Goal: Task Accomplishment & Management: Use online tool/utility

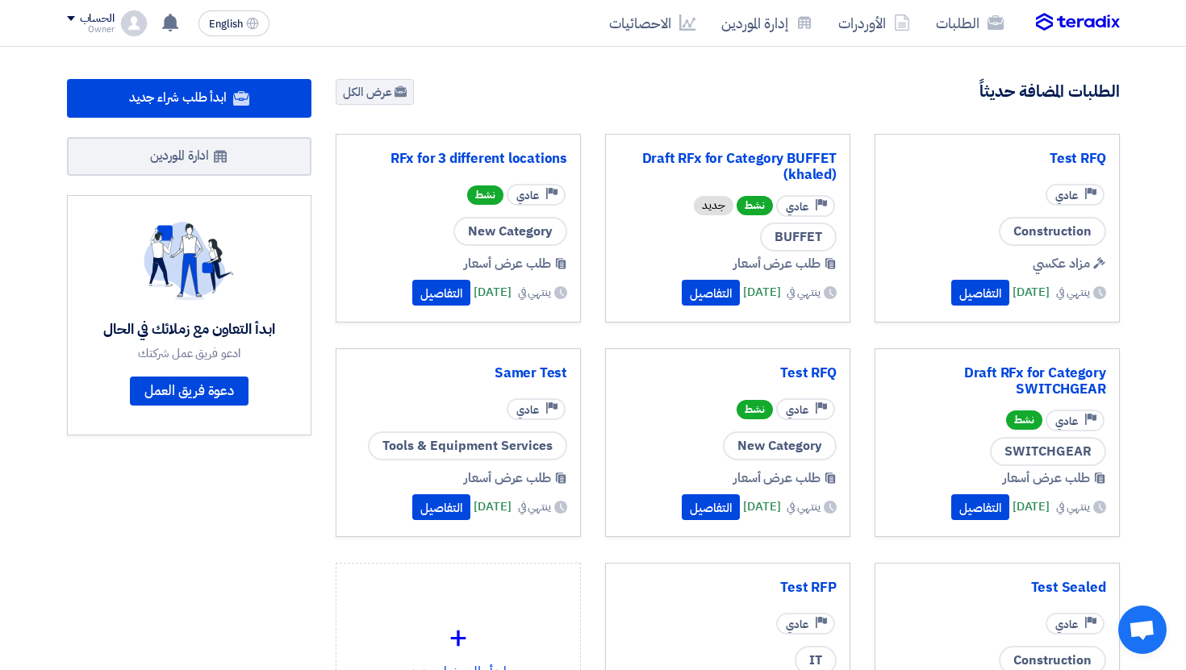
click at [1054, 24] on img at bounding box center [1078, 22] width 84 height 19
click at [106, 38] on div "English EN لقد استلمت عرض سعر بقيمه "*****" لطلبك الخاص بشراء."Test RFP" 6 days…" at bounding box center [171, 23] width 209 height 32
click at [115, 23] on div "الحساب Owner الطلبات الأوردرات إدارة الموردين الاحصائيات الإعدادات اقتراح خاصية…" at bounding box center [107, 23] width 80 height 26
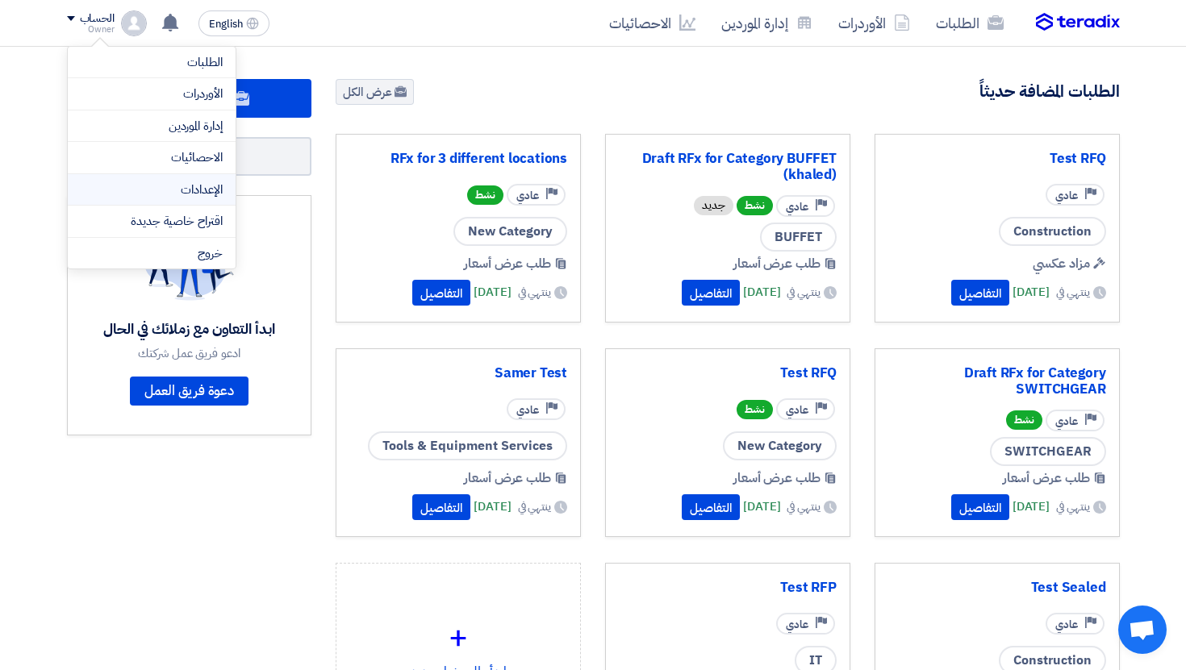
click at [199, 188] on link "الإعدادات" at bounding box center [152, 190] width 142 height 19
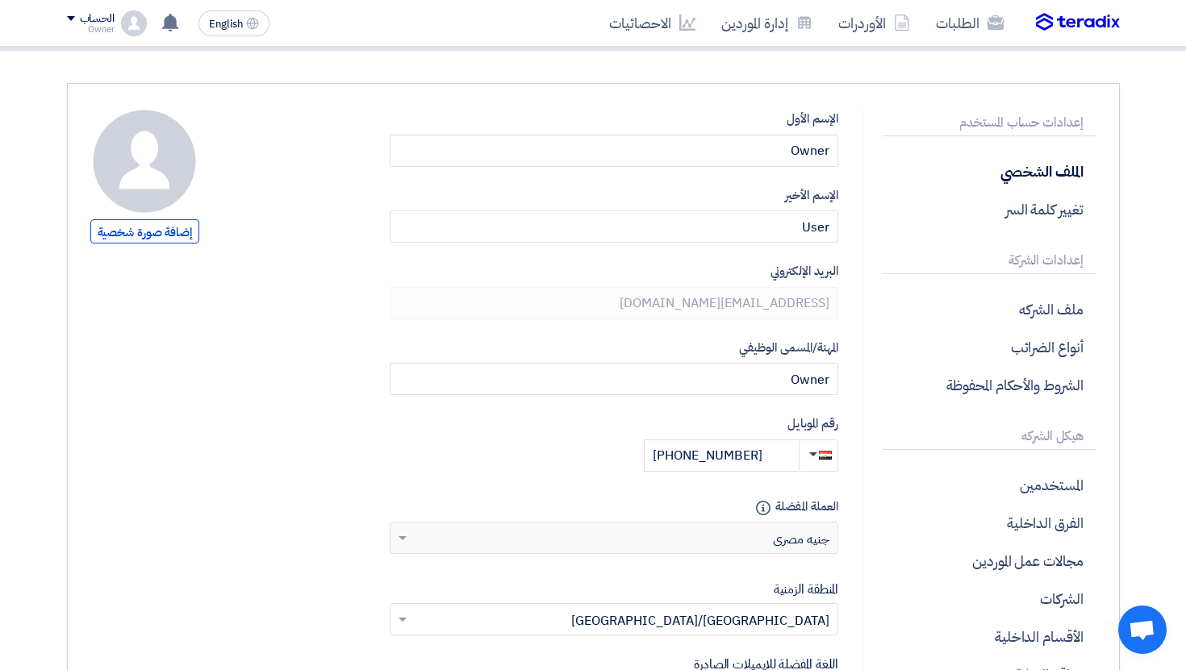
scroll to position [312, 0]
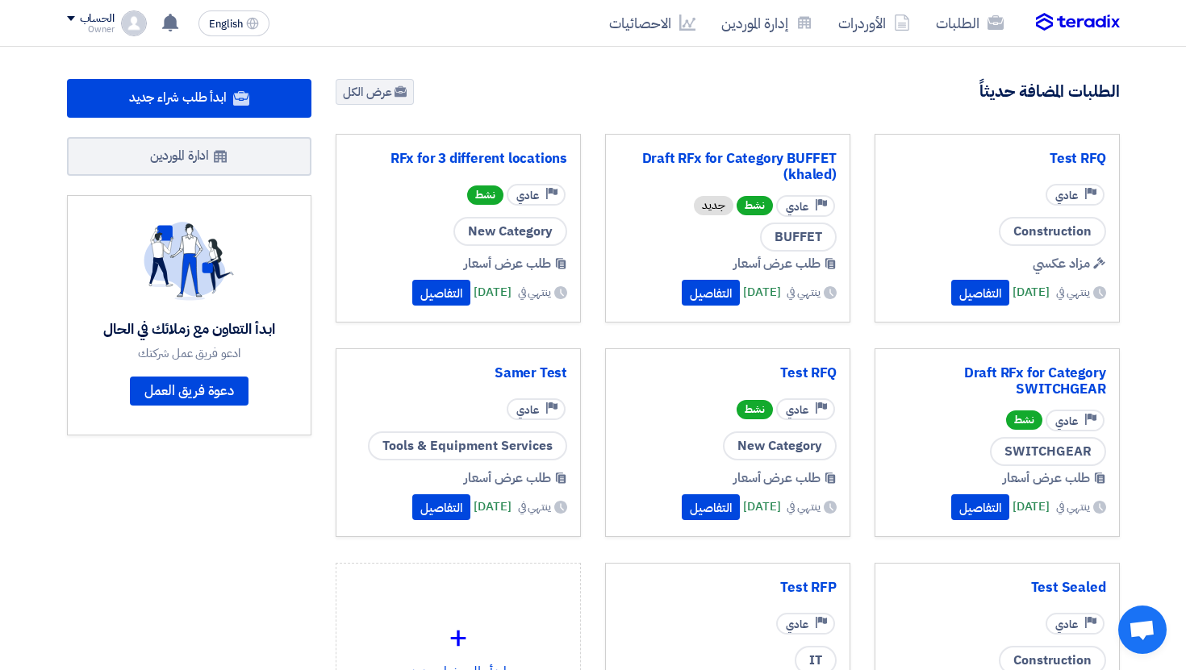
click at [103, 15] on div "الحساب" at bounding box center [97, 19] width 35 height 14
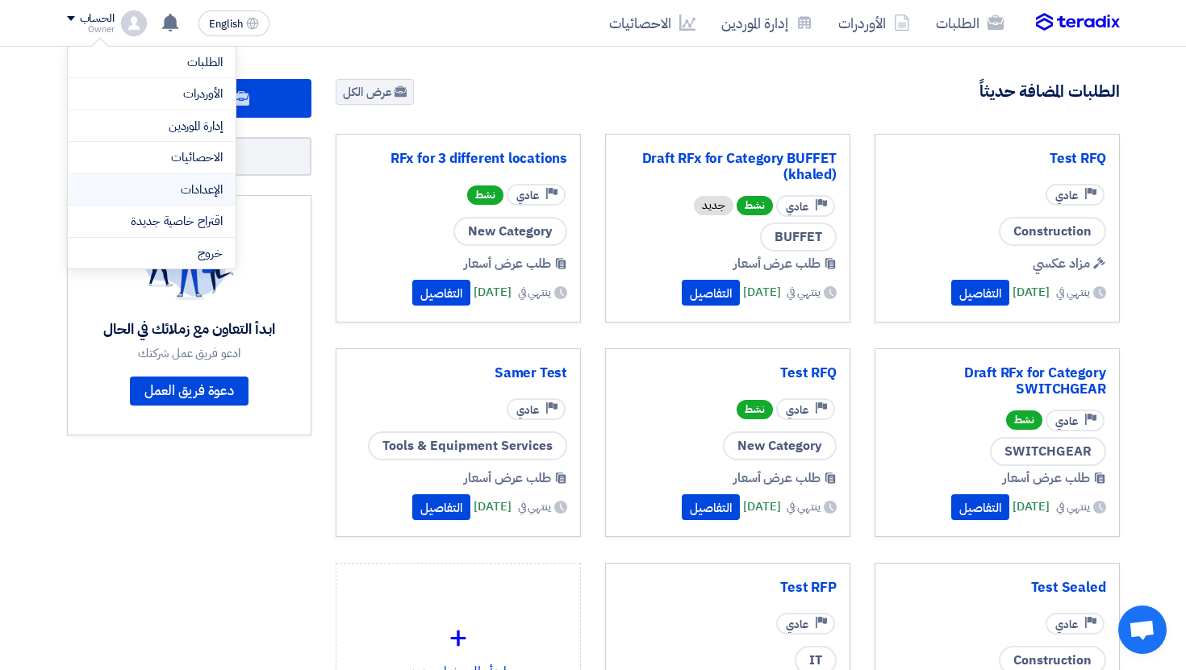
click at [208, 178] on li "الإعدادات" at bounding box center [152, 190] width 168 height 32
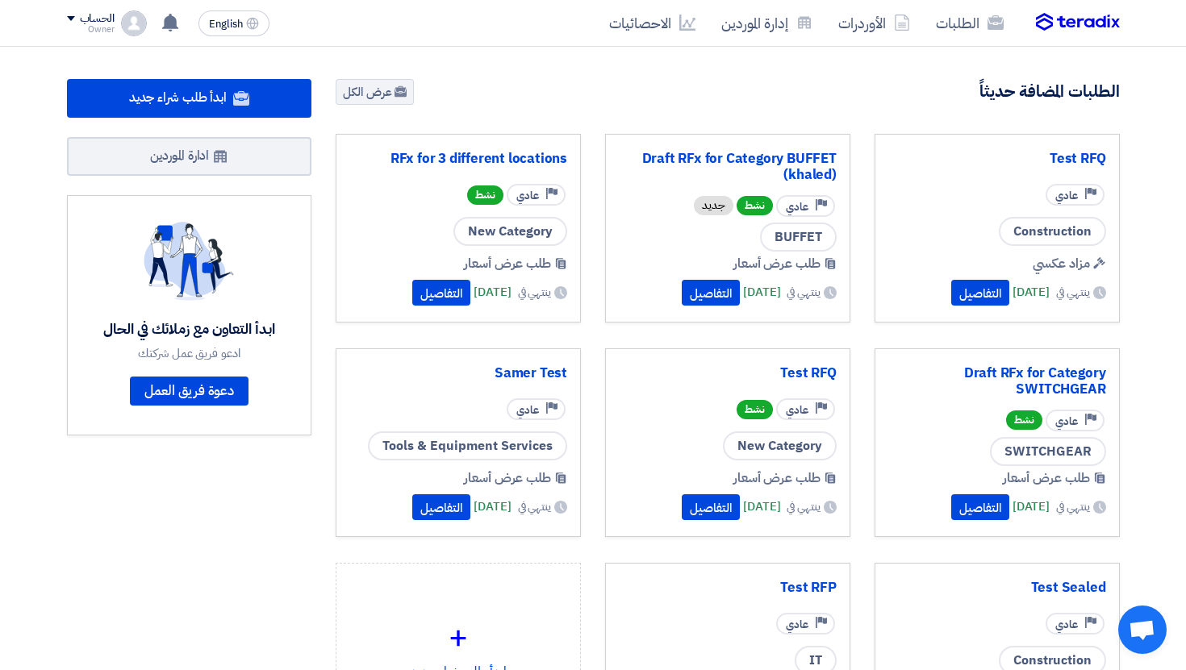
click at [140, 33] on img at bounding box center [134, 23] width 26 height 26
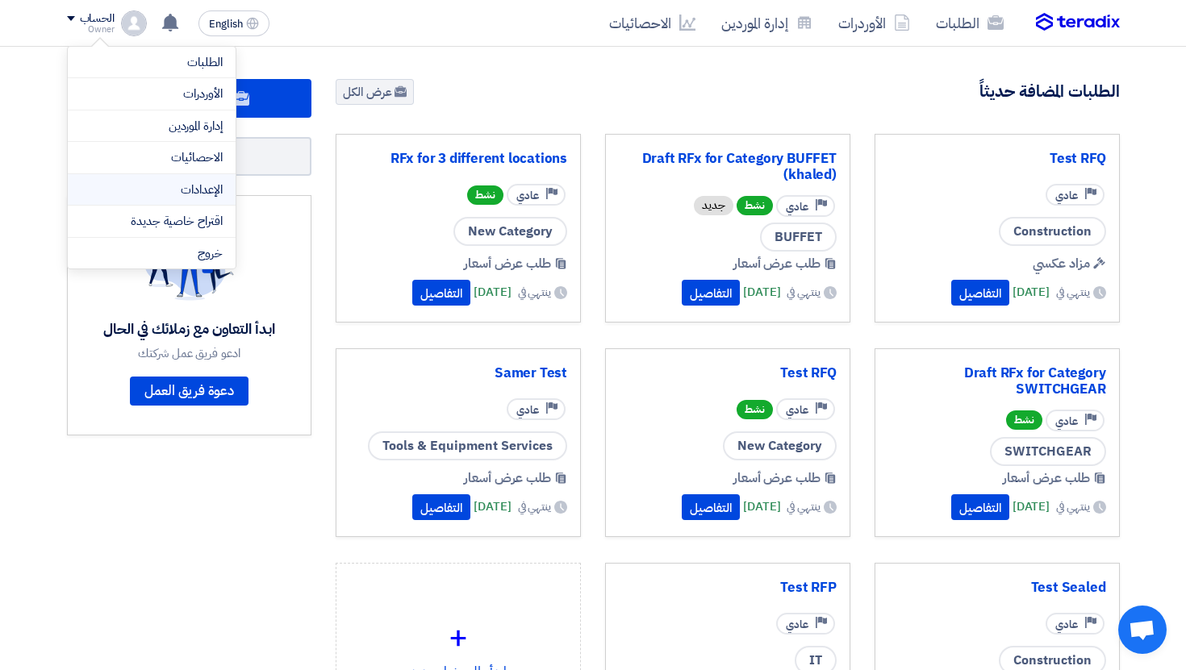
click at [215, 191] on link "الإعدادات" at bounding box center [152, 190] width 142 height 19
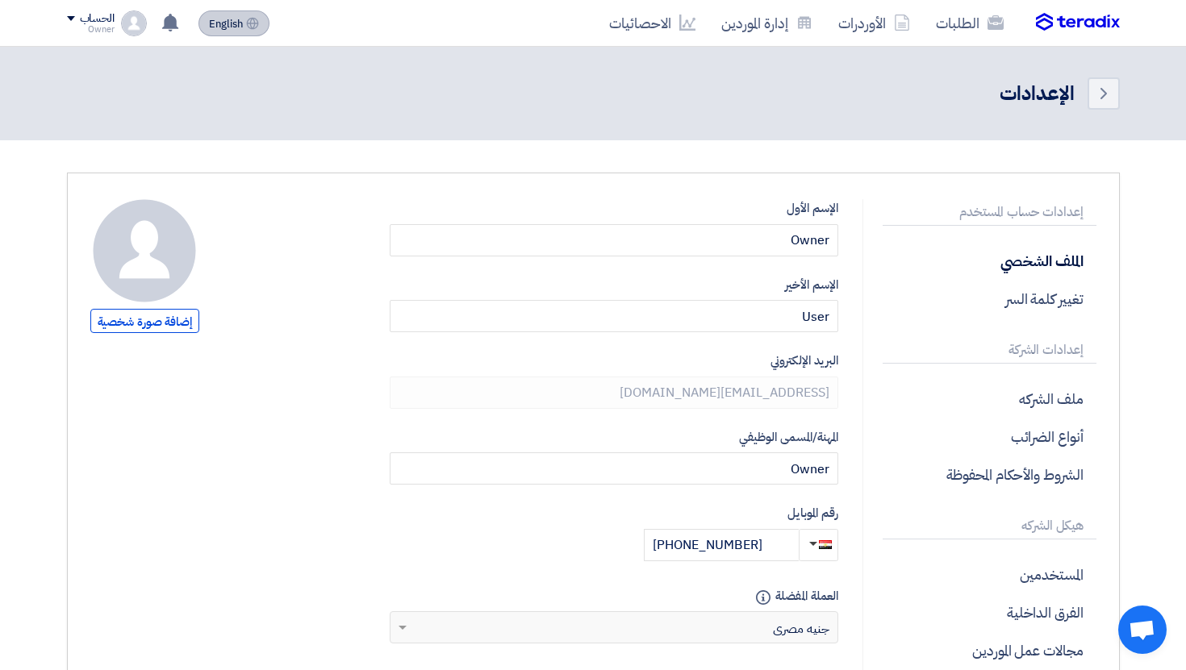
click at [232, 19] on span "English" at bounding box center [226, 24] width 34 height 11
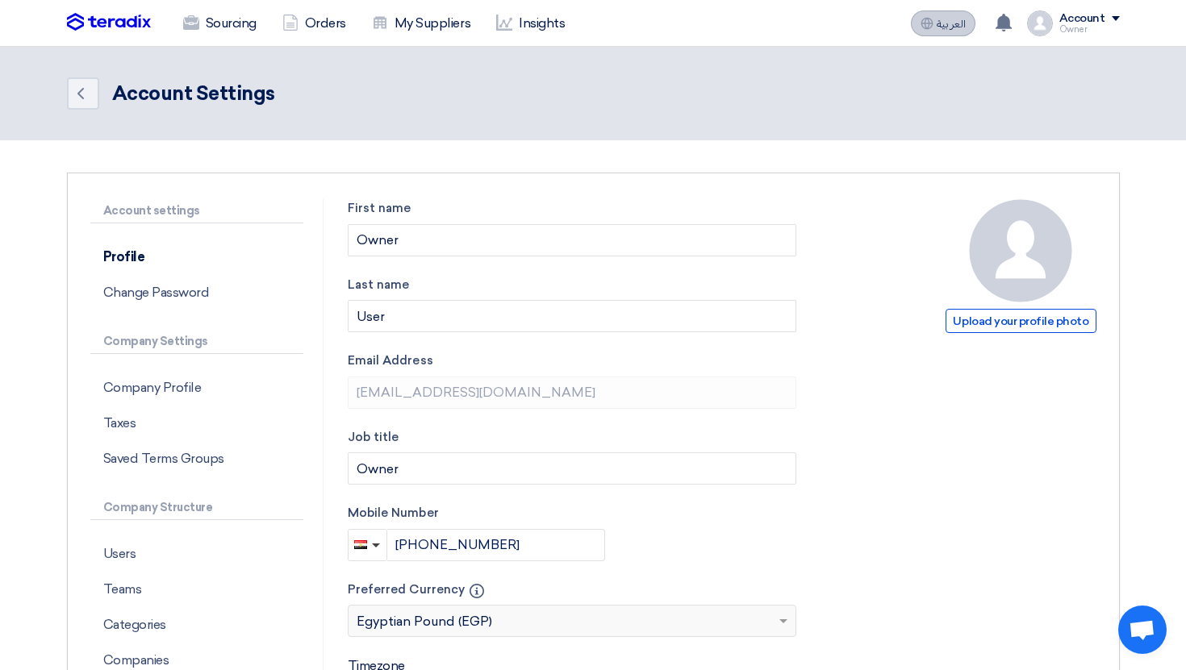
click at [965, 29] on span "العربية" at bounding box center [951, 24] width 29 height 11
type input "حفظ"
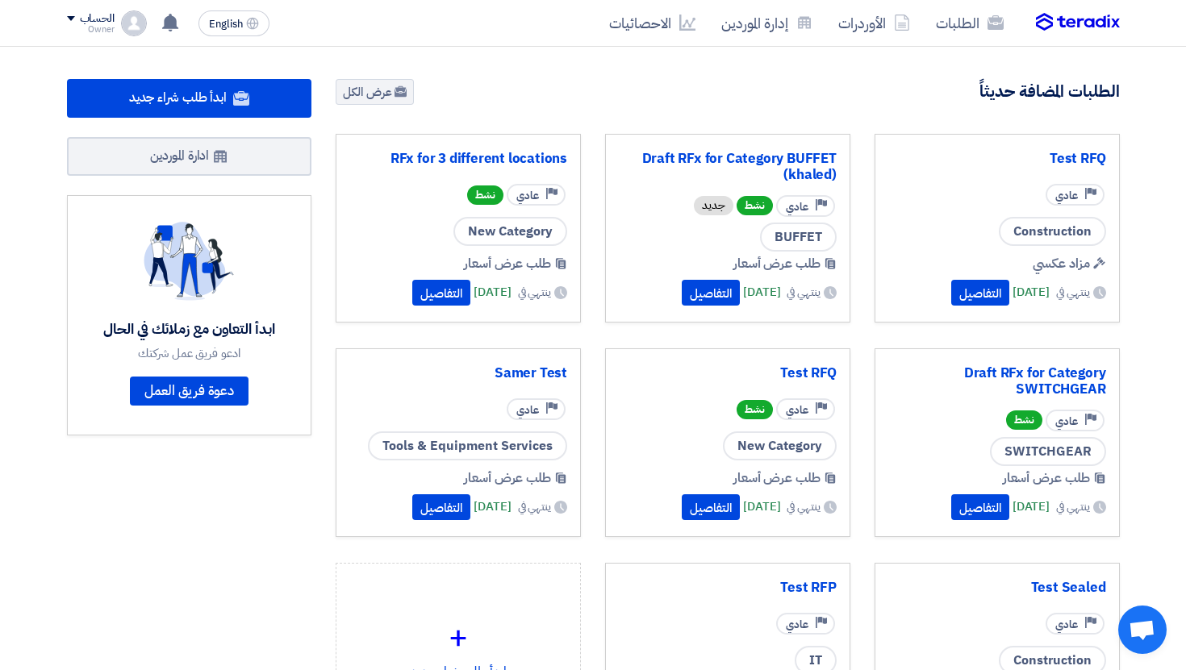
click at [119, 23] on div "الحساب Owner الطلبات الأوردرات إدارة الموردين الاحصائيات الإعدادات اقتراح خاصية…" at bounding box center [107, 23] width 80 height 26
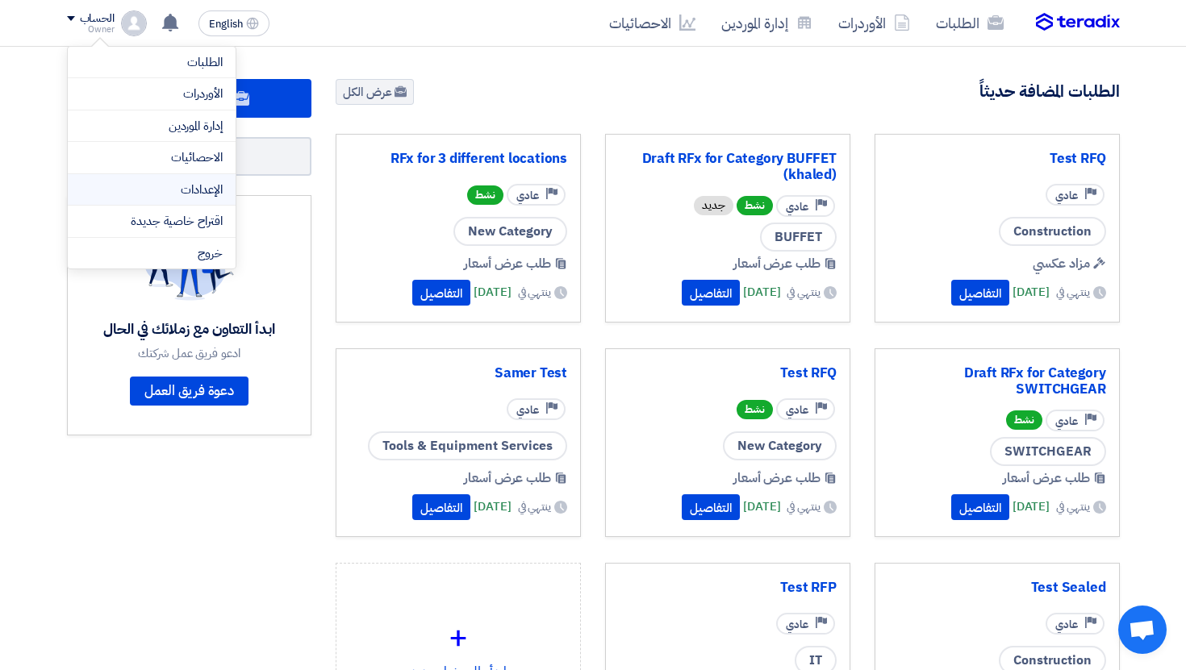
click at [206, 197] on link "الإعدادات" at bounding box center [152, 190] width 142 height 19
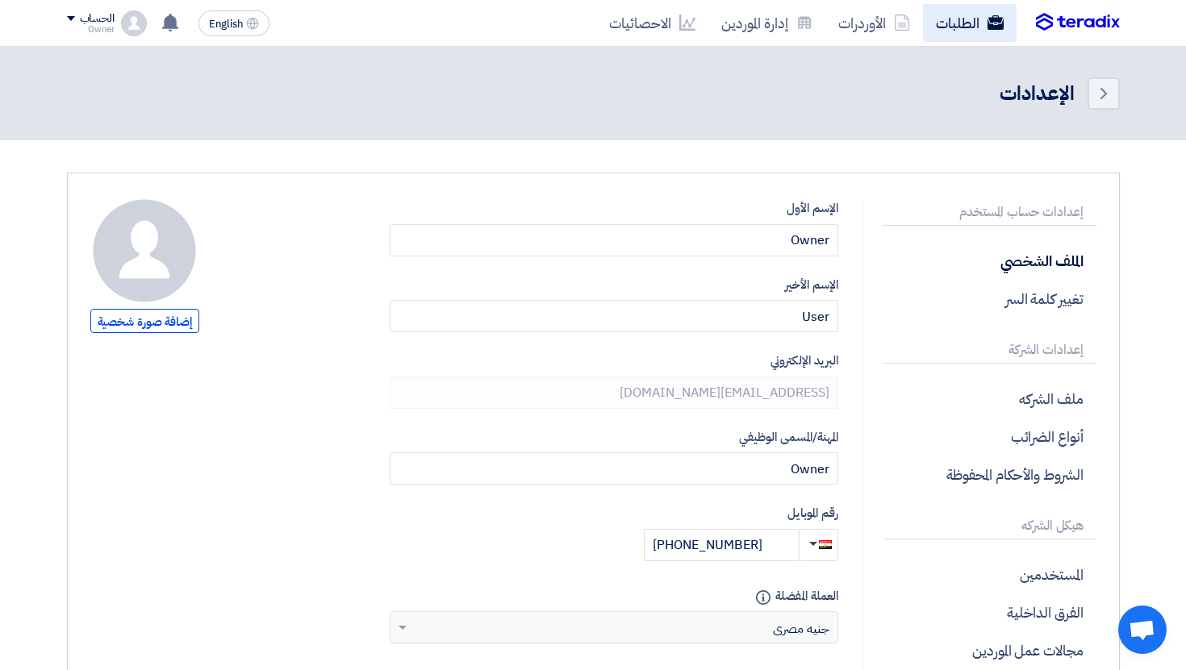
click at [941, 23] on link "الطلبات" at bounding box center [970, 23] width 94 height 38
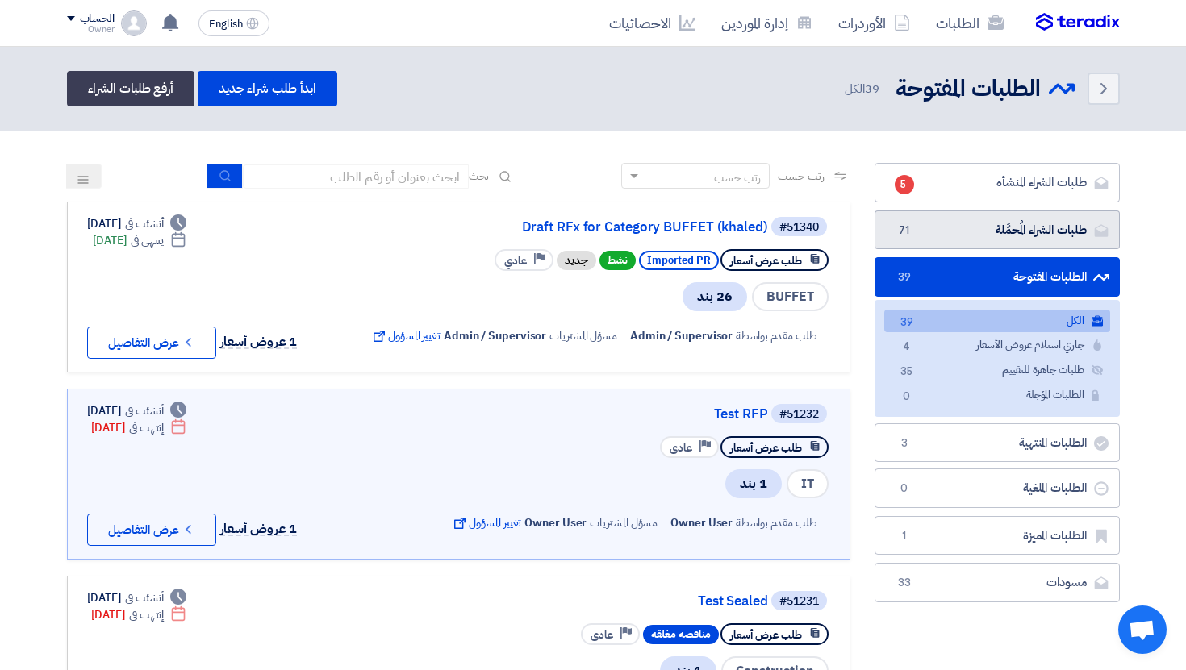
click at [976, 239] on link "طلبات الشراء المُحمَّلة طلبات الشراء المُحمَّلة 71" at bounding box center [996, 231] width 245 height 40
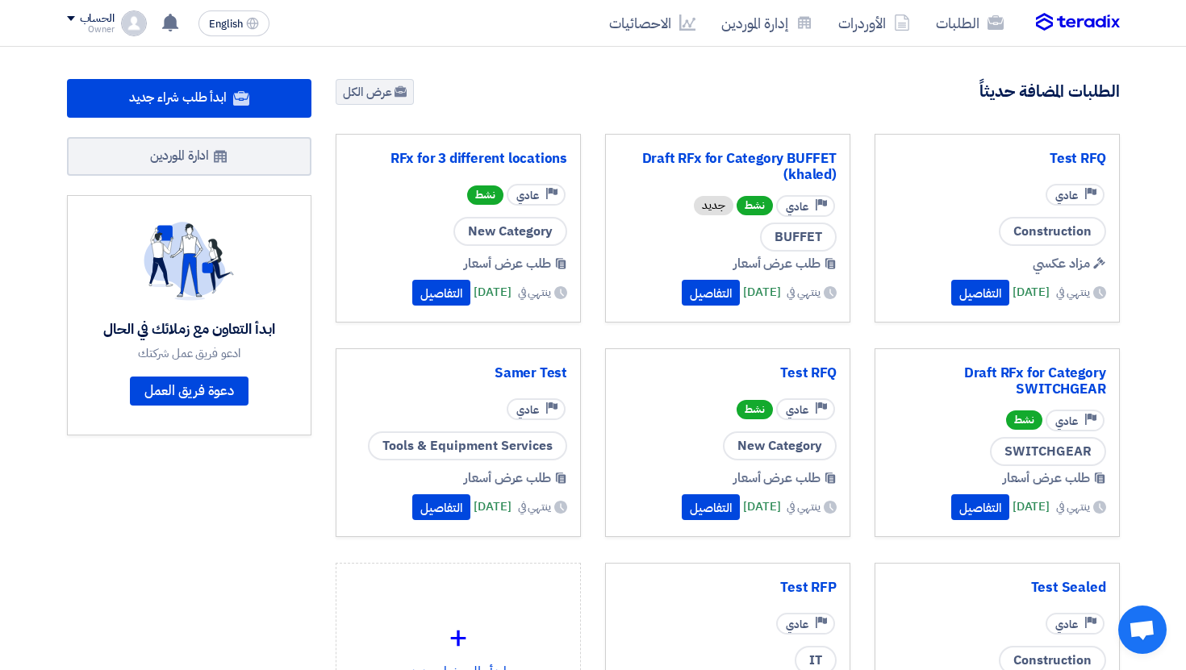
click at [119, 23] on div "الحساب Owner الطلبات الأوردرات إدارة الموردين الاحصائيات الإعدادات اقتراح خاصية…" at bounding box center [107, 23] width 80 height 26
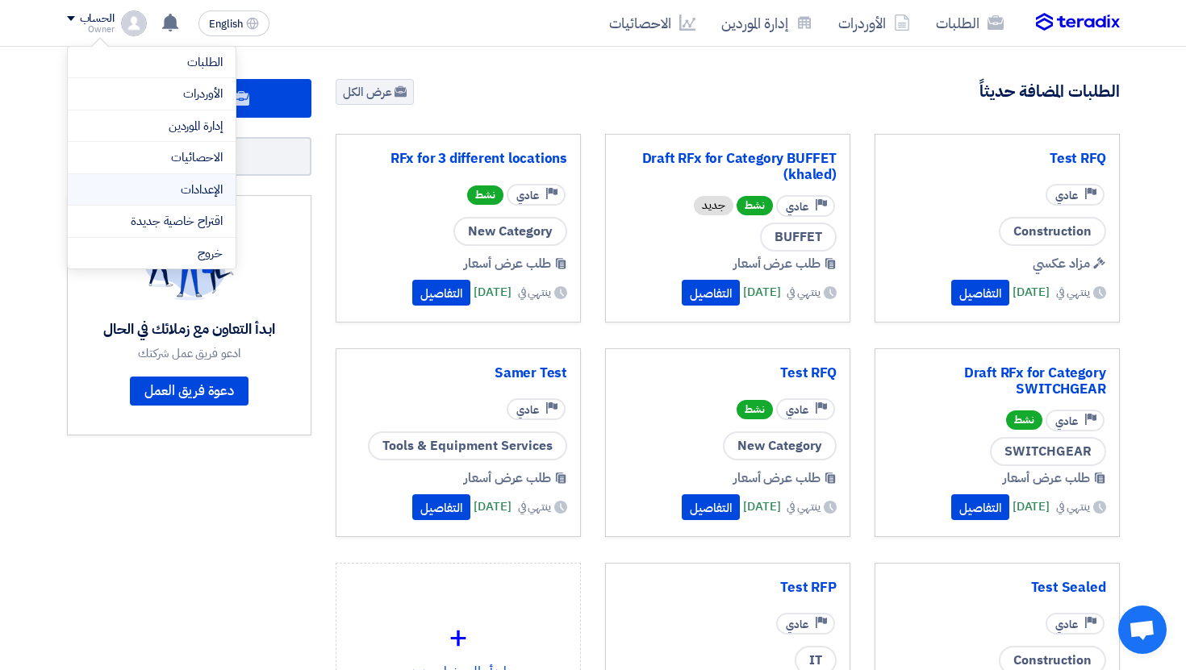
click at [198, 198] on li "الإعدادات" at bounding box center [152, 190] width 168 height 32
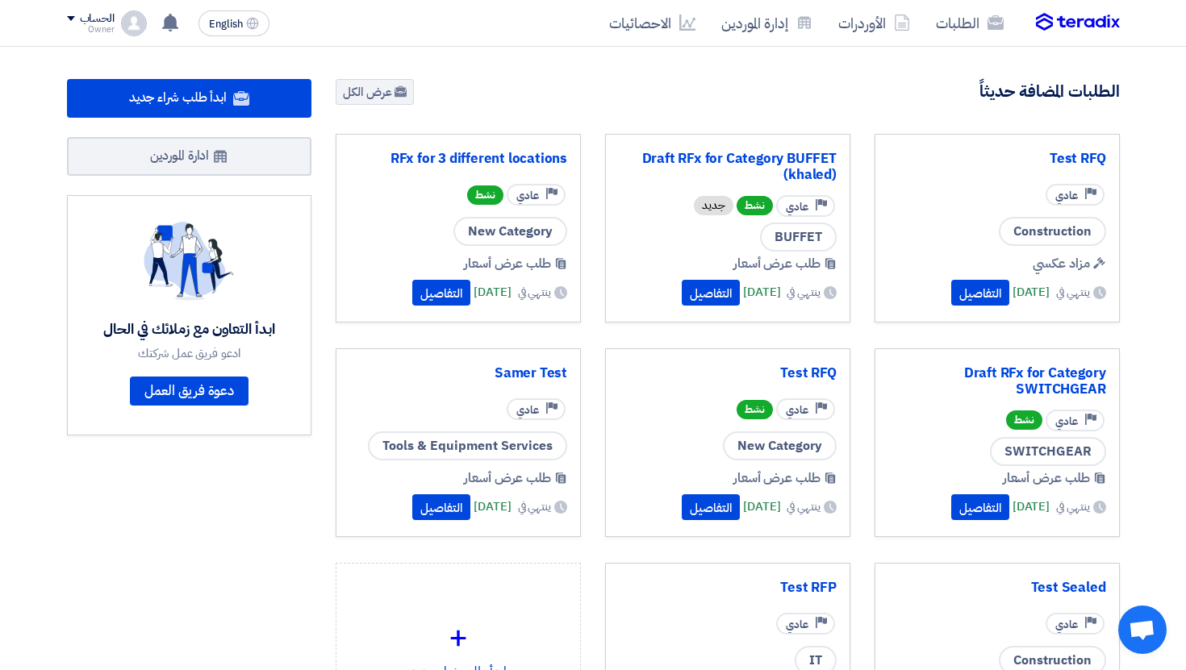
click at [118, 22] on div "الحساب Owner الطلبات الأوردرات إدارة الموردين الاحصائيات الإعدادات اقتراح خاصية…" at bounding box center [107, 23] width 80 height 26
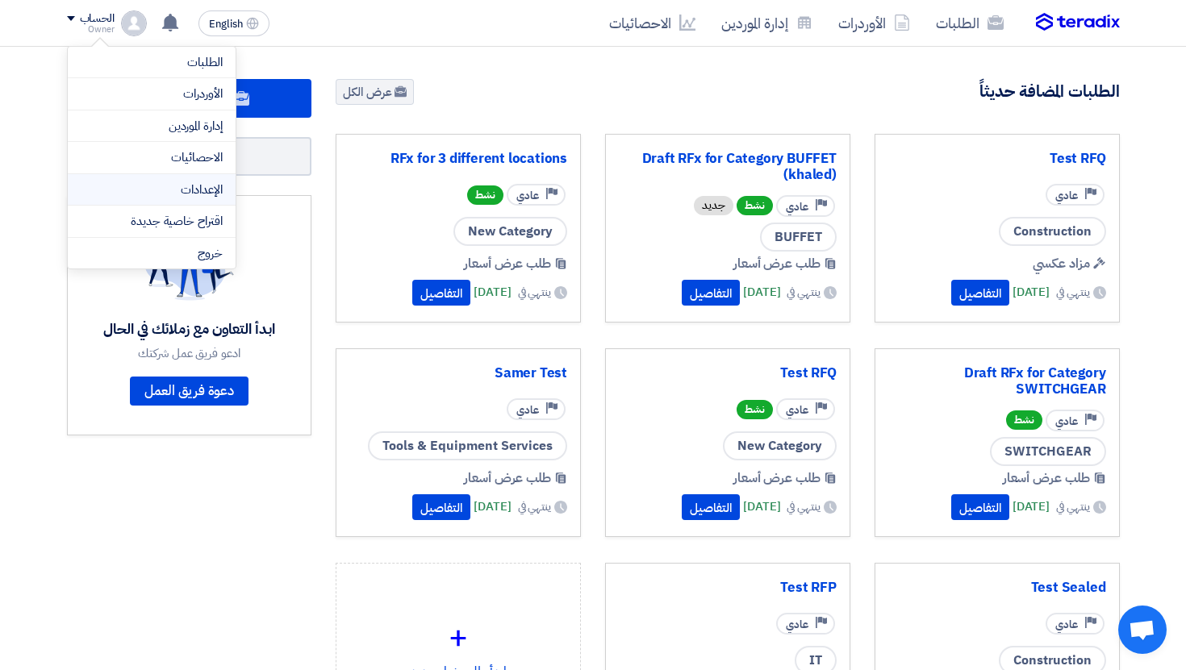
click at [200, 182] on link "الإعدادات" at bounding box center [152, 190] width 142 height 19
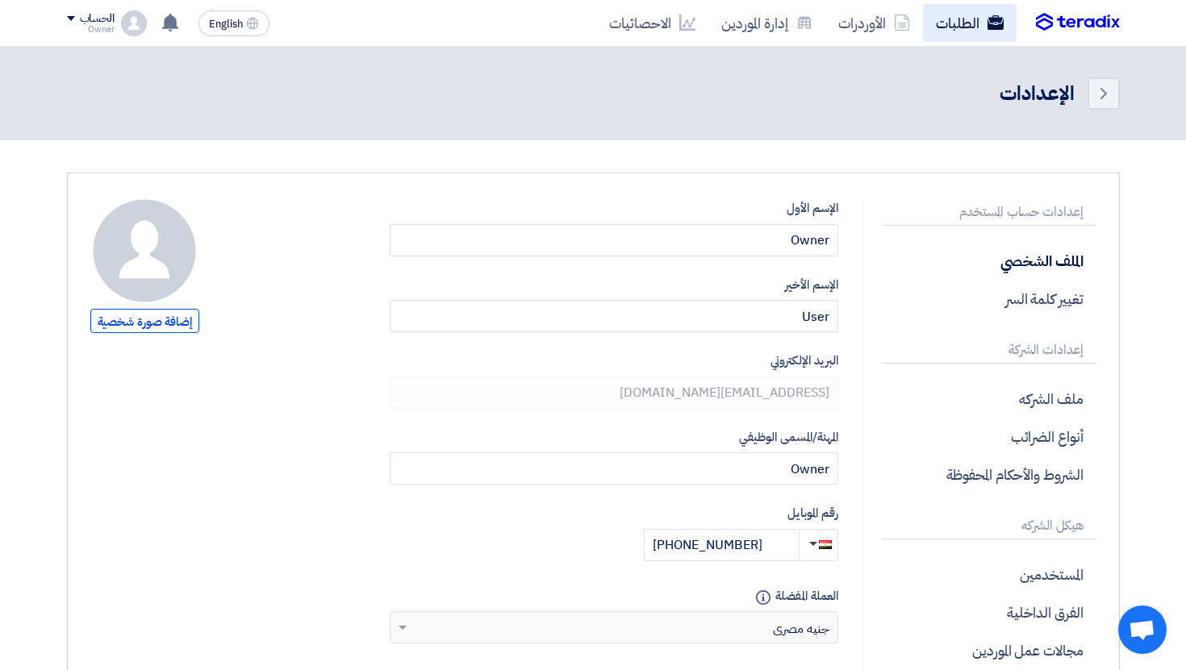
click at [958, 7] on link "الطلبات" at bounding box center [970, 23] width 94 height 38
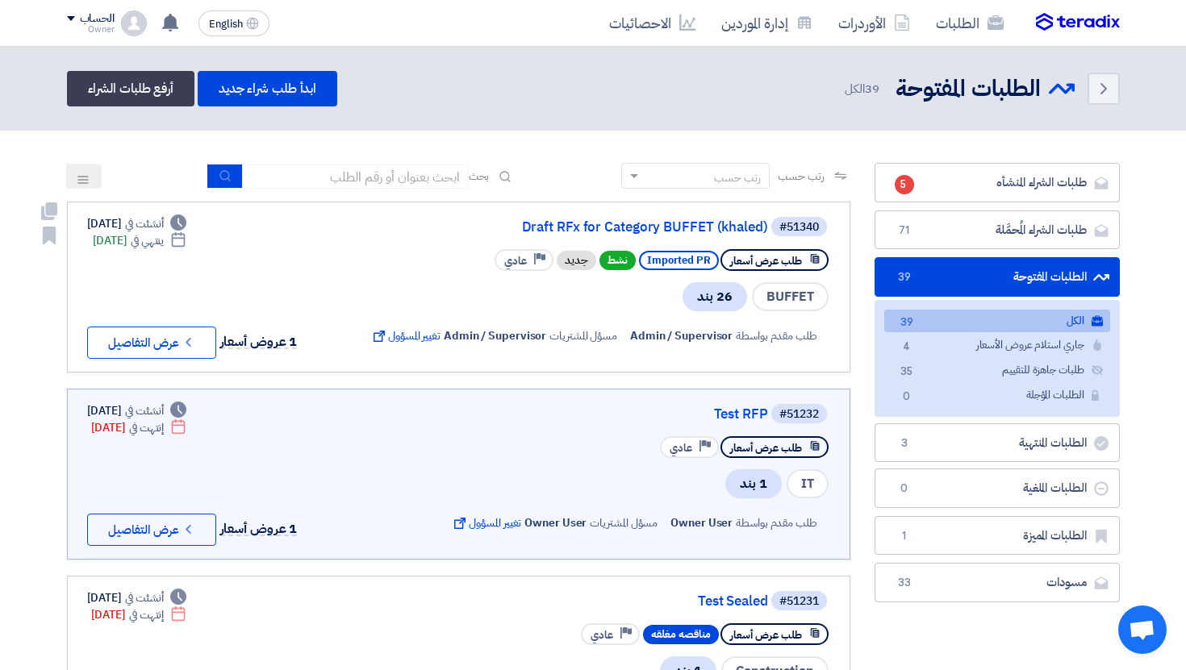
click at [695, 294] on span "26 بند" at bounding box center [714, 296] width 65 height 29
click at [941, 219] on link "طلبات الشراء المُحمَّلة طلبات الشراء المُحمَّلة 71" at bounding box center [996, 231] width 245 height 40
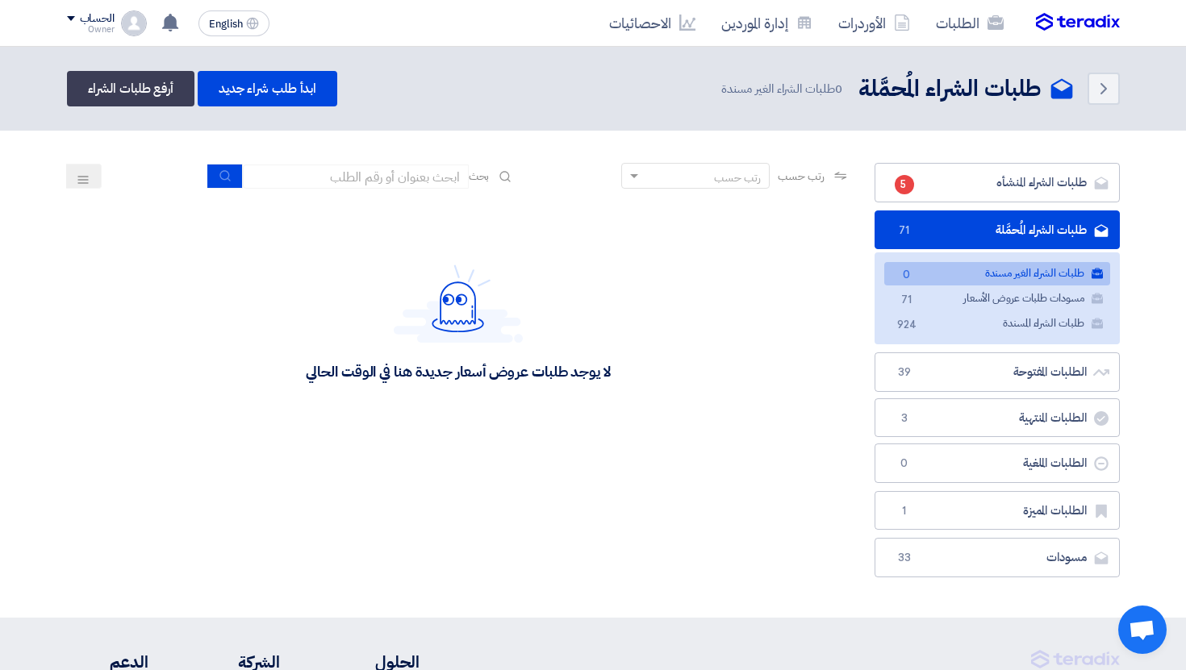
click at [883, 305] on li "مسودات طلبات عروض الأسعار مسودات طلبات عروض الأسعار 71" at bounding box center [997, 298] width 229 height 23
click at [903, 305] on span "71" at bounding box center [906, 300] width 19 height 17
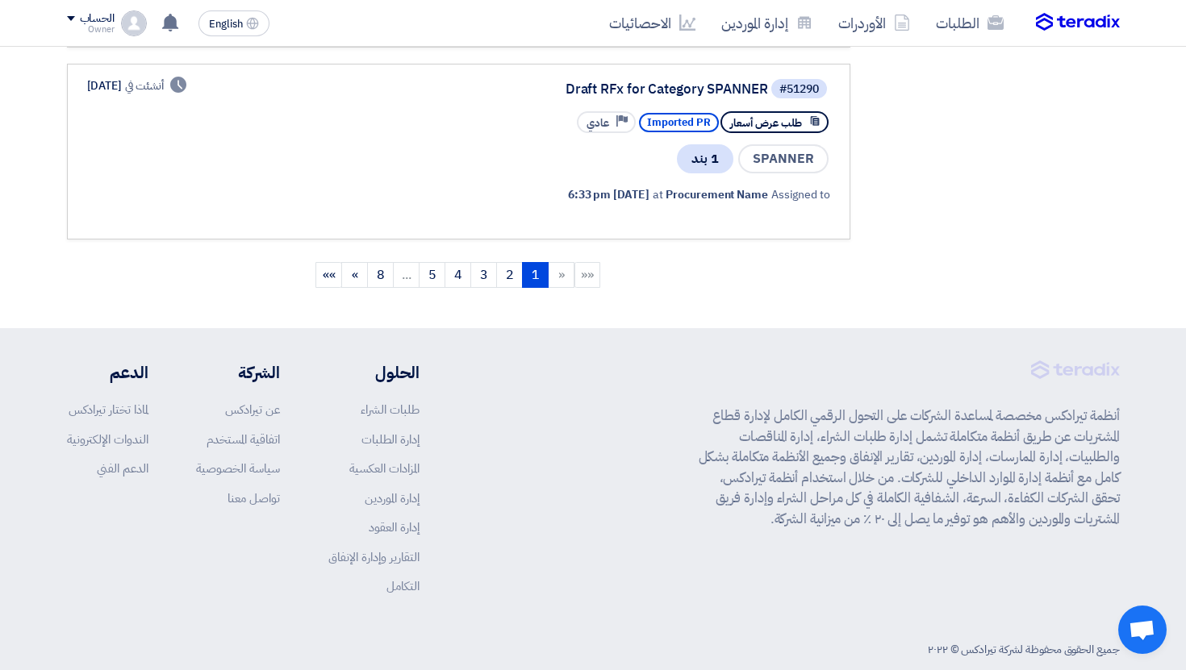
scroll to position [1847, 0]
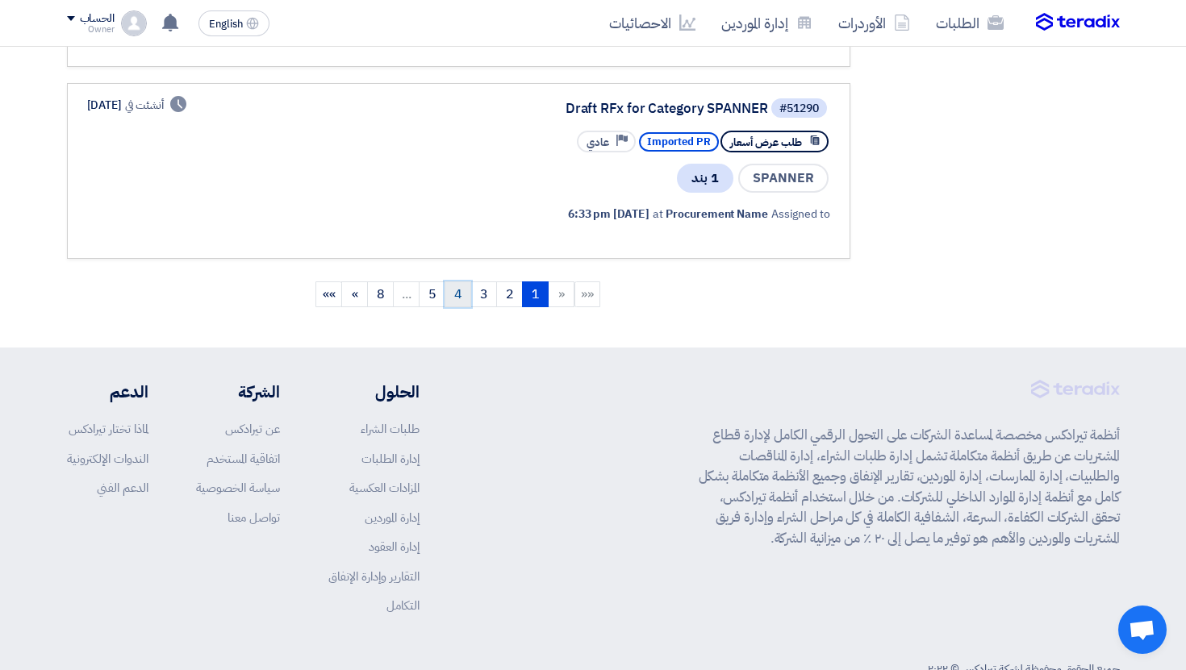
click at [465, 295] on link "4" at bounding box center [458, 295] width 27 height 26
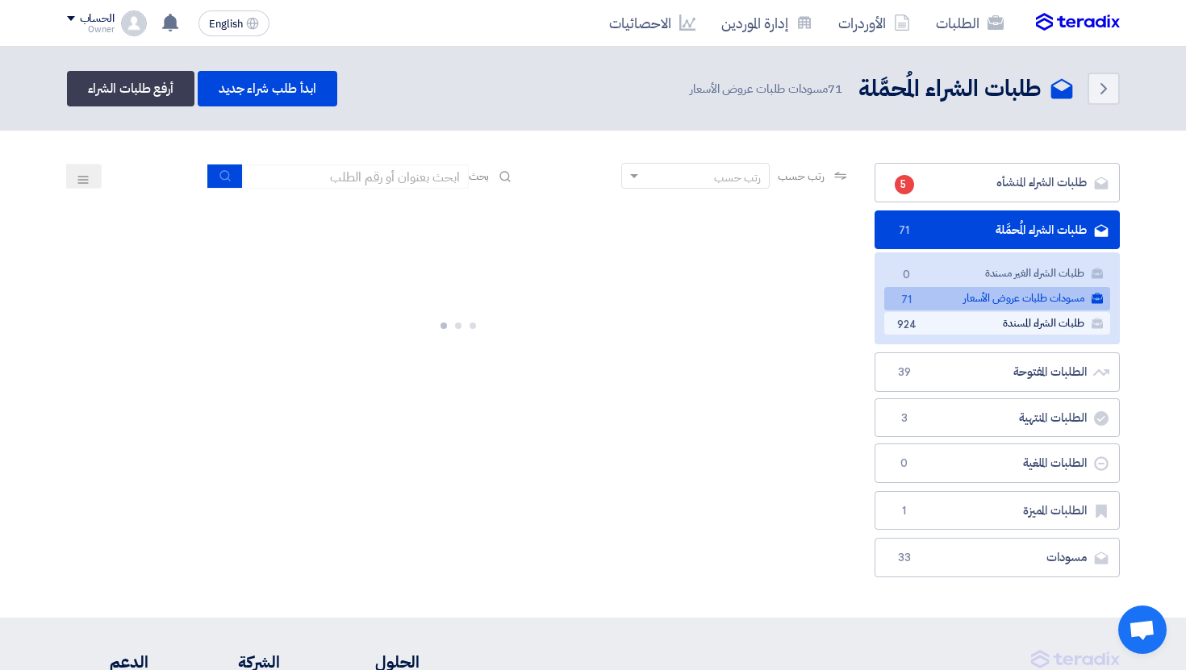
click at [1016, 333] on link "طلبات الشراء المسندة طلبات الشراء المسندة 924" at bounding box center [997, 323] width 226 height 23
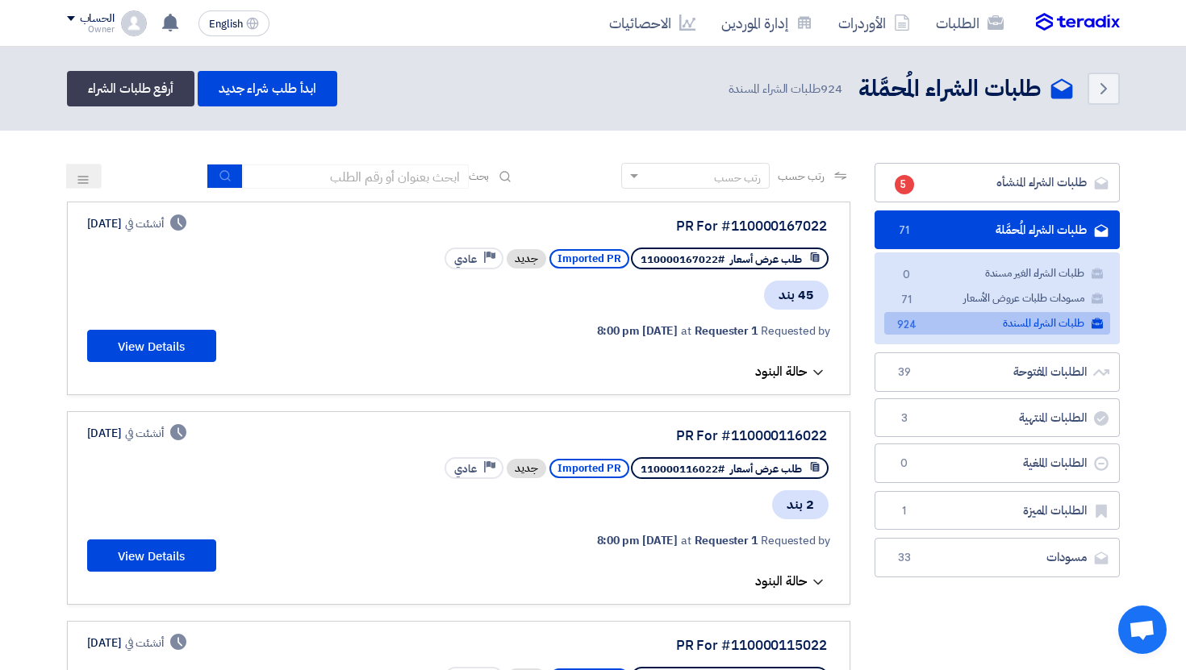
click at [787, 364] on span "حالة البنود" at bounding box center [781, 371] width 52 height 19
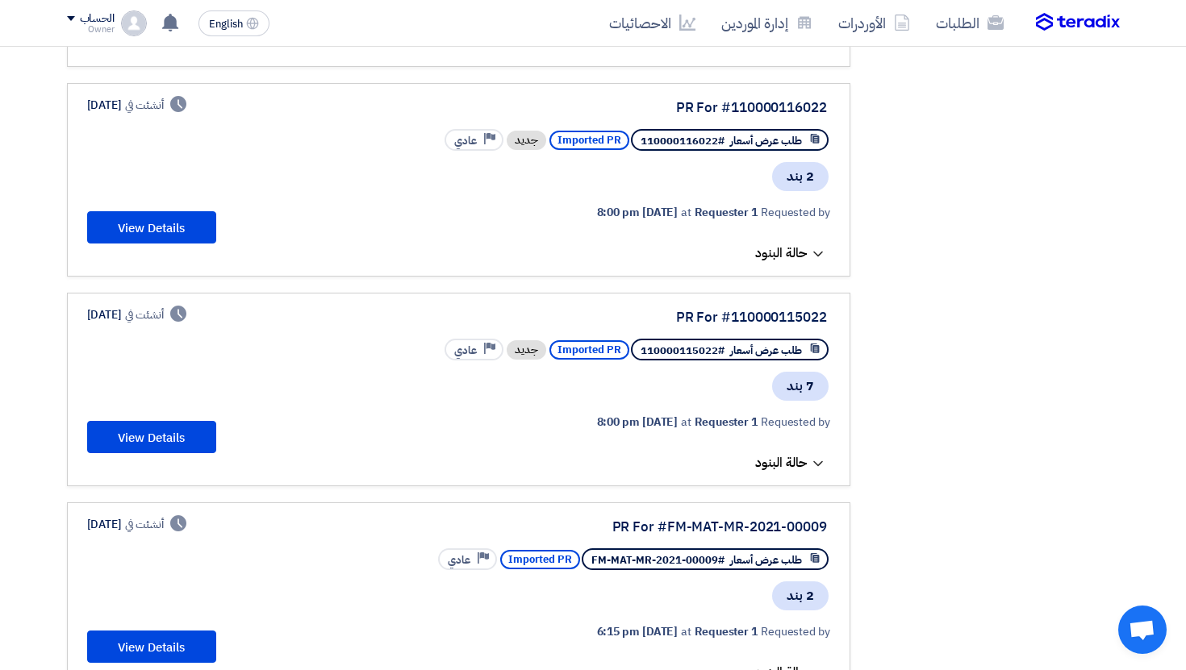
scroll to position [603, 0]
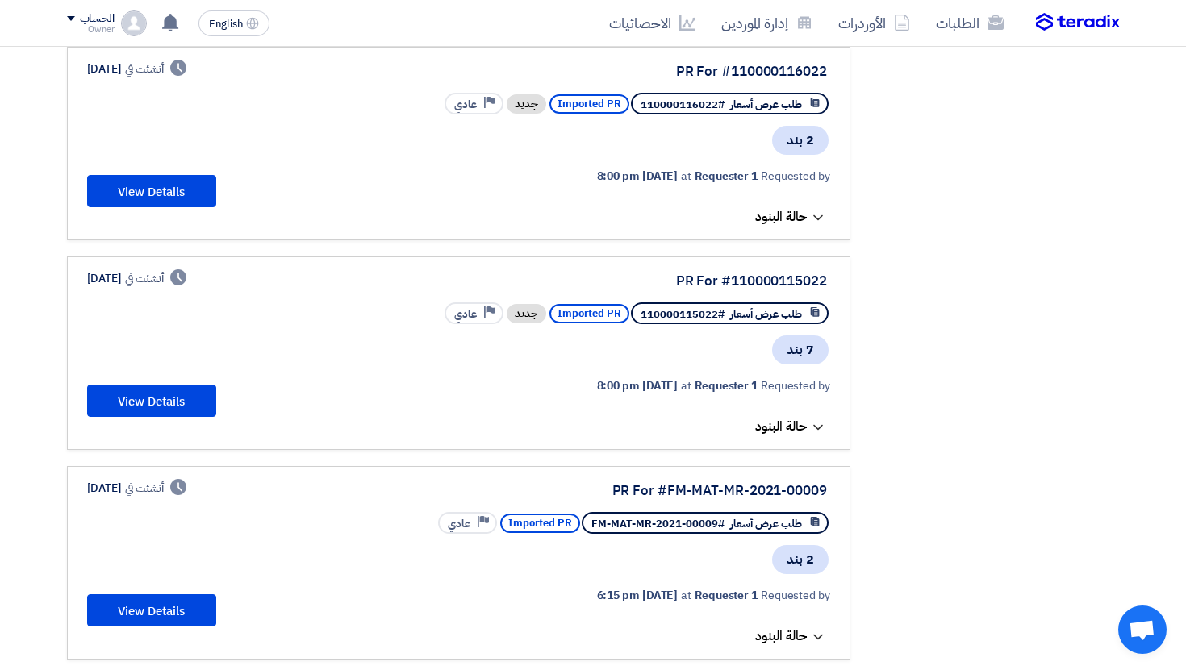
click at [812, 224] on icon at bounding box center [818, 218] width 16 height 16
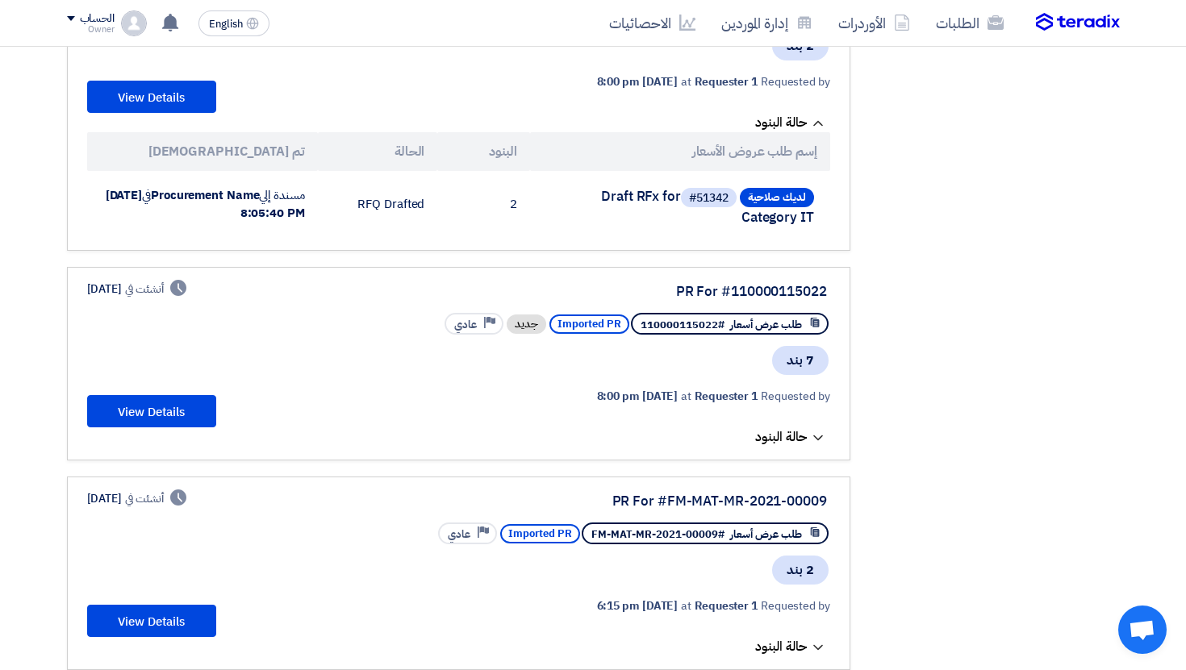
scroll to position [736, 0]
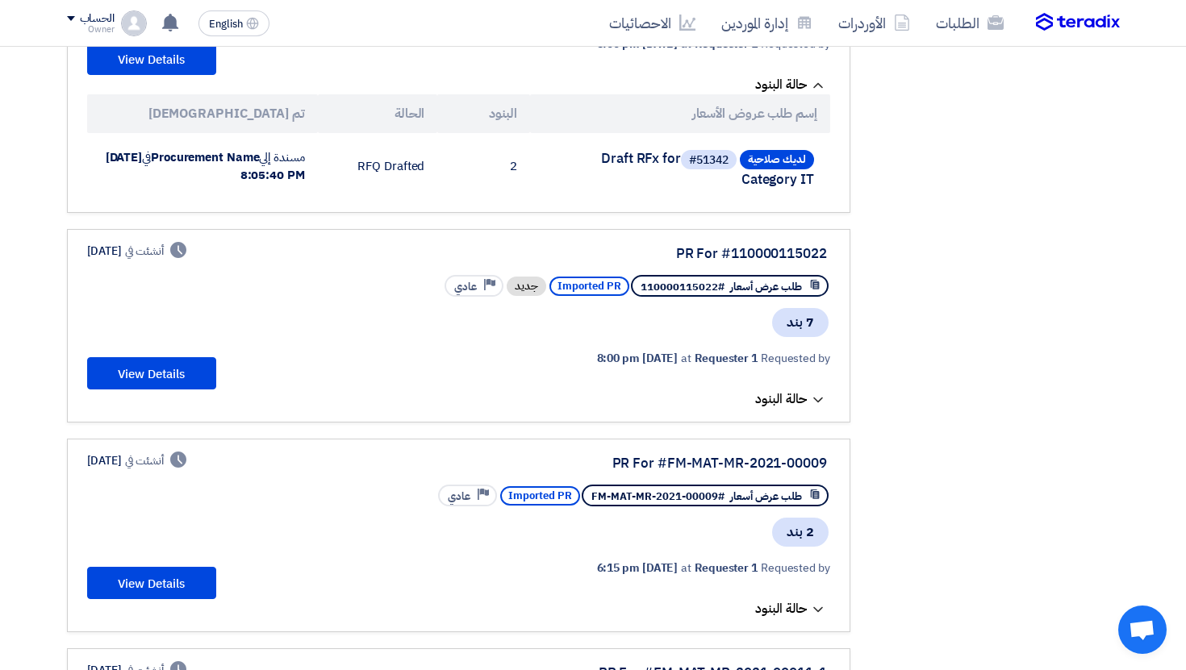
click at [807, 392] on button "حالة البنود" at bounding box center [792, 400] width 75 height 16
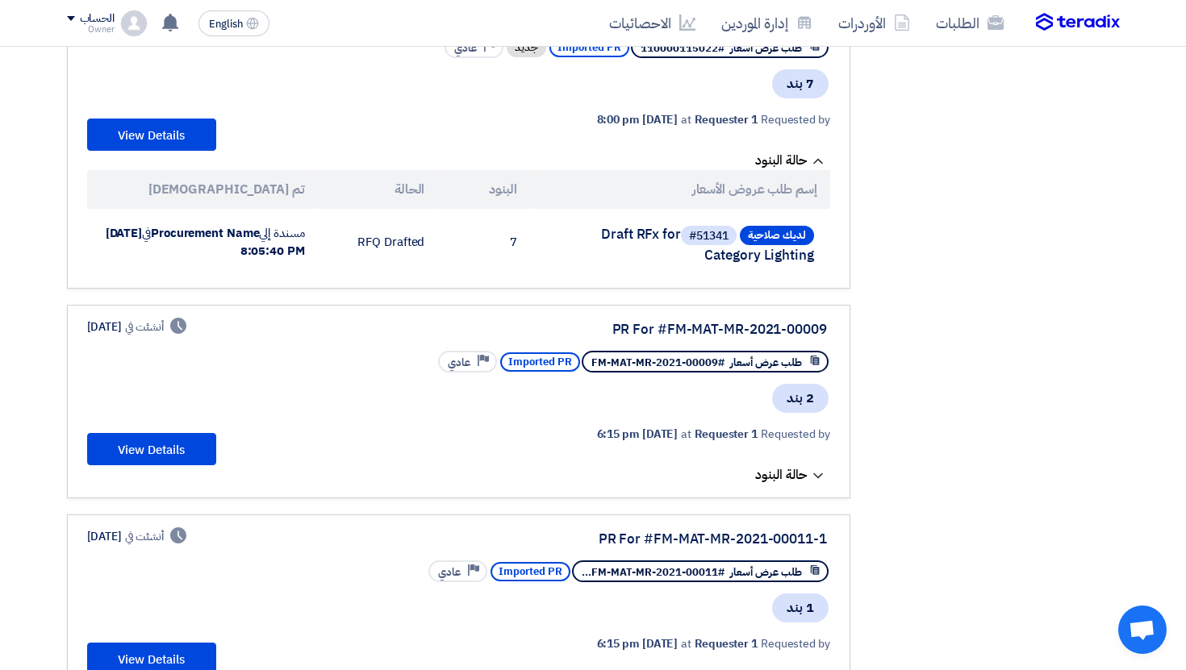
scroll to position [1079, 0]
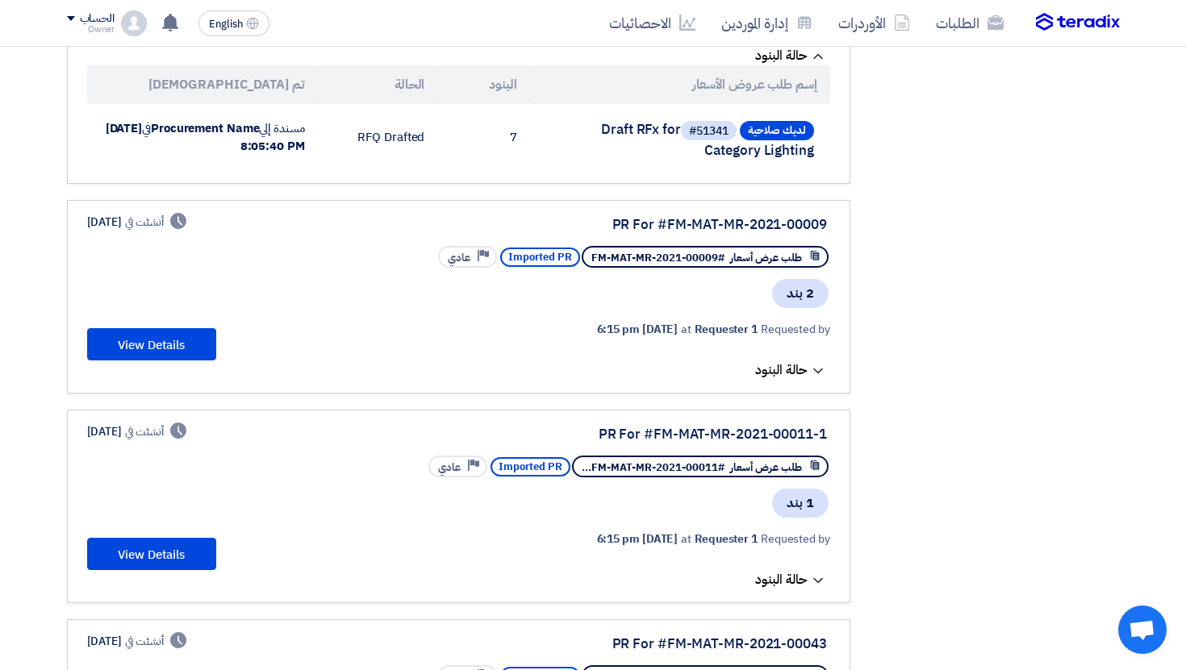
click at [802, 365] on span "حالة البنود" at bounding box center [781, 370] width 52 height 19
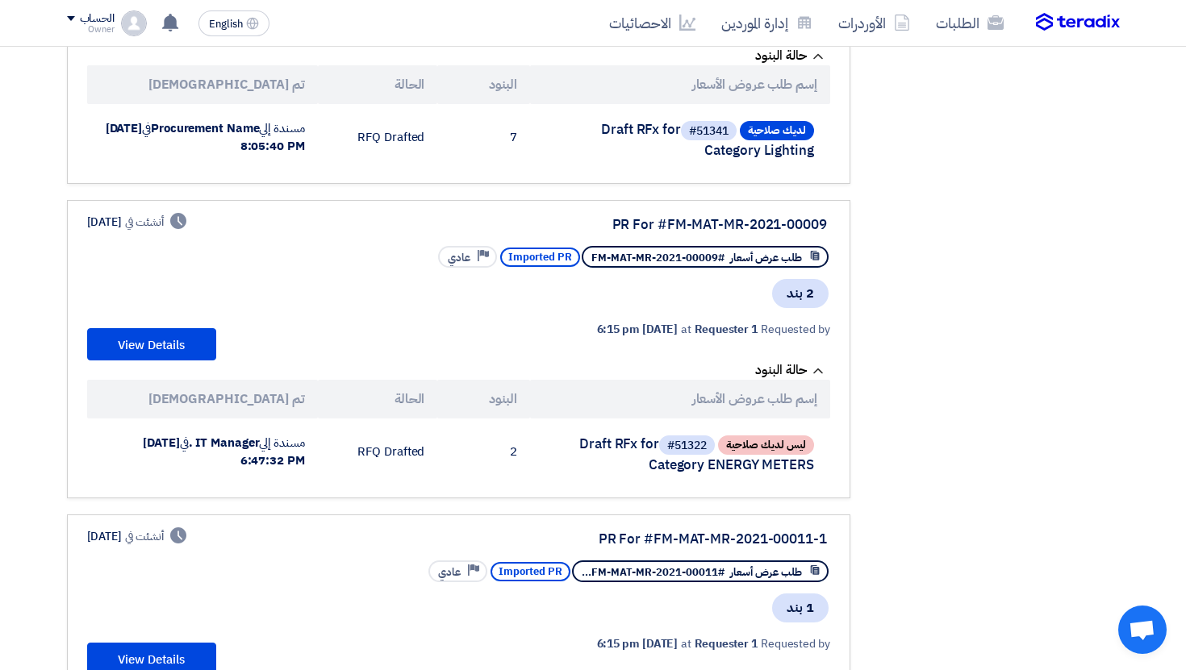
scroll to position [1139, 0]
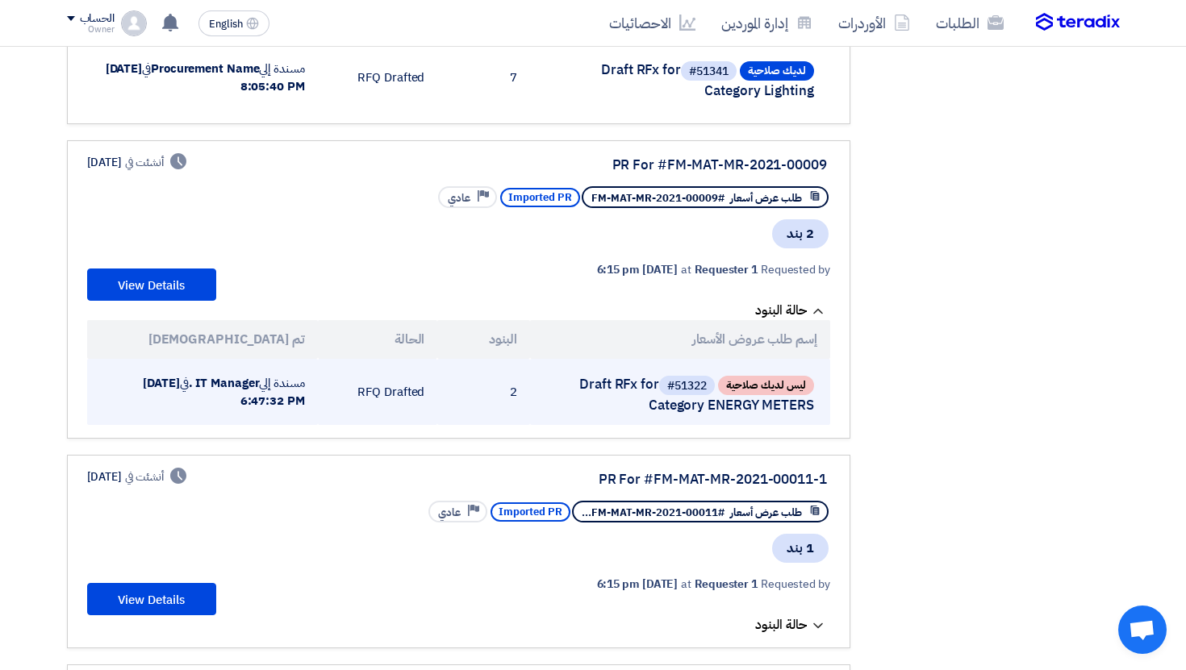
drag, startPoint x: 334, startPoint y: 397, endPoint x: 402, endPoint y: 397, distance: 67.8
click at [393, 397] on td "RFQ Drafted" at bounding box center [378, 392] width 120 height 66
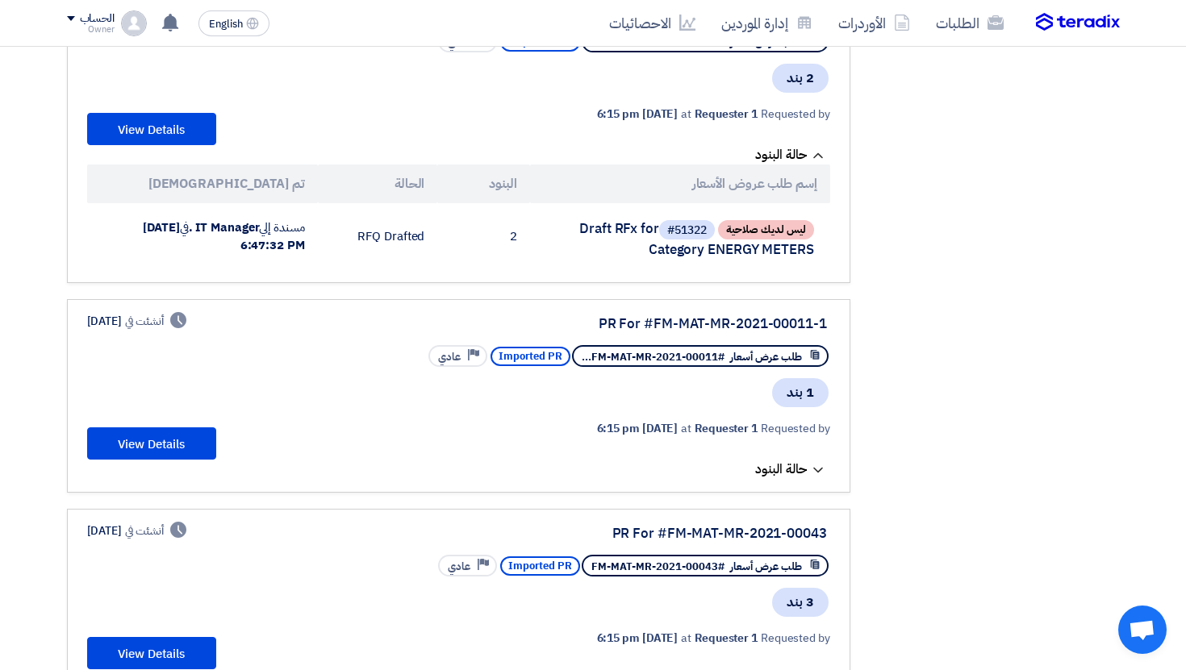
scroll to position [1390, 0]
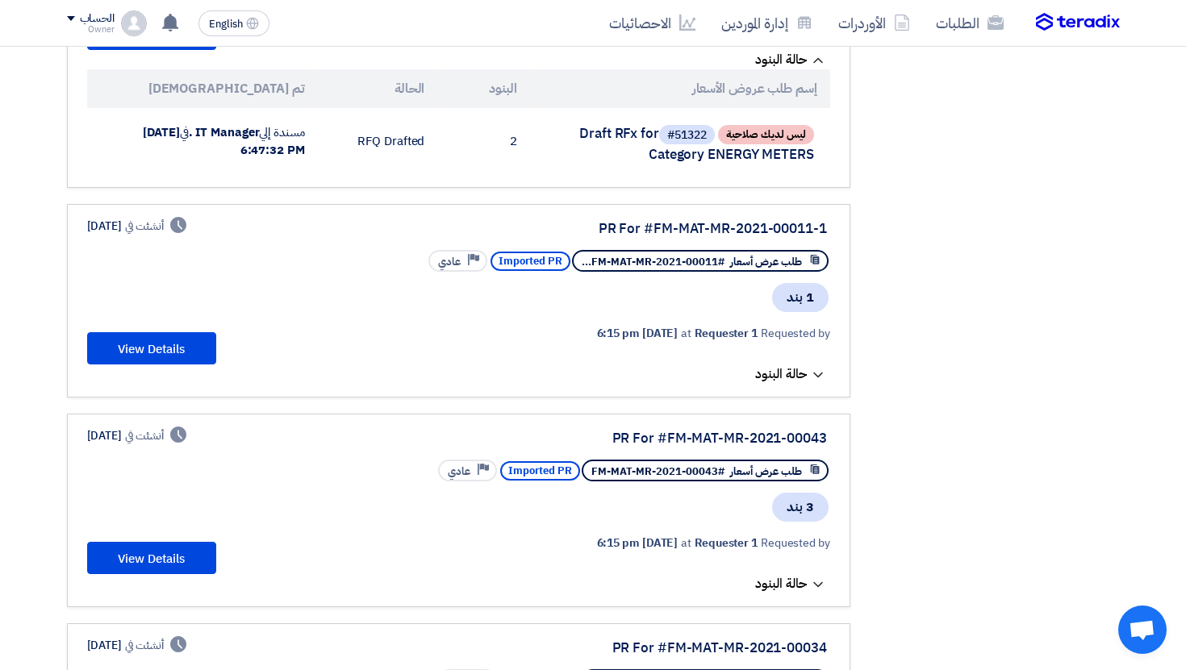
click at [806, 383] on span "حالة البنود" at bounding box center [781, 374] width 52 height 19
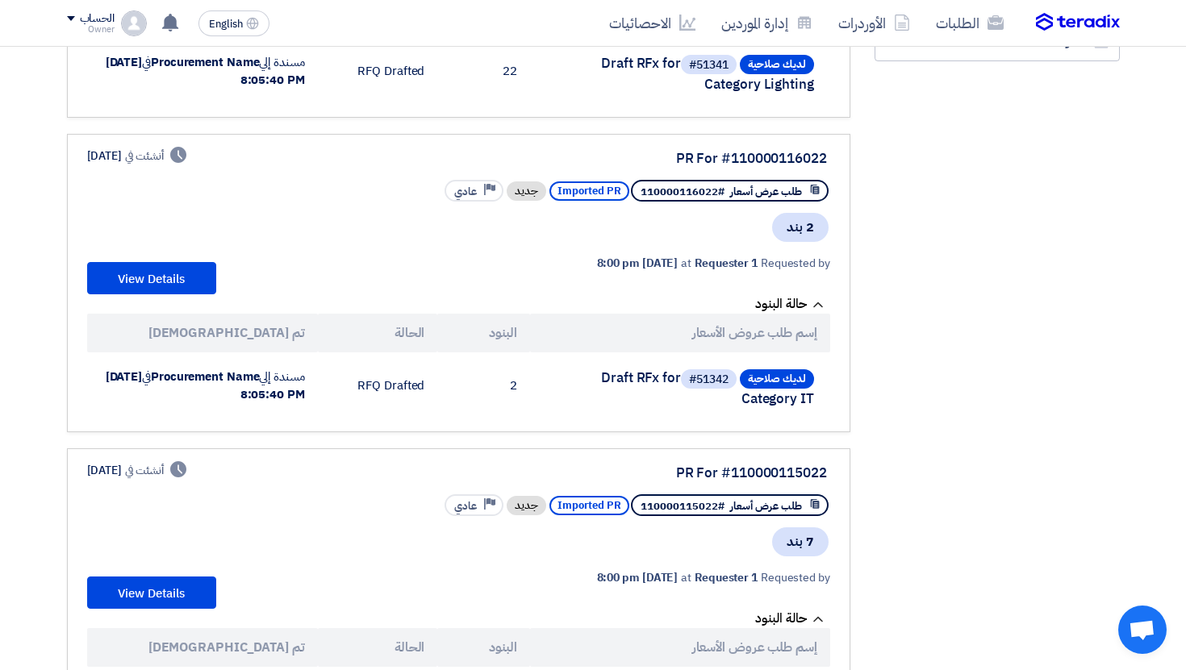
scroll to position [69, 0]
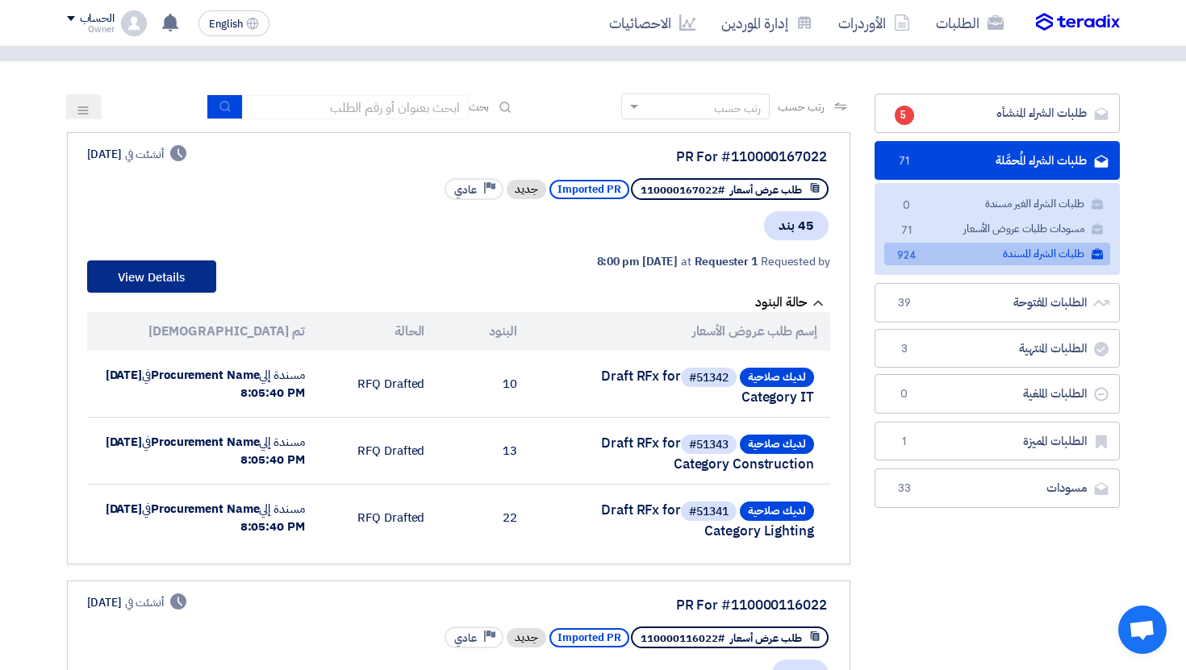
click at [174, 282] on button "View Details" at bounding box center [151, 277] width 129 height 32
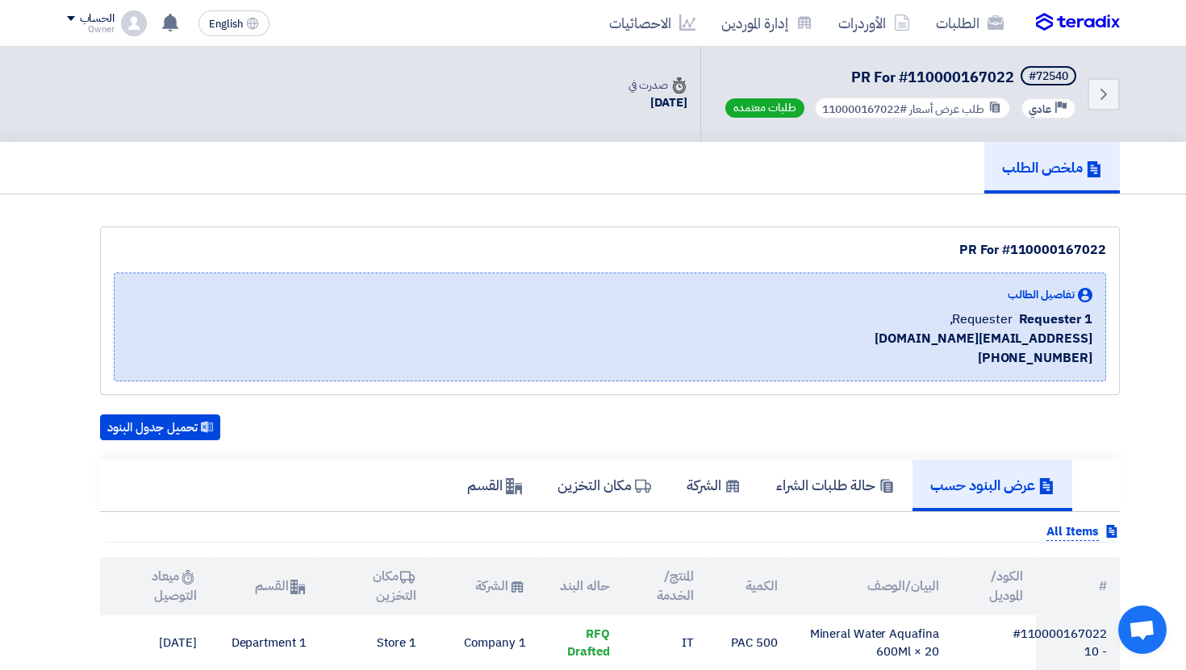
scroll to position [235, 0]
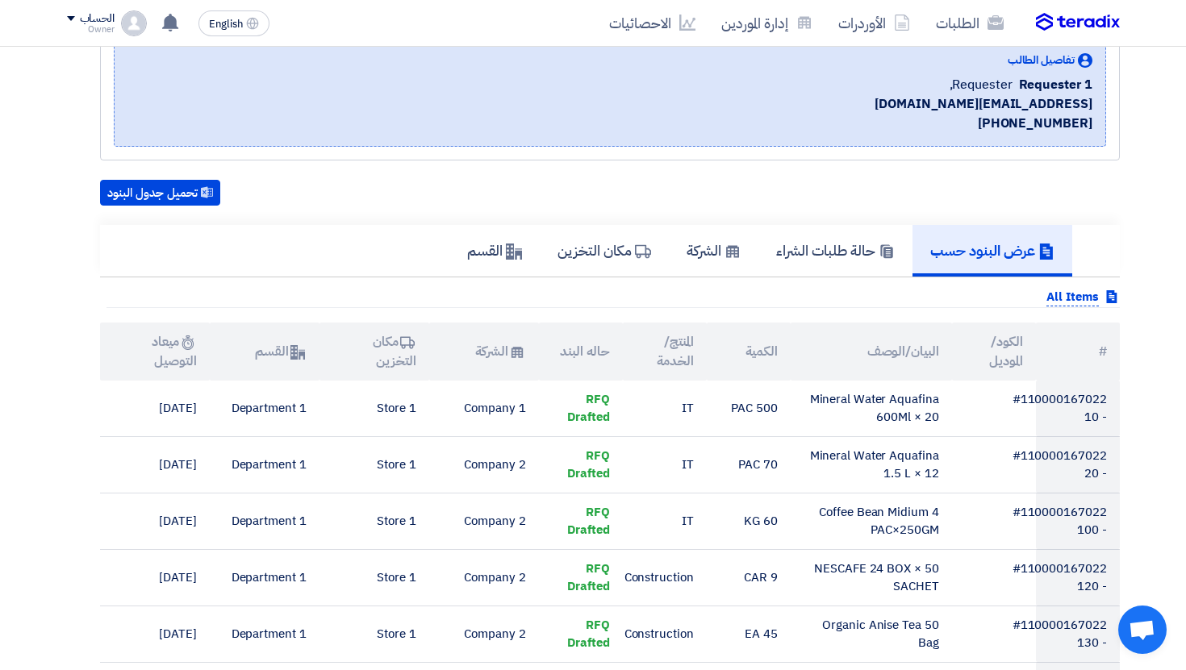
click at [1015, 260] on h5 "عرض البنود حسب" at bounding box center [992, 250] width 124 height 19
click at [845, 277] on link "حالة طلبات الشراء" at bounding box center [835, 251] width 154 height 52
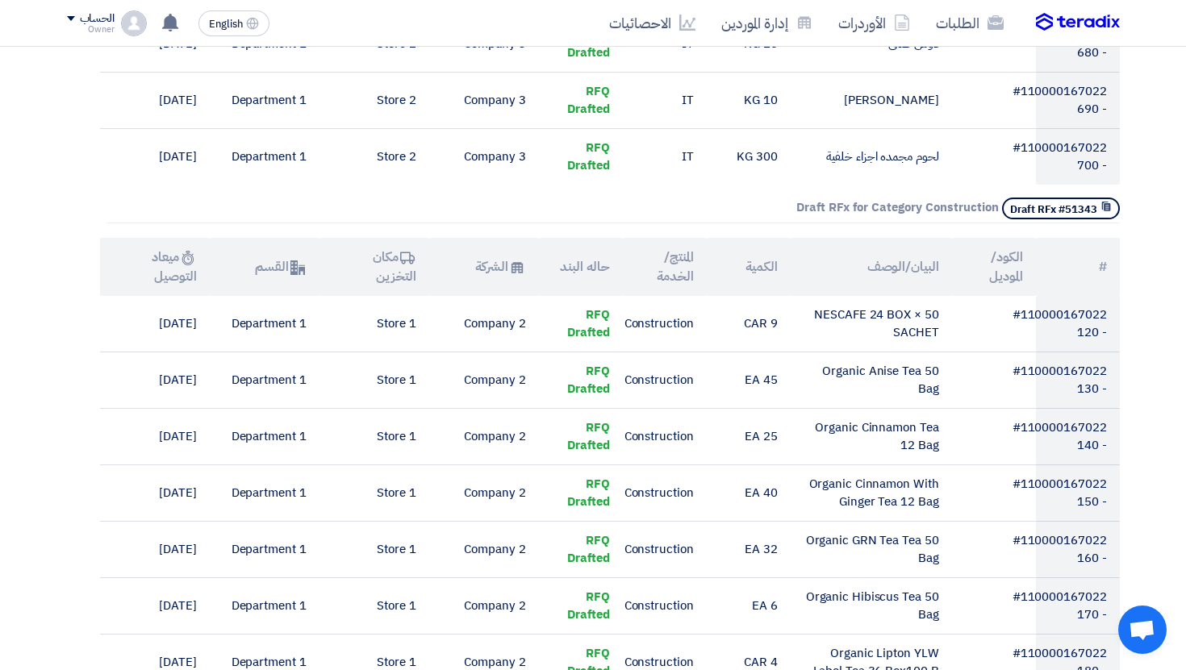
scroll to position [1085, 0]
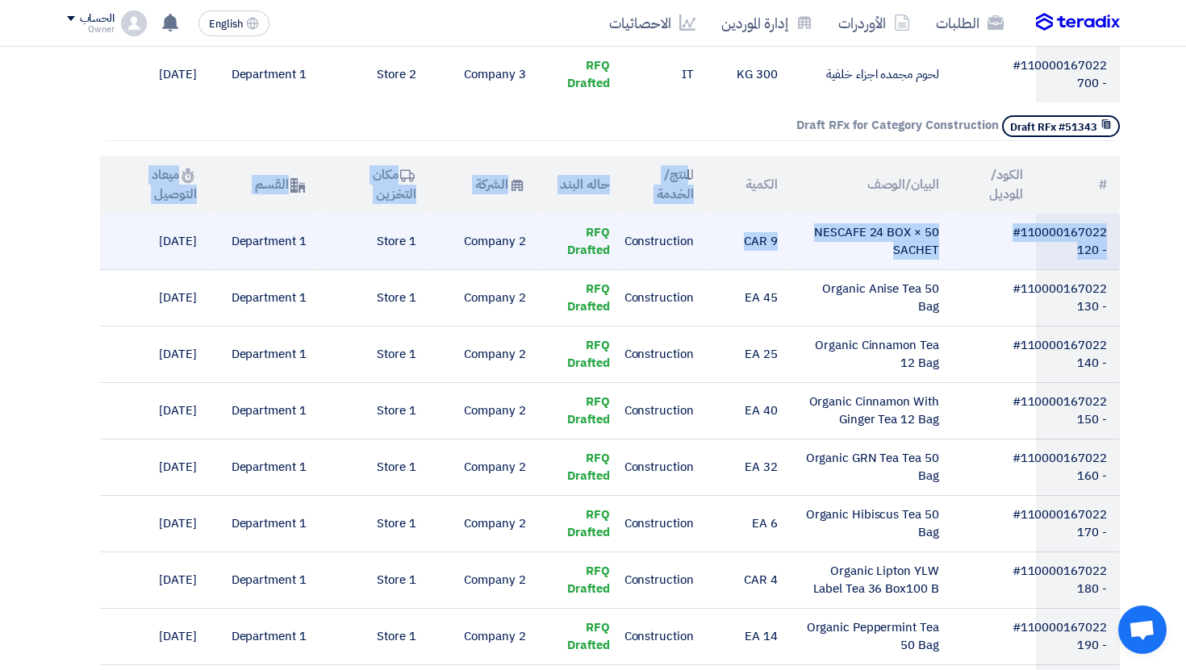
drag, startPoint x: 687, startPoint y: 191, endPoint x: 674, endPoint y: 240, distance: 50.1
click at [674, 240] on table "# الكود/الموديل البيان/الوصف الكمية المنتج/الخدمة حاله البند Attachments الشركة…" at bounding box center [610, 551] width 1020 height 791
click at [674, 240] on td "Construction" at bounding box center [665, 242] width 84 height 56
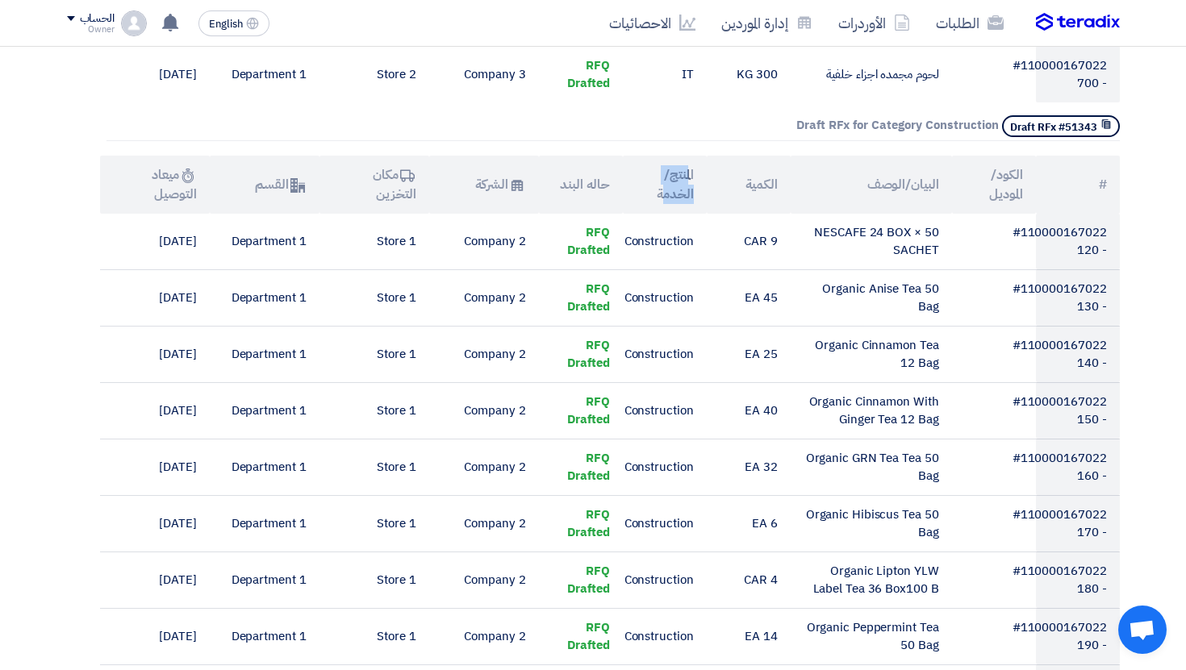
drag, startPoint x: 687, startPoint y: 196, endPoint x: 666, endPoint y: 214, distance: 28.1
click at [666, 214] on th "المنتج/الخدمة" at bounding box center [665, 185] width 84 height 58
drag, startPoint x: 690, startPoint y: 196, endPoint x: 649, endPoint y: 219, distance: 46.2
click at [649, 214] on th "المنتج/الخدمة" at bounding box center [665, 185] width 84 height 58
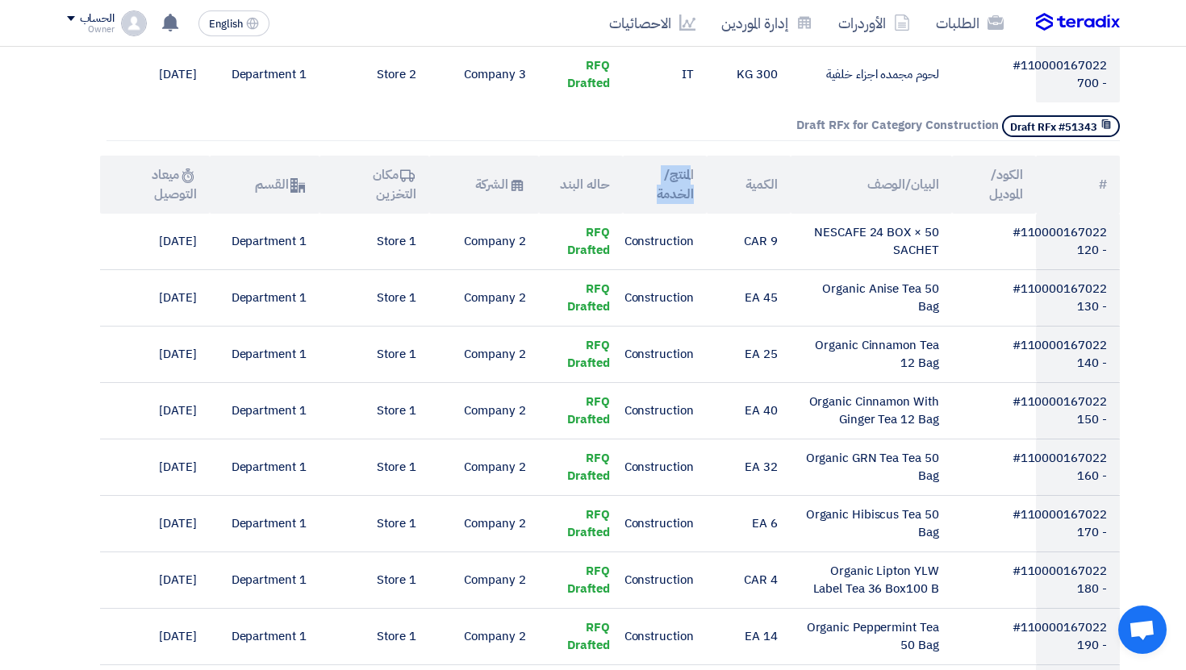
click at [649, 214] on th "المنتج/الخدمة" at bounding box center [665, 185] width 84 height 58
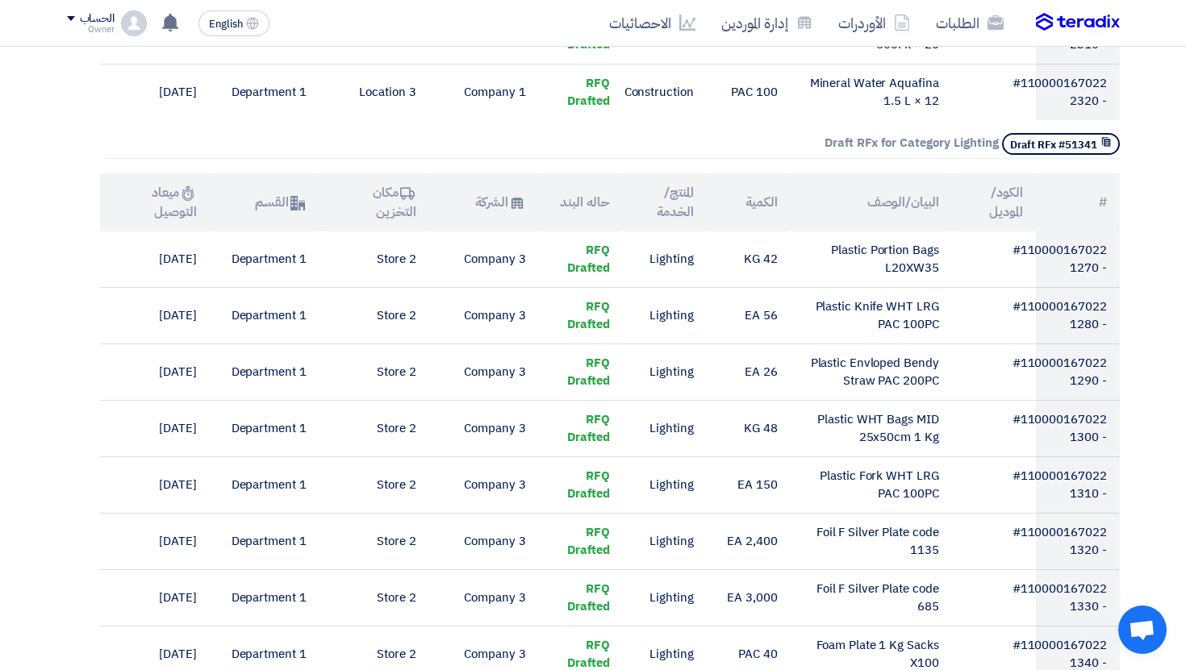
scroll to position [1848, 0]
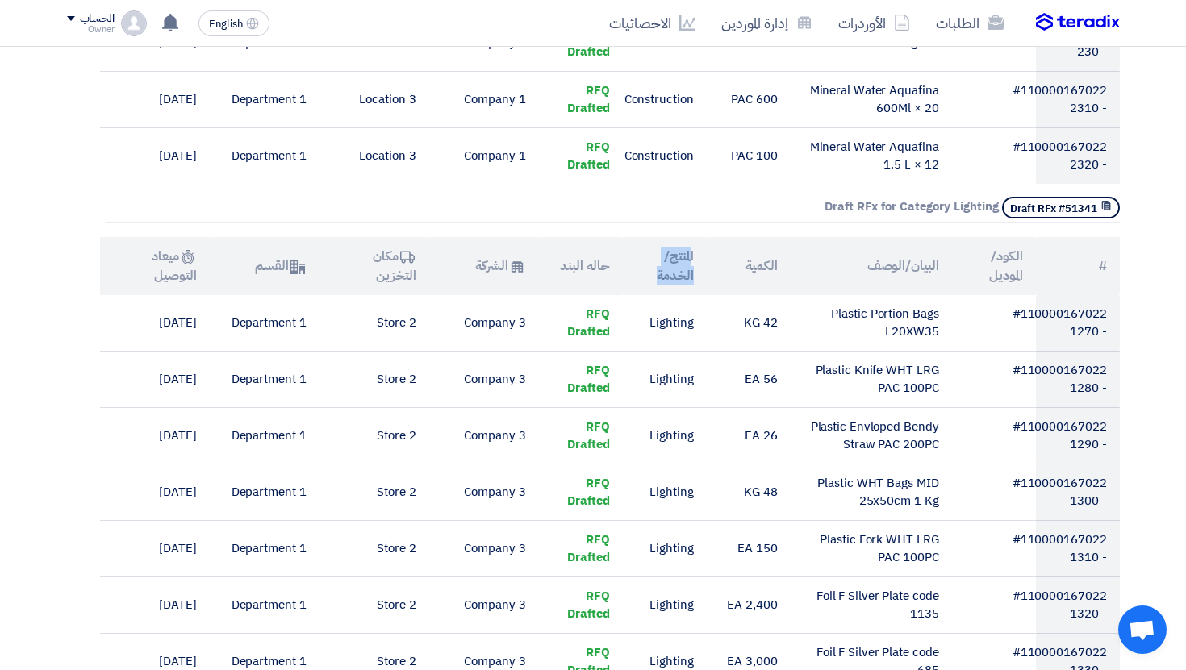
drag, startPoint x: 691, startPoint y: 281, endPoint x: 644, endPoint y: 298, distance: 50.8
click at [644, 295] on th "المنتج/الخدمة" at bounding box center [665, 266] width 84 height 58
click at [710, 285] on th "الكمية" at bounding box center [749, 266] width 84 height 58
drag, startPoint x: 696, startPoint y: 282, endPoint x: 649, endPoint y: 303, distance: 52.3
click at [649, 295] on th "المنتج/الخدمة" at bounding box center [665, 266] width 84 height 58
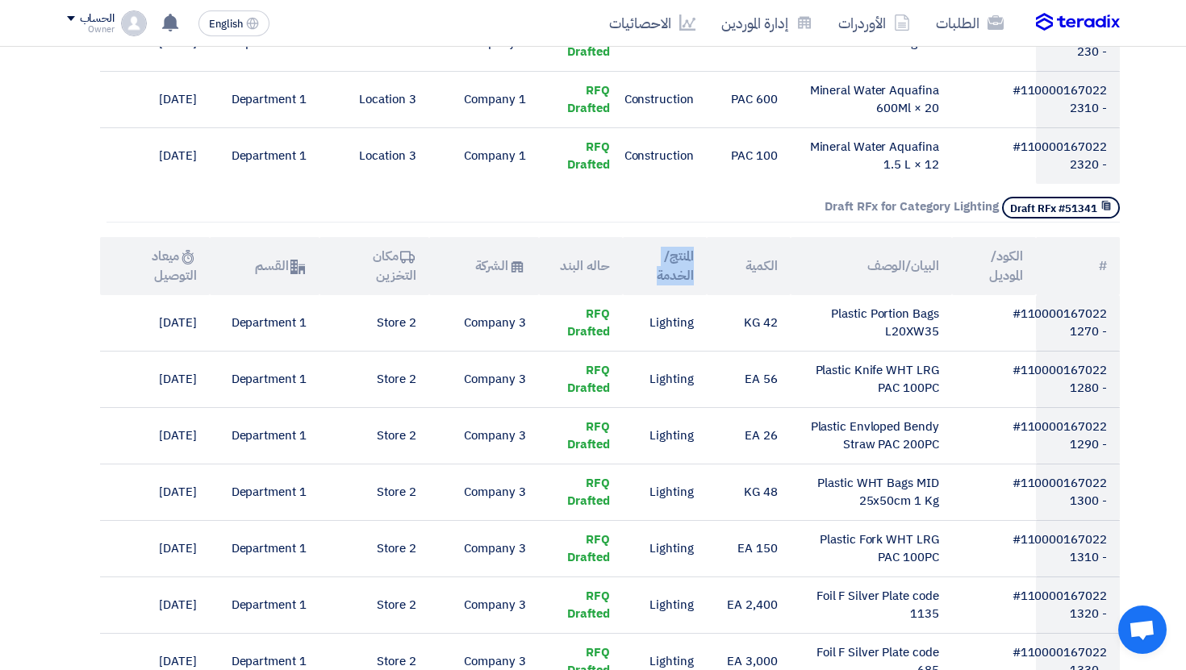
copy th "المنتج/الخدمة"
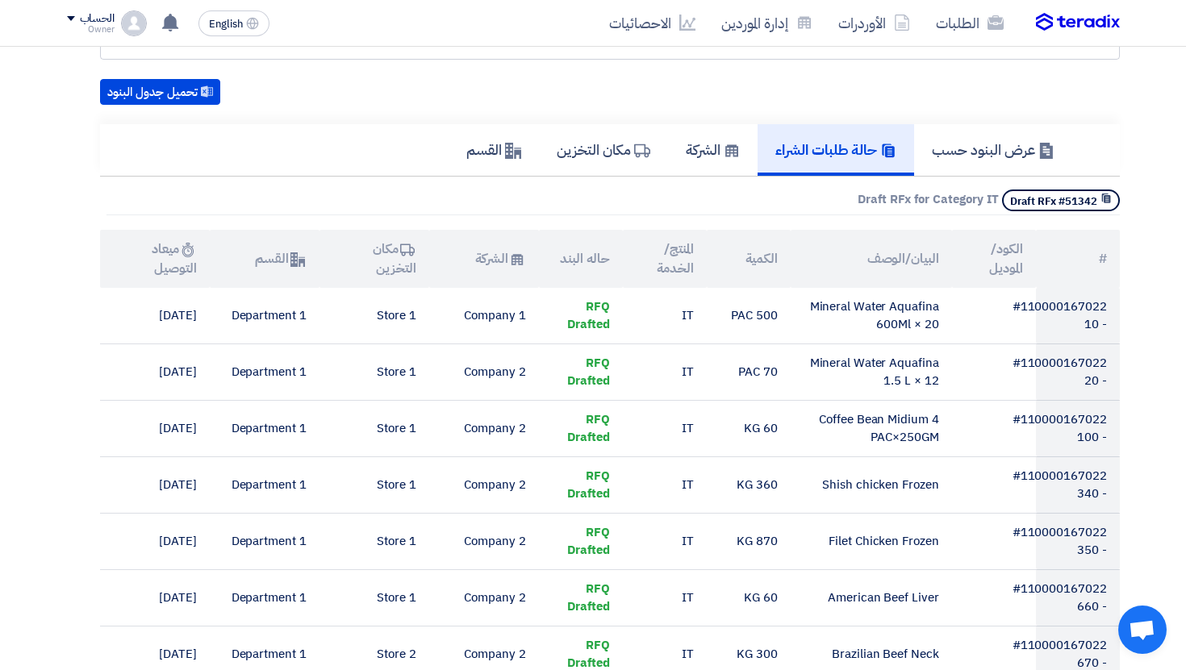
scroll to position [0, 0]
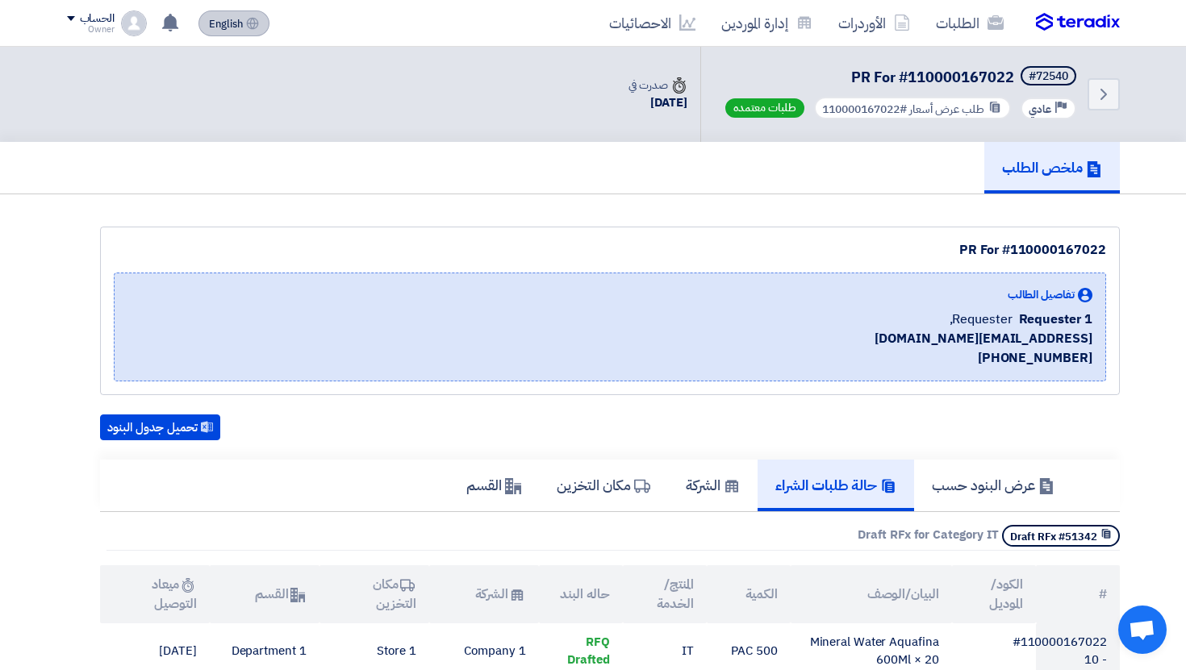
click at [232, 30] on span "English" at bounding box center [226, 24] width 34 height 11
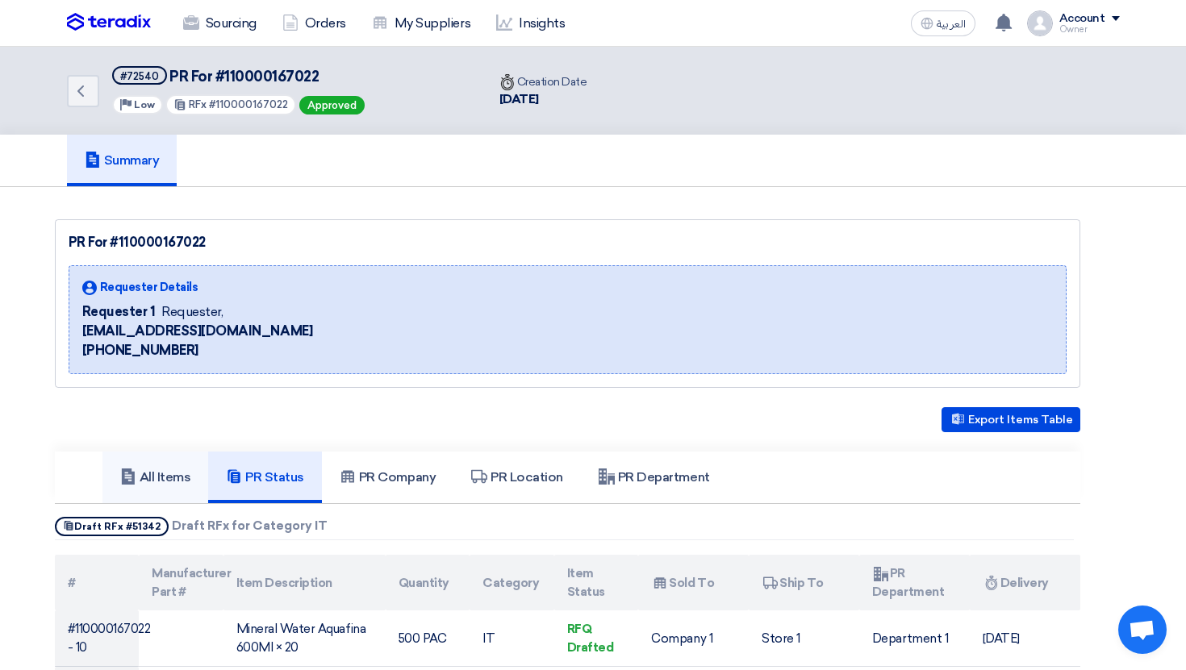
click at [164, 492] on link "All Items" at bounding box center [155, 478] width 106 height 52
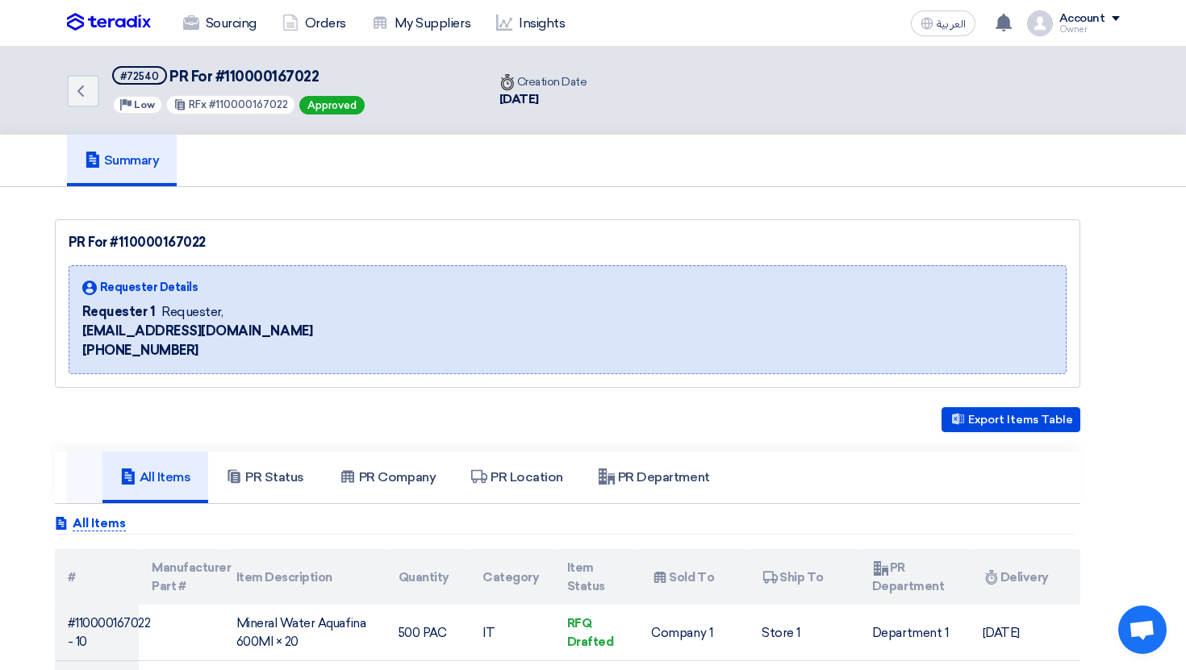
click at [77, 470] on link at bounding box center [84, 478] width 35 height 52
click at [90, 471] on link at bounding box center [84, 478] width 35 height 52
click at [949, 25] on span "العربية" at bounding box center [951, 24] width 29 height 11
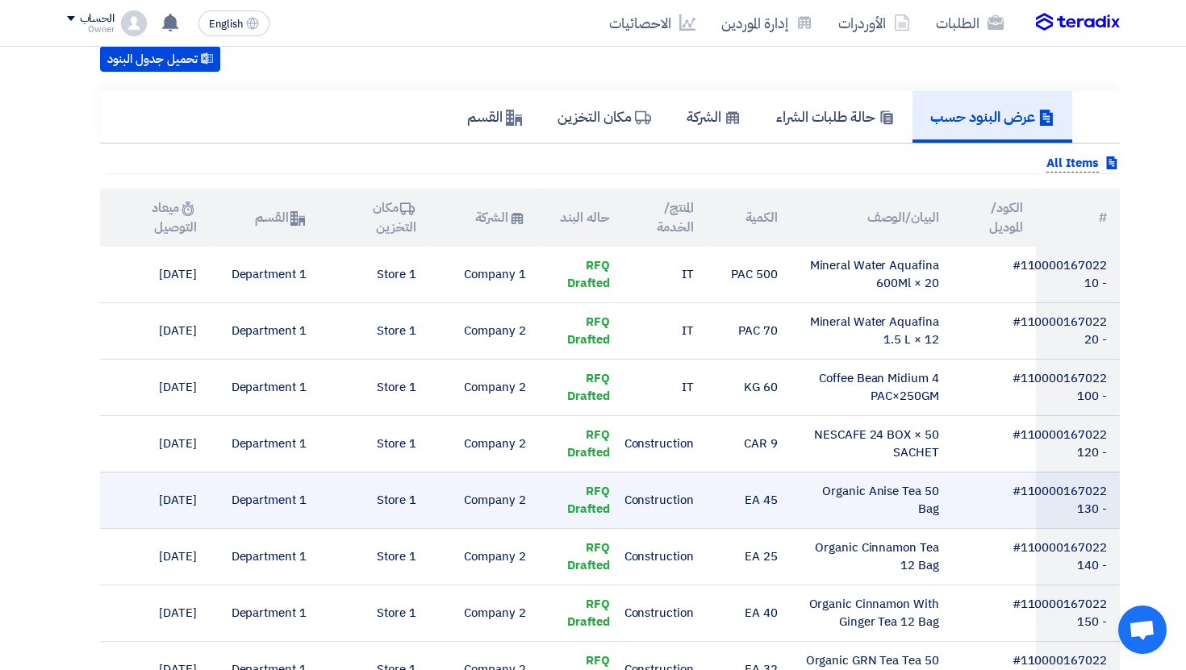
scroll to position [322, 0]
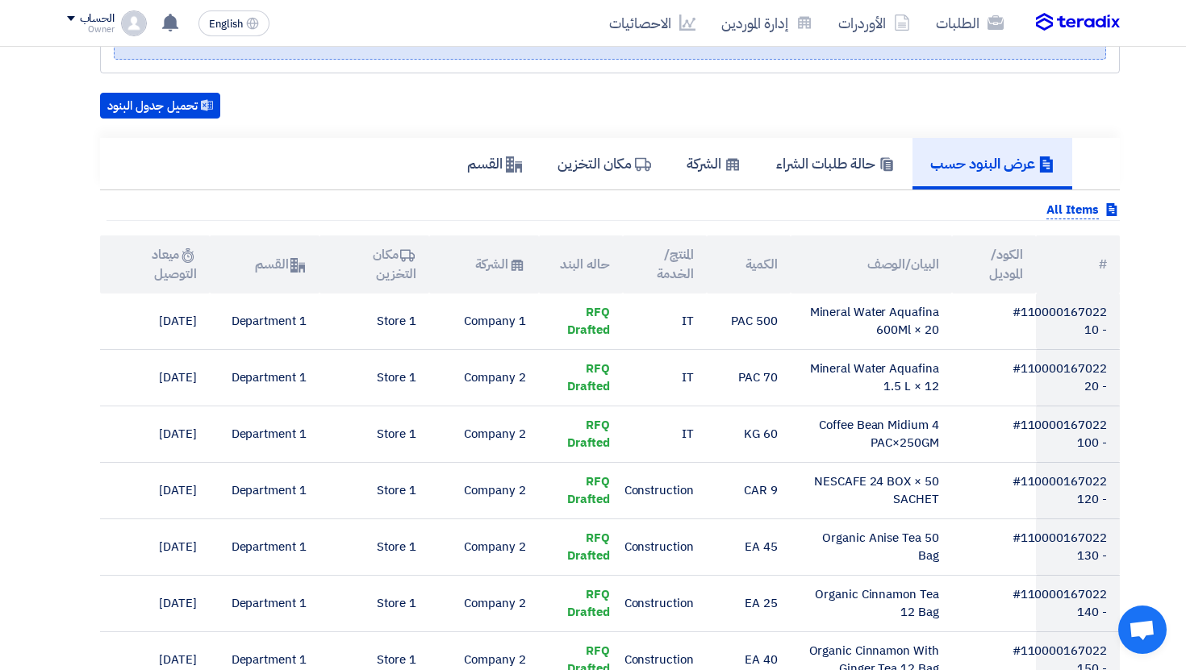
click at [1015, 173] on h5 "عرض البنود حسب" at bounding box center [992, 163] width 124 height 19
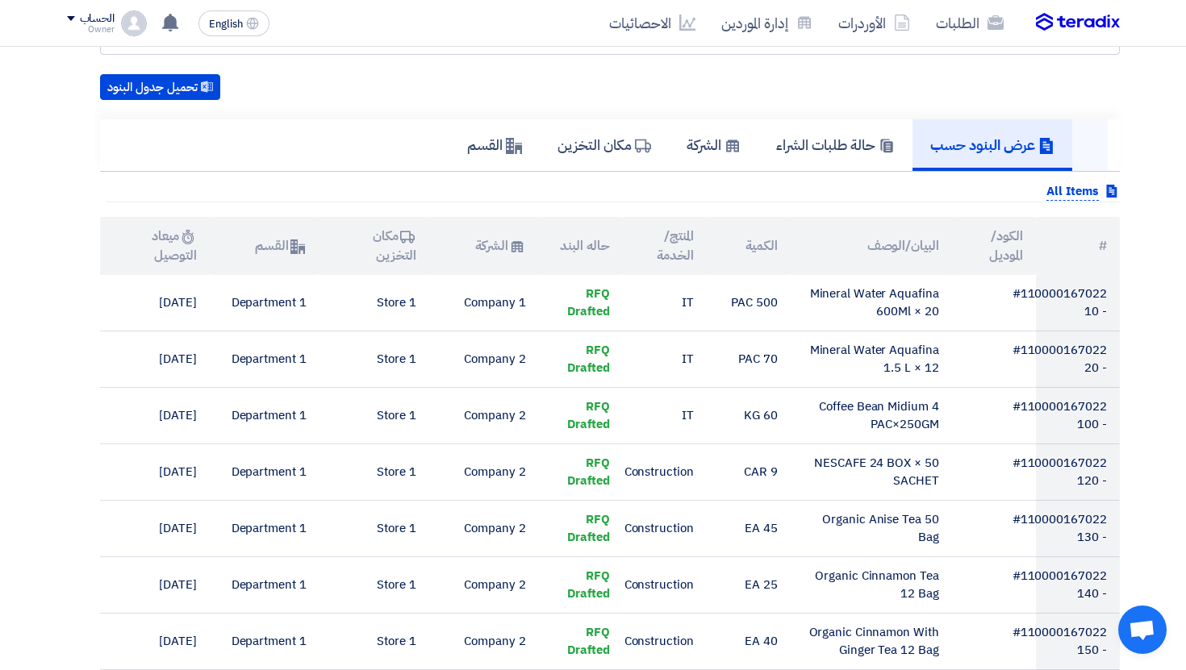
click at [1090, 169] on link at bounding box center [1089, 145] width 35 height 52
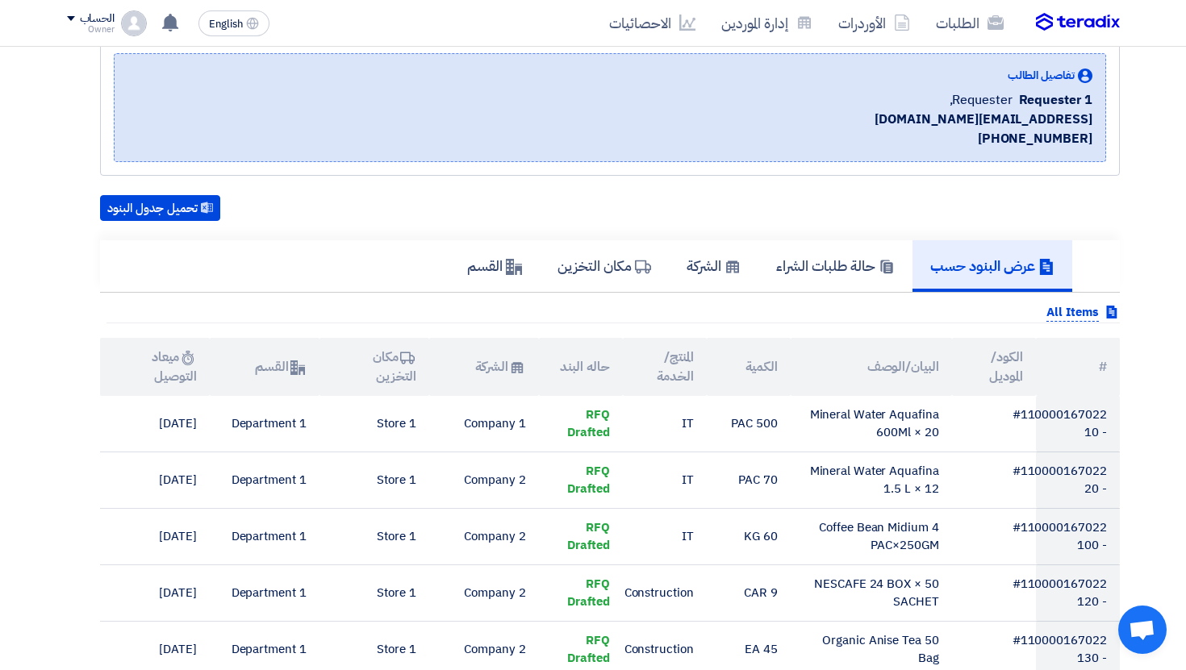
scroll to position [0, 0]
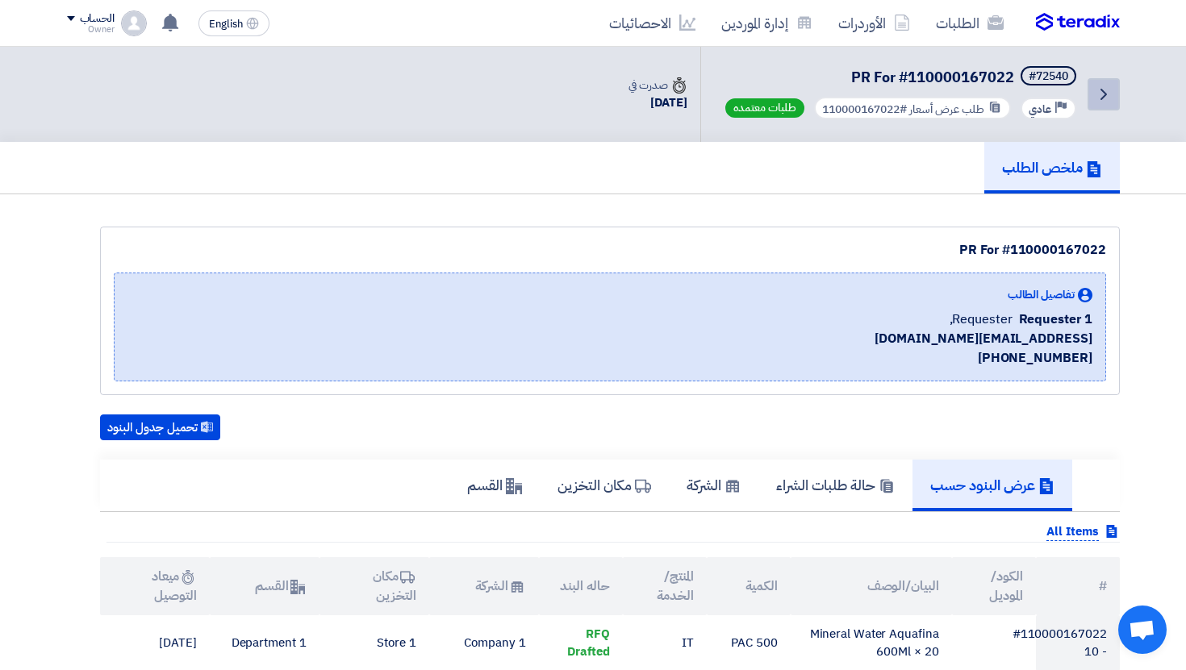
click at [1107, 94] on link "Back" at bounding box center [1103, 94] width 32 height 32
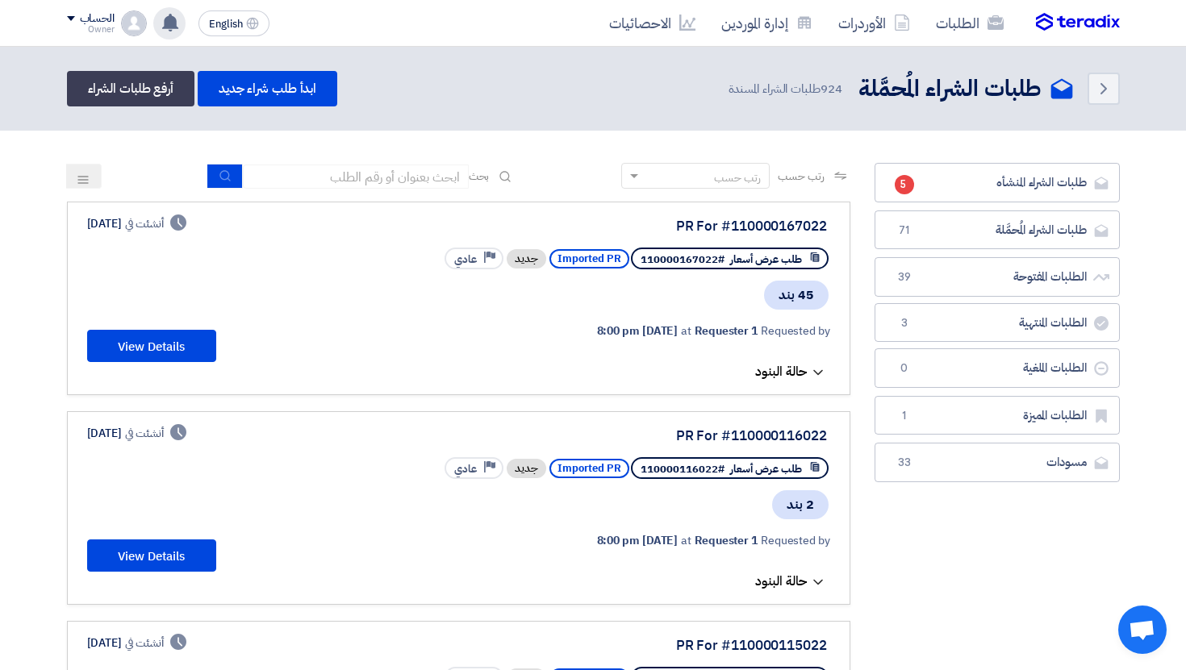
click at [169, 28] on icon at bounding box center [170, 23] width 18 height 18
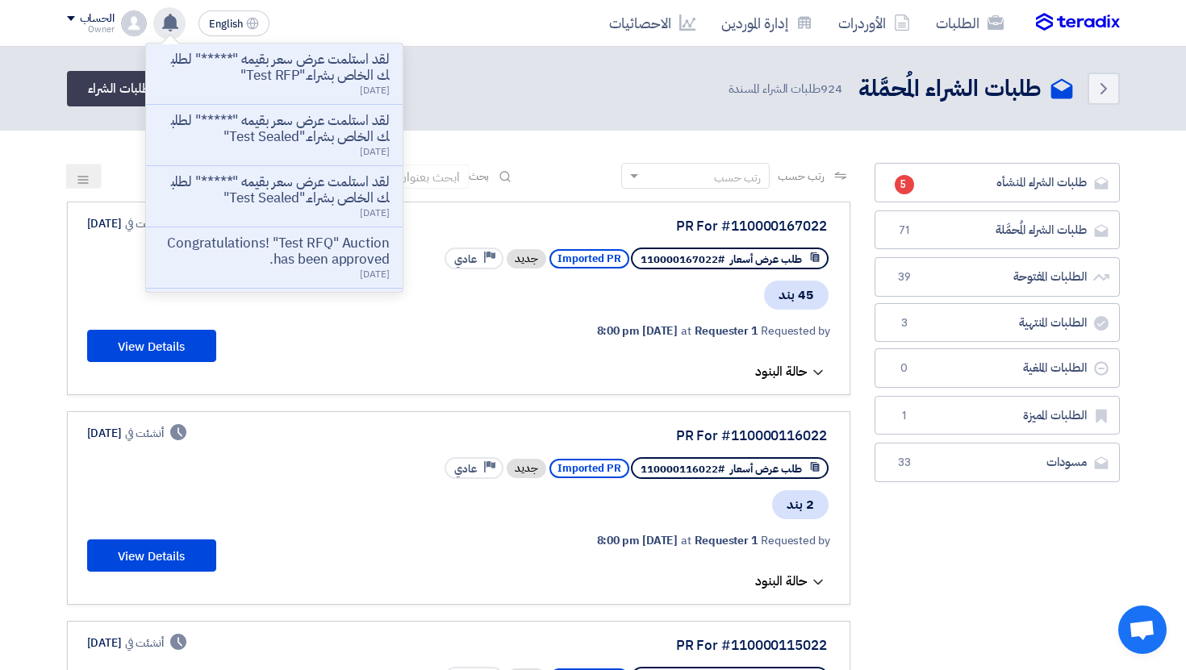
click at [169, 28] on icon at bounding box center [170, 23] width 18 height 18
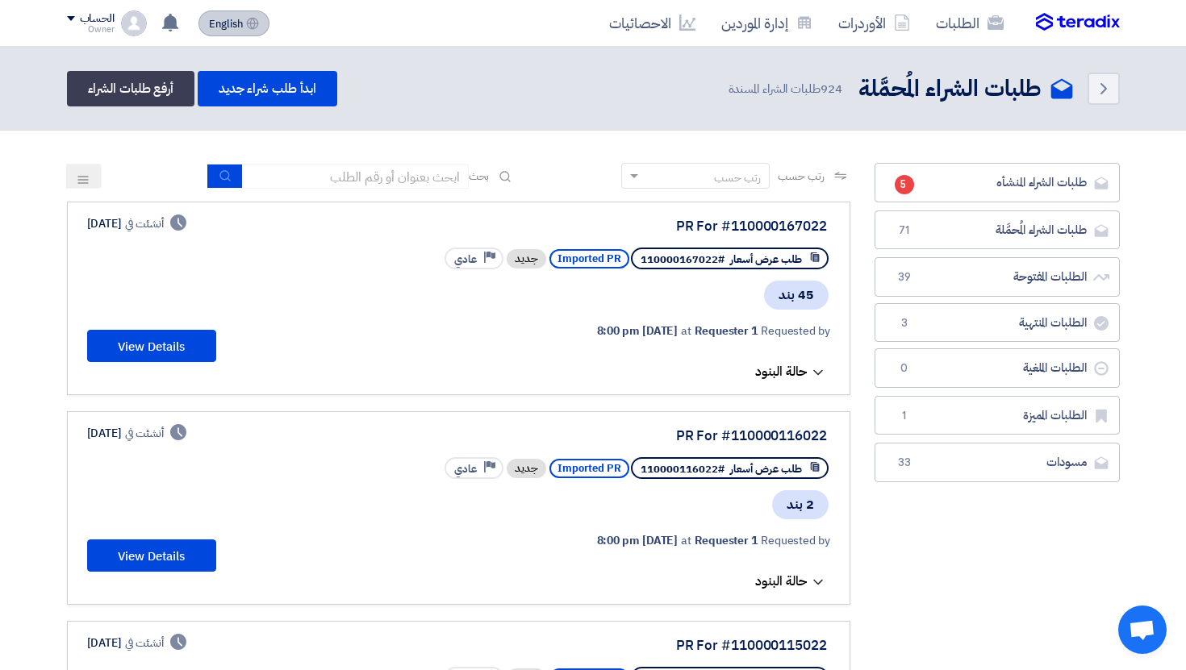
click at [236, 19] on span "English" at bounding box center [226, 24] width 34 height 11
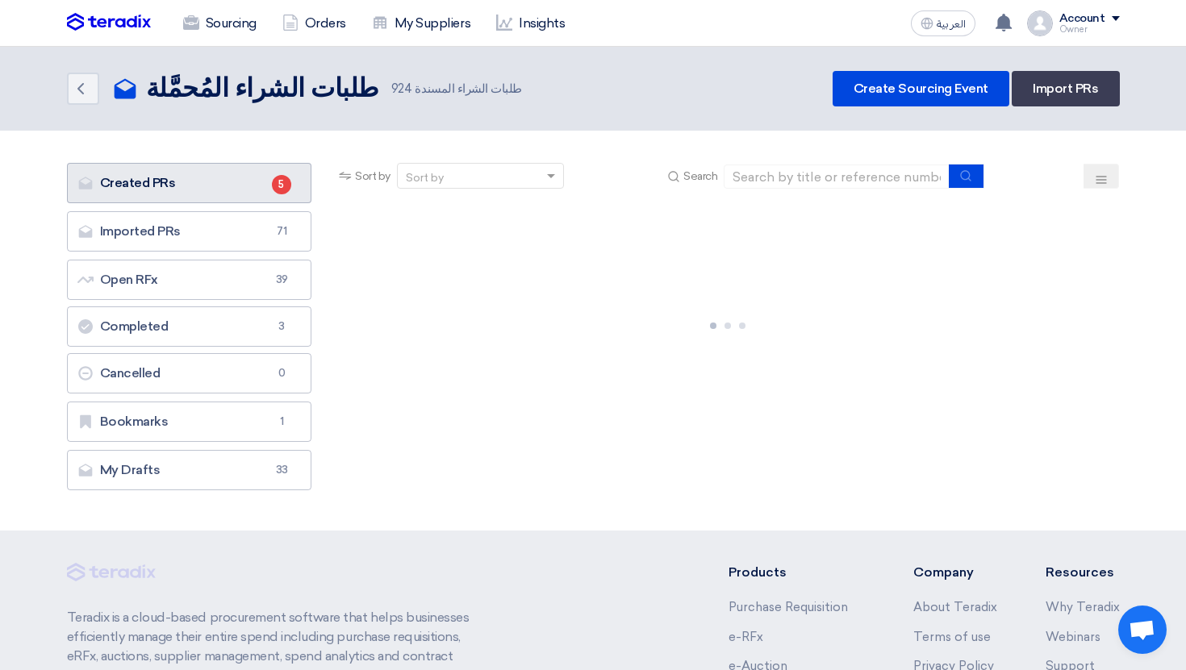
click at [270, 194] on link "Created PRs Created PRs 5" at bounding box center [189, 183] width 245 height 40
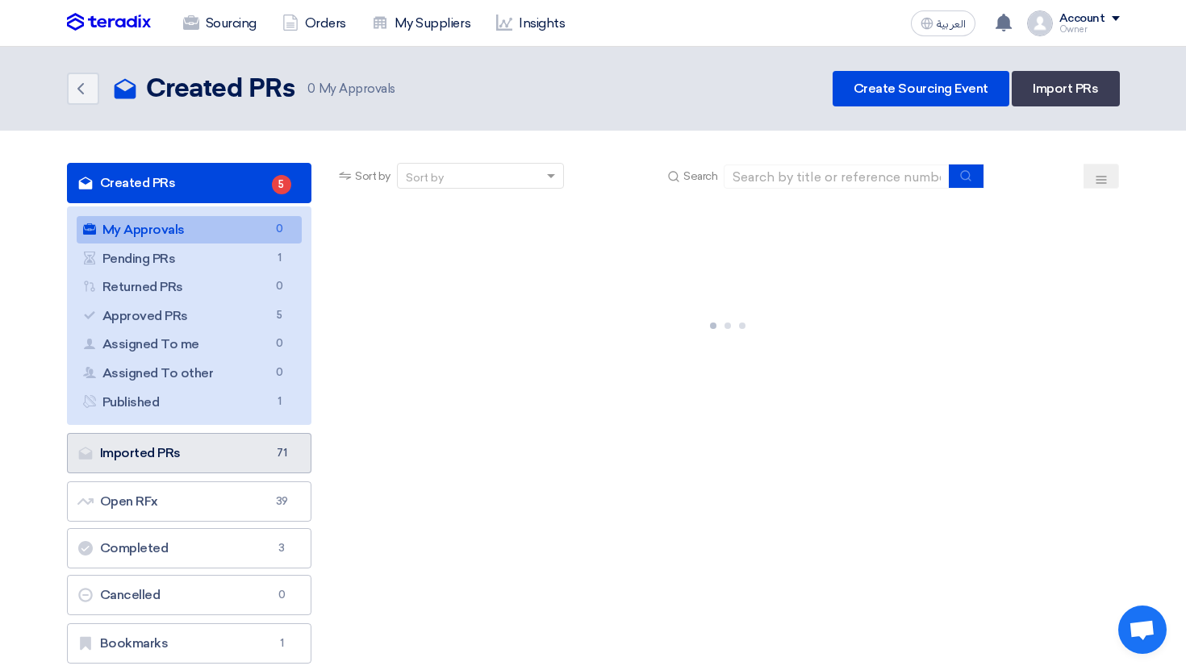
click at [271, 443] on link "Imported PRs Imported PRs 71" at bounding box center [189, 453] width 245 height 40
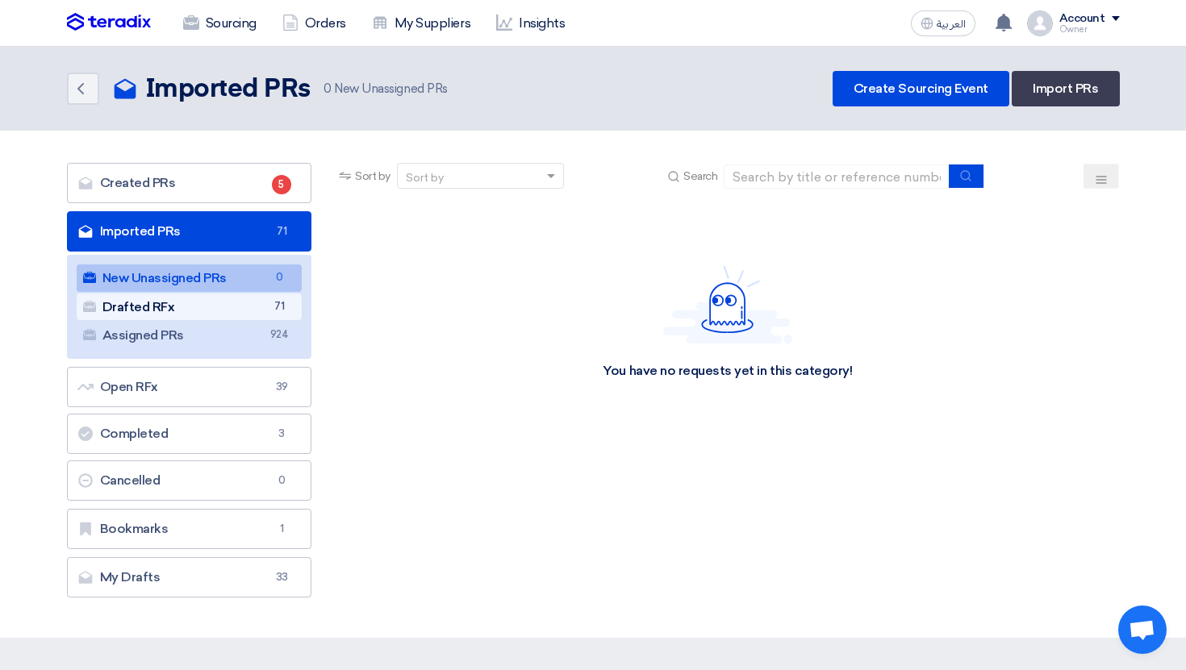
click at [267, 294] on link "Drafted RFx Drafted RFx 71" at bounding box center [190, 307] width 226 height 27
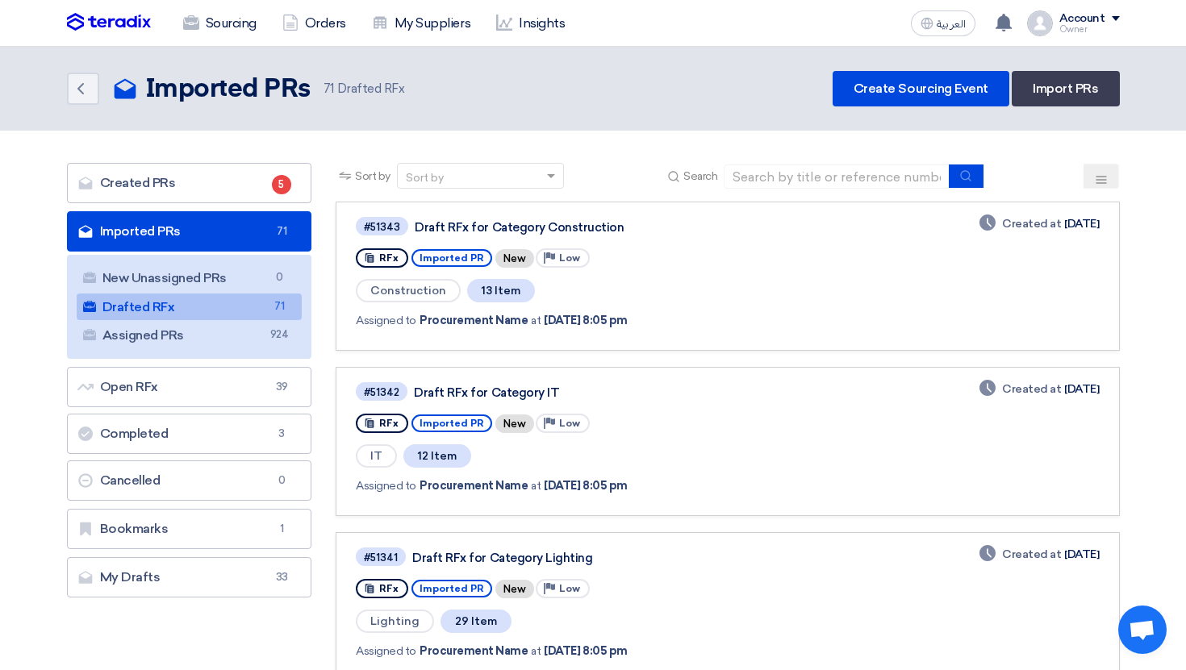
drag, startPoint x: 411, startPoint y: 324, endPoint x: 616, endPoint y: 324, distance: 204.1
click at [616, 324] on div "Assigned to Procurement Name at Oct 11, 2025, 8:05 pm" at bounding box center [587, 320] width 462 height 17
click at [616, 324] on span "Oct 11, 2025, 8:05 pm" at bounding box center [585, 320] width 83 height 17
click at [495, 294] on span "13 Item" at bounding box center [501, 290] width 68 height 23
click at [284, 305] on span "71" at bounding box center [278, 306] width 19 height 17
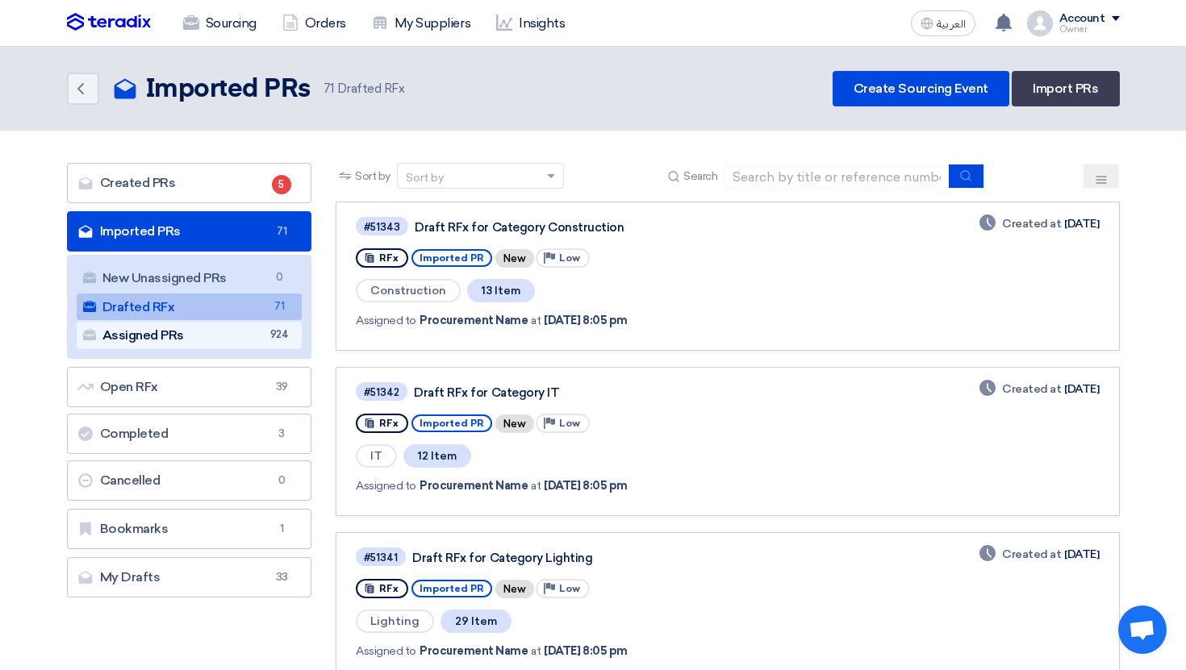
click at [280, 334] on span "924" at bounding box center [278, 335] width 19 height 17
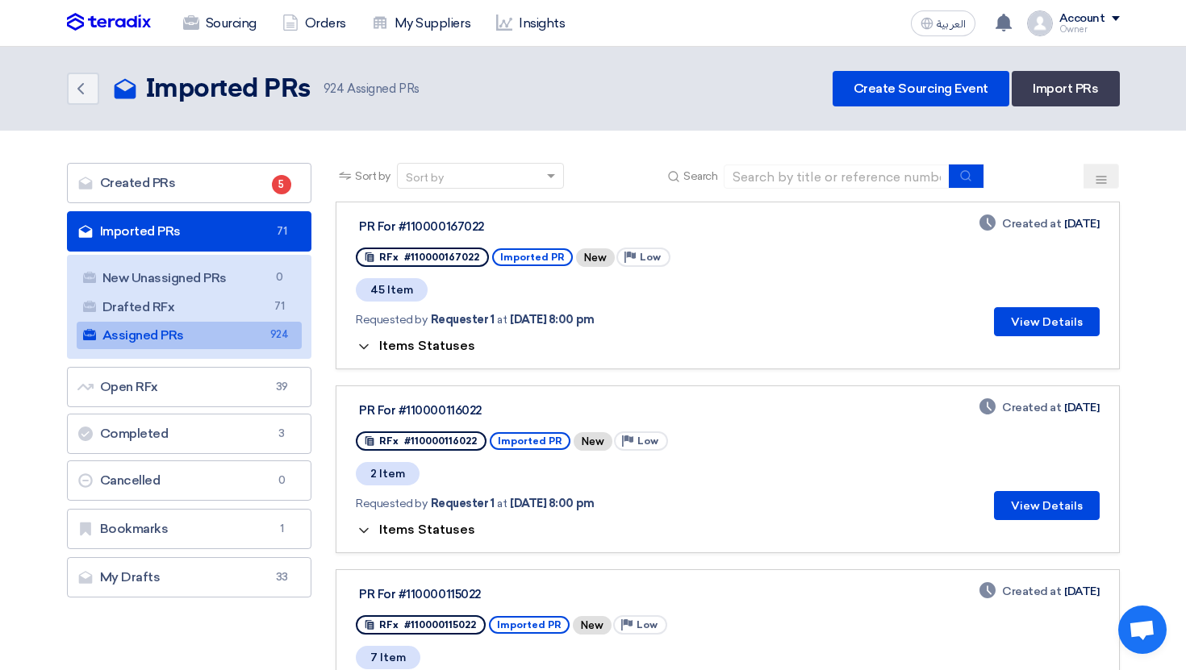
click at [451, 349] on span "Items Statuses" at bounding box center [427, 345] width 96 height 15
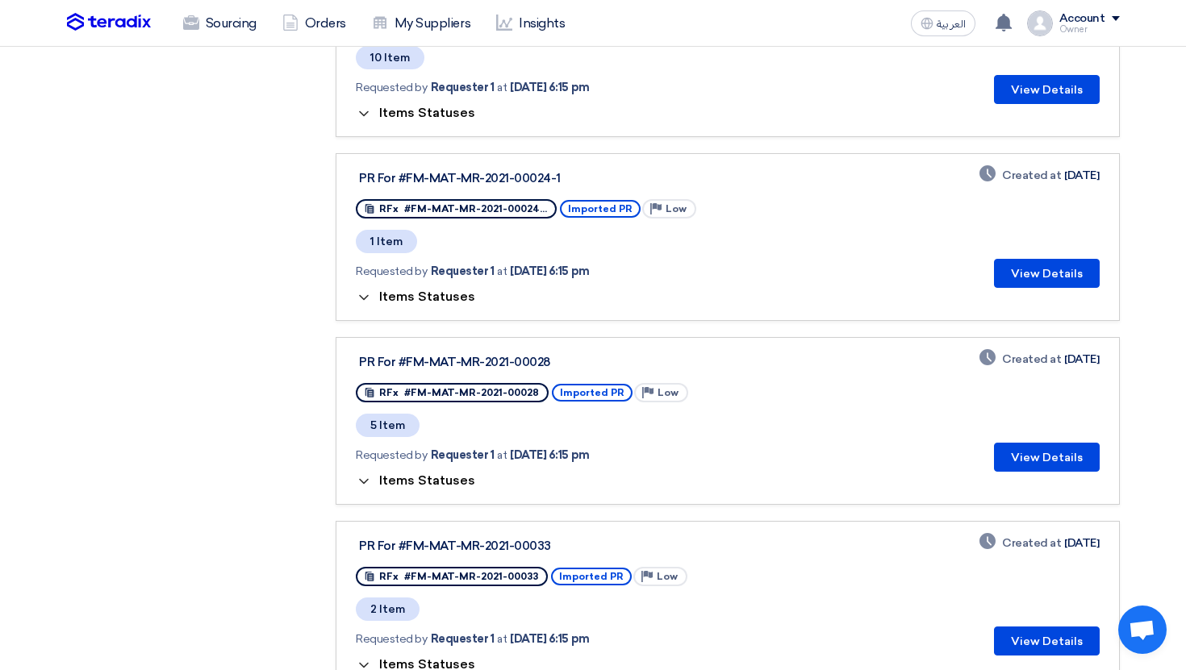
scroll to position [2034, 0]
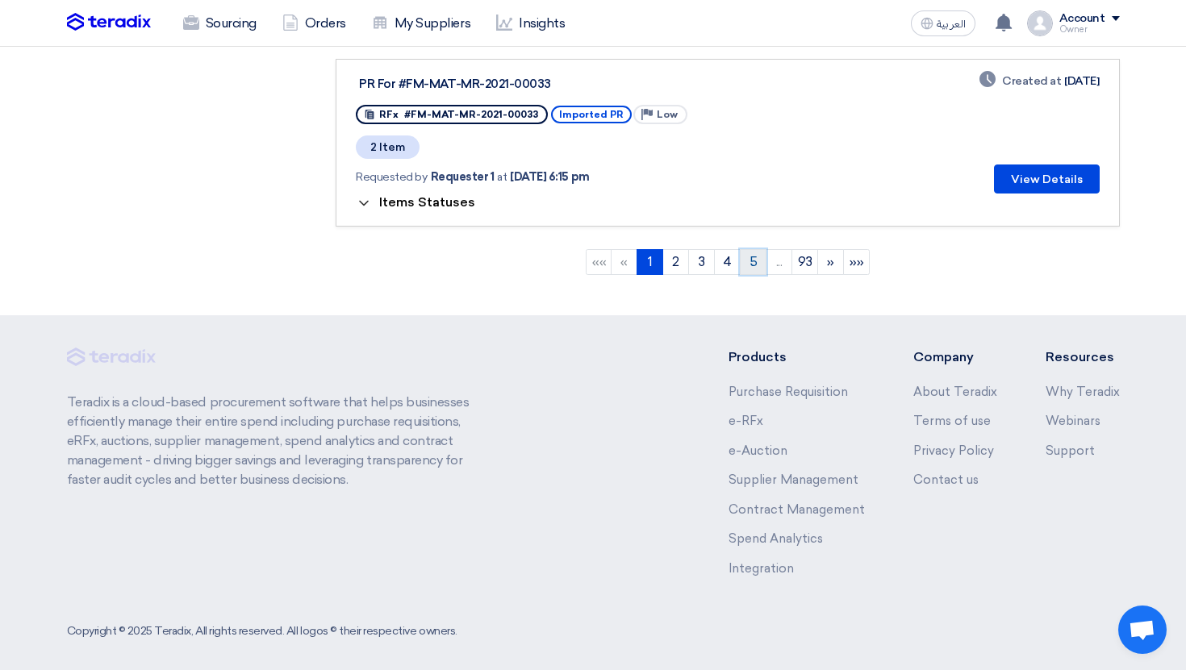
click at [753, 249] on link "5" at bounding box center [753, 262] width 27 height 26
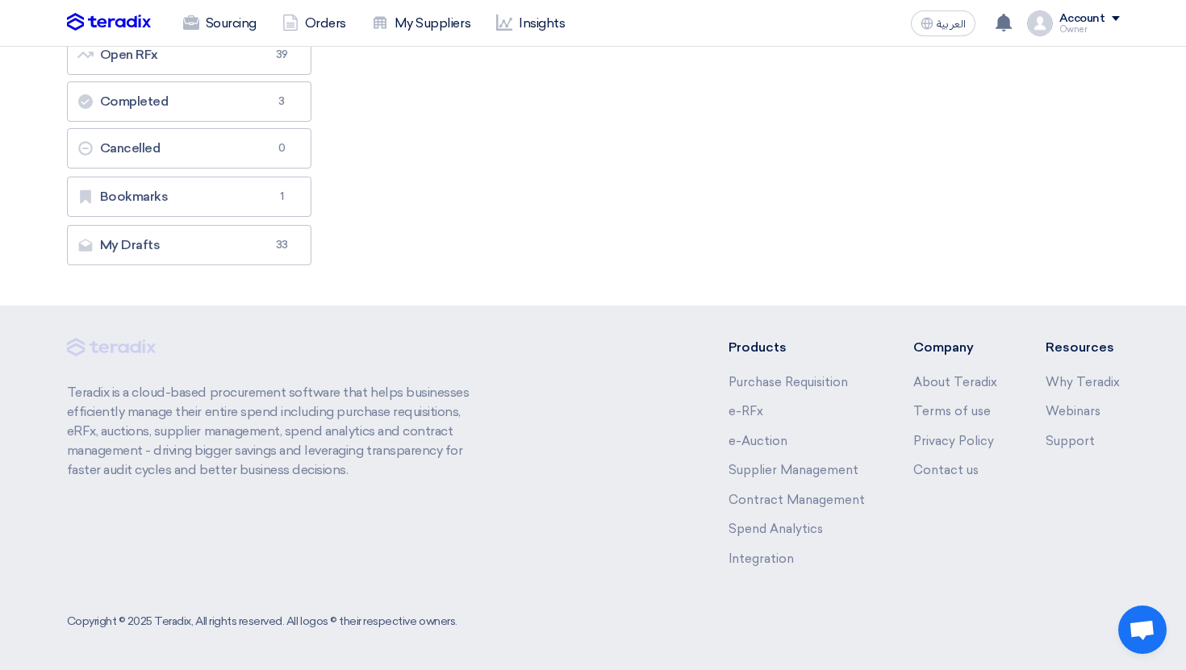
scroll to position [0, 0]
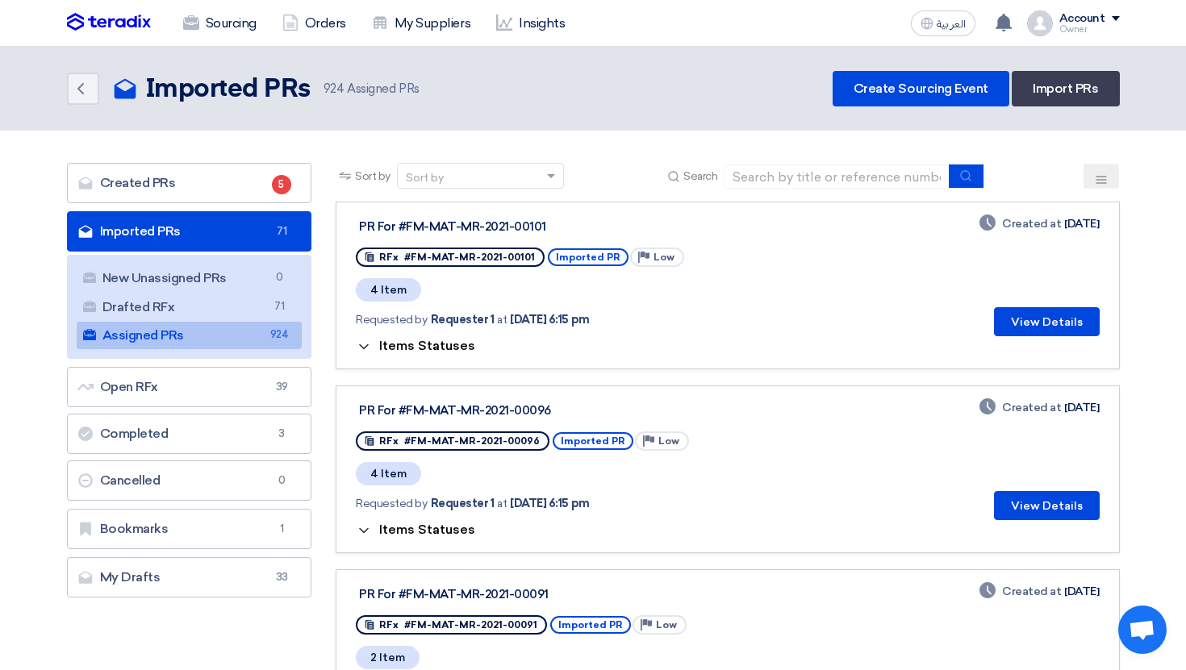
click at [444, 347] on span "Items Statuses" at bounding box center [427, 345] width 96 height 15
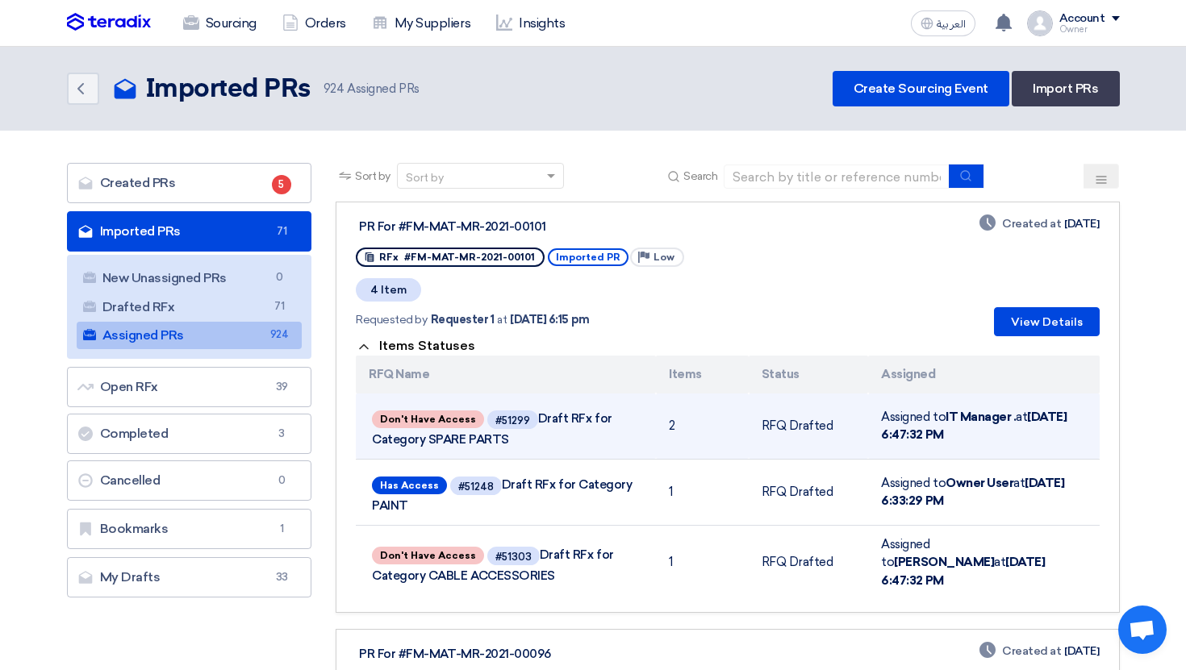
scroll to position [18, 0]
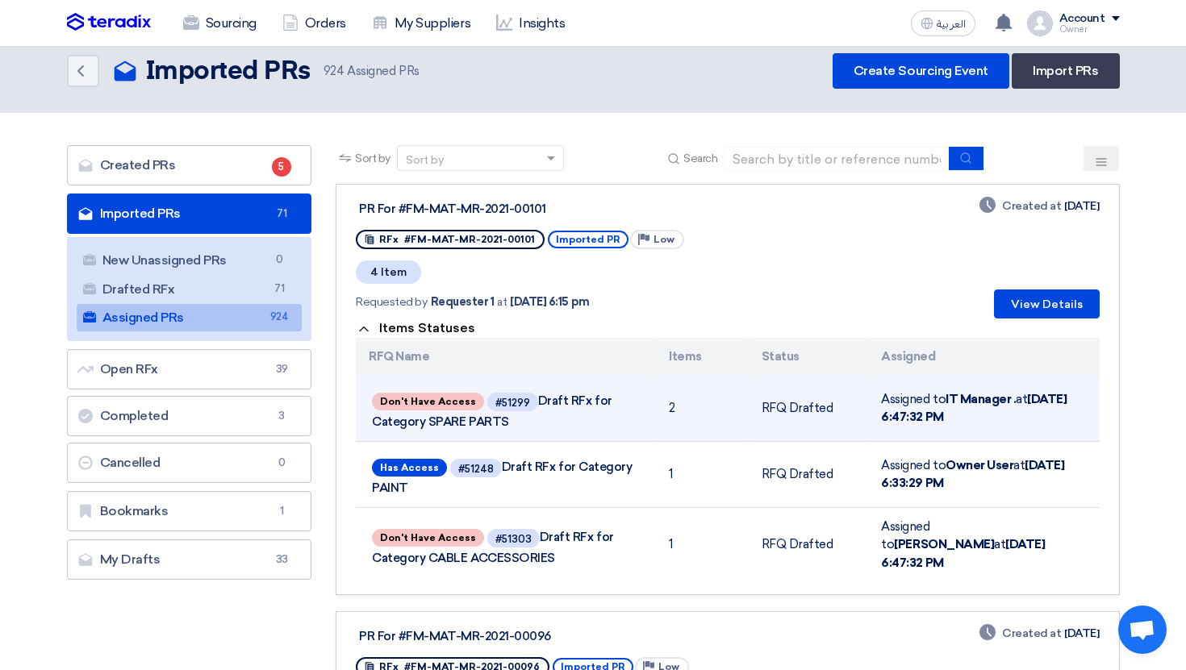
drag, startPoint x: 770, startPoint y: 403, endPoint x: 798, endPoint y: 404, distance: 27.4
click at [797, 404] on td "RFQ Drafted" at bounding box center [809, 409] width 120 height 66
click at [798, 404] on td "RFQ Drafted" at bounding box center [809, 409] width 120 height 66
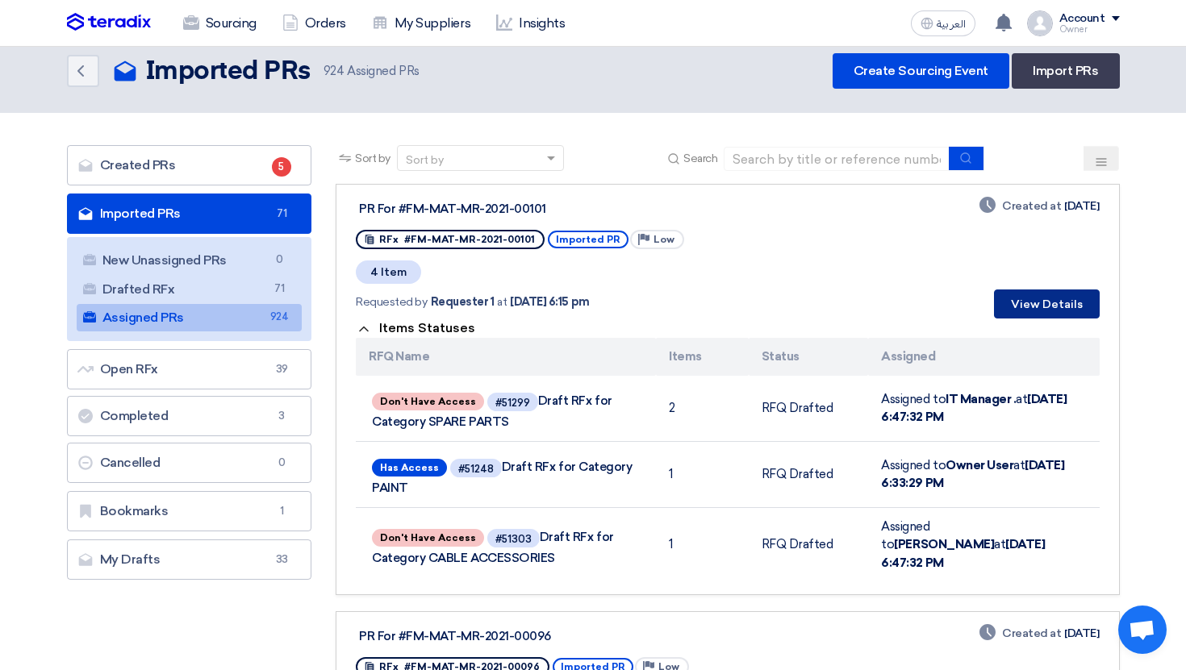
click at [1054, 312] on button "View Details" at bounding box center [1047, 304] width 106 height 29
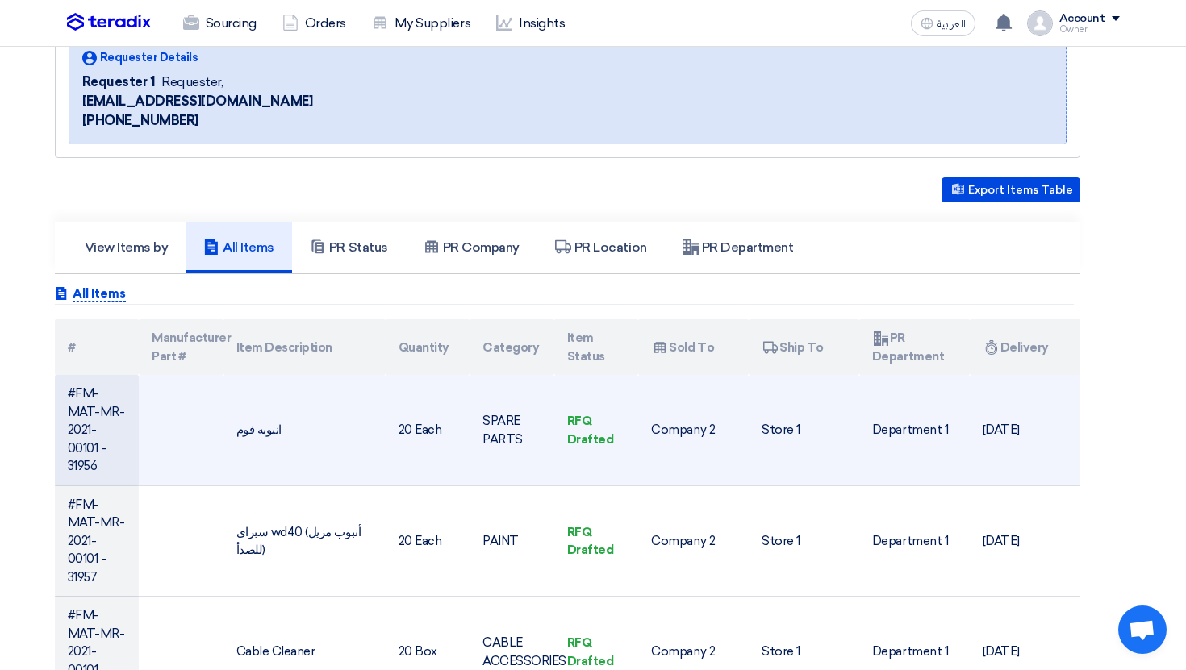
scroll to position [240, 0]
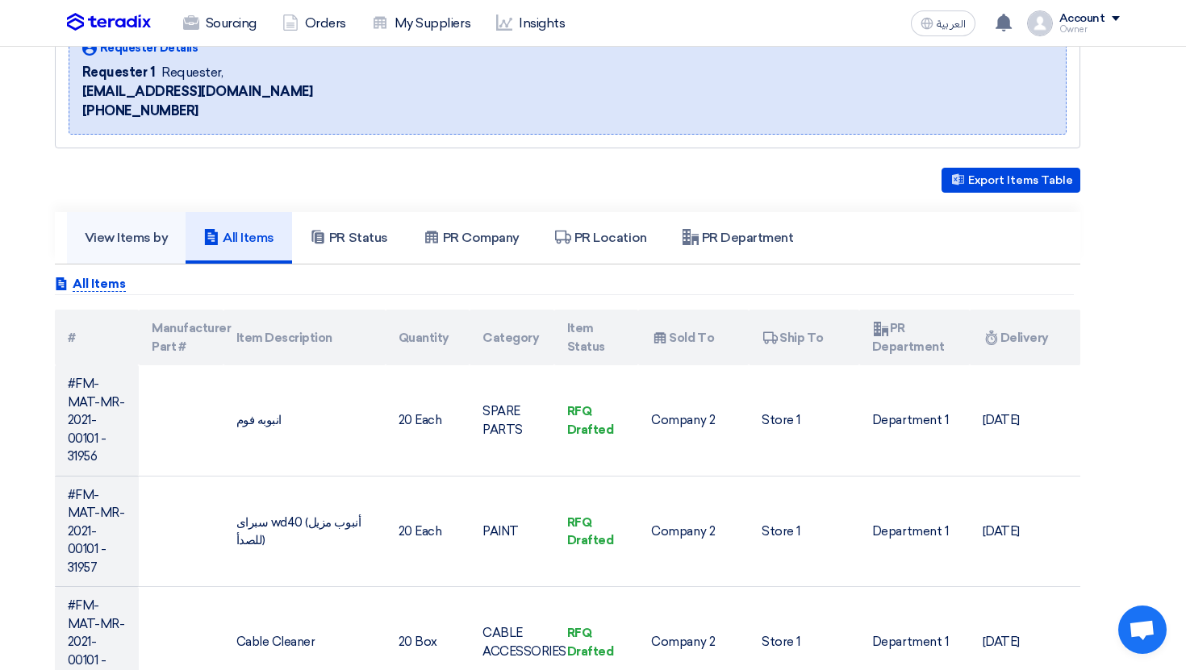
click at [139, 255] on link "View Items by" at bounding box center [126, 238] width 119 height 52
click at [221, 253] on link "All Items" at bounding box center [239, 238] width 106 height 52
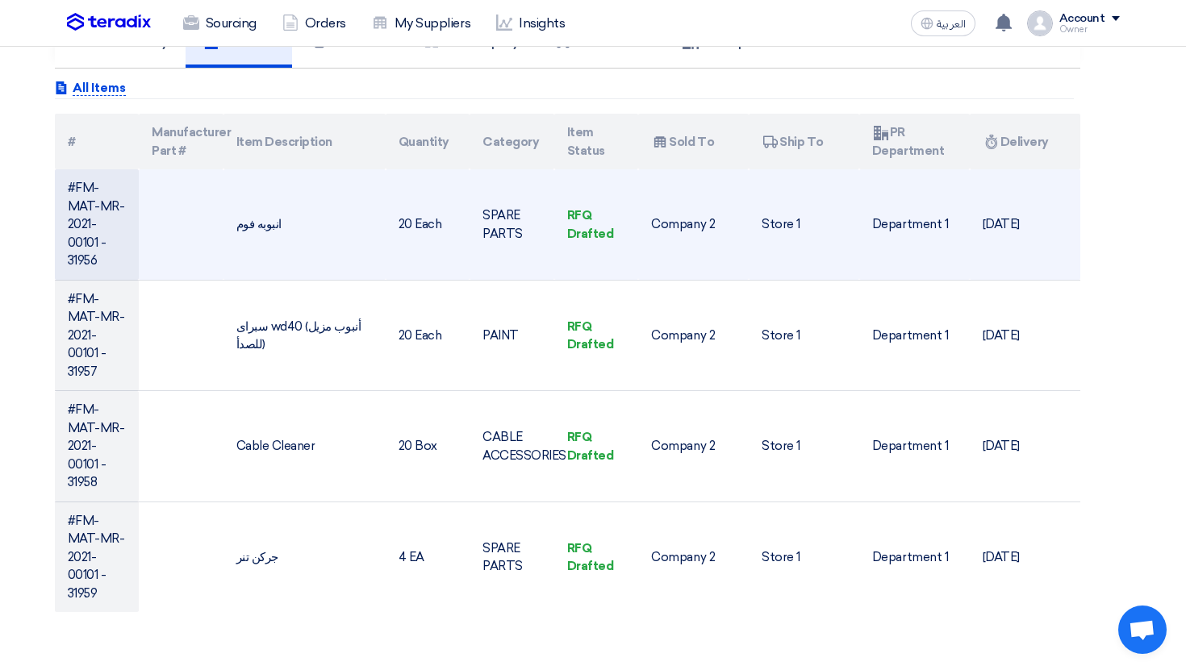
scroll to position [145, 0]
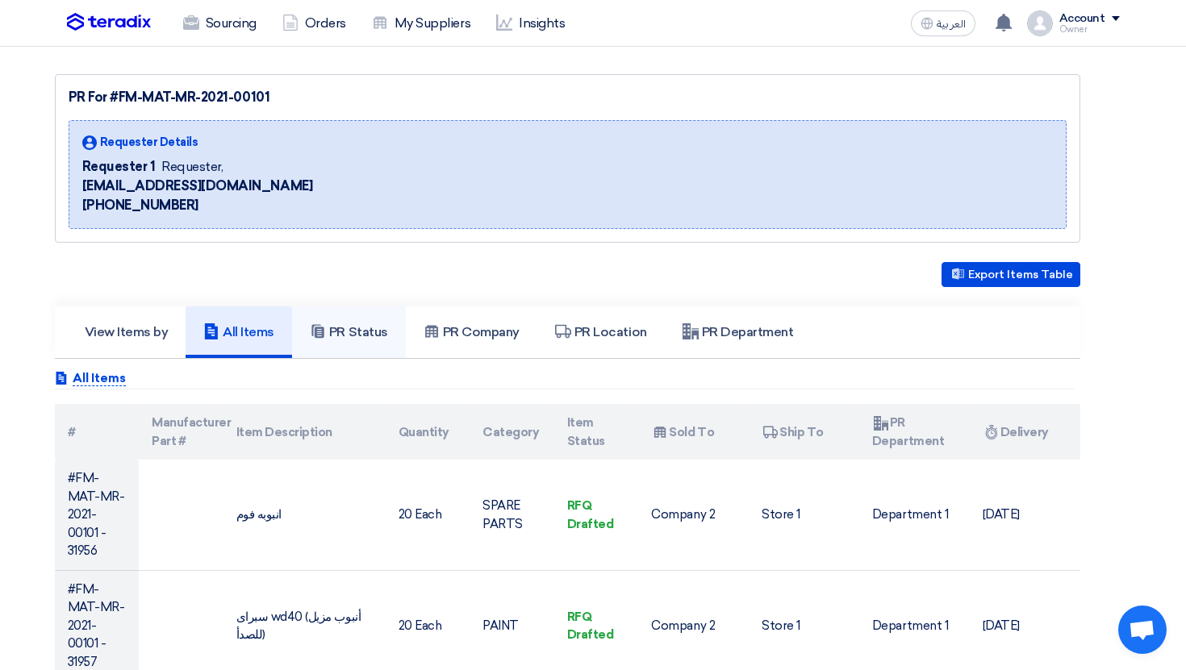
click at [342, 318] on link "PR Status" at bounding box center [349, 333] width 114 height 52
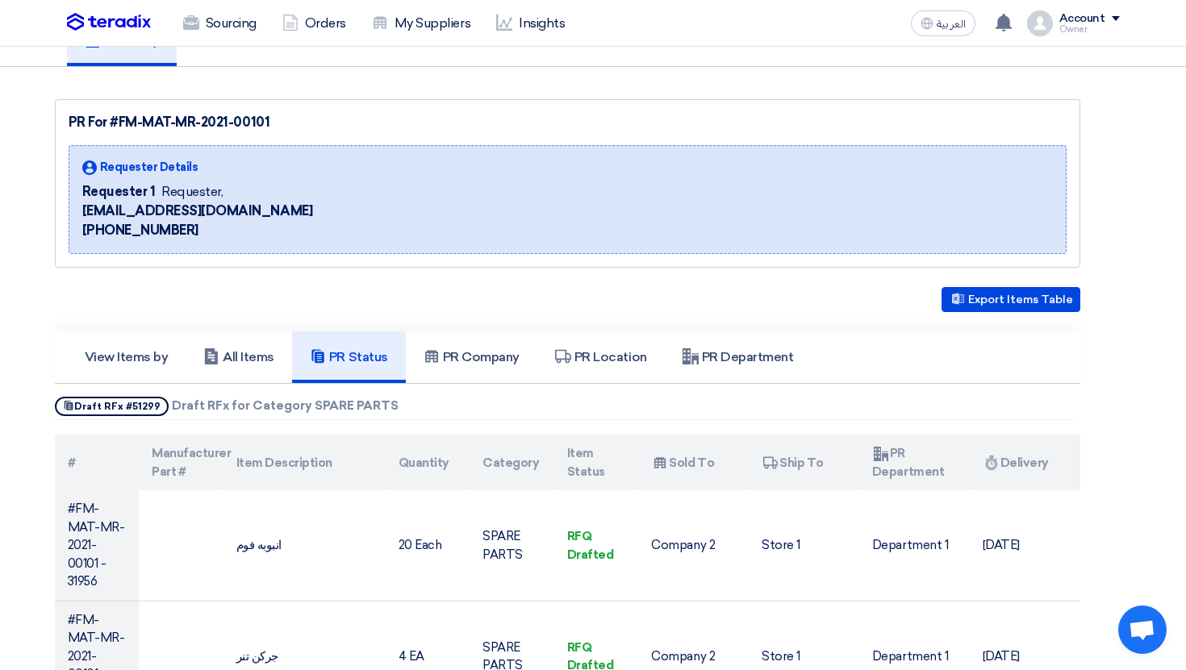
scroll to position [38, 0]
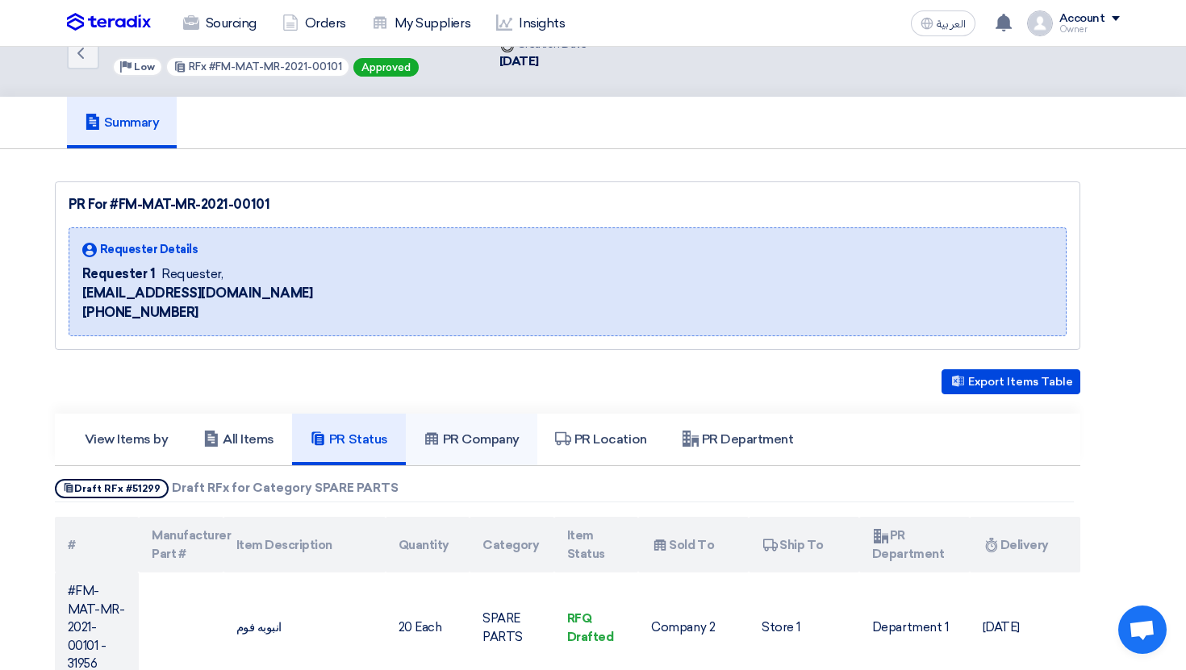
click at [478, 430] on link "PR Company" at bounding box center [471, 440] width 131 height 52
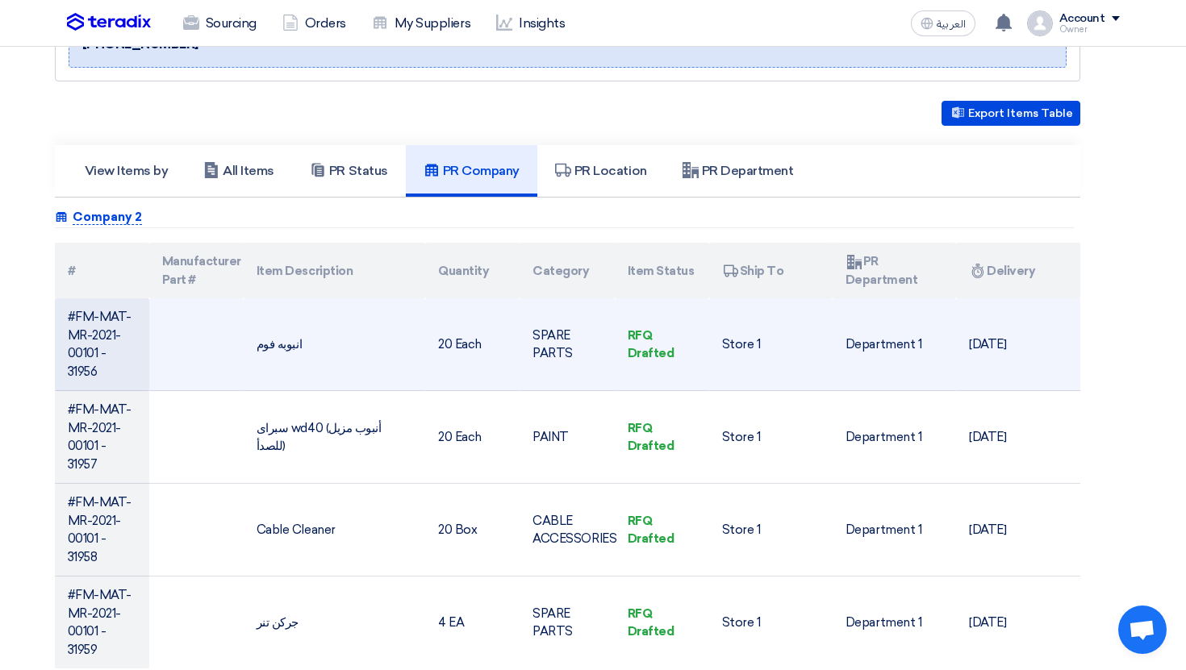
scroll to position [277, 0]
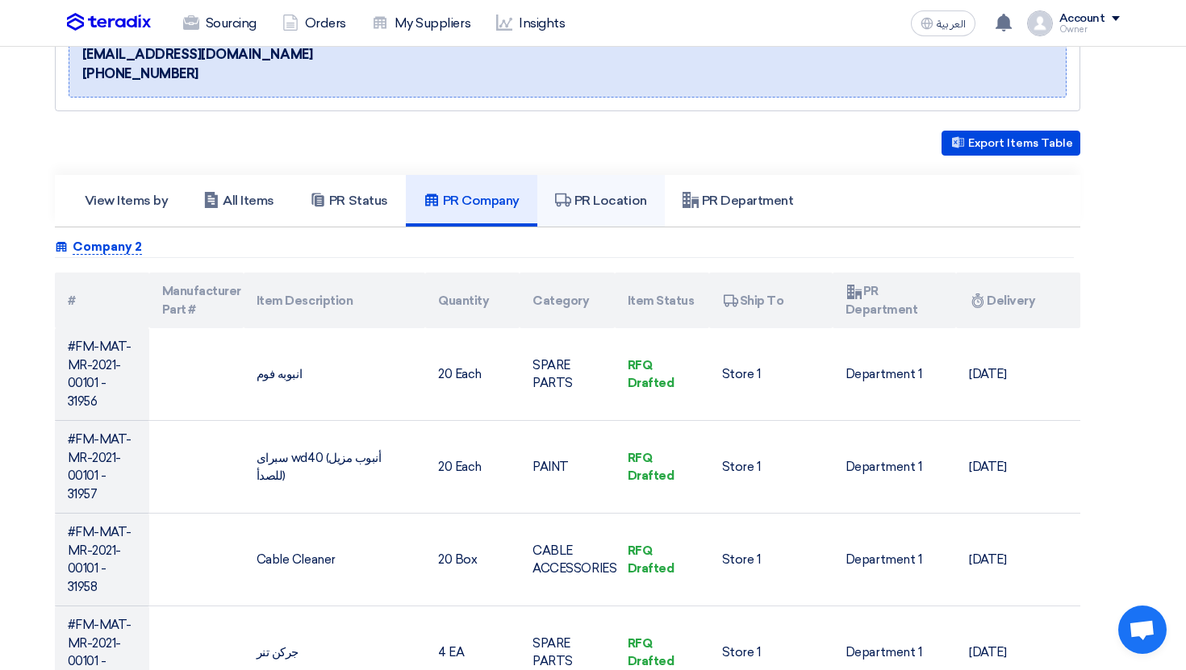
click at [607, 205] on h5 "PR Location" at bounding box center [601, 201] width 92 height 16
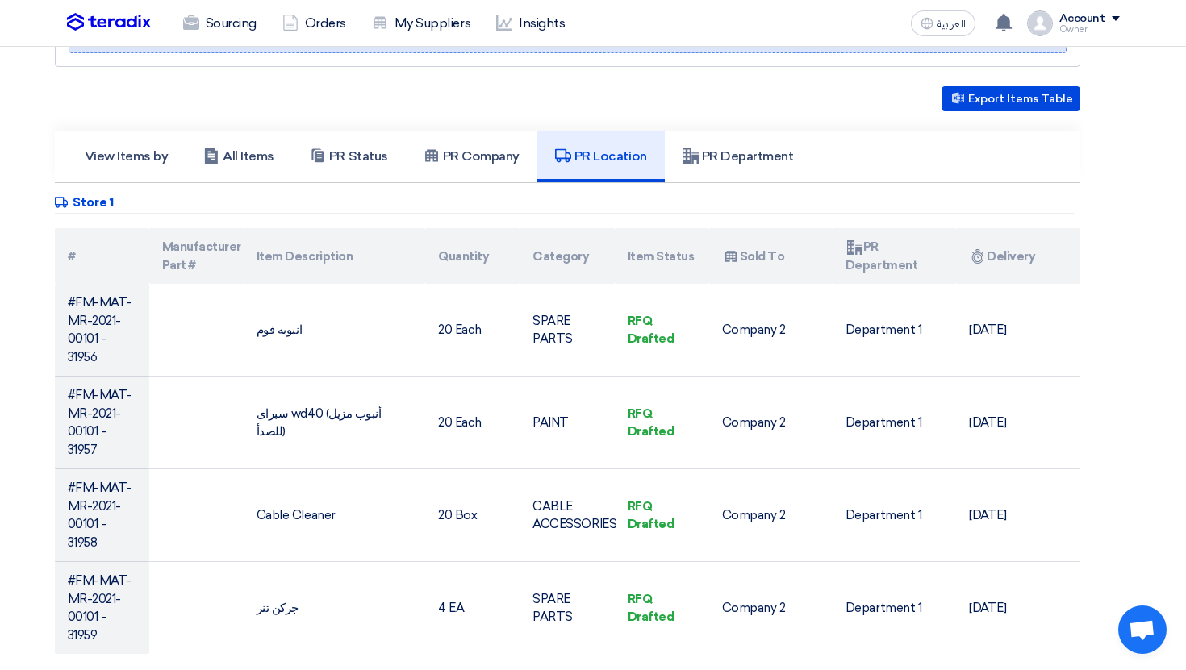
scroll to position [323, 0]
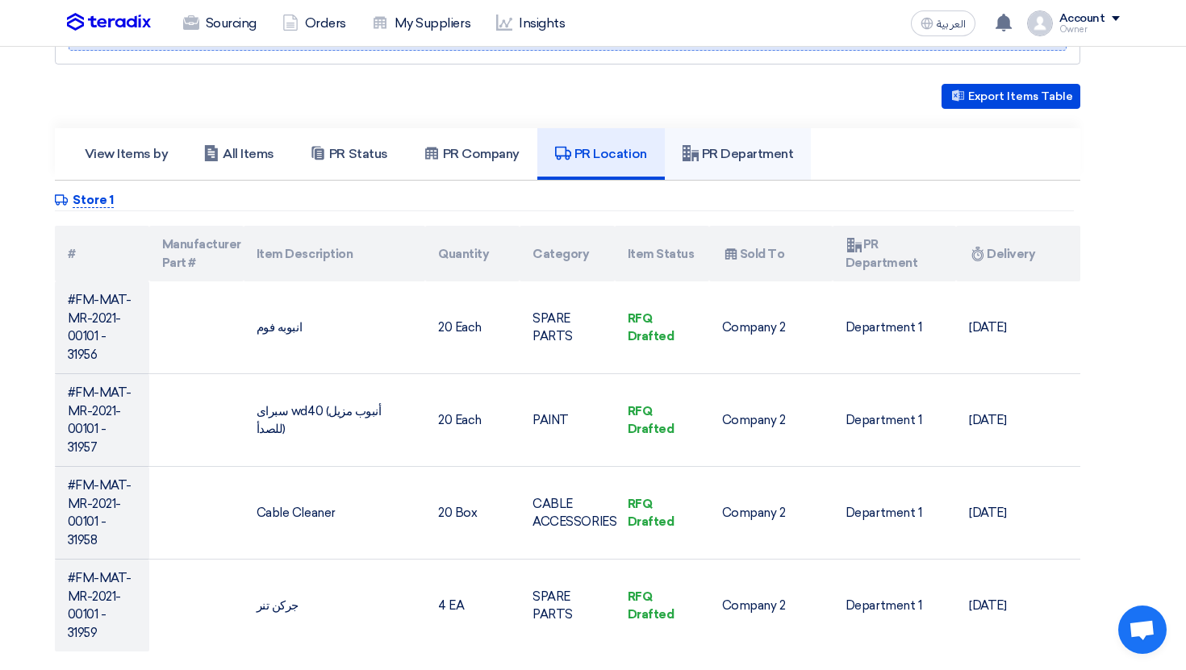
click at [726, 154] on h5 "PR Department" at bounding box center [737, 154] width 111 height 16
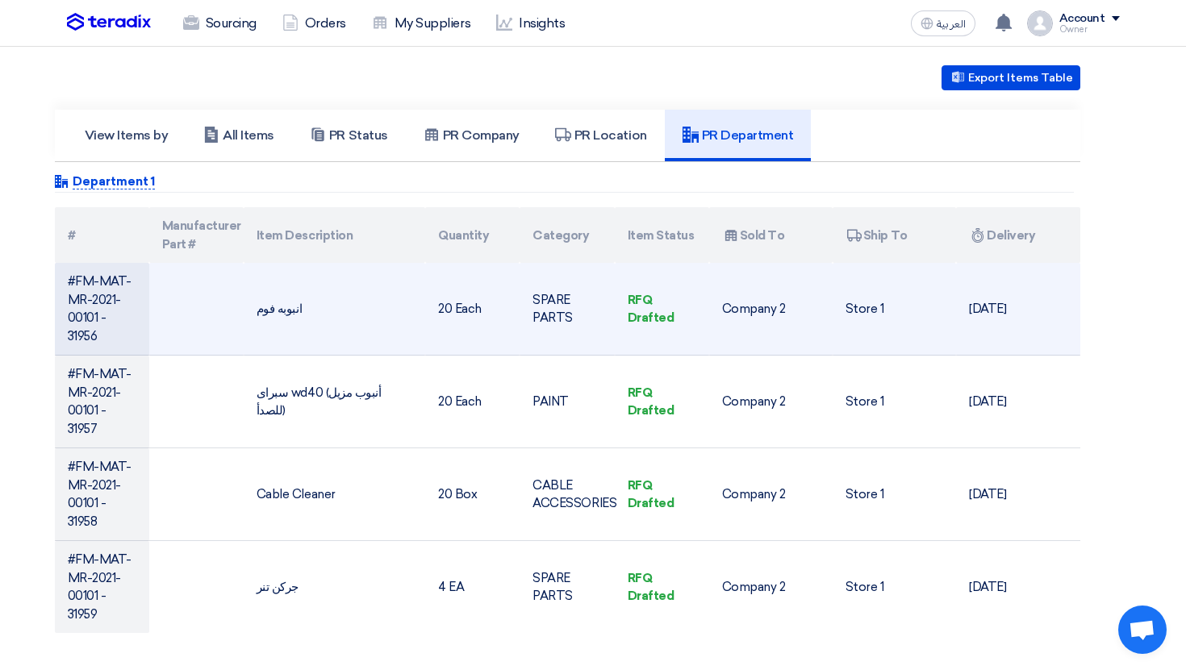
scroll to position [328, 0]
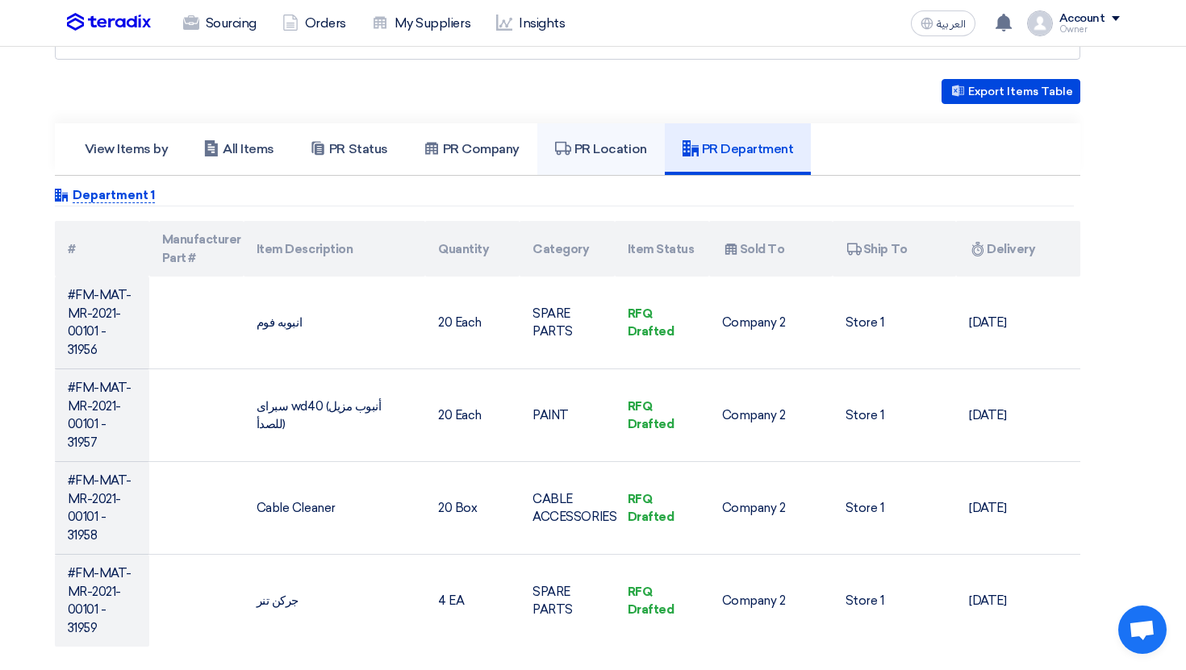
click at [595, 152] on h5 "PR Location" at bounding box center [601, 149] width 92 height 16
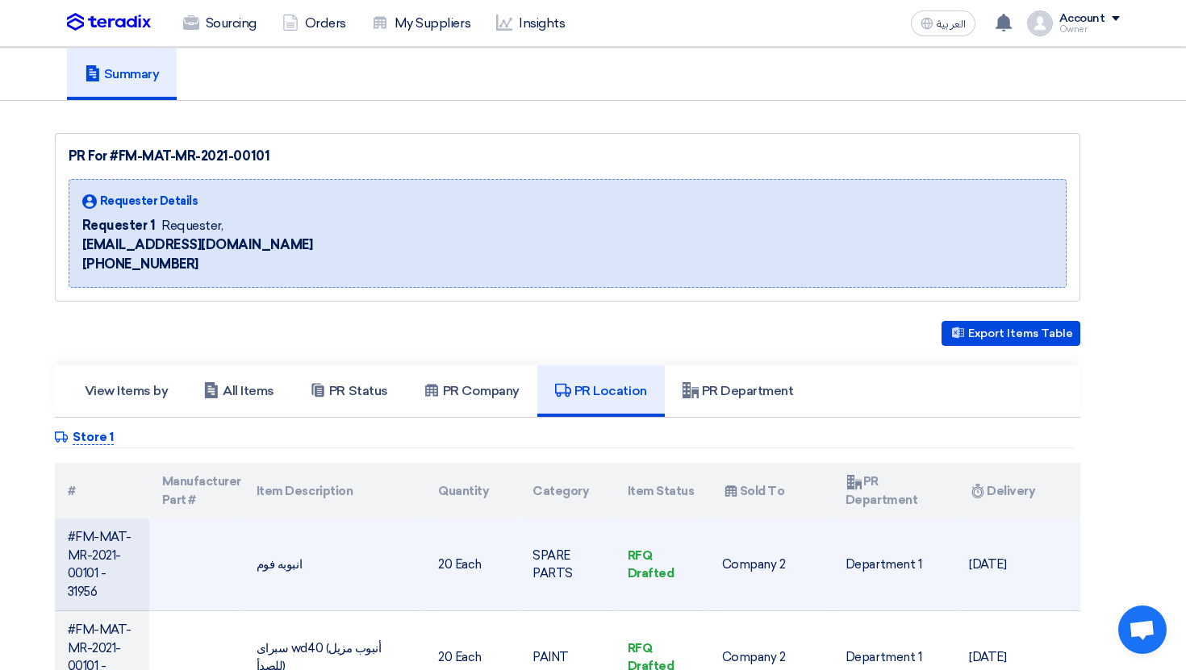
scroll to position [0, 0]
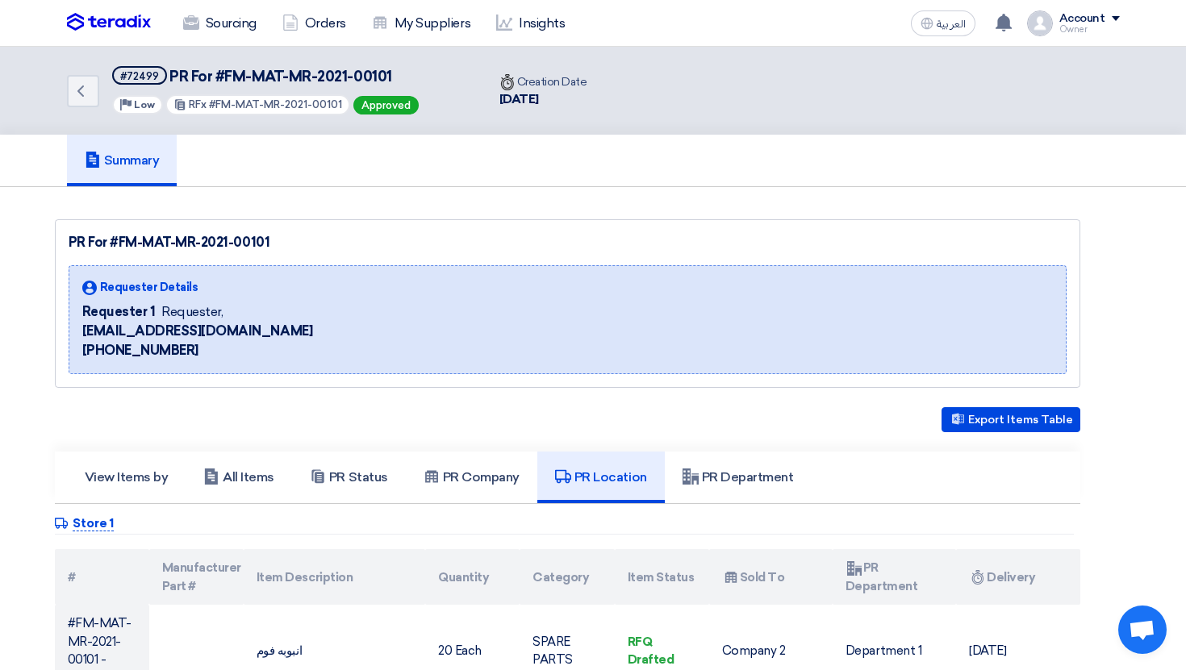
click at [139, 179] on link "Summary" at bounding box center [122, 161] width 111 height 52
click at [84, 87] on icon "Back" at bounding box center [80, 90] width 19 height 19
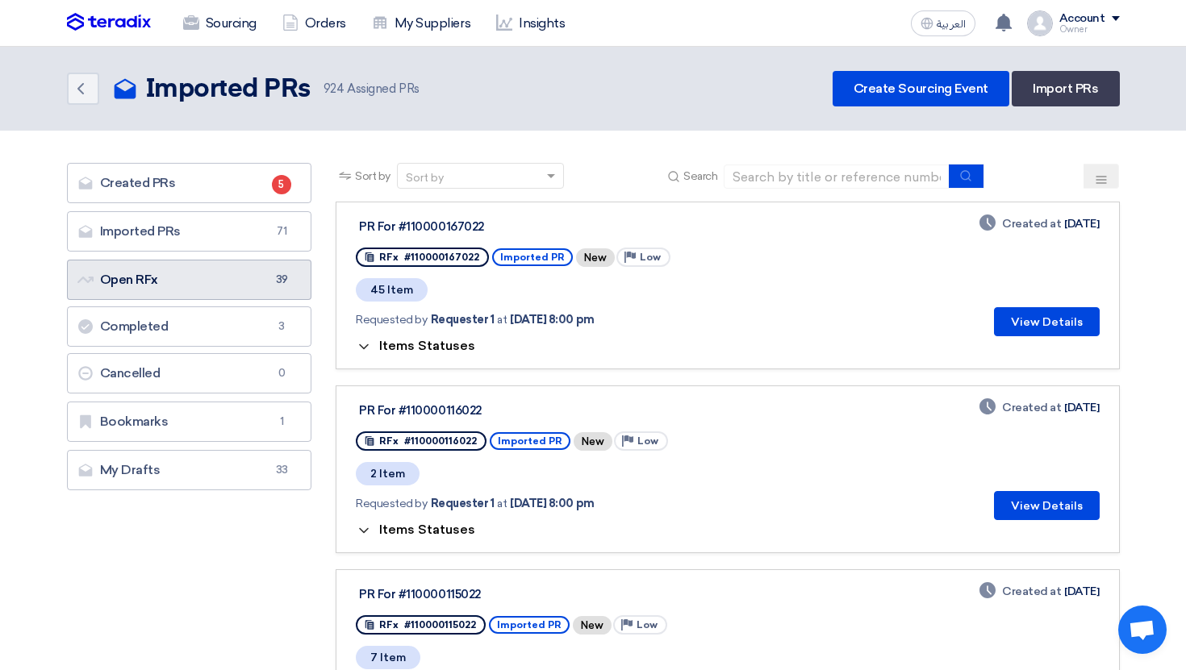
click at [253, 293] on link "Open RFx Open RFx 39" at bounding box center [189, 280] width 245 height 40
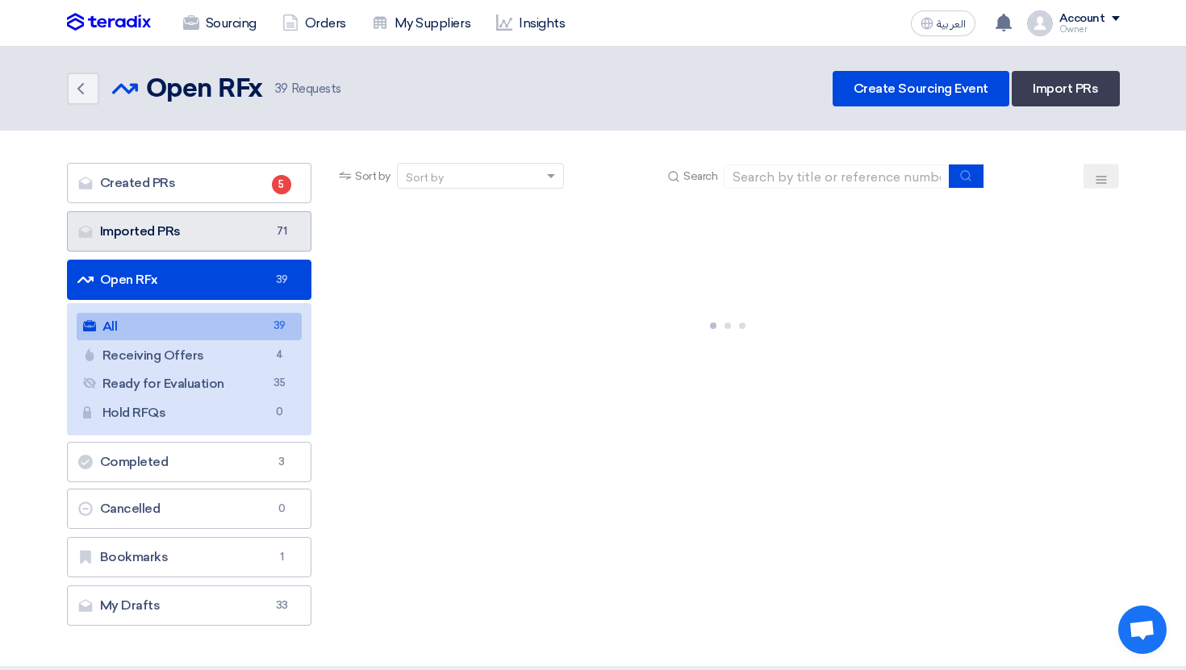
click at [257, 230] on link "Imported PRs Imported PRs 71" at bounding box center [189, 231] width 245 height 40
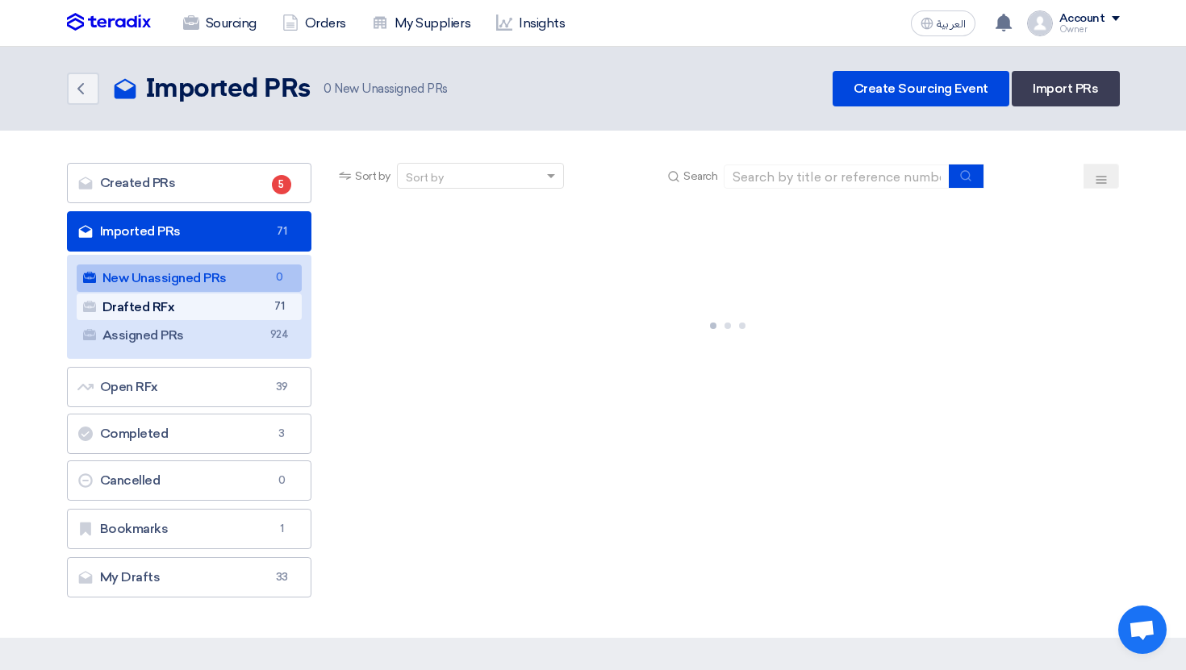
click at [282, 310] on span "71" at bounding box center [278, 306] width 19 height 17
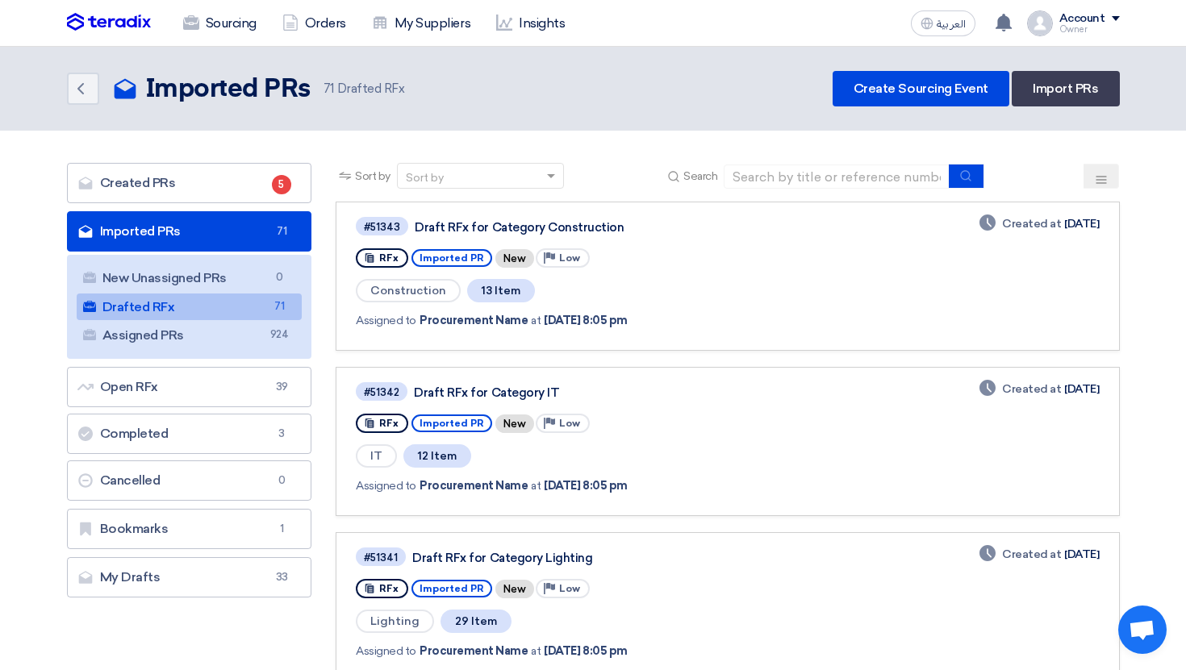
click at [1021, 329] on div "Deadline Created at Oct 11, 2025" at bounding box center [1038, 276] width 119 height 122
click at [415, 294] on span "Construction" at bounding box center [408, 290] width 105 height 23
click at [536, 294] on div "Construction 13 Item" at bounding box center [588, 291] width 465 height 27
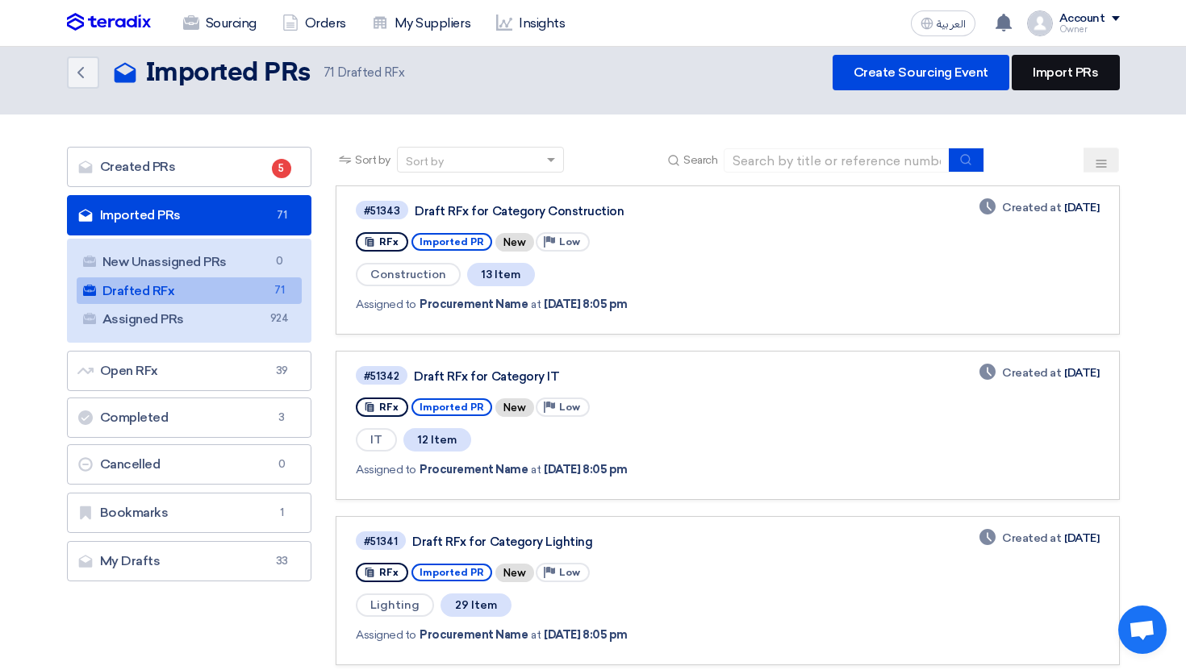
click at [1048, 71] on link "Import PRs" at bounding box center [1065, 72] width 107 height 35
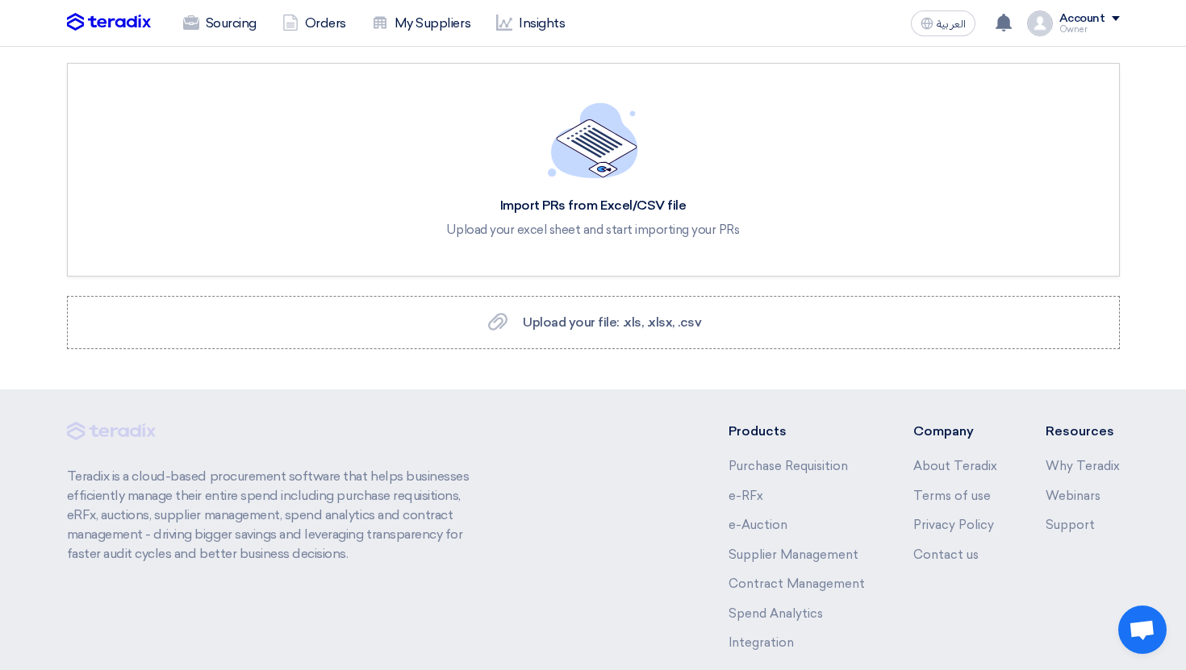
click at [95, 13] on img at bounding box center [109, 22] width 84 height 19
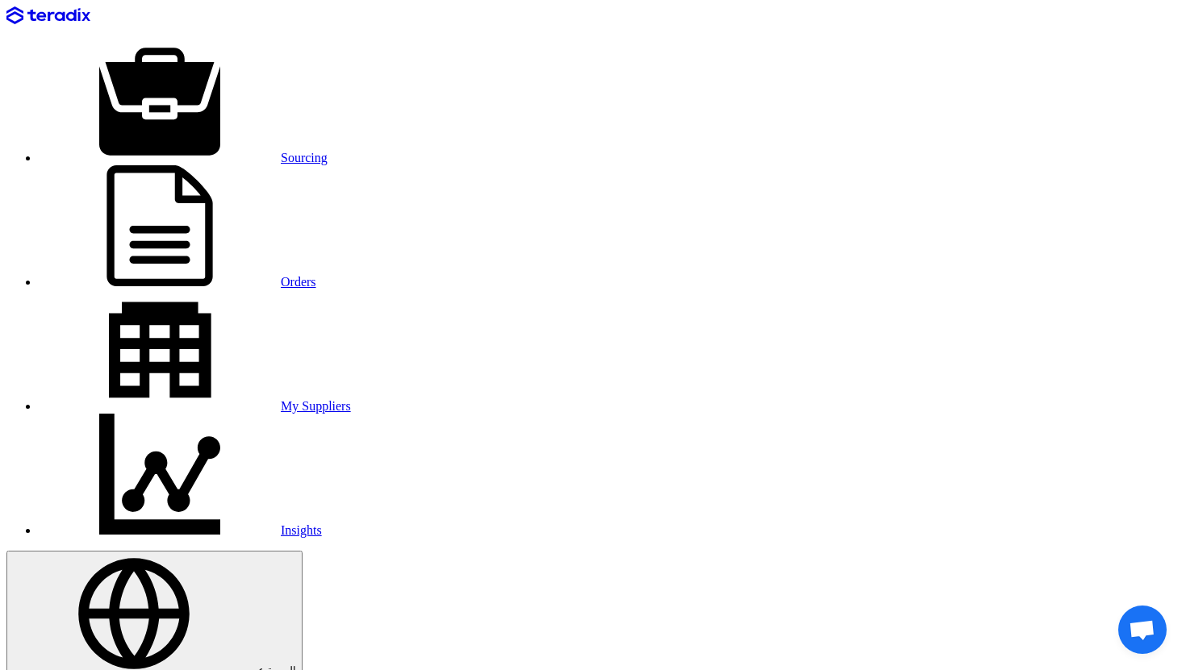
click at [303, 551] on button "العربية ع" at bounding box center [154, 615] width 296 height 128
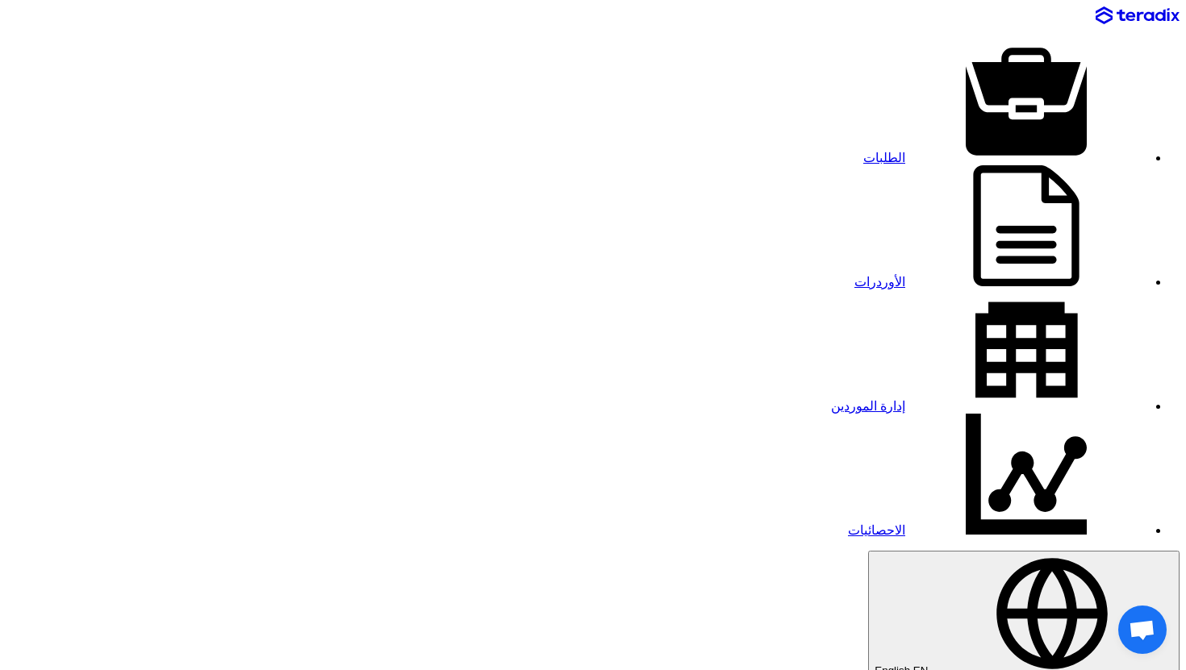
click at [1126, 23] on div "الطلبات الأوردرات إدارة الموردين الاحصائيات English EN You have a new offer for…" at bounding box center [592, 524] width 1173 height 1037
click at [982, 151] on link "الطلبات" at bounding box center [1005, 158] width 284 height 14
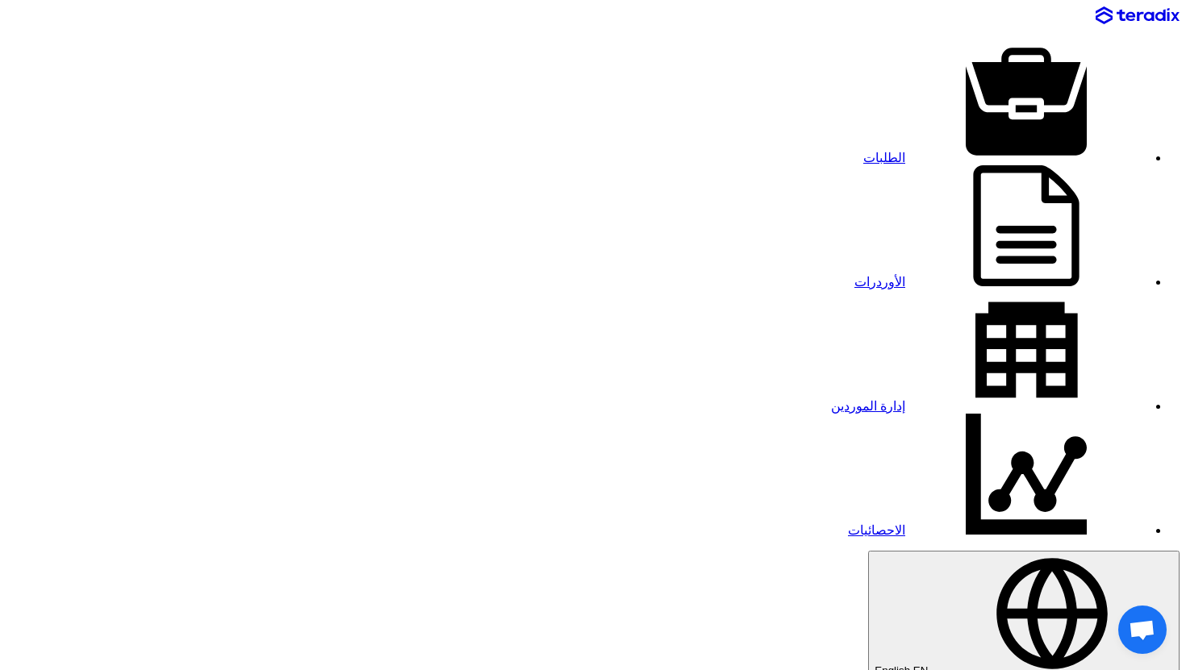
click at [119, 39] on div "الطلبات الأوردرات إدارة الموردين الاحصائيات English EN لقد استلمت عرض سعر بقيمه…" at bounding box center [592, 524] width 1173 height 1037
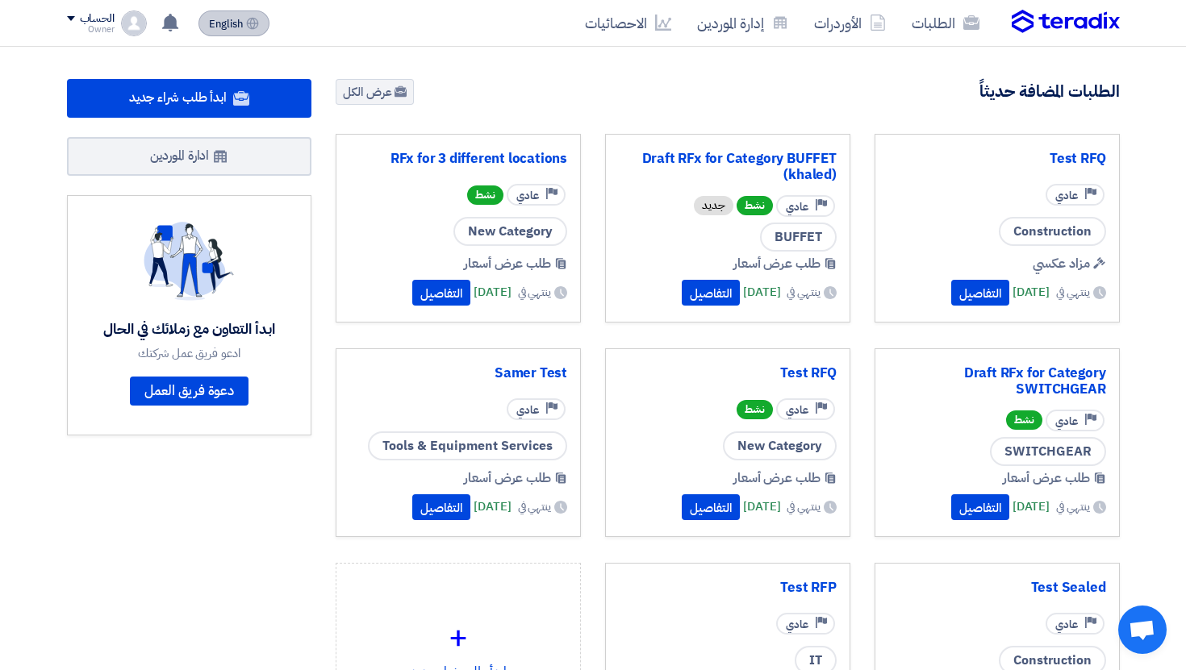
click at [244, 33] on button "English EN" at bounding box center [233, 23] width 71 height 26
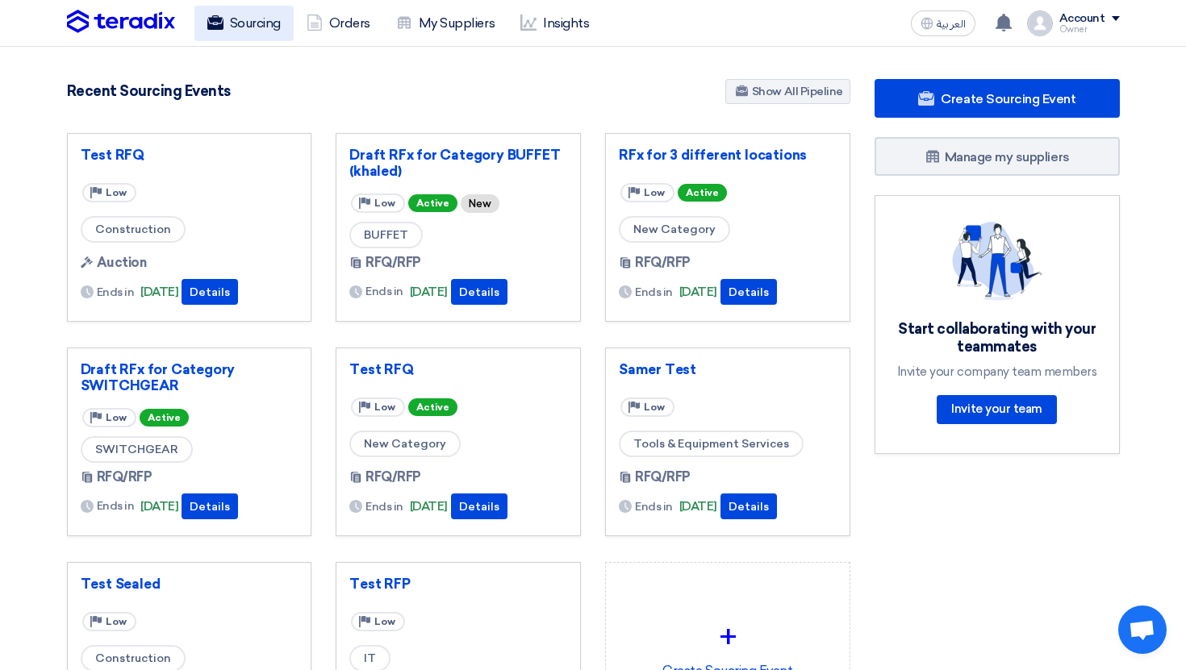
click at [253, 14] on link "Sourcing" at bounding box center [243, 23] width 99 height 35
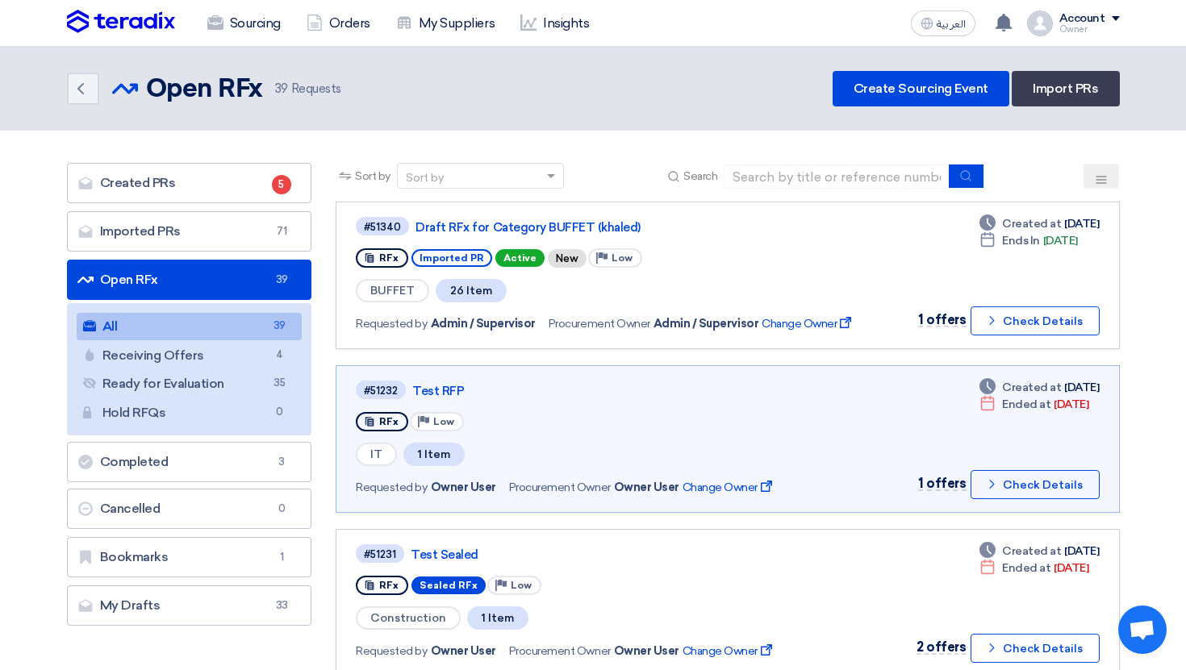
click at [1087, 31] on div "Owner" at bounding box center [1089, 29] width 61 height 9
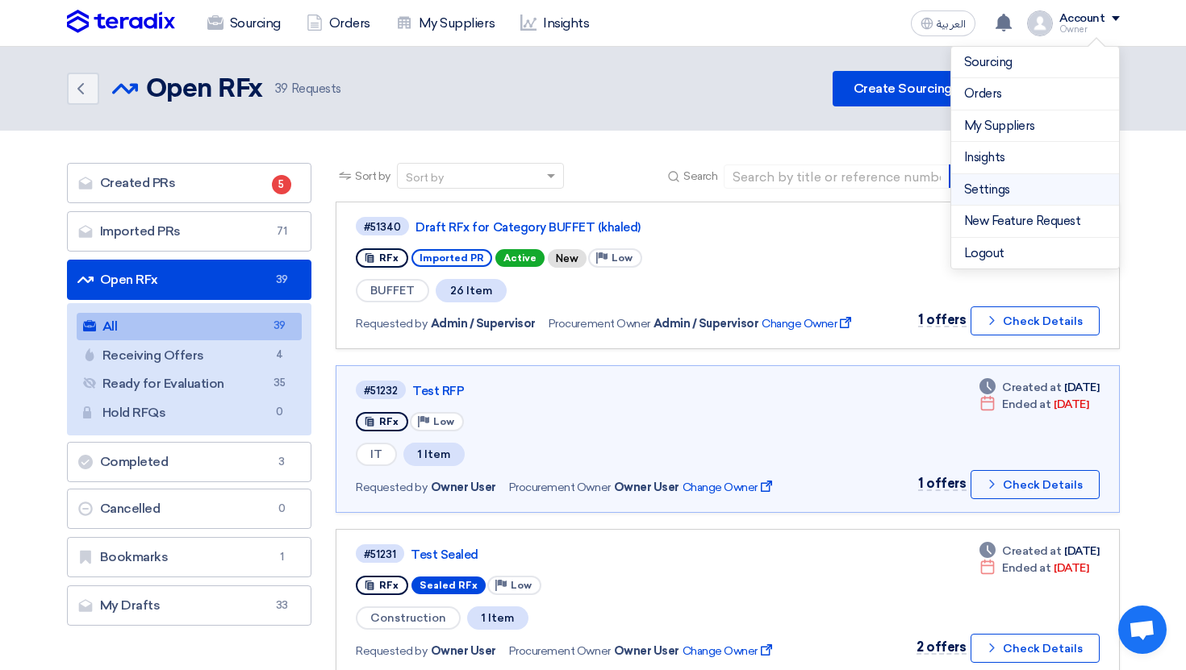
click at [997, 196] on link "Settings" at bounding box center [1035, 190] width 142 height 19
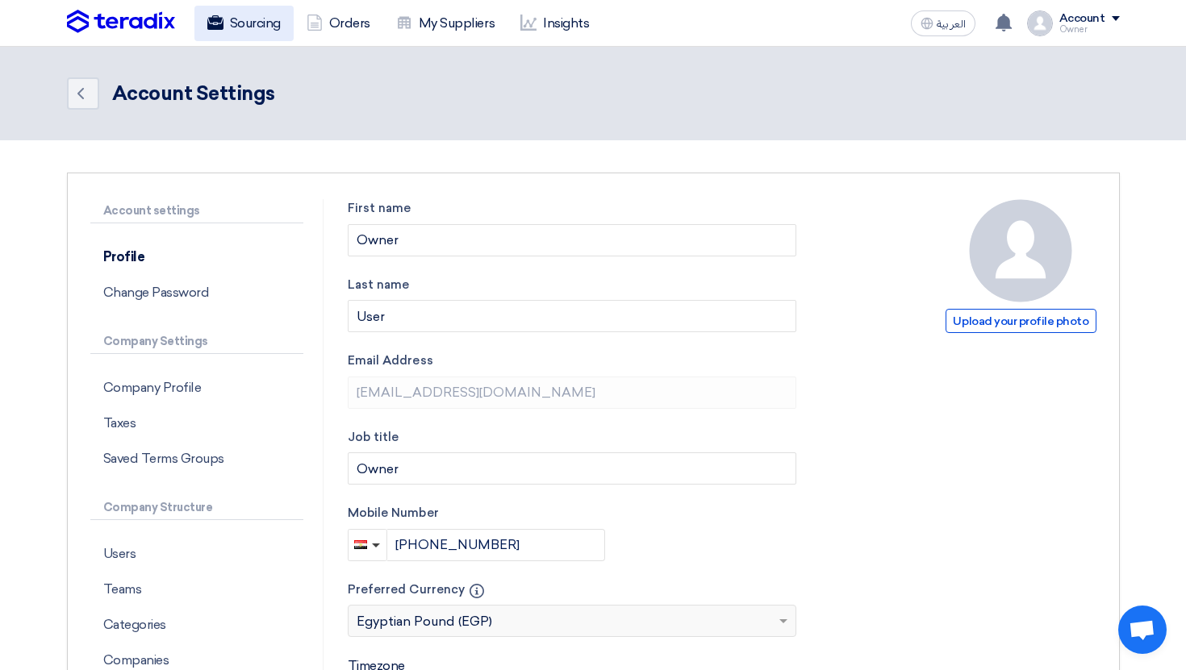
click at [238, 31] on link "Sourcing" at bounding box center [243, 23] width 99 height 35
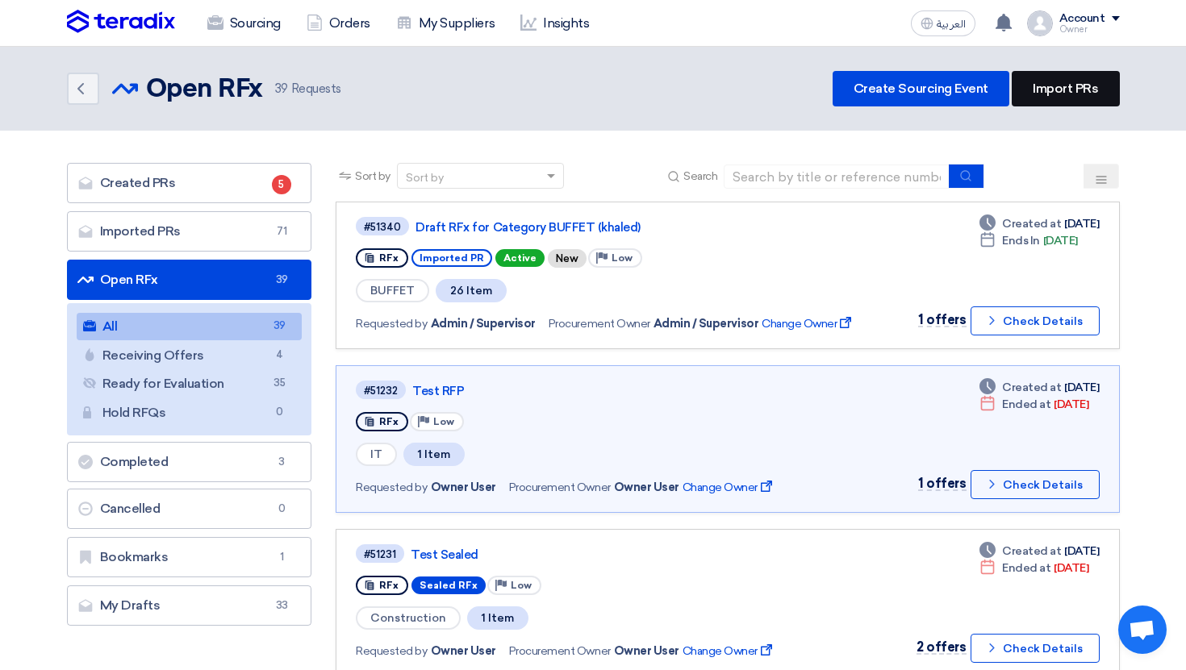
click at [1085, 73] on link "Import PRs" at bounding box center [1065, 88] width 107 height 35
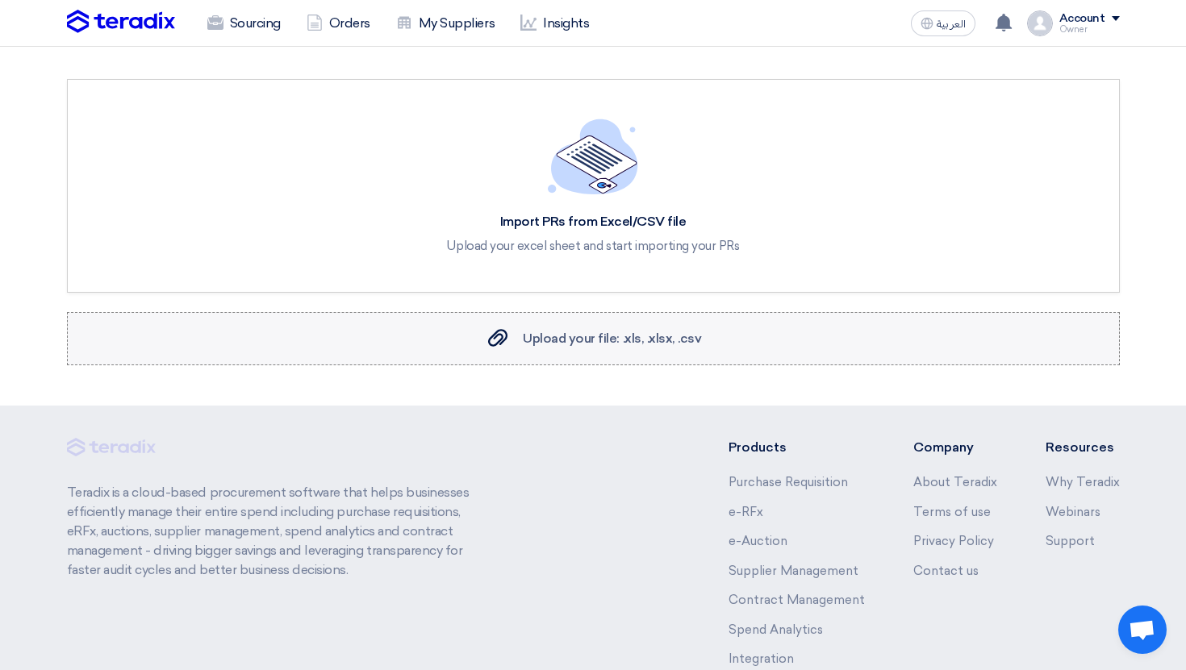
click at [607, 343] on span "Upload your file: .xls, .xlsx, .csv" at bounding box center [612, 338] width 178 height 15
click at [0, 0] on input "Upload your file: .xls, .xlsx, .csv Upload your file: .xls, .xlsx, .csv" at bounding box center [0, 0] width 0 height 0
click at [736, 350] on label "Upload your file: .xls, .xlsx, .csv Upload your file: .xls, .xlsx, .csv" at bounding box center [593, 338] width 1053 height 53
click at [0, 0] on input "Upload your file: .xls, .xlsx, .csv Upload your file: .xls, .xlsx, .csv" at bounding box center [0, 0] width 0 height 0
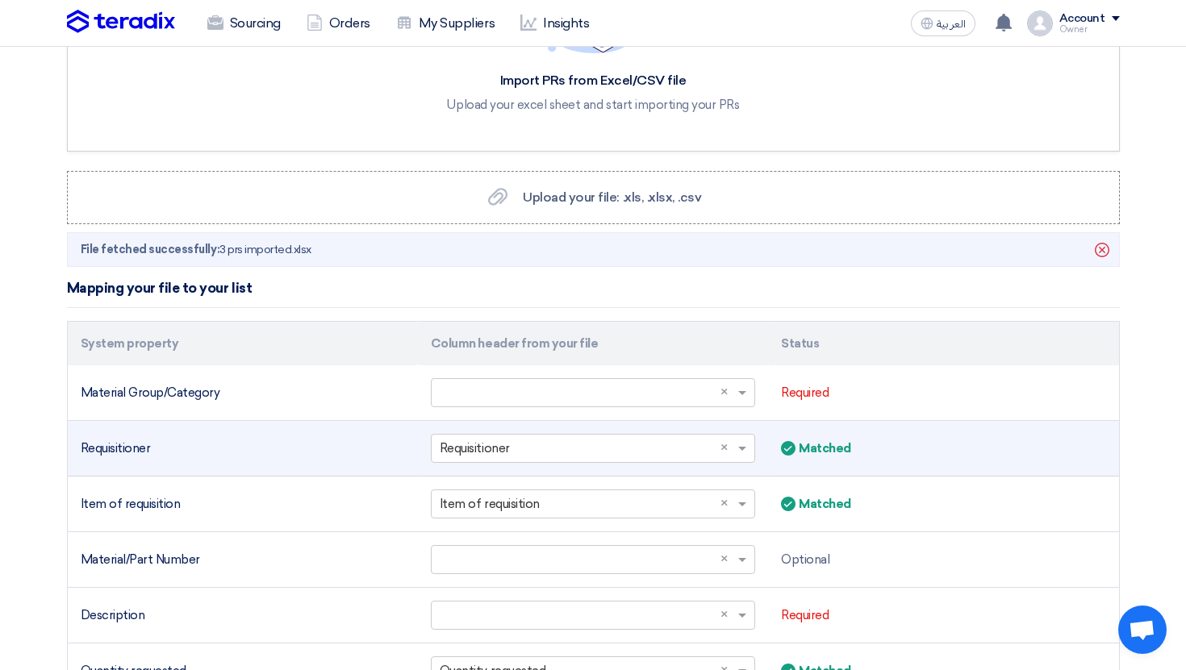
scroll to position [160, 0]
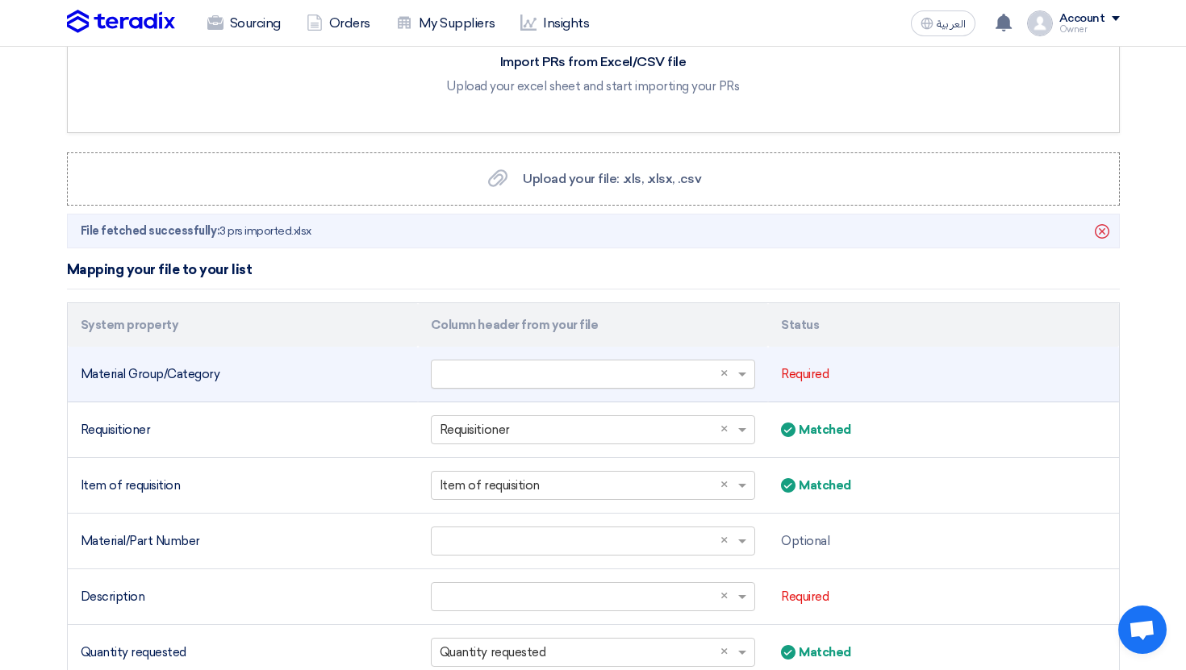
click at [546, 360] on div "Select a column... × ×" at bounding box center [593, 374] width 324 height 29
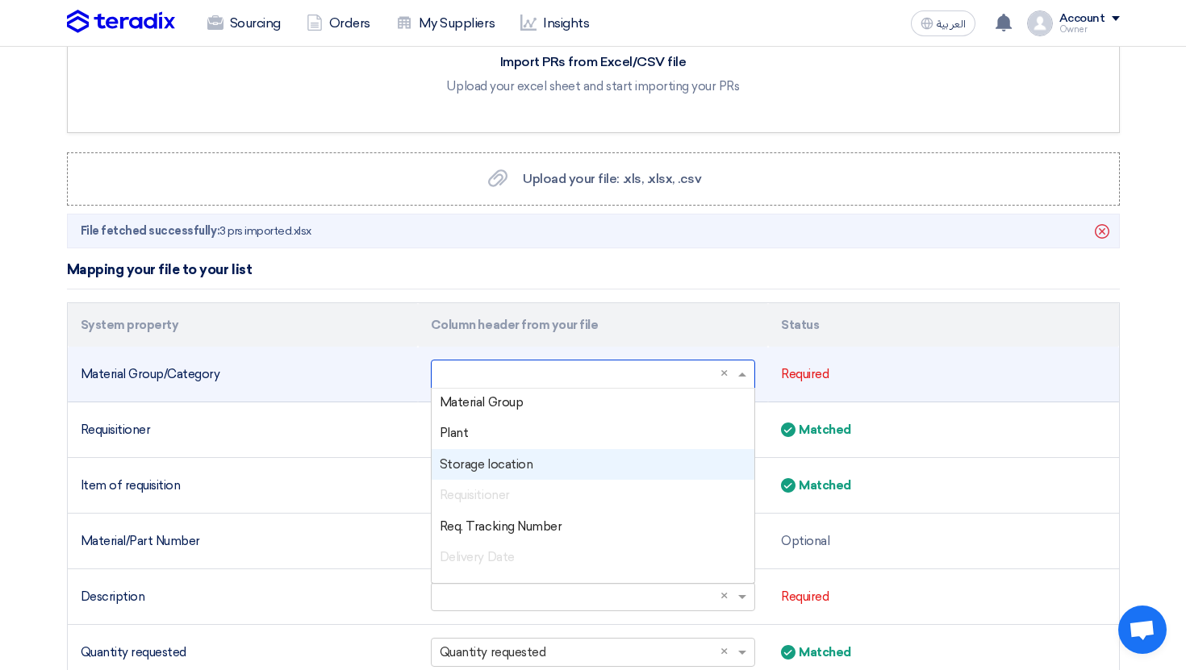
scroll to position [212, 0]
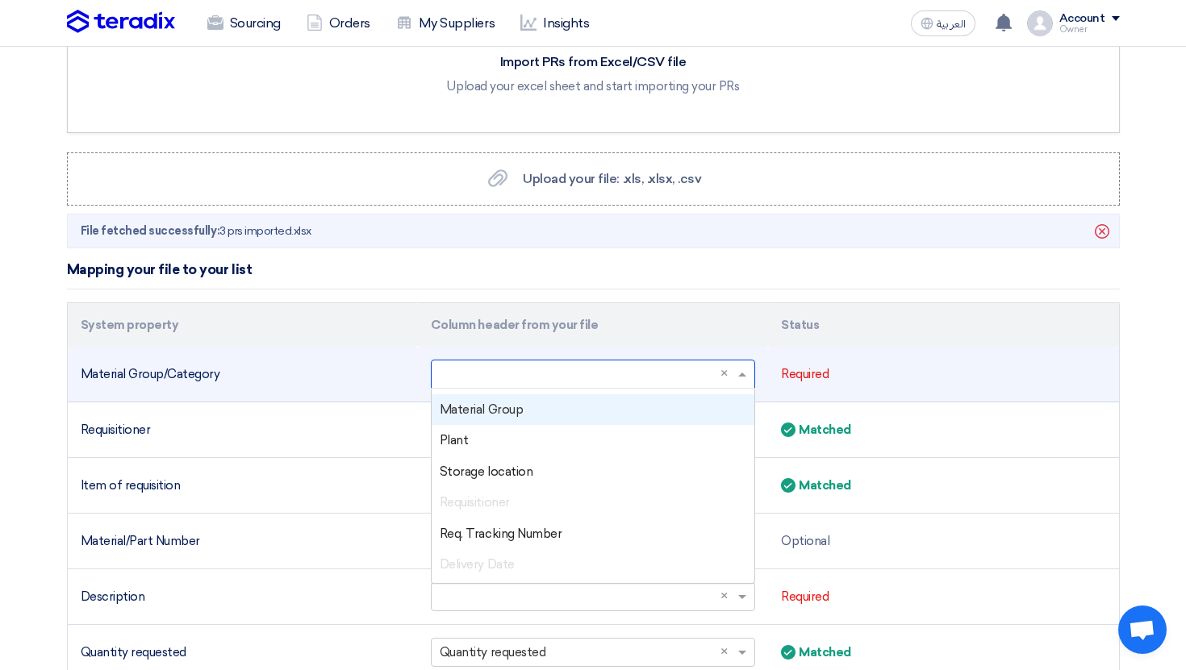
click at [506, 413] on span "Material Group" at bounding box center [481, 410] width 83 height 15
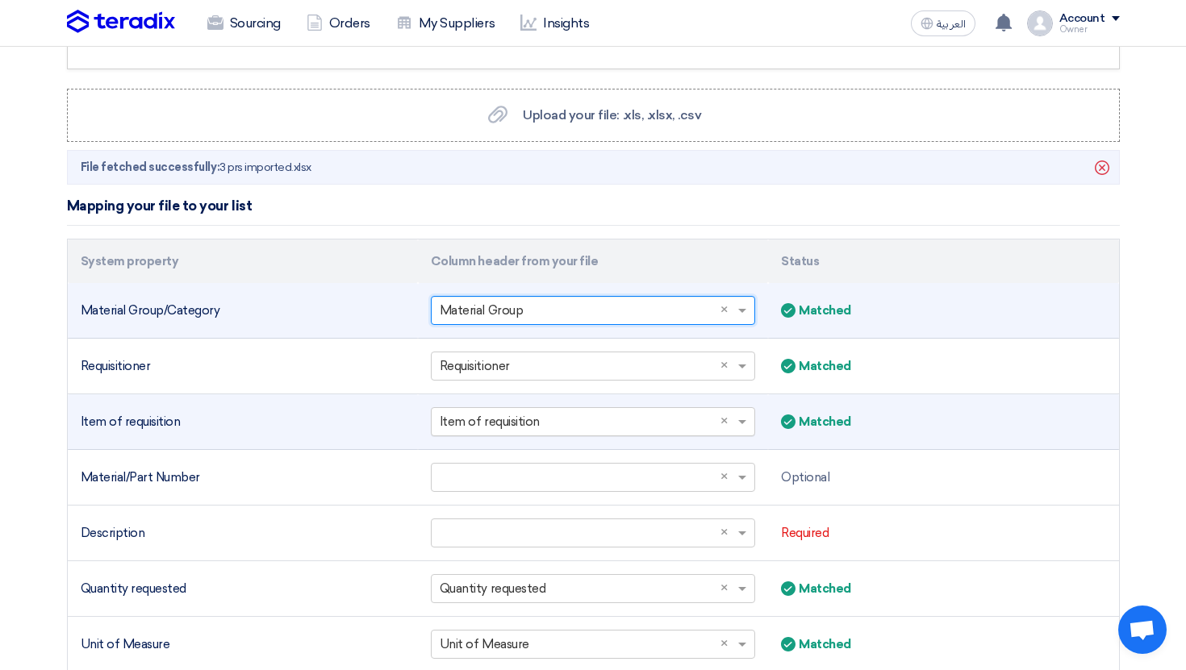
scroll to position [229, 0]
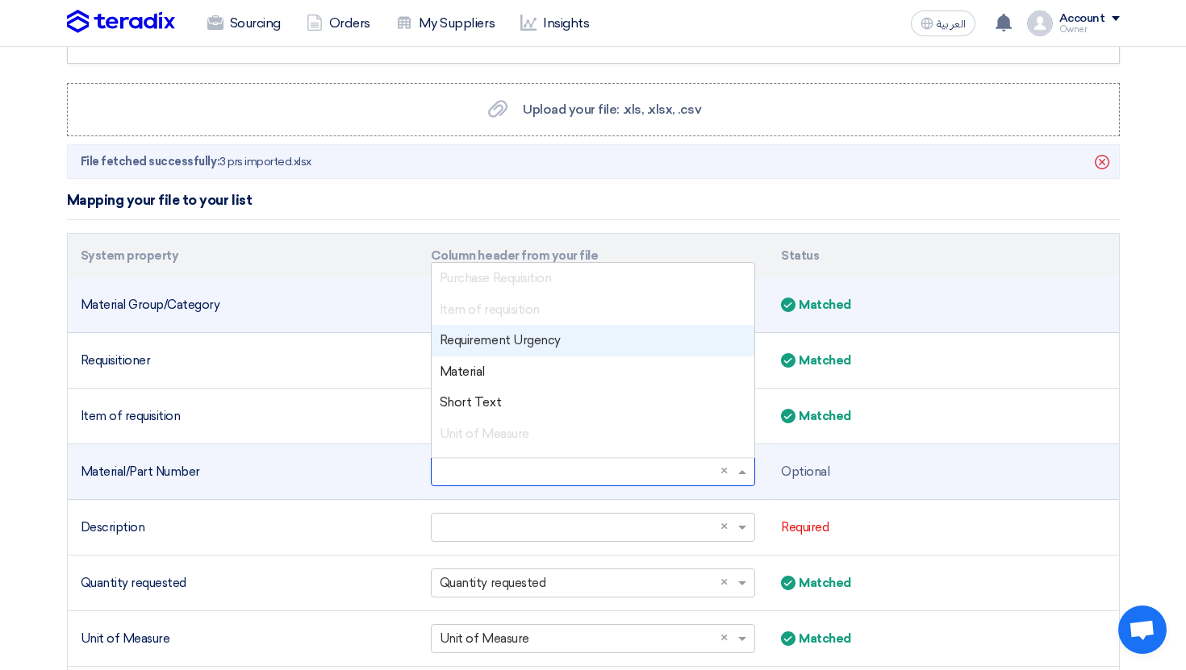
click at [515, 466] on input "text" at bounding box center [585, 472] width 290 height 27
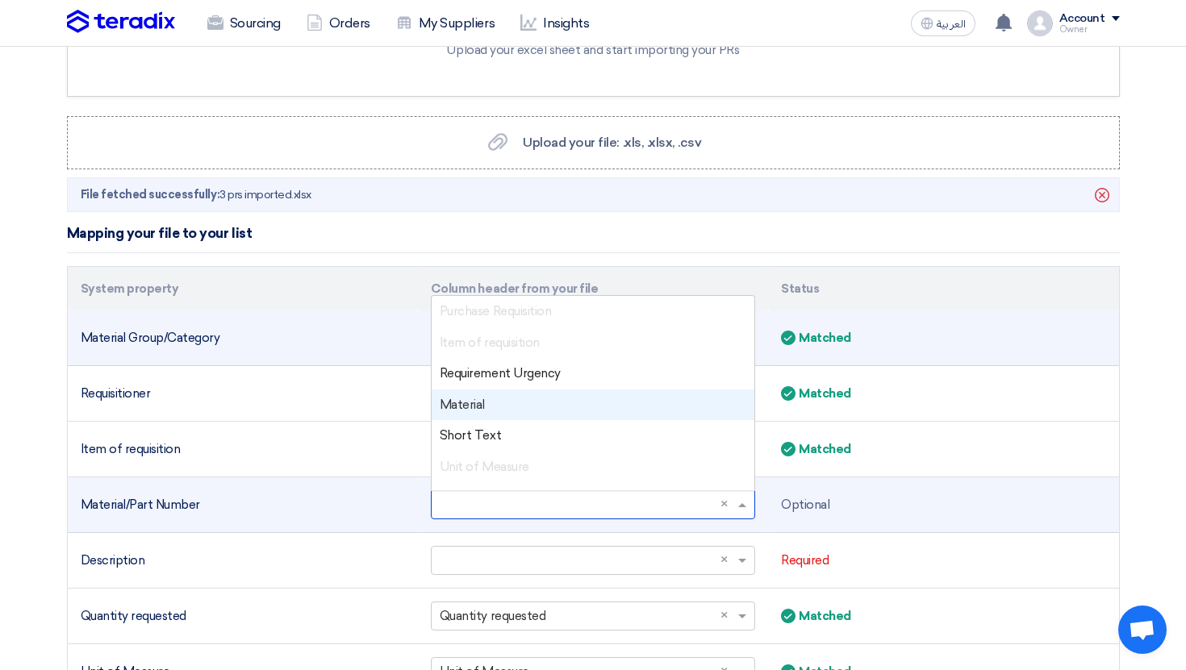
scroll to position [193, 0]
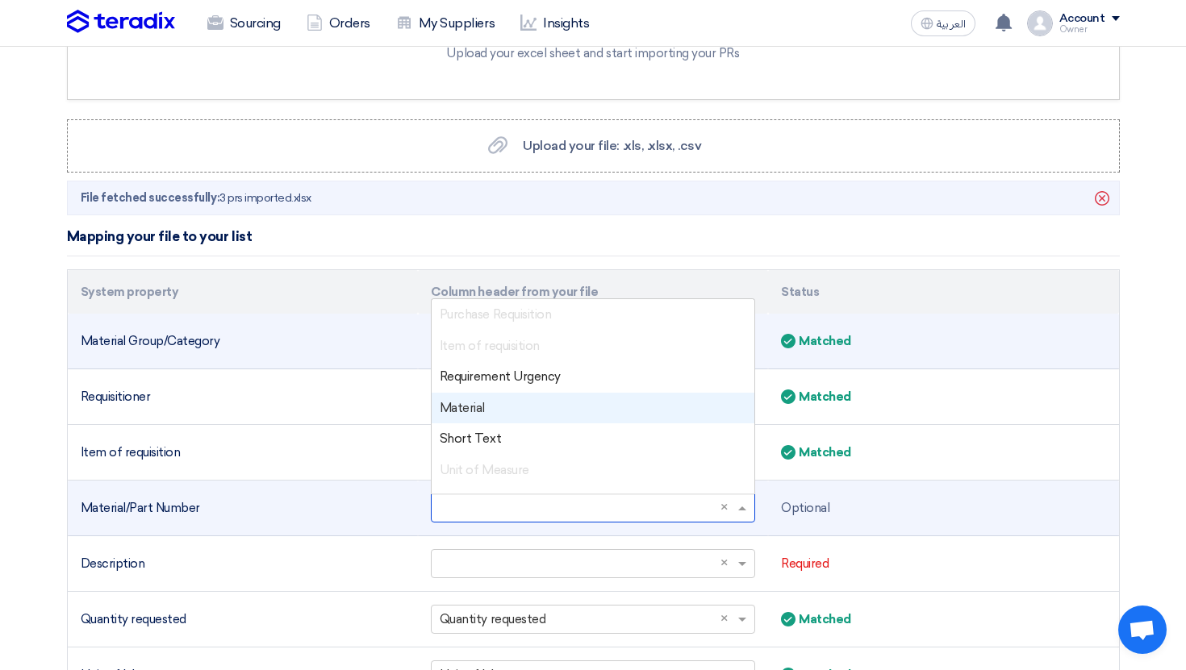
click at [511, 394] on div "Material" at bounding box center [593, 408] width 323 height 31
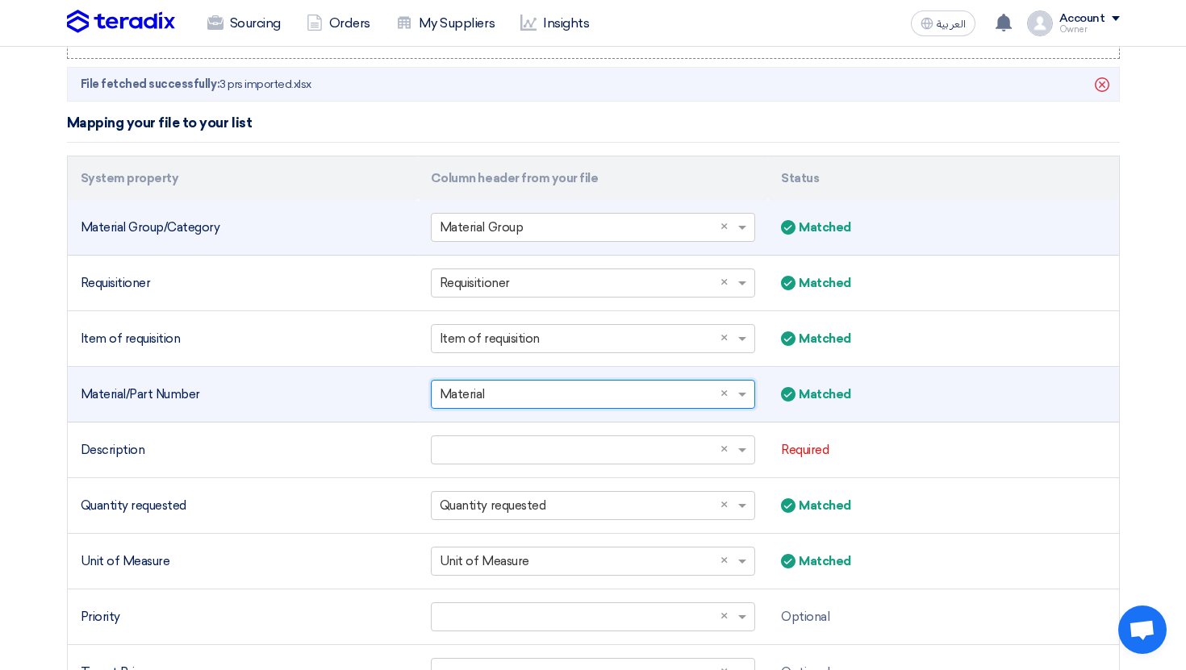
scroll to position [312, 0]
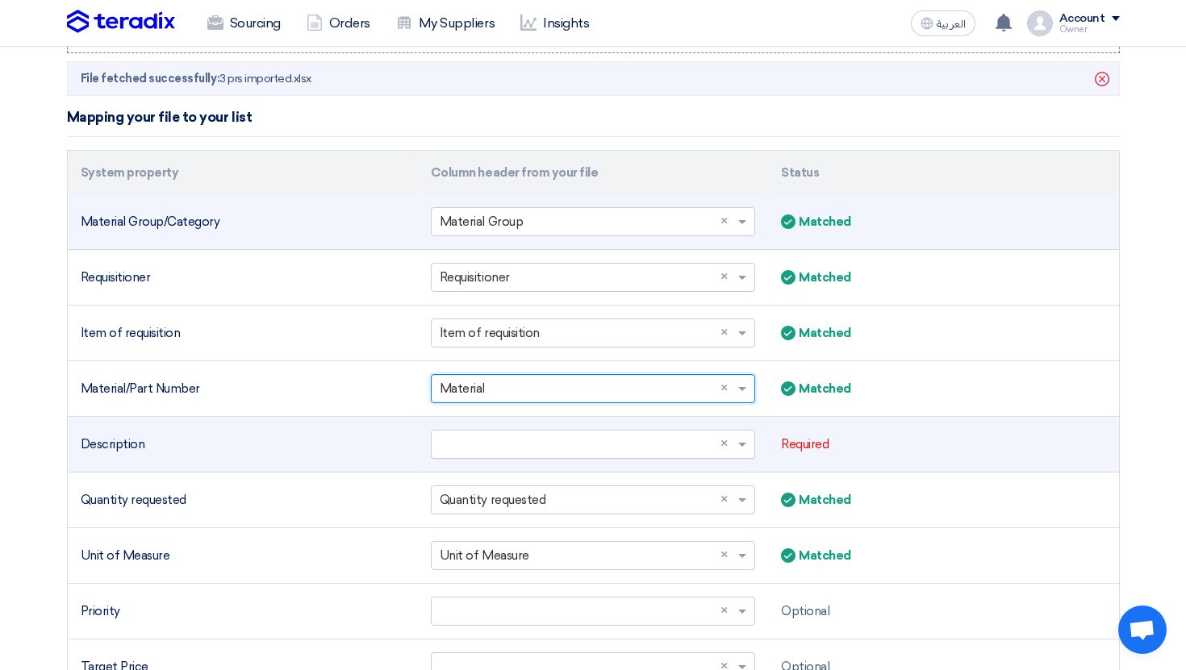
click at [524, 442] on input "text" at bounding box center [585, 445] width 290 height 27
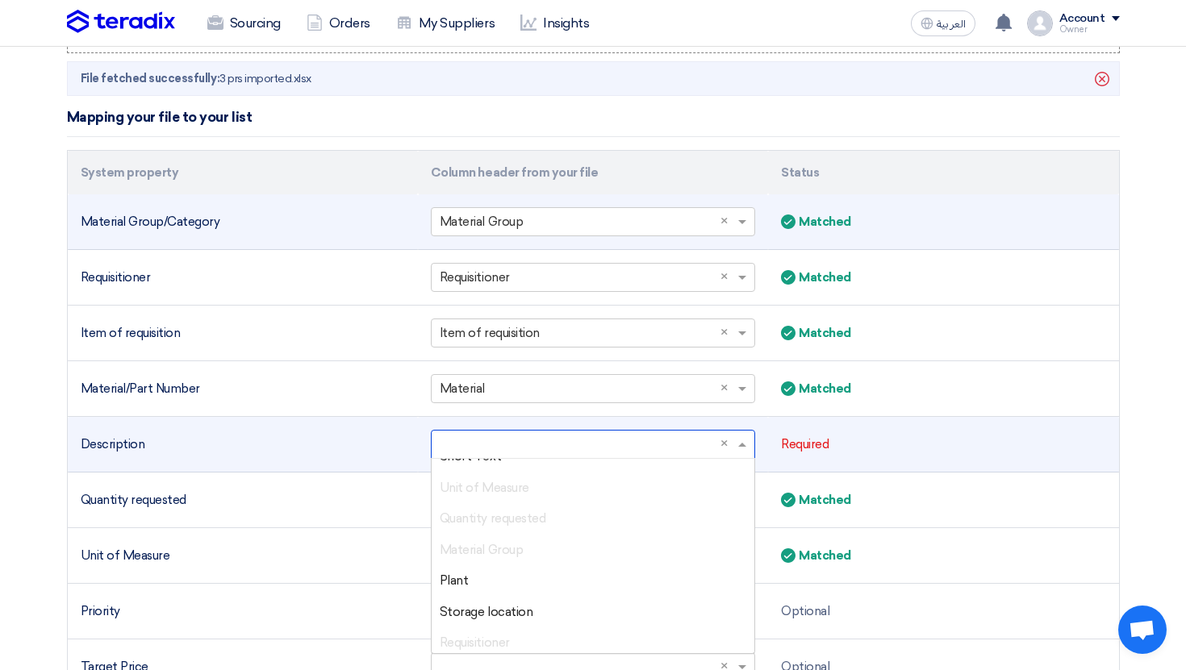
scroll to position [123, 0]
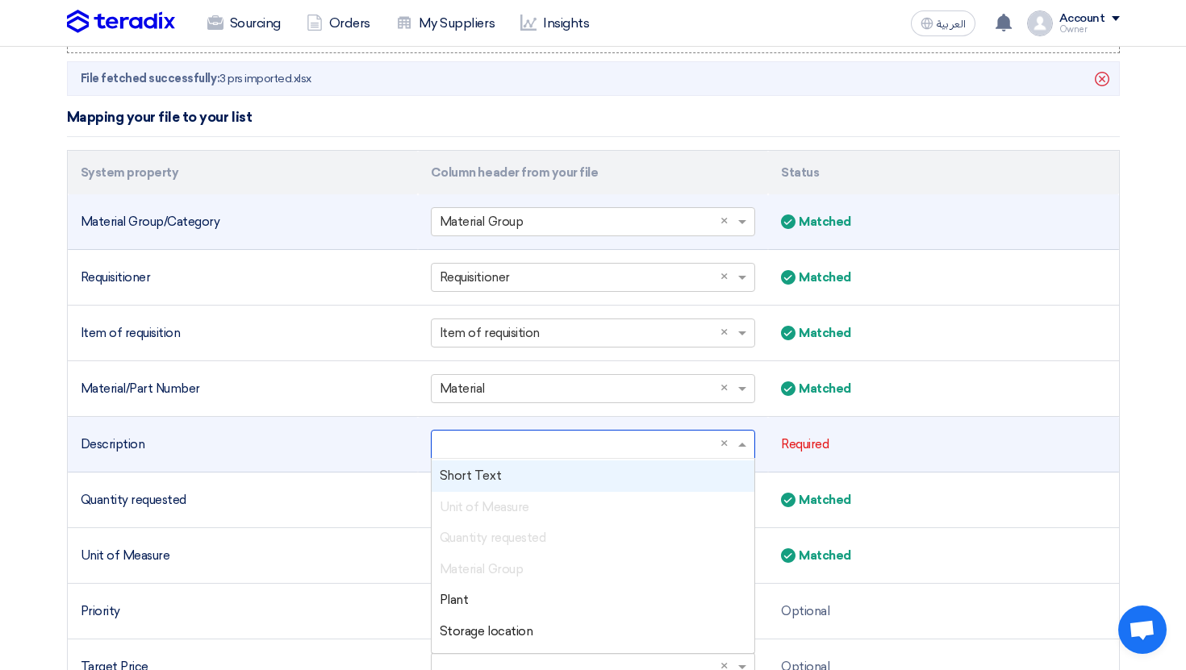
click at [487, 479] on span "Short Text" at bounding box center [470, 476] width 61 height 15
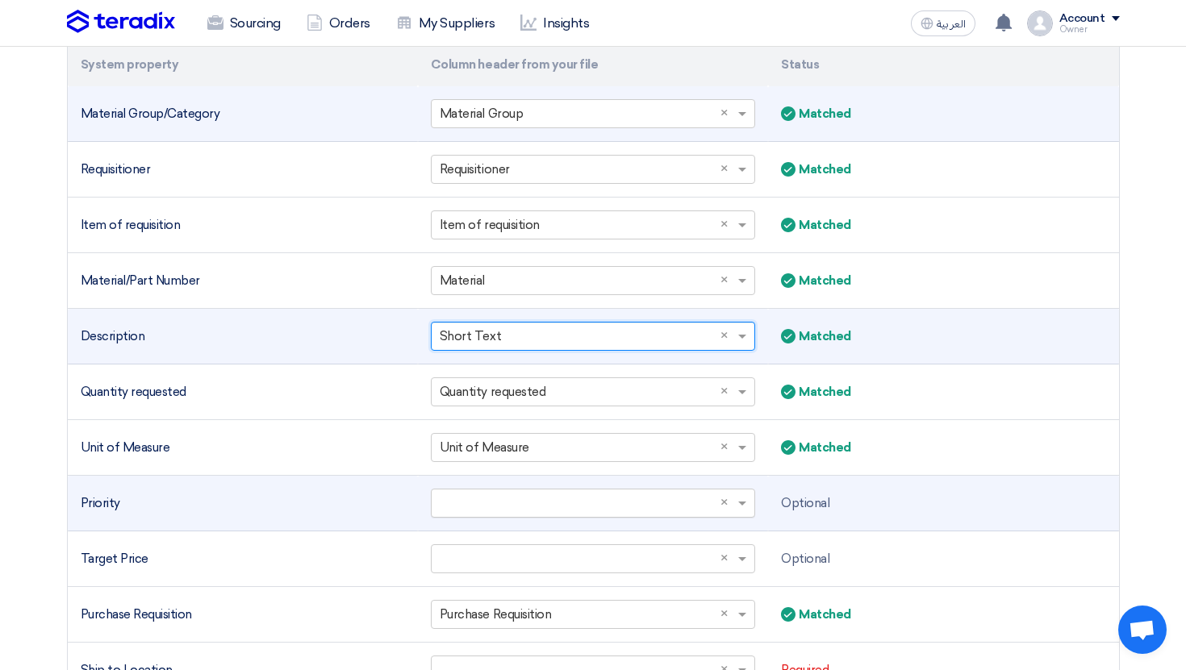
scroll to position [446, 0]
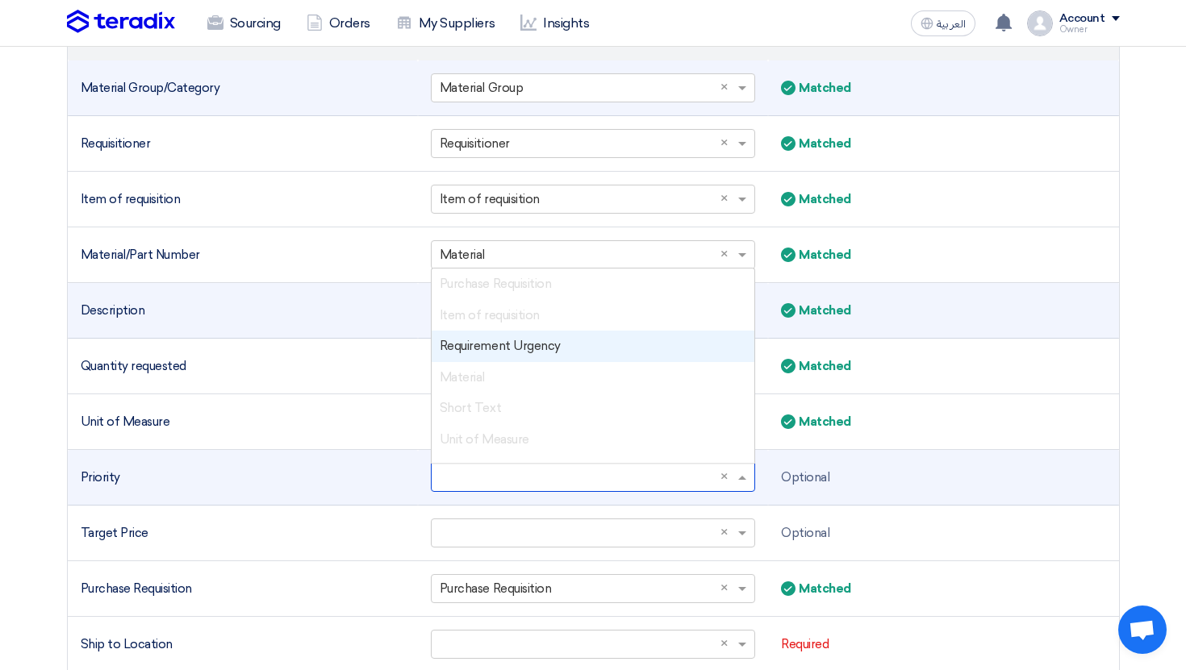
click at [518, 485] on input "text" at bounding box center [585, 478] width 290 height 27
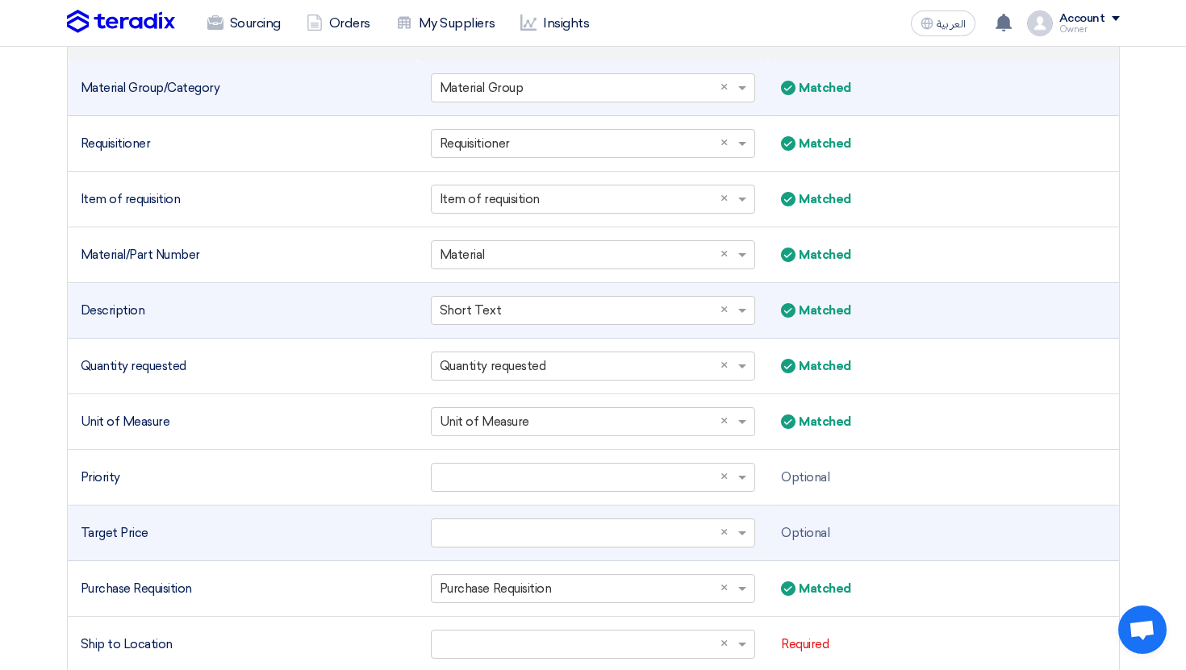
click at [390, 528] on div "Target Price" at bounding box center [243, 533] width 324 height 19
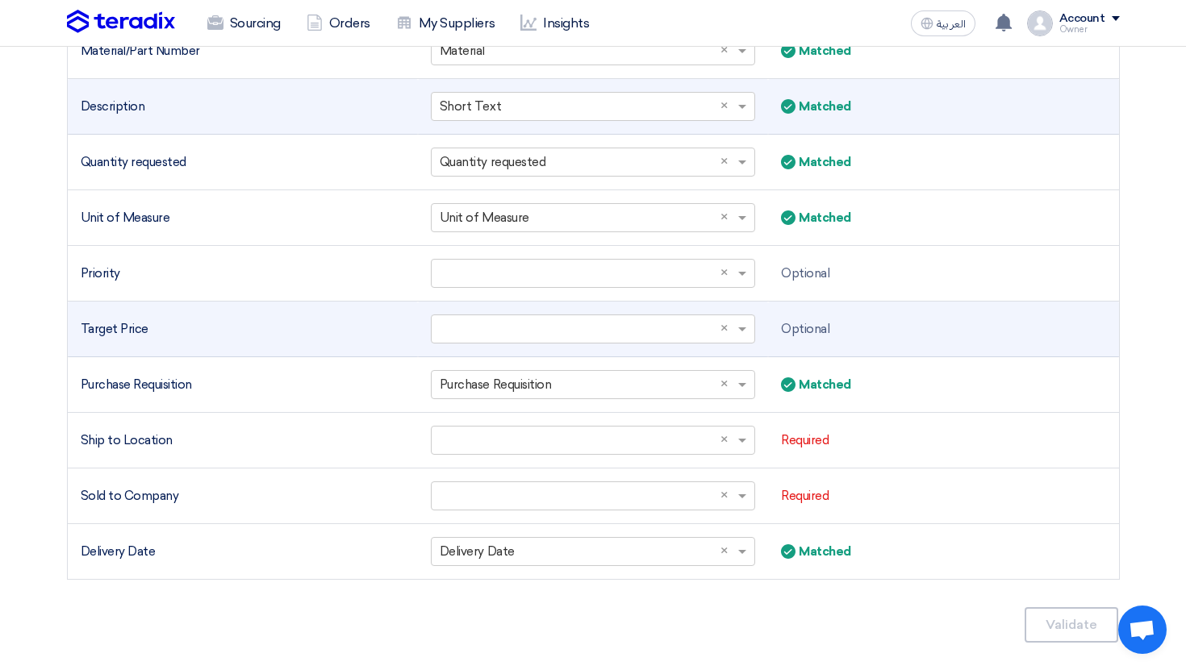
scroll to position [775, 0]
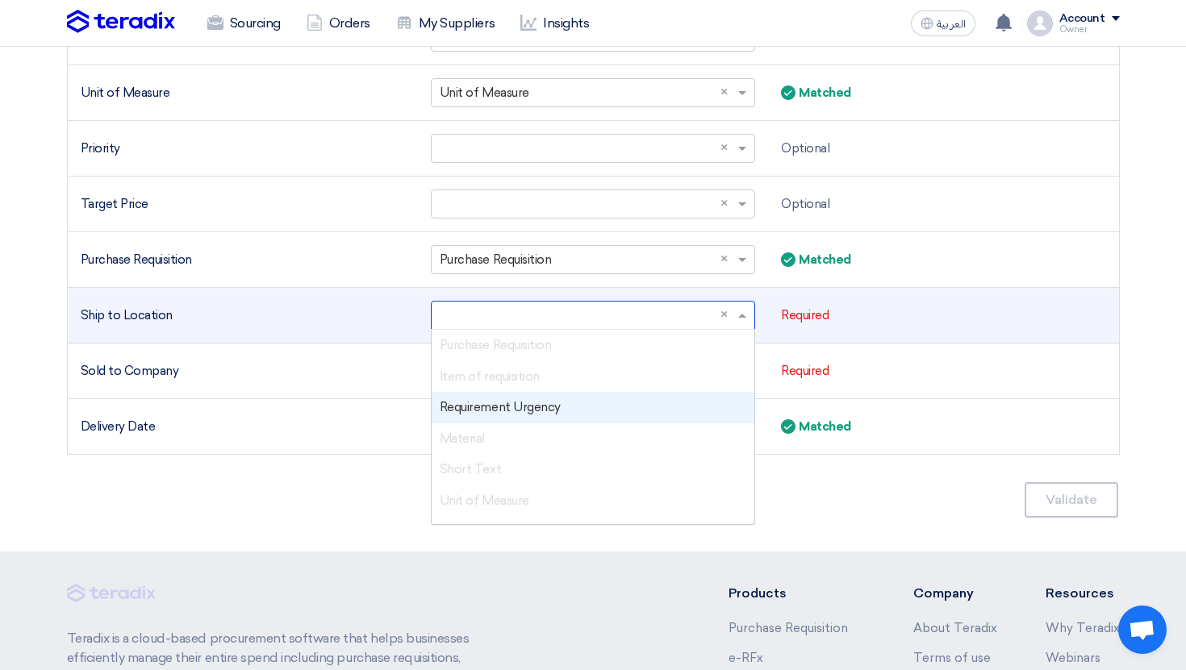
click at [504, 304] on input "text" at bounding box center [585, 316] width 290 height 27
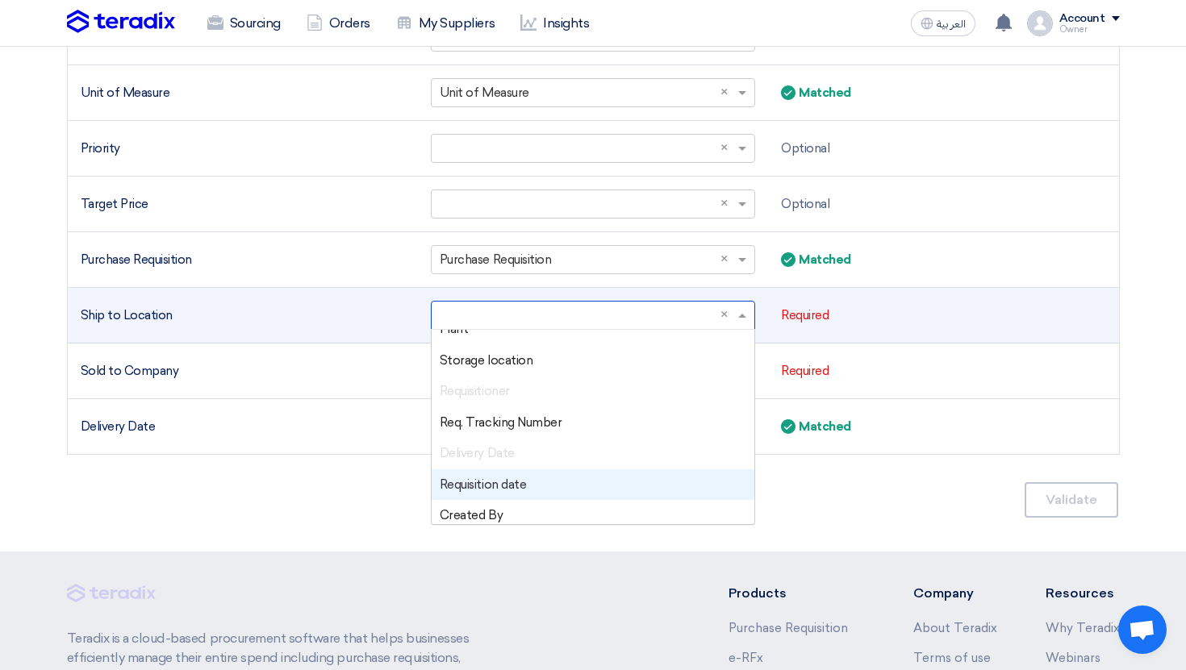
scroll to position [240, 0]
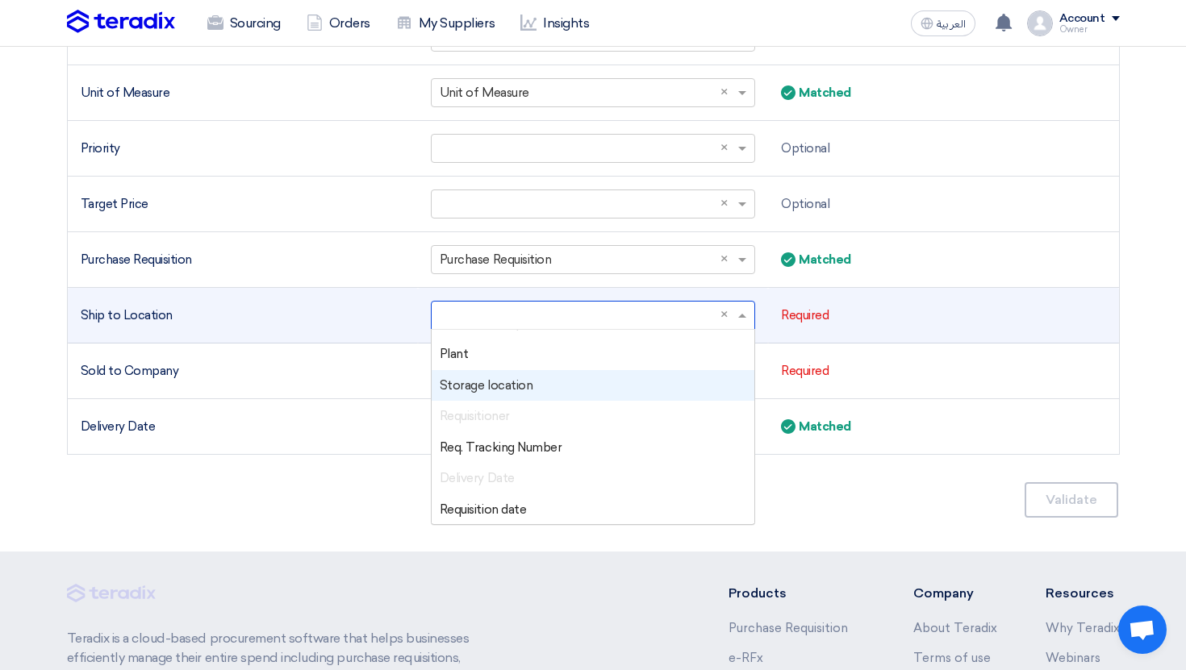
click at [505, 390] on span "Storage location" at bounding box center [486, 385] width 93 height 15
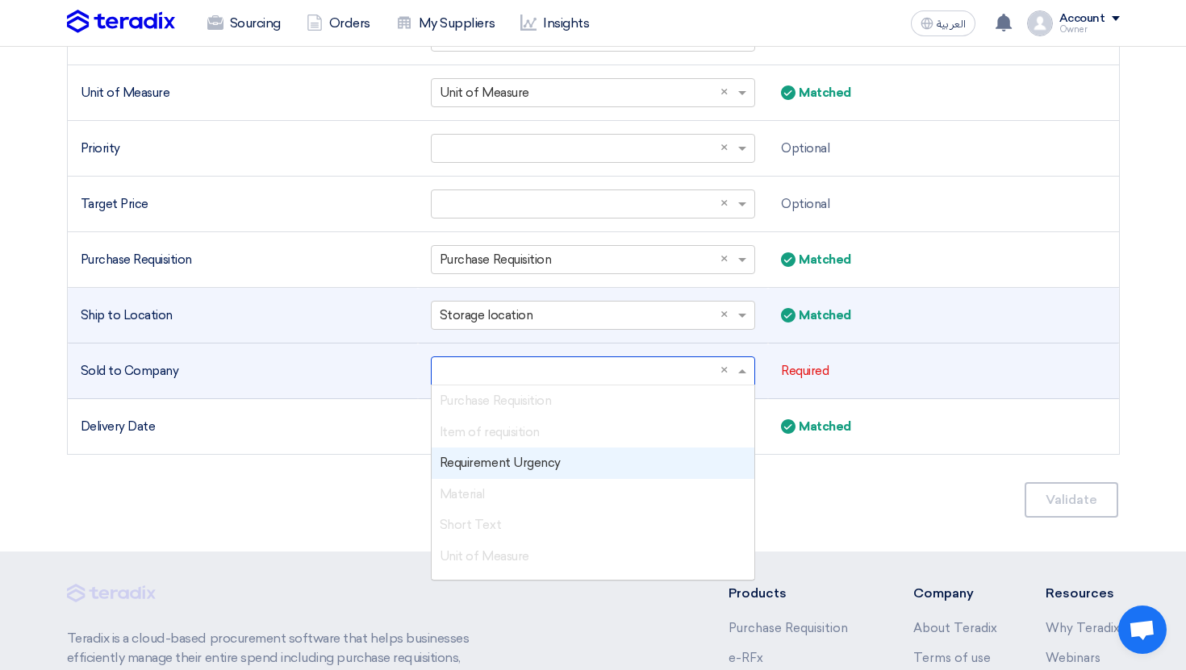
click at [471, 382] on input "text" at bounding box center [585, 371] width 290 height 27
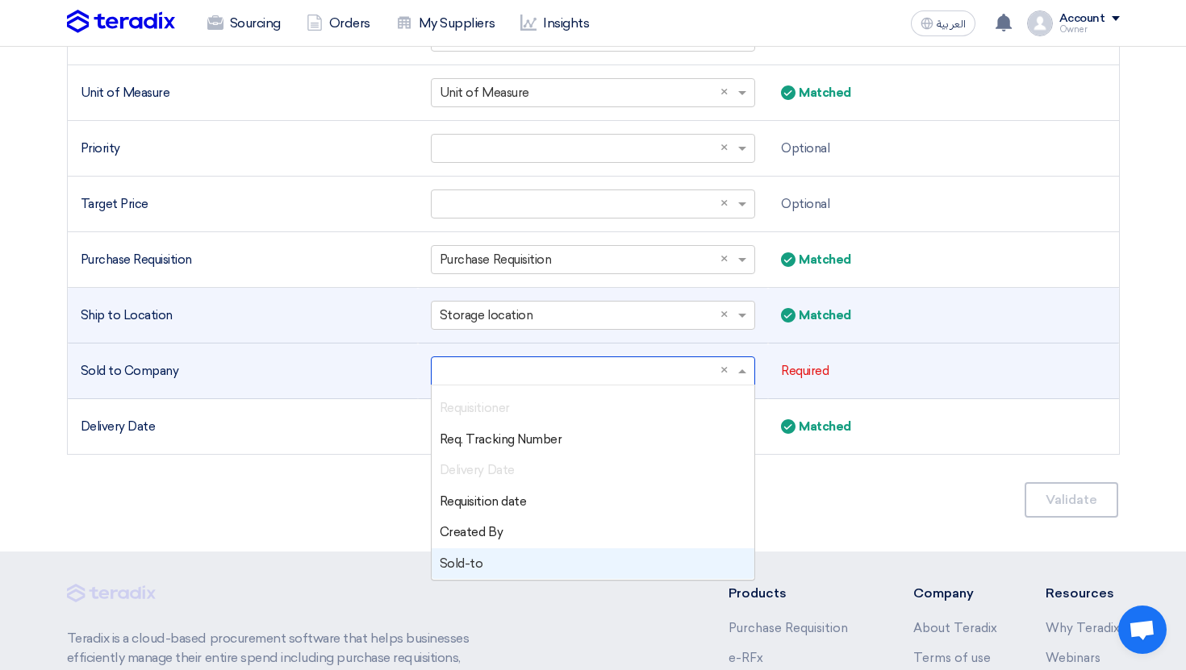
click at [493, 558] on div "Sold-to" at bounding box center [593, 564] width 323 height 31
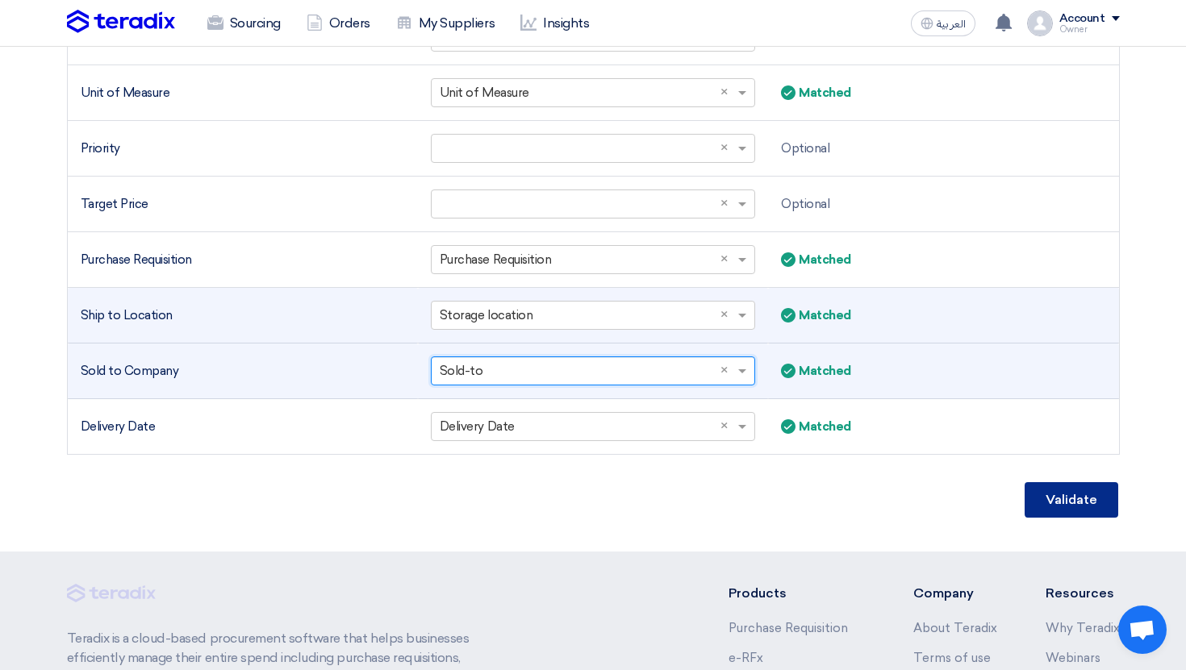
click at [1065, 511] on button "Validate" at bounding box center [1072, 499] width 94 height 35
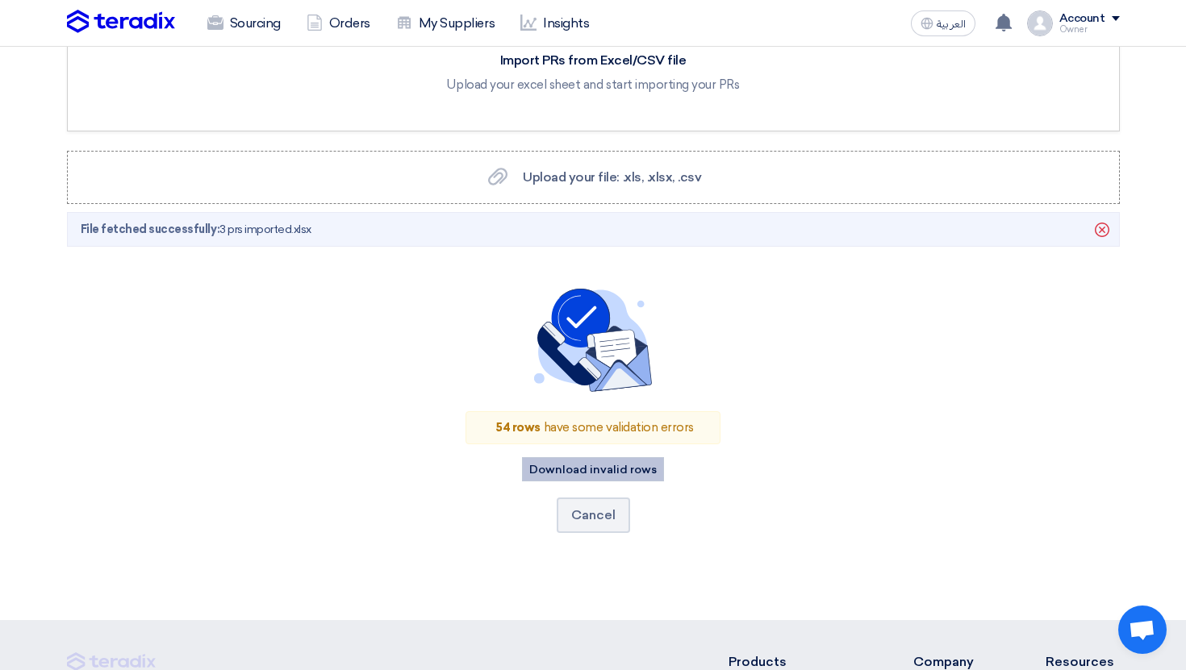
click at [625, 470] on button "Download invalid rows" at bounding box center [593, 469] width 142 height 24
click at [1108, 228] on use at bounding box center [1102, 230] width 15 height 15
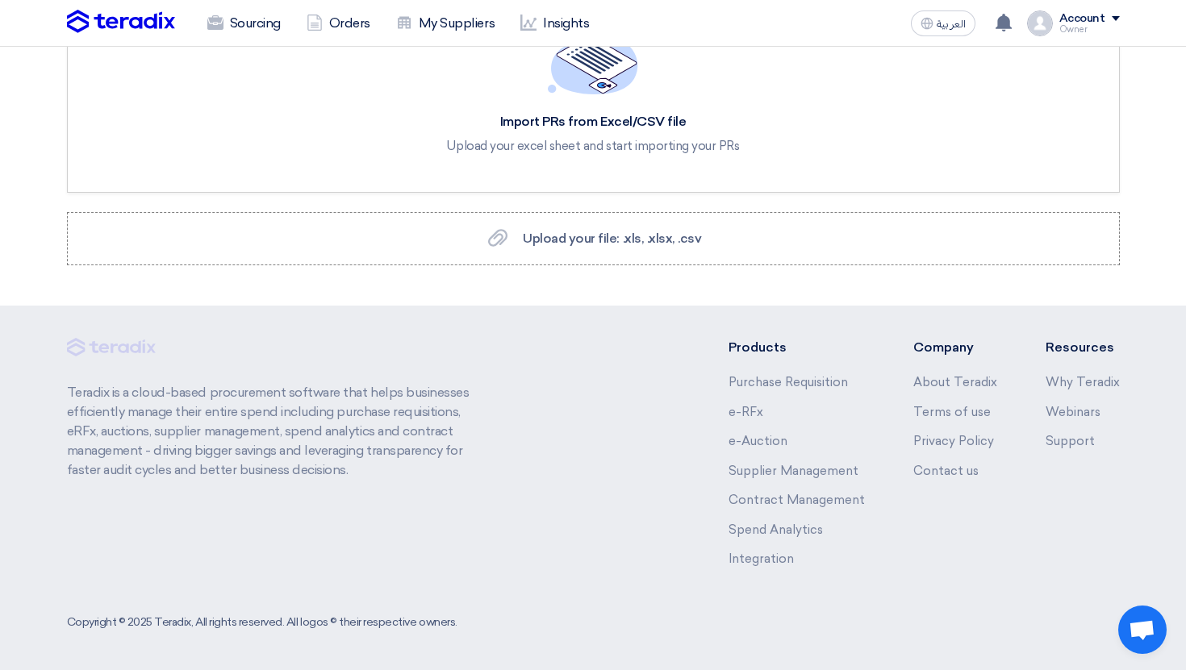
scroll to position [0, 0]
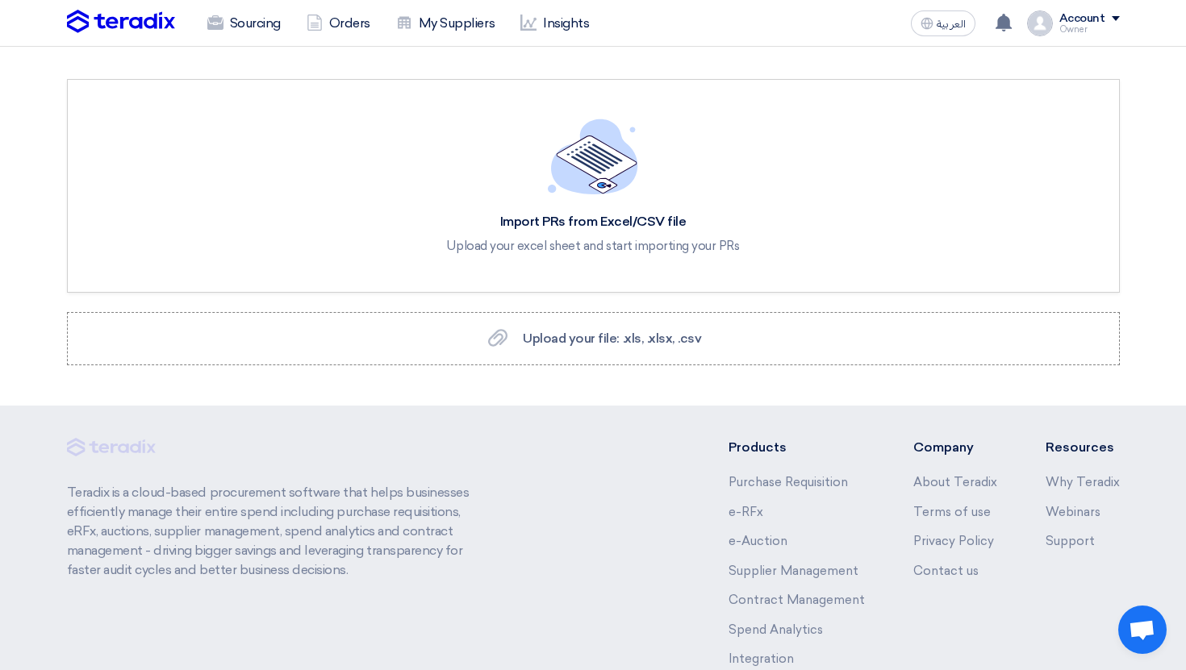
click at [1082, 27] on div "Owner" at bounding box center [1089, 29] width 61 height 9
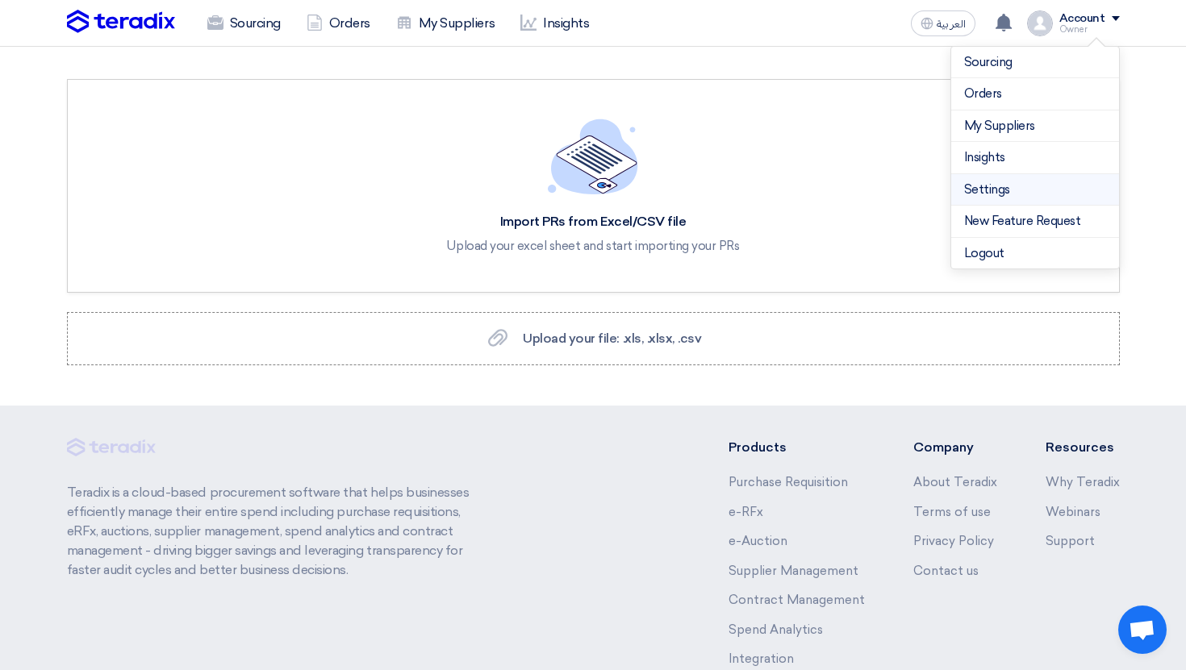
click at [1015, 193] on link "Settings" at bounding box center [1035, 190] width 142 height 19
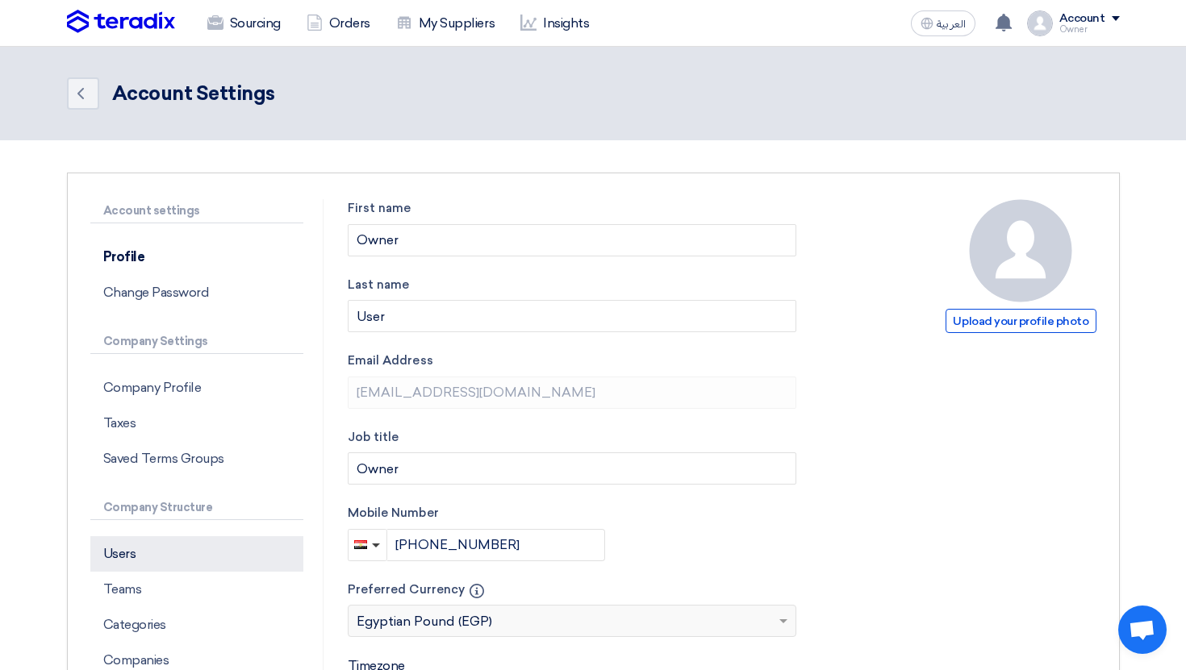
click at [144, 544] on p "Users" at bounding box center [196, 553] width 213 height 35
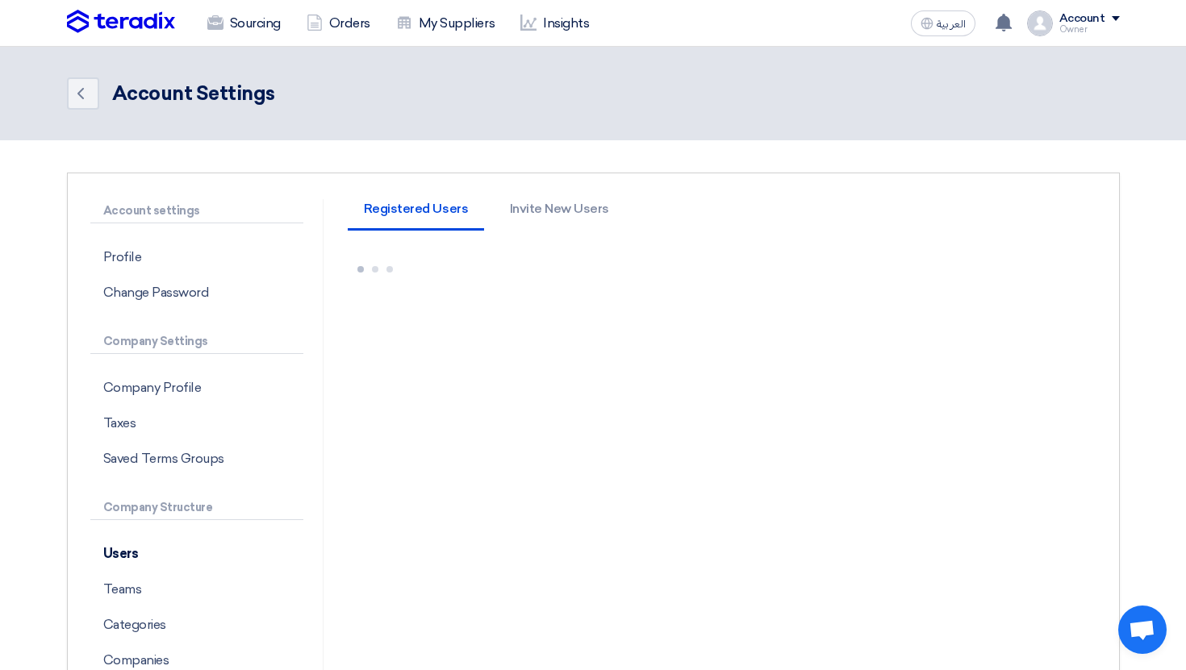
scroll to position [322, 0]
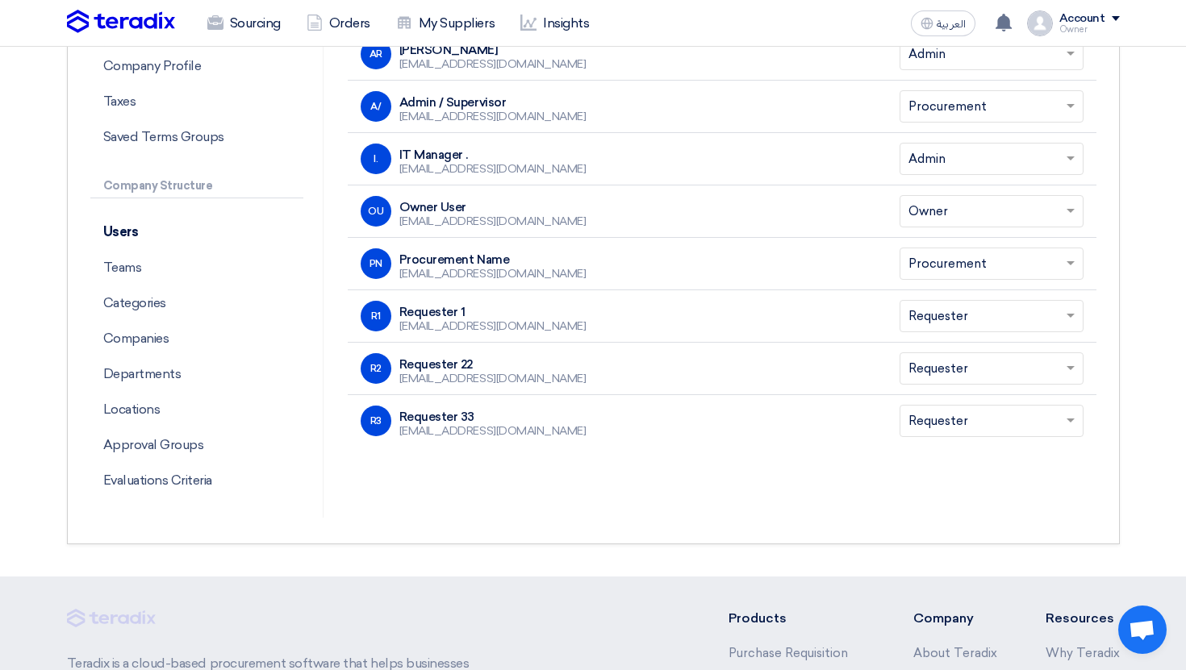
drag, startPoint x: 464, startPoint y: 315, endPoint x: 450, endPoint y: 315, distance: 13.7
click at [450, 315] on div "Requester 1" at bounding box center [492, 312] width 187 height 15
click at [453, 317] on div "Requester 1" at bounding box center [492, 312] width 187 height 15
drag, startPoint x: 456, startPoint y: 311, endPoint x: 470, endPoint y: 311, distance: 13.7
click at [470, 311] on div "Requester 1" at bounding box center [492, 312] width 187 height 15
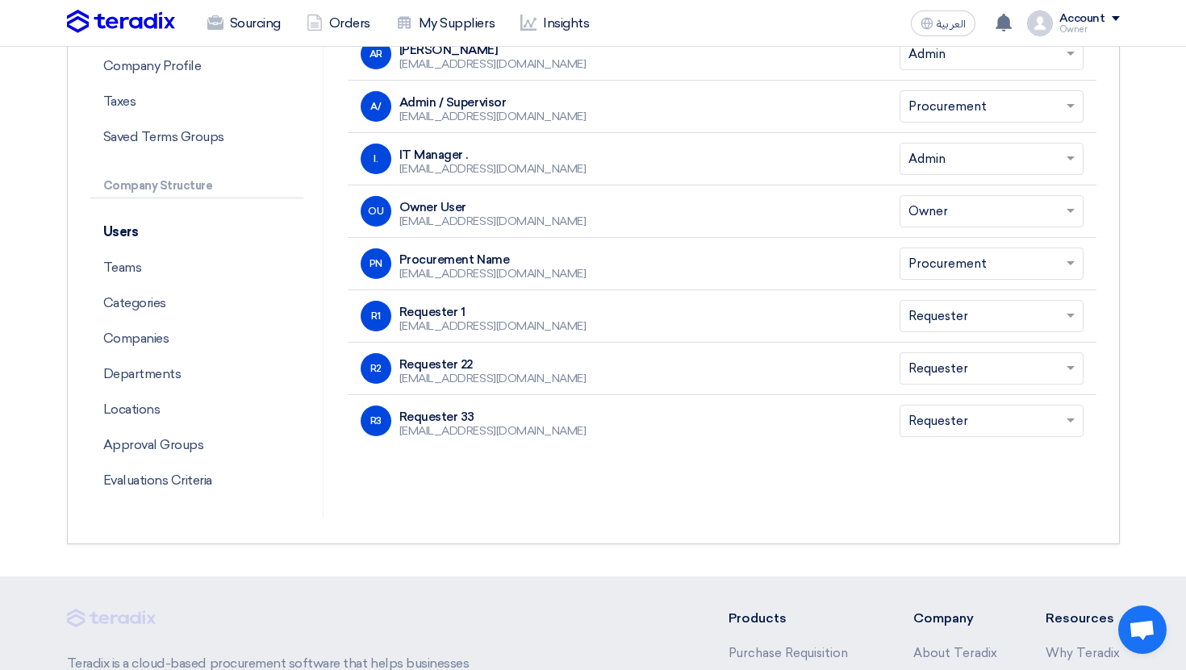
click at [470, 311] on div "Requester 1" at bounding box center [492, 312] width 187 height 15
click at [446, 312] on div "Requester 1" at bounding box center [492, 312] width 187 height 15
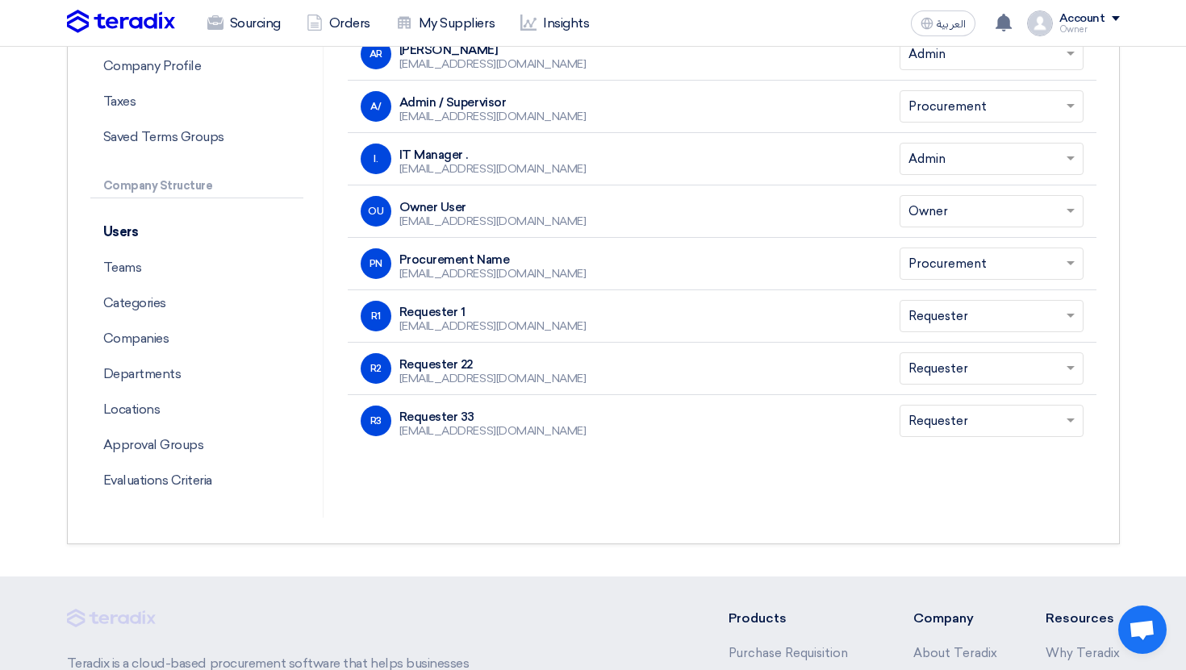
click at [446, 312] on div "Requester 1" at bounding box center [492, 312] width 187 height 15
click at [459, 315] on div "Requester 1" at bounding box center [492, 312] width 187 height 15
drag, startPoint x: 466, startPoint y: 312, endPoint x: 393, endPoint y: 312, distance: 73.4
click at [393, 312] on div "R1 Requester 1 kavoga1064@tsderp.com" at bounding box center [617, 316] width 513 height 31
copy div "Requester 1"
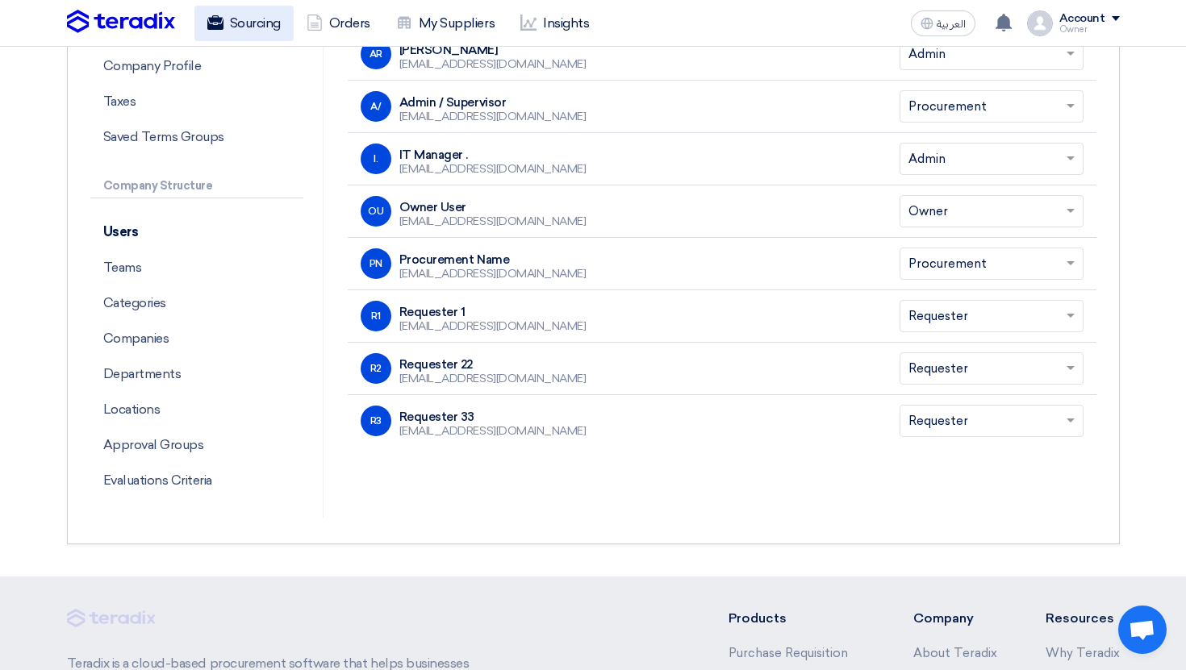
click at [253, 24] on link "Sourcing" at bounding box center [243, 23] width 99 height 35
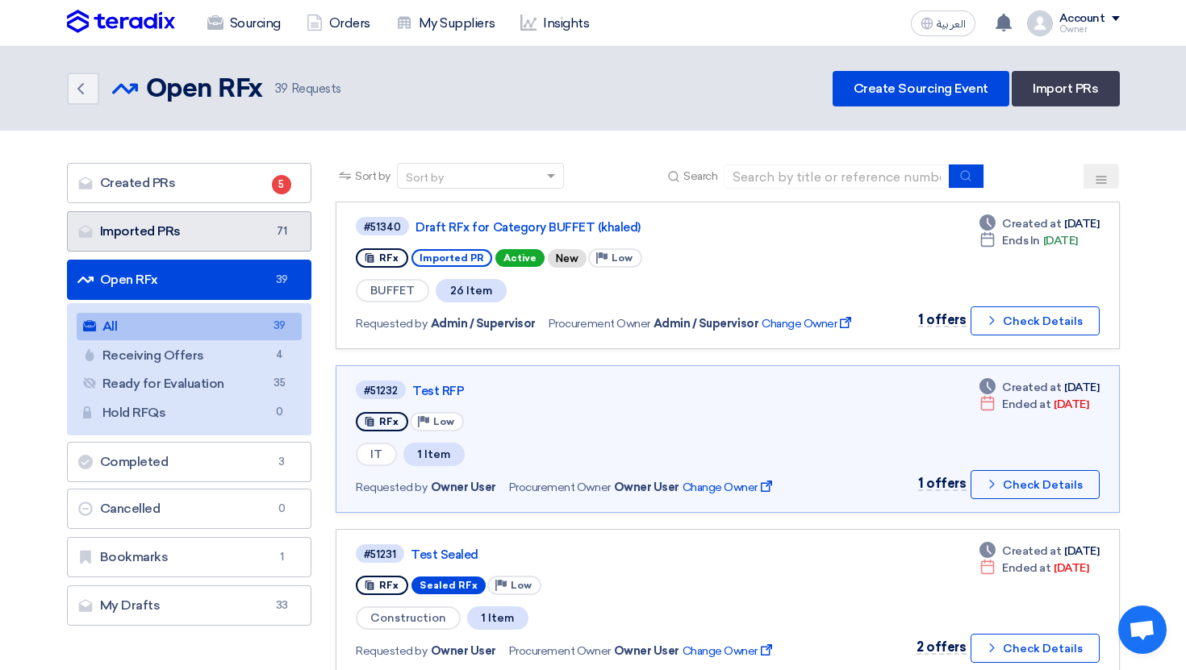
click at [244, 237] on link "Imported PRs Imported PRs 71" at bounding box center [189, 231] width 245 height 40
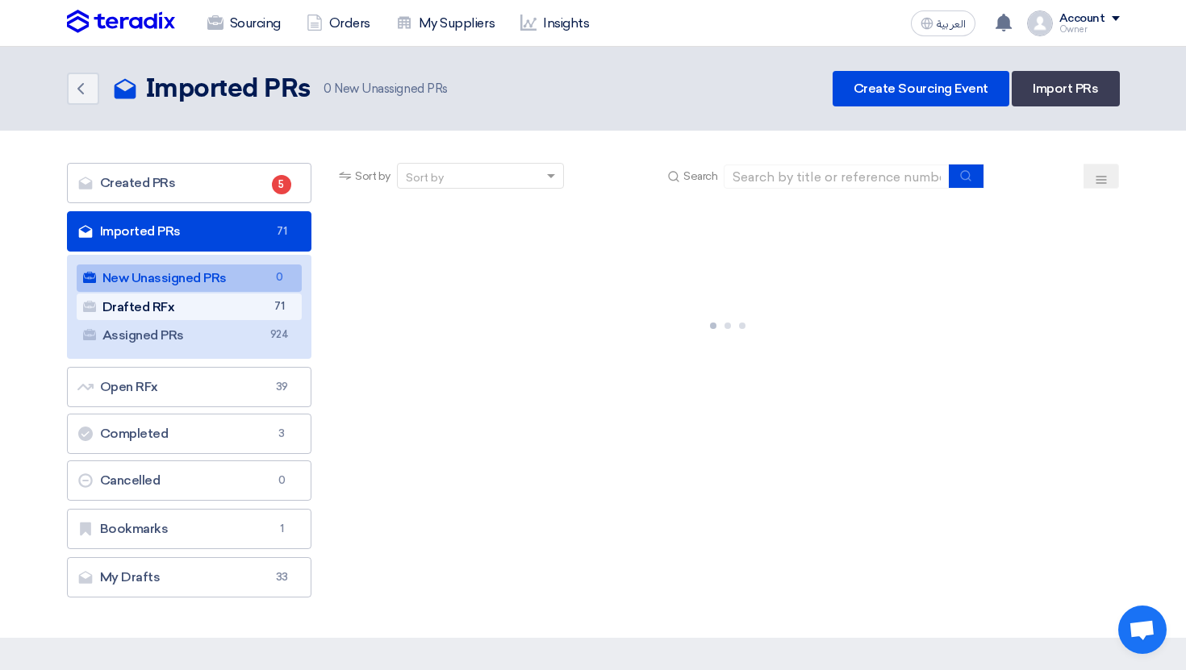
click at [249, 305] on link "Drafted RFx Drafted RFx 71" at bounding box center [190, 307] width 226 height 27
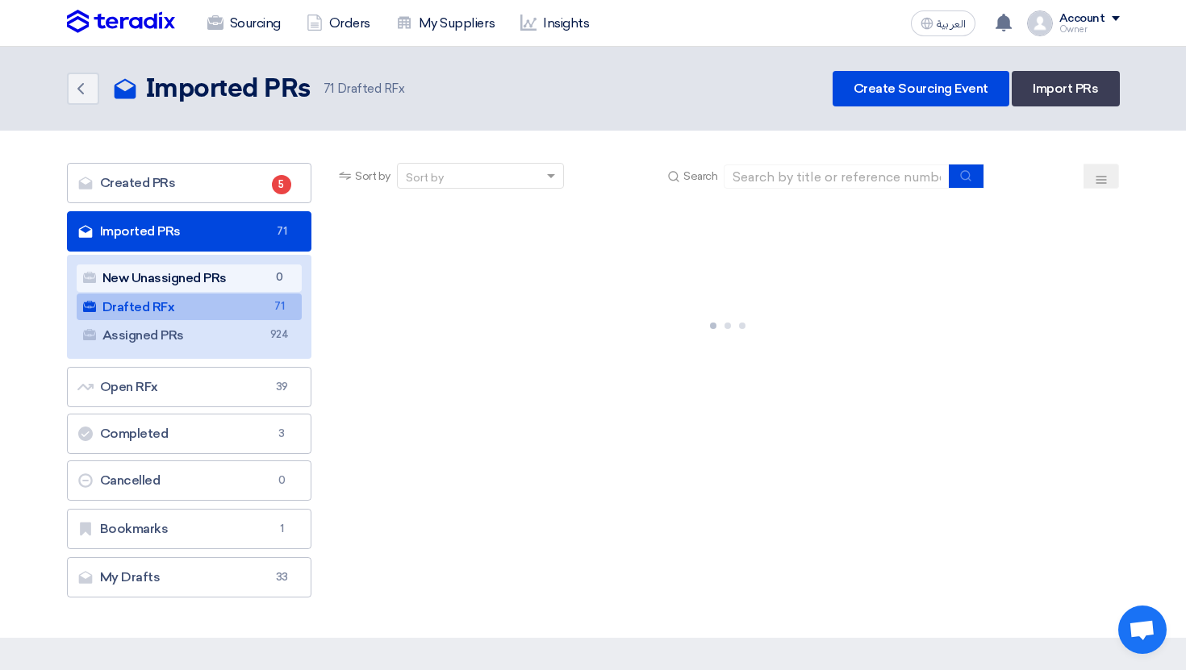
click at [272, 267] on link "New Unassigned PRs New Unassigned PRs 0" at bounding box center [190, 278] width 226 height 27
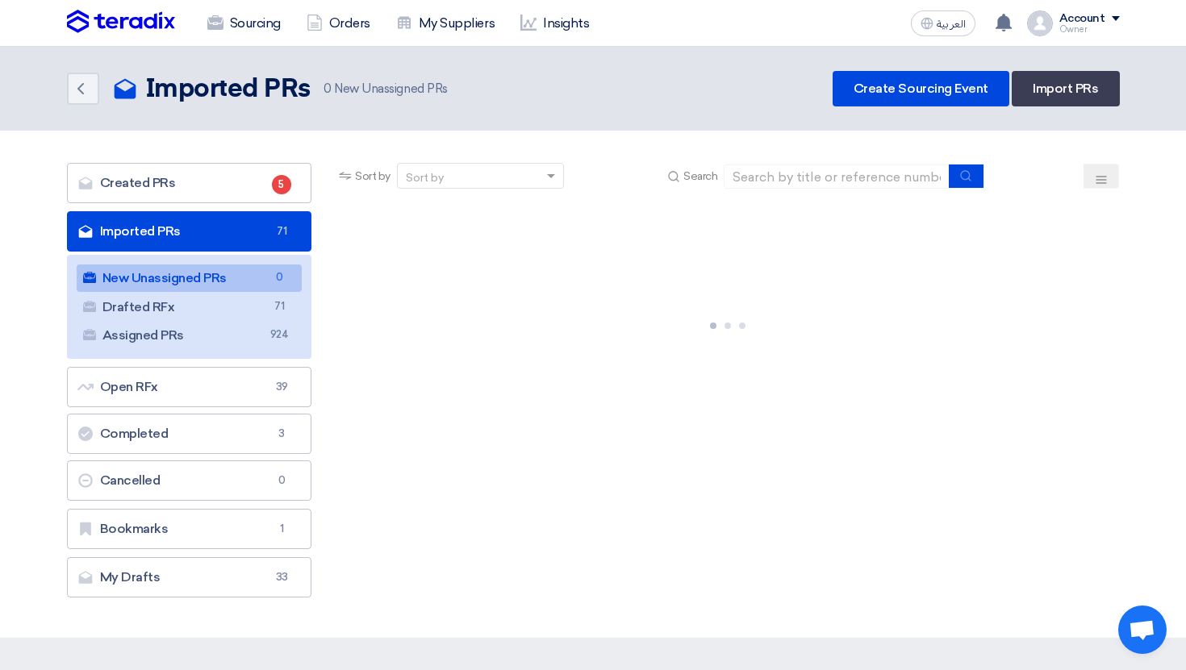
click at [272, 239] on span "71" at bounding box center [281, 231] width 19 height 16
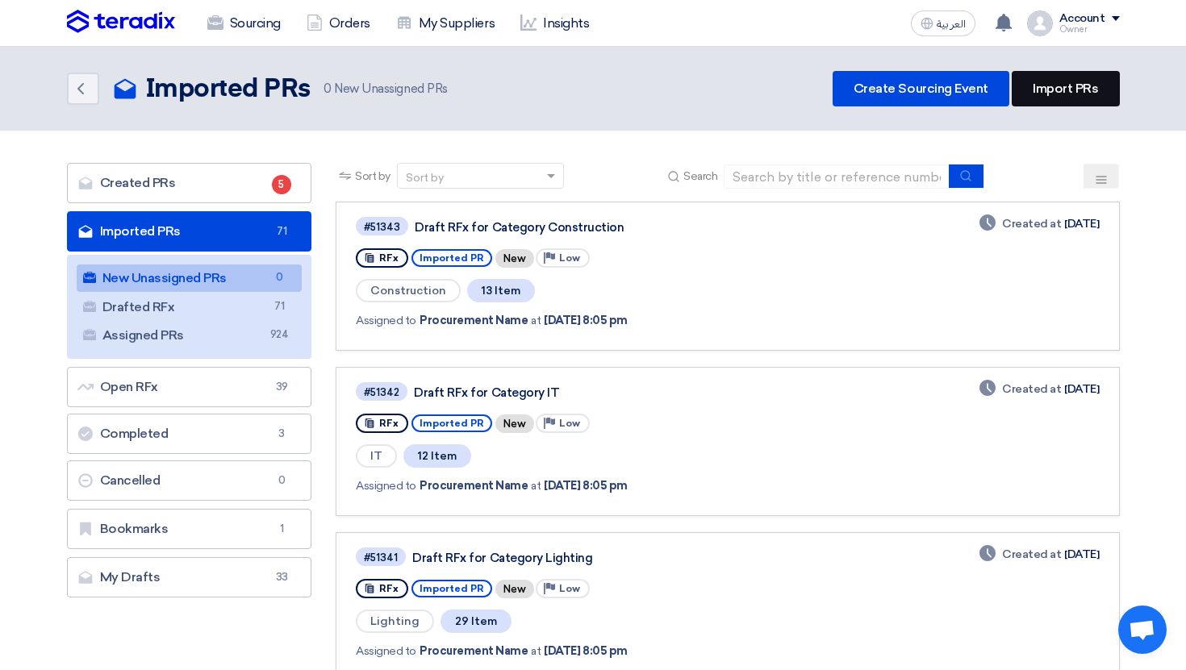
click at [1079, 90] on link "Import PRs" at bounding box center [1065, 88] width 107 height 35
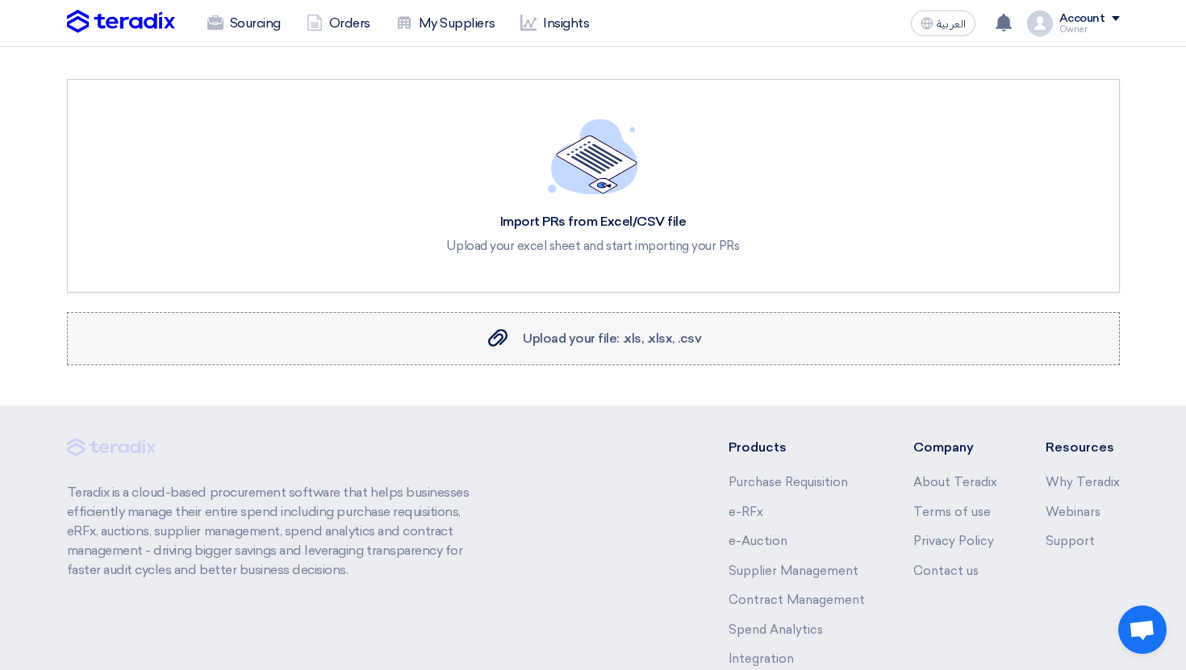
click at [637, 349] on label "Upload your file: .xls, .xlsx, .csv Upload your file: .xls, .xlsx, .csv" at bounding box center [593, 338] width 1053 height 53
click at [0, 0] on input "Upload your file: .xls, .xlsx, .csv Upload your file: .xls, .xlsx, .csv" at bounding box center [0, 0] width 0 height 0
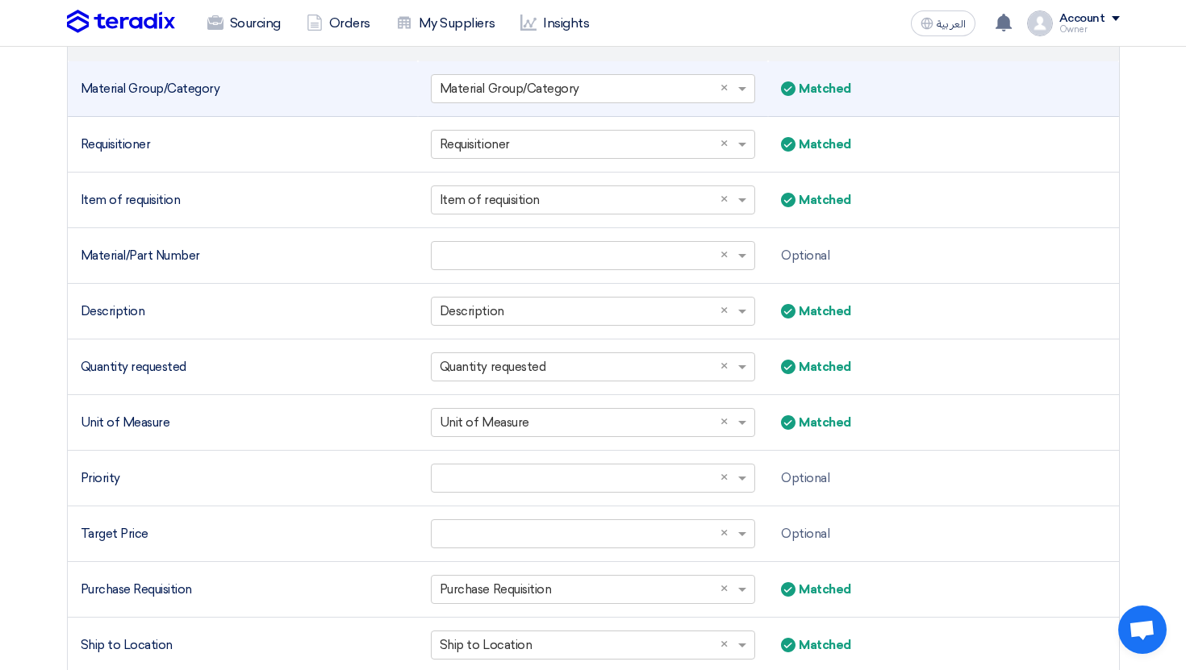
scroll to position [413, 0]
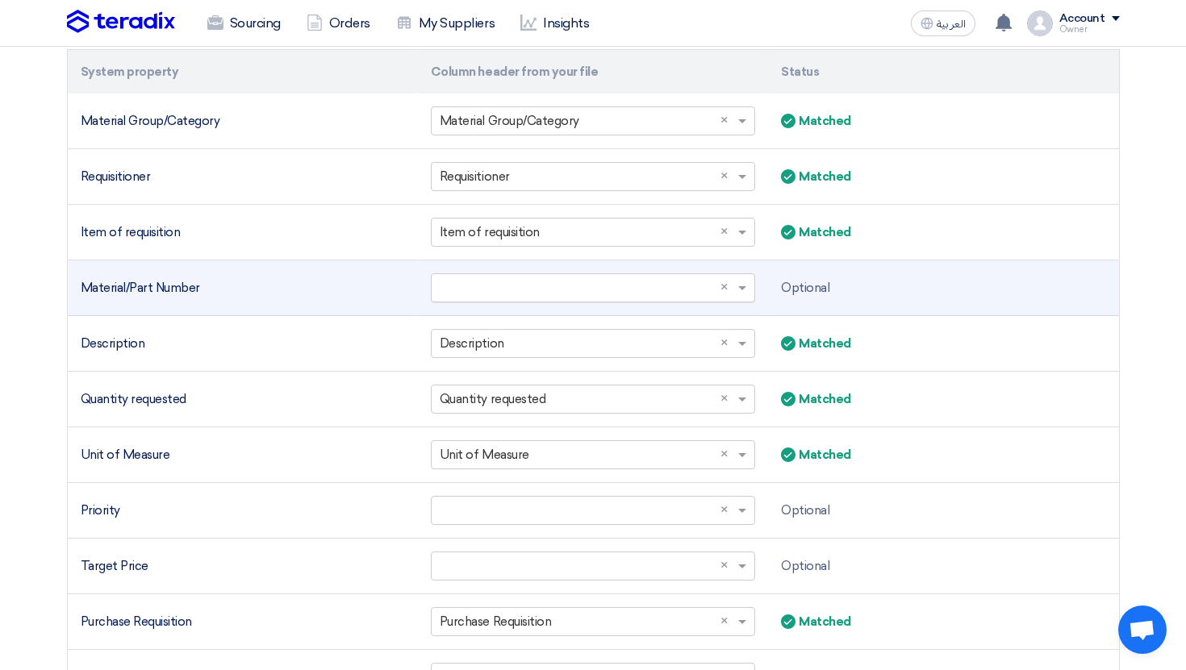
click at [545, 286] on input "text" at bounding box center [585, 288] width 290 height 27
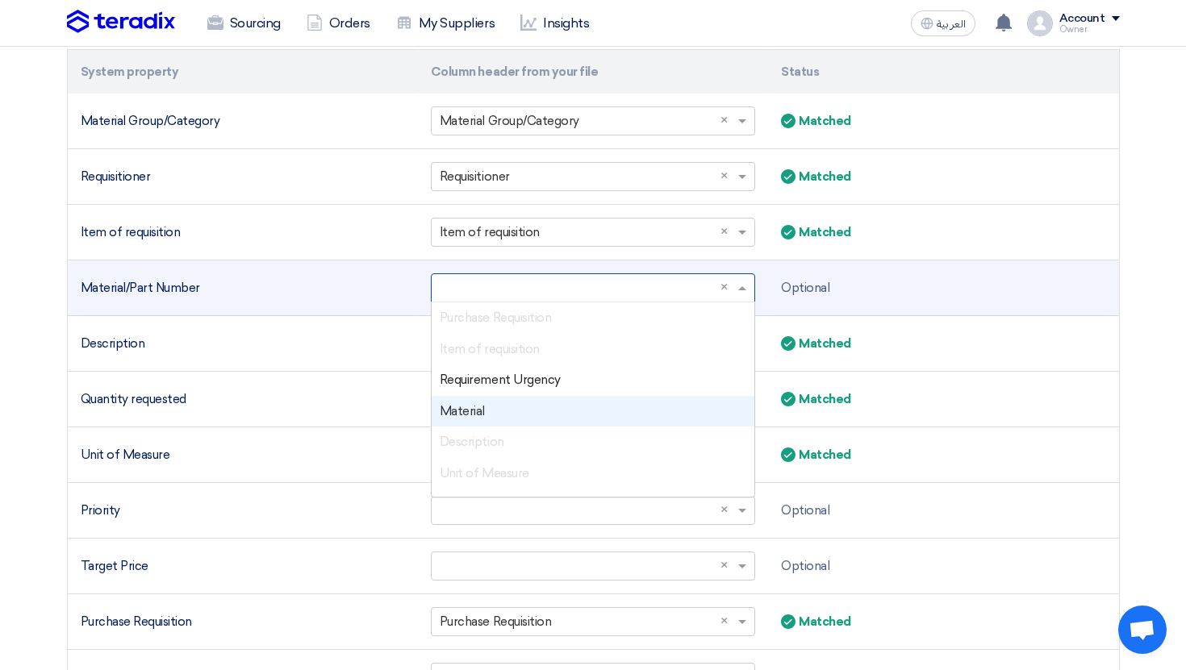
click at [525, 415] on div "Material" at bounding box center [593, 411] width 323 height 31
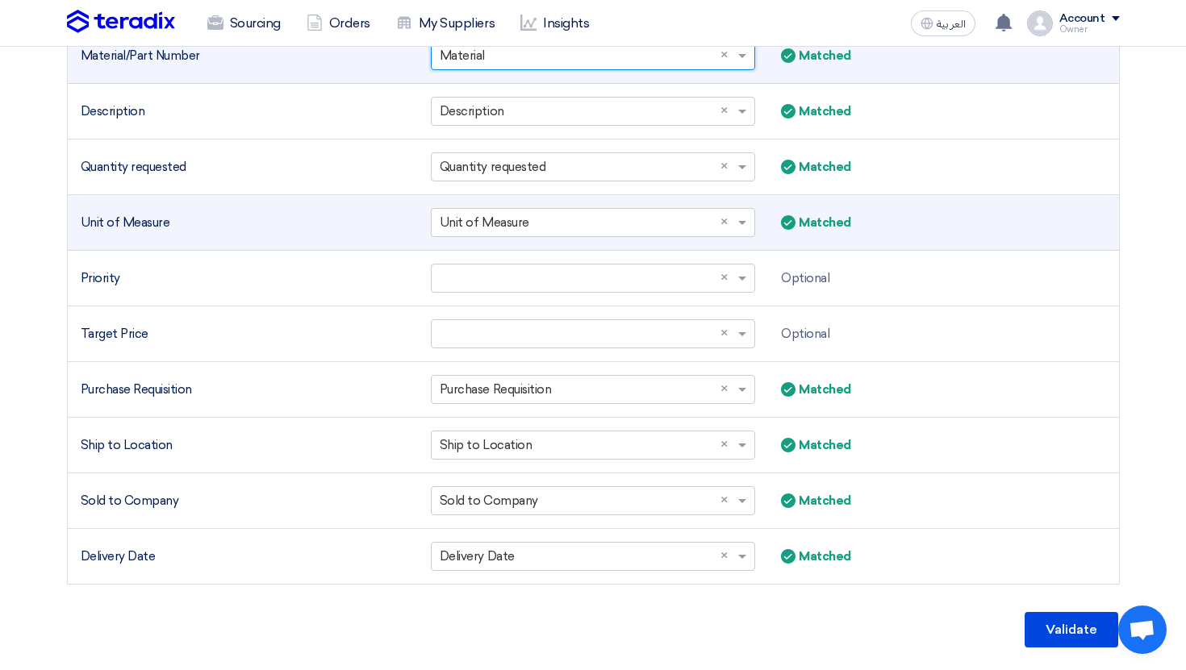
scroll to position [644, 0]
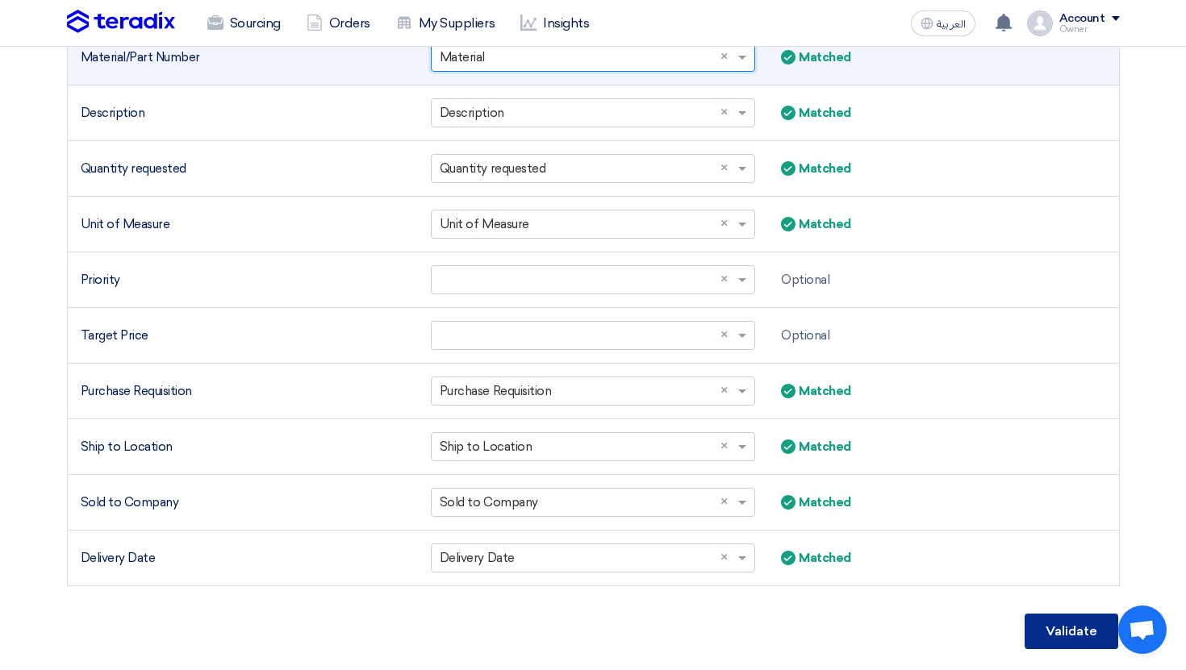
click at [1046, 619] on button "Validate" at bounding box center [1072, 631] width 94 height 35
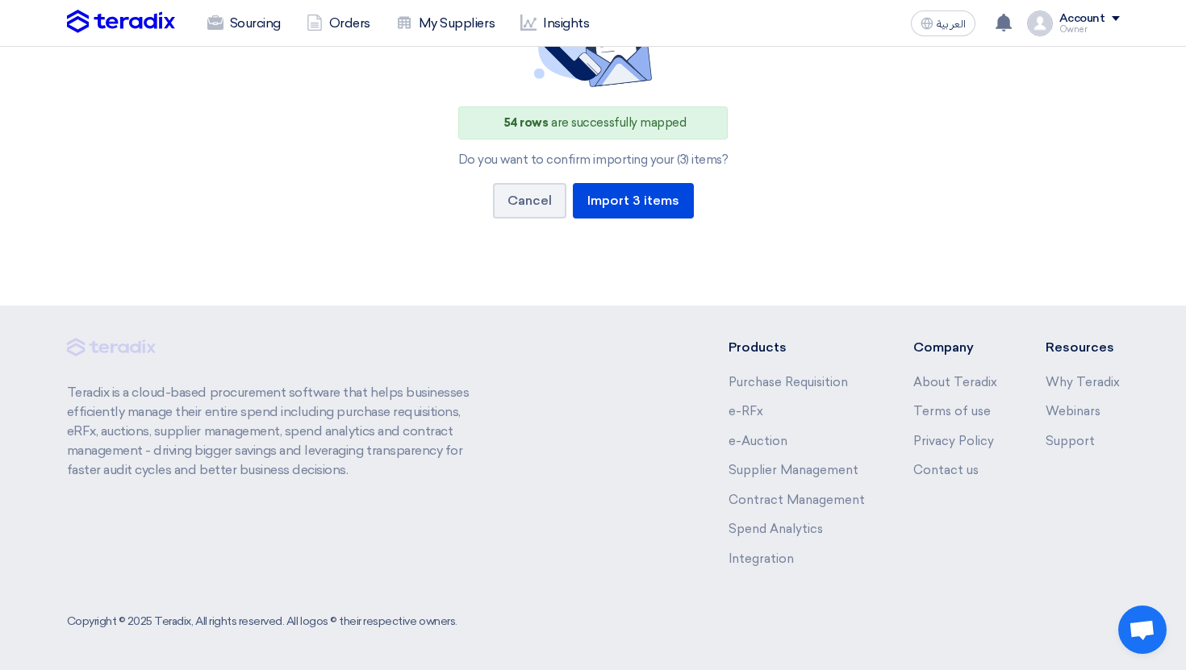
scroll to position [161, 0]
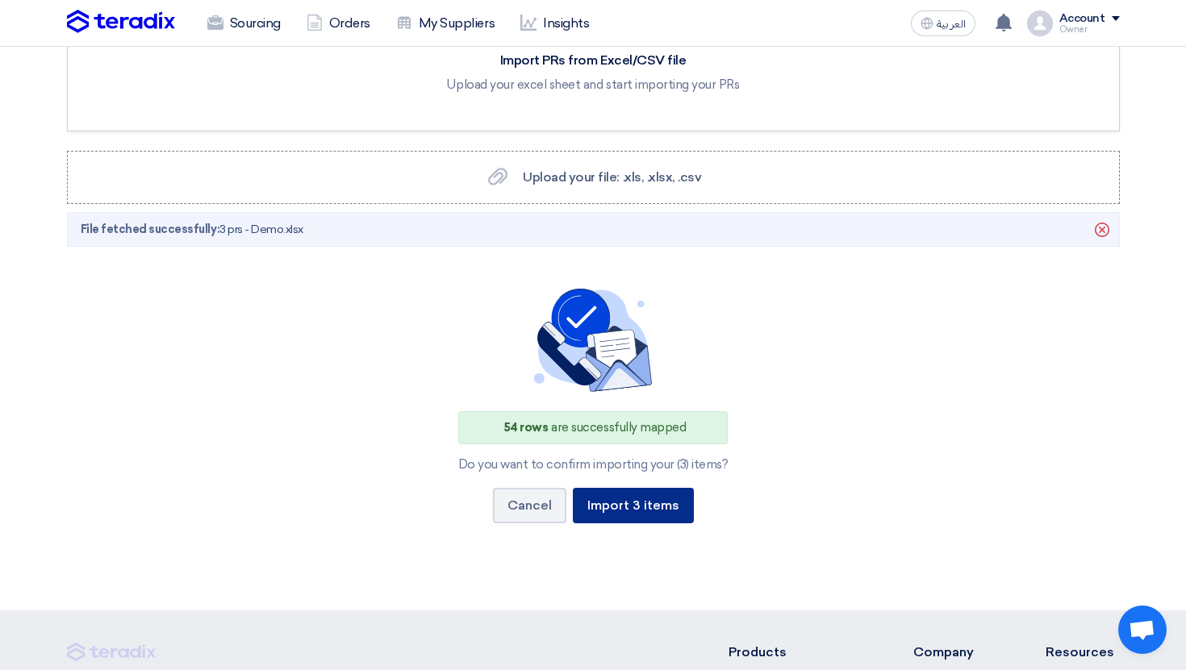
click at [639, 513] on button "Import 3 items" at bounding box center [633, 505] width 121 height 35
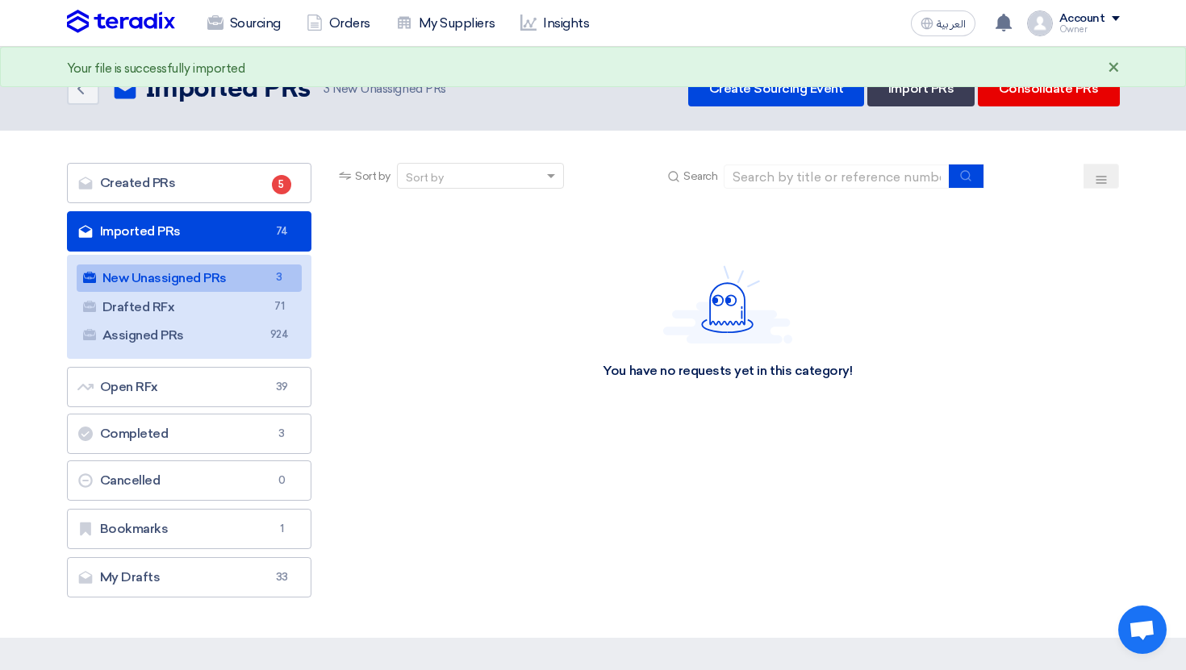
click at [1112, 63] on div "×" at bounding box center [1114, 68] width 12 height 19
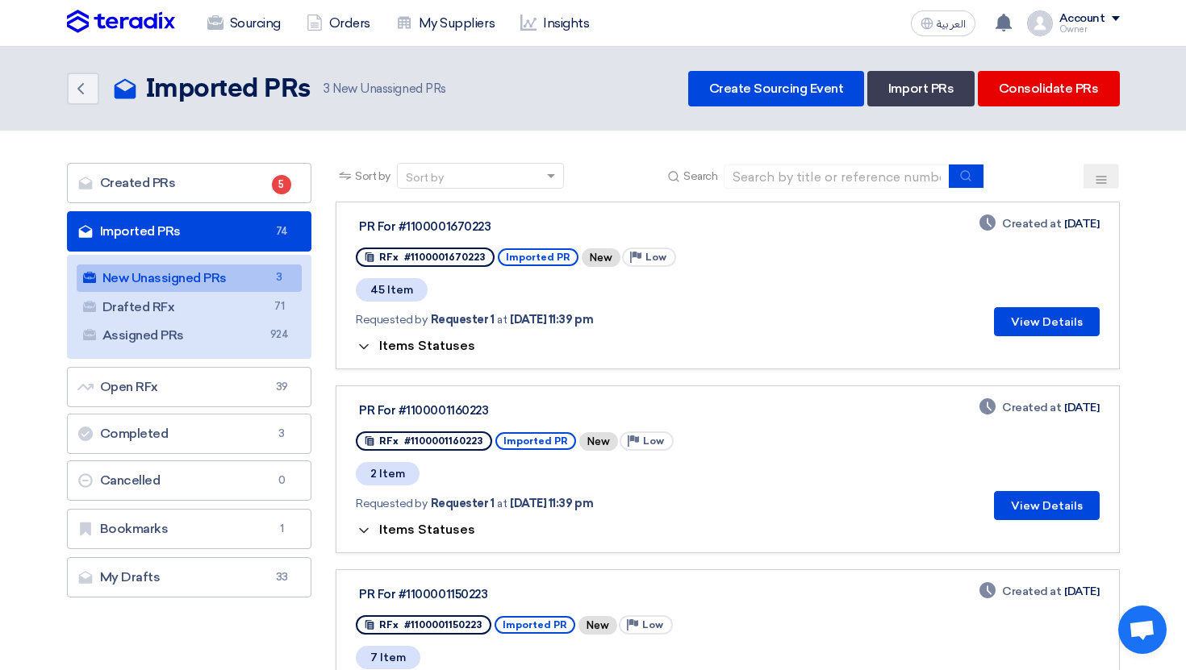
click at [447, 339] on span "Items Statuses" at bounding box center [427, 345] width 96 height 15
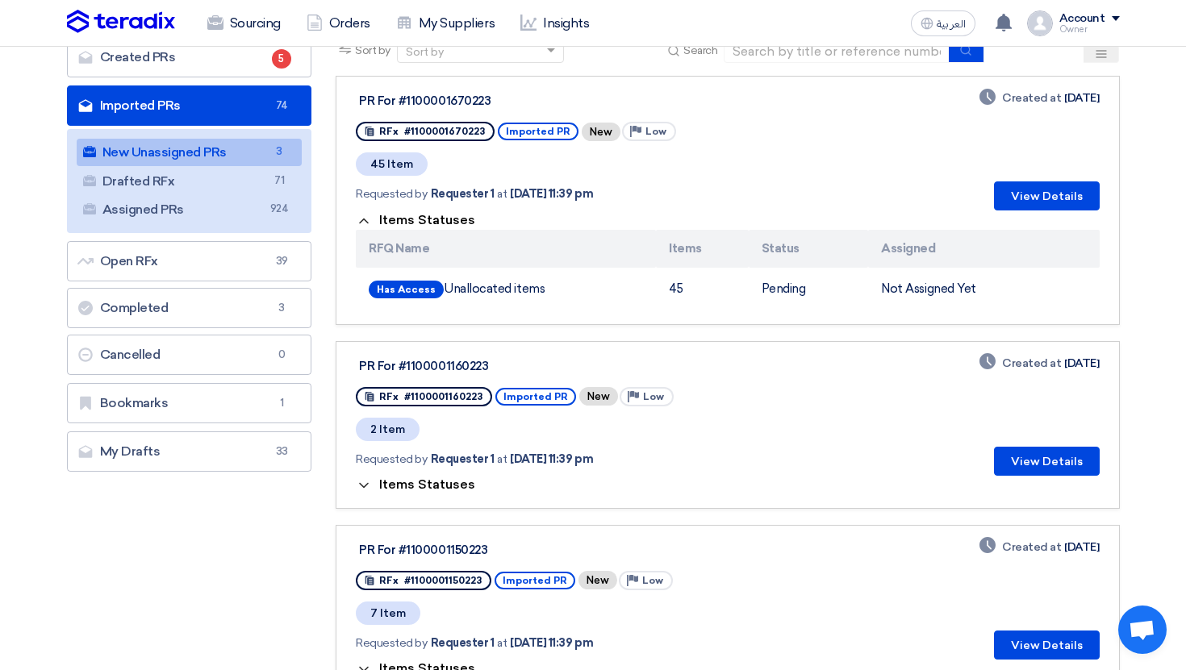
scroll to position [216, 0]
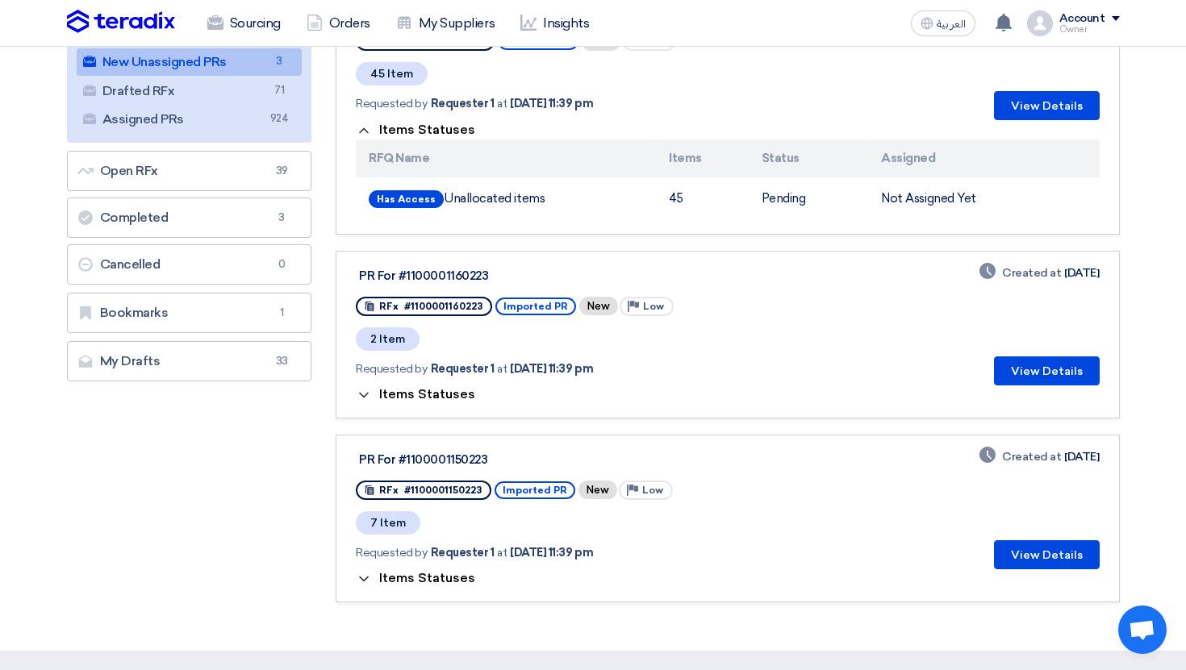
click at [449, 395] on span "Items Statuses" at bounding box center [427, 394] width 96 height 15
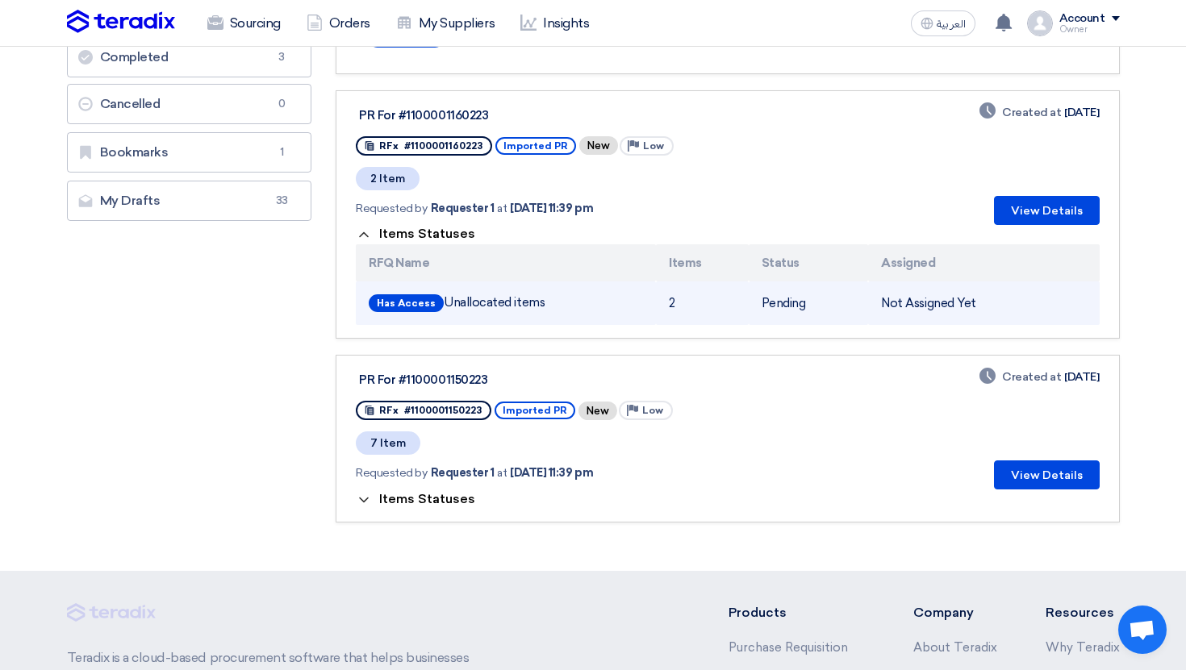
scroll to position [387, 0]
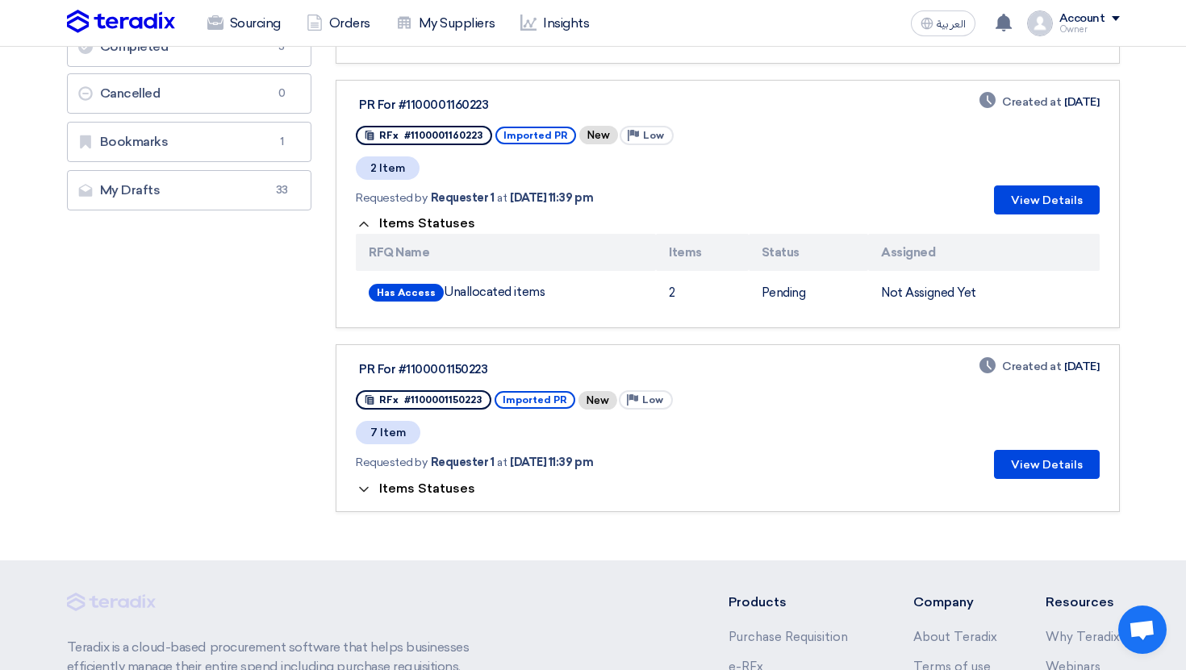
click at [426, 499] on link "PR For #1100001150223 RFx #1100001150223 Imported PR New Priority Low 7 Item Re…" at bounding box center [727, 428] width 783 height 168
click at [428, 494] on span "Items Statuses" at bounding box center [427, 488] width 96 height 15
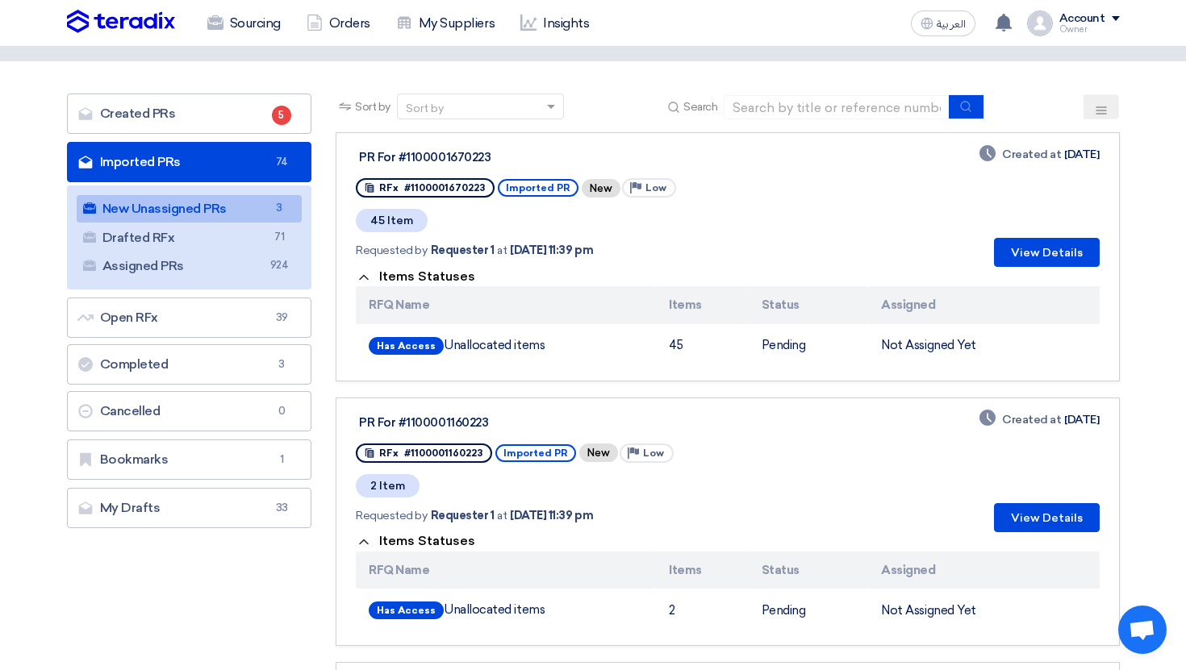
scroll to position [0, 0]
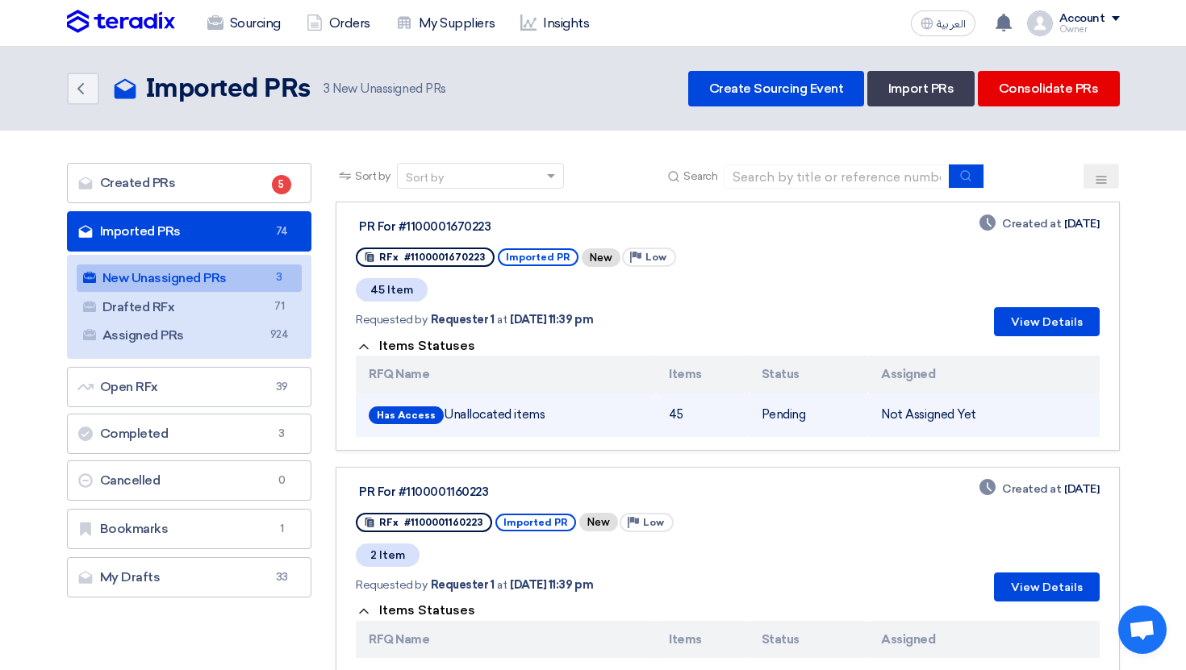
drag, startPoint x: 659, startPoint y: 428, endPoint x: 732, endPoint y: 428, distance: 72.6
click at [730, 428] on td "45" at bounding box center [702, 416] width 92 height 44
click at [732, 428] on td "45" at bounding box center [702, 416] width 92 height 44
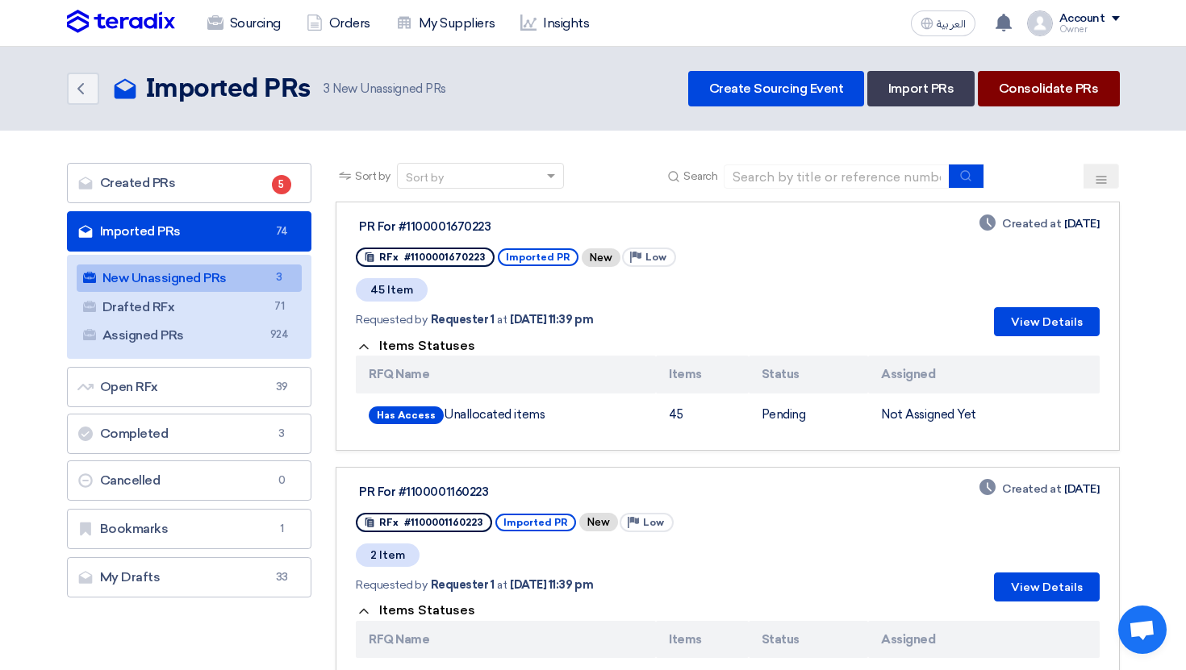
click at [1051, 101] on link "Consolidate PRs" at bounding box center [1049, 88] width 142 height 35
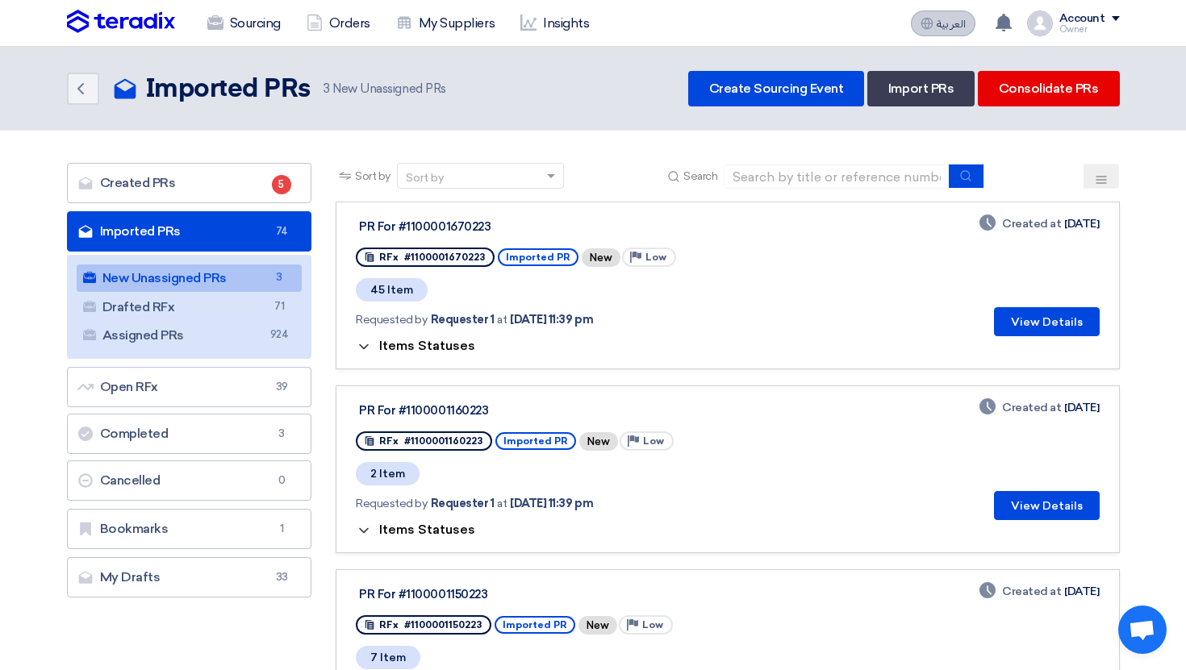
click at [938, 31] on button "العربية ع" at bounding box center [943, 23] width 65 height 26
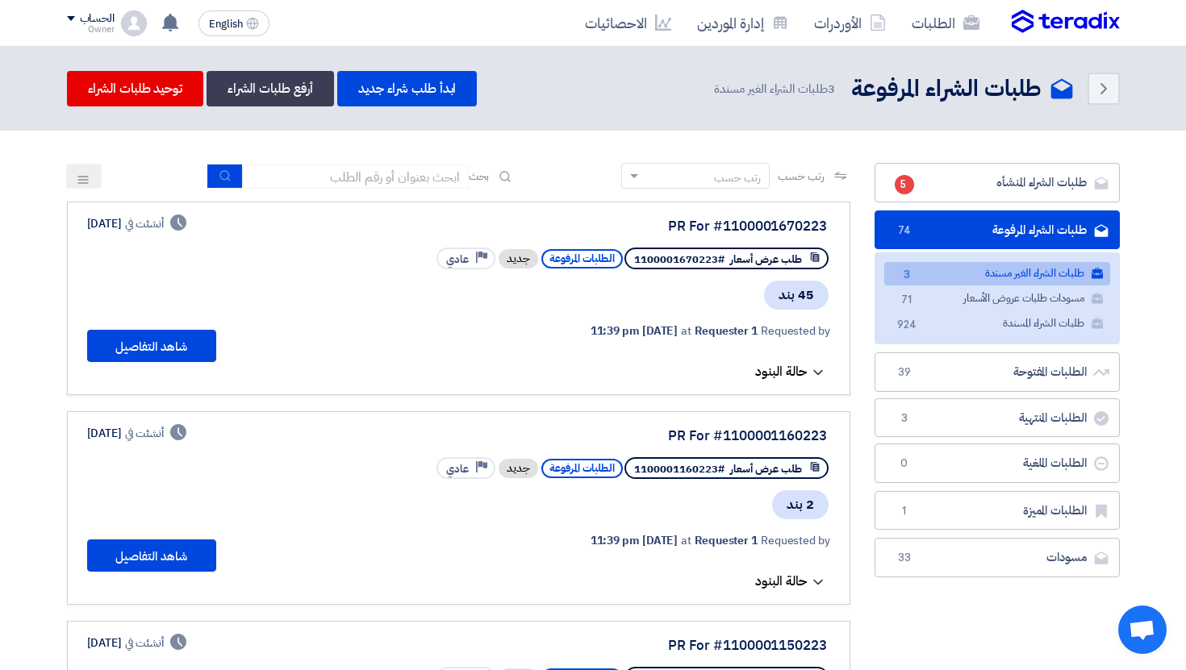
click at [810, 366] on icon at bounding box center [818, 373] width 16 height 16
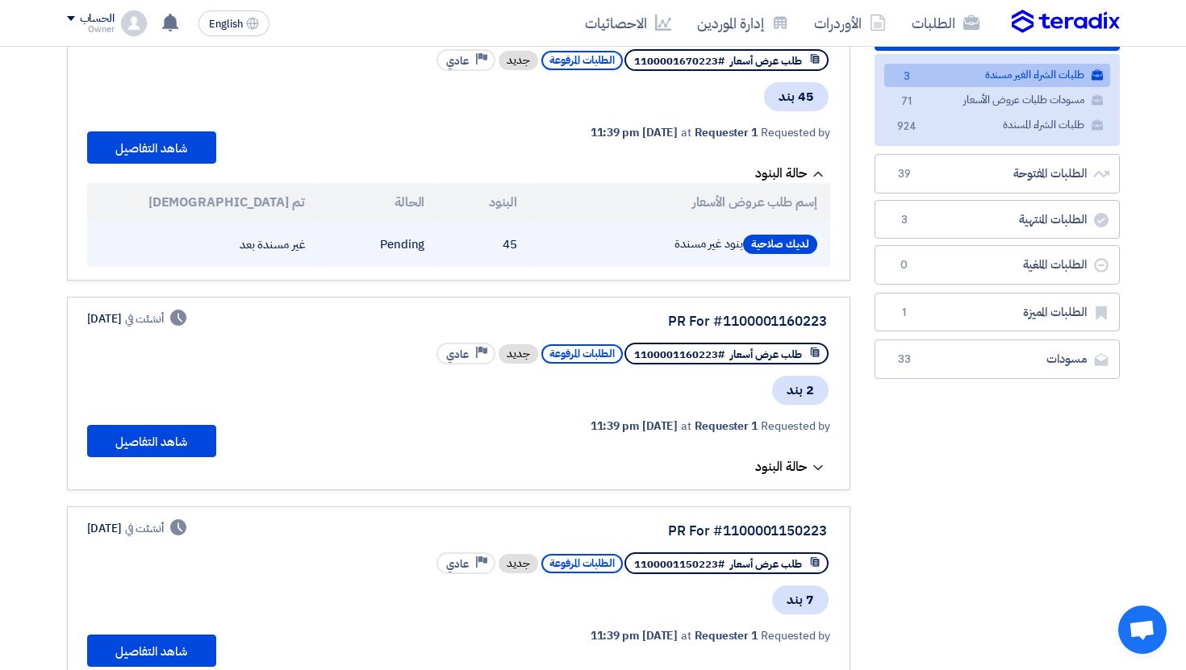
scroll to position [211, 0]
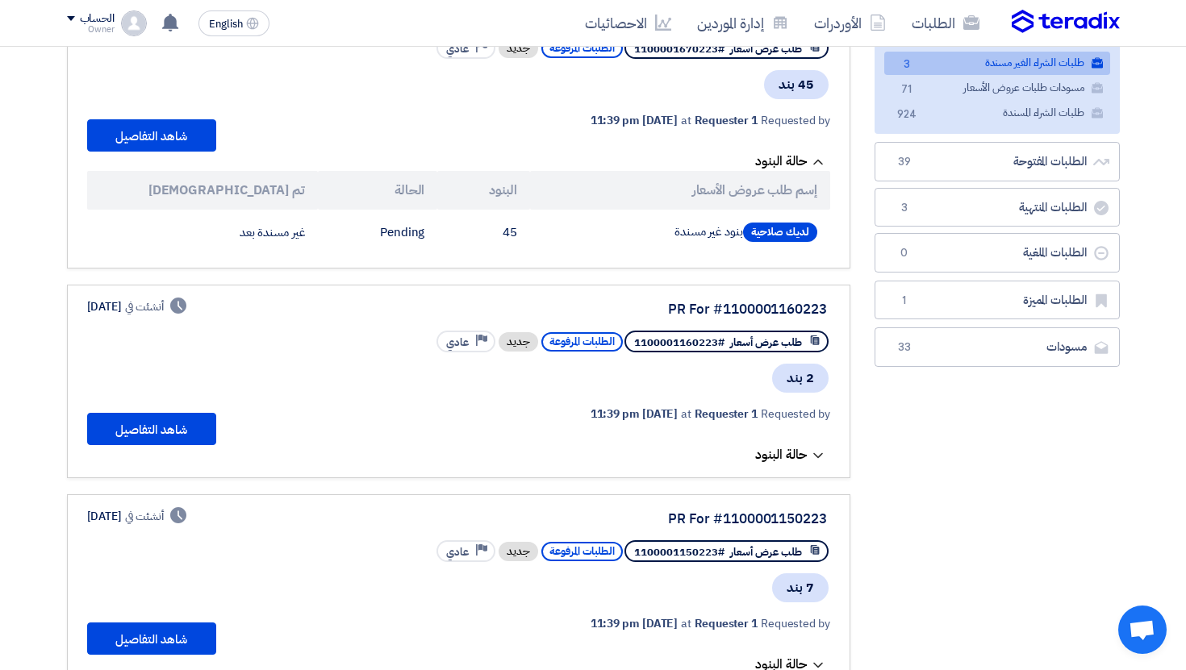
click at [785, 448] on span "حالة البنود" at bounding box center [781, 454] width 52 height 19
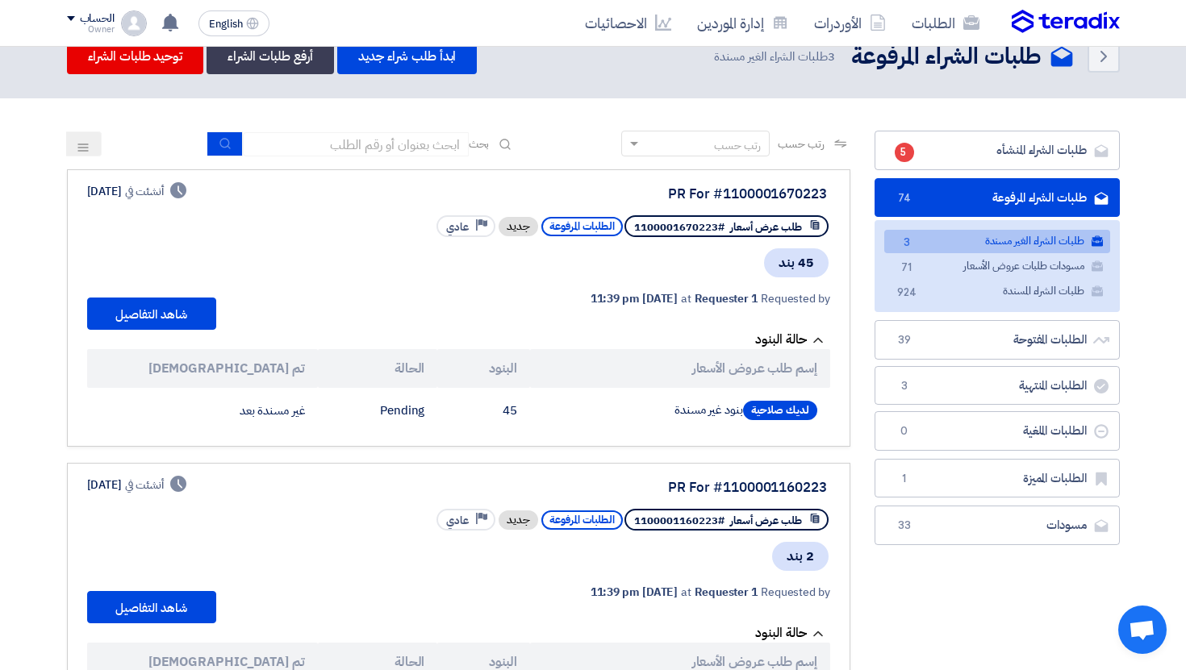
scroll to position [0, 0]
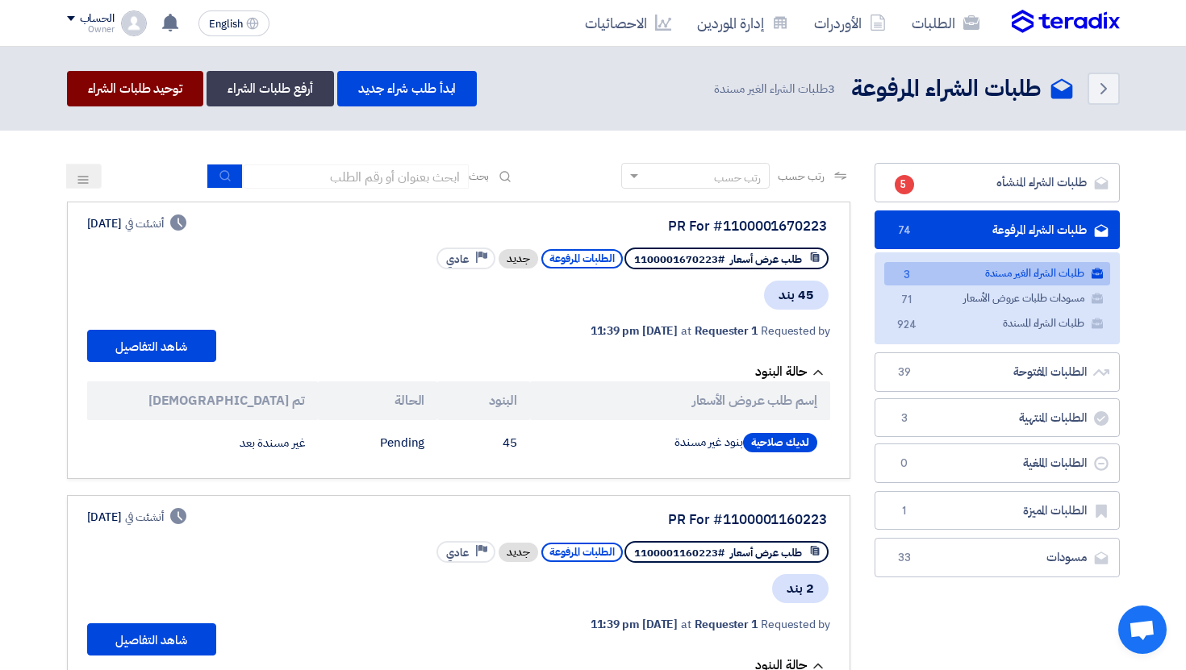
click at [136, 86] on link "توحيد طلبات الشراء" at bounding box center [135, 88] width 136 height 35
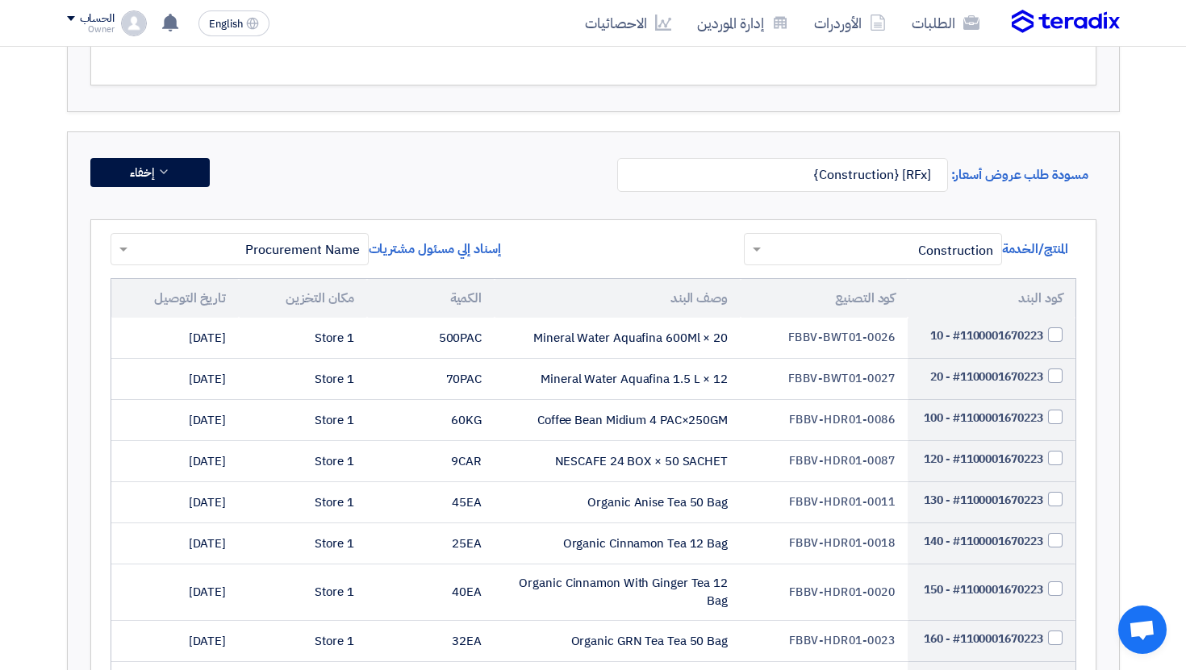
scroll to position [2880, 0]
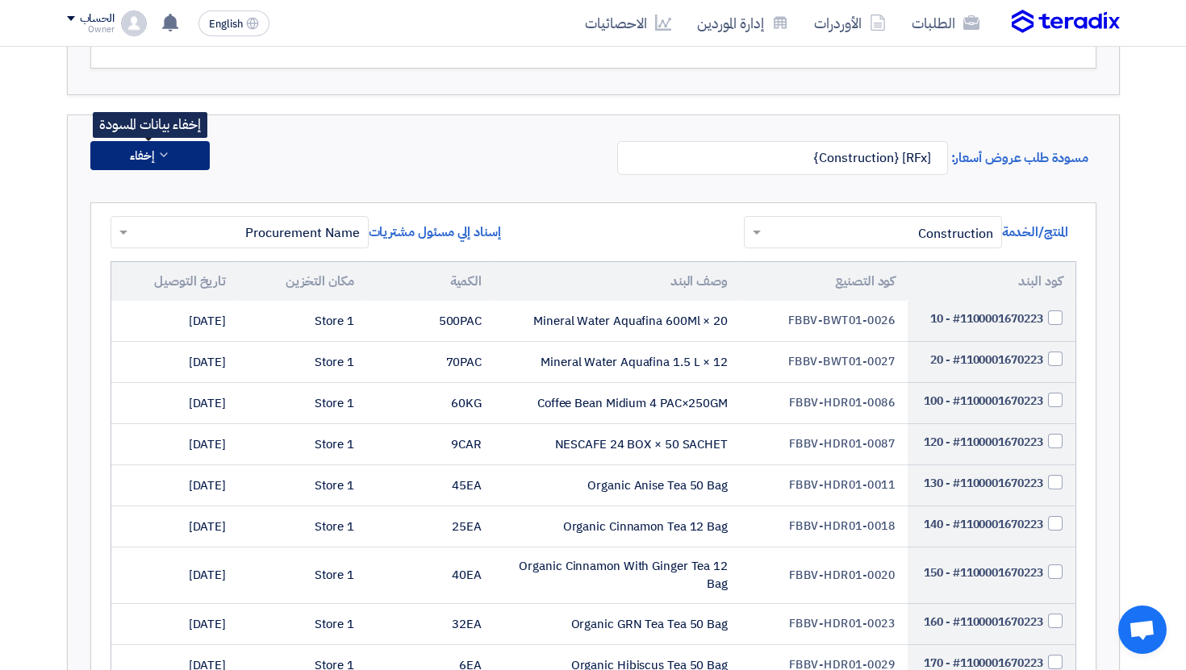
click at [181, 170] on button "إخفاء" at bounding box center [149, 155] width 119 height 29
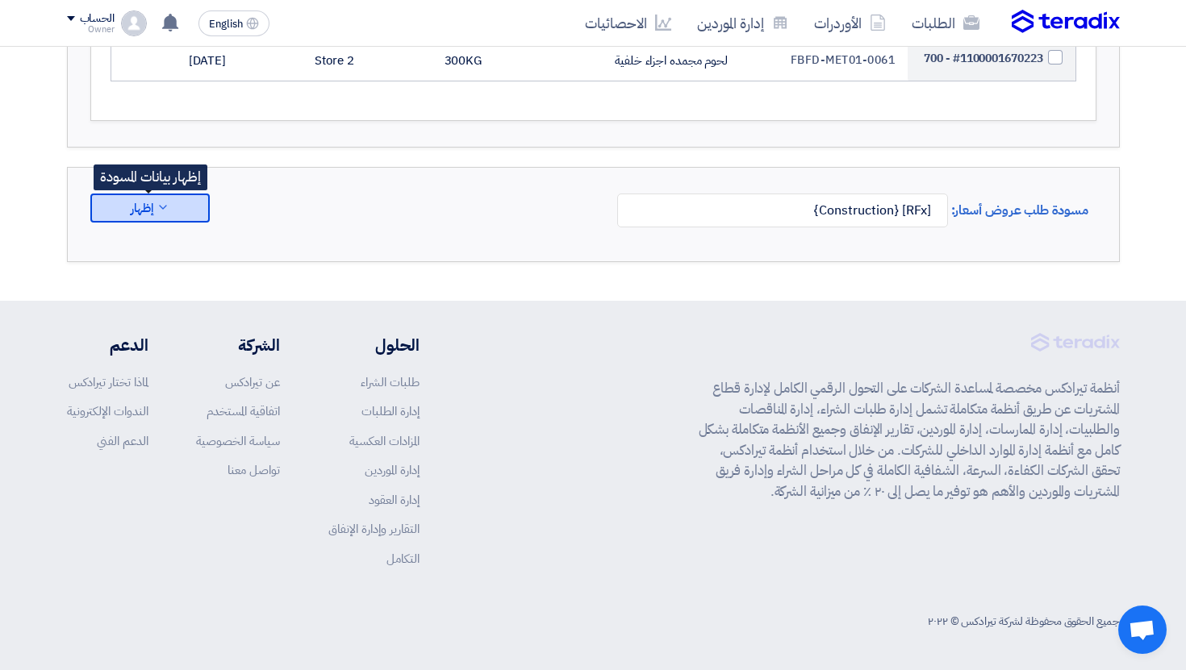
click at [191, 223] on button "إظهار" at bounding box center [149, 208] width 119 height 29
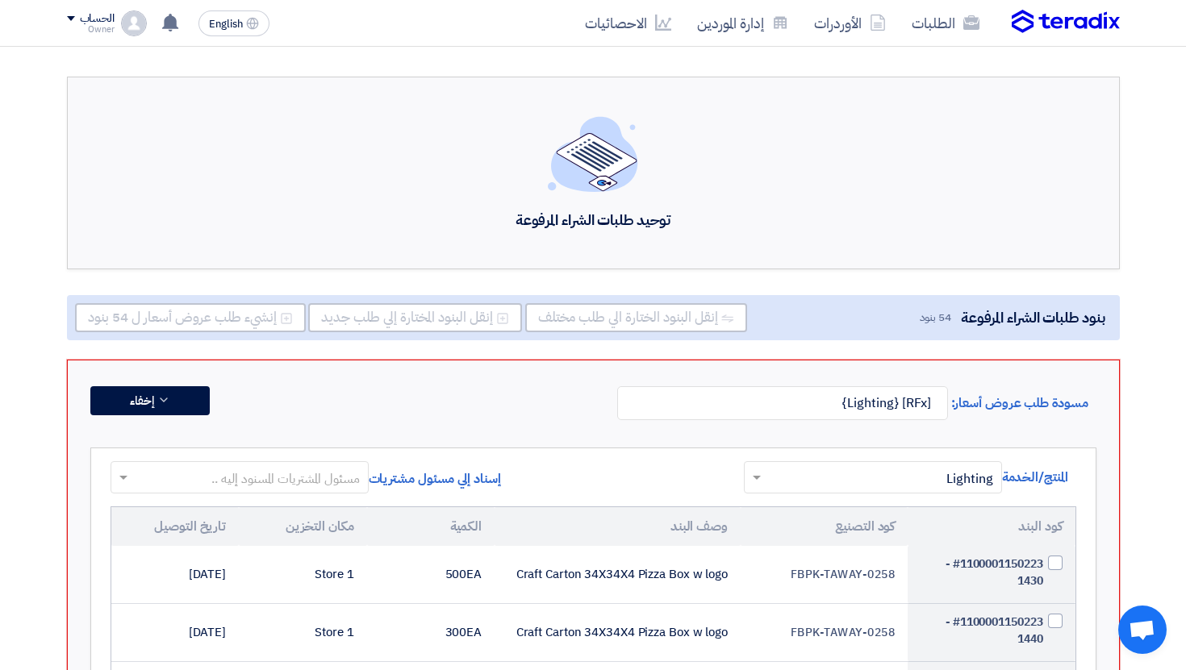
scroll to position [29, 0]
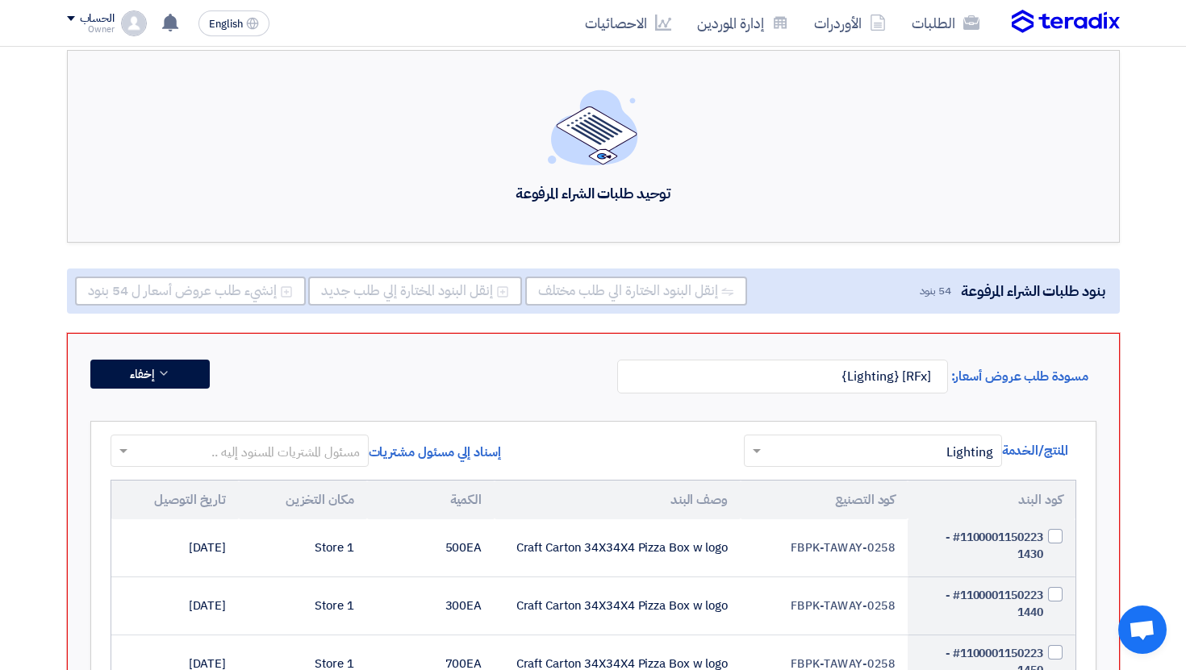
click at [306, 468] on div "إسناد إلي مسئول مشتريات مسئول المشتريات المسنود إليه .." at bounding box center [310, 457] width 399 height 45
click at [306, 457] on input "text" at bounding box center [249, 452] width 226 height 27
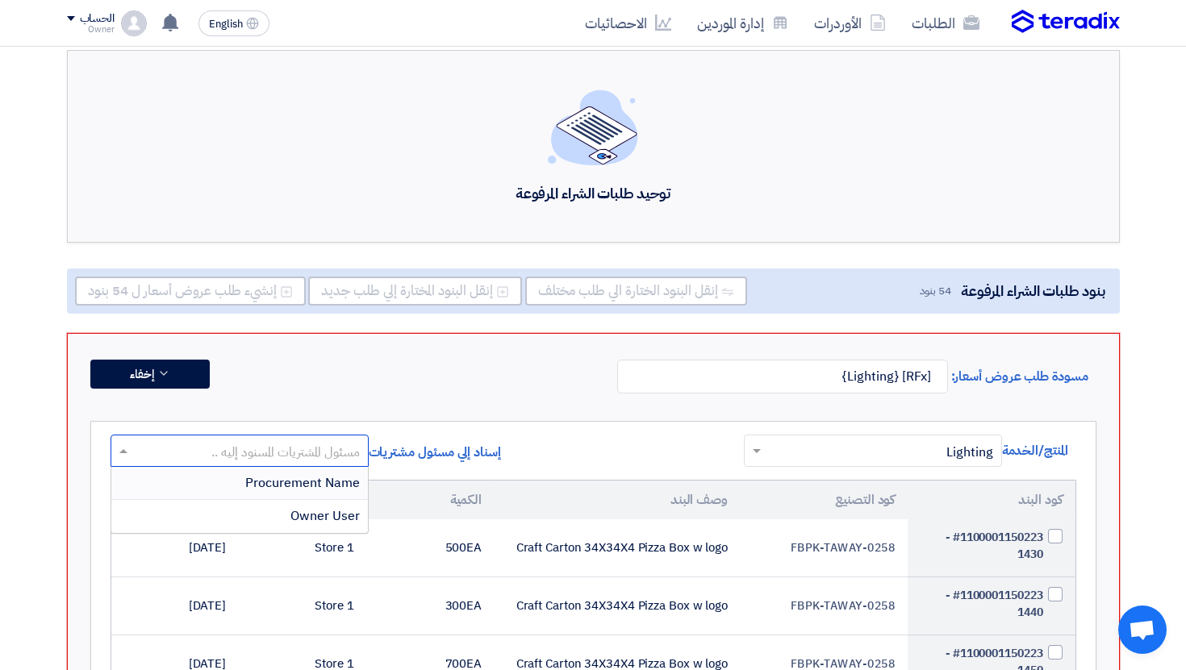
click at [311, 485] on span "Procurement Name" at bounding box center [302, 483] width 115 height 19
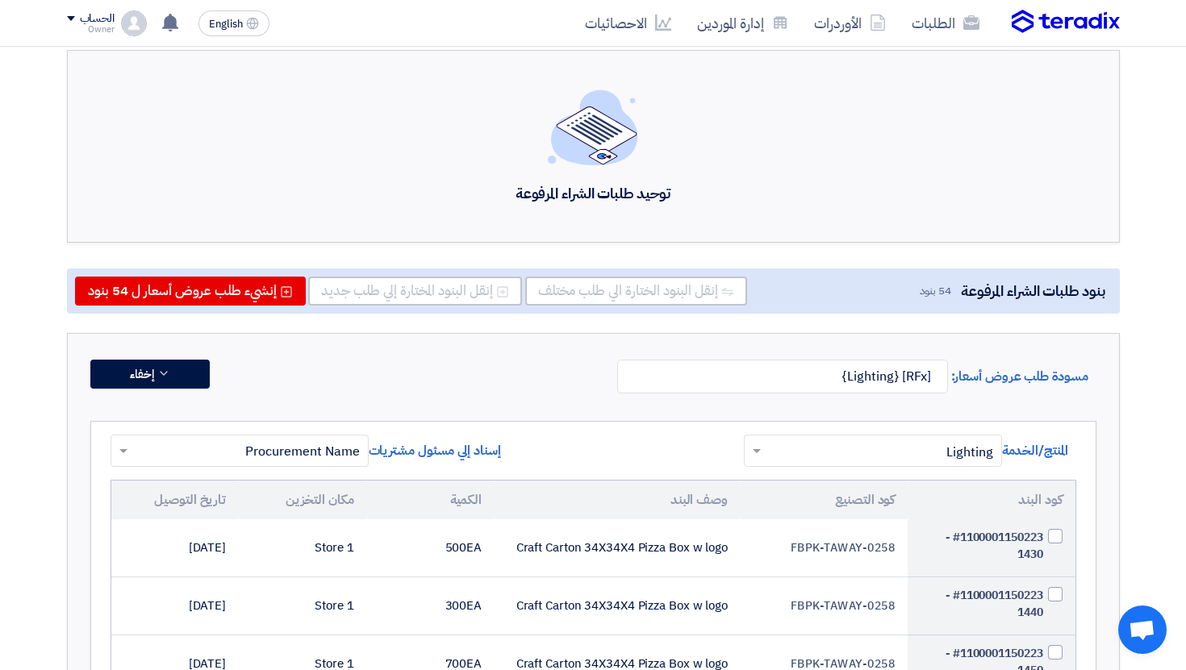
click at [311, 454] on input "text" at bounding box center [249, 452] width 226 height 27
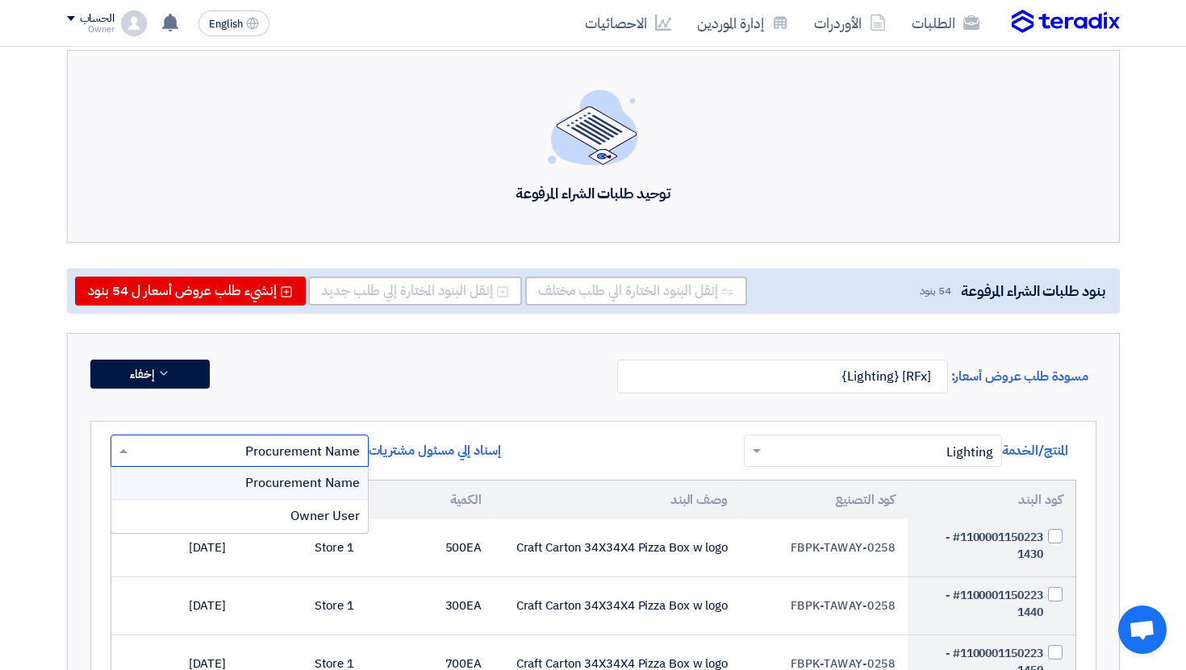
click at [311, 454] on input "text" at bounding box center [249, 452] width 226 height 27
click at [322, 522] on span "Owner User" at bounding box center [324, 516] width 69 height 19
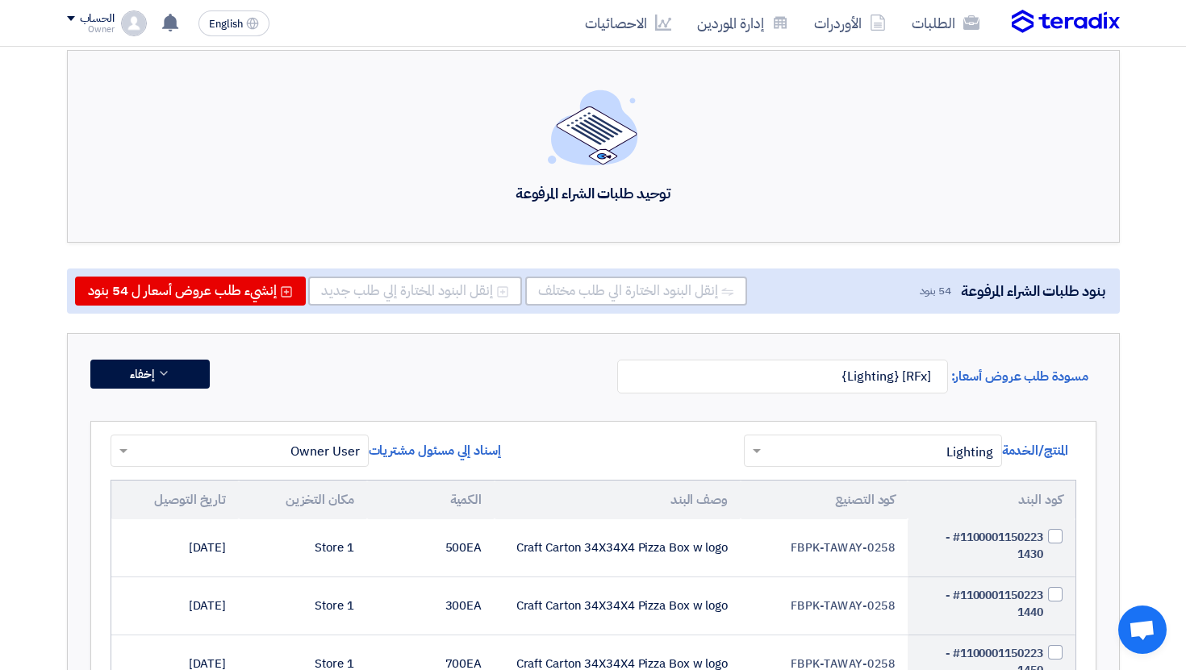
click at [381, 376] on div "مسودة طلب عروض أسعار: [RFx] {Lighting} إخفاء" at bounding box center [593, 381] width 1006 height 42
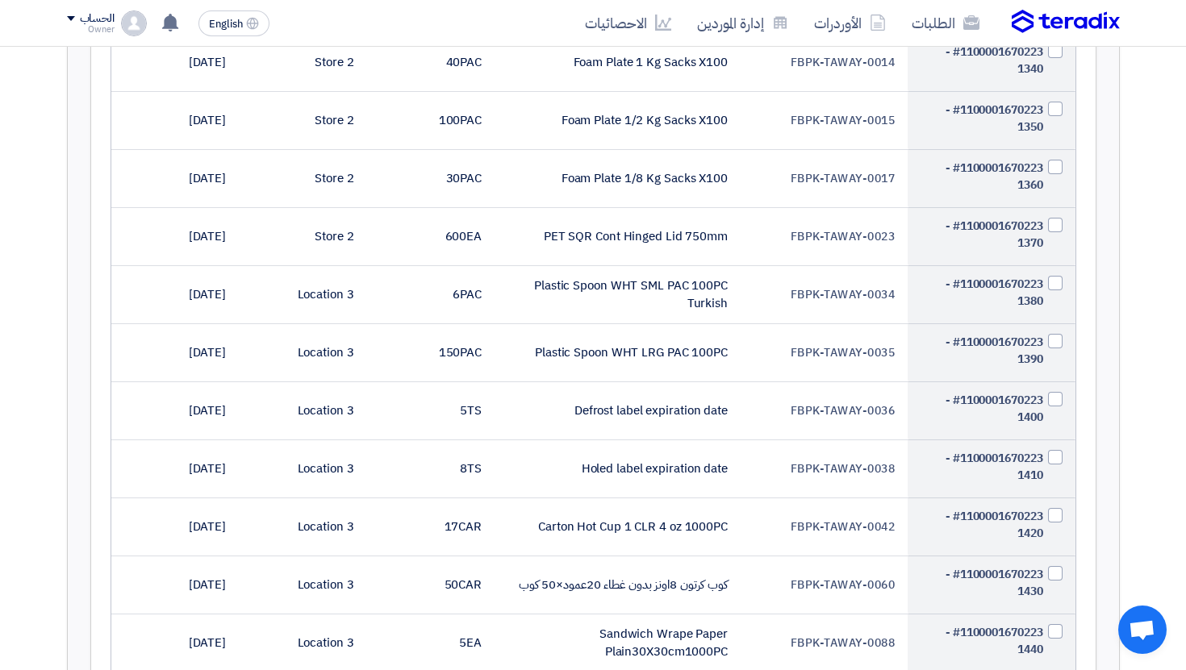
scroll to position [2185, 0]
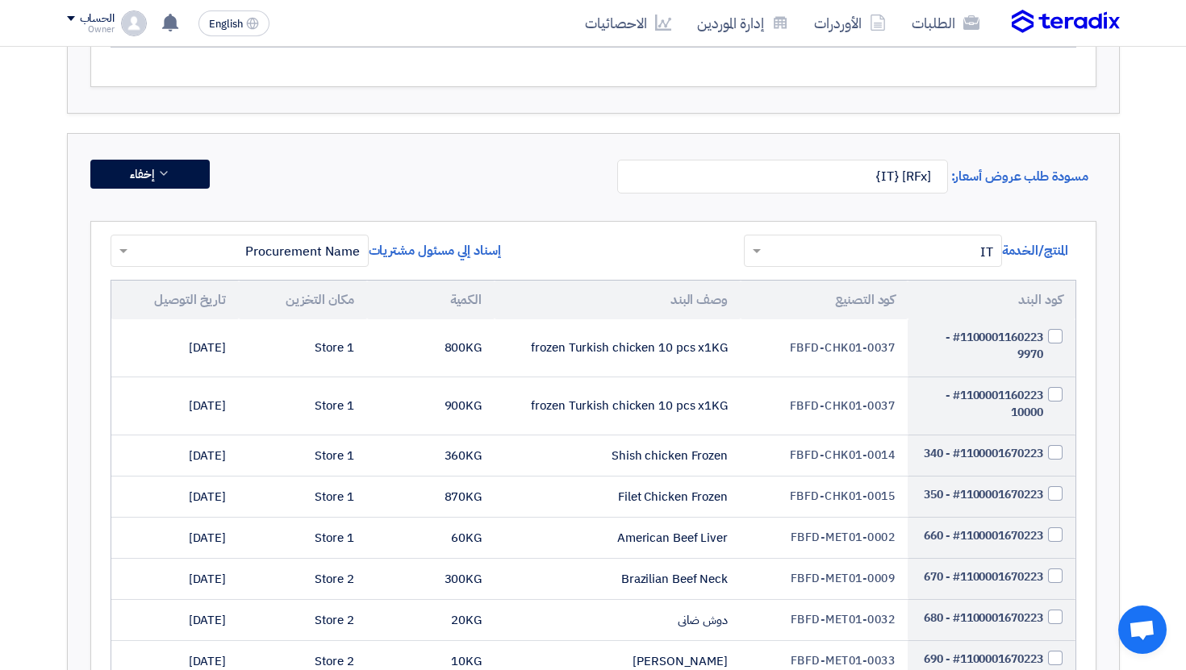
click at [283, 248] on input "text" at bounding box center [249, 252] width 226 height 27
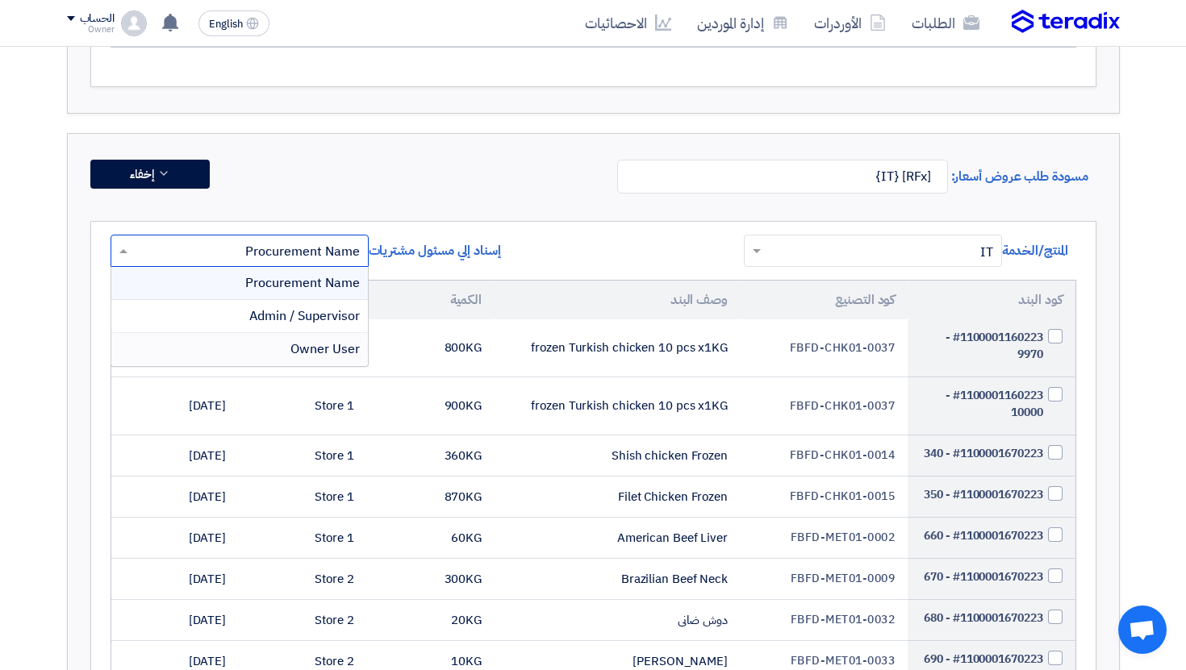
click at [296, 353] on span "Owner User" at bounding box center [324, 349] width 69 height 19
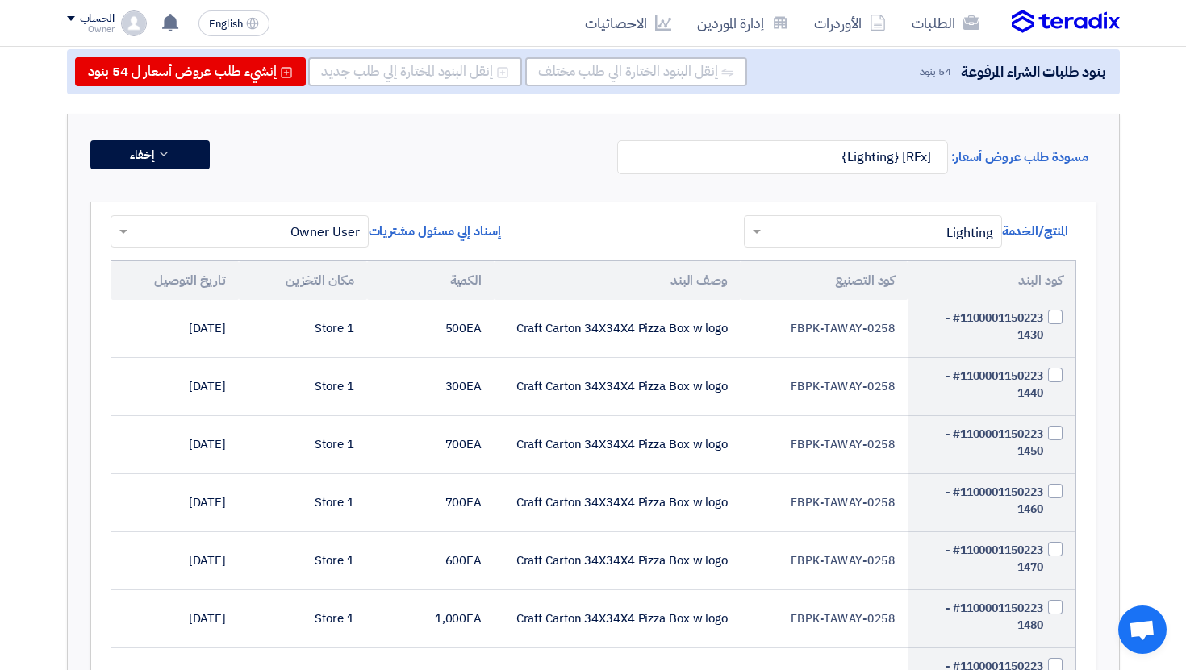
scroll to position [0, 0]
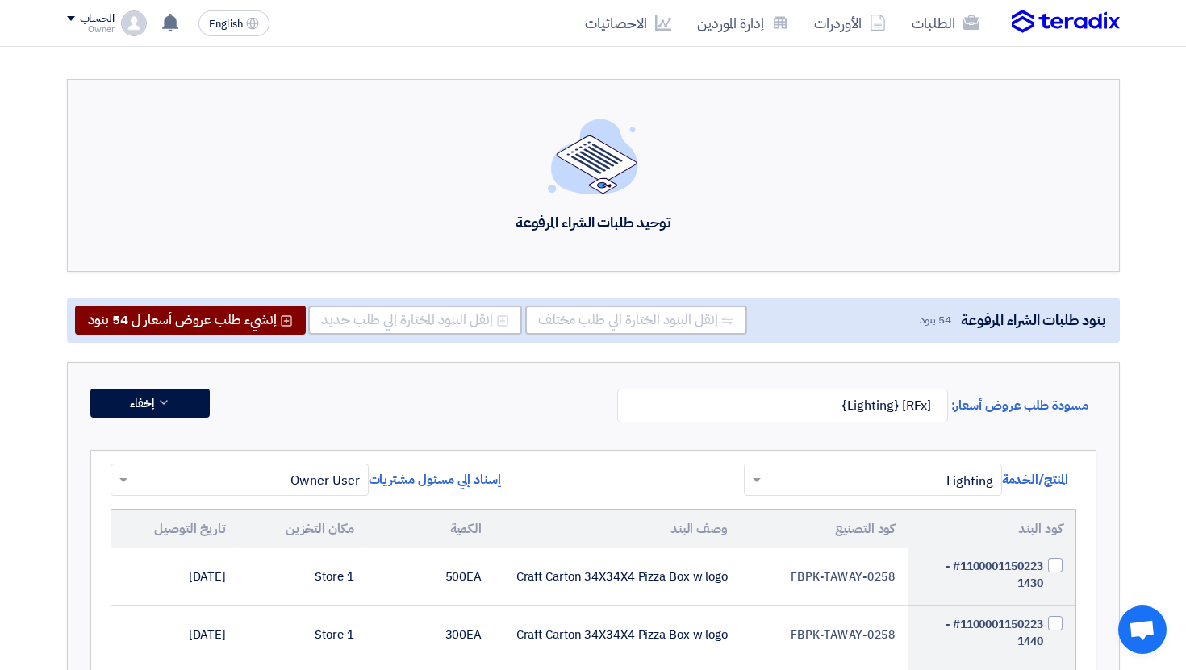
click at [203, 328] on button "إنشيء طلب عروض أسعار ل 54 بنود" at bounding box center [190, 320] width 231 height 29
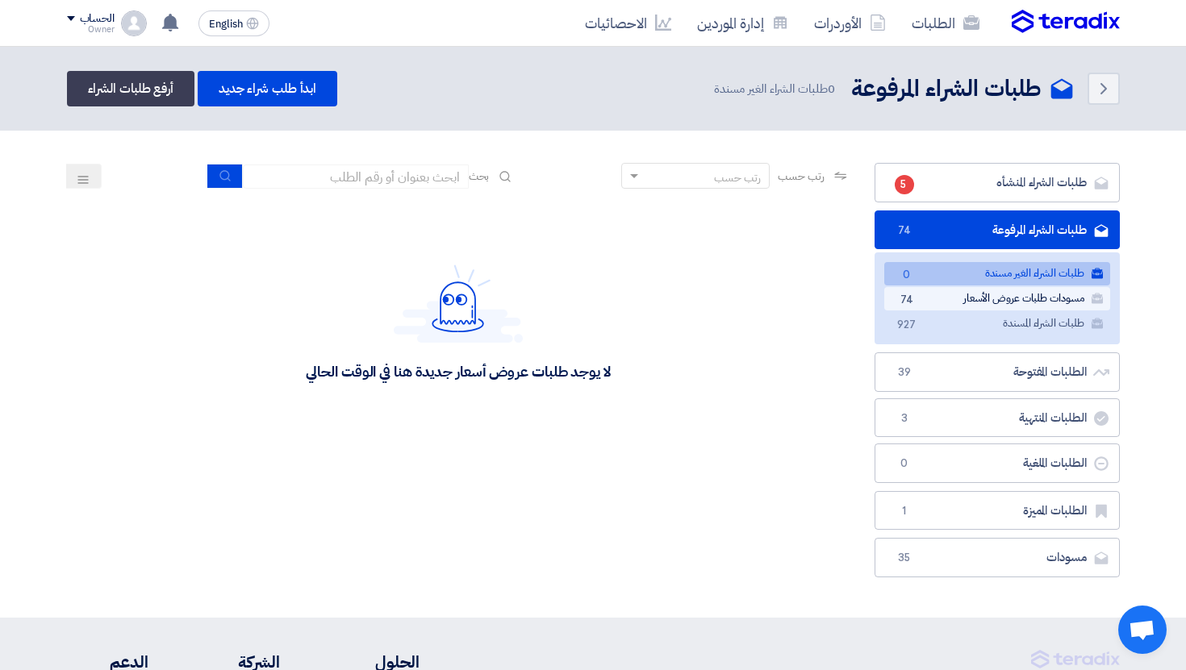
click at [937, 302] on link "مسودات طلبات عروض الأسعار مسودات طلبات عروض الأسعار 74" at bounding box center [997, 298] width 226 height 23
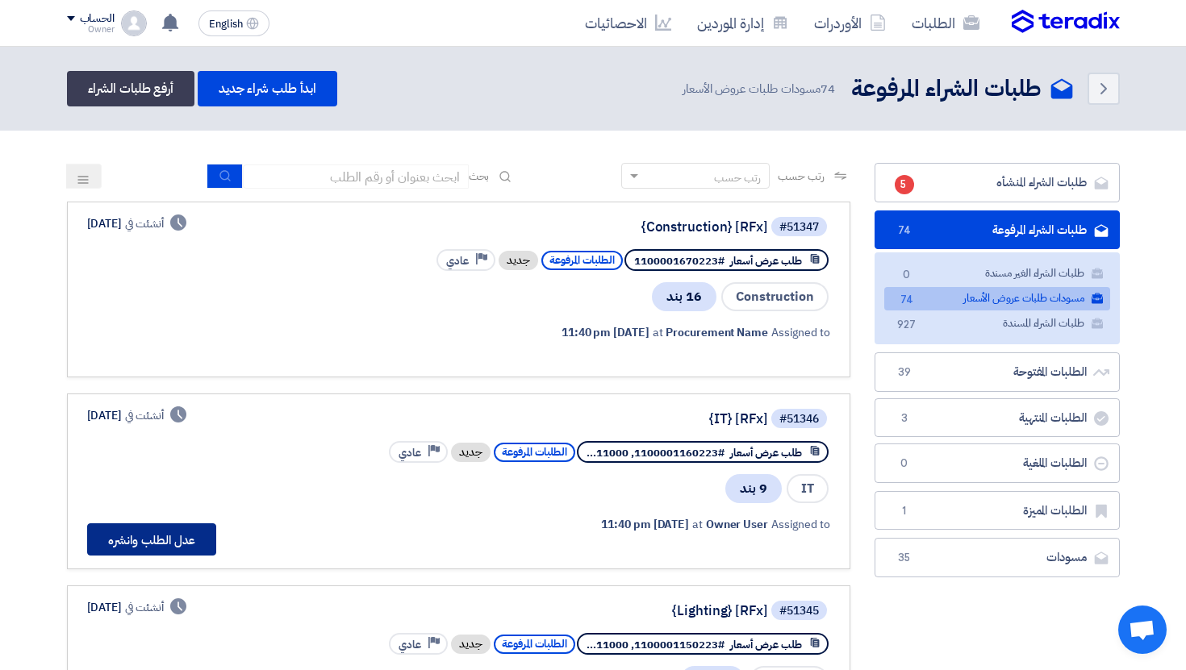
click at [181, 526] on button "عدل الطلب وانشره" at bounding box center [151, 540] width 129 height 32
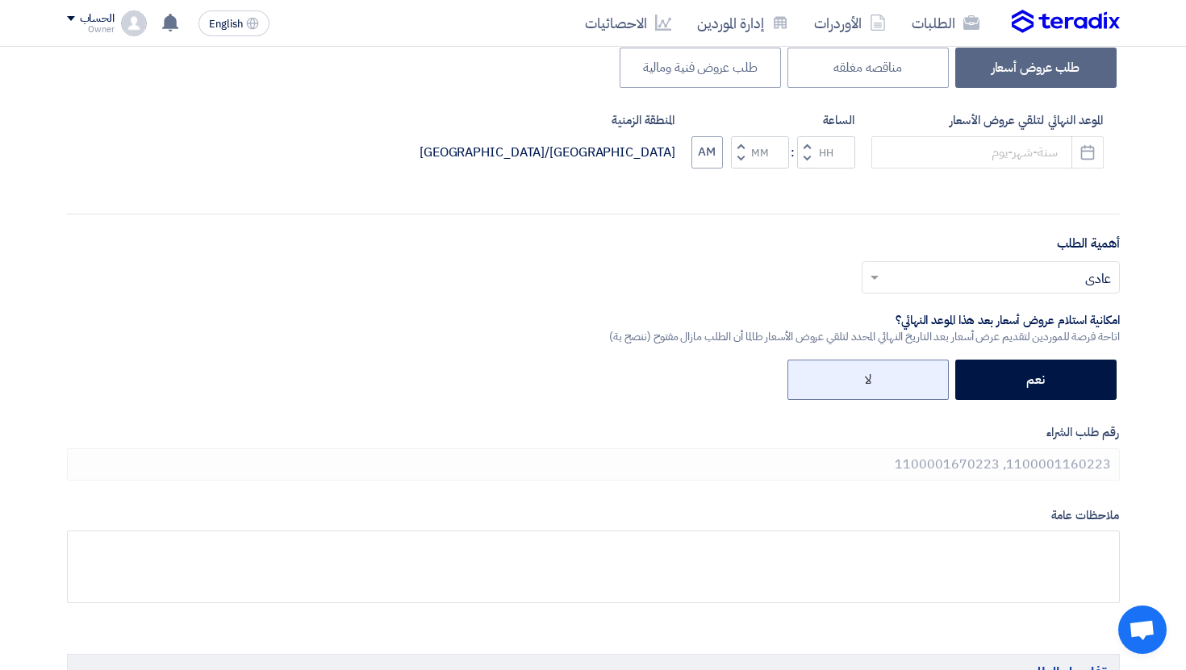
scroll to position [407, 0]
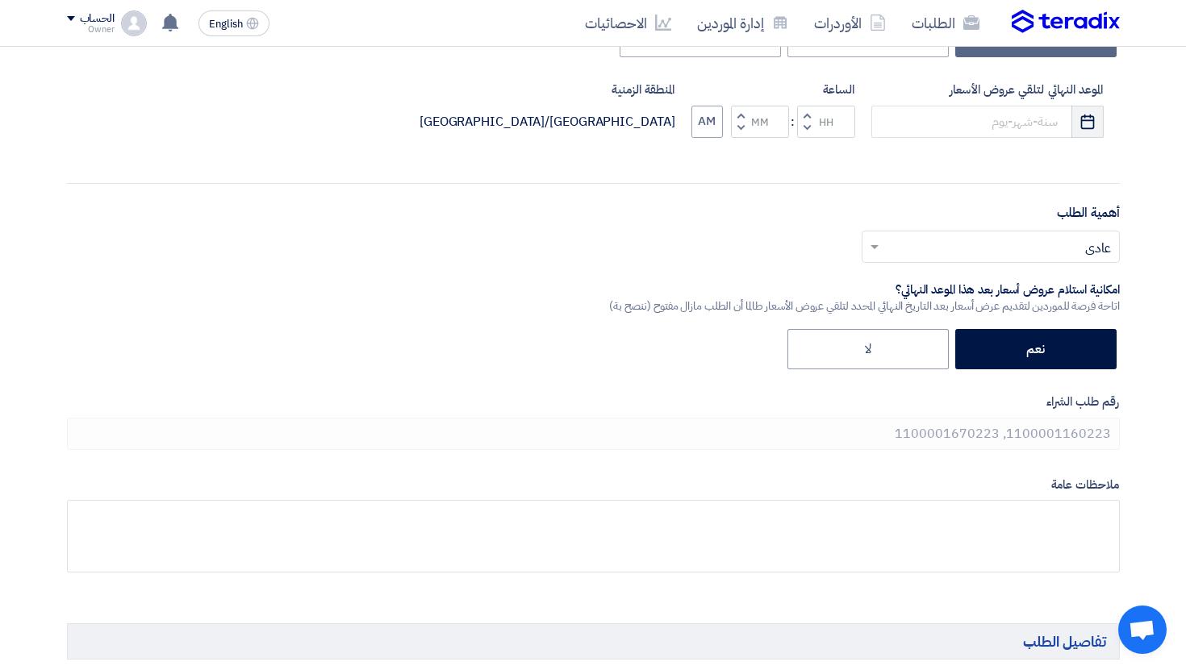
click at [1092, 107] on button "Pick a date" at bounding box center [1087, 122] width 32 height 32
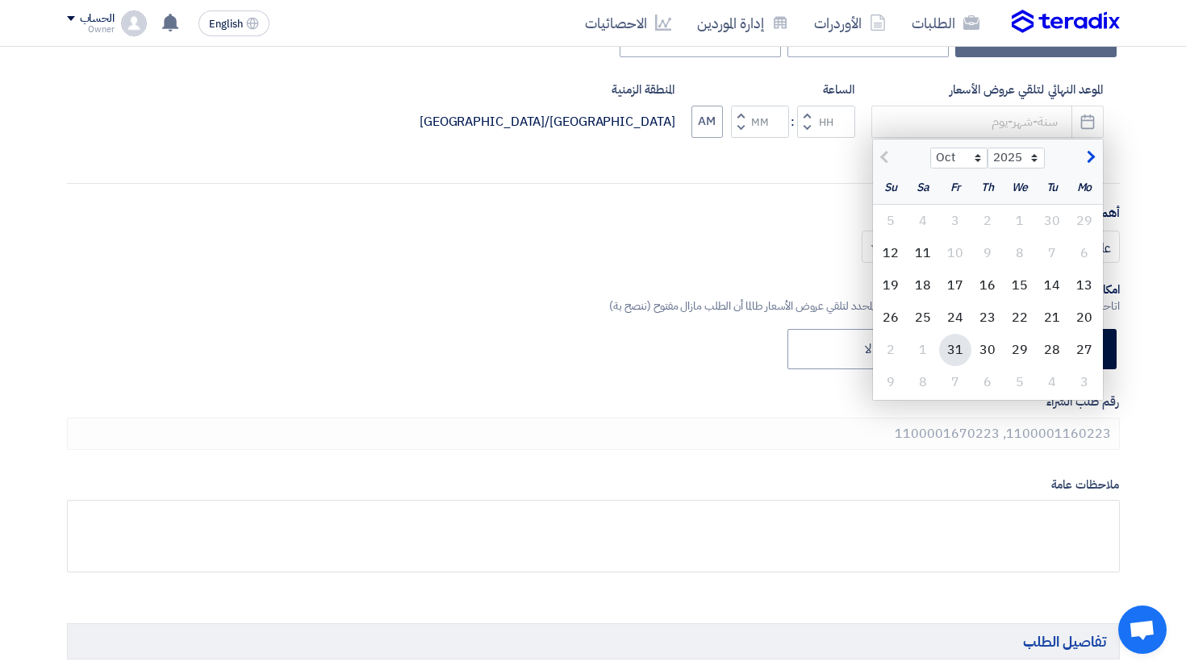
click at [956, 356] on div "31" at bounding box center [955, 350] width 32 height 32
type input "10/31/2025"
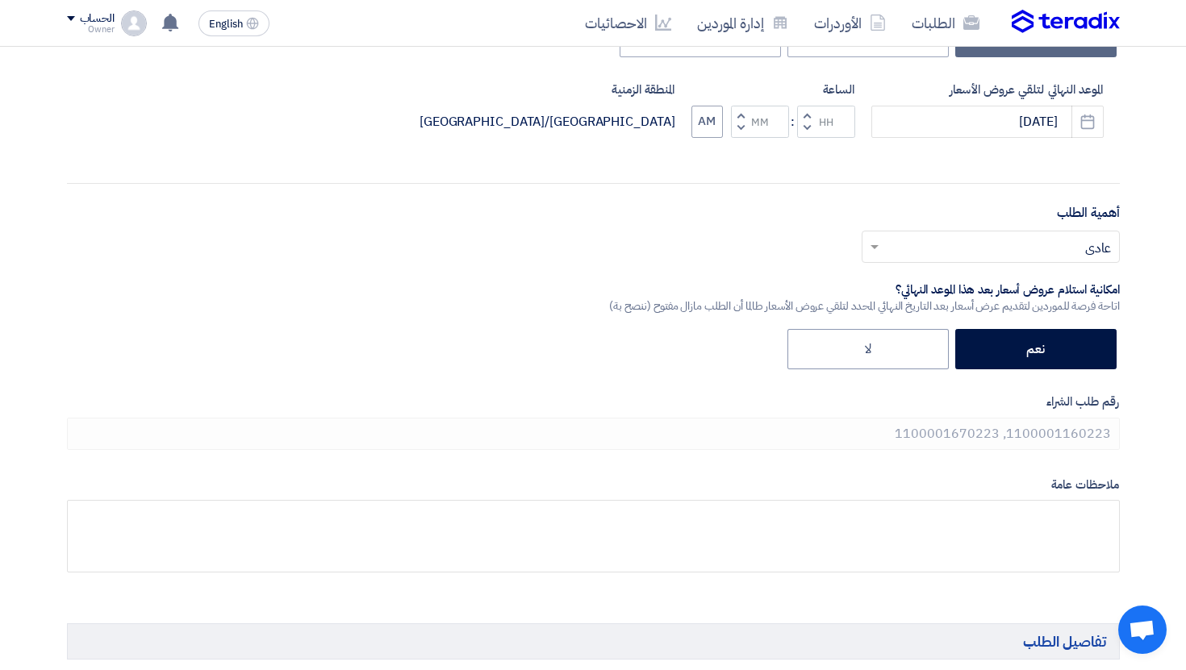
click at [744, 128] on button "Decrement minutes" at bounding box center [740, 128] width 19 height 20
type input "11"
type input "59"
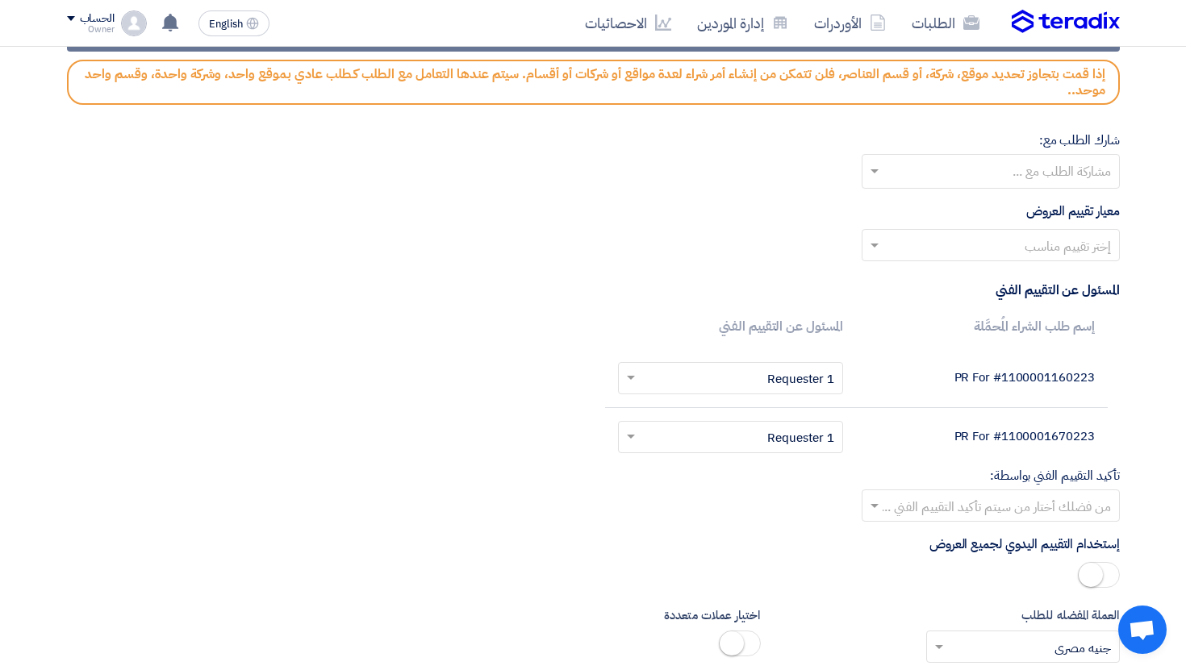
scroll to position [2472, 0]
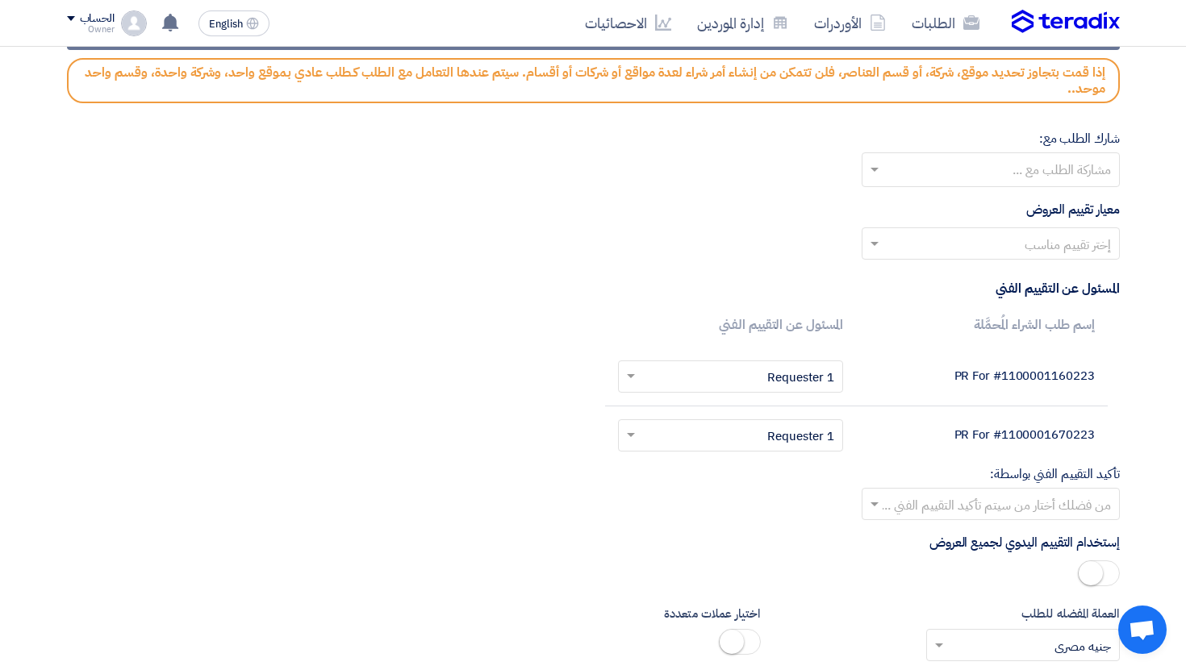
click at [1031, 160] on input "text" at bounding box center [990, 171] width 242 height 27
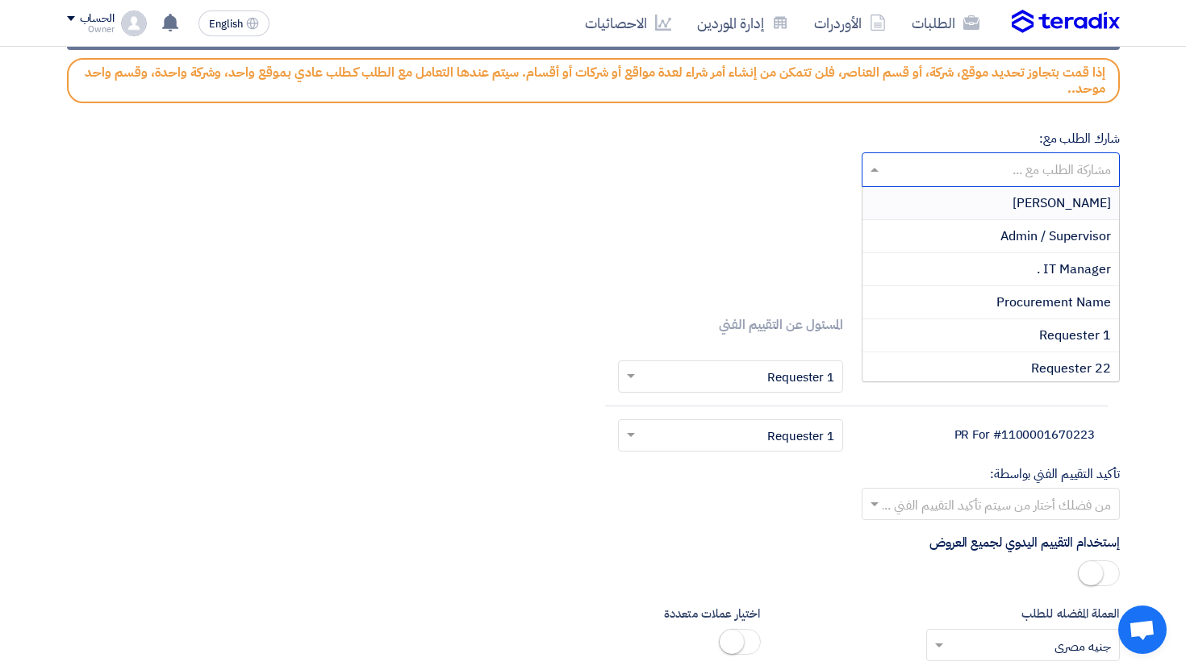
click at [831, 161] on div "شارك الطلب مع: مشاركة الطلب مع ... Abd Rah Admin / Supervisor IT Manager . Proc…" at bounding box center [593, 158] width 1053 height 58
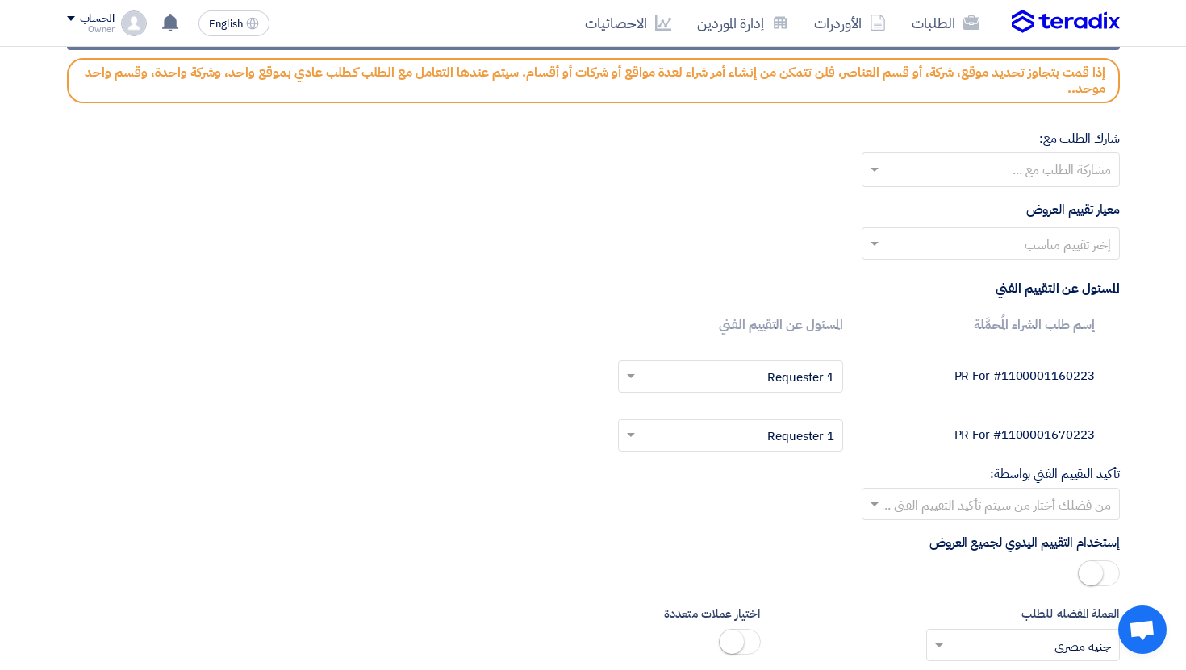
click at [975, 227] on div "إختر تقييم مناسب" at bounding box center [991, 243] width 258 height 32
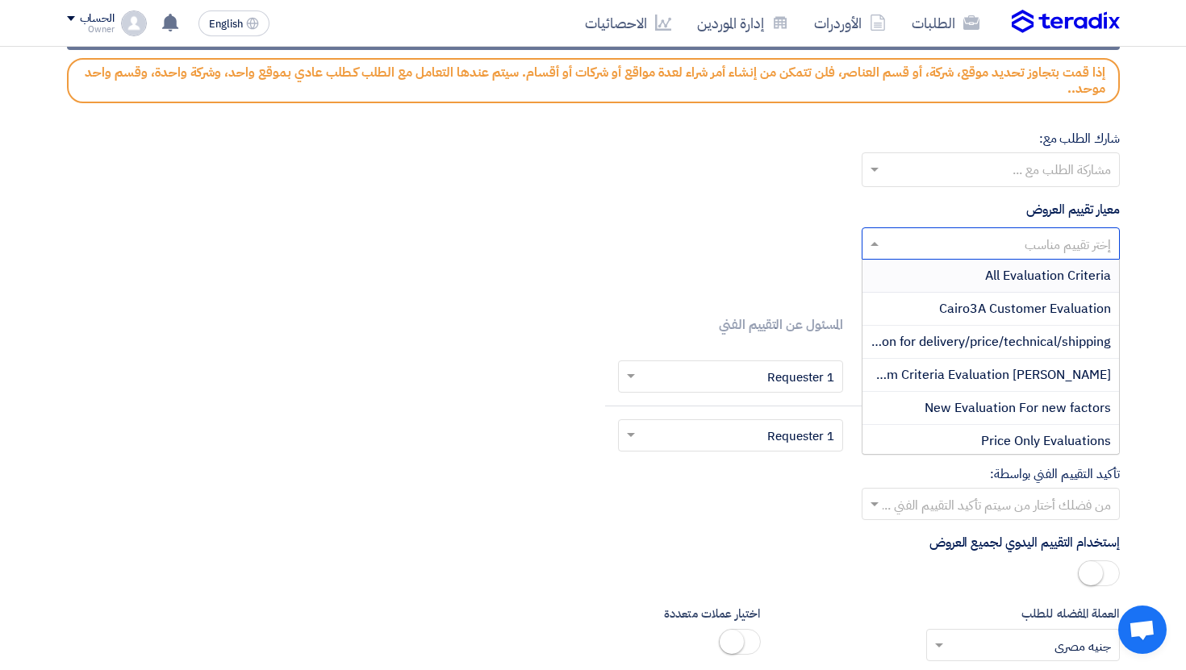
click at [990, 260] on div "All Evaluation Criteria" at bounding box center [990, 276] width 257 height 33
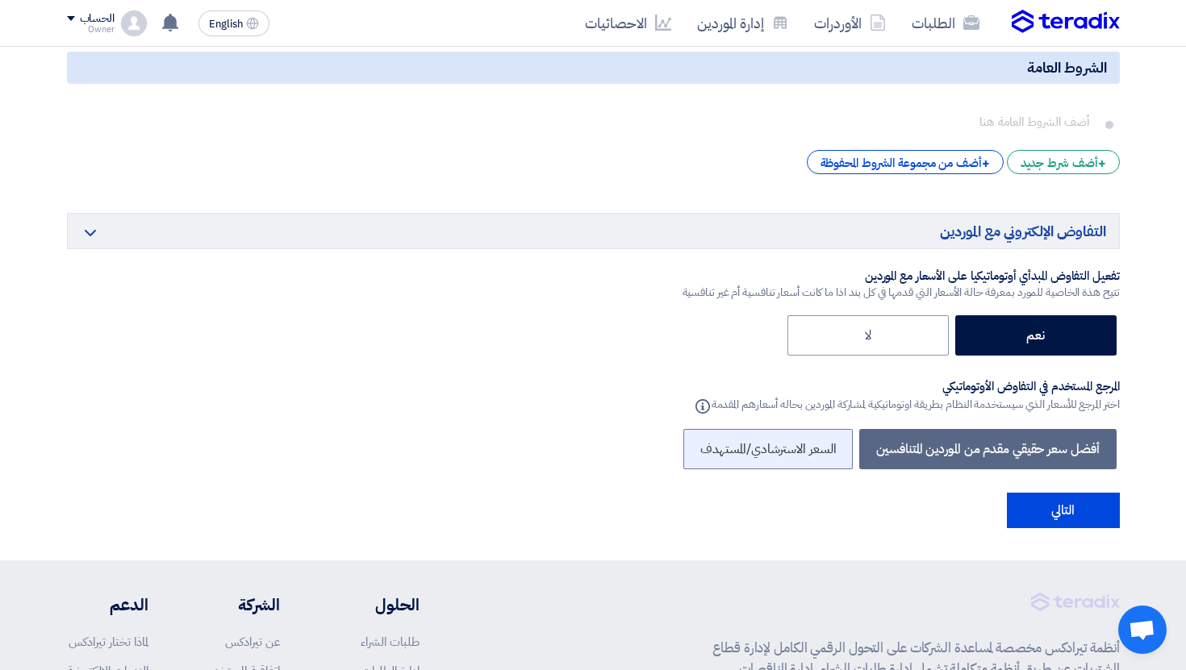
scroll to position [3187, 0]
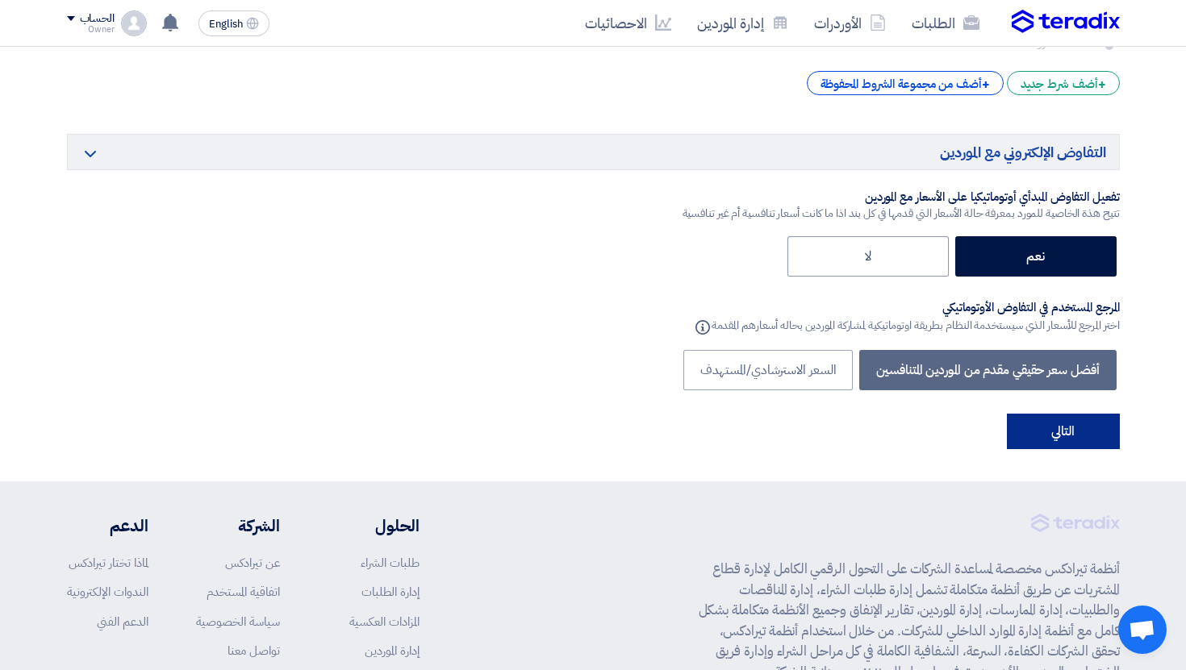
click at [1084, 414] on button "التالي" at bounding box center [1063, 431] width 113 height 35
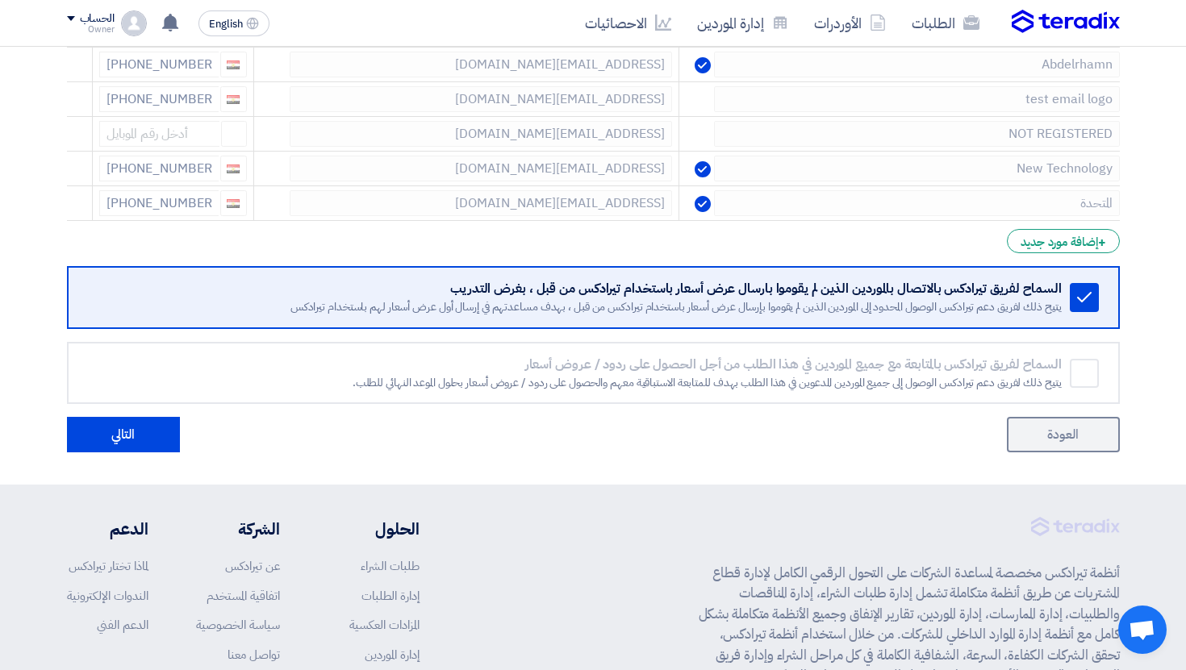
scroll to position [487, 0]
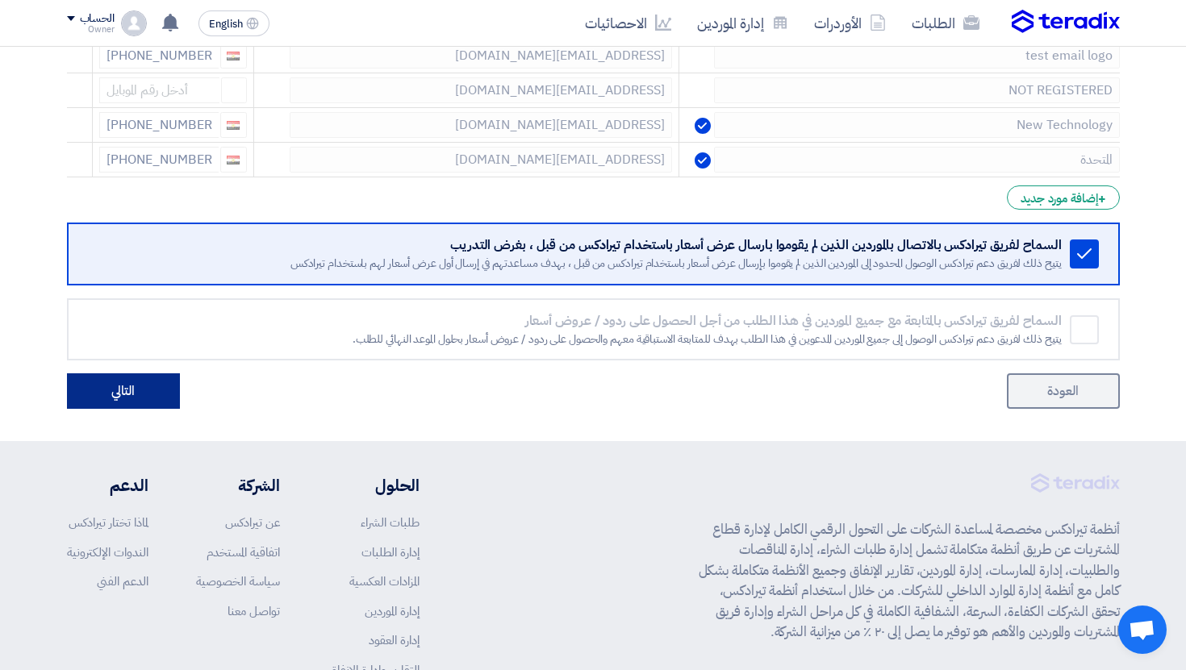
click at [169, 399] on button "التالي" at bounding box center [123, 391] width 113 height 35
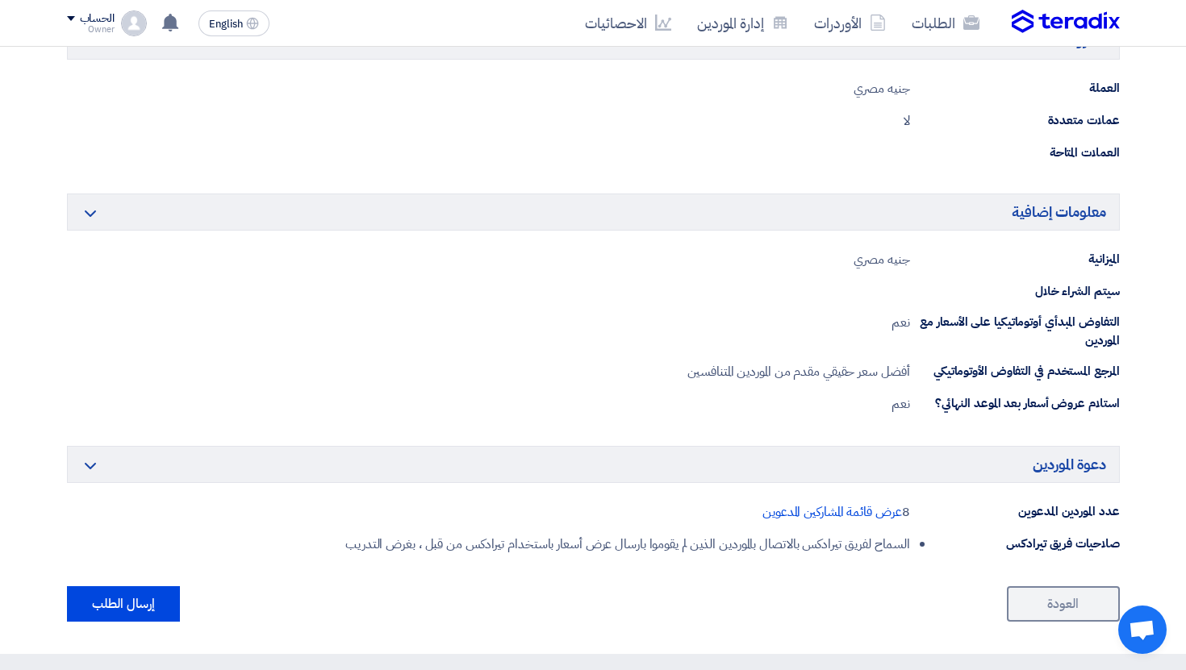
scroll to position [1342, 0]
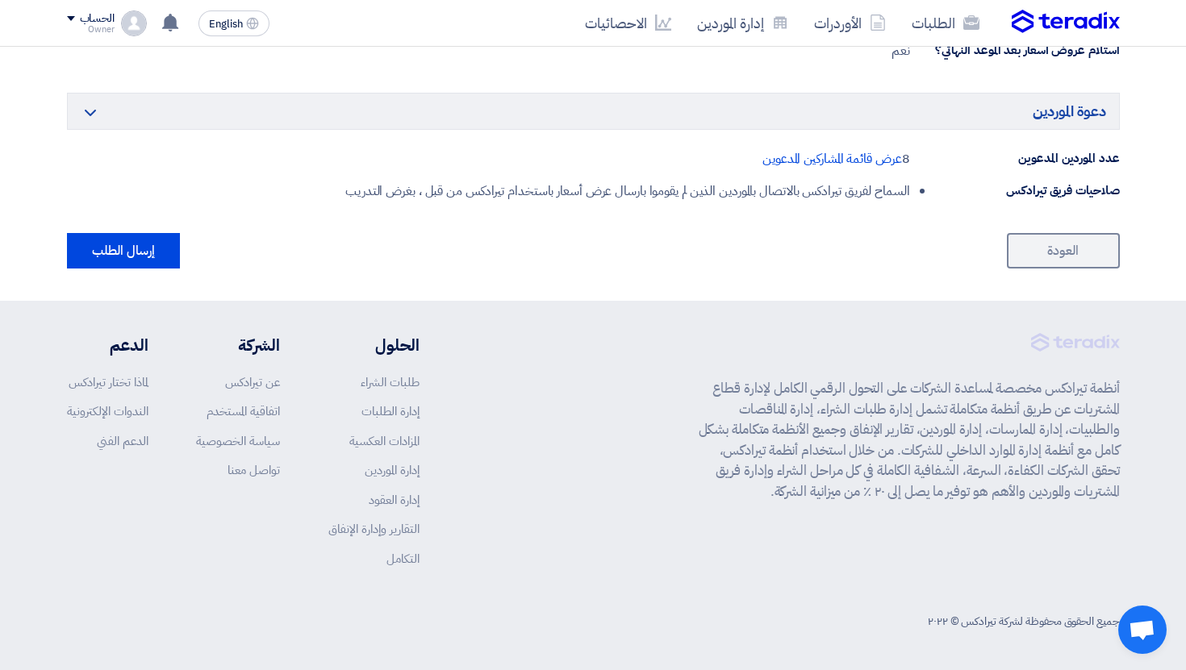
click at [119, 267] on button "إرسال الطلب" at bounding box center [123, 250] width 113 height 35
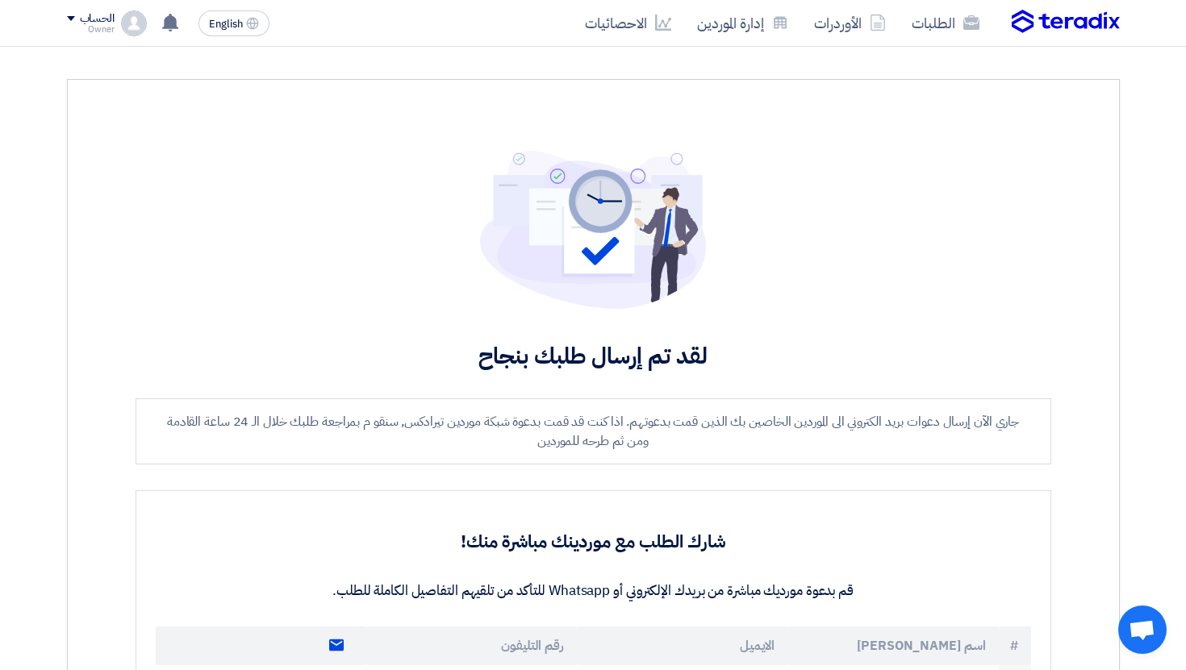
click at [955, 48] on section "لقد تم إرسال طلبك بنجاح جاري الآن إرسال دعوات بريد الكتروني الى الموردين الخاصي…" at bounding box center [593, 671] width 1186 height 1249
click at [959, 27] on link "الطلبات" at bounding box center [946, 23] width 94 height 38
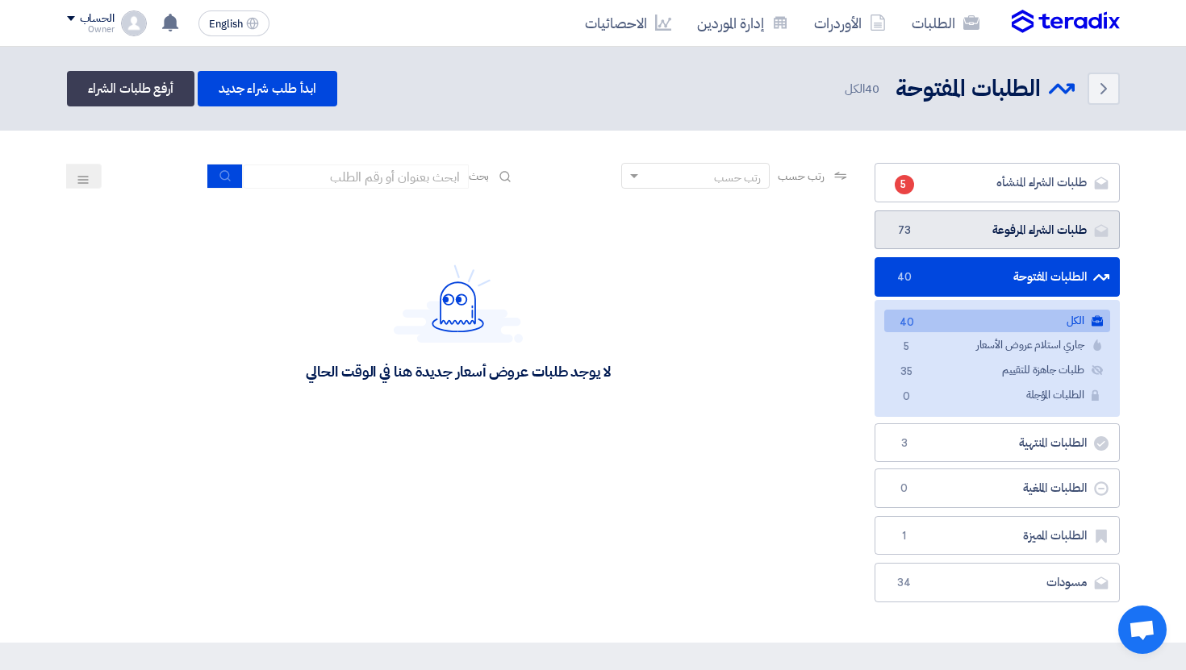
click at [1046, 231] on link "طلبات الشراء المرفوعة طلبات الشراء المرفوعة 73" at bounding box center [996, 231] width 245 height 40
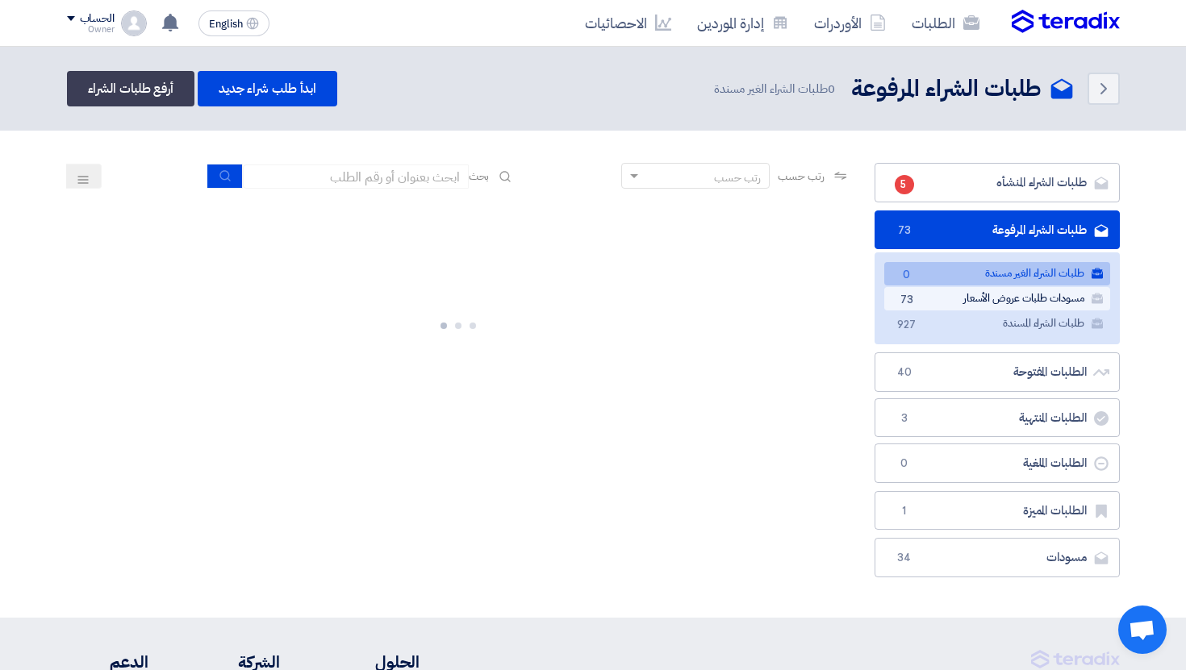
click at [997, 303] on link "مسودات طلبات عروض الأسعار مسودات طلبات عروض الأسعار 73" at bounding box center [997, 298] width 226 height 23
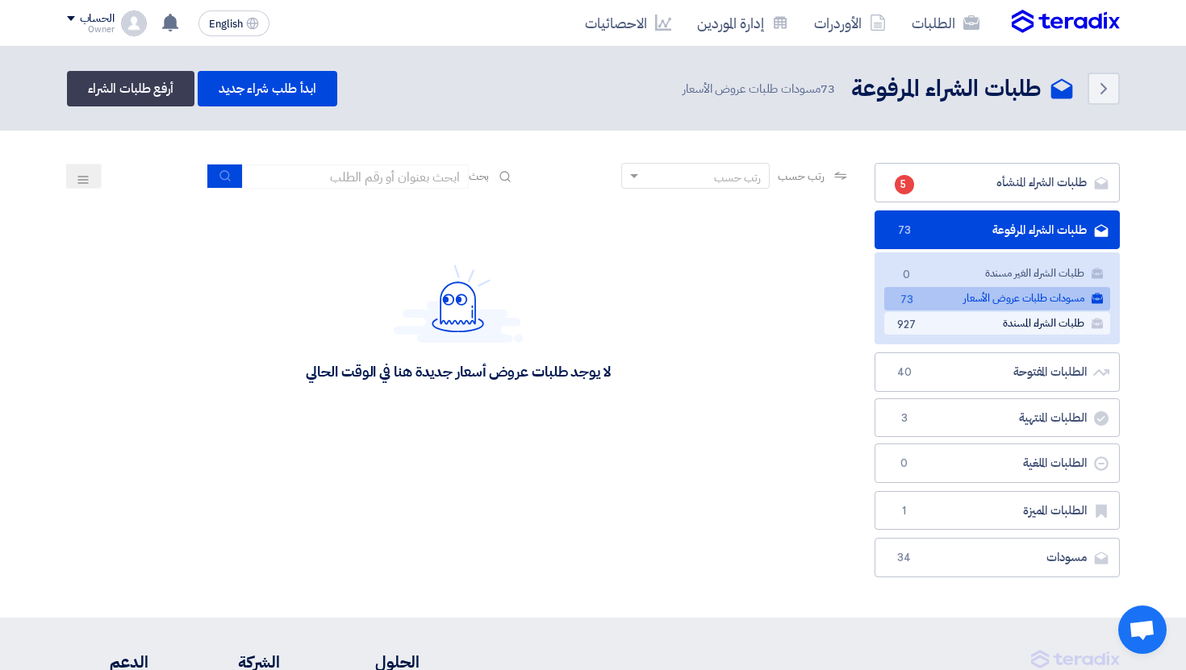
click at [1000, 325] on link "طلبات الشراء المسندة طلبات الشراء المسندة 927" at bounding box center [997, 323] width 226 height 23
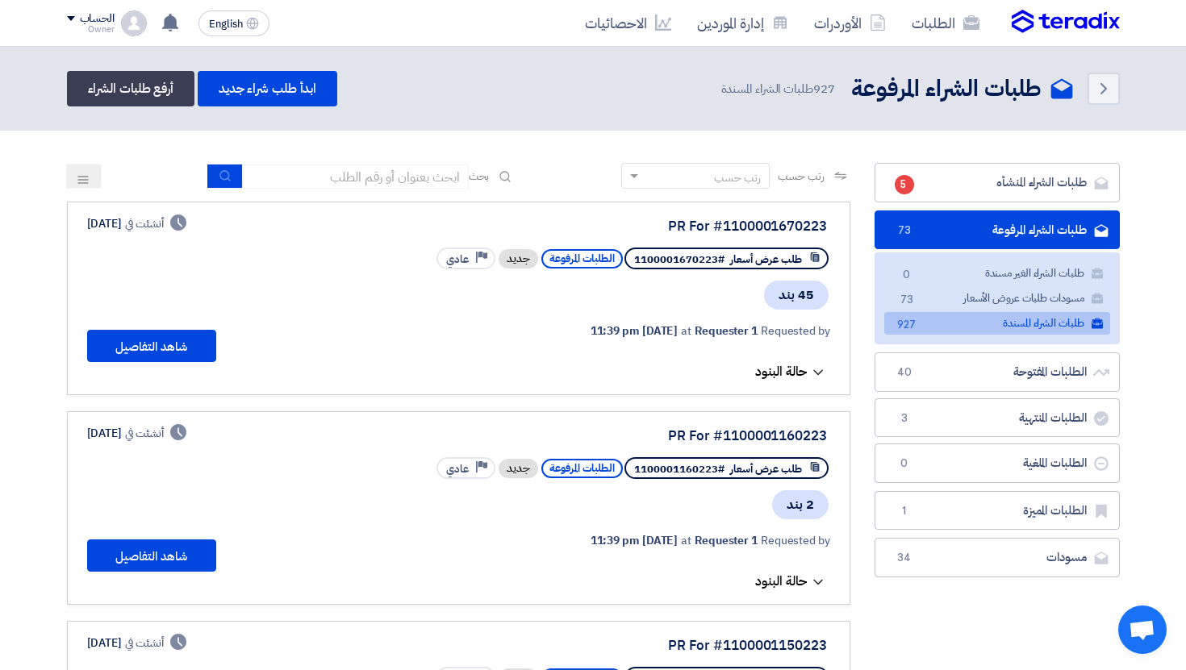
click at [996, 325] on link "طلبات الشراء المسندة طلبات الشراء المسندة 927" at bounding box center [997, 323] width 226 height 23
click at [762, 369] on span "حالة البنود" at bounding box center [781, 371] width 52 height 19
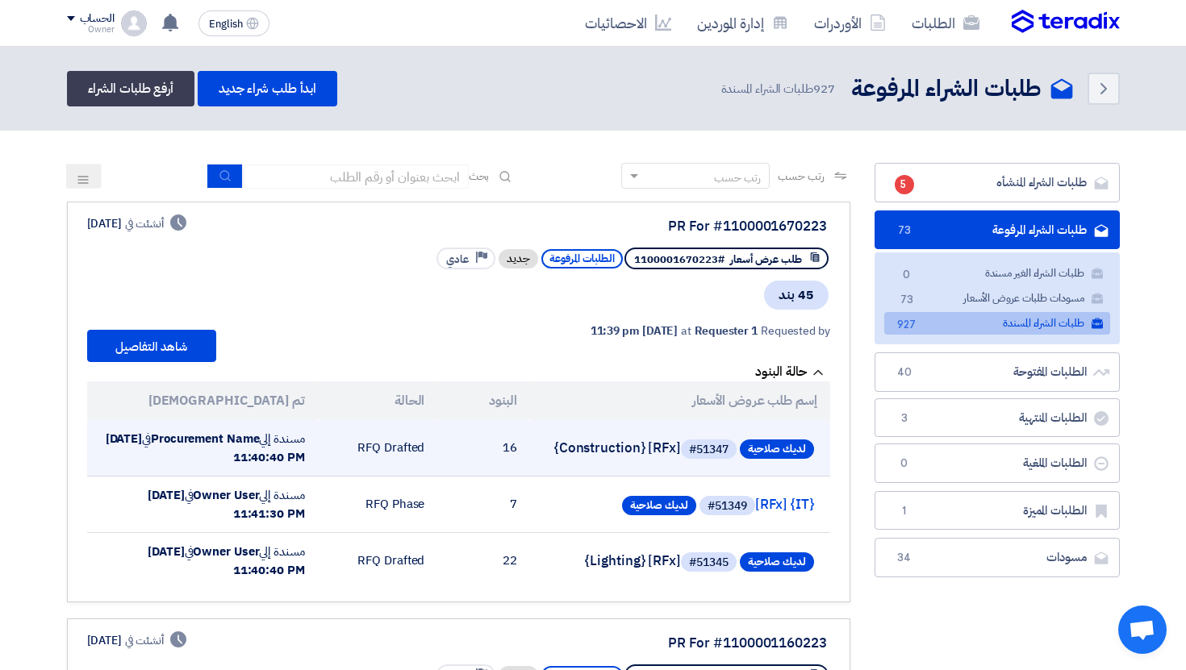
click at [635, 444] on span "لديك صلاحية #51347 [RFx] {Construction}" at bounding box center [680, 449] width 268 height 26
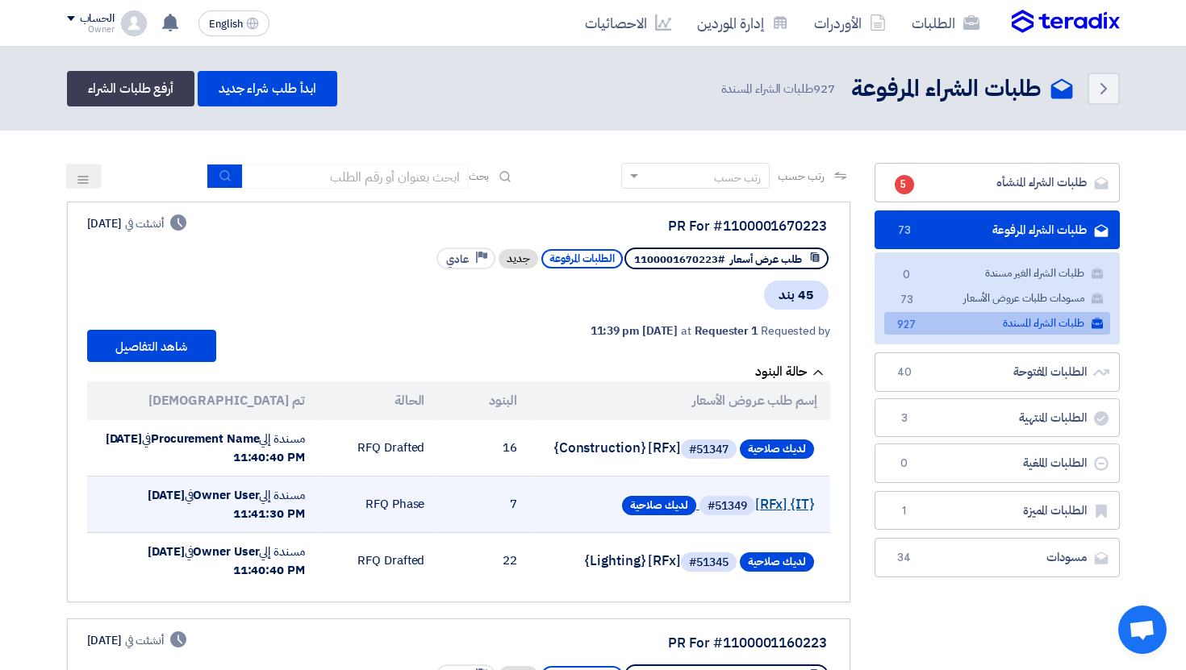
click at [772, 505] on link "لديك صلاحية #51349 [RFx] {IT}" at bounding box center [680, 506] width 268 height 26
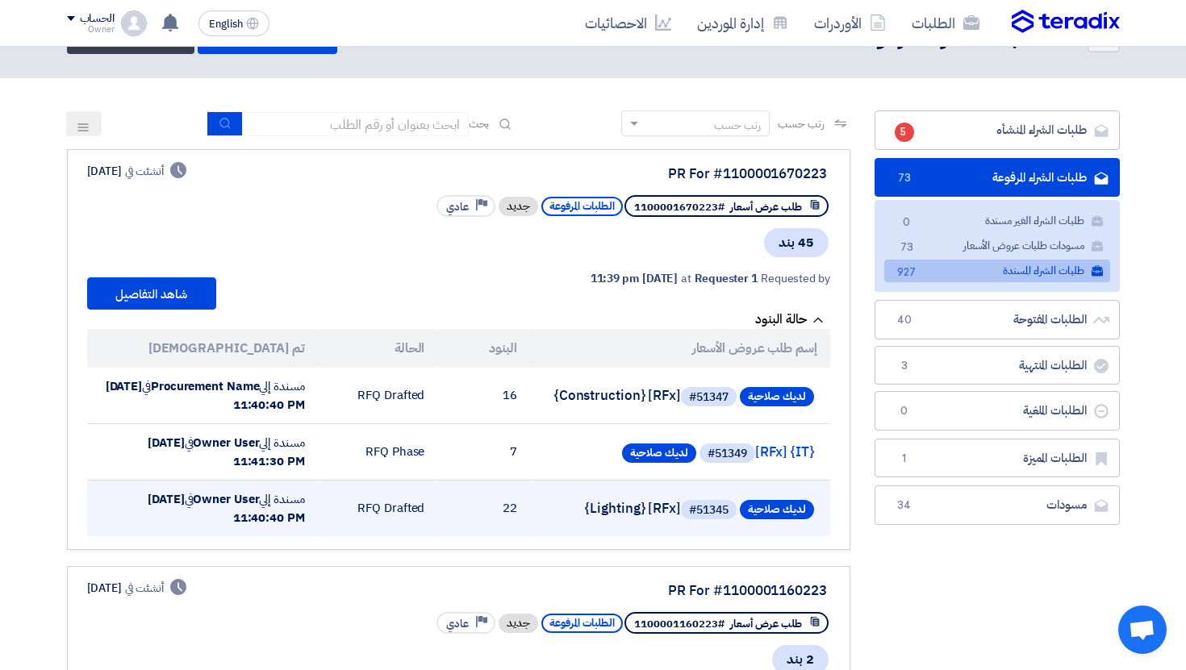
scroll to position [57, 0]
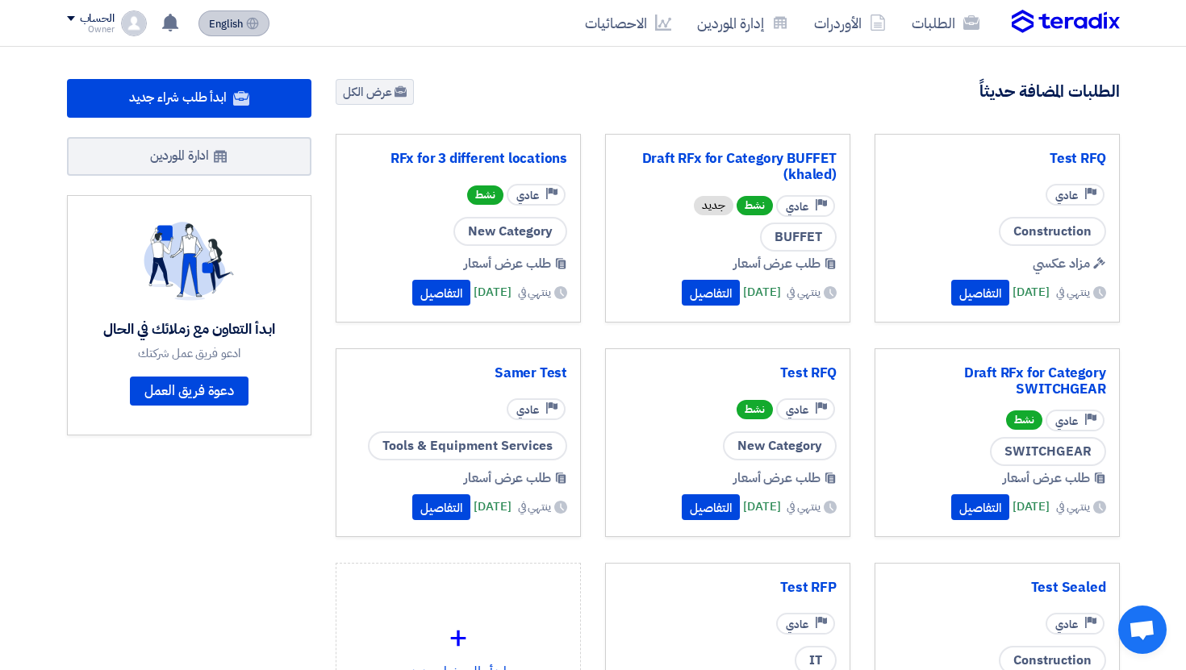
click at [242, 23] on span "English" at bounding box center [226, 24] width 34 height 11
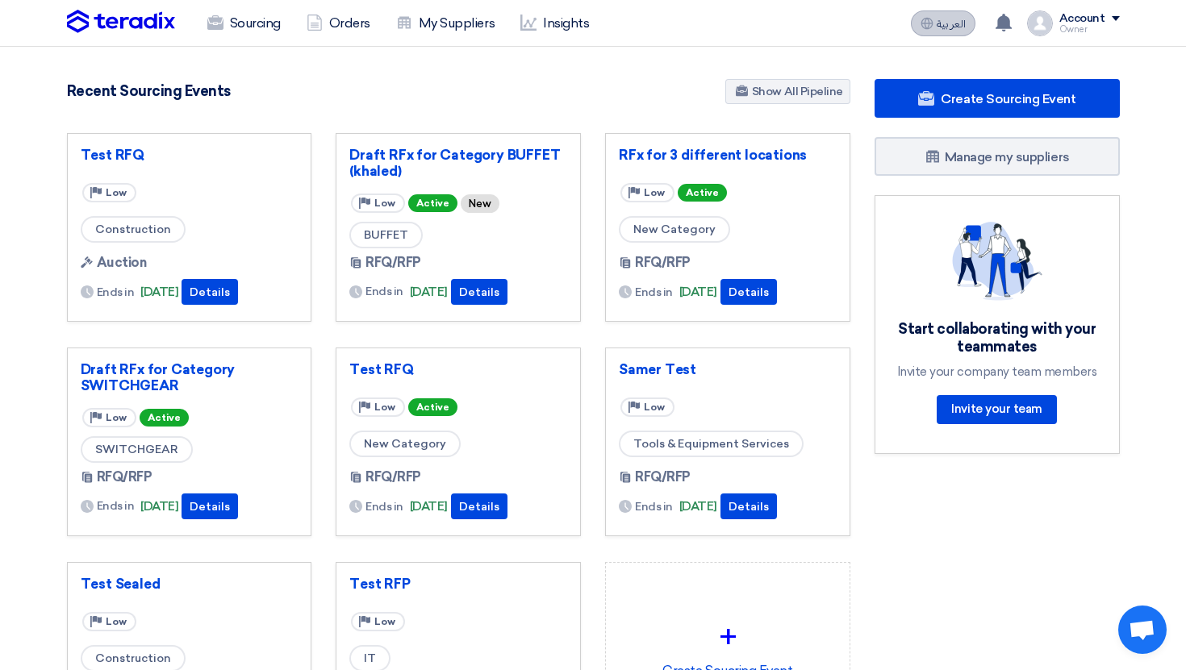
click at [945, 19] on span "العربية" at bounding box center [951, 24] width 29 height 11
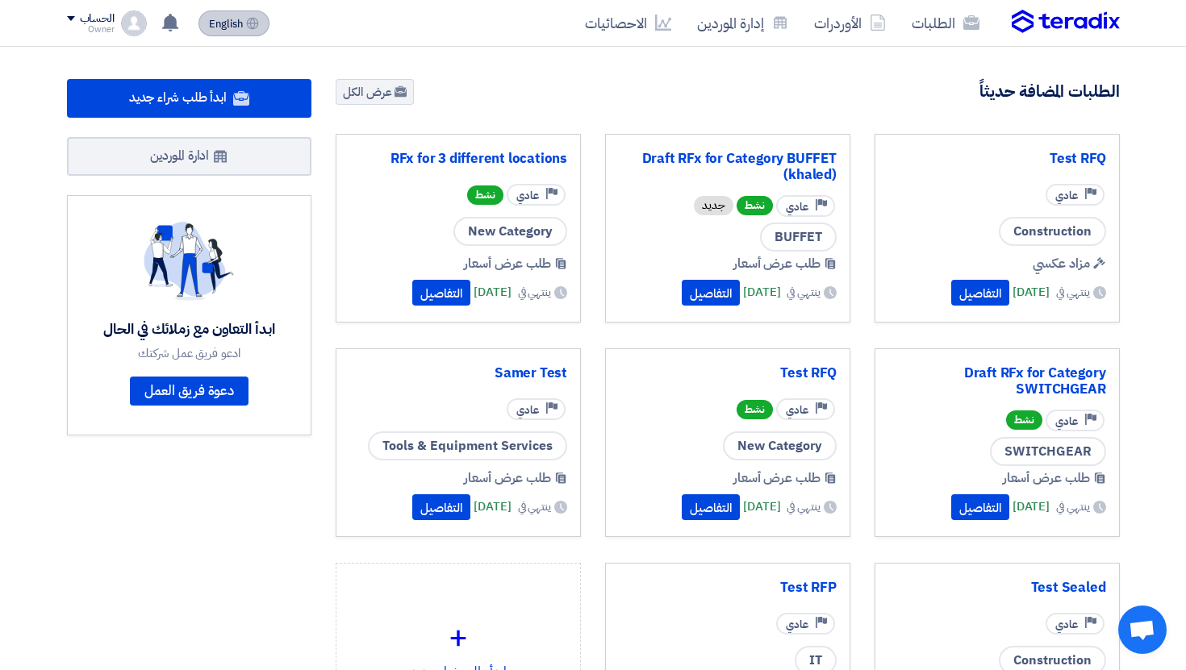
click at [240, 24] on span "English" at bounding box center [226, 24] width 34 height 11
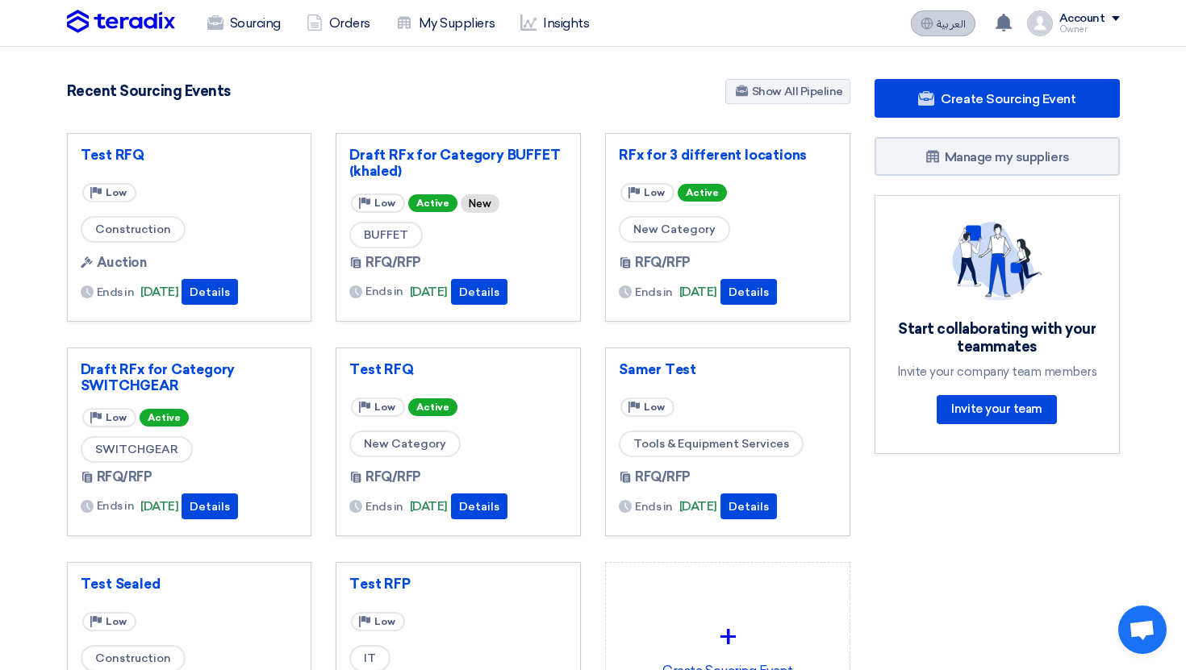
click at [956, 27] on span "العربية" at bounding box center [951, 24] width 29 height 11
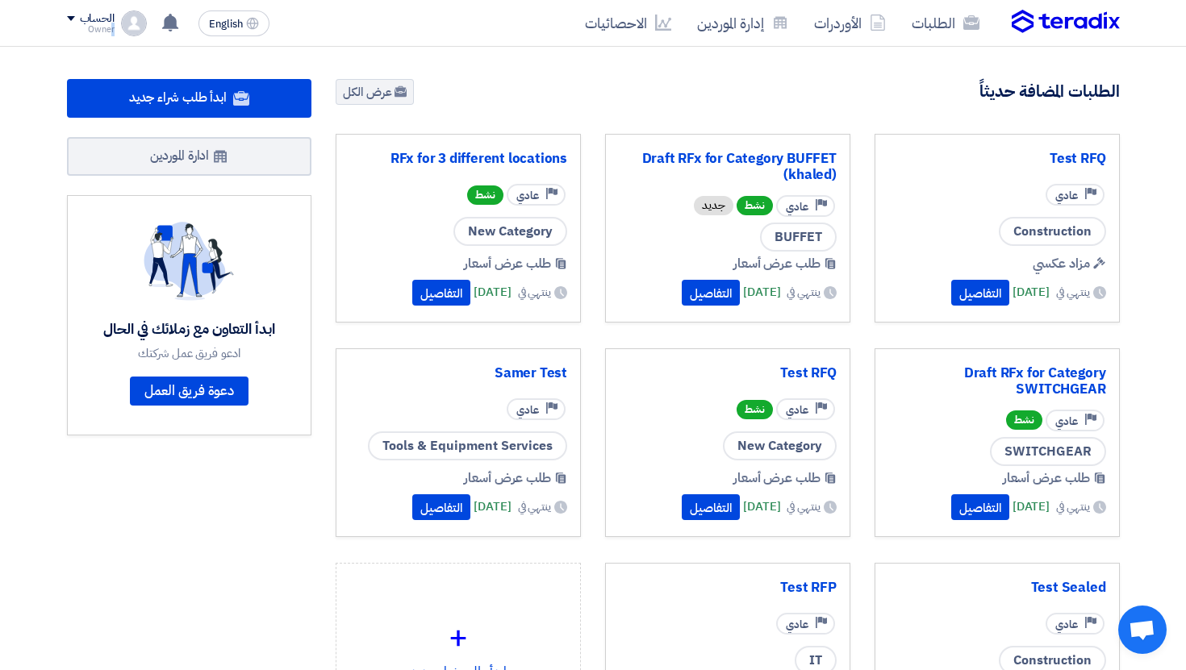
click at [113, 26] on div "Owner" at bounding box center [91, 29] width 48 height 9
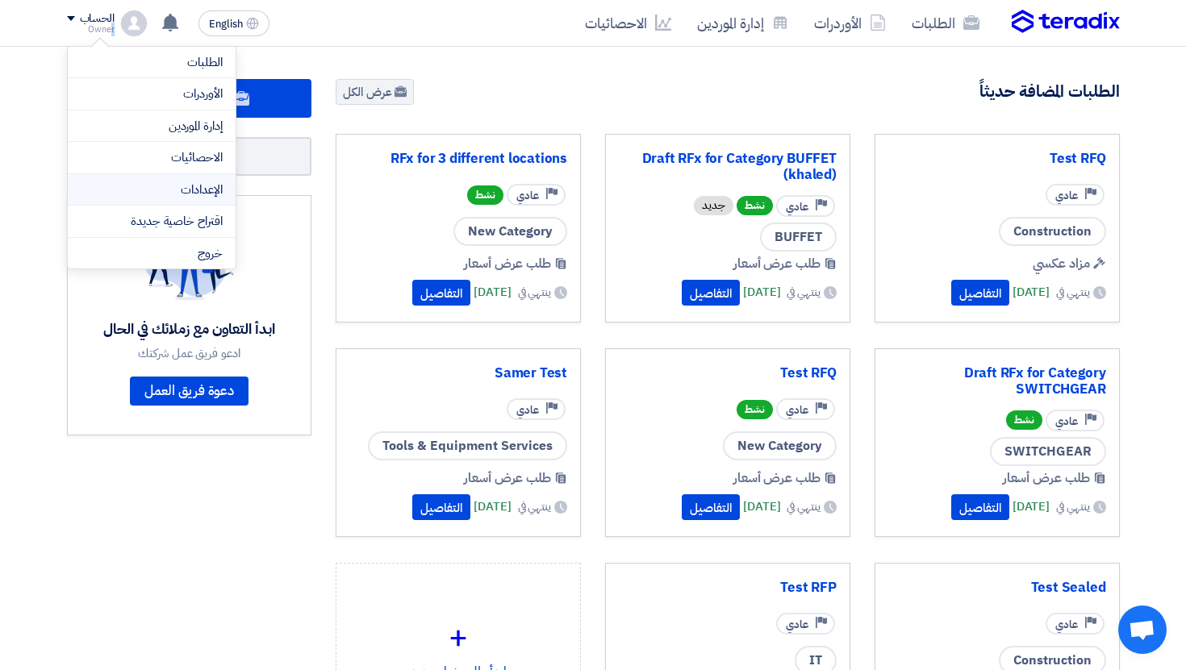
click at [214, 194] on link "الإعدادات" at bounding box center [152, 190] width 142 height 19
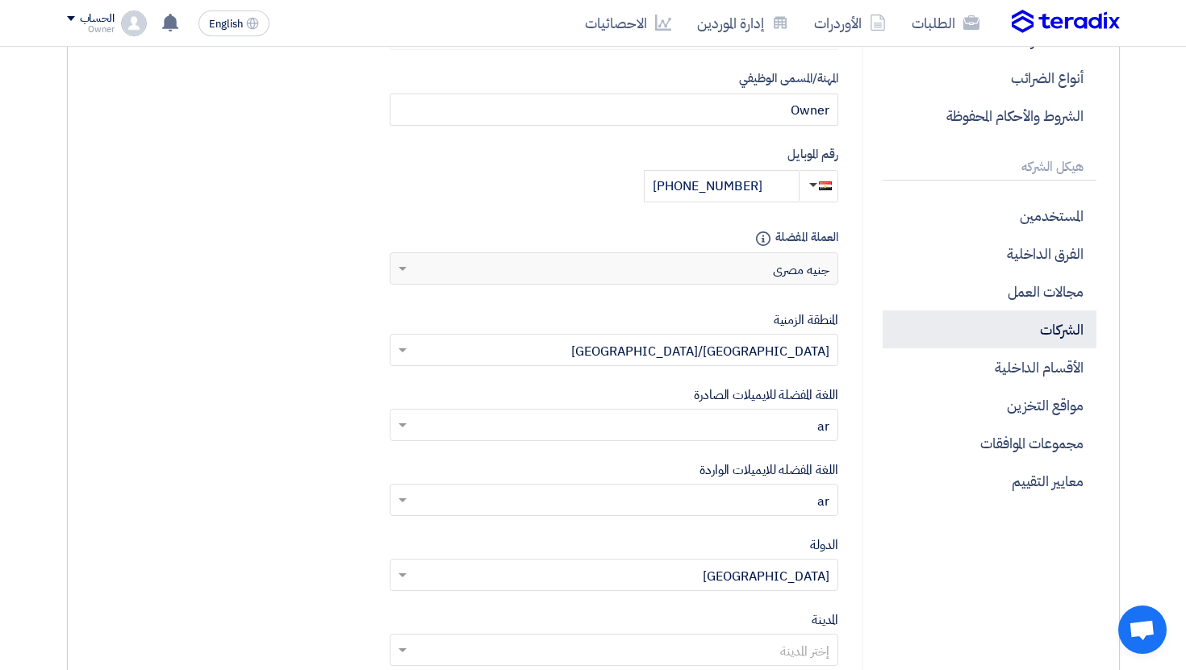
scroll to position [353, 0]
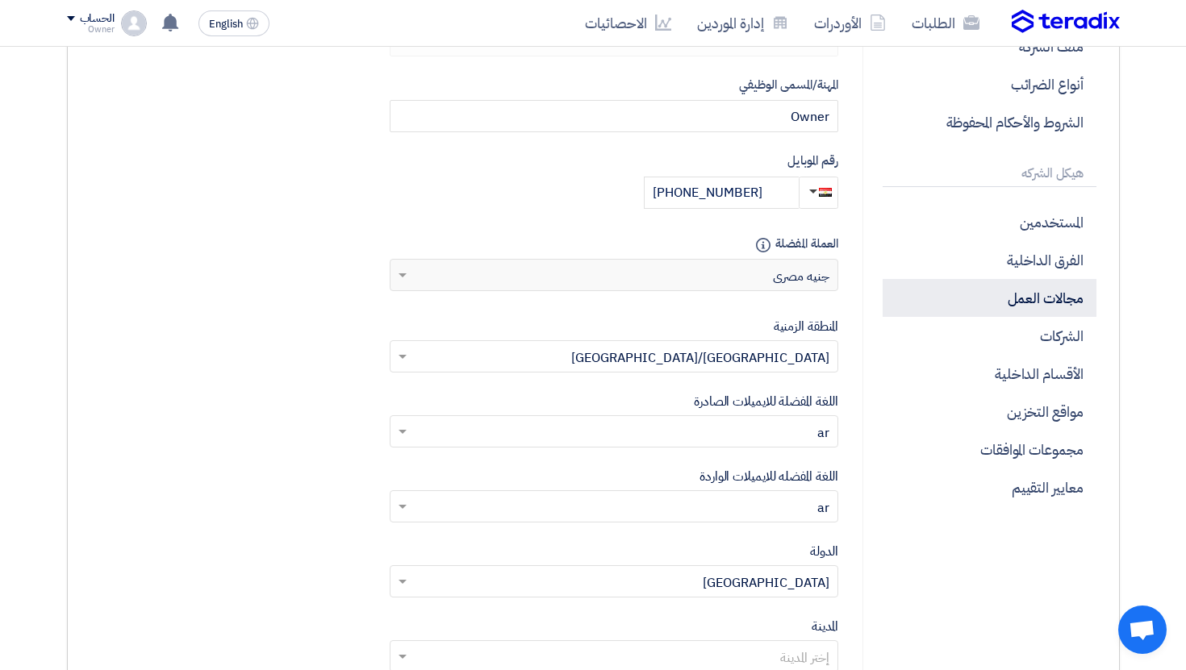
click at [1054, 303] on p "مجالات العمل" at bounding box center [989, 298] width 213 height 38
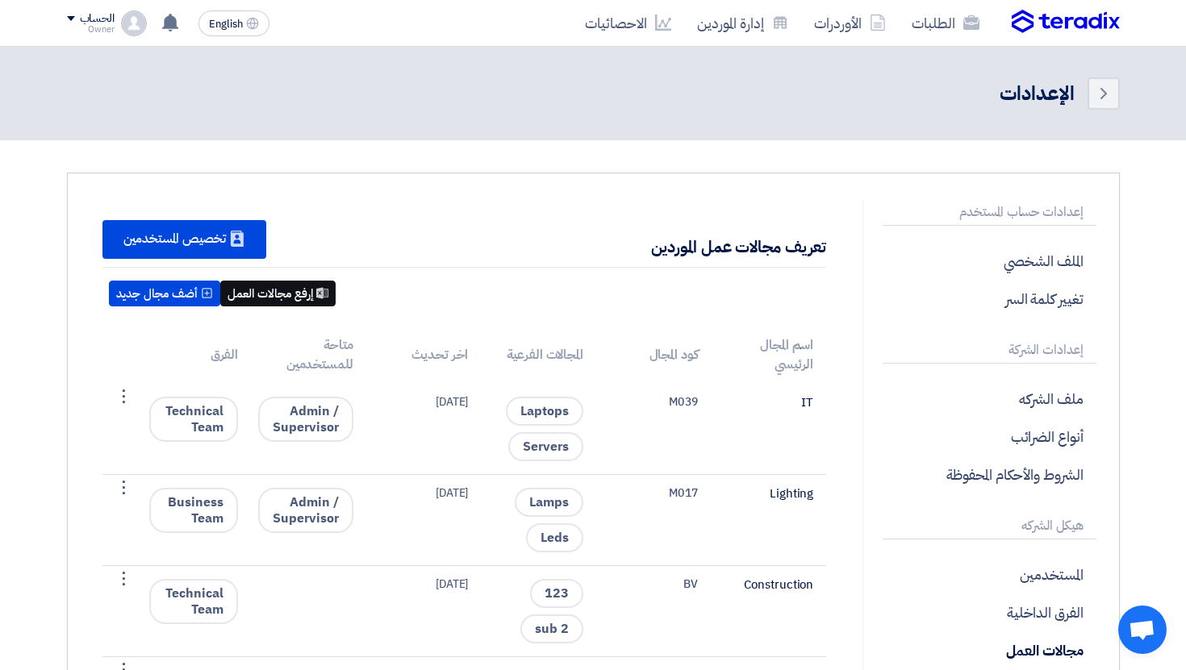
click at [319, 294] on button "إرفع مجالات العمل" at bounding box center [277, 294] width 115 height 26
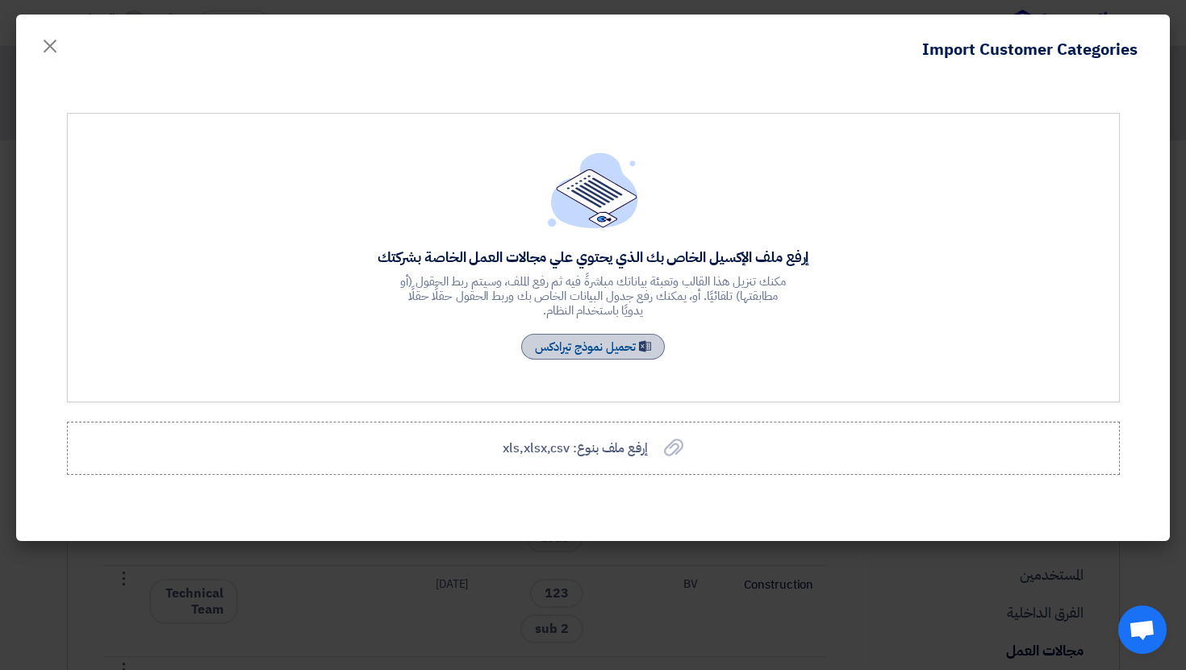
click at [623, 349] on link "Sample Sheet تحميل نموذج تيرادكس" at bounding box center [593, 347] width 144 height 26
click at [632, 468] on label "إرفع ملف بنوع: xls,xlsx,csv إرفع ملف بنوع: xls,xlsx,csv" at bounding box center [593, 448] width 1053 height 53
click at [0, 0] on input "إرفع ملف بنوع: xls,xlsx,csv إرفع ملف بنوع: xls,xlsx,csv" at bounding box center [0, 0] width 0 height 0
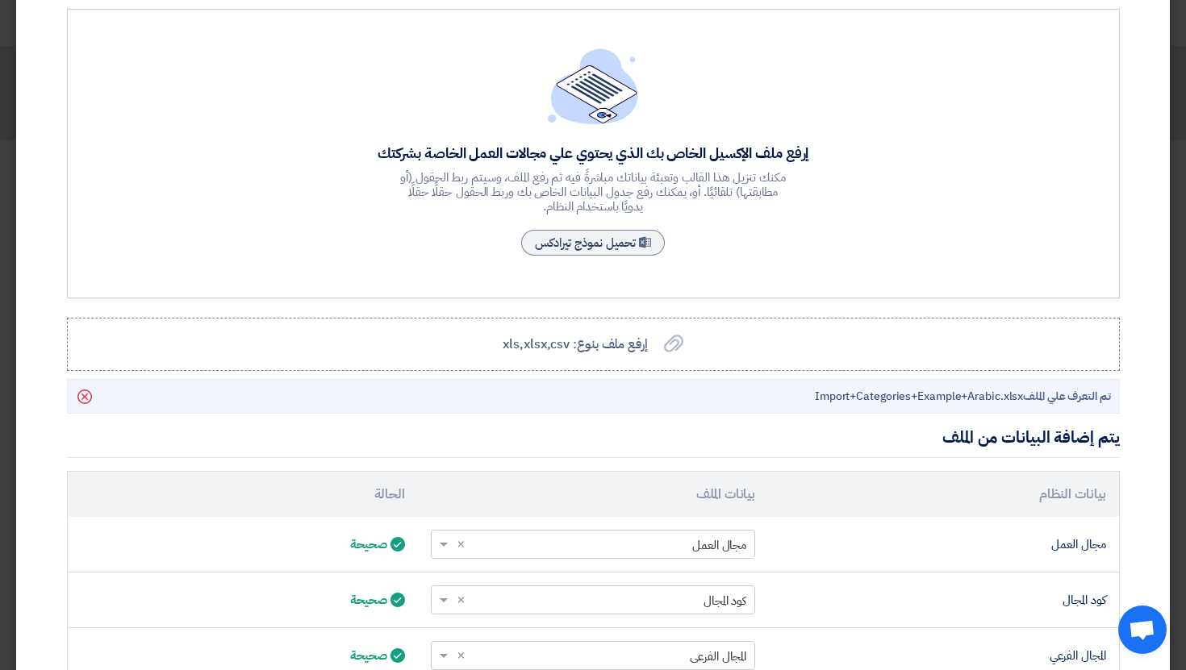
scroll to position [310, 0]
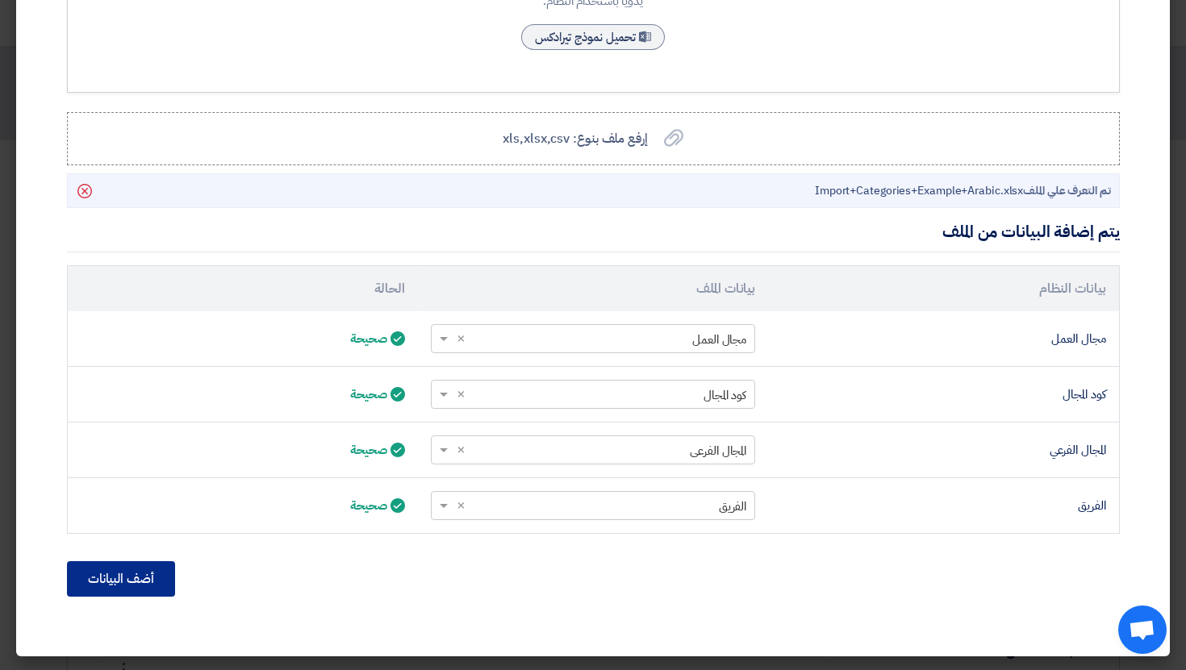
click at [139, 574] on button "أضف البيانات" at bounding box center [121, 578] width 108 height 35
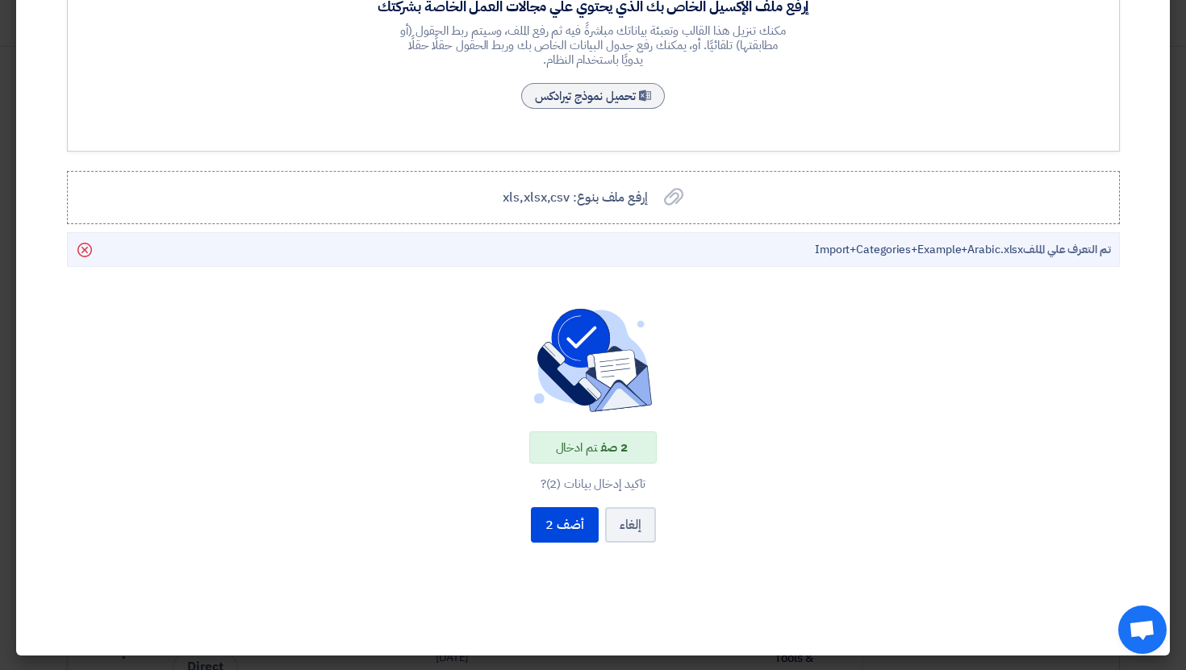
scroll to position [251, 0]
click at [561, 521] on button "أضف 2" at bounding box center [565, 524] width 68 height 35
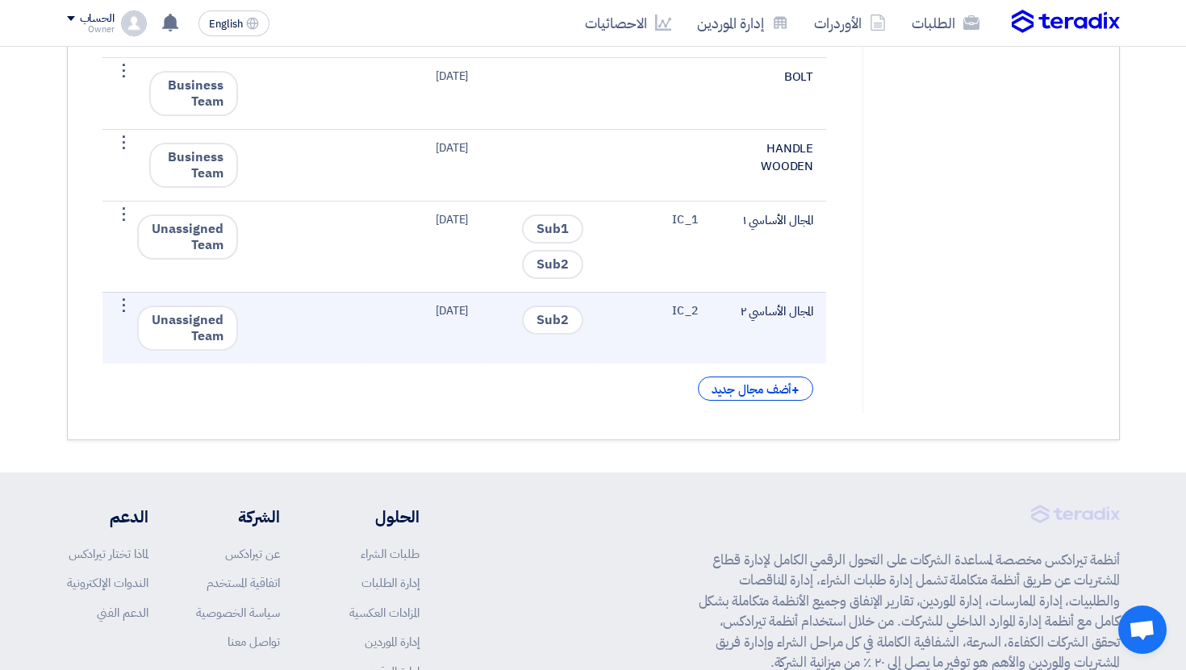
scroll to position [7226, 0]
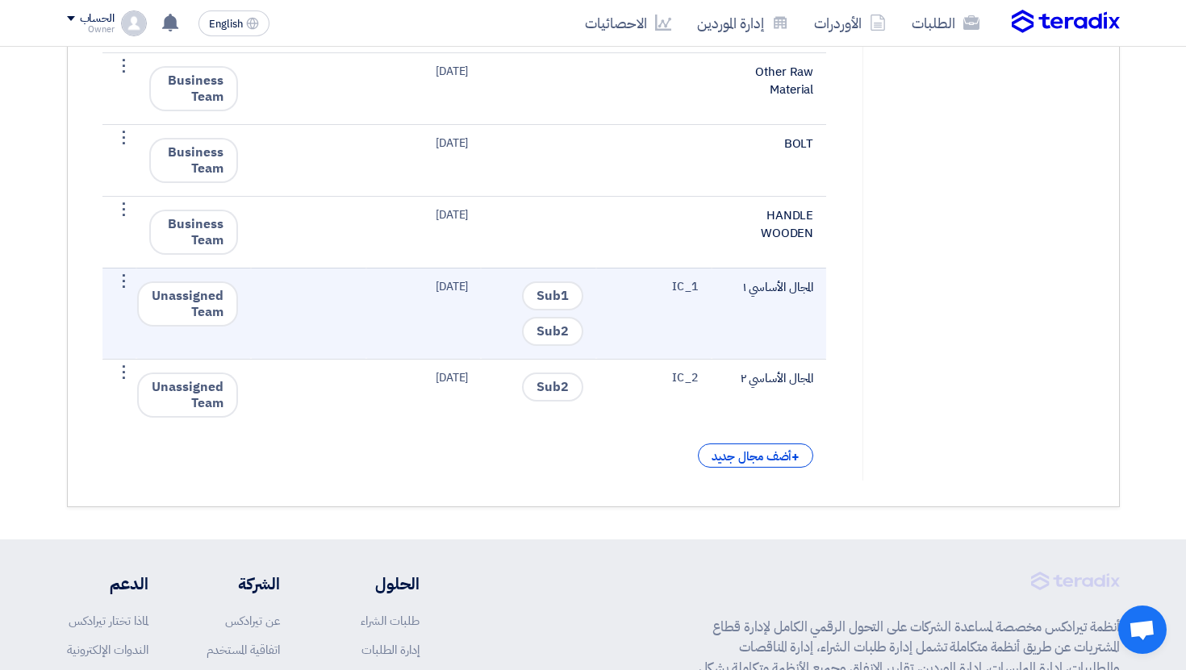
drag, startPoint x: 192, startPoint y: 301, endPoint x: 212, endPoint y: 310, distance: 22.0
click at [212, 310] on span "Unassigned Team" at bounding box center [187, 304] width 101 height 45
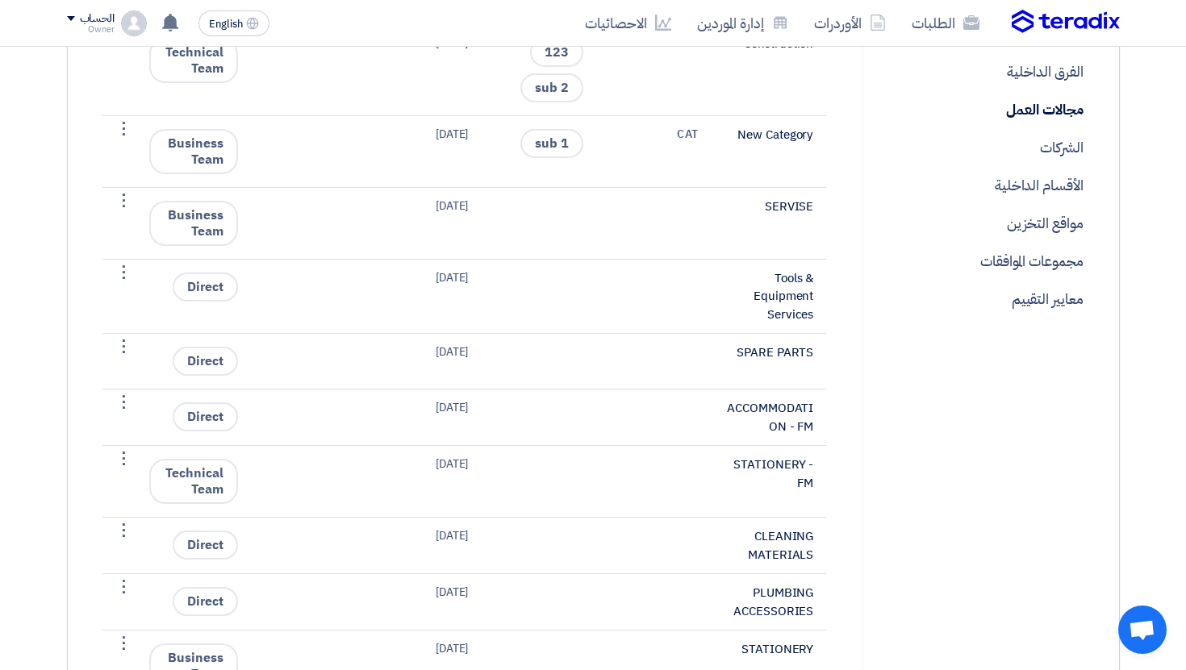
scroll to position [0, 0]
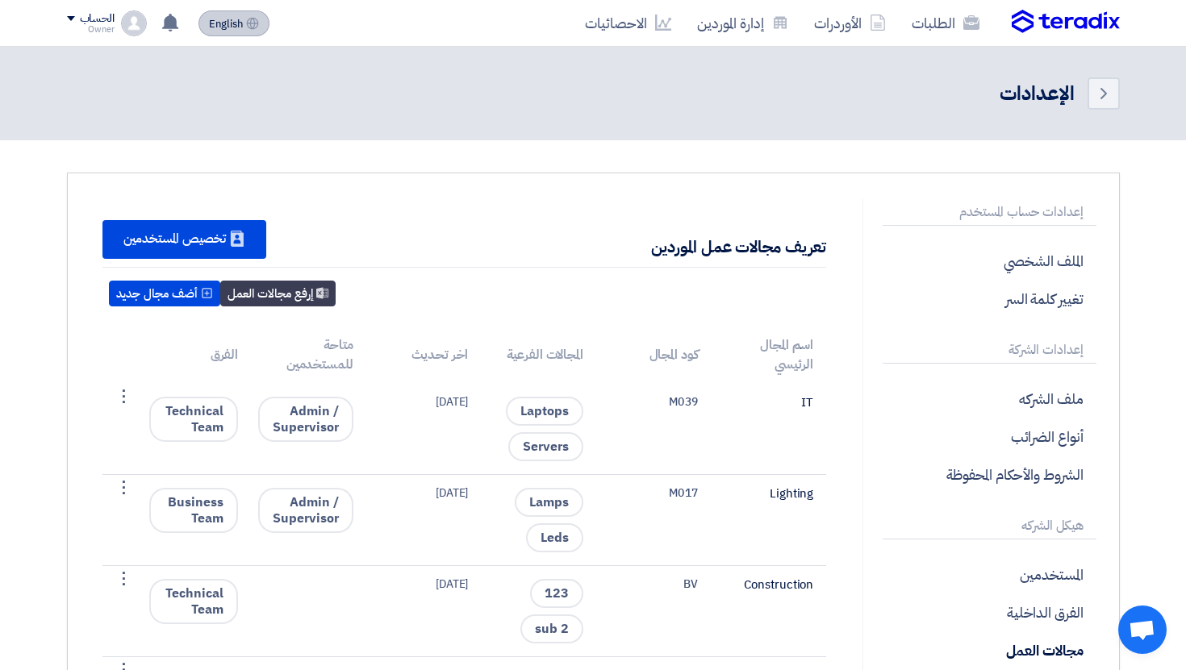
click at [236, 30] on span "English" at bounding box center [226, 24] width 34 height 11
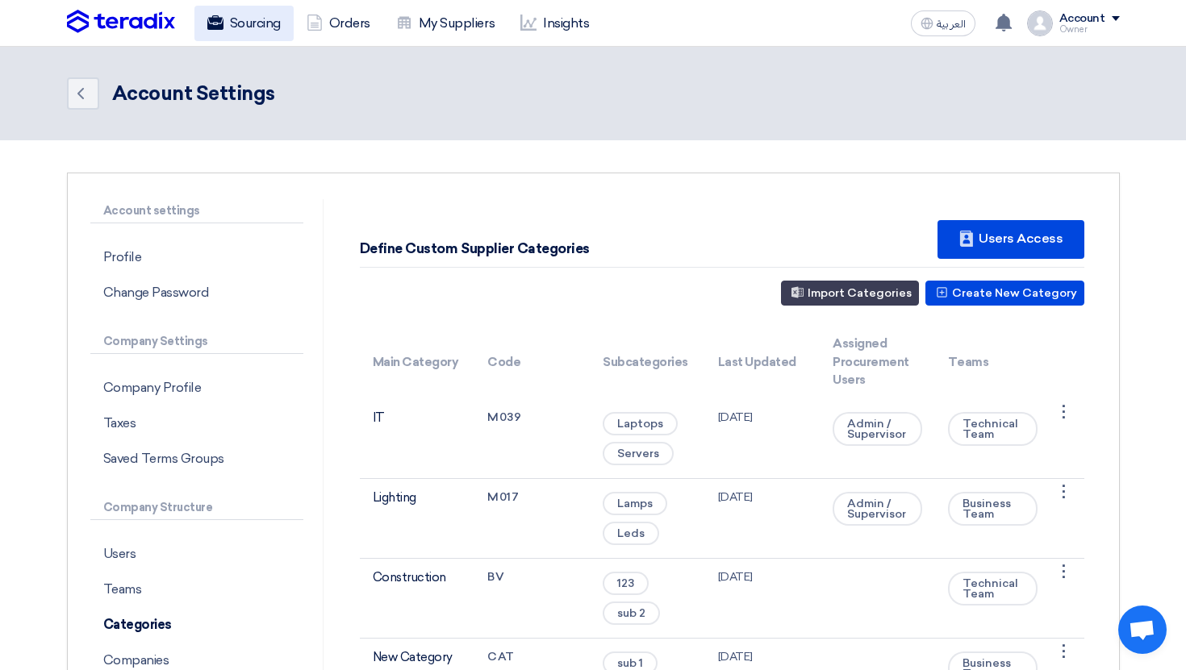
click at [240, 15] on link "Sourcing" at bounding box center [243, 23] width 99 height 35
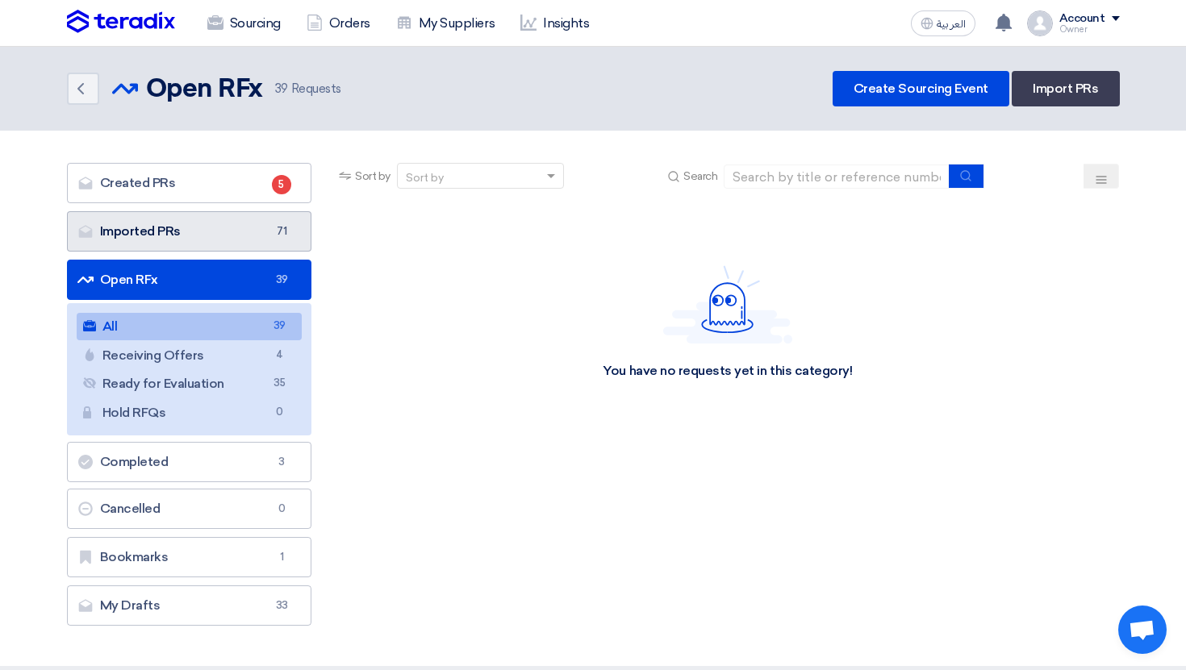
click at [278, 235] on span "71" at bounding box center [281, 231] width 19 height 16
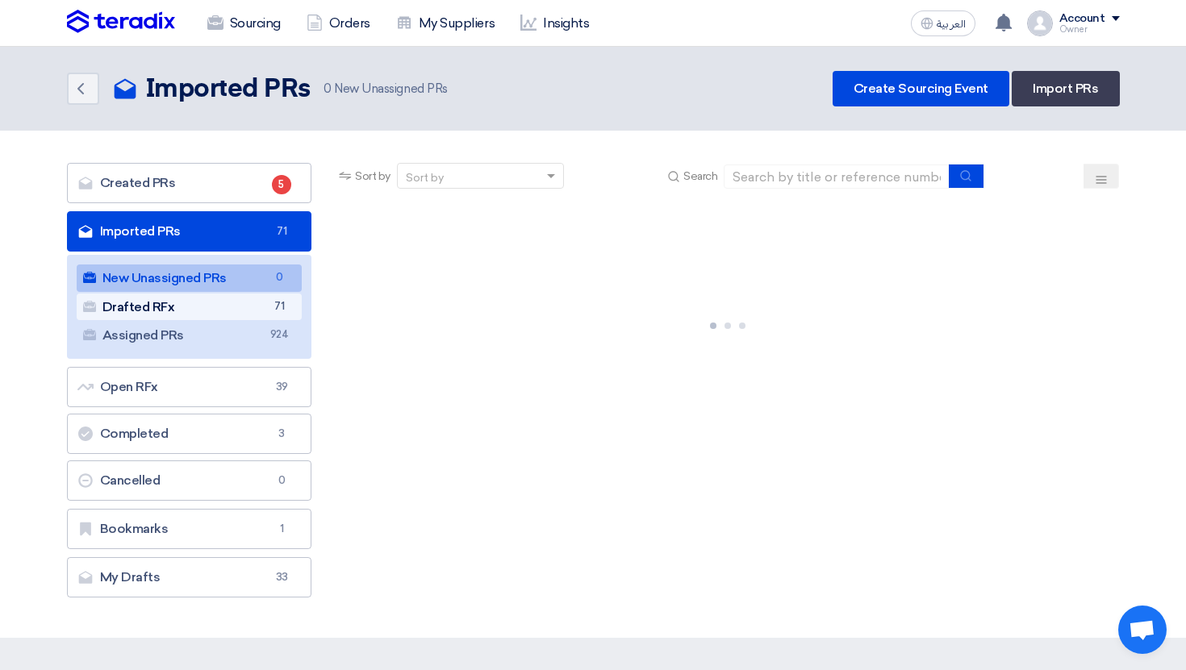
click at [276, 298] on span "71" at bounding box center [278, 306] width 19 height 17
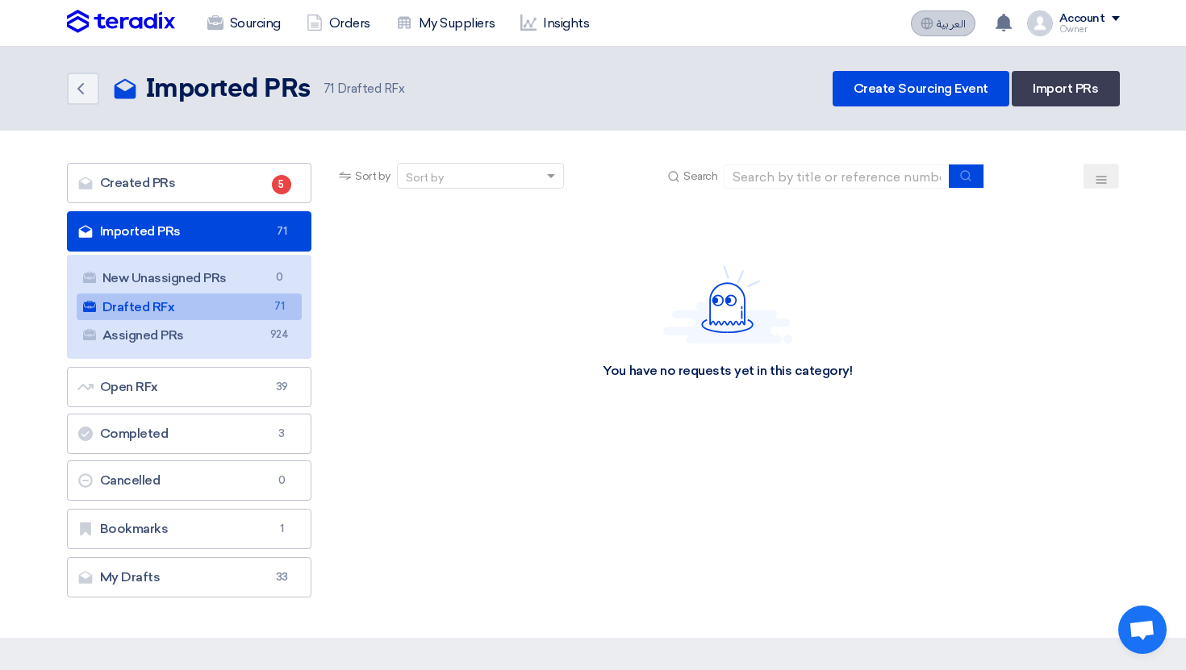
click at [951, 15] on button "العربية ع" at bounding box center [943, 23] width 65 height 26
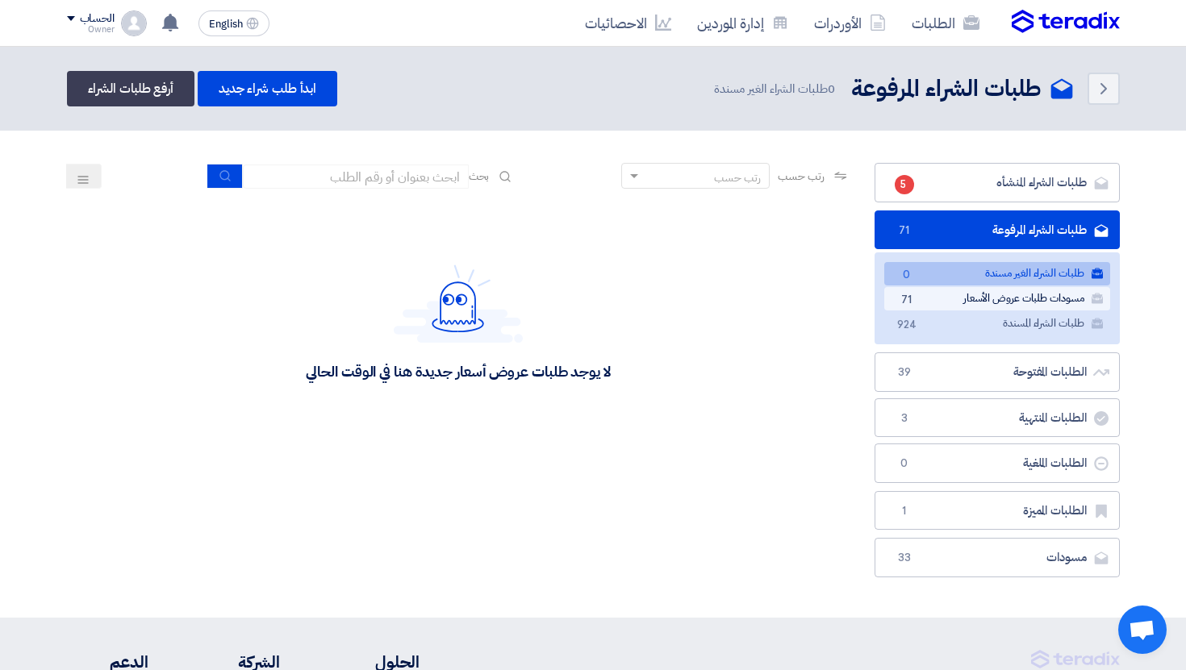
click at [948, 299] on link "مسودات طلبات عروض الأسعار مسودات طلبات عروض الأسعار 71" at bounding box center [997, 298] width 226 height 23
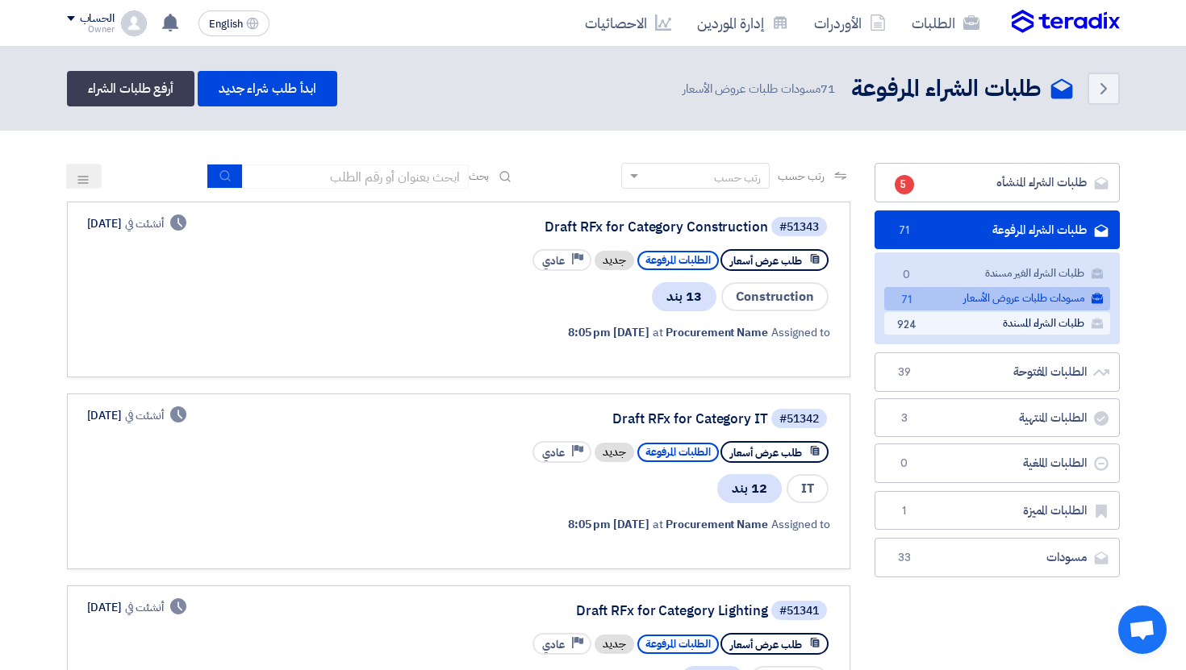
click at [993, 328] on link "طلبات الشراء المسندة طلبات الشراء المسندة 924" at bounding box center [997, 323] width 226 height 23
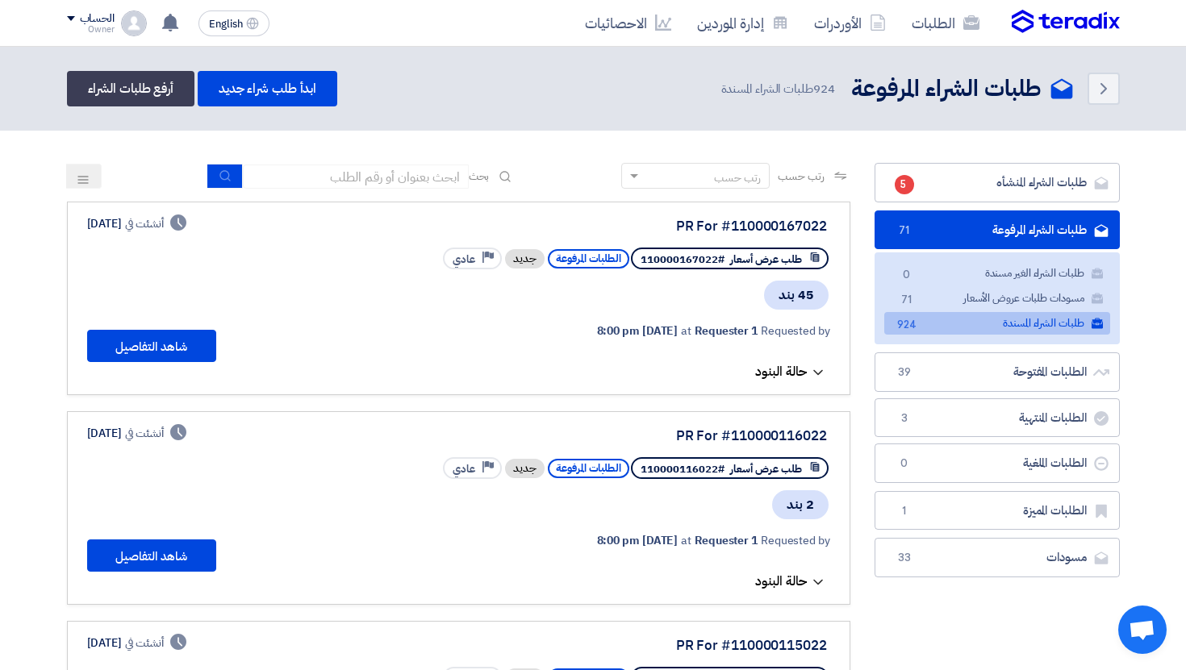
click at [783, 330] on span "Requested by" at bounding box center [795, 331] width 69 height 17
click at [822, 366] on icon at bounding box center [818, 373] width 16 height 16
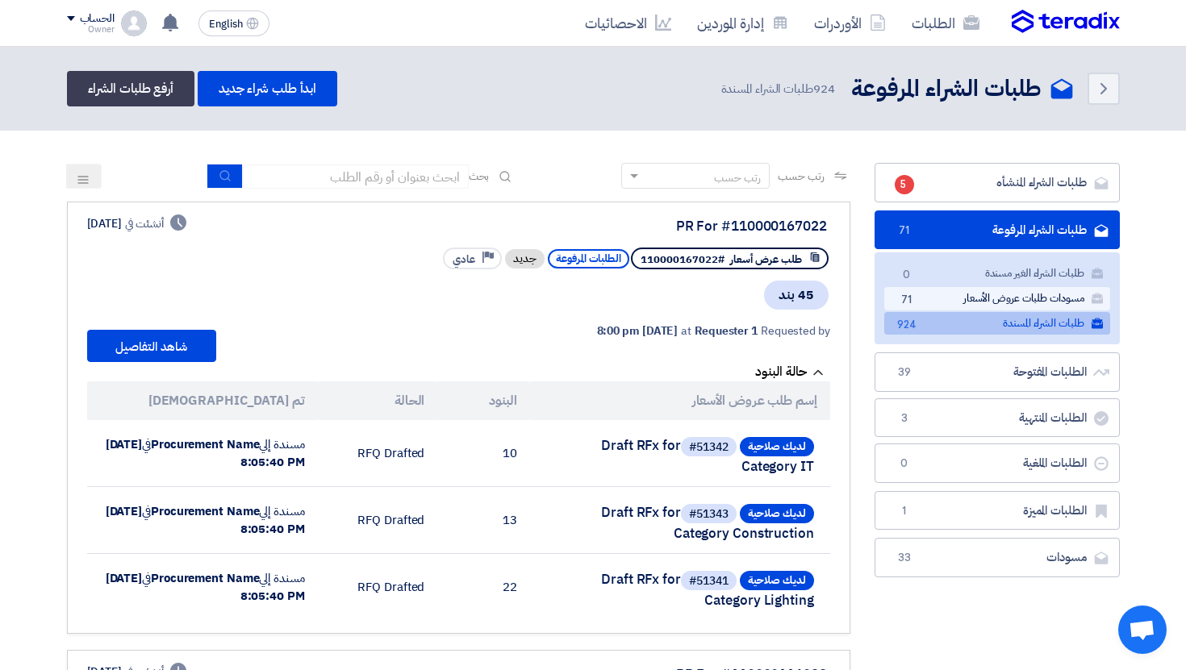
click at [1058, 290] on link "مسودات طلبات عروض الأسعار مسودات طلبات عروض الأسعار 71" at bounding box center [997, 298] width 226 height 23
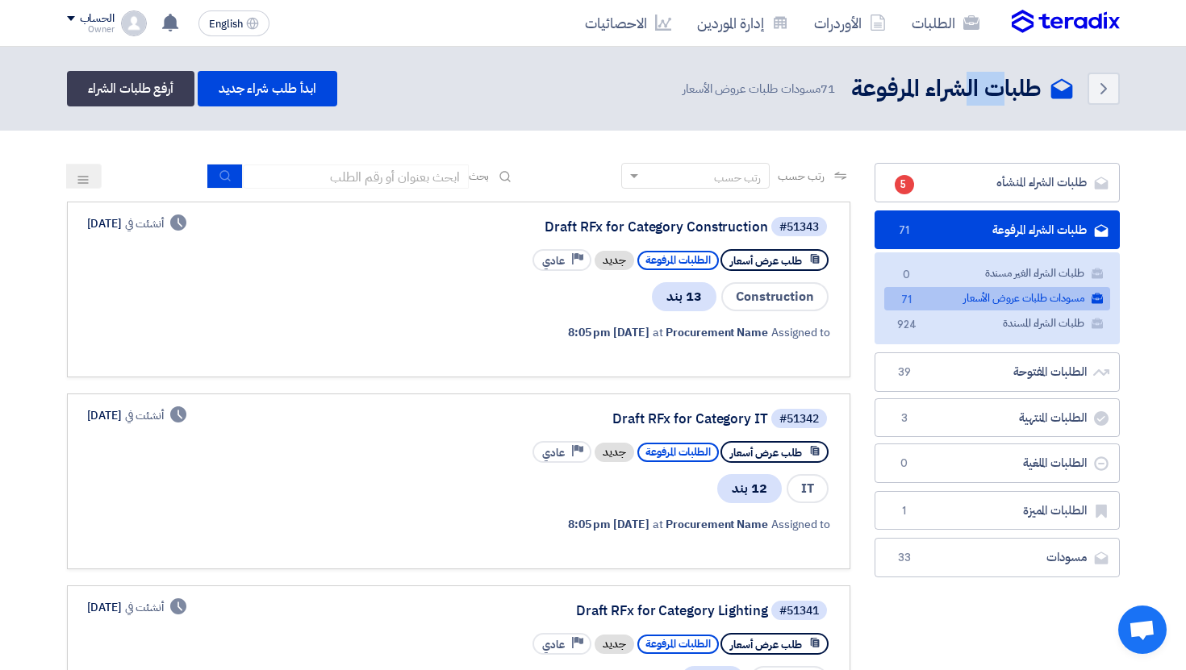
drag, startPoint x: 992, startPoint y: 87, endPoint x: 933, endPoint y: 87, distance: 59.7
click at [945, 87] on h2 "طلبات الشراء المرفوعة" at bounding box center [946, 88] width 190 height 31
click at [1079, 189] on link "طلبات الشراء المنشأه طلبات الشراء المنشأه 5" at bounding box center [996, 183] width 245 height 40
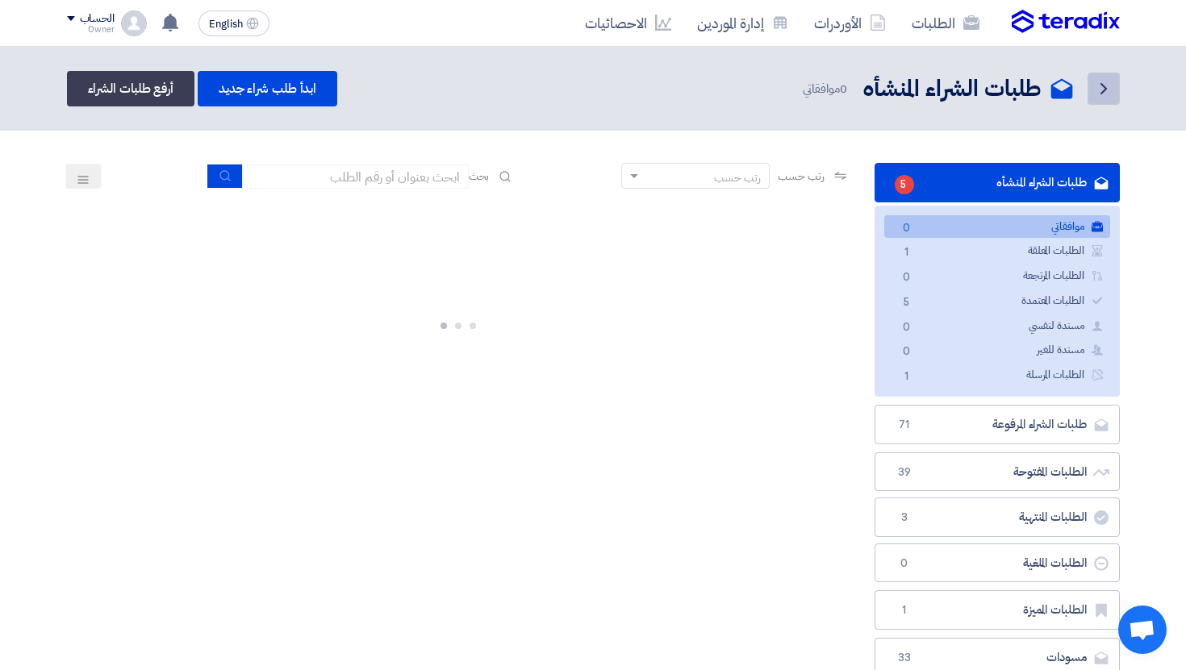
click at [1094, 86] on icon "Back" at bounding box center [1103, 88] width 19 height 19
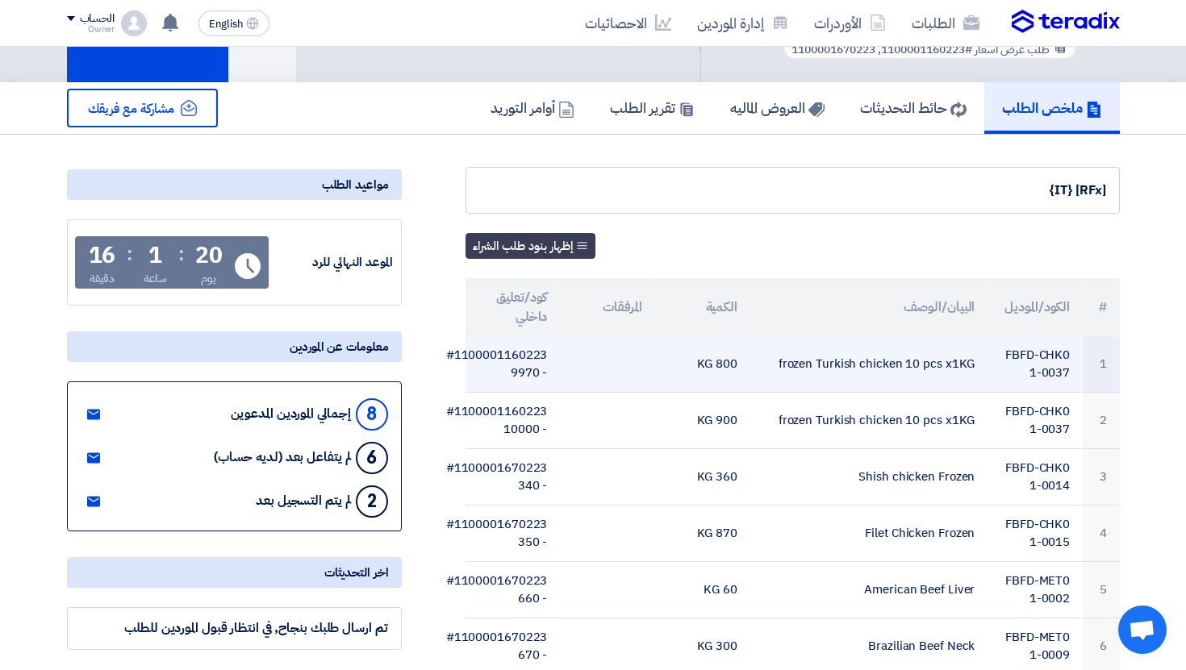
scroll to position [86, 0]
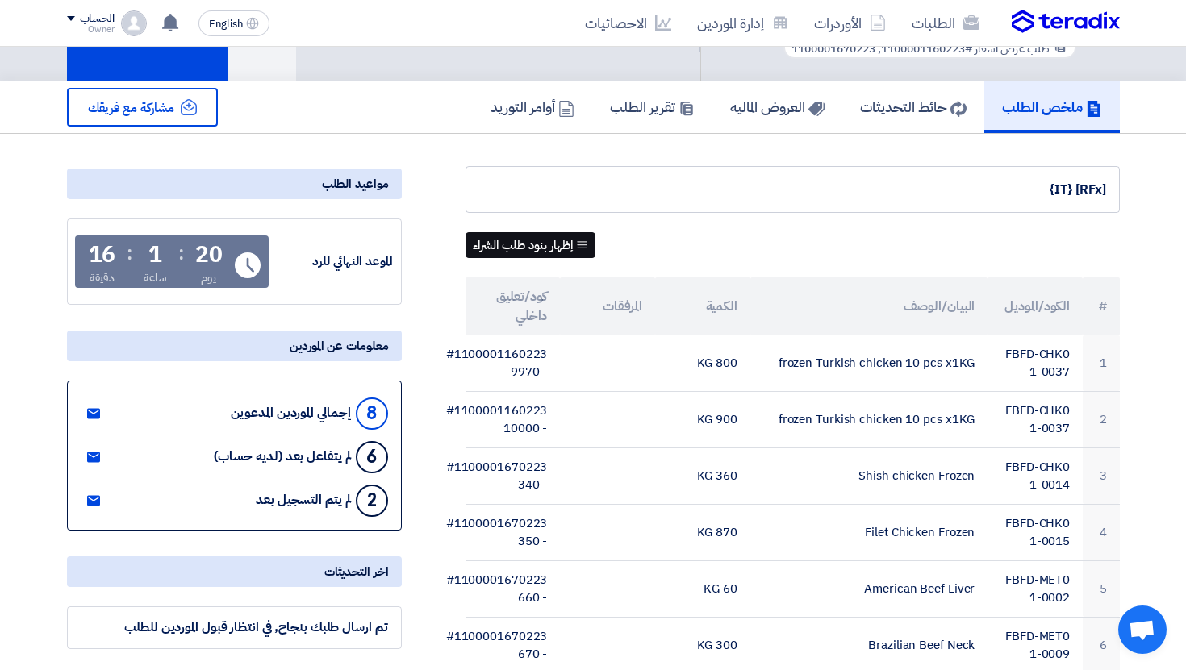
click at [572, 252] on button "إظهار بنود طلب الشراء" at bounding box center [530, 245] width 130 height 26
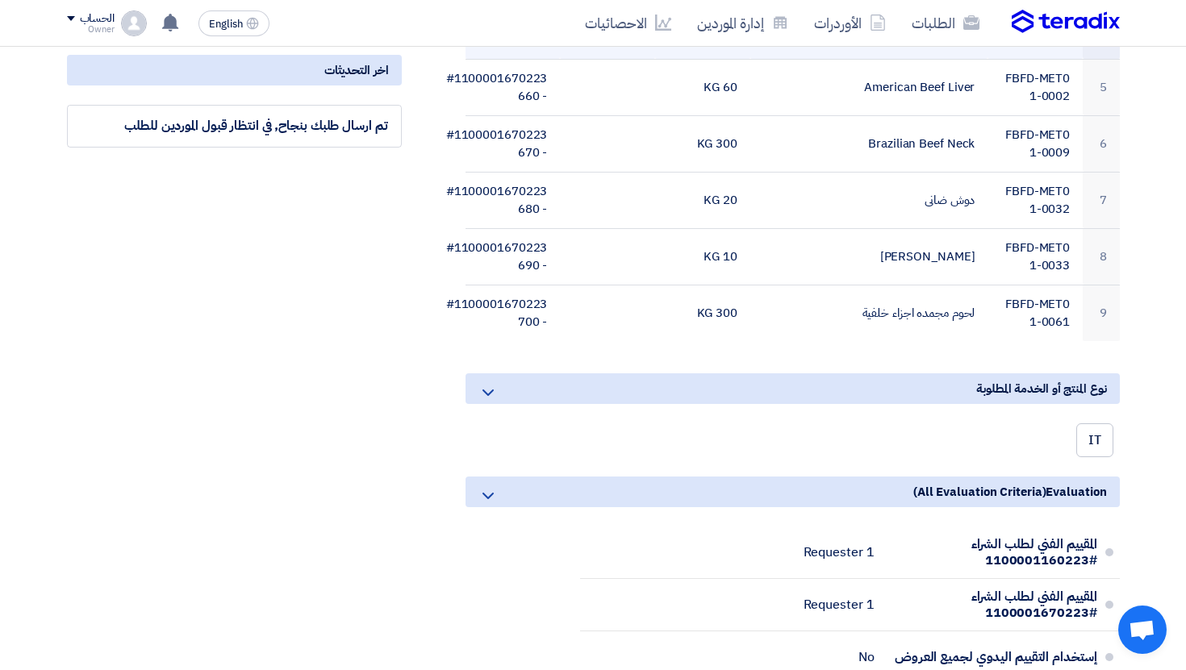
scroll to position [0, 0]
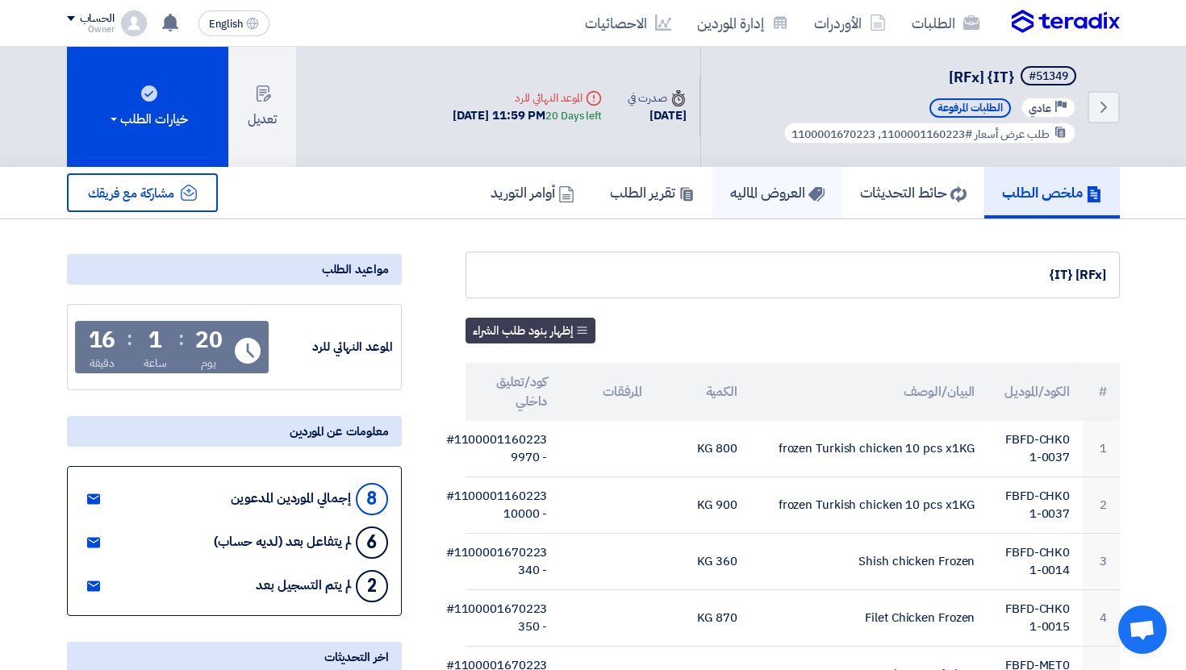
click at [745, 207] on link "العروض الماليه" at bounding box center [777, 193] width 130 height 52
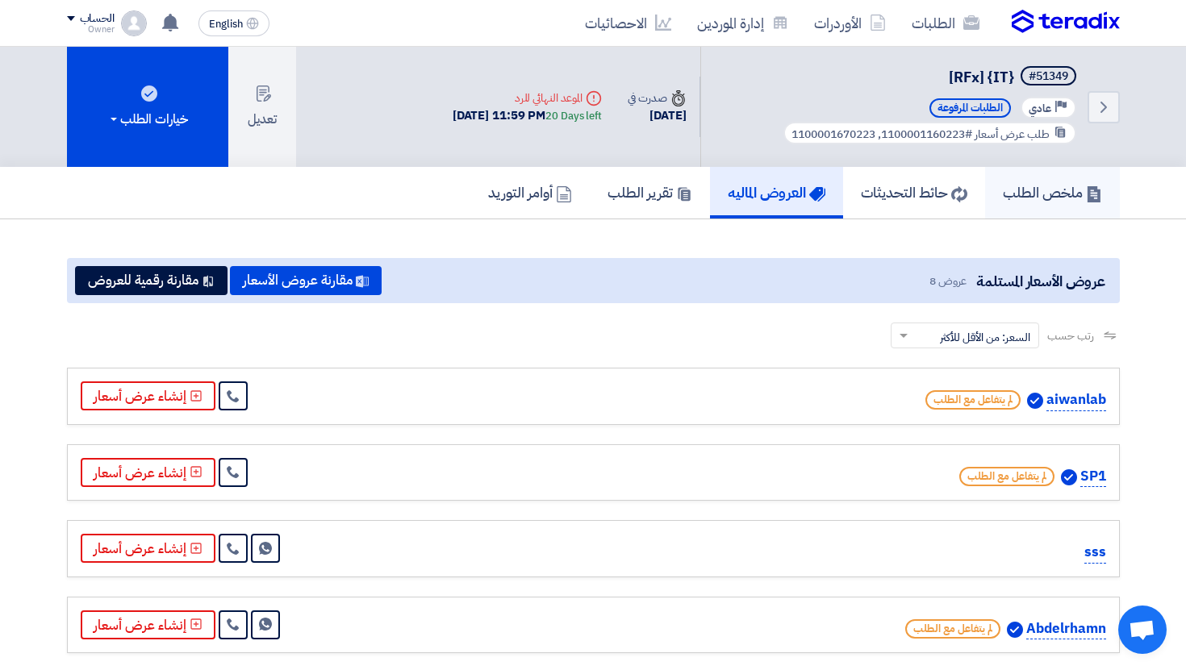
click at [1035, 188] on h5 "ملخص الطلب" at bounding box center [1052, 192] width 99 height 19
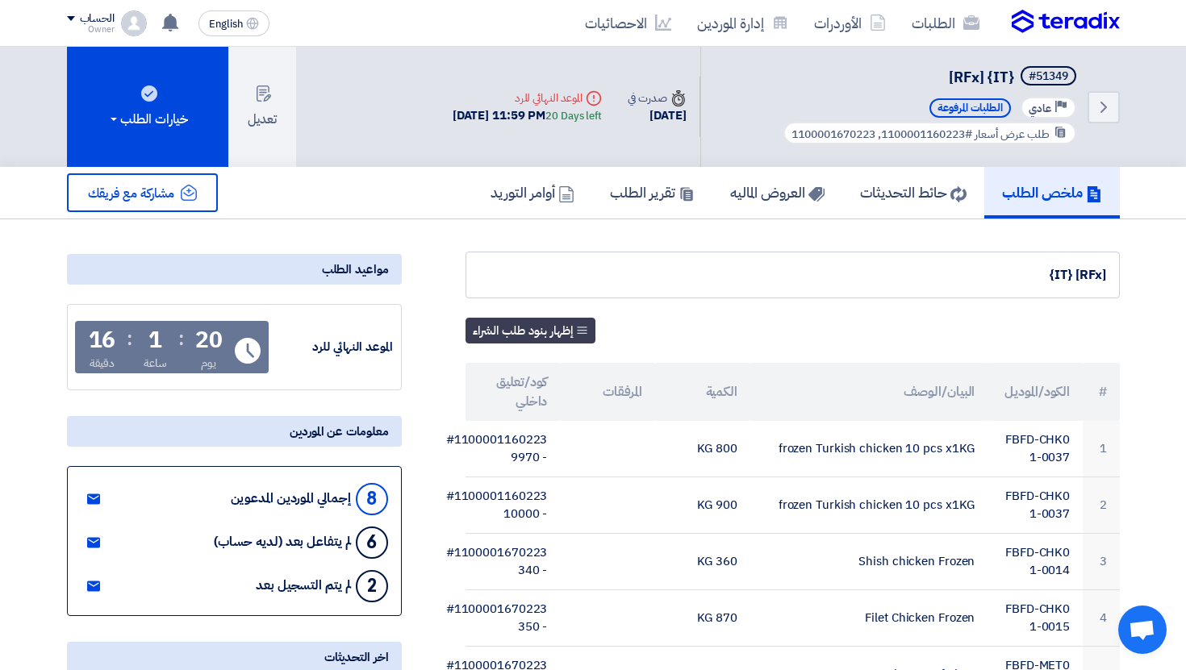
drag, startPoint x: 375, startPoint y: 574, endPoint x: 269, endPoint y: 559, distance: 106.8
click at [272, 559] on div "8 إجمالي الموردين المدعوين 6 لم يتفاعل بعد (لديه حساب) 2 لم يتم التسجيل بعد" at bounding box center [234, 541] width 335 height 150
click at [269, 559] on div "6 لم يتفاعل بعد (لديه حساب)" at bounding box center [301, 543] width 174 height 39
click at [780, 205] on link "العروض الماليه" at bounding box center [777, 193] width 130 height 52
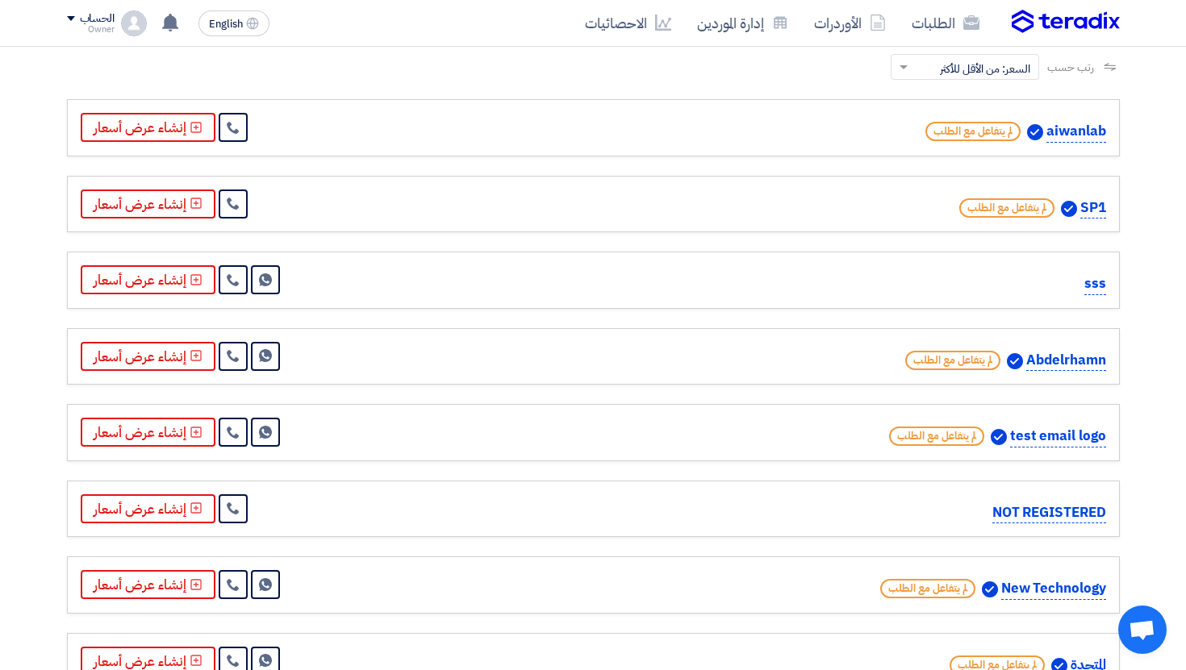
scroll to position [283, 0]
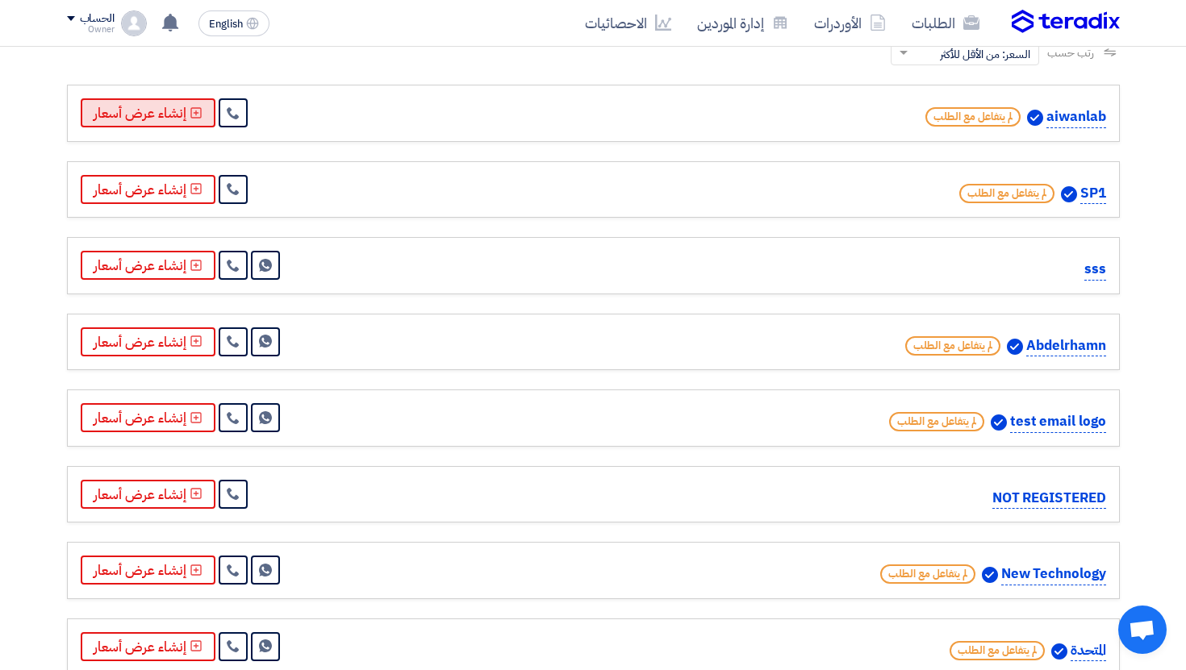
click at [173, 106] on button "إنشاء عرض أسعار" at bounding box center [148, 112] width 135 height 29
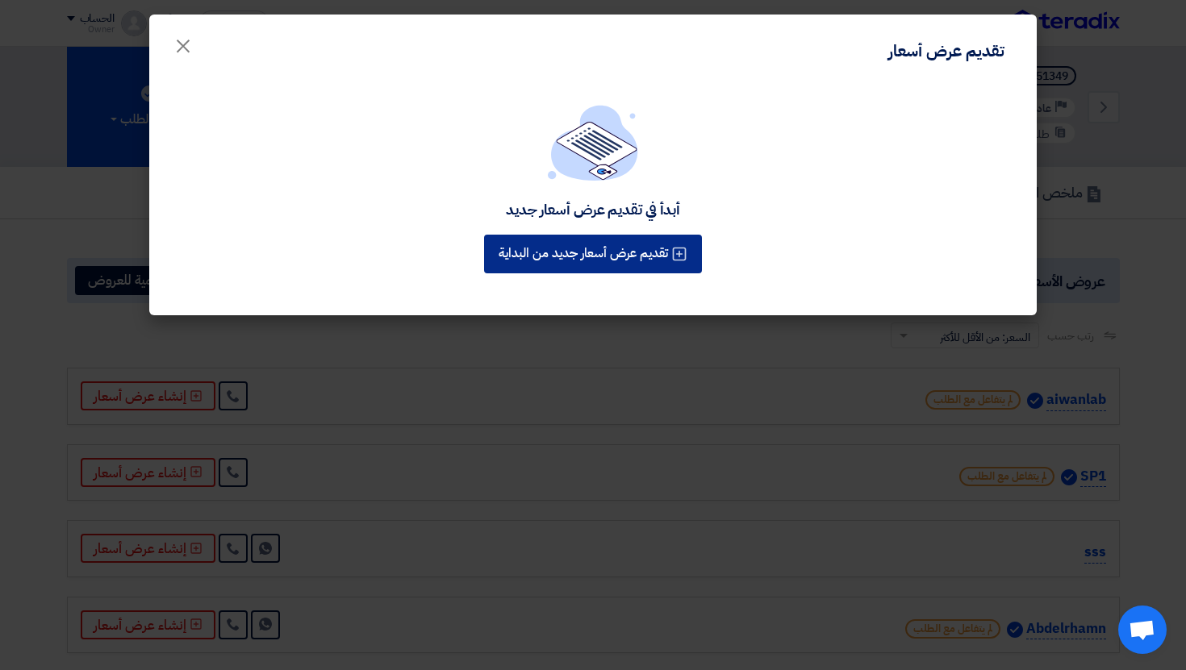
click at [622, 240] on button "تقديم عرض أسعار جديد من البداية" at bounding box center [593, 254] width 218 height 39
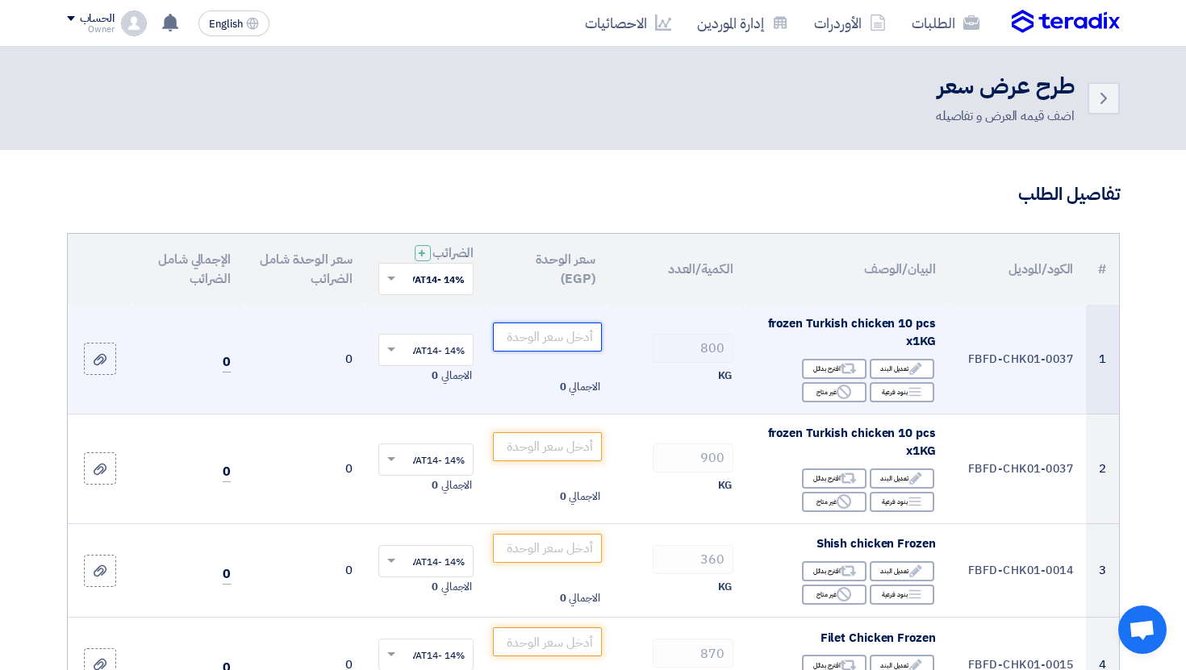
click at [551, 333] on input "number" at bounding box center [547, 337] width 109 height 29
type input "100"
click at [696, 390] on td "800 KG" at bounding box center [677, 360] width 138 height 110
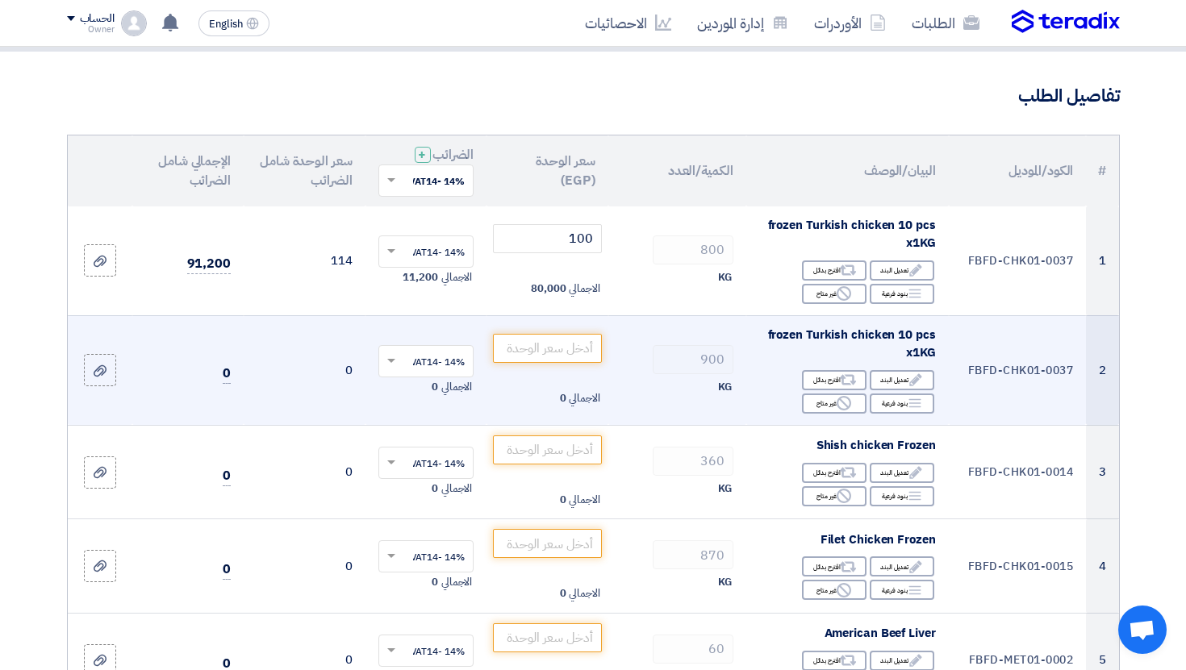
scroll to position [100, 0]
click at [590, 340] on input "number" at bounding box center [547, 346] width 109 height 29
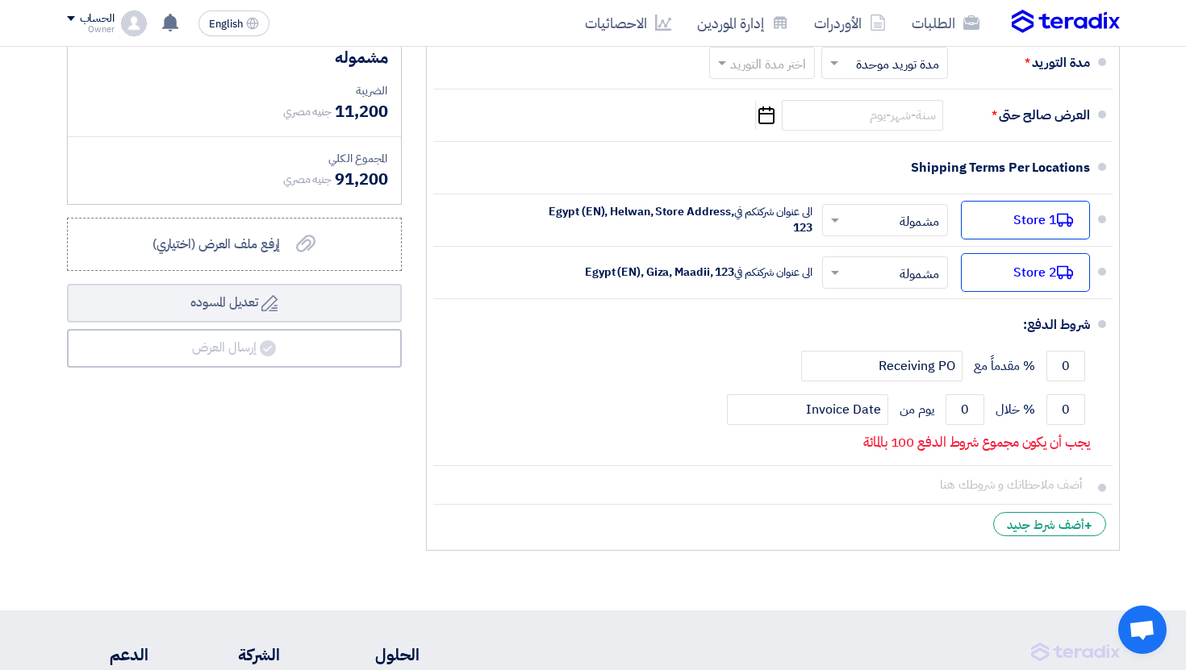
scroll to position [1175, 0]
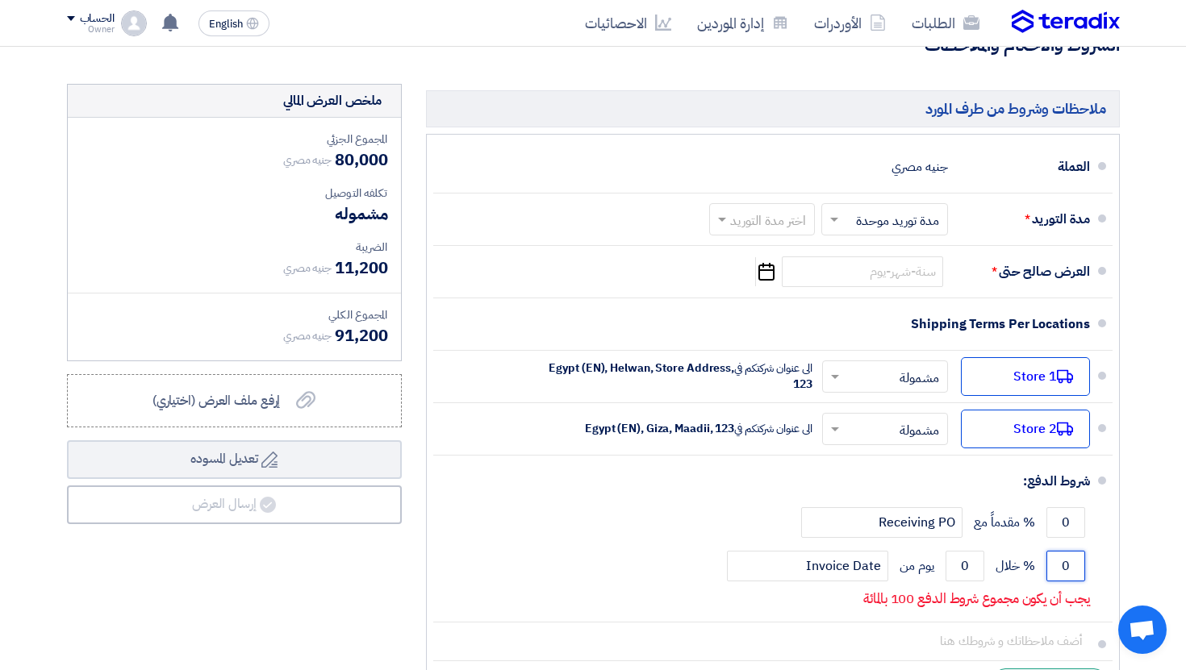
drag, startPoint x: 1056, startPoint y: 564, endPoint x: 1130, endPoint y: 564, distance: 74.2
click at [1130, 564] on div "ملاحظات وشروط من طرف المورد العملة جنيه مصري مدة التوريد * اختر مدة التوريد × ×" at bounding box center [773, 399] width 718 height 631
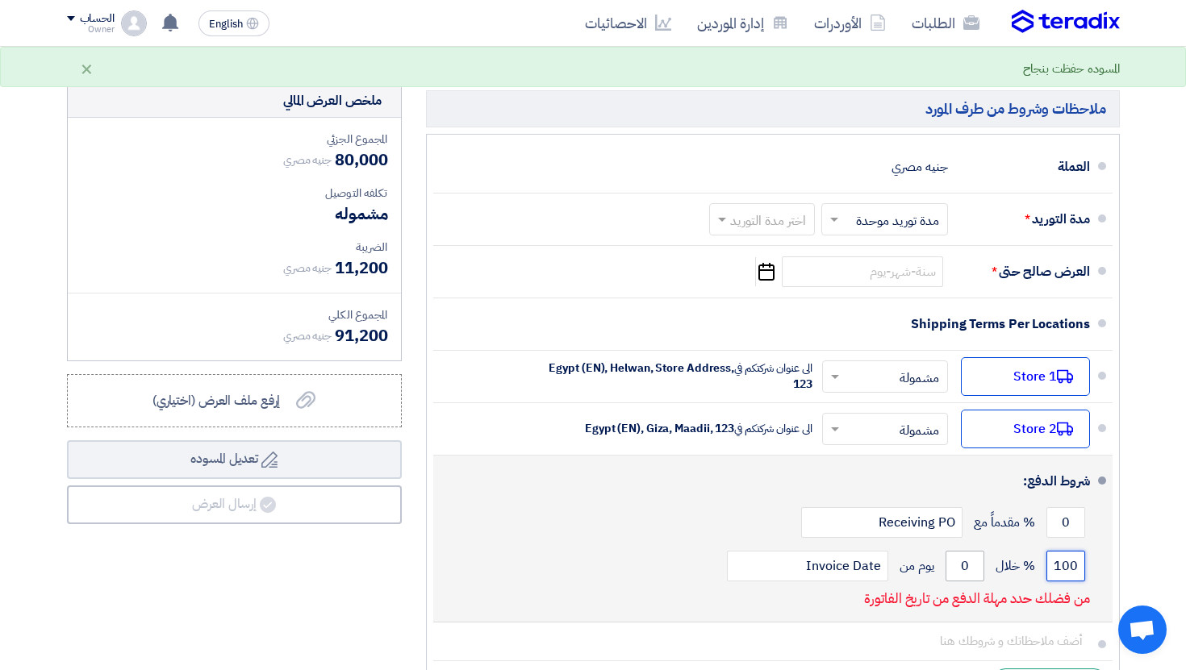
type input "100"
drag, startPoint x: 962, startPoint y: 557, endPoint x: 983, endPoint y: 557, distance: 21.8
click at [983, 557] on div "100 % خلال 0 يوم من Invoice Date" at bounding box center [768, 567] width 644 height 44
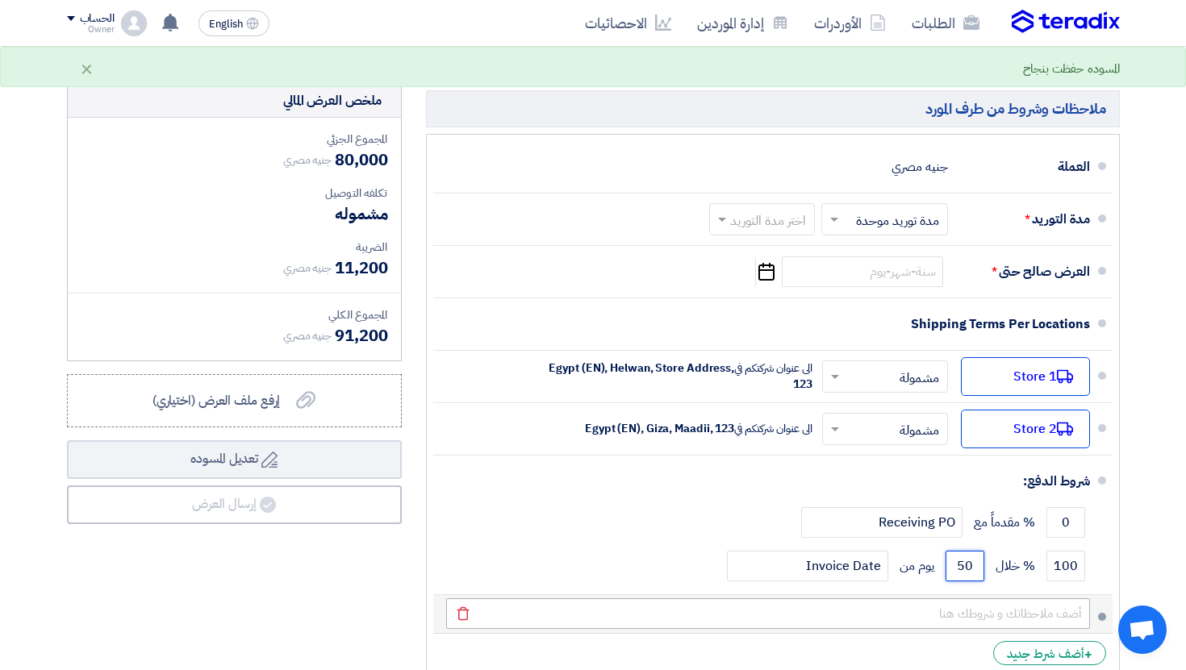
type input "50"
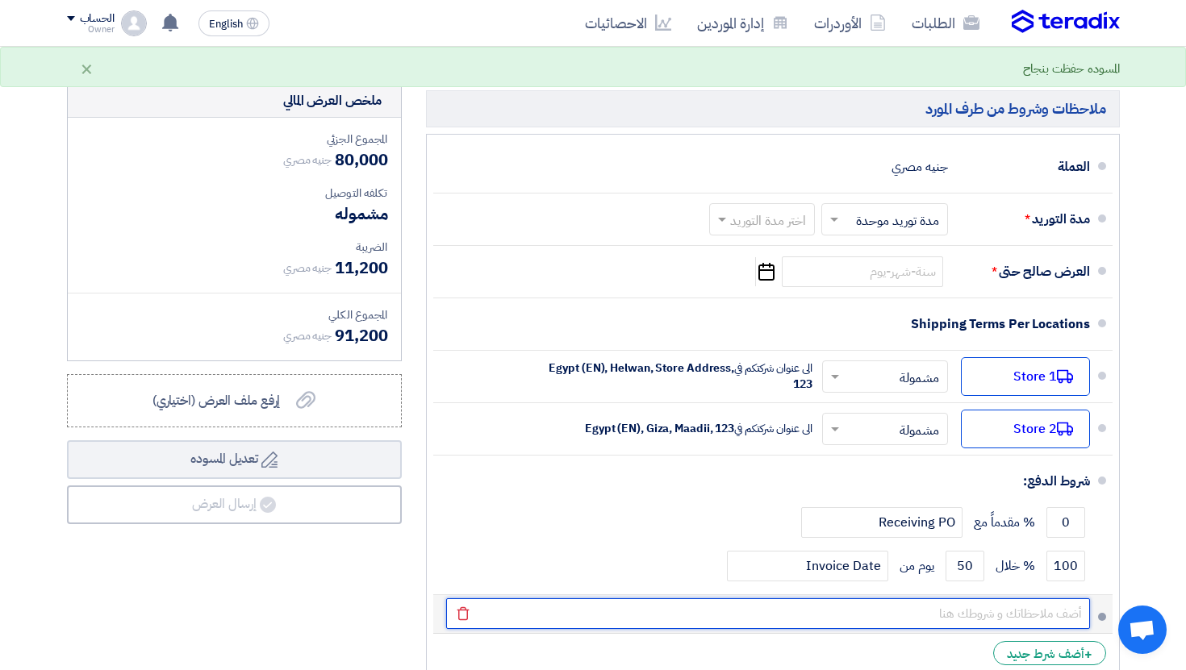
click at [812, 607] on input "text" at bounding box center [768, 614] width 644 height 31
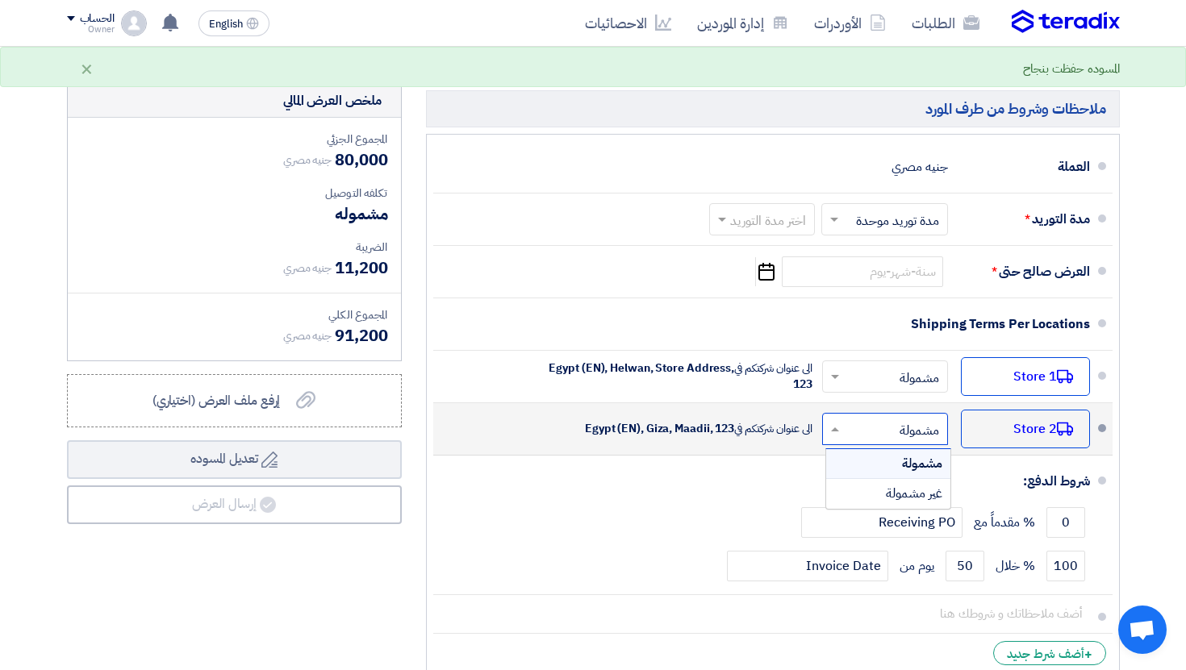
click at [854, 419] on input "text" at bounding box center [882, 430] width 118 height 23
click at [879, 480] on div "غير مشمولة" at bounding box center [888, 493] width 124 height 29
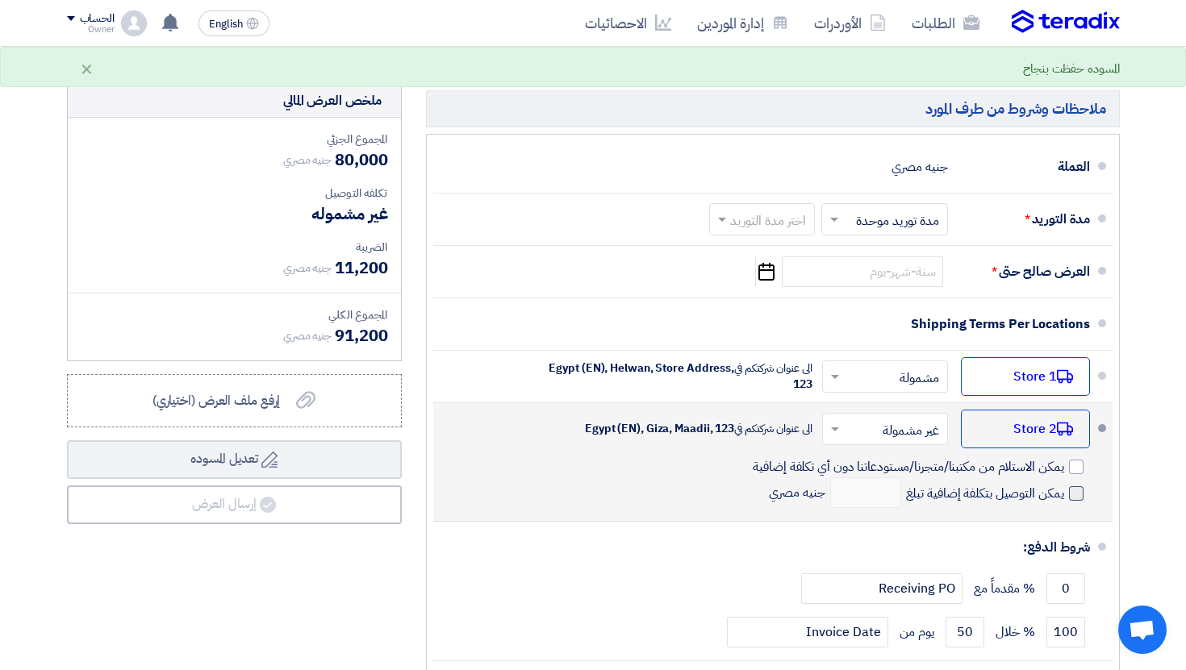
click at [1020, 489] on span "يمكن التوصيل بتكلفة إضافية تبلغ" at bounding box center [985, 494] width 158 height 16
click at [1020, 489] on input "يمكن التوصيل بتكلفة إضافية تبلغ" at bounding box center [983, 500] width 161 height 31
checkbox input "true"
click at [895, 490] on input "number" at bounding box center [865, 493] width 71 height 31
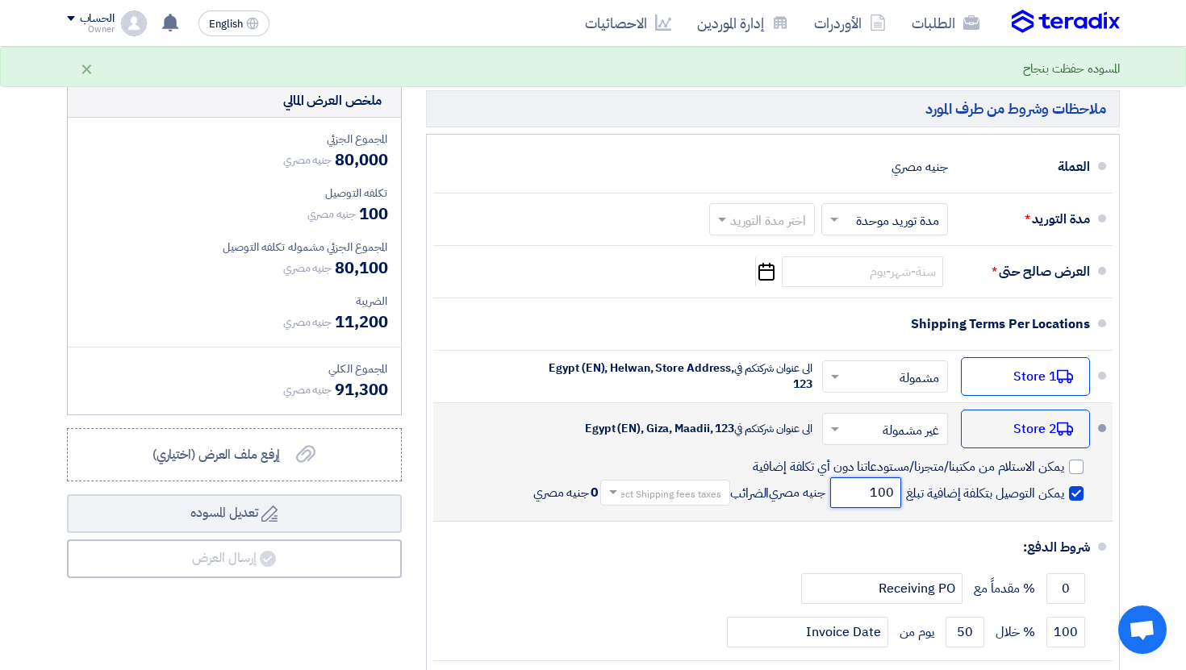
type input "100"
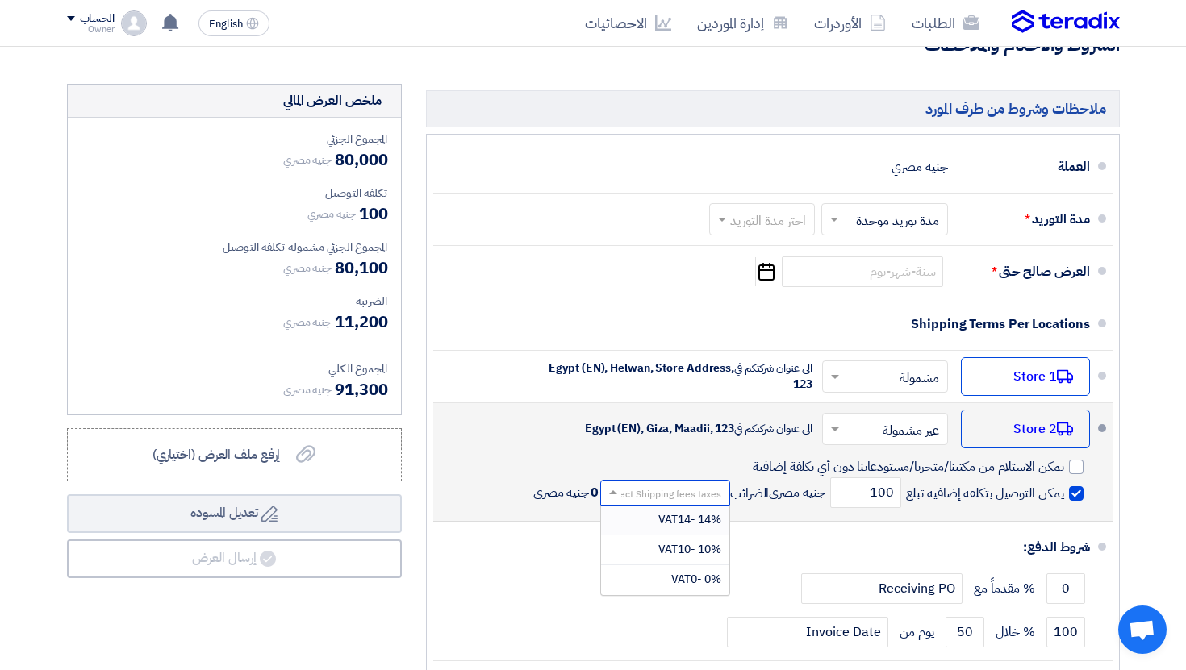
click at [688, 486] on input "text" at bounding box center [662, 493] width 122 height 23
click at [698, 528] on span "14% -VAT14" at bounding box center [689, 519] width 63 height 17
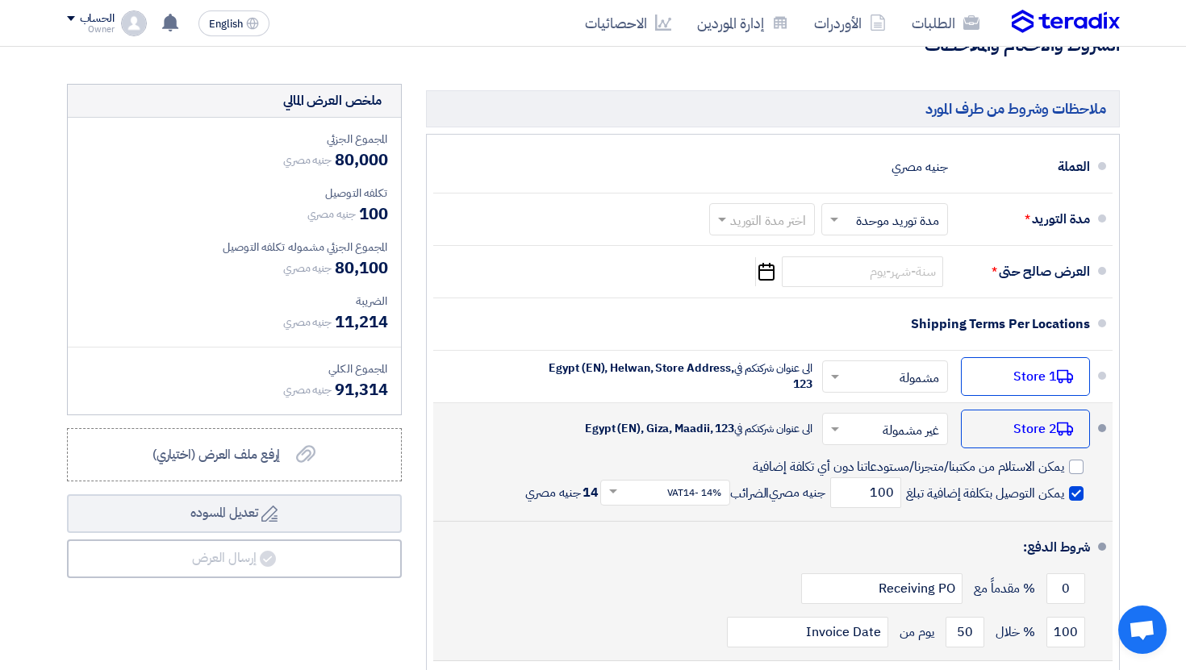
click at [807, 533] on div "شروط الدفع:" at bounding box center [774, 547] width 631 height 39
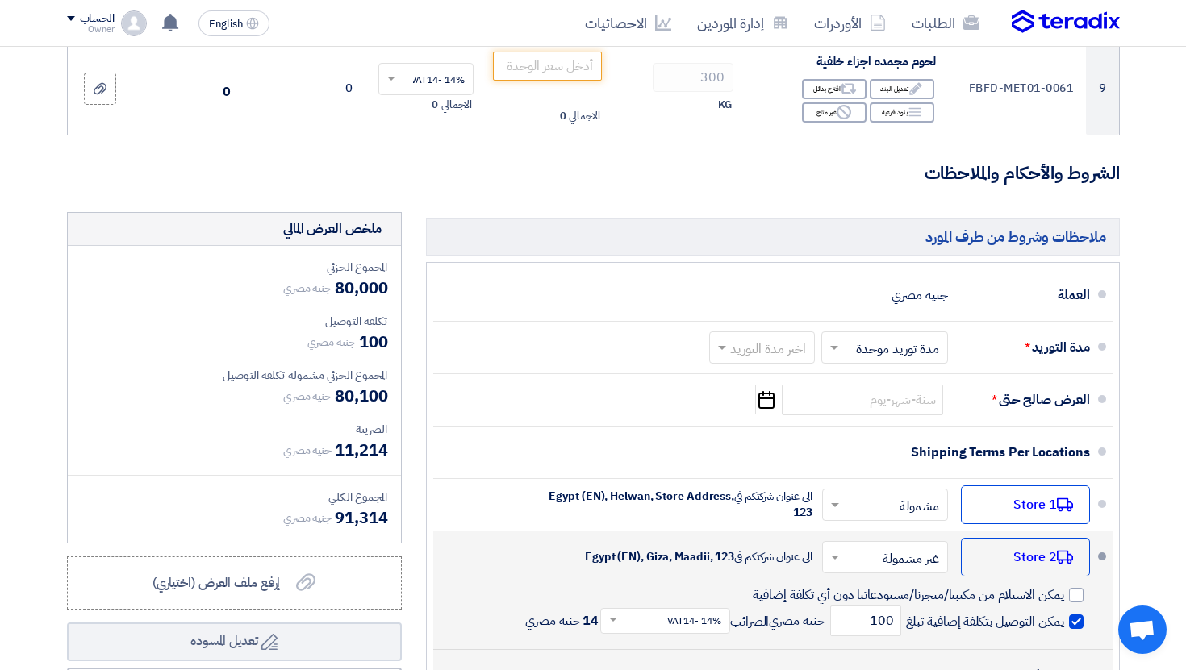
scroll to position [1043, 0]
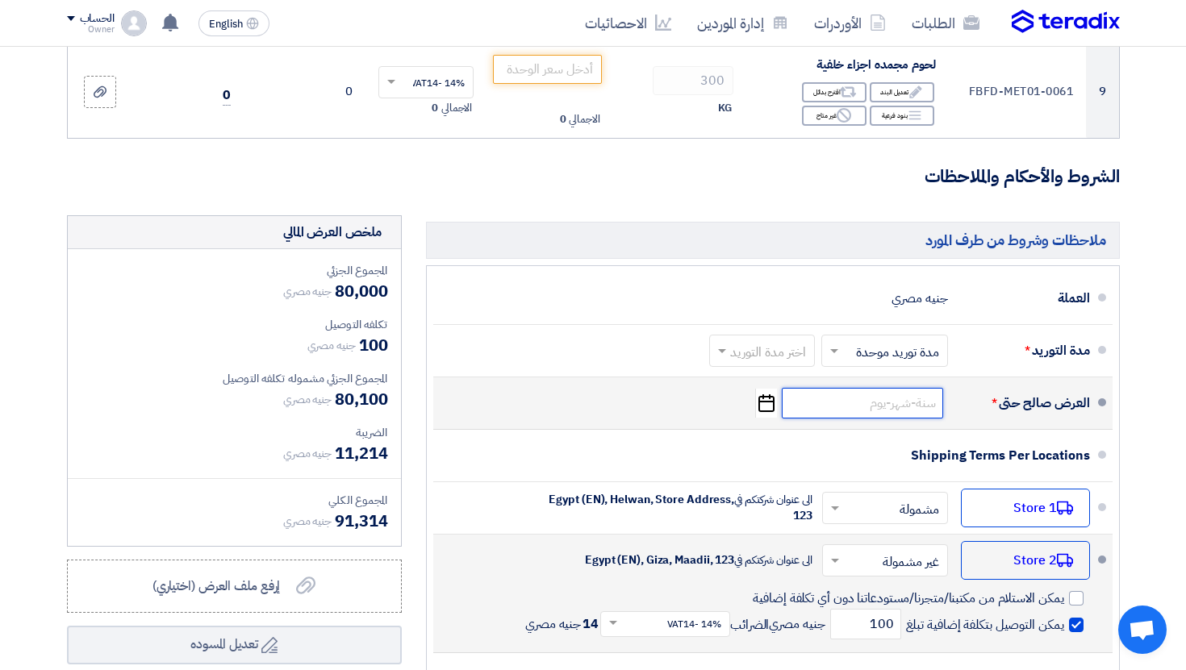
click at [856, 406] on input at bounding box center [862, 403] width 161 height 31
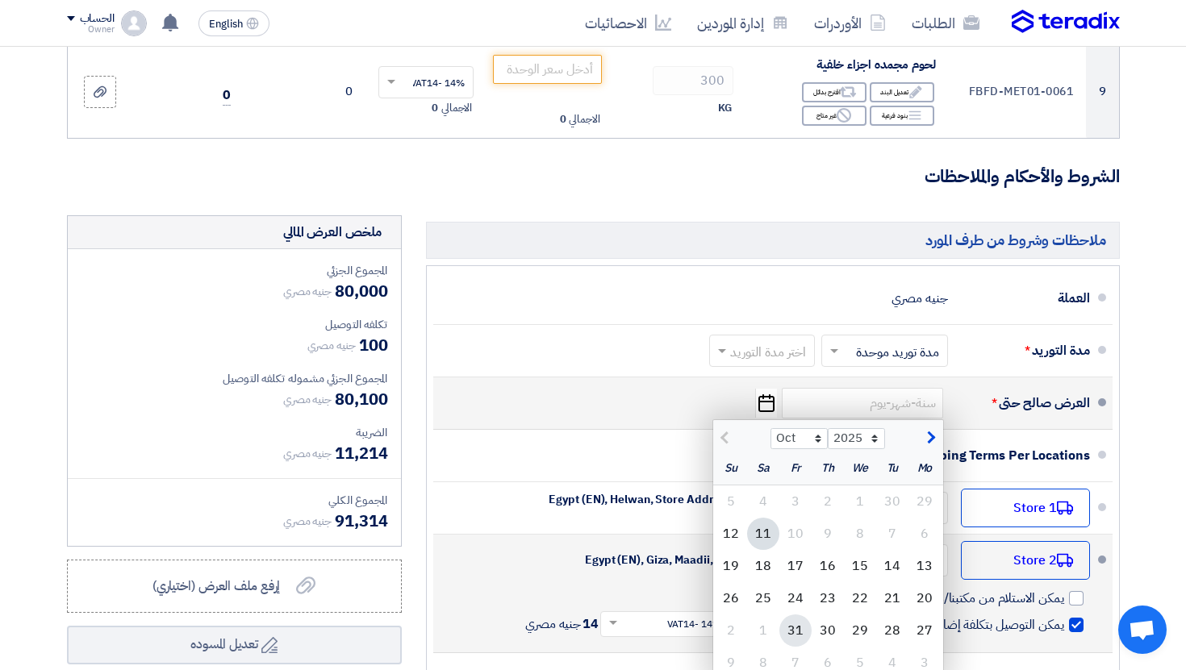
click at [798, 623] on div "31" at bounding box center [795, 631] width 32 height 32
type input "10/31/2025"
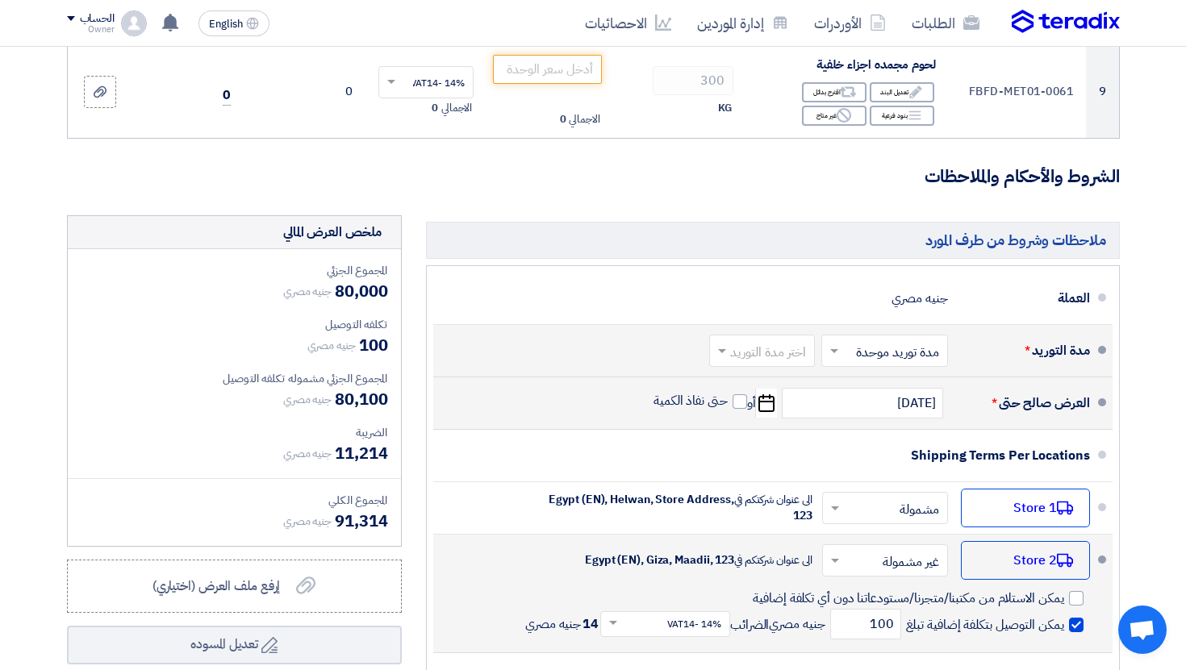
click at [776, 346] on input "text" at bounding box center [759, 351] width 98 height 23
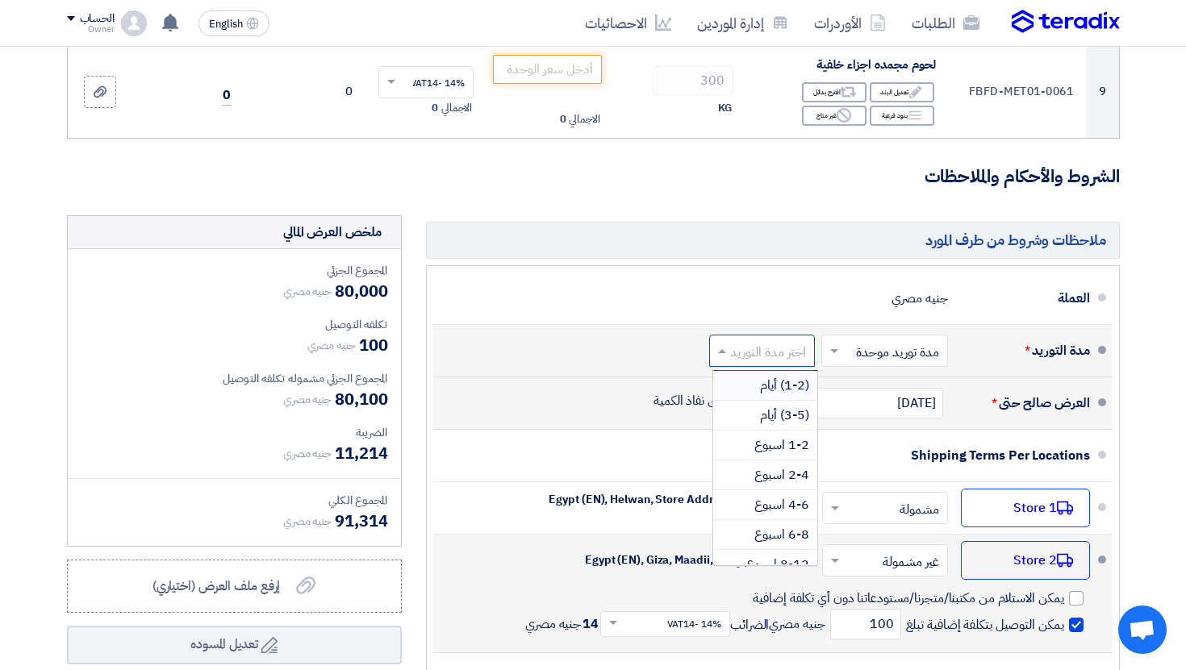
click at [787, 381] on span "(1-2) أيام" at bounding box center [784, 385] width 49 height 19
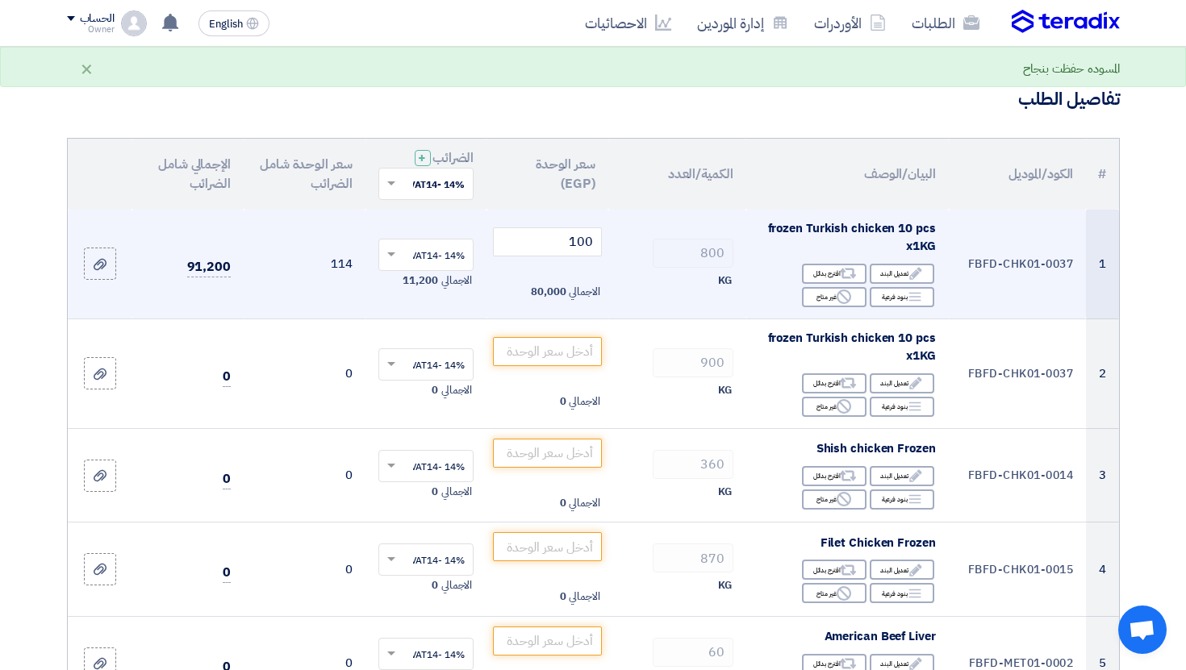
scroll to position [76, 0]
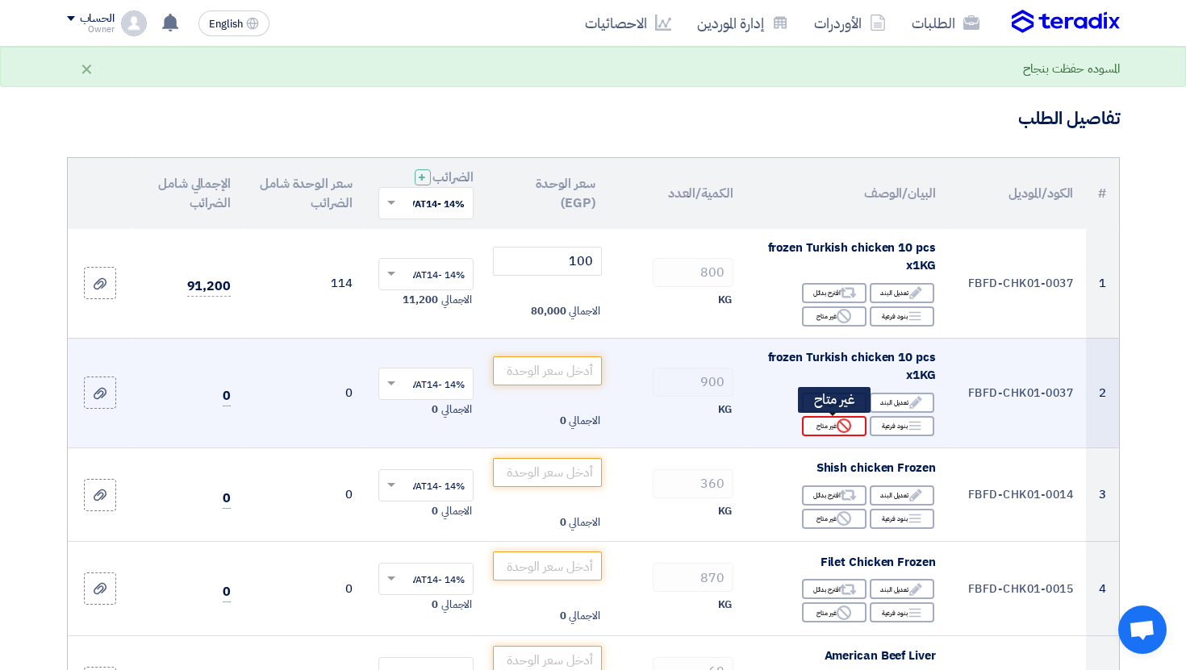
click at [845, 426] on icon "Reject" at bounding box center [844, 426] width 15 height 15
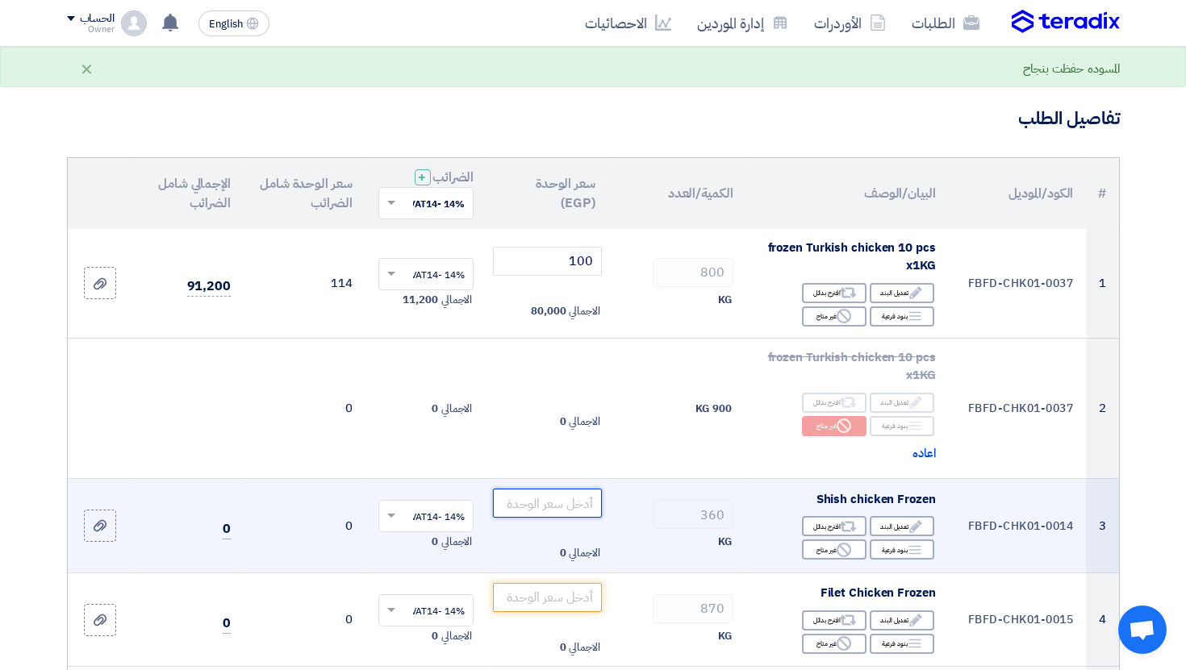
click at [568, 502] on input "number" at bounding box center [547, 503] width 109 height 29
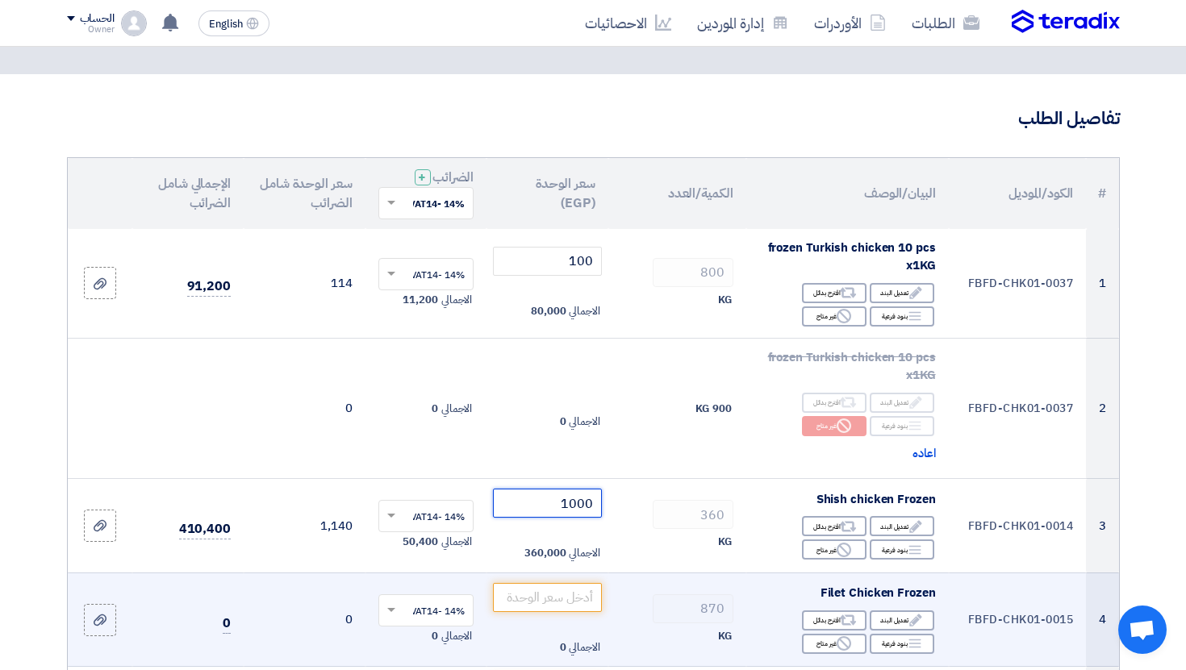
type input "1000"
click at [532, 582] on td "الاجمالي 0" at bounding box center [547, 620] width 122 height 94
click at [549, 593] on input "number" at bounding box center [547, 597] width 109 height 29
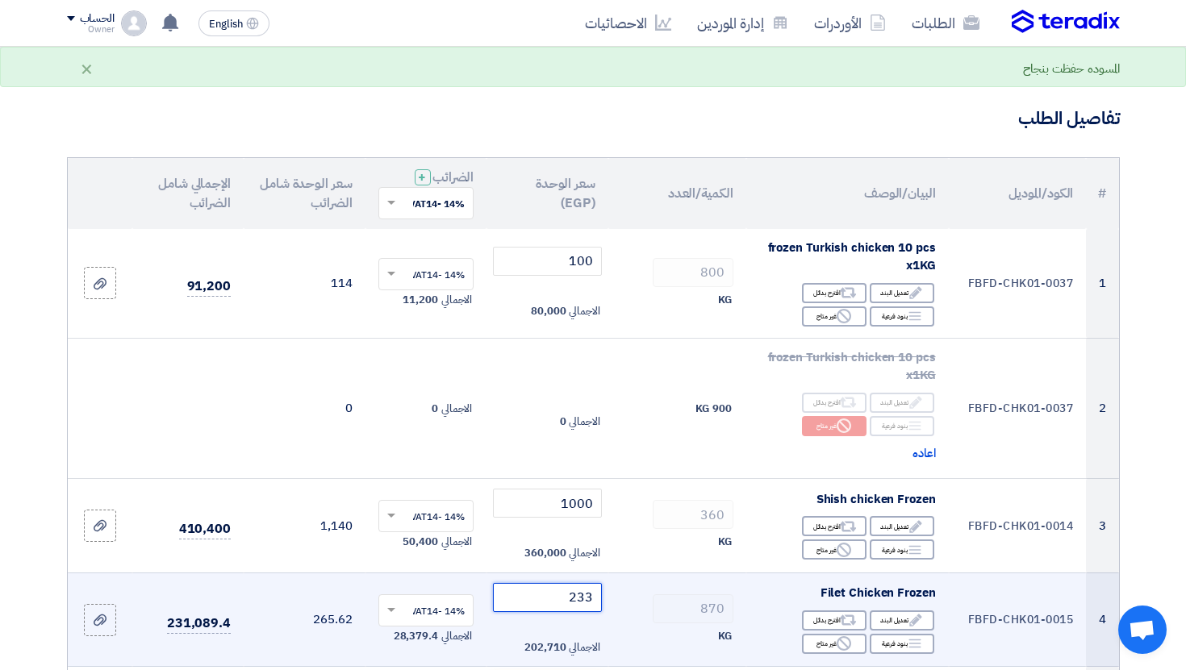
scroll to position [221, 0]
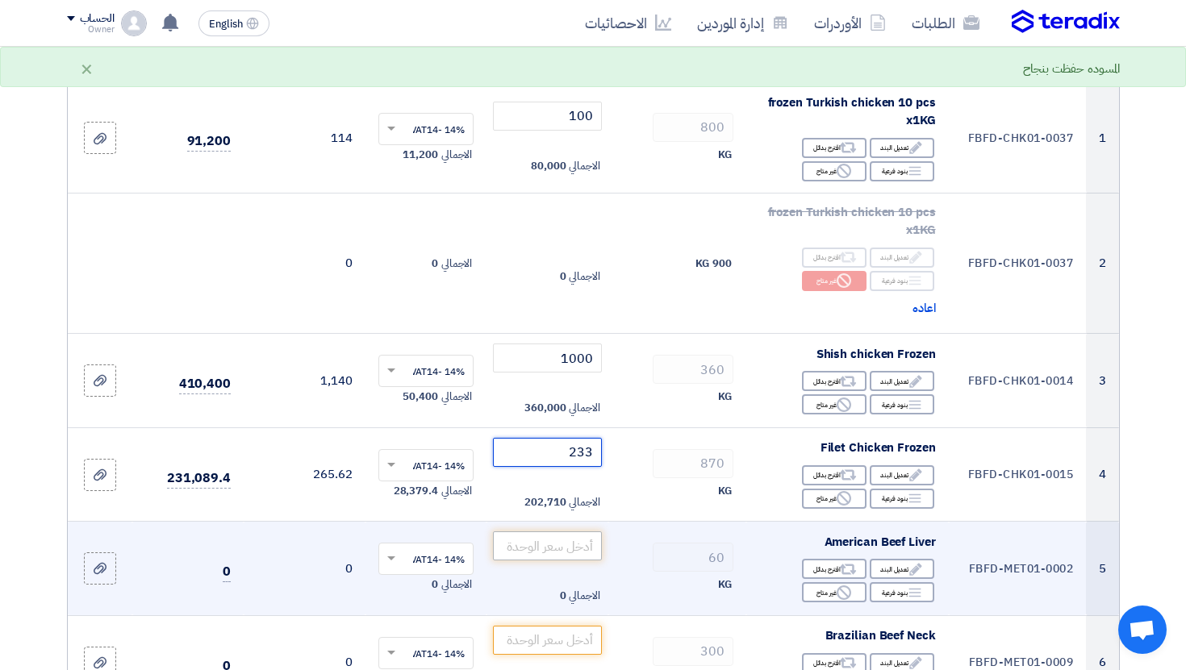
type input "233"
click at [575, 558] on input "number" at bounding box center [547, 546] width 109 height 29
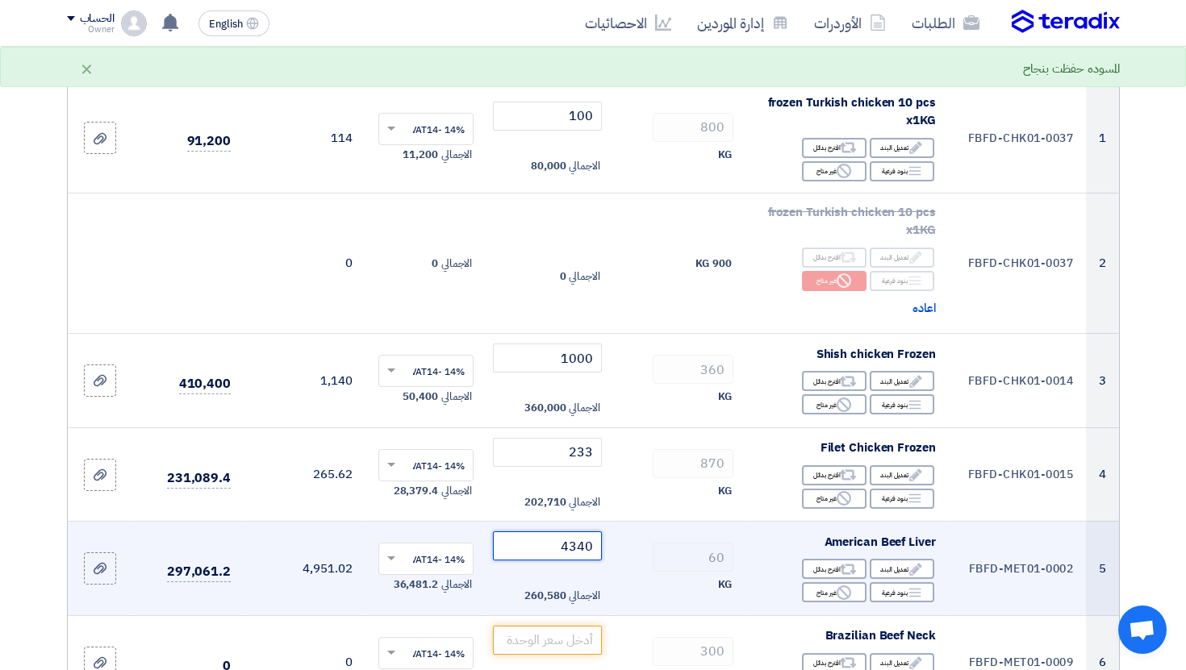
scroll to position [232, 0]
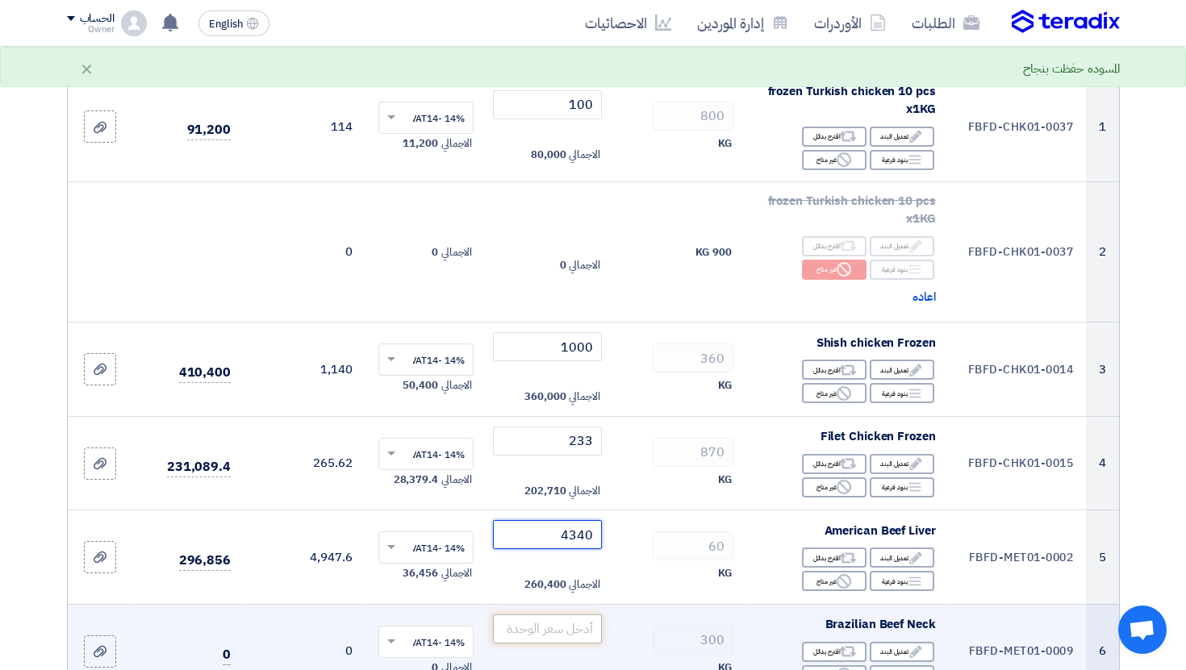
type input "4340"
click at [553, 616] on input "number" at bounding box center [547, 629] width 109 height 29
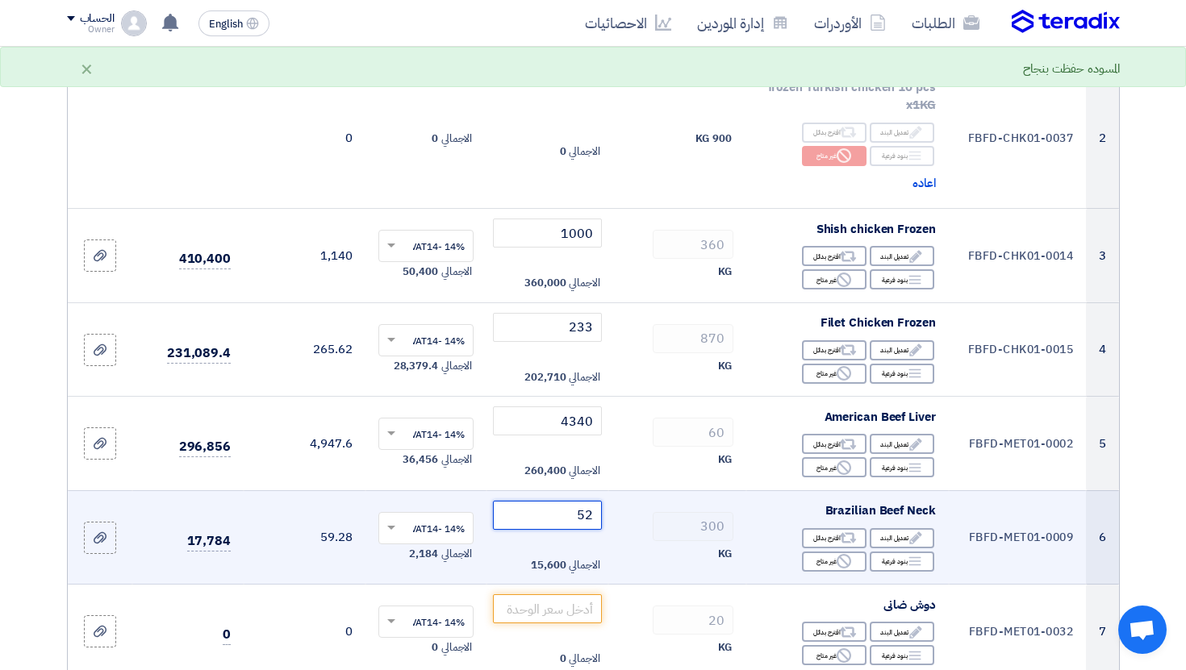
scroll to position [453, 0]
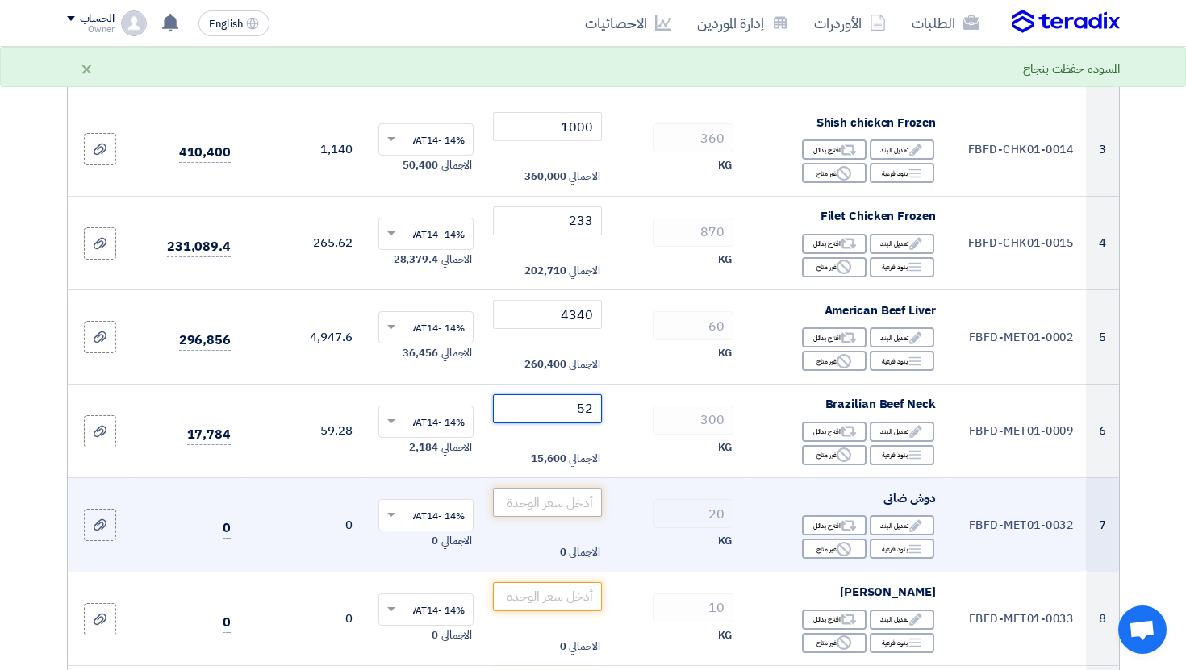
type input "52"
click at [559, 516] on input "number" at bounding box center [547, 502] width 109 height 29
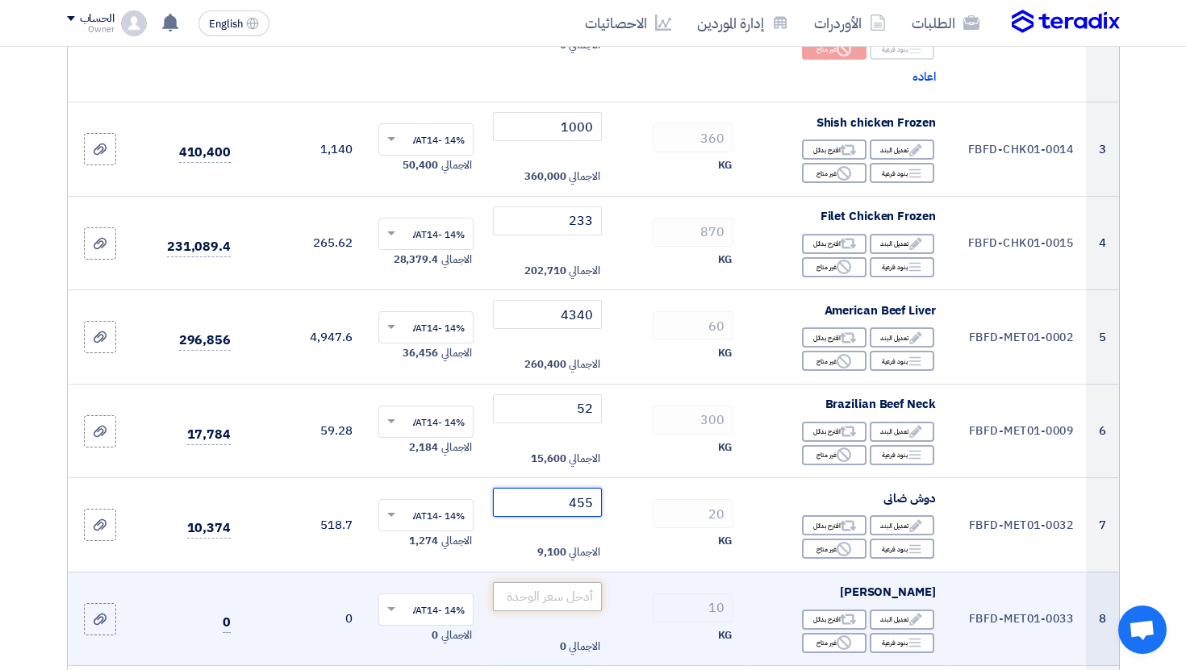
type input "455"
click at [563, 582] on input "number" at bounding box center [547, 596] width 109 height 29
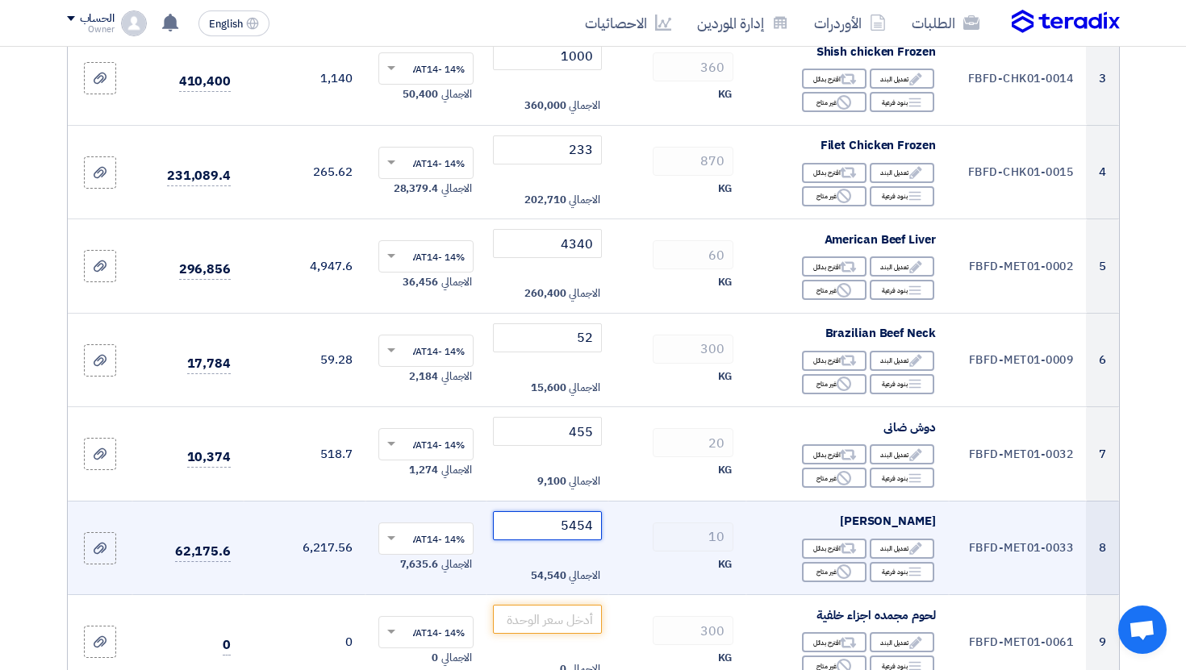
scroll to position [556, 0]
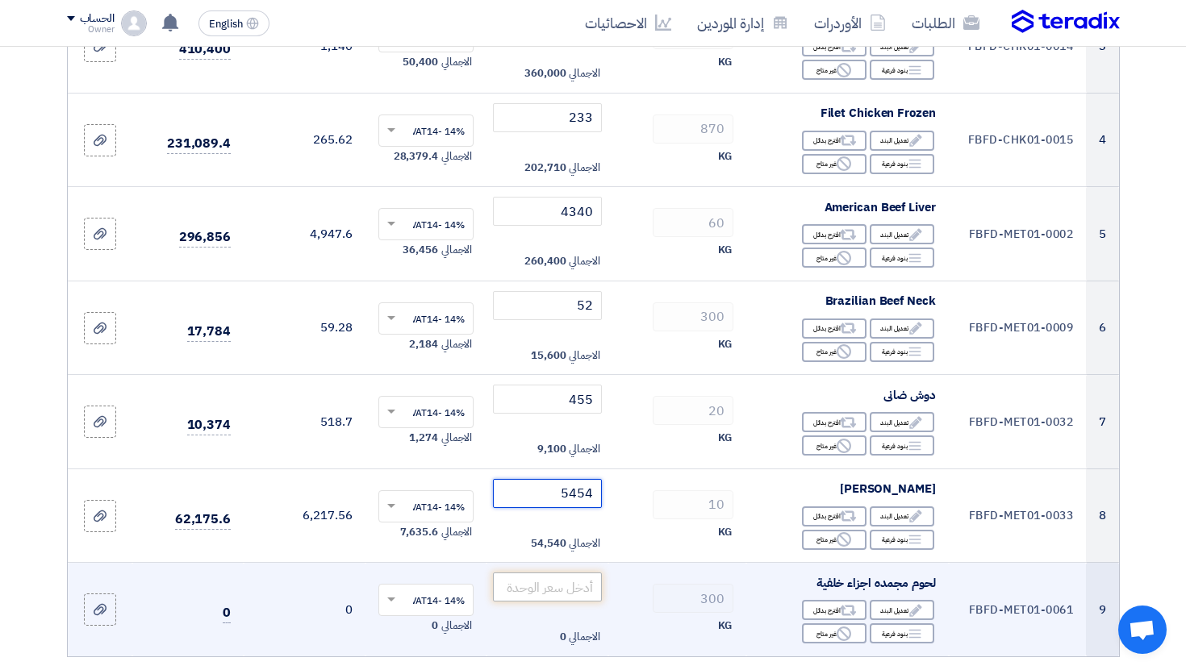
type input "5454"
click at [586, 573] on input "number" at bounding box center [547, 587] width 109 height 29
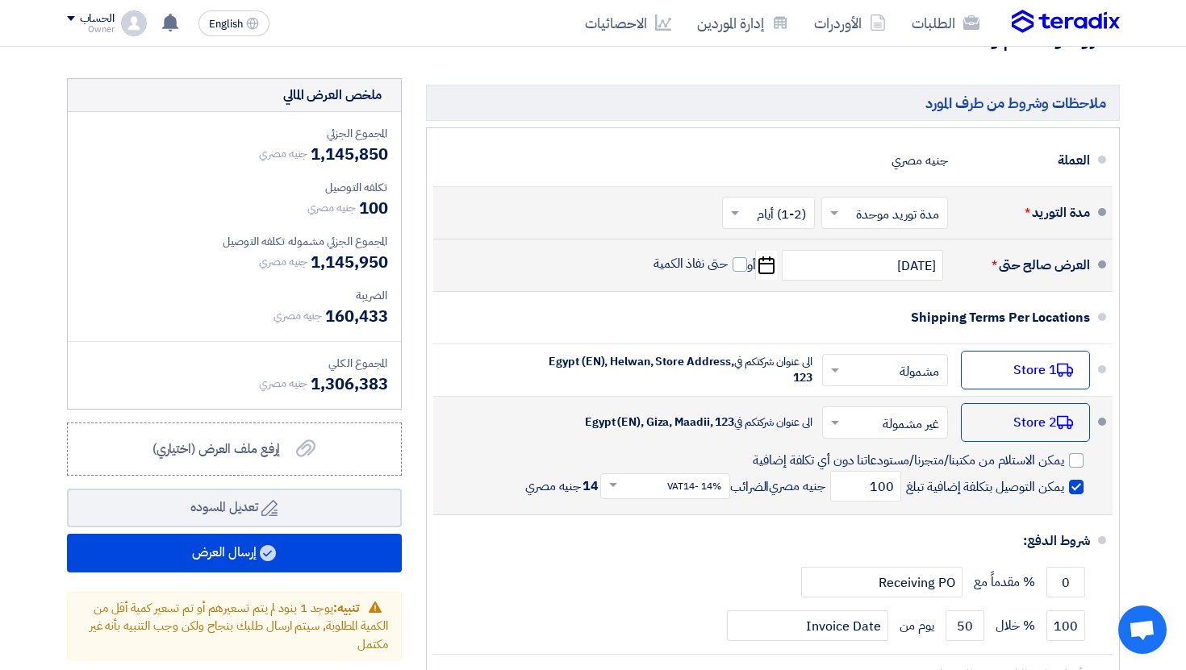
scroll to position [1238, 0]
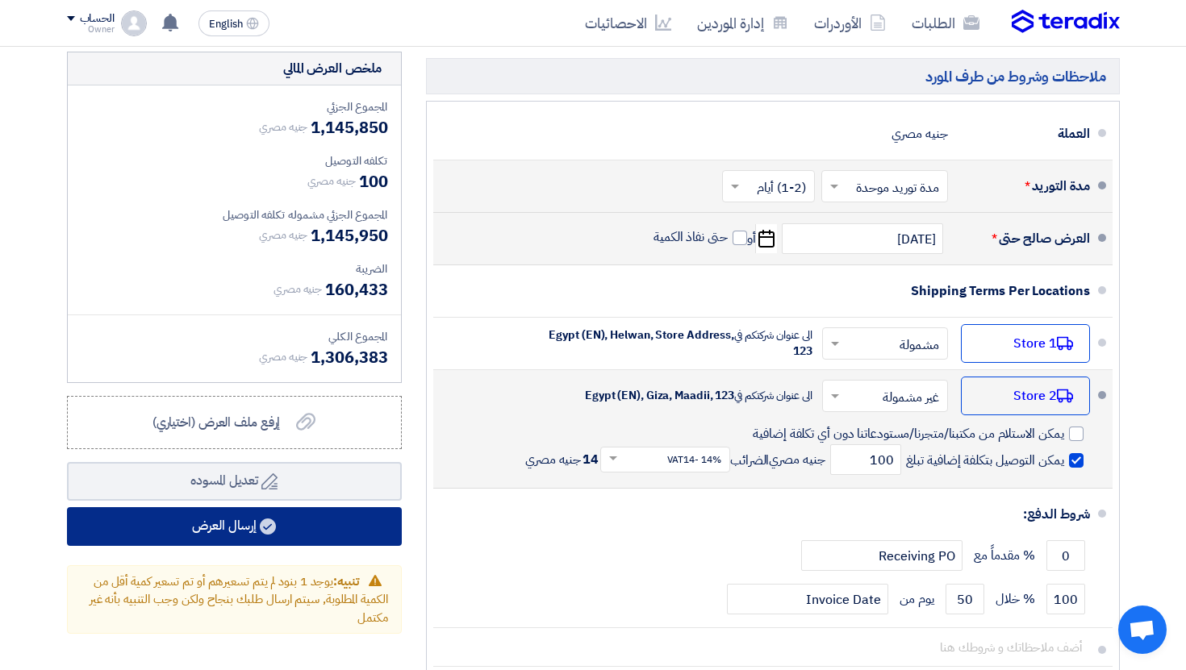
type input "545"
click at [301, 525] on button "إرسال العرض" at bounding box center [234, 526] width 335 height 39
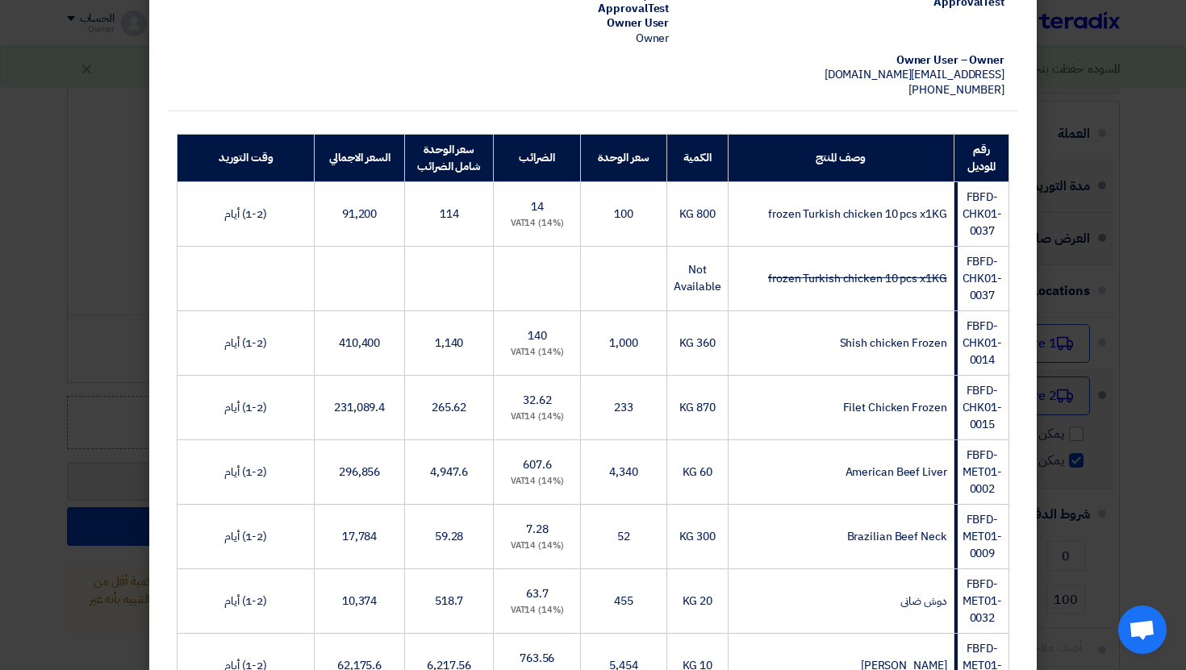
scroll to position [643, 0]
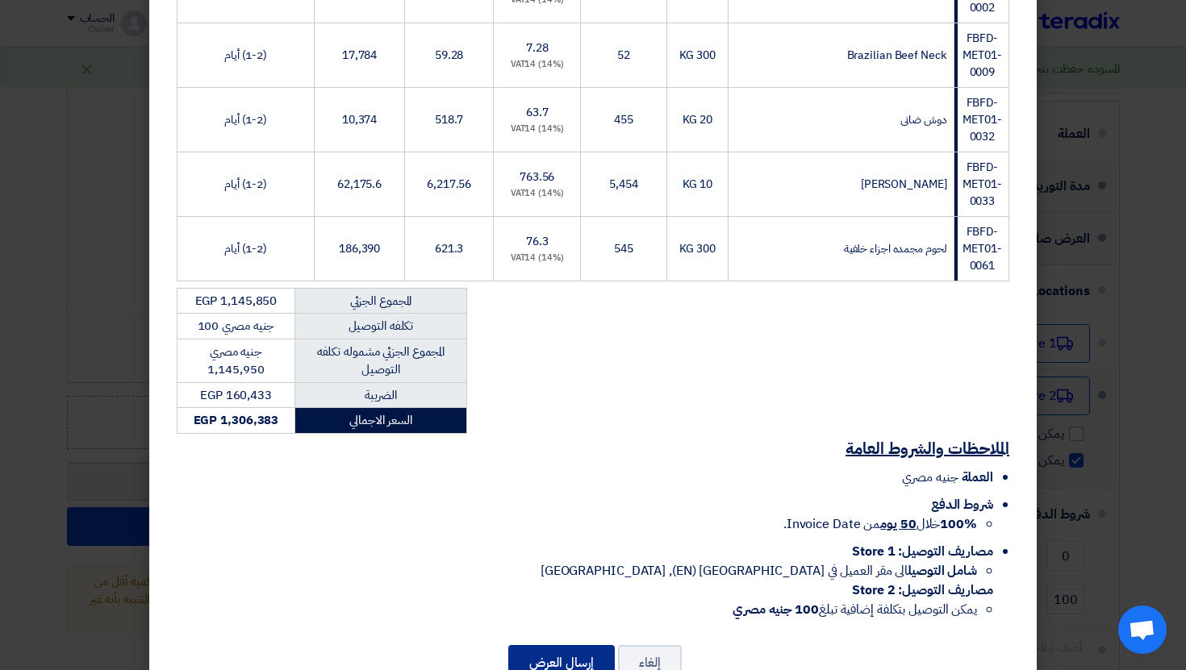
click at [572, 645] on button "إرسال العرض" at bounding box center [561, 662] width 106 height 35
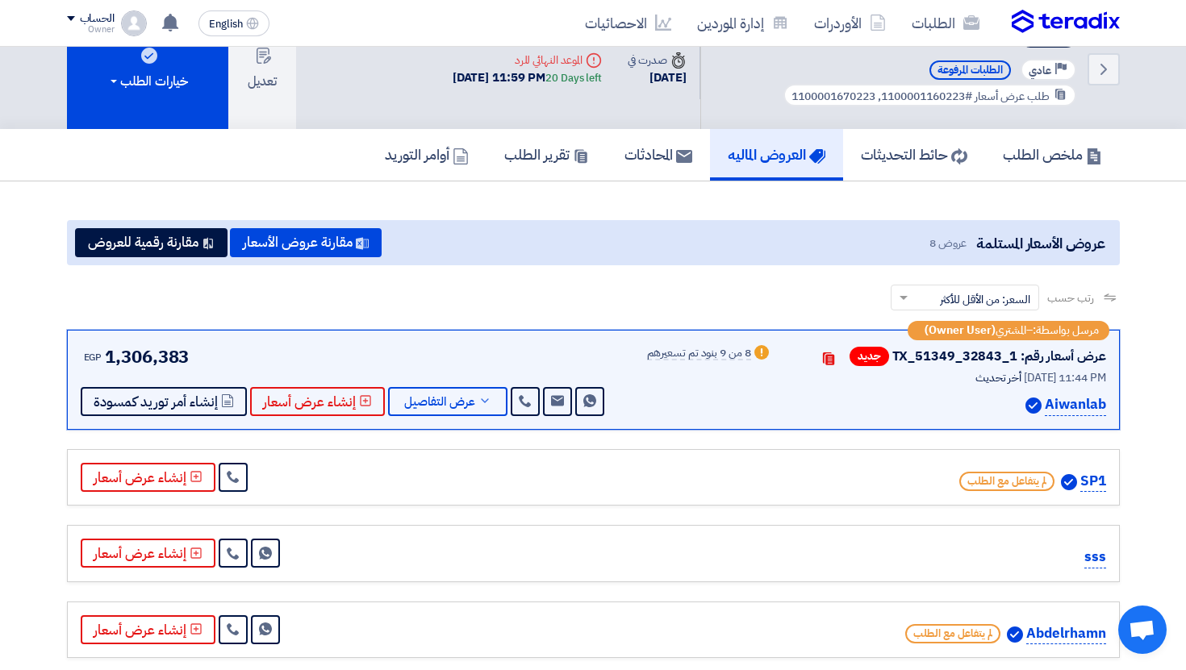
scroll to position [44, 0]
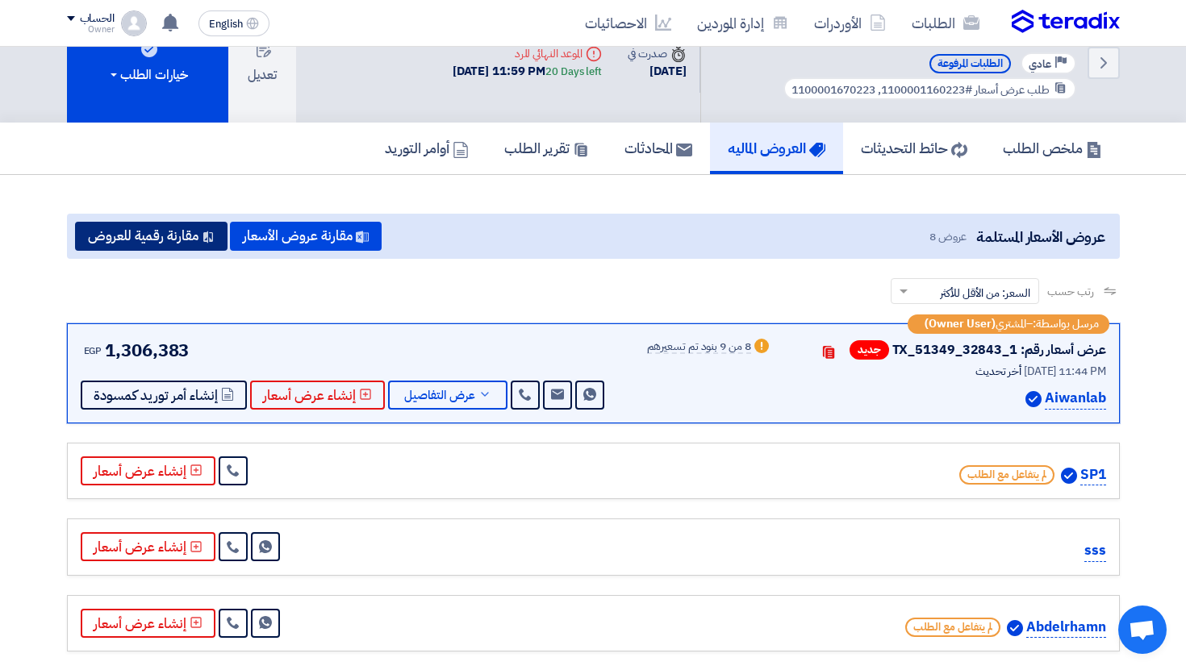
click at [169, 237] on button "مقارنة رقمية للعروض" at bounding box center [151, 236] width 152 height 29
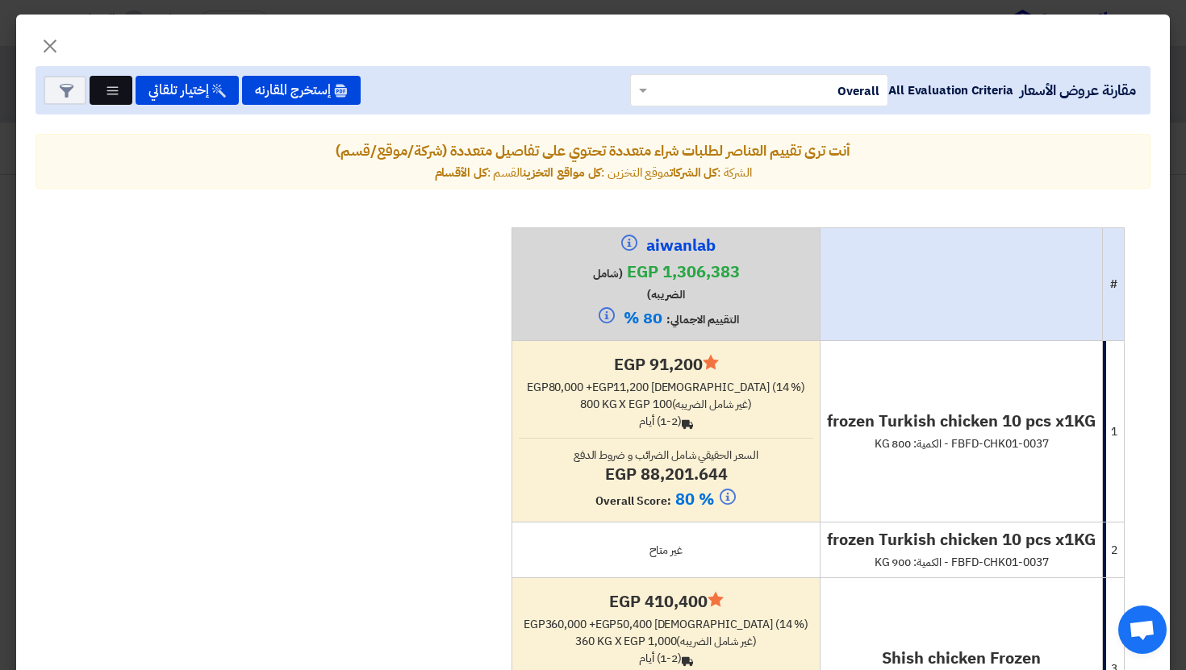
click at [106, 95] on icon "Multi Tenant Preferences" at bounding box center [113, 91] width 14 height 14
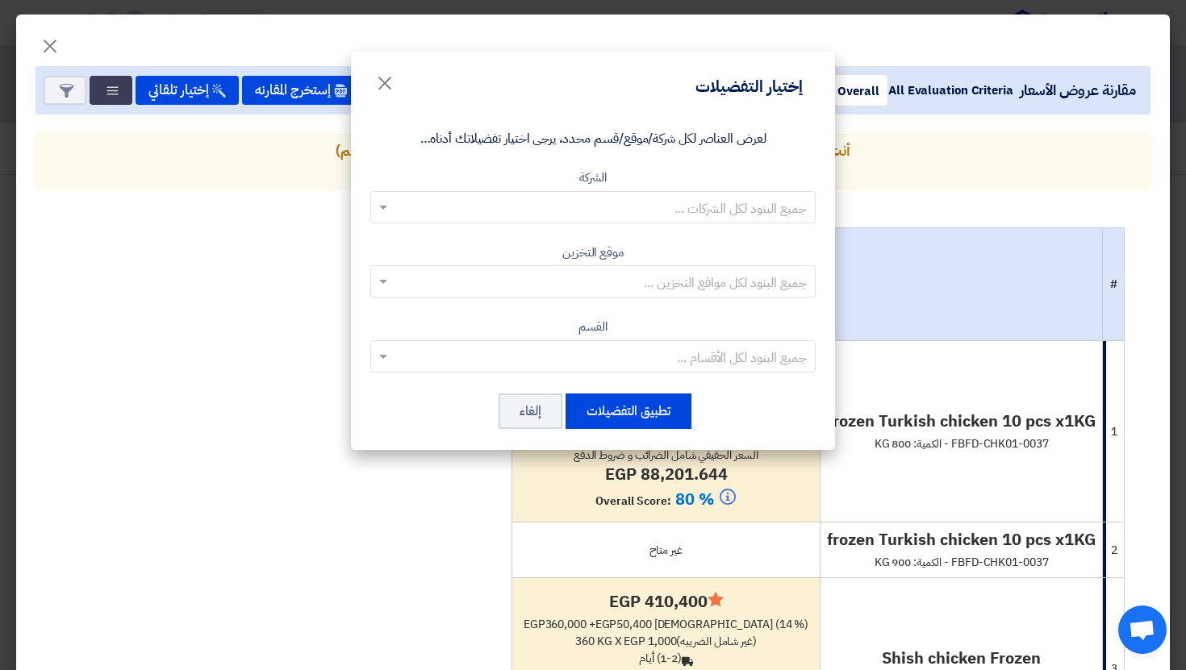
click at [616, 206] on input "text" at bounding box center [601, 207] width 413 height 27
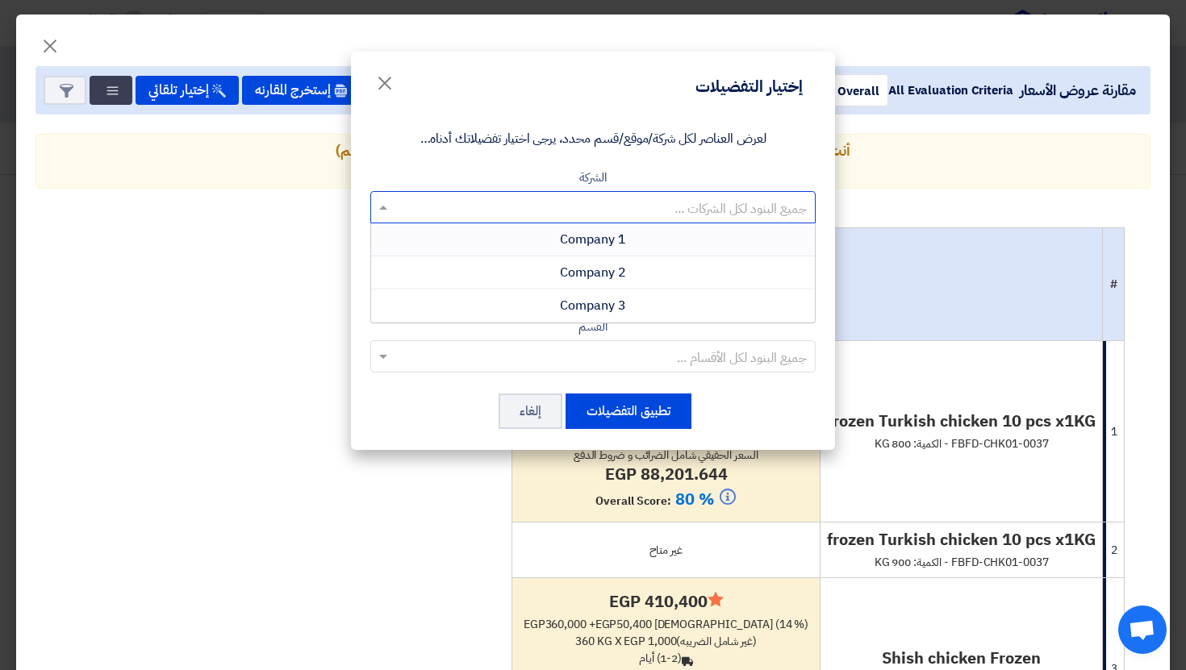
click at [613, 254] on div "Company 1" at bounding box center [593, 239] width 444 height 33
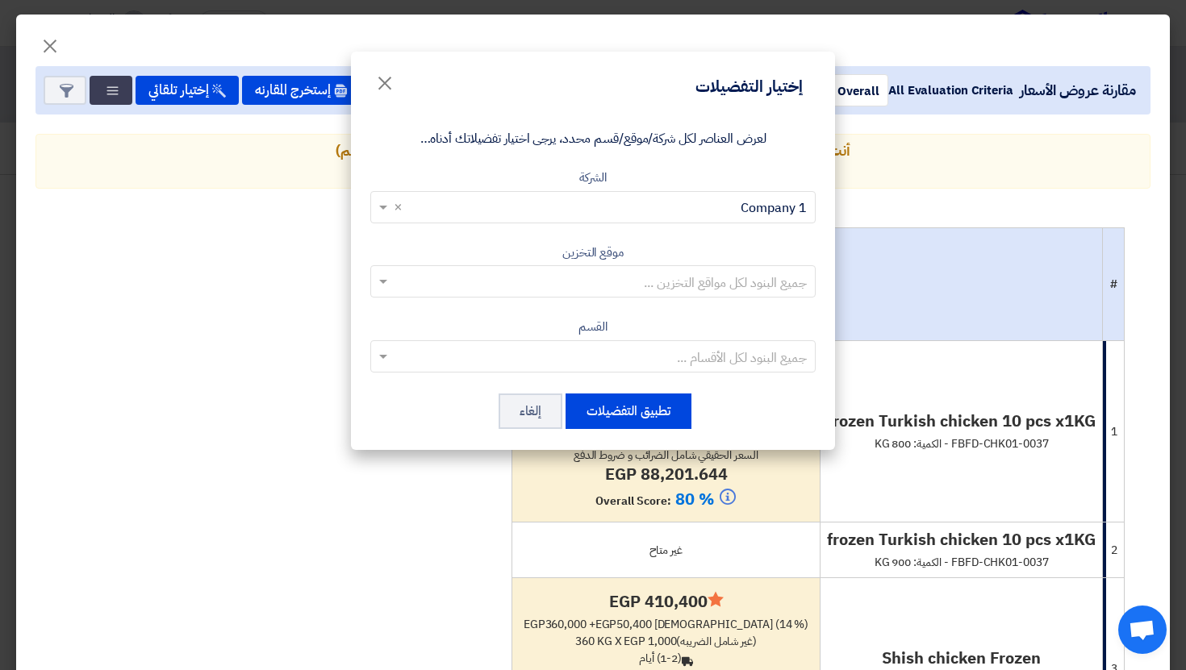
click at [615, 284] on input "text" at bounding box center [601, 282] width 413 height 27
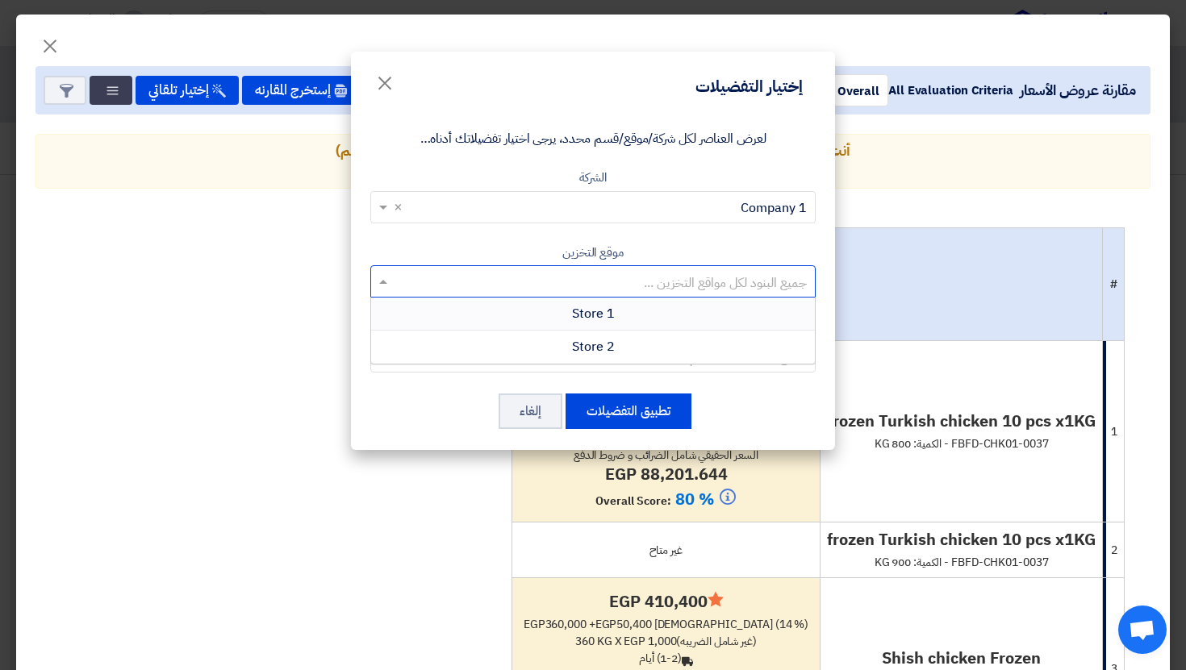
click at [630, 324] on div "Store 1" at bounding box center [593, 314] width 444 height 33
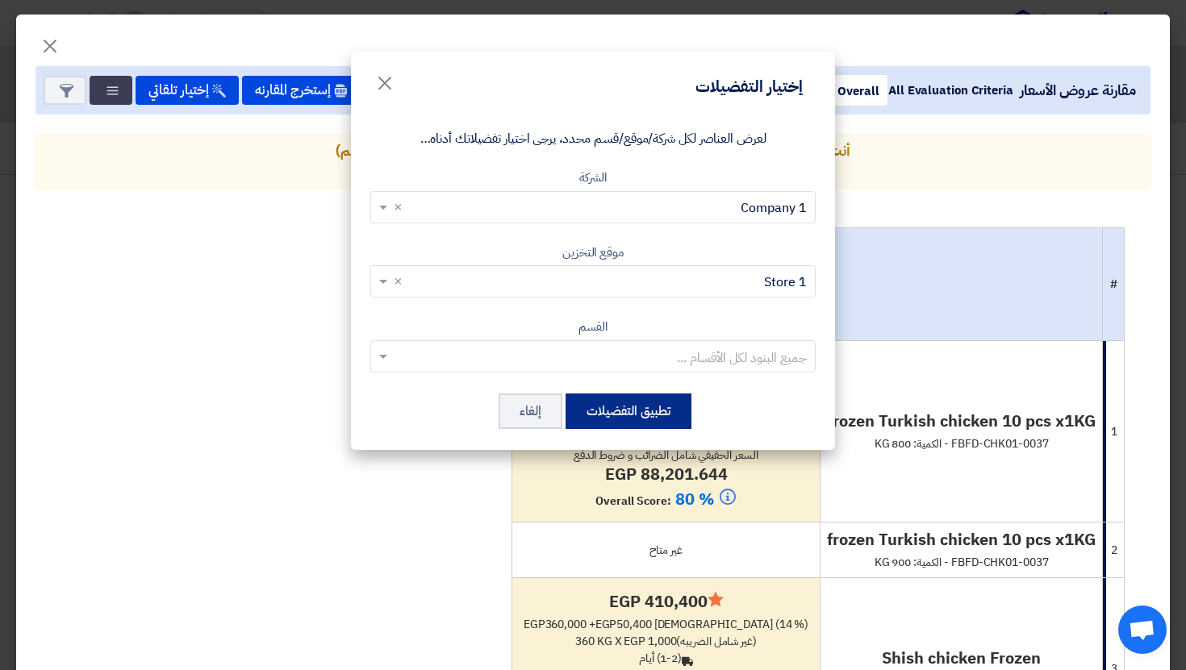
click at [609, 403] on button "تطبيق التفضيلات" at bounding box center [629, 411] width 126 height 35
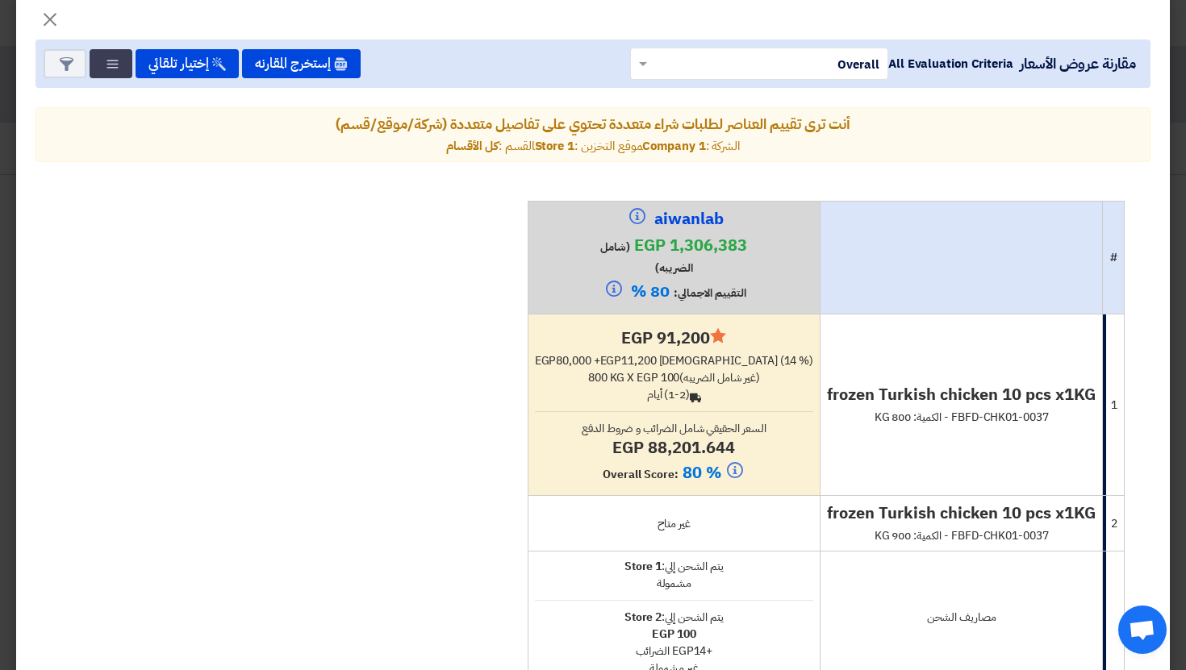
scroll to position [0, 0]
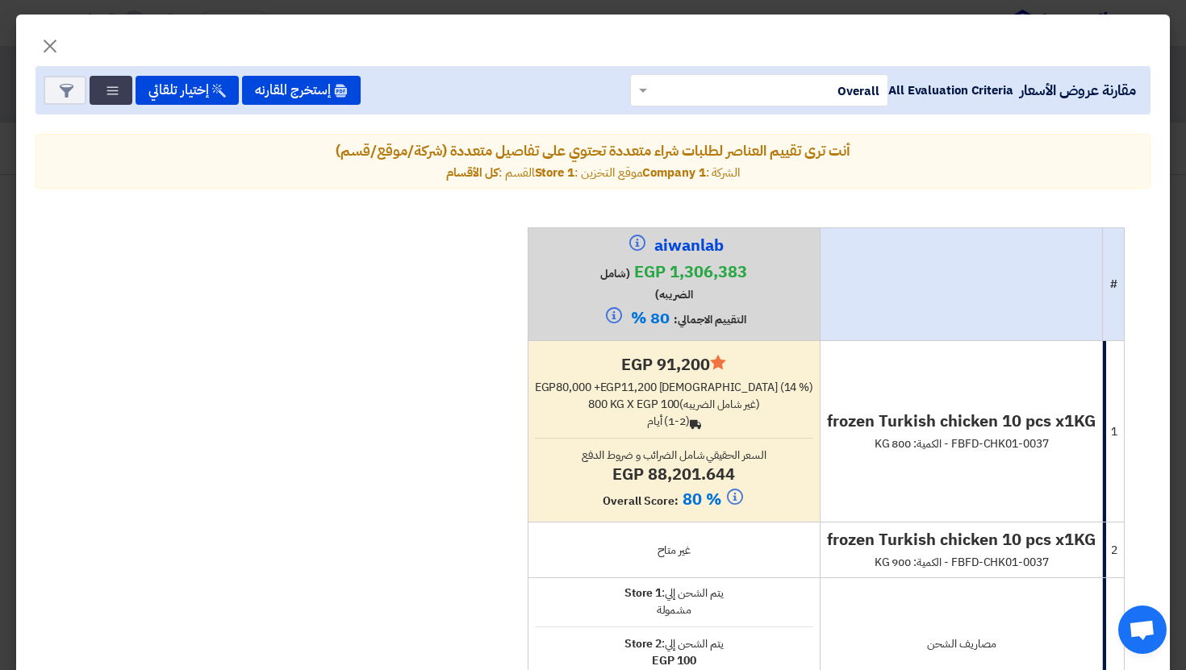
click at [700, 466] on h4 "egp 88,201.644" at bounding box center [674, 474] width 278 height 21
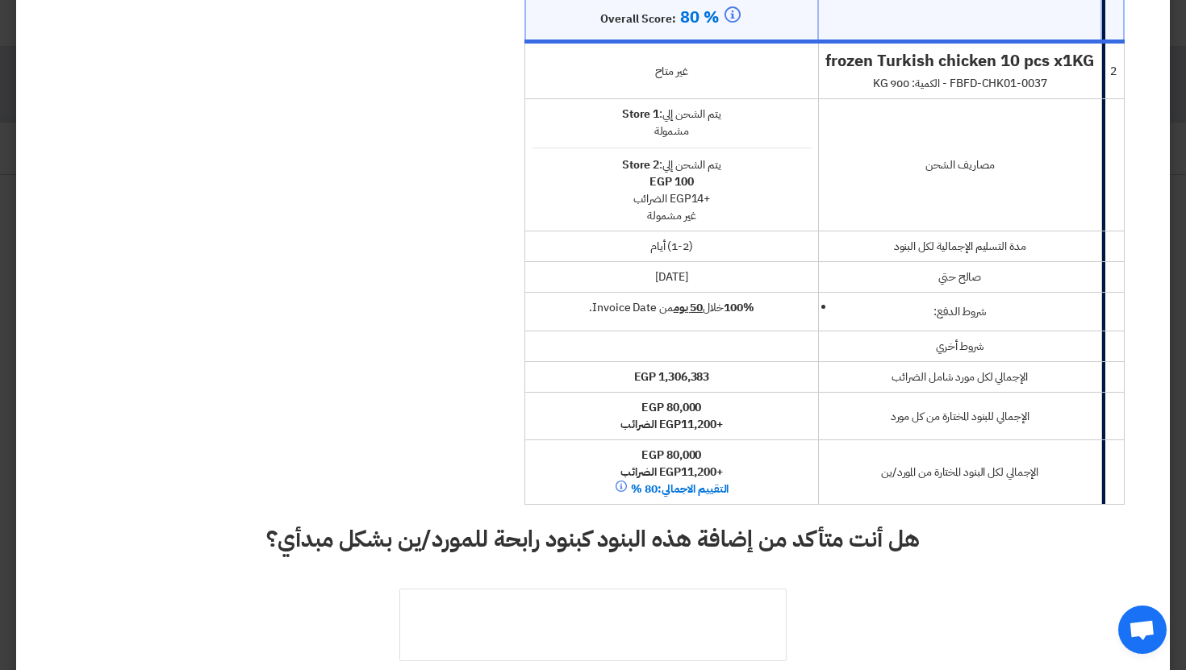
scroll to position [632, 0]
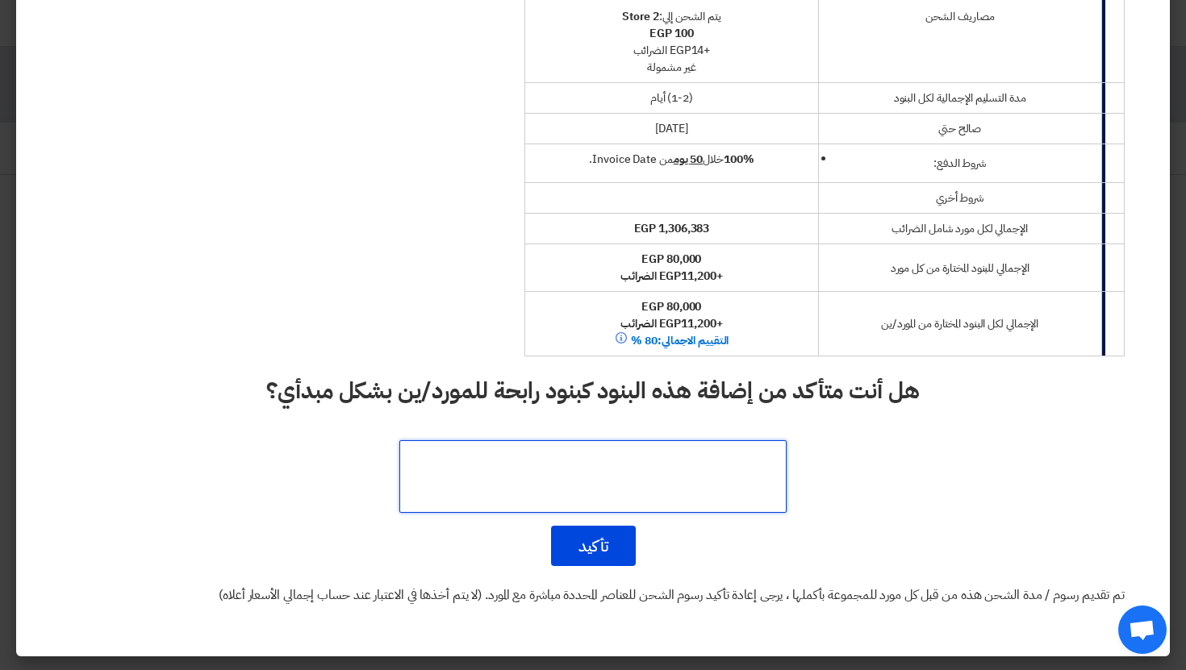
click at [592, 486] on textarea at bounding box center [592, 476] width 387 height 73
type textarea "dsds"
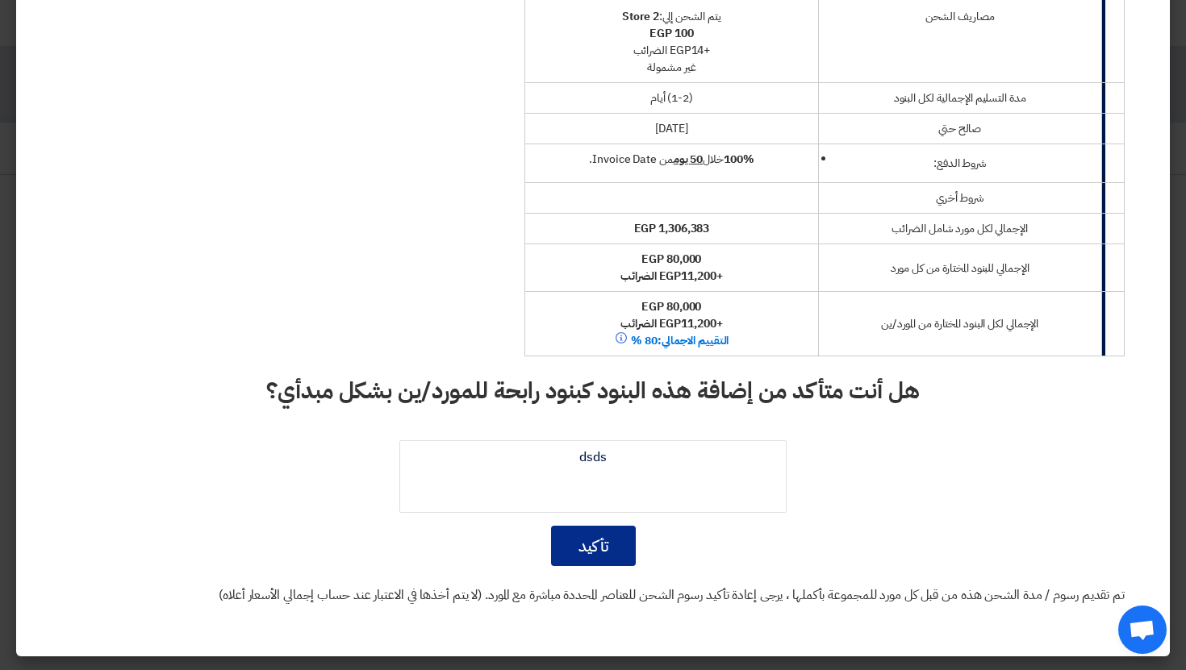
click at [602, 547] on button "تأكيد" at bounding box center [593, 546] width 85 height 40
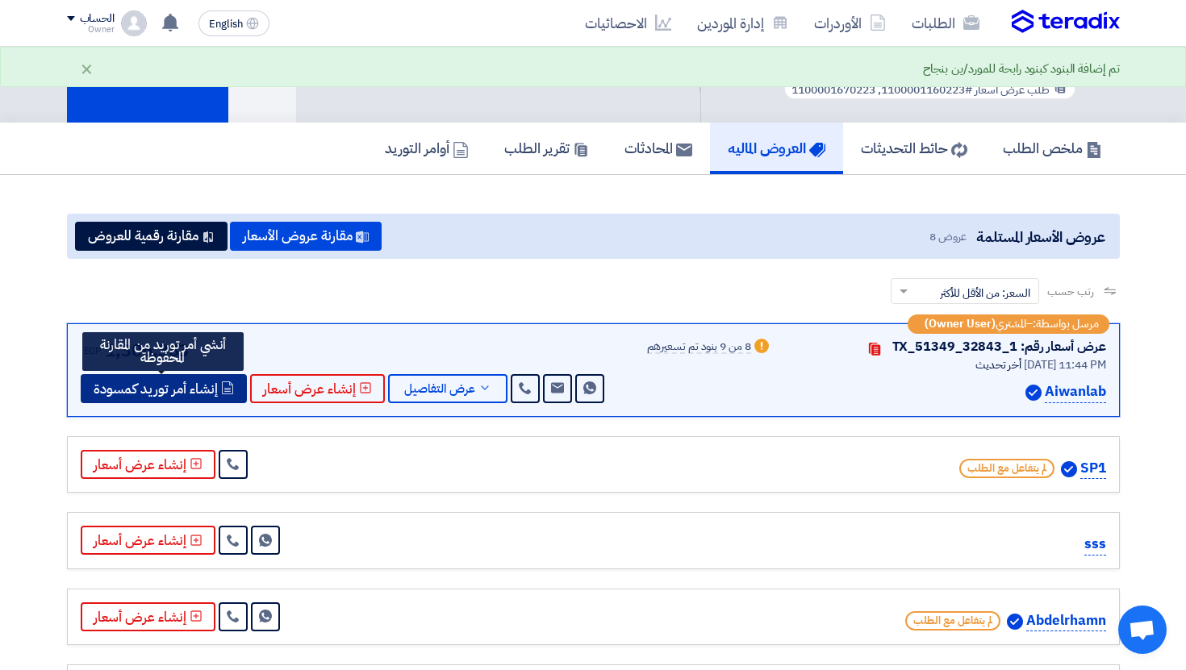
click at [203, 395] on span "إنشاء أمر توريد كمسودة" at bounding box center [156, 389] width 124 height 12
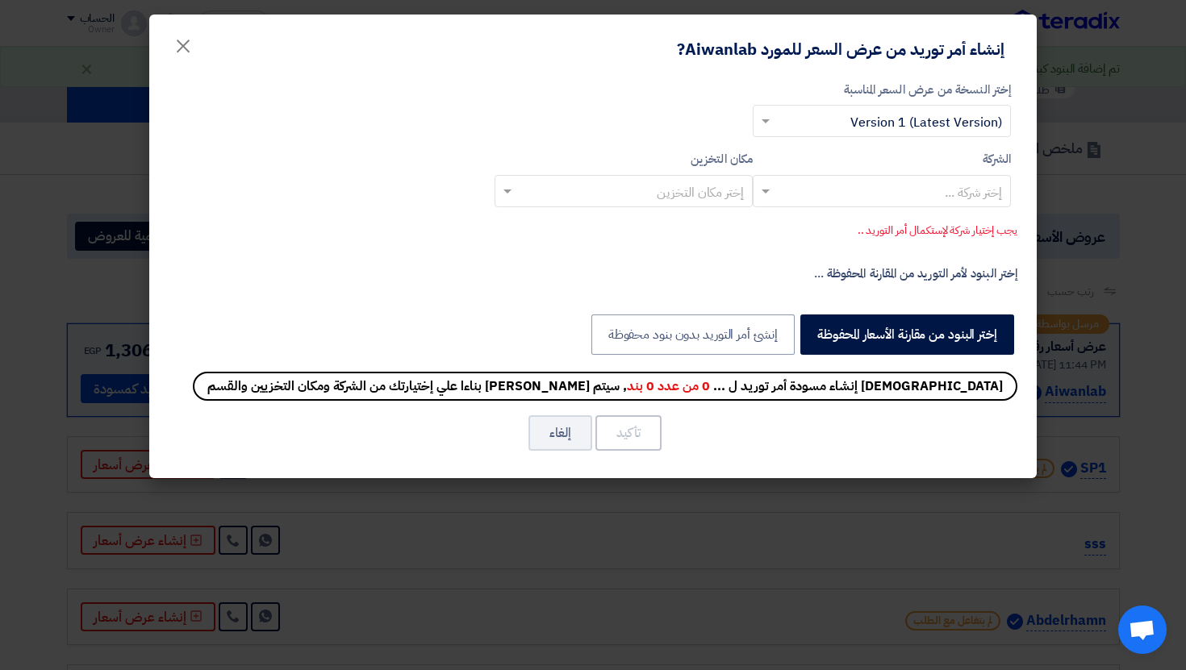
click at [957, 201] on input "text" at bounding box center [891, 192] width 226 height 27
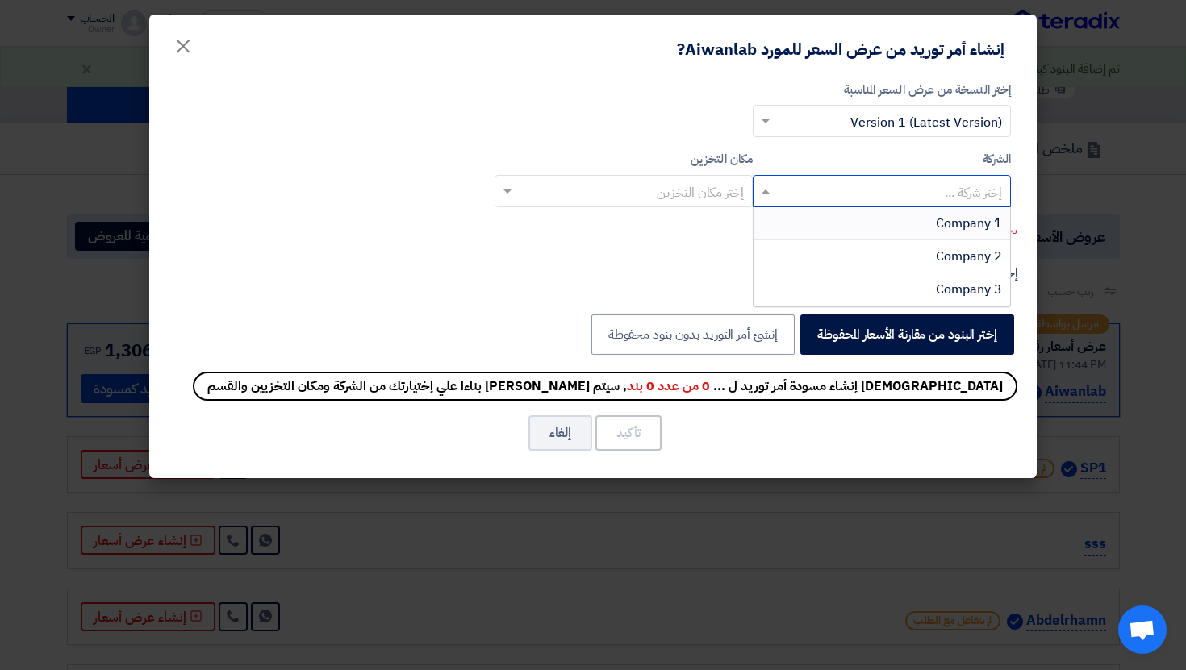
click at [957, 227] on span "Company 1" at bounding box center [969, 223] width 66 height 19
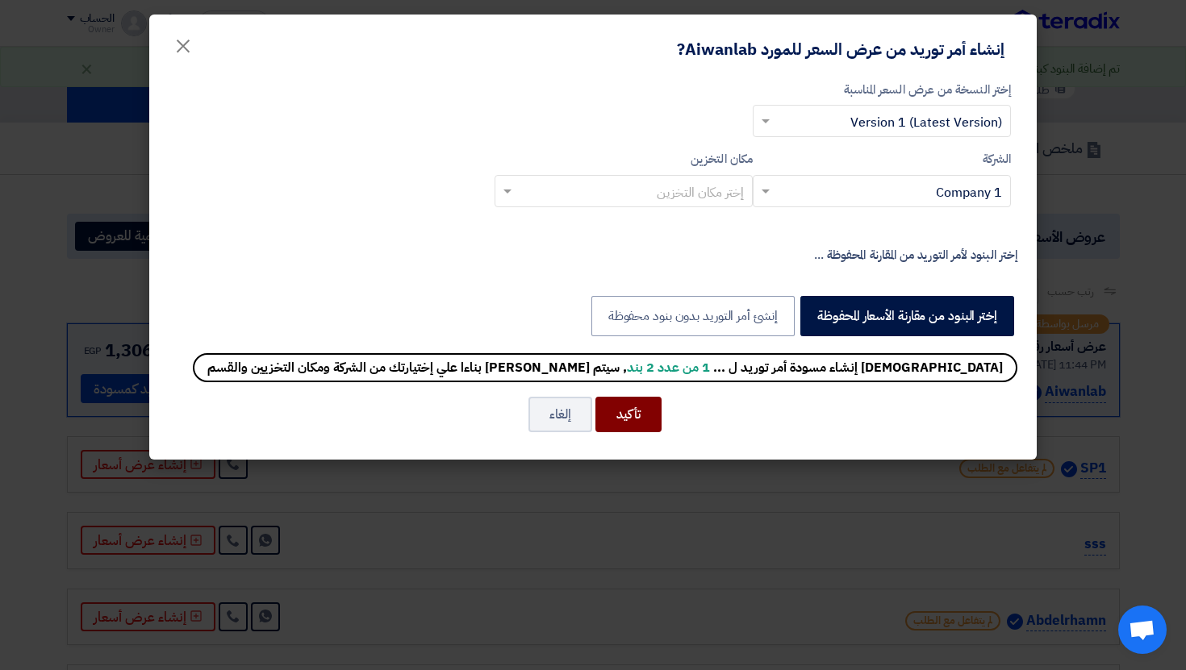
click at [628, 432] on div "تأكيد إلغاء" at bounding box center [593, 414] width 849 height 39
click at [628, 426] on button "تأكيد" at bounding box center [628, 414] width 66 height 35
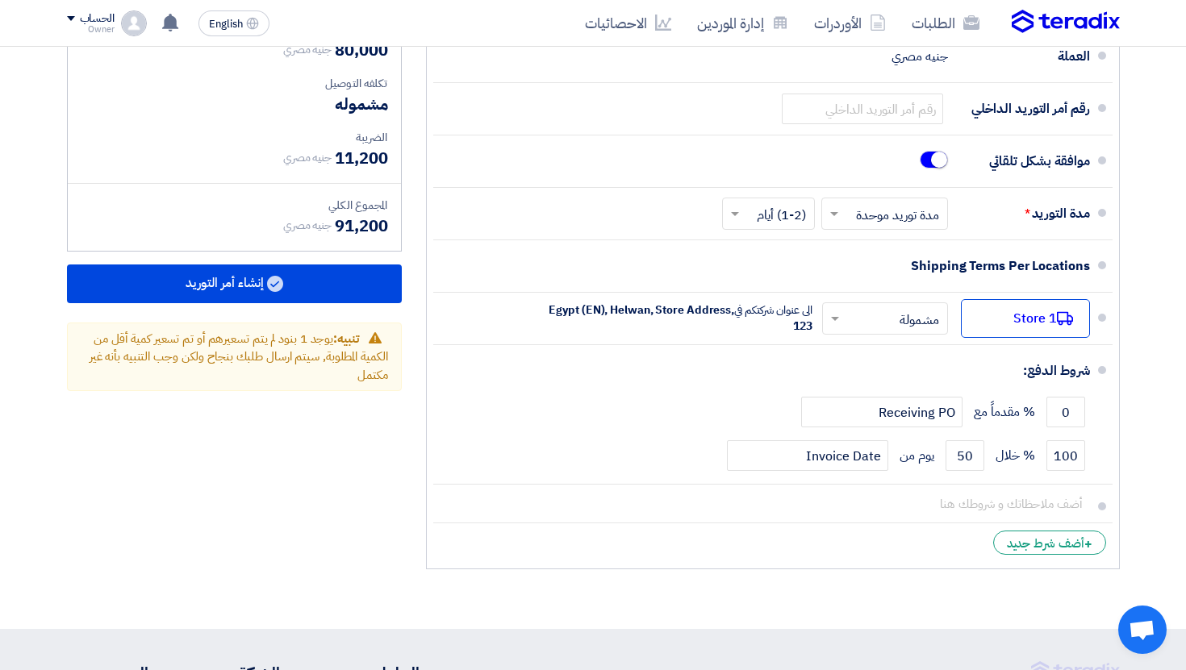
scroll to position [656, 0]
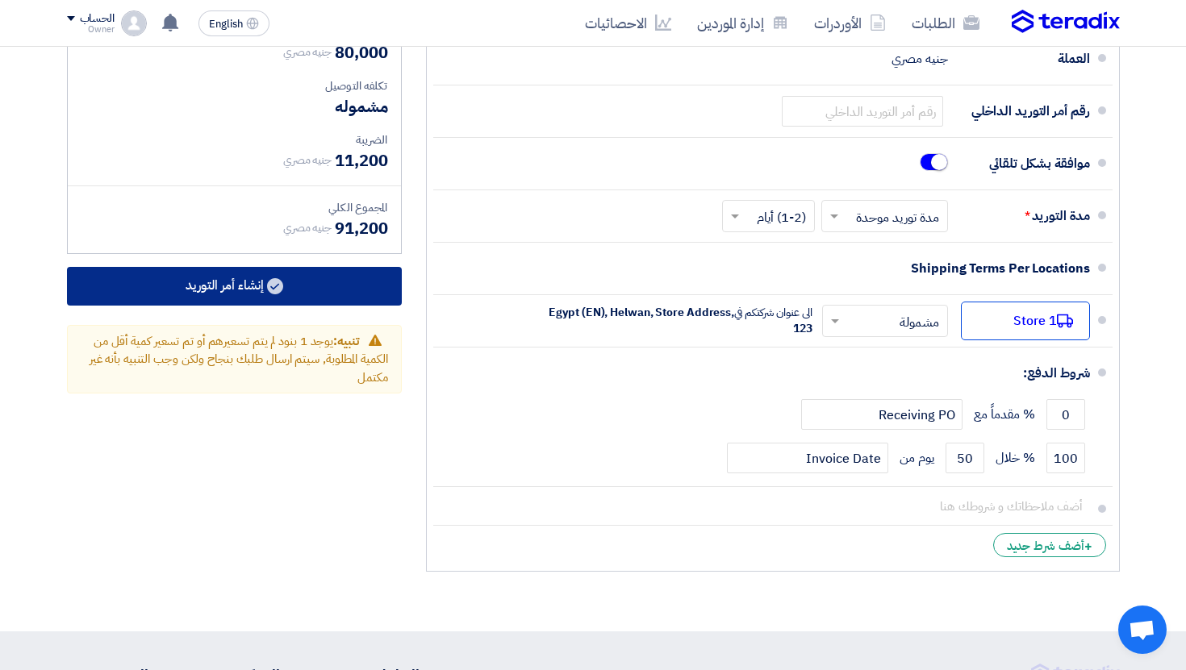
click at [328, 301] on button "إنشاء أمر التوريد" at bounding box center [234, 286] width 335 height 39
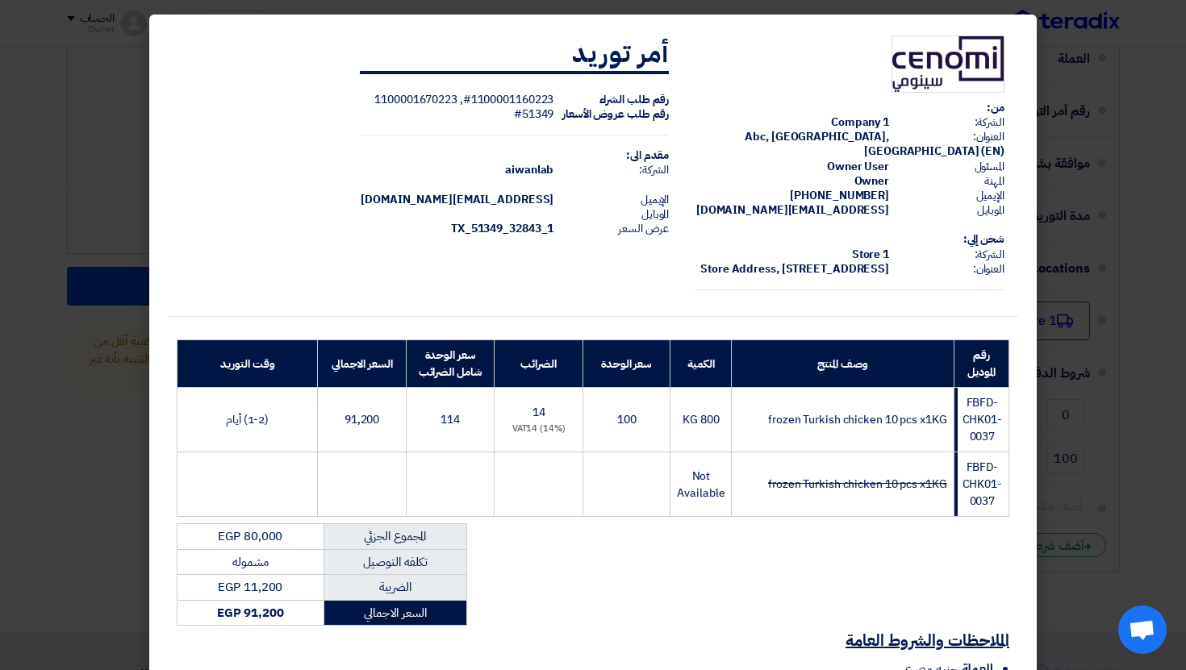
scroll to position [205, 0]
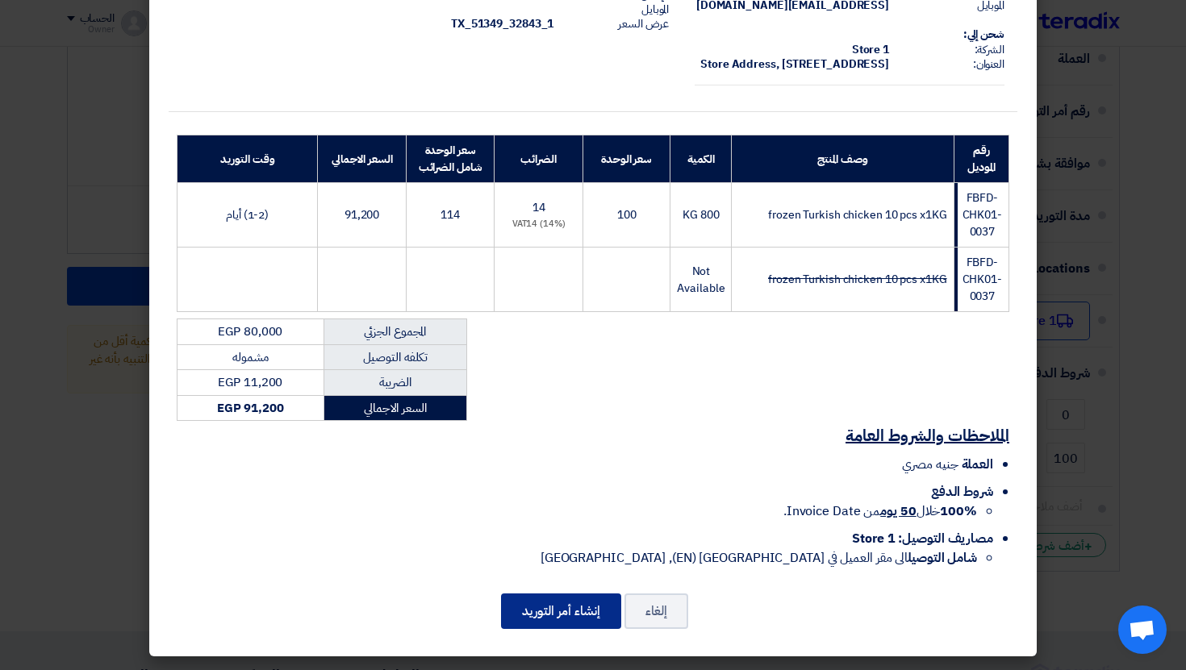
click at [596, 599] on button "إنشاء أمر التوريد" at bounding box center [561, 611] width 120 height 35
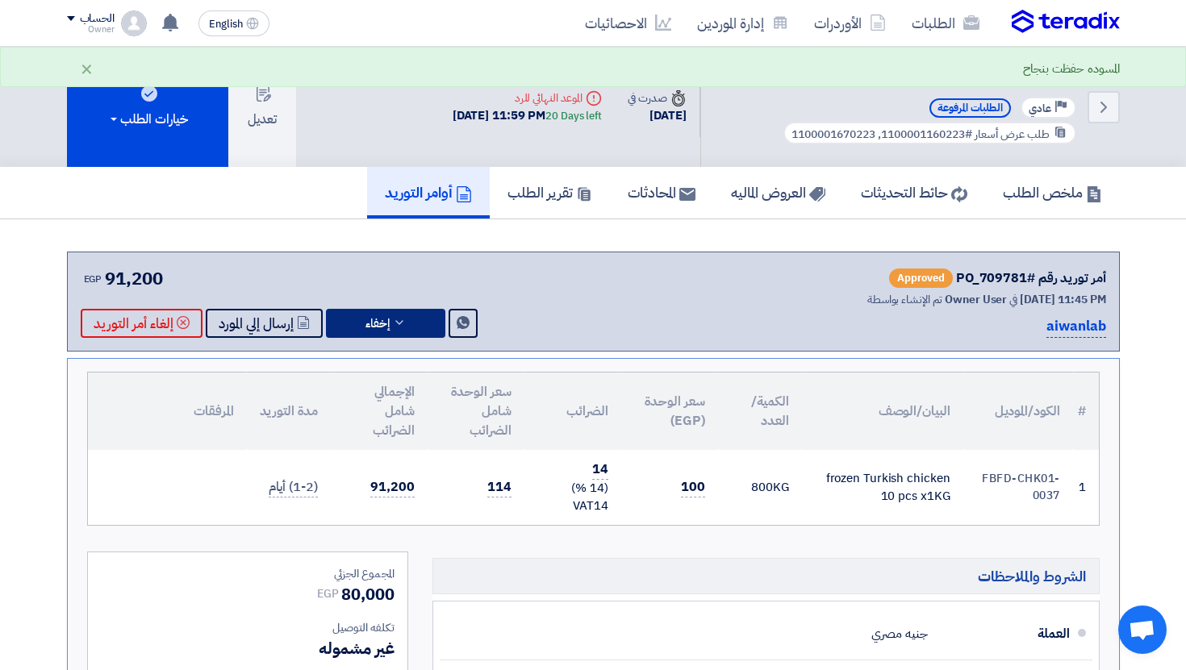
click at [399, 327] on icon at bounding box center [399, 322] width 13 height 13
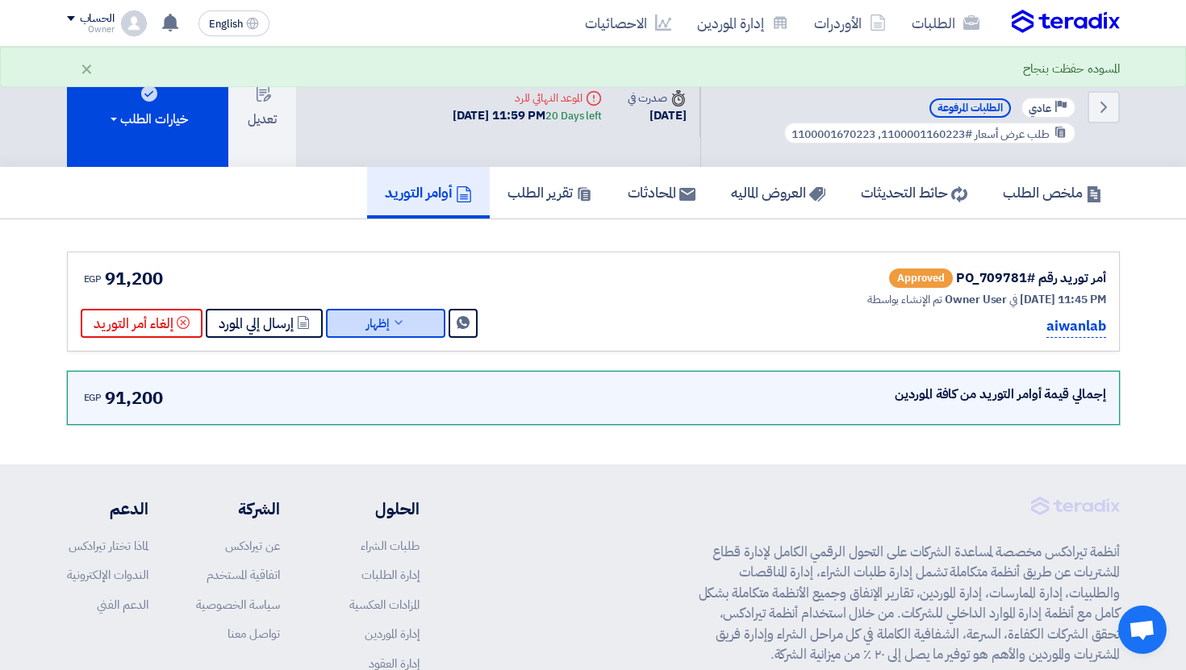
click at [377, 316] on button "إظهار" at bounding box center [385, 323] width 119 height 29
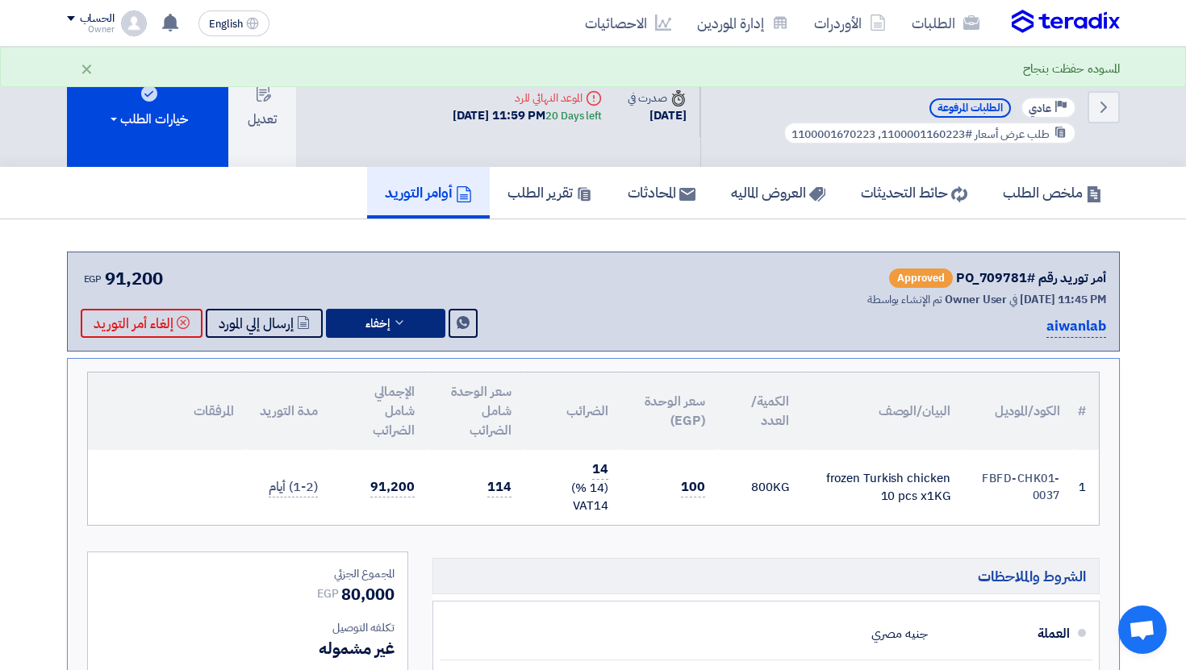
click at [389, 325] on button "إخفاء" at bounding box center [385, 323] width 119 height 29
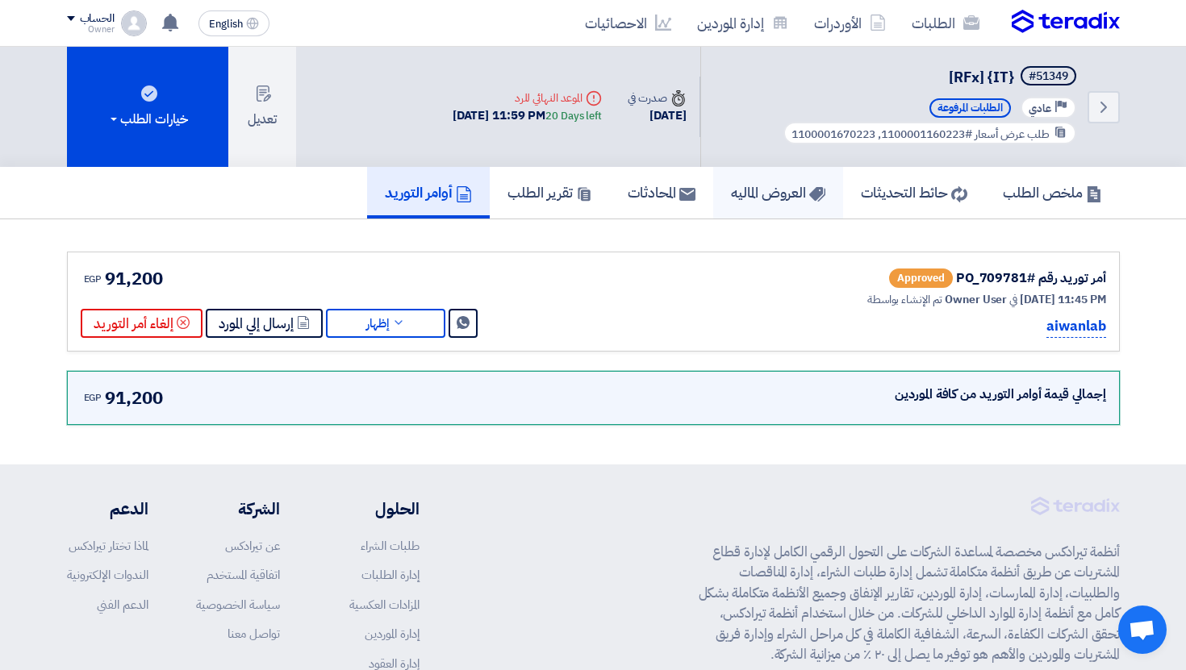
click at [768, 190] on h5 "العروض الماليه" at bounding box center [778, 192] width 94 height 19
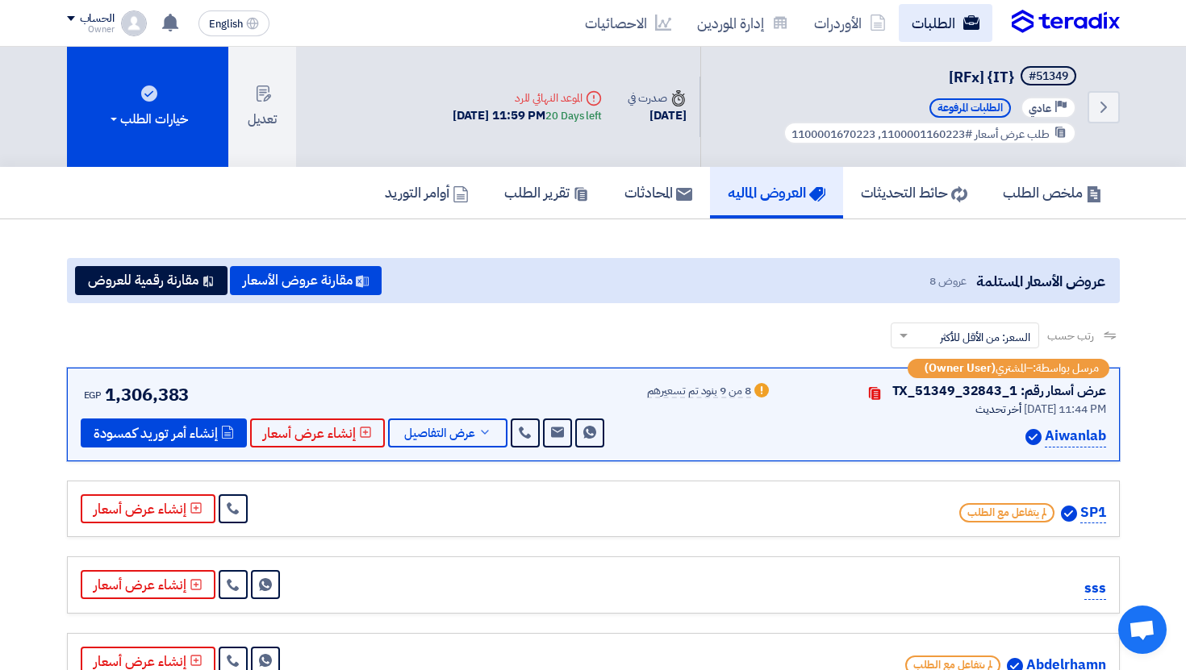
click at [906, 12] on link "الطلبات" at bounding box center [946, 23] width 94 height 38
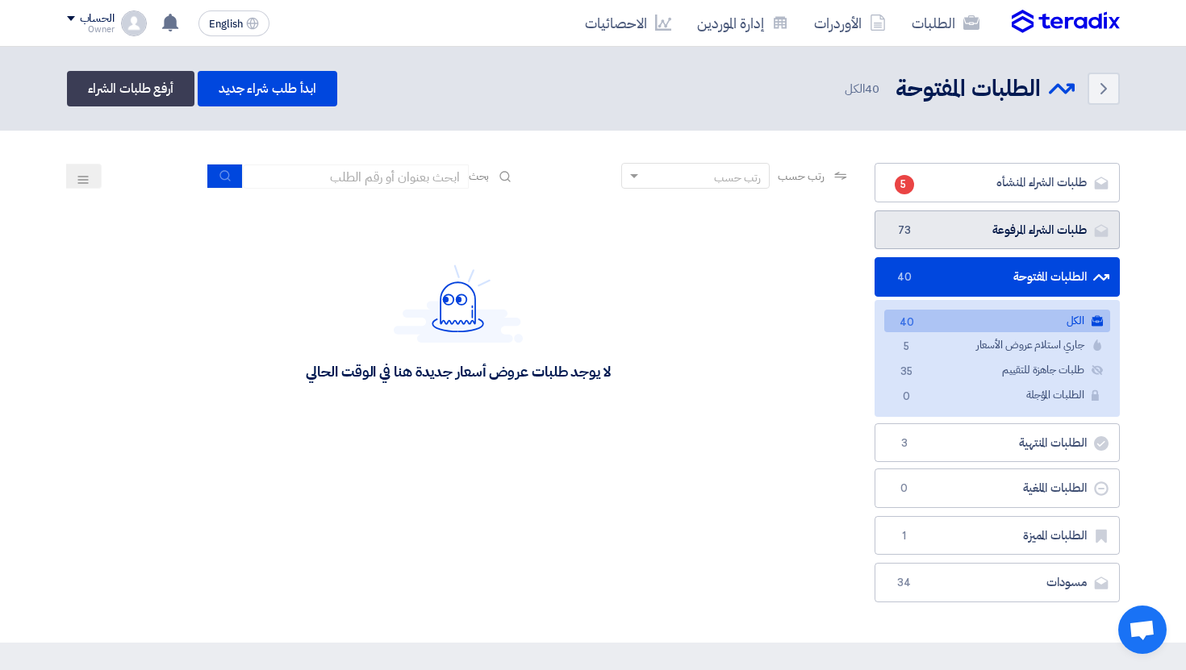
click at [1031, 239] on link "طلبات الشراء المرفوعة طلبات الشراء المرفوعة 73" at bounding box center [996, 231] width 245 height 40
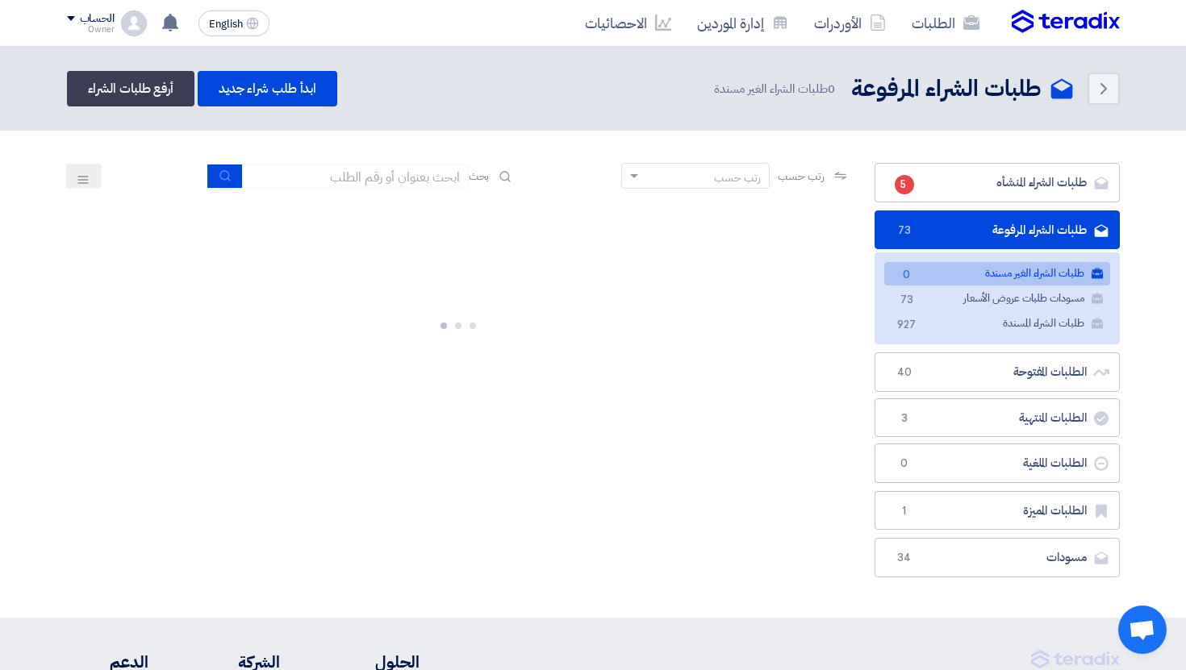
click at [1031, 239] on link "طلبات الشراء المرفوعة طلبات الشراء المرفوعة 73" at bounding box center [996, 231] width 245 height 40
click at [997, 303] on link "مسودات طلبات عروض الأسعار مسودات طلبات عروض الأسعار 73" at bounding box center [997, 298] width 226 height 23
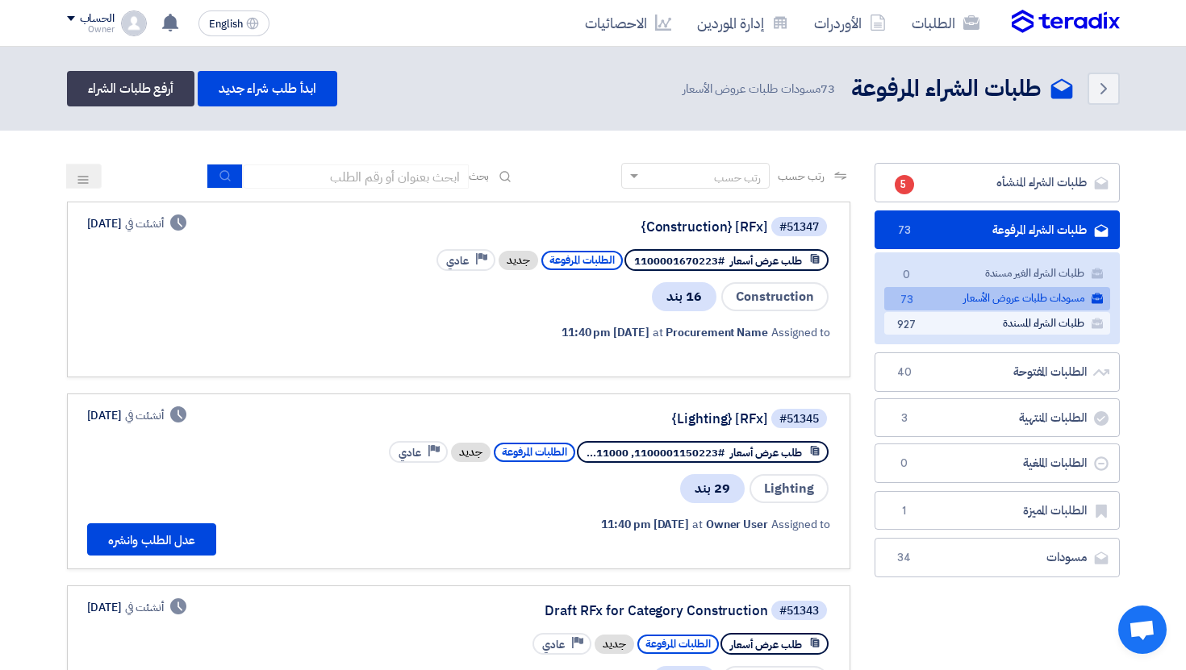
click at [973, 324] on link "طلبات الشراء المسندة طلبات الشراء المسندة 927" at bounding box center [997, 323] width 226 height 23
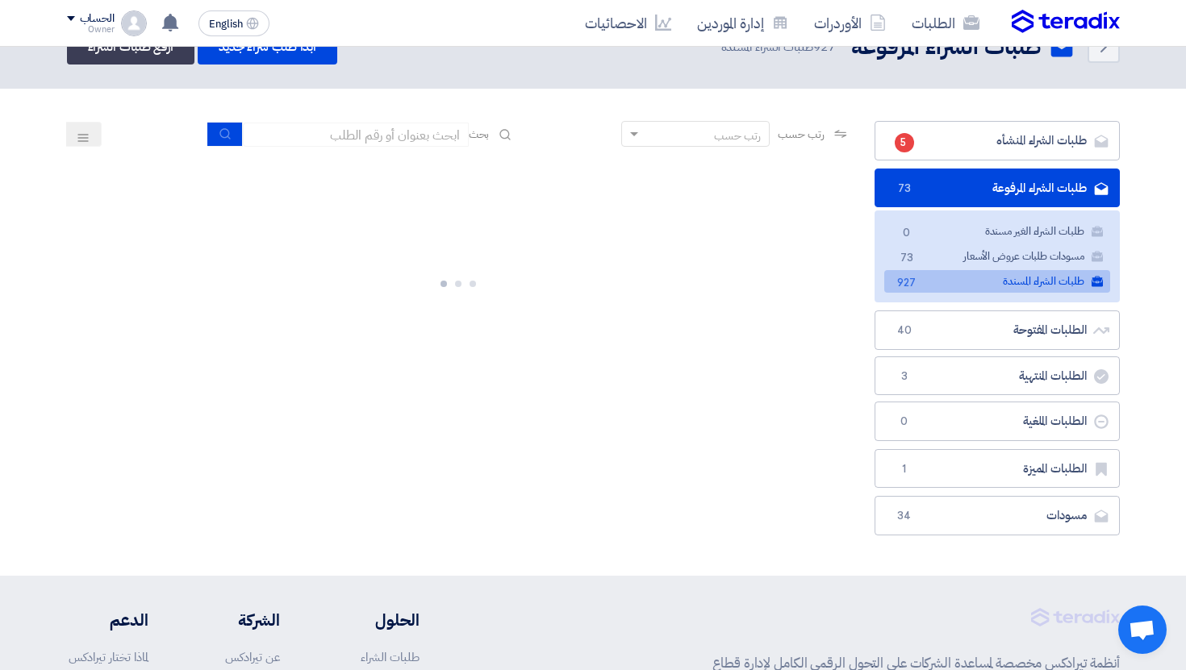
scroll to position [44, 0]
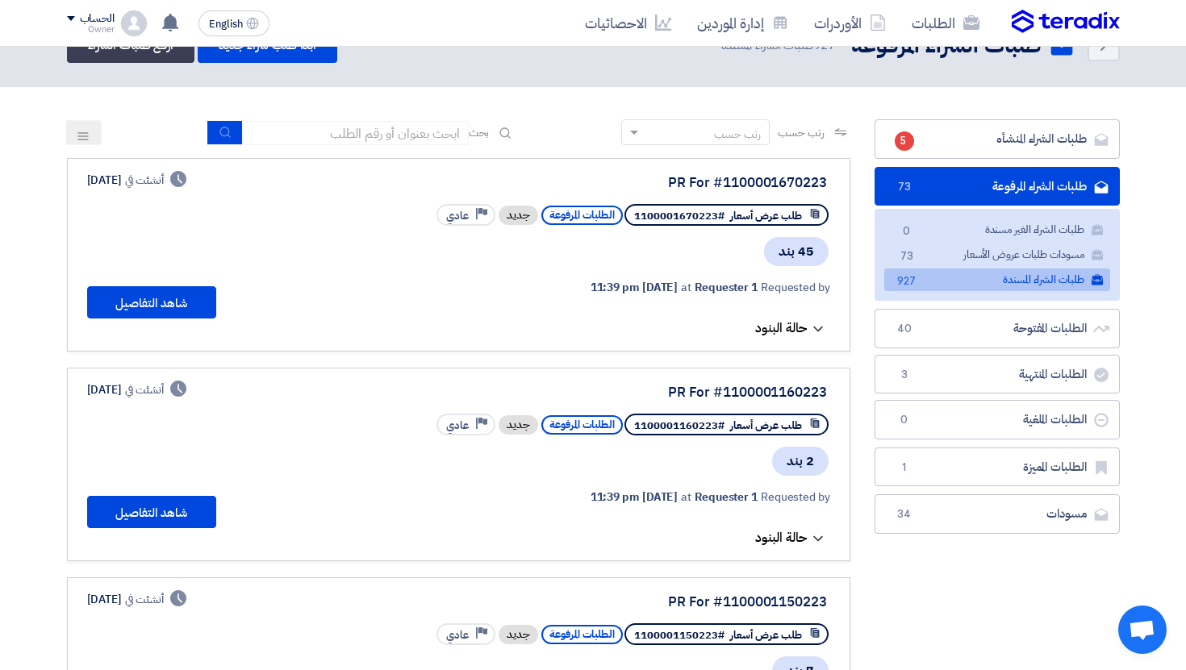
click at [796, 338] on link "PR For #1100001670223 طلب عرض أسعار #1100001670223 الطلبات المرفوعة جديد Priori…" at bounding box center [458, 255] width 783 height 194
click at [795, 332] on span "حالة البنود" at bounding box center [781, 328] width 52 height 19
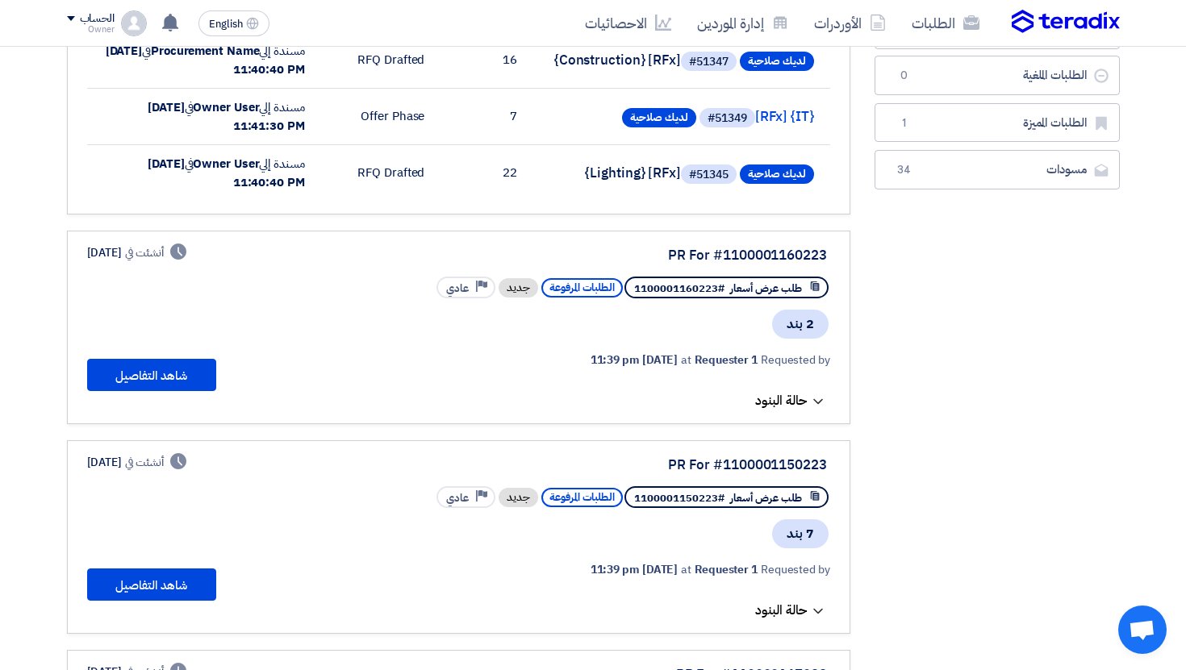
scroll to position [390, 0]
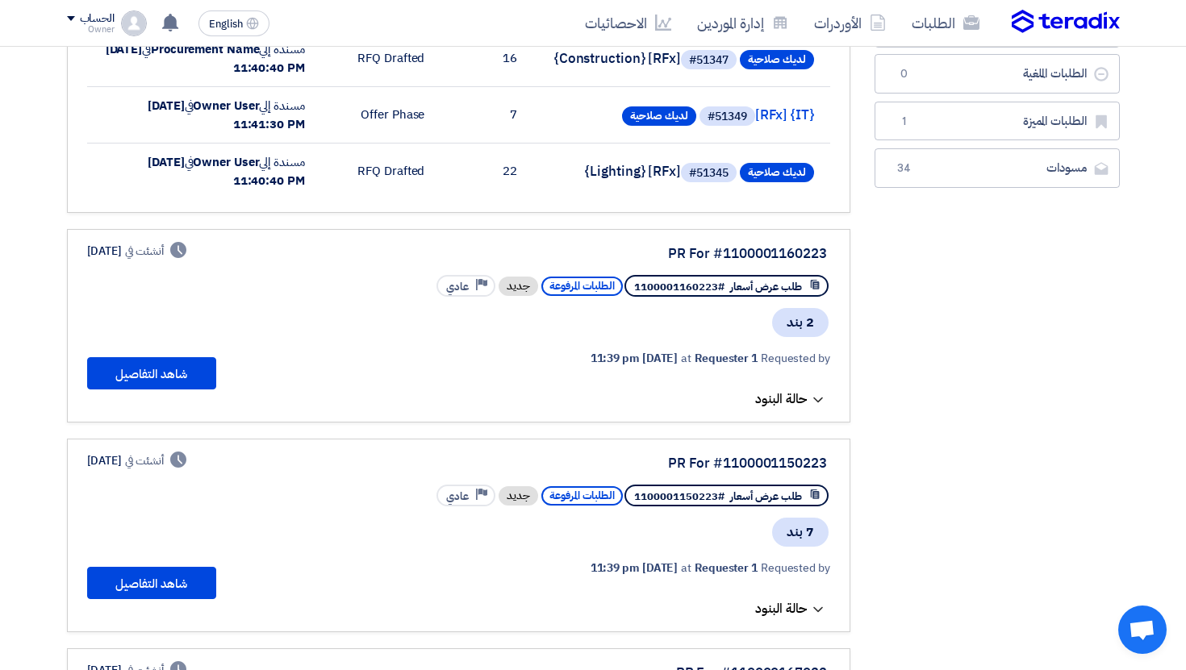
click at [765, 398] on span "حالة البنود" at bounding box center [781, 399] width 52 height 19
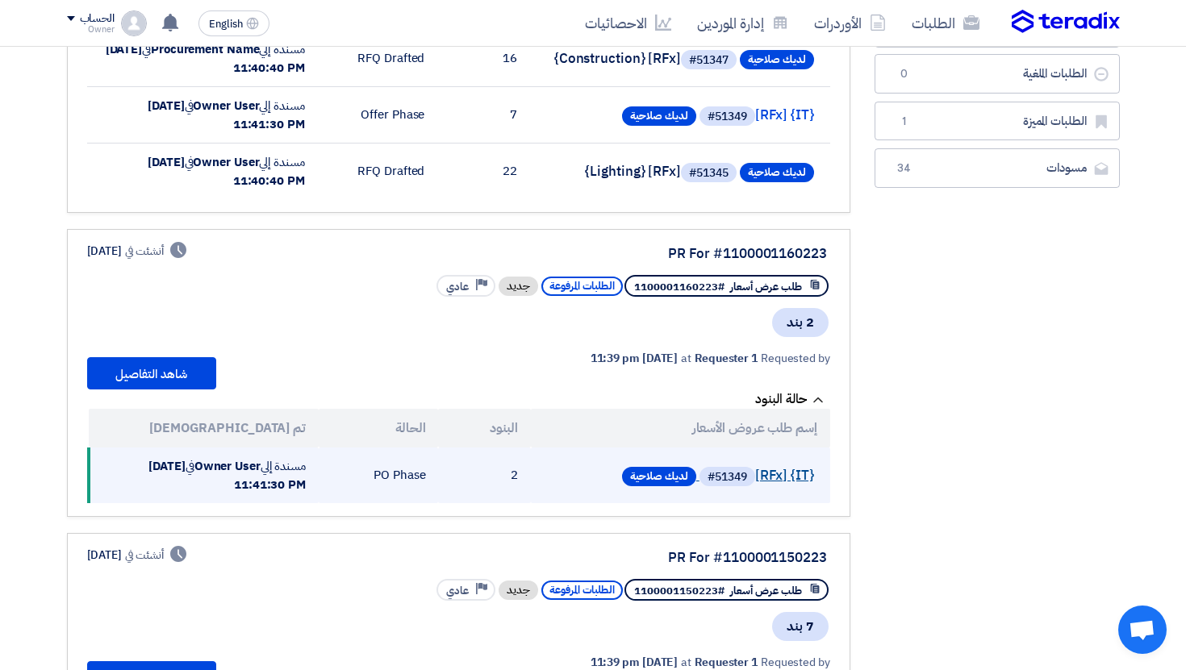
click at [778, 482] on link "لديك صلاحية #51349 [RFx] {IT}" at bounding box center [680, 477] width 267 height 26
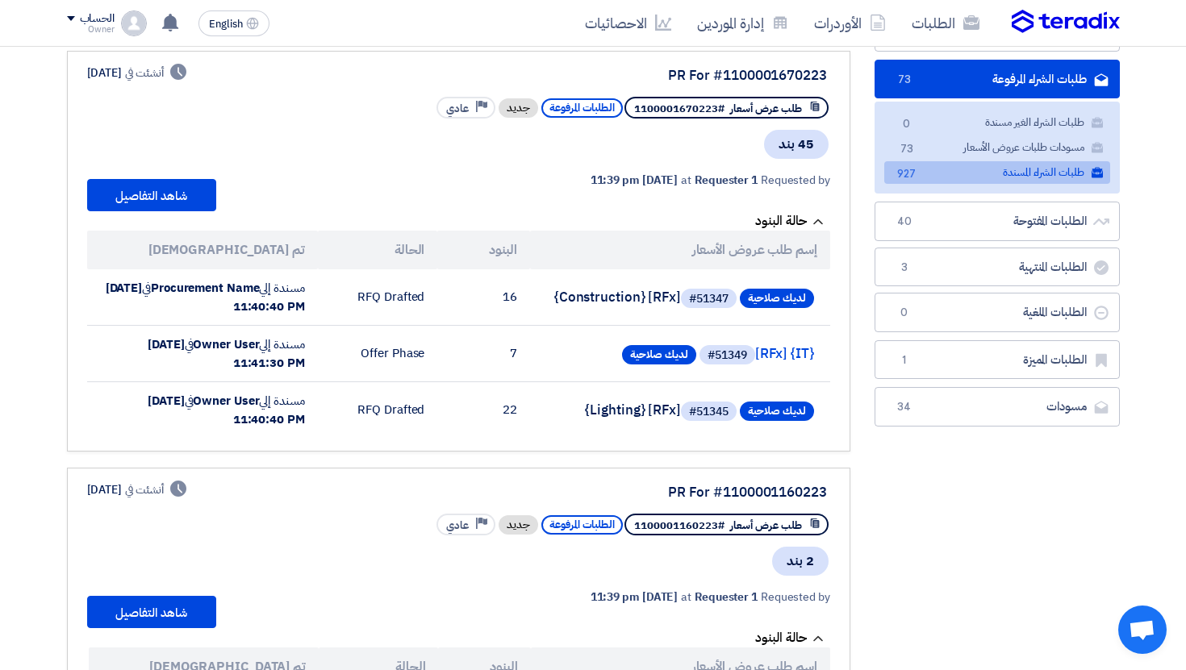
scroll to position [0, 0]
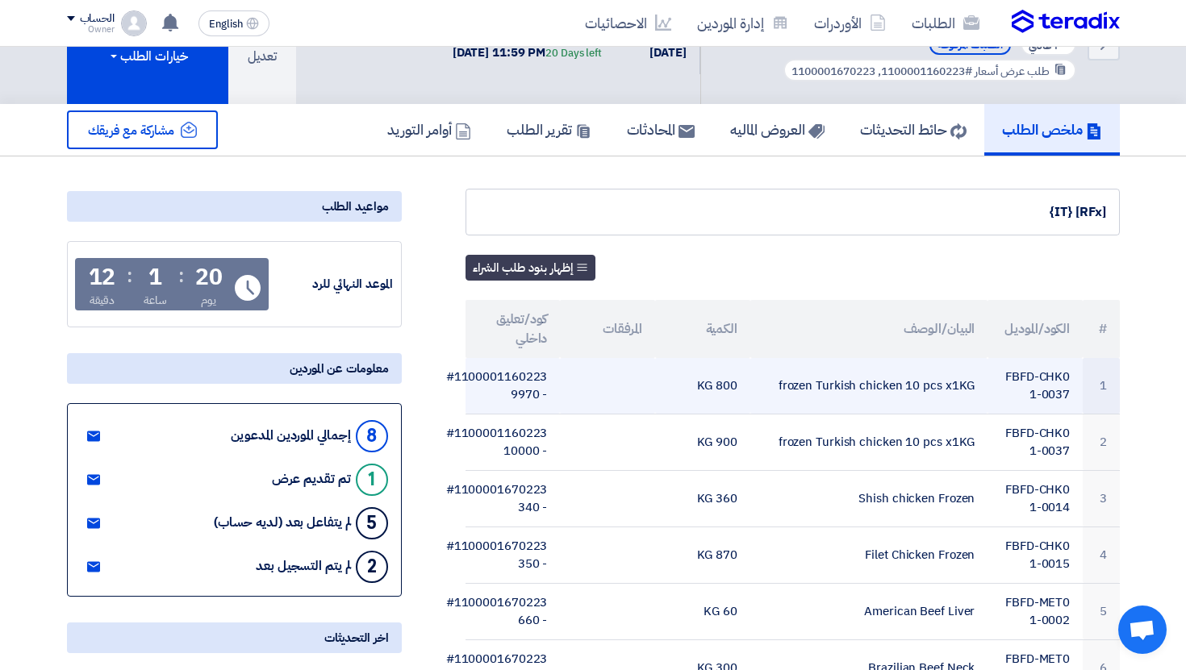
scroll to position [105, 0]
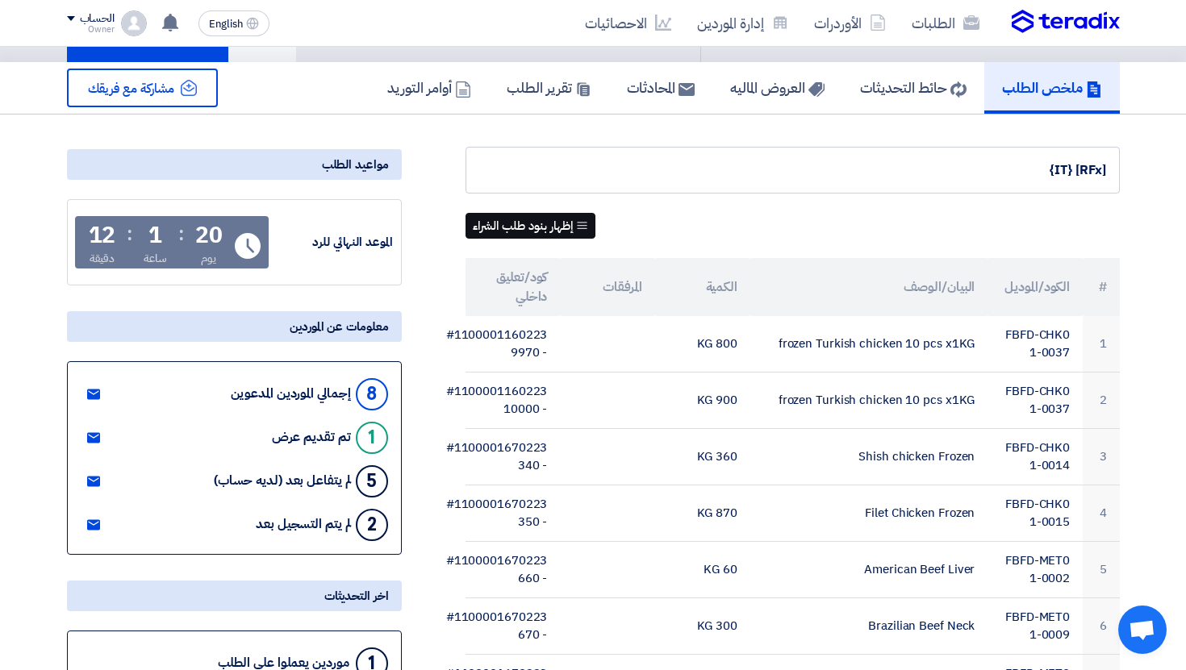
click at [545, 219] on button "إظهار بنود طلب الشراء" at bounding box center [530, 226] width 130 height 26
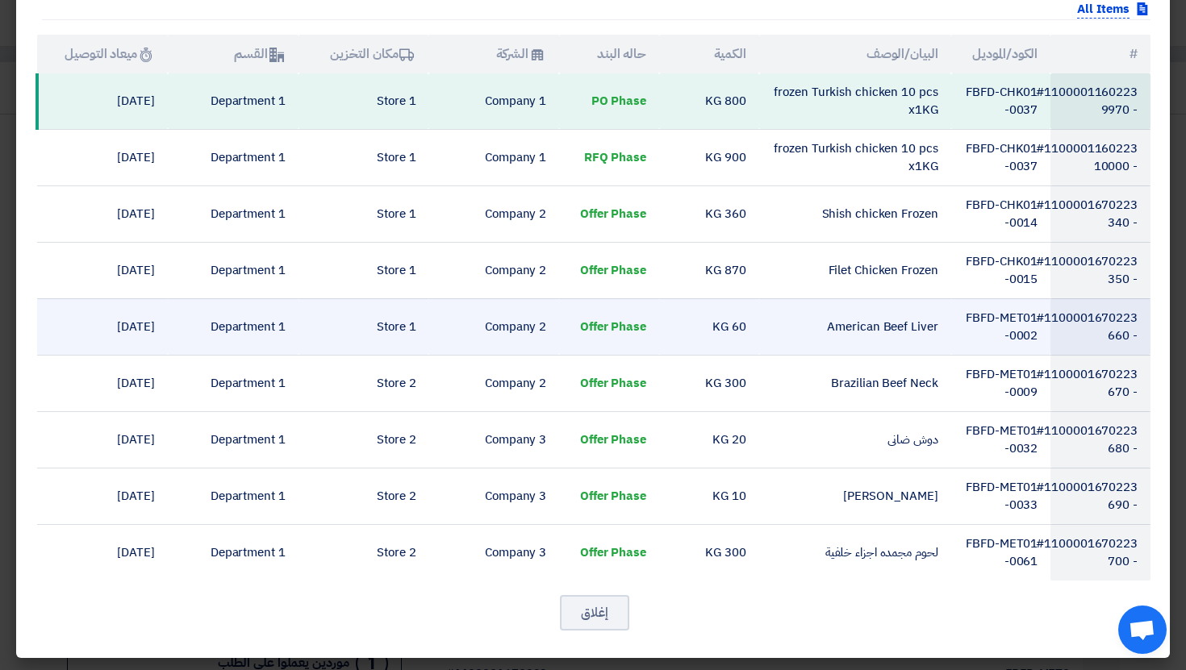
scroll to position [86, 0]
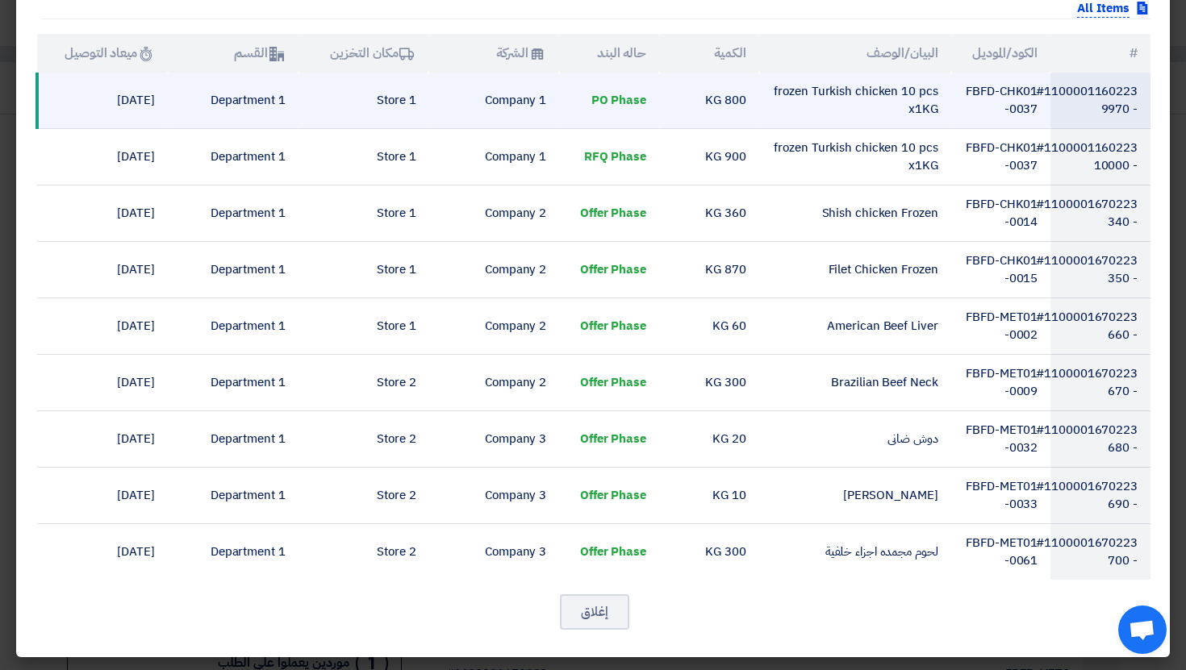
drag, startPoint x: 851, startPoint y: 92, endPoint x: 859, endPoint y: 122, distance: 30.9
click at [859, 121] on td "frozen Turkish chicken 10 pcs x1KG" at bounding box center [855, 101] width 192 height 56
click at [859, 122] on td "frozen Turkish chicken 10 pcs x1KG" at bounding box center [855, 101] width 192 height 56
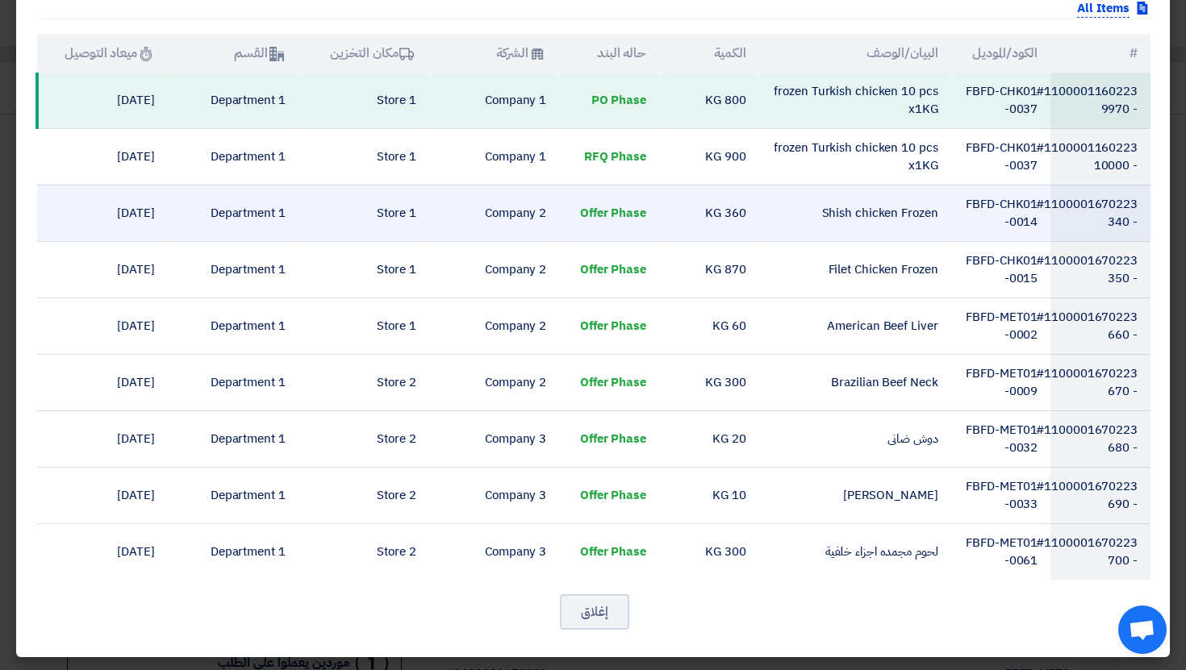
drag, startPoint x: 620, startPoint y: 154, endPoint x: 645, endPoint y: 193, distance: 46.1
click at [645, 190] on tbody "#1100001160223 - 9970 FBFD-CHK01-0037 frozen Turkish chicken 10 pcs x1KG 800 KG…" at bounding box center [593, 326] width 1113 height 507
click at [645, 193] on td "Offer Phase" at bounding box center [609, 213] width 100 height 56
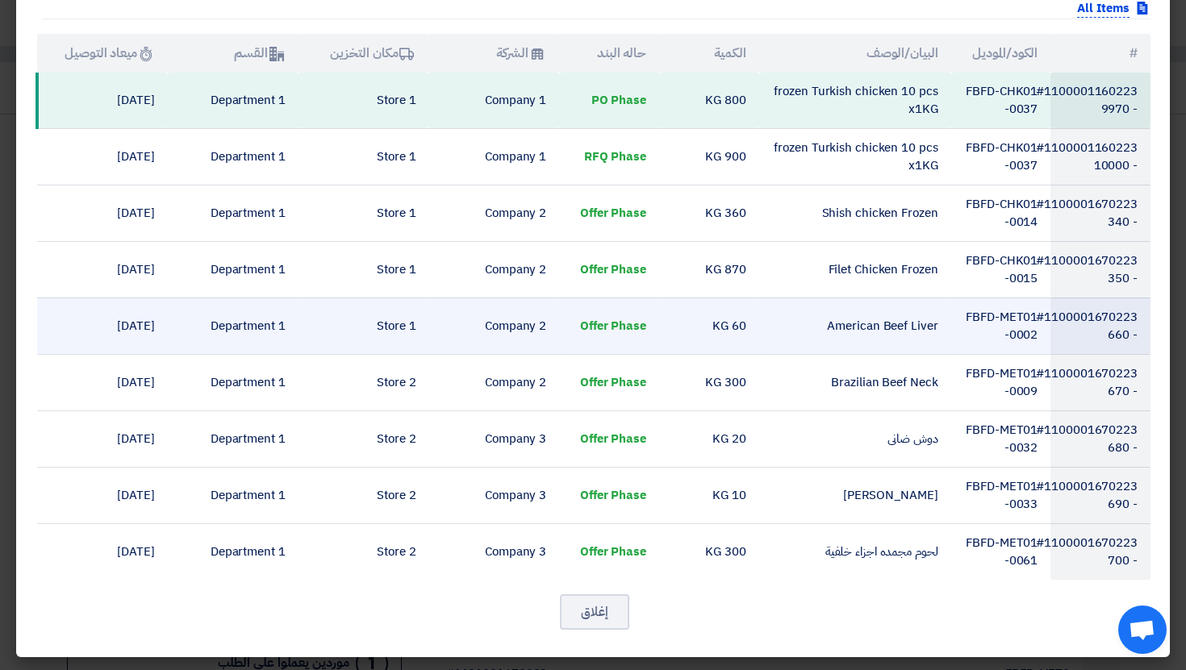
scroll to position [0, 0]
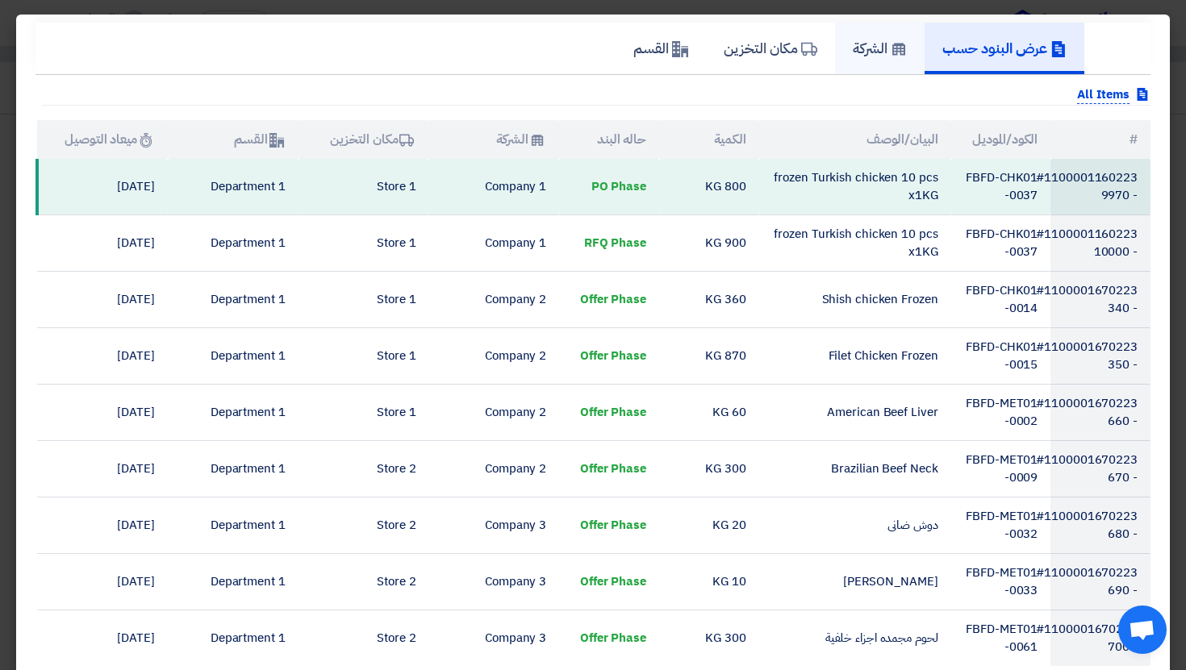
click at [874, 52] on h5 "الشركة" at bounding box center [880, 48] width 54 height 19
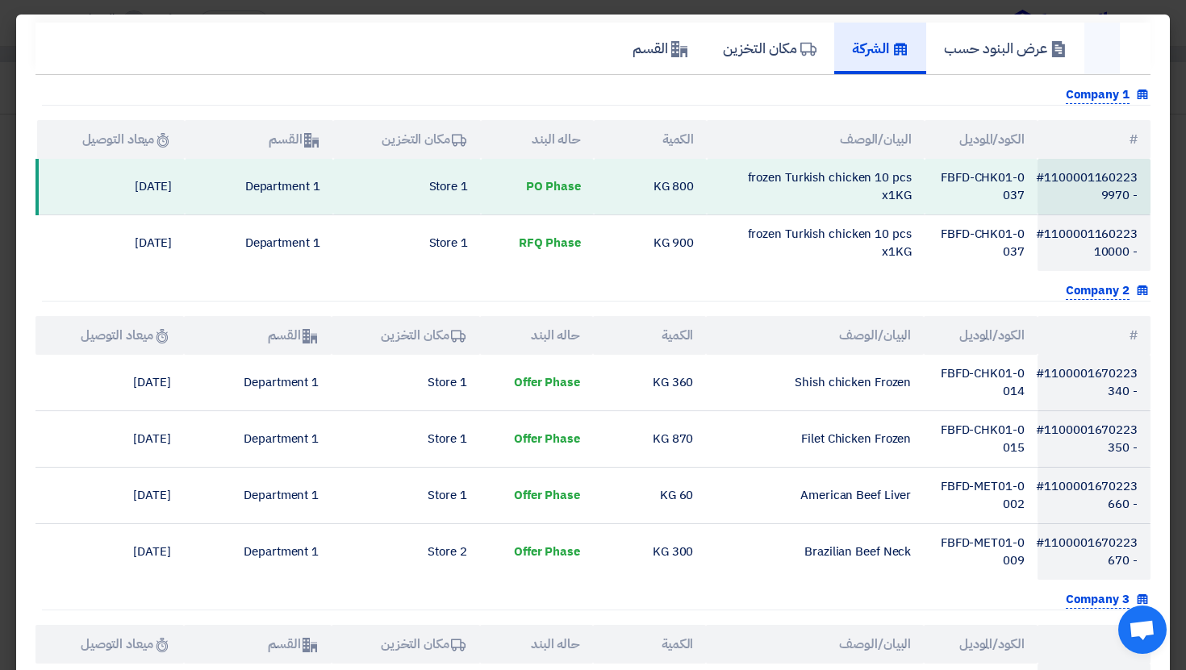
click at [1115, 51] on link at bounding box center [1101, 49] width 35 height 52
click at [1132, 65] on div "عرض البنود حسب الشركة مكان التخزين القسم" at bounding box center [592, 49] width 1115 height 52
click at [967, 64] on link "عرض البنود حسب" at bounding box center [1005, 49] width 158 height 52
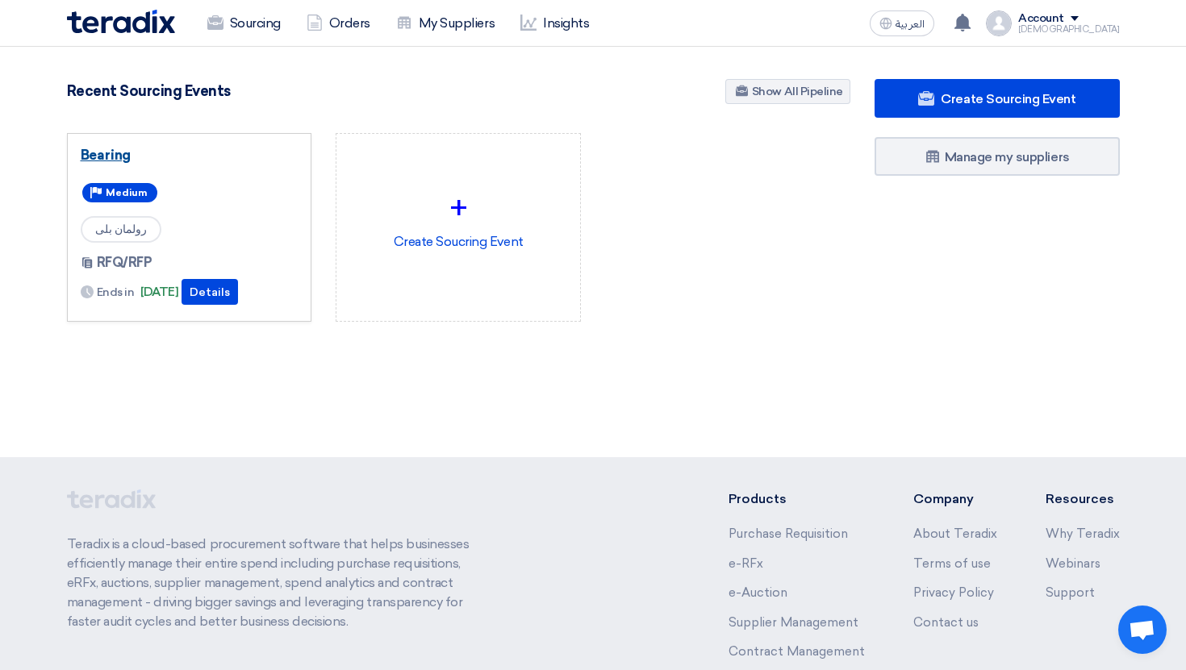
click at [95, 163] on link "Bearing" at bounding box center [190, 155] width 218 height 16
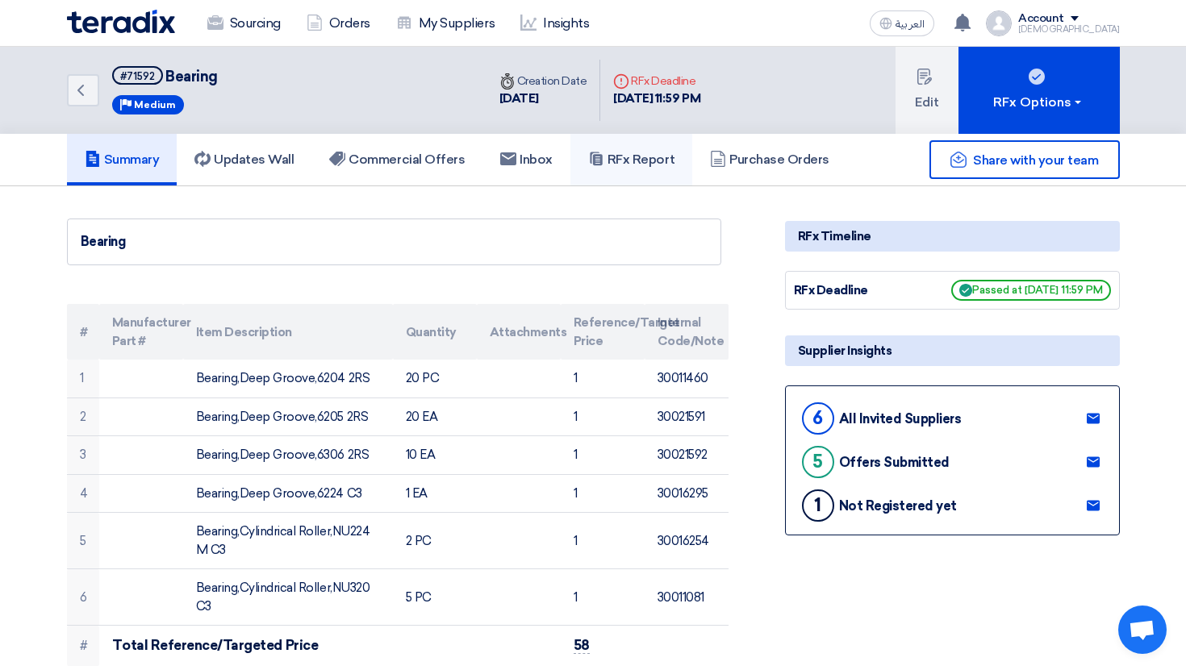
click at [608, 176] on link "RFx Report" at bounding box center [631, 160] width 122 height 52
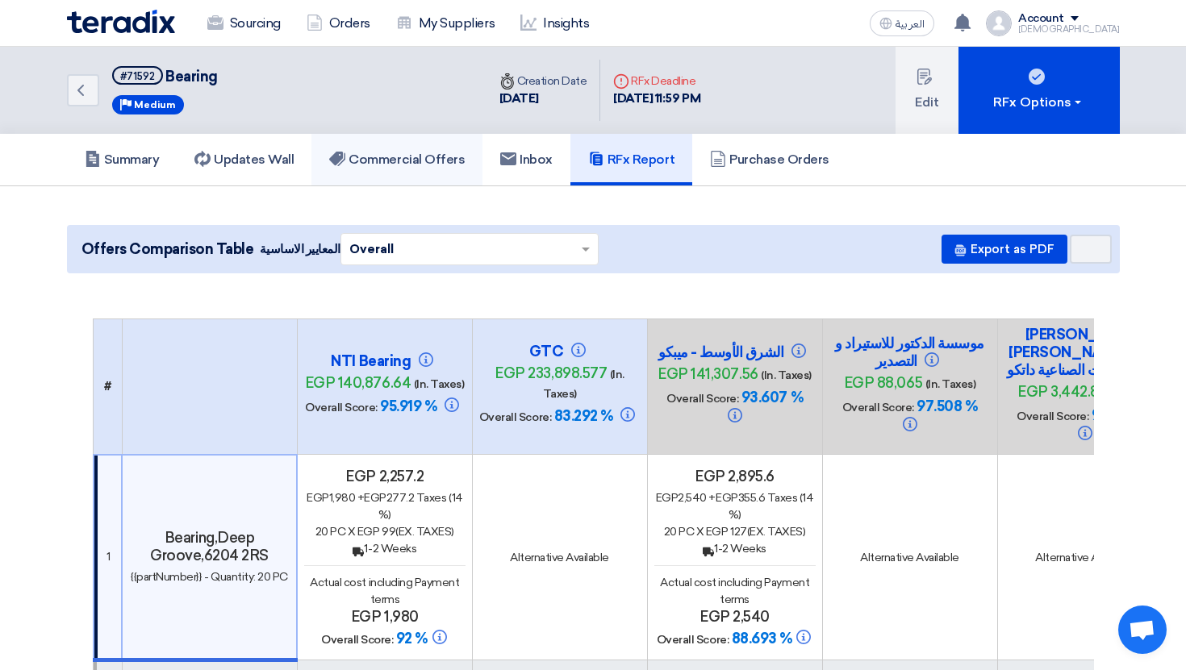
click at [427, 165] on h5 "Commercial Offers" at bounding box center [397, 160] width 136 height 16
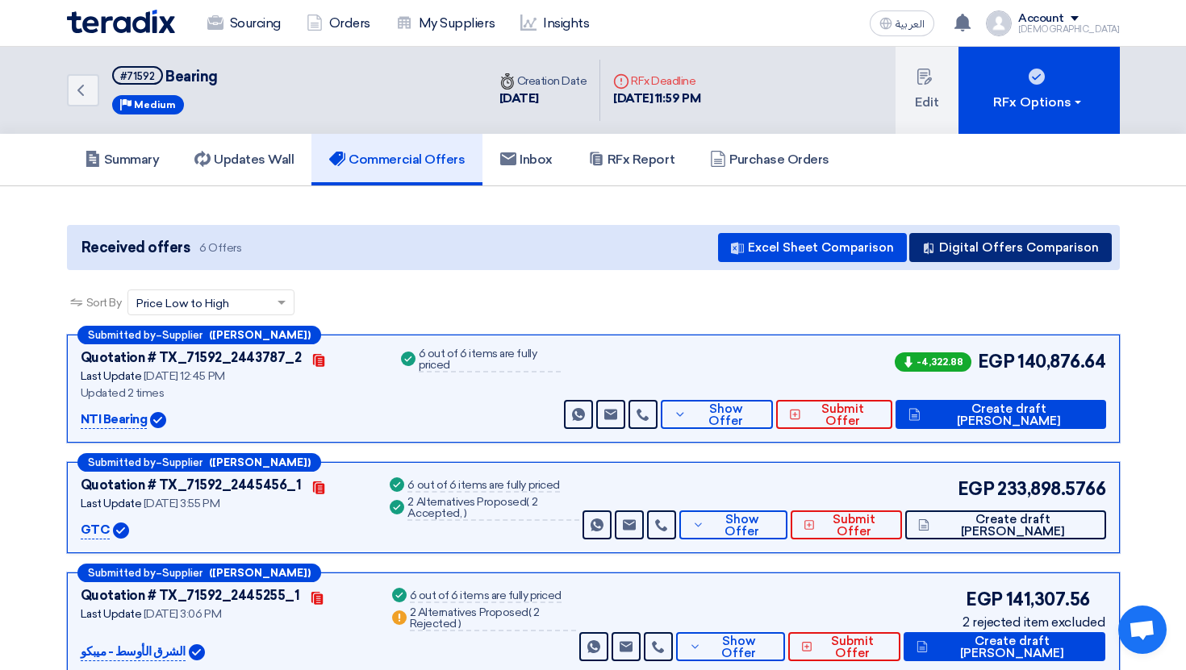
click at [1070, 253] on button "Digital Offers Comparison" at bounding box center [1010, 247] width 202 height 29
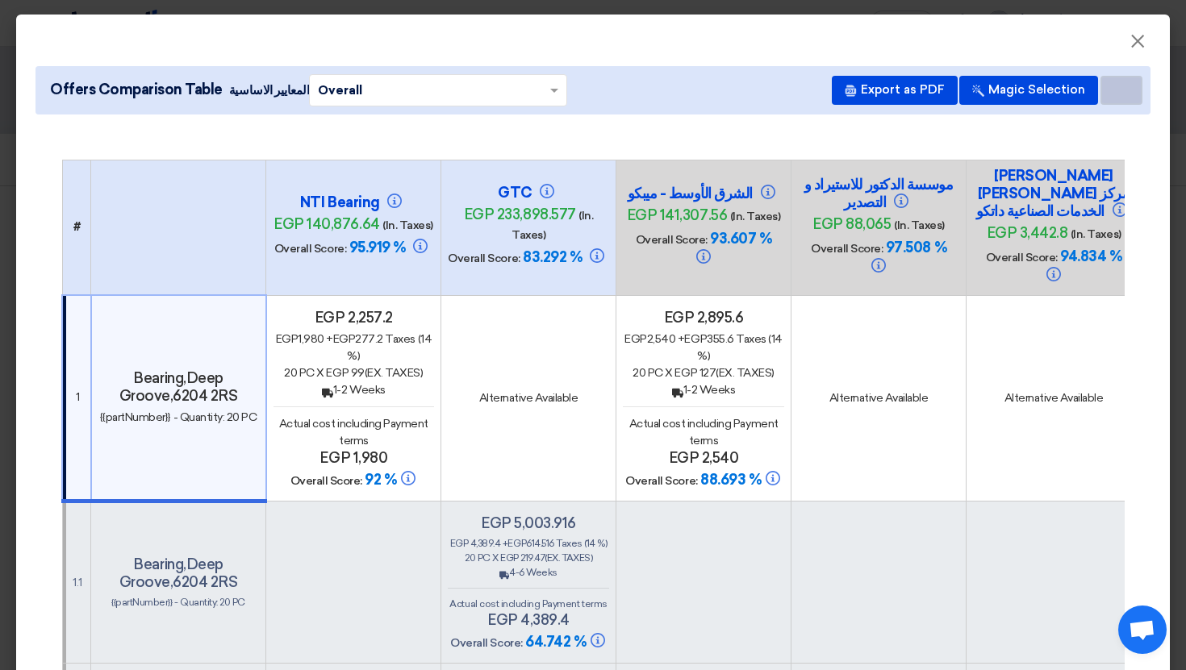
click at [1127, 83] on button "Item Card filters" at bounding box center [1121, 90] width 42 height 29
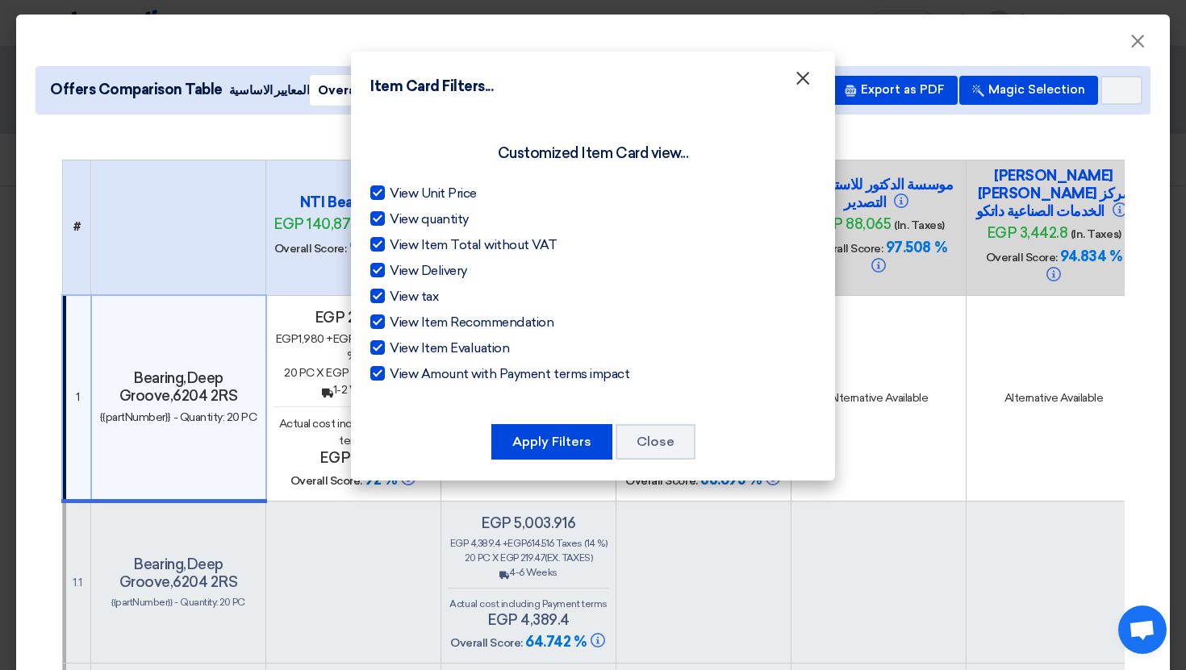
click at [799, 80] on span "×" at bounding box center [803, 82] width 16 height 32
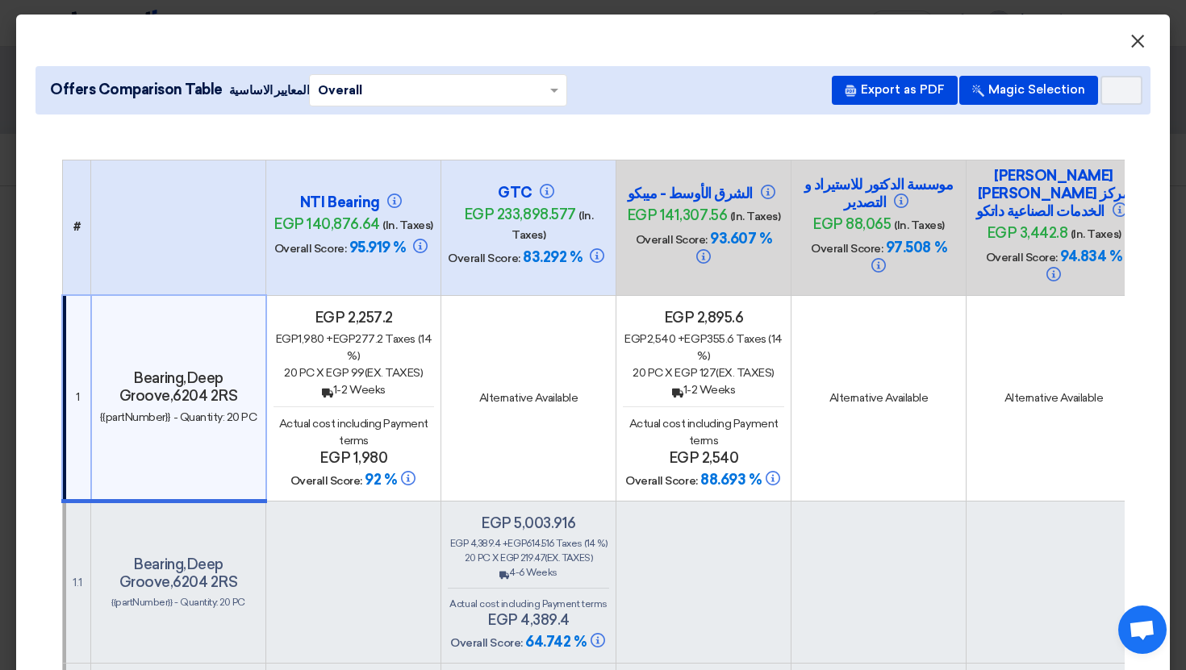
click at [1141, 37] on span "×" at bounding box center [1137, 45] width 16 height 32
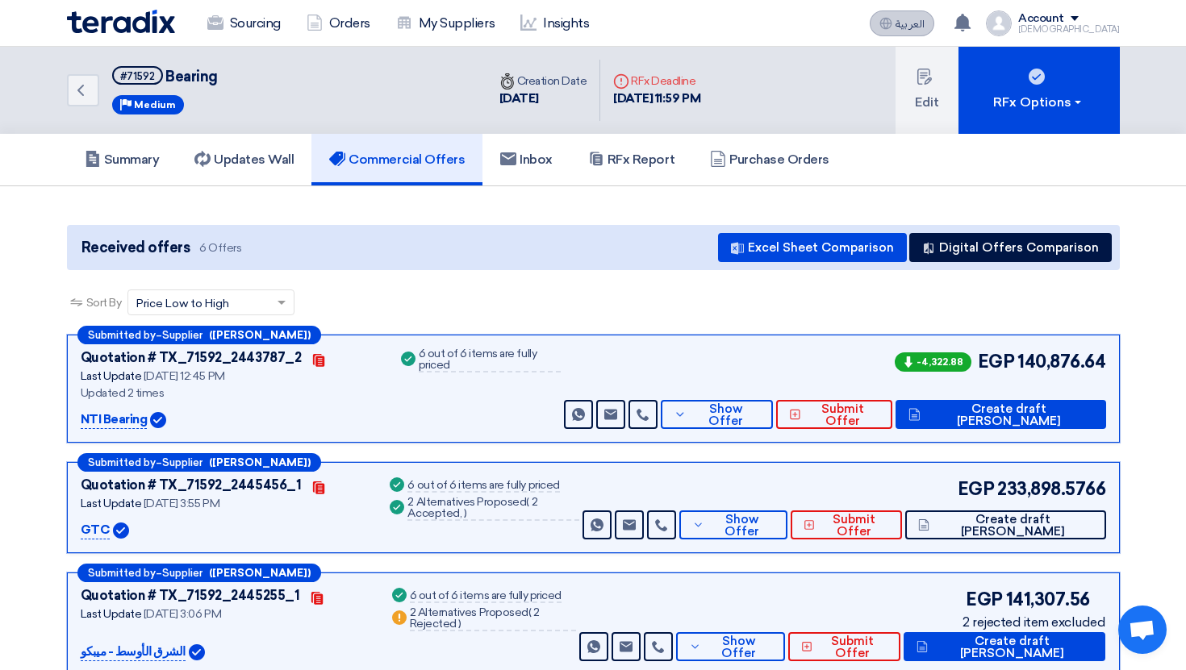
click at [925, 22] on span "العربية" at bounding box center [909, 24] width 29 height 11
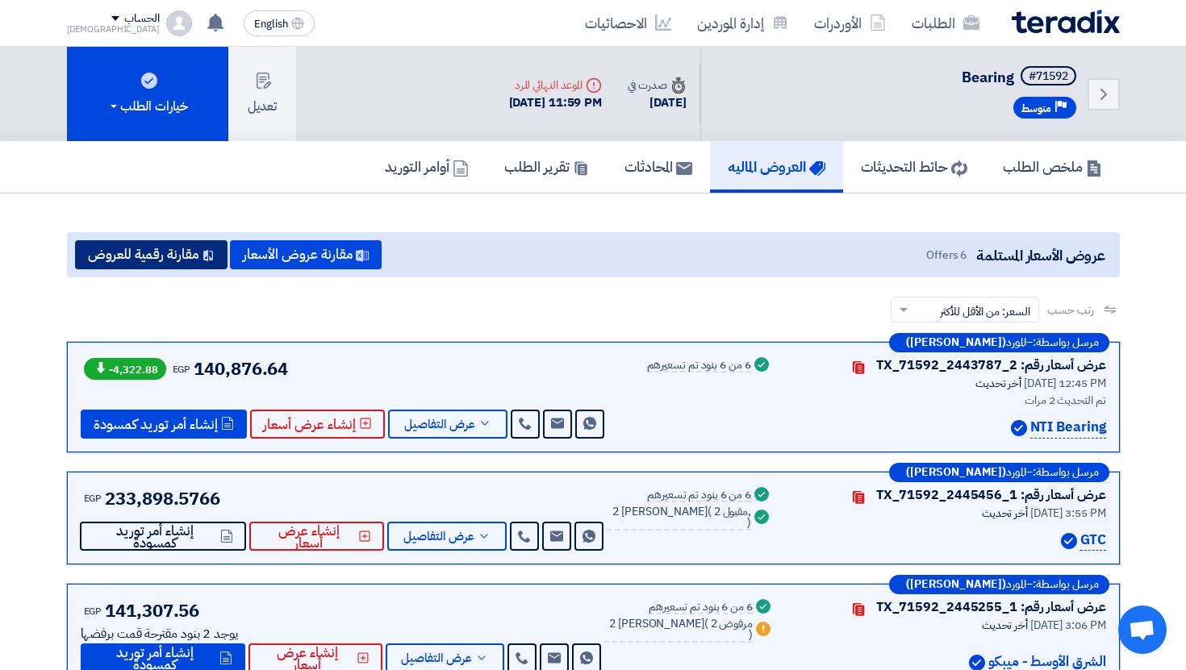
click at [152, 251] on button "مقارنة رقمية للعروض" at bounding box center [151, 254] width 152 height 29
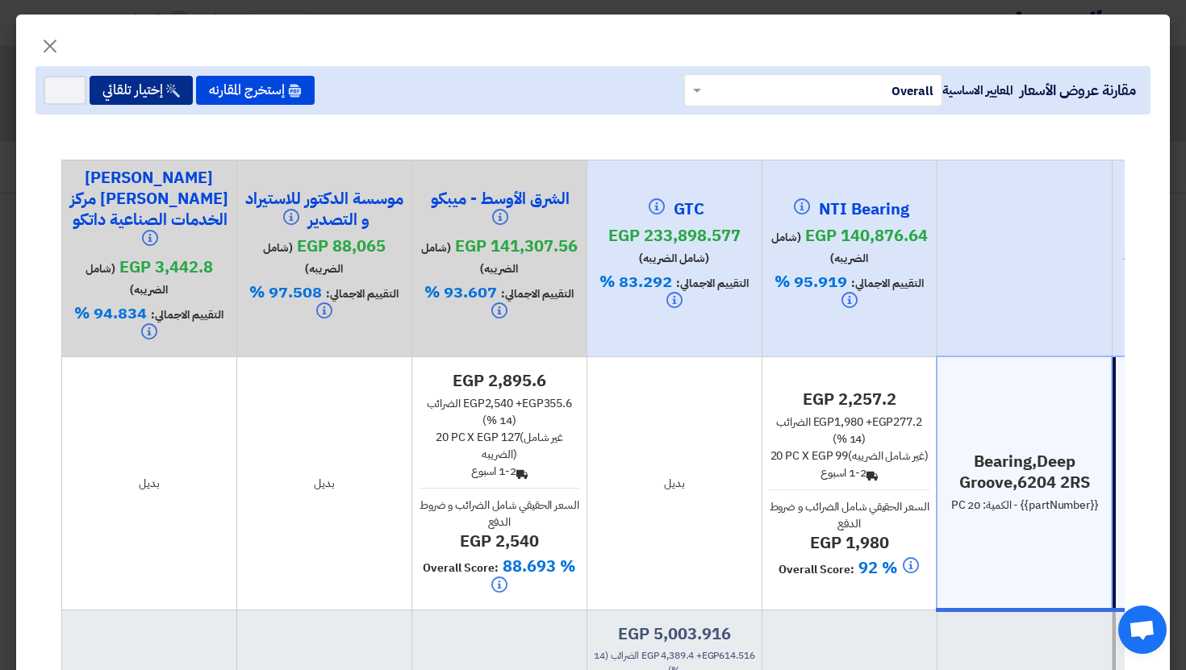
click at [136, 102] on button "إختيار تلقائي" at bounding box center [141, 90] width 103 height 29
click at [55, 86] on button "Item Card filters" at bounding box center [65, 90] width 43 height 29
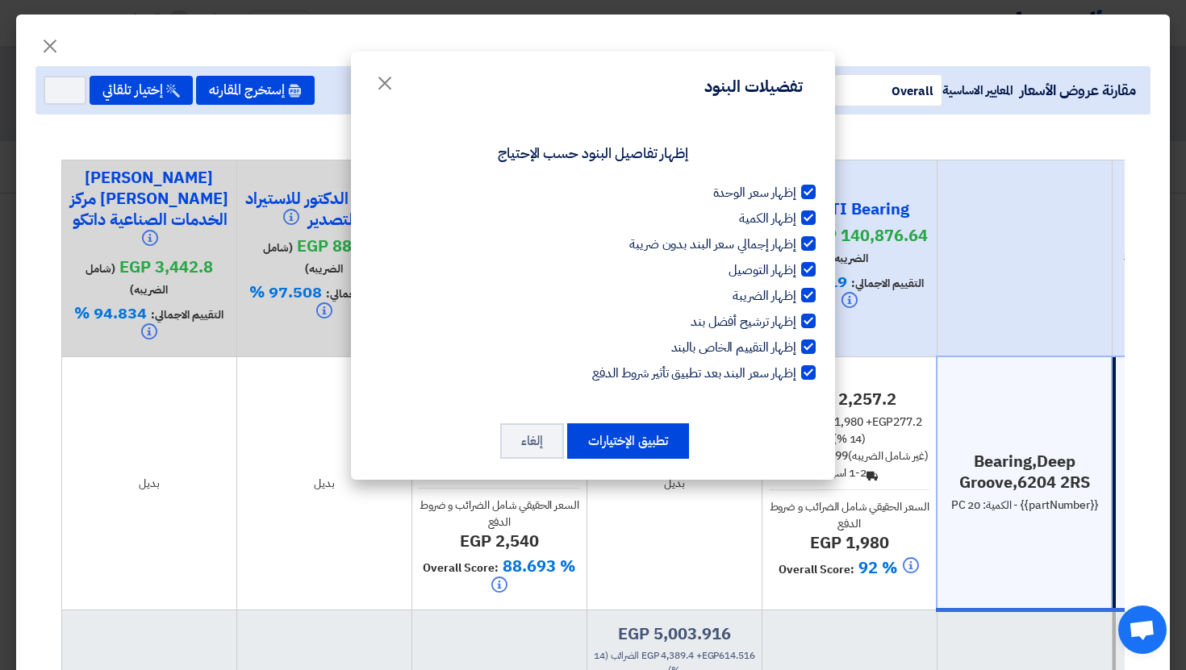
click at [782, 191] on span "إظهار سعر الوحدة" at bounding box center [754, 192] width 83 height 19
click at [786, 191] on input "إظهار سعر الوحدة" at bounding box center [791, 188] width 10 height 10
checkbox input "false"
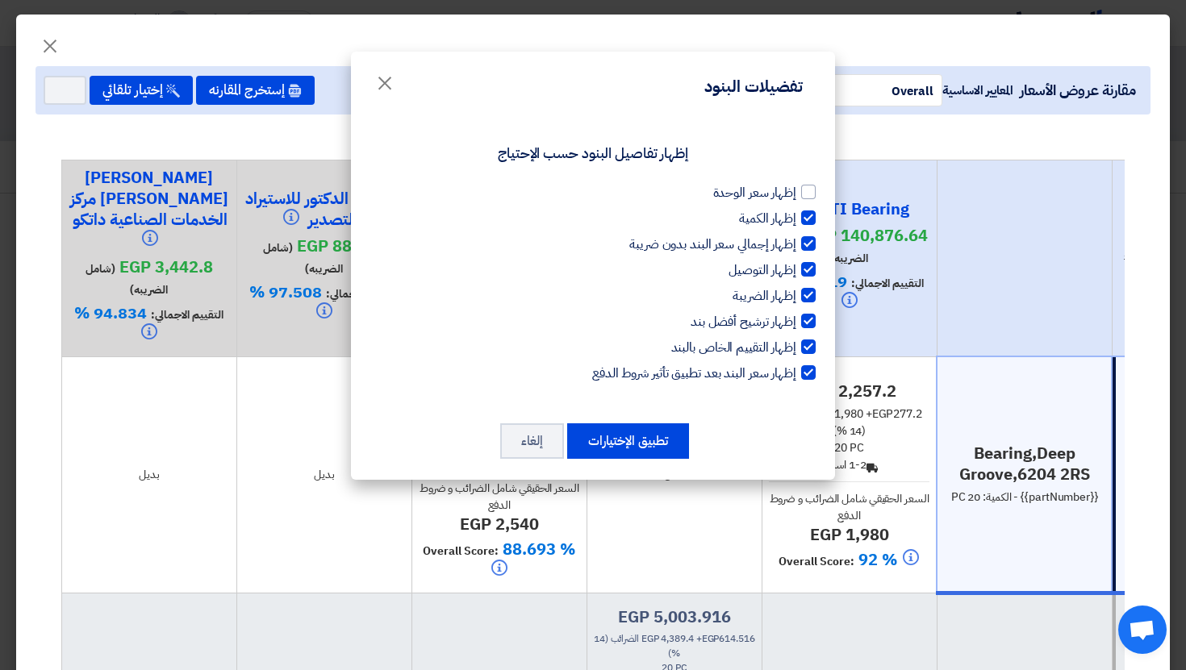
click at [783, 219] on span "إظهار الكمية" at bounding box center [767, 218] width 57 height 19
click at [786, 219] on input "إظهار الكمية" at bounding box center [791, 214] width 10 height 10
checkbox input "false"
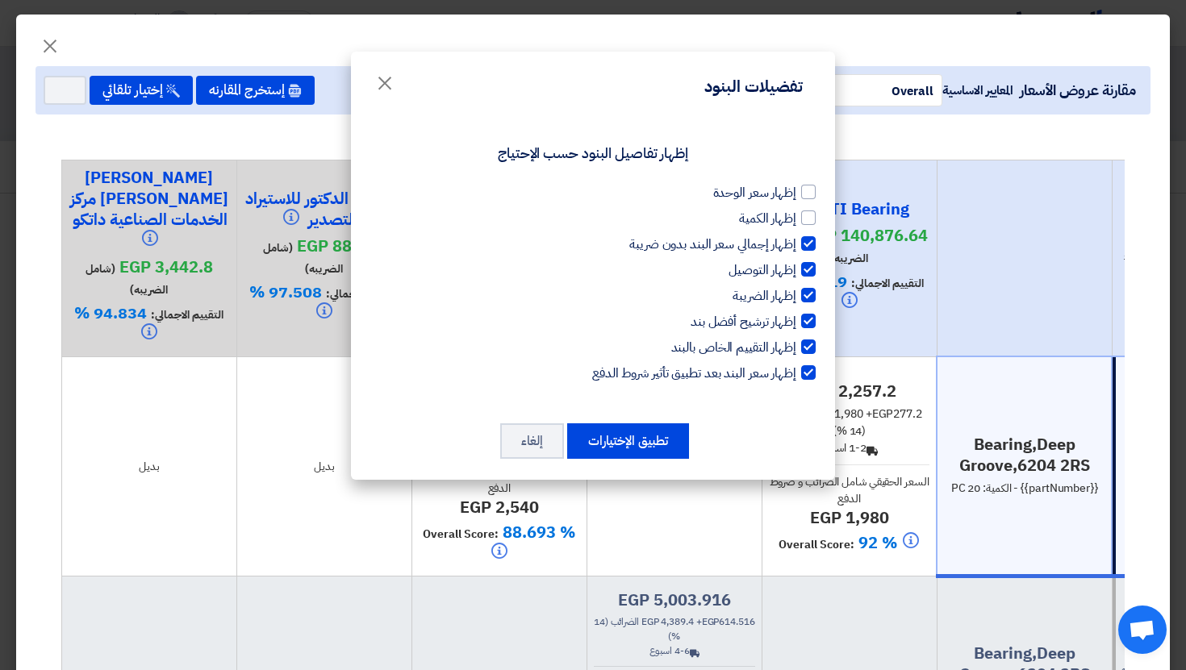
click at [791, 243] on span "إظهار إجمالي سعر البند بدون ضريبة" at bounding box center [712, 244] width 167 height 19
click at [791, 243] on input "إظهار إجمالي سعر البند بدون ضريبة" at bounding box center [791, 240] width 10 height 10
checkbox input "false"
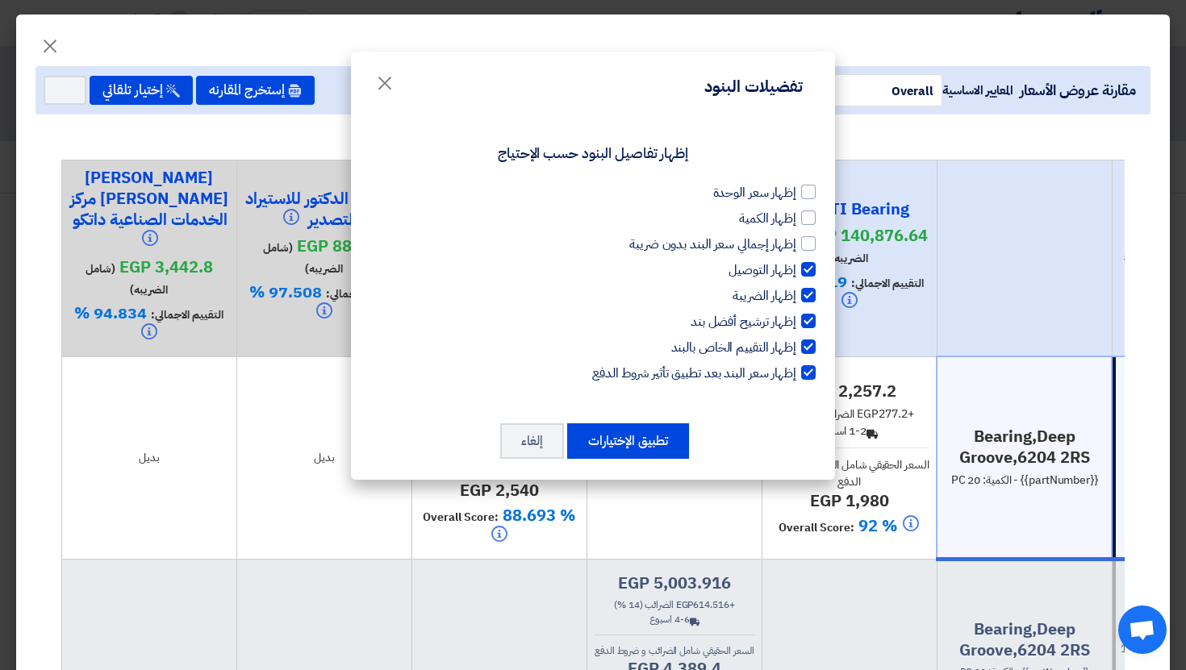
click at [787, 268] on span "إظهار التوصيل" at bounding box center [762, 270] width 68 height 19
click at [787, 268] on input "إظهار التوصيل" at bounding box center [791, 266] width 10 height 10
checkbox input "false"
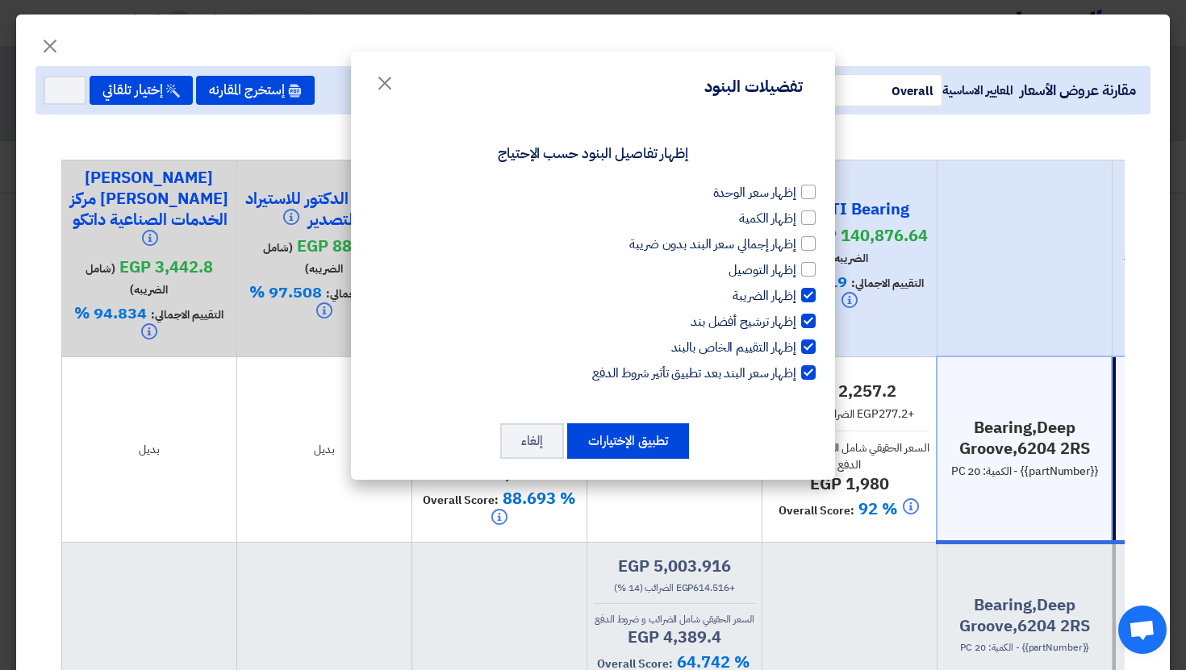
click at [787, 311] on div "إظهار سعر الوحدة إظهار الكمية إظهار إجمالي سعر البند بدون ضريبة إظهار التوصيل إ…" at bounding box center [592, 283] width 445 height 200
click at [786, 299] on span "إظهار الضريبة" at bounding box center [765, 295] width 64 height 19
click at [786, 297] on input "إظهار الضريبة" at bounding box center [791, 291] width 10 height 10
checkbox input "false"
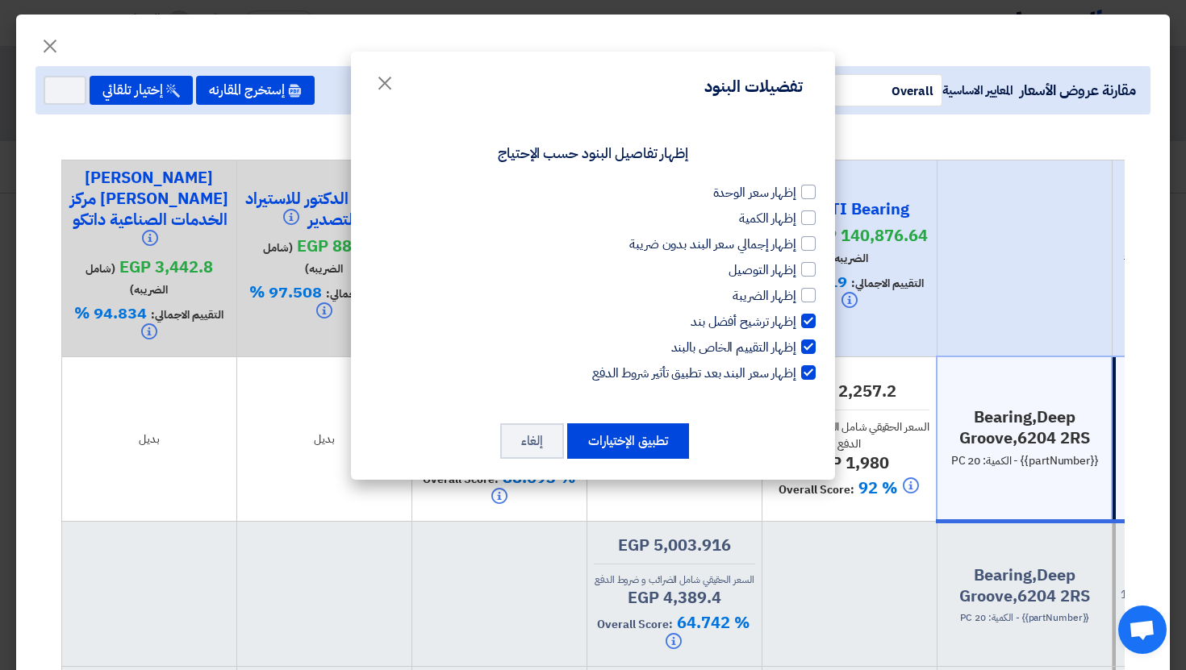
click at [784, 325] on span "إظهار ترشيح أفضل بند" at bounding box center [744, 321] width 106 height 19
click at [786, 323] on input "إظهار ترشيح أفضل بند" at bounding box center [791, 317] width 10 height 10
checkbox input "false"
click at [784, 345] on span "إظهار التقييم الخاص بالبند" at bounding box center [733, 347] width 125 height 19
click at [786, 345] on input "إظهار التقييم الخاص بالبند" at bounding box center [791, 343] width 10 height 10
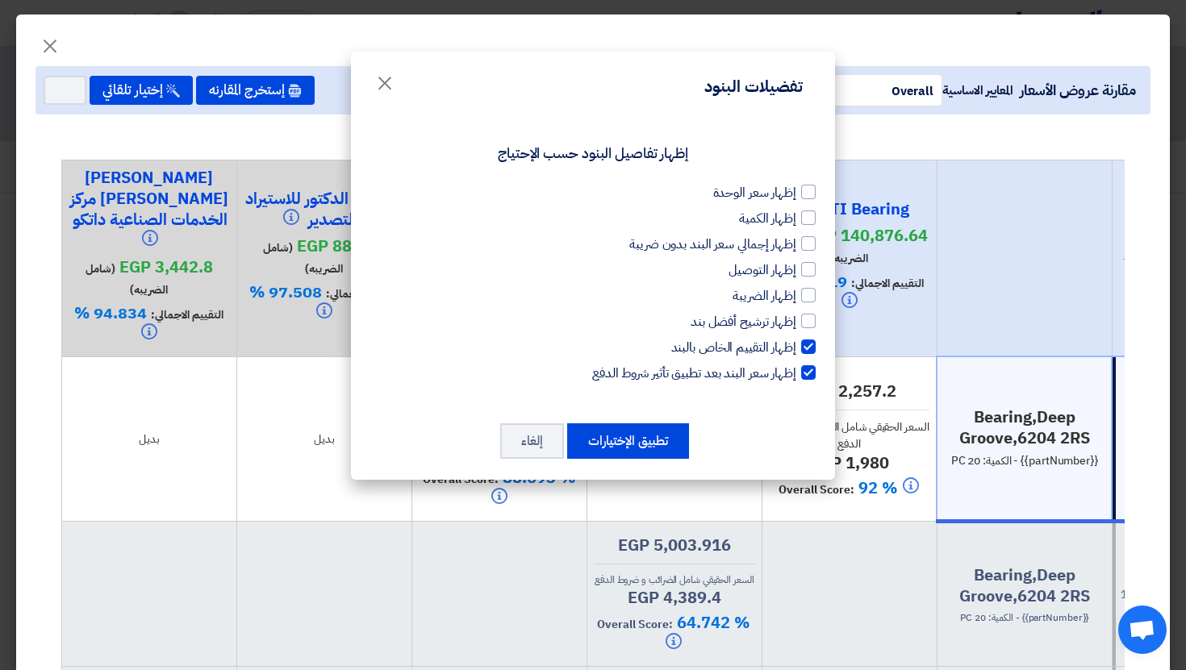
checkbox input "false"
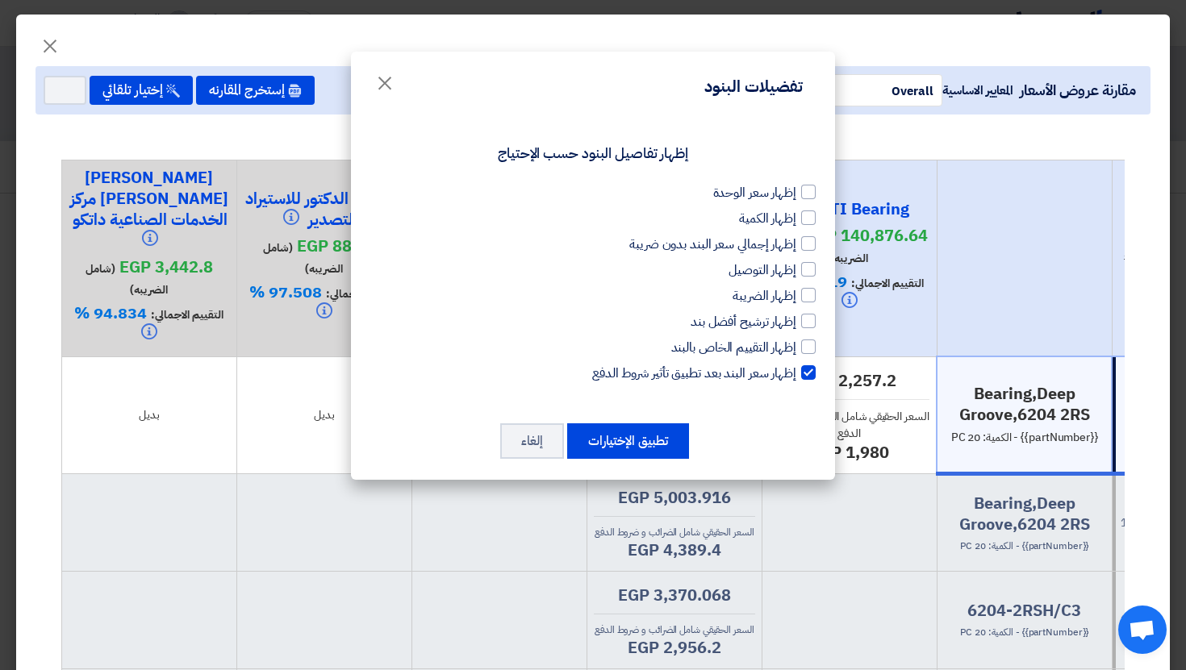
click at [778, 371] on span "إظهار سعر البند بعد تطبيق تأثير شروط الدفع" at bounding box center [694, 373] width 204 height 19
click at [786, 371] on input "إظهار سعر البند بعد تطبيق تأثير شروط الدفع" at bounding box center [791, 369] width 10 height 10
checkbox input "false"
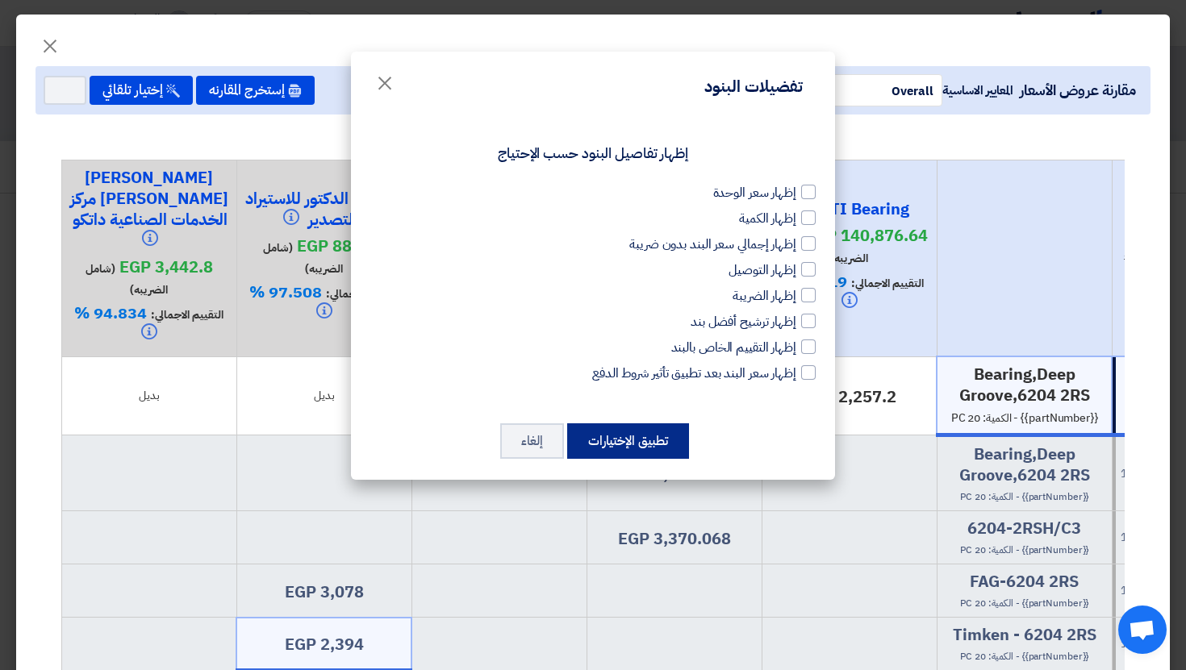
click at [666, 436] on button "تطبيق الإختيارات" at bounding box center [628, 441] width 122 height 35
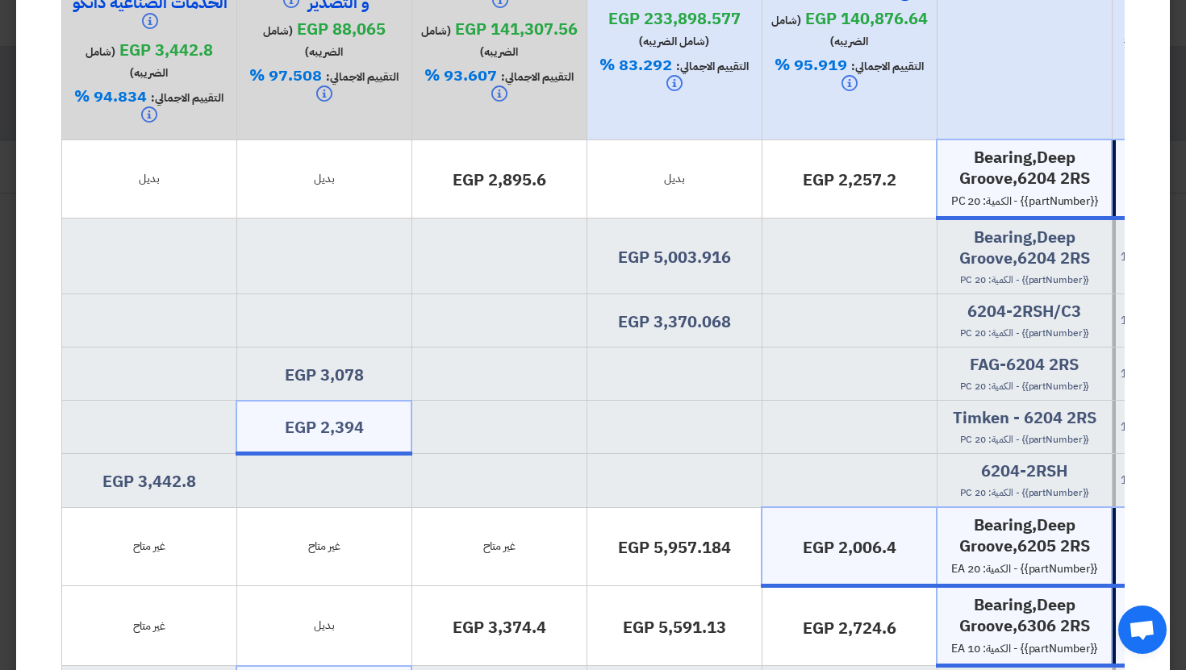
scroll to position [148, 0]
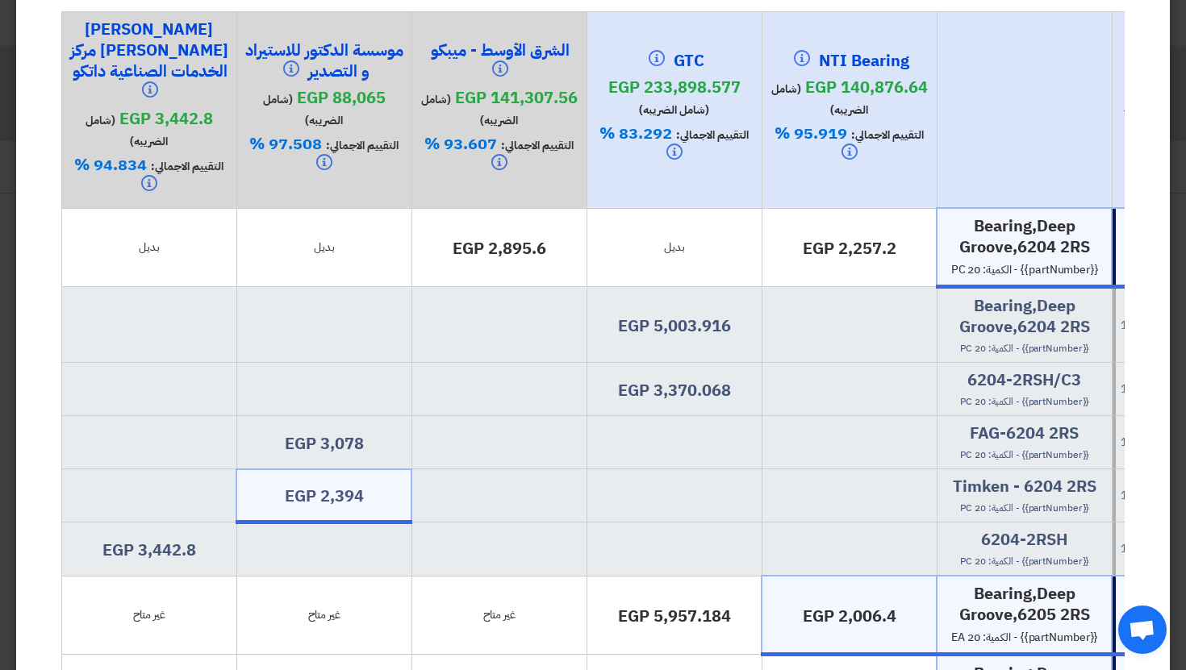
click at [833, 214] on td "egp 2,257.2" at bounding box center [849, 247] width 175 height 79
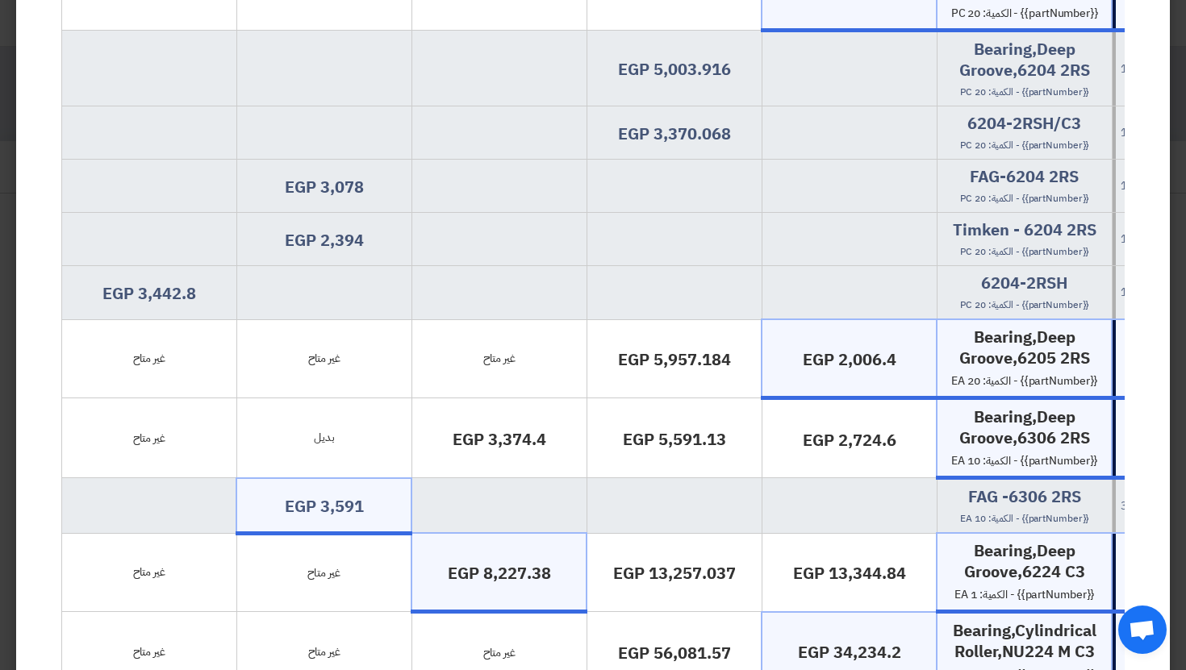
scroll to position [0, 0]
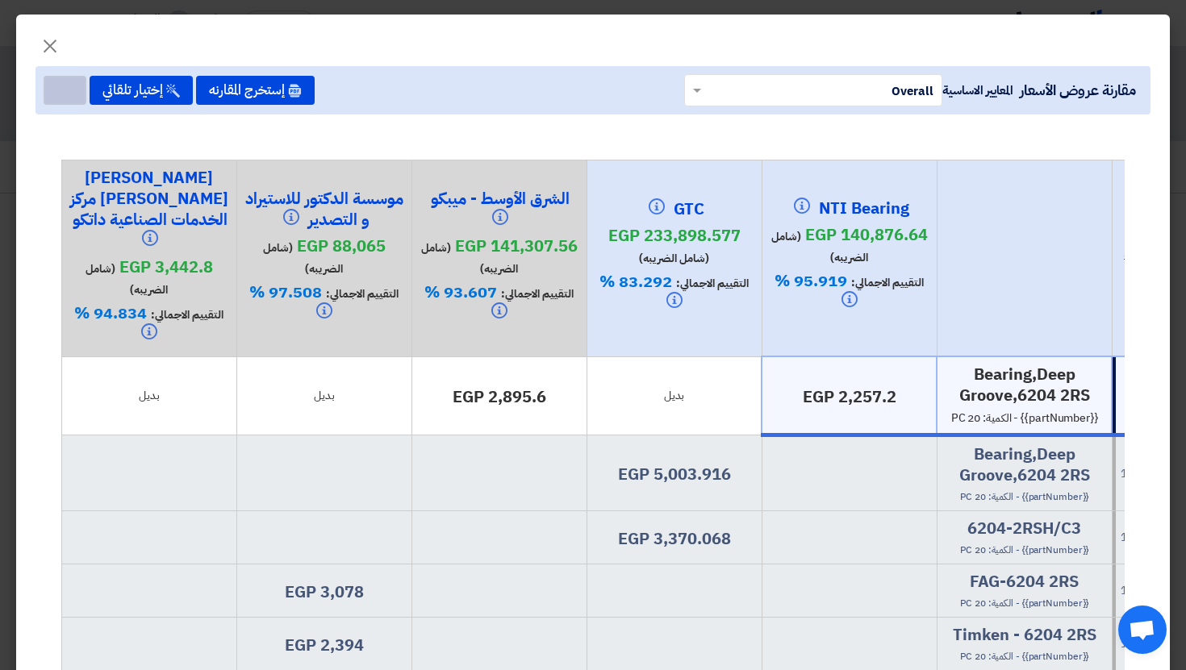
click at [85, 94] on button "Item Card filters" at bounding box center [65, 90] width 43 height 29
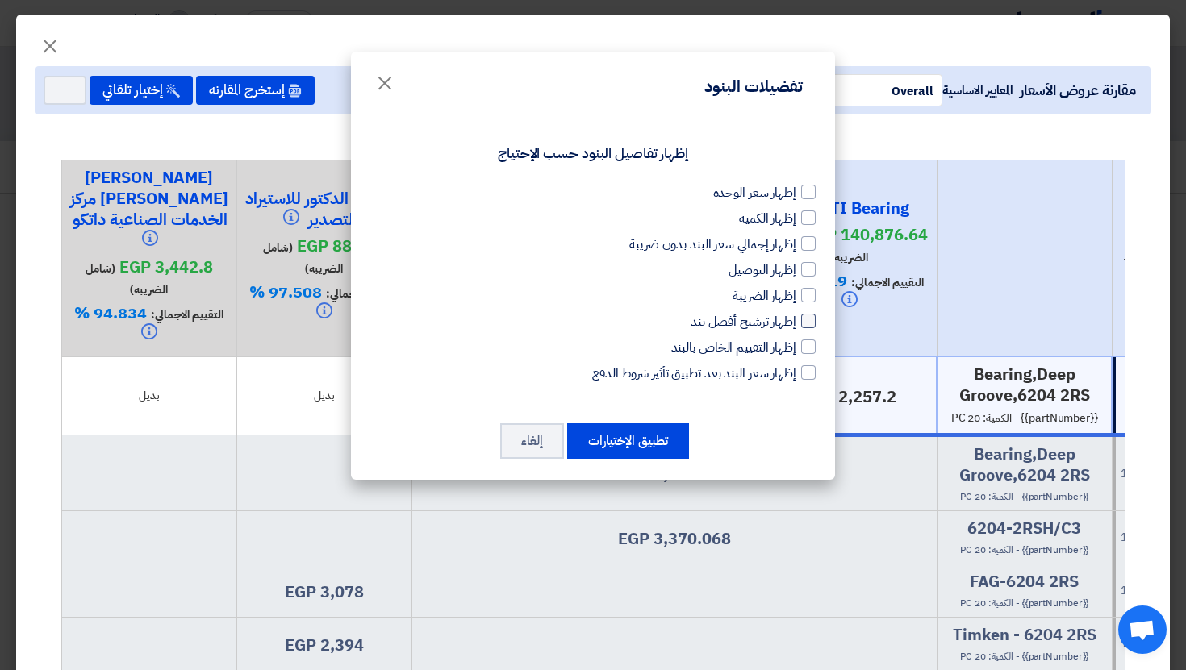
click at [803, 326] on div at bounding box center [808, 321] width 15 height 15
click at [796, 323] on input "إظهار ترشيح أفضل بند" at bounding box center [791, 317] width 10 height 10
checkbox input "true"
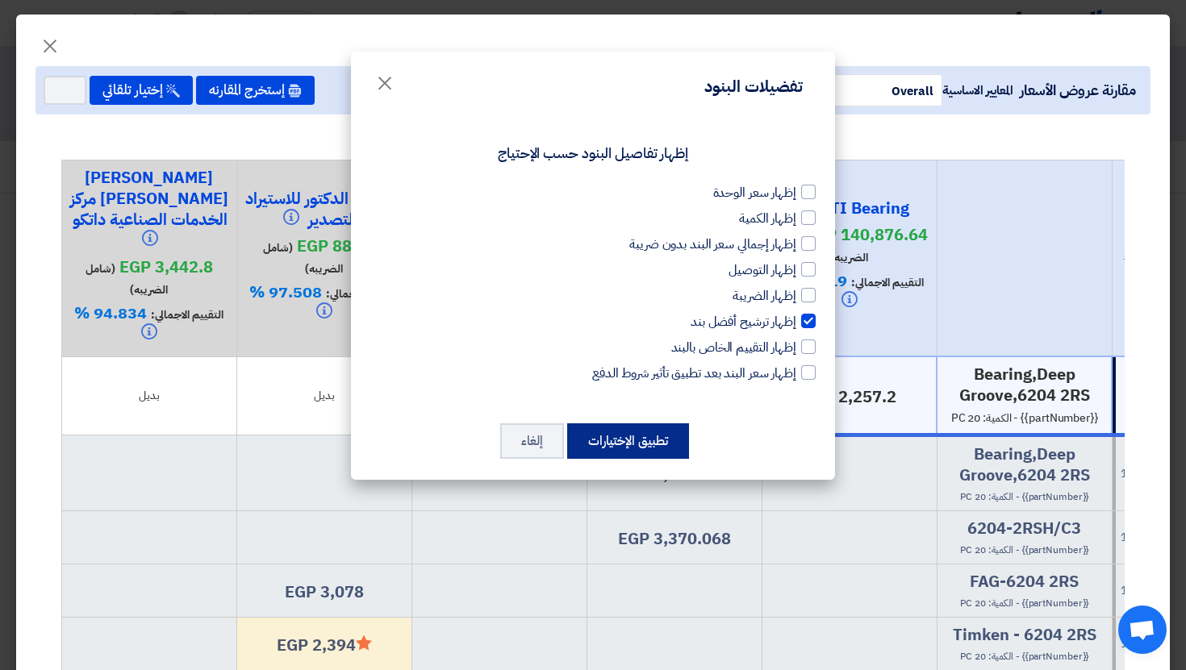
click at [647, 443] on button "تطبيق الإختيارات" at bounding box center [628, 441] width 122 height 35
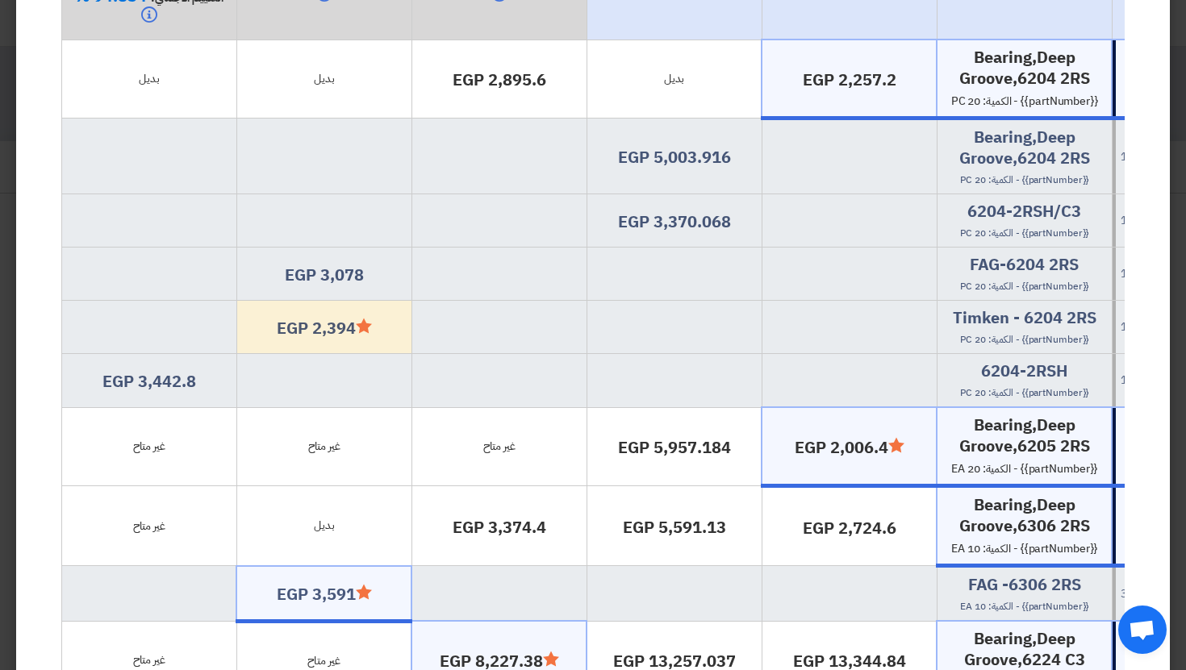
scroll to position [319, 0]
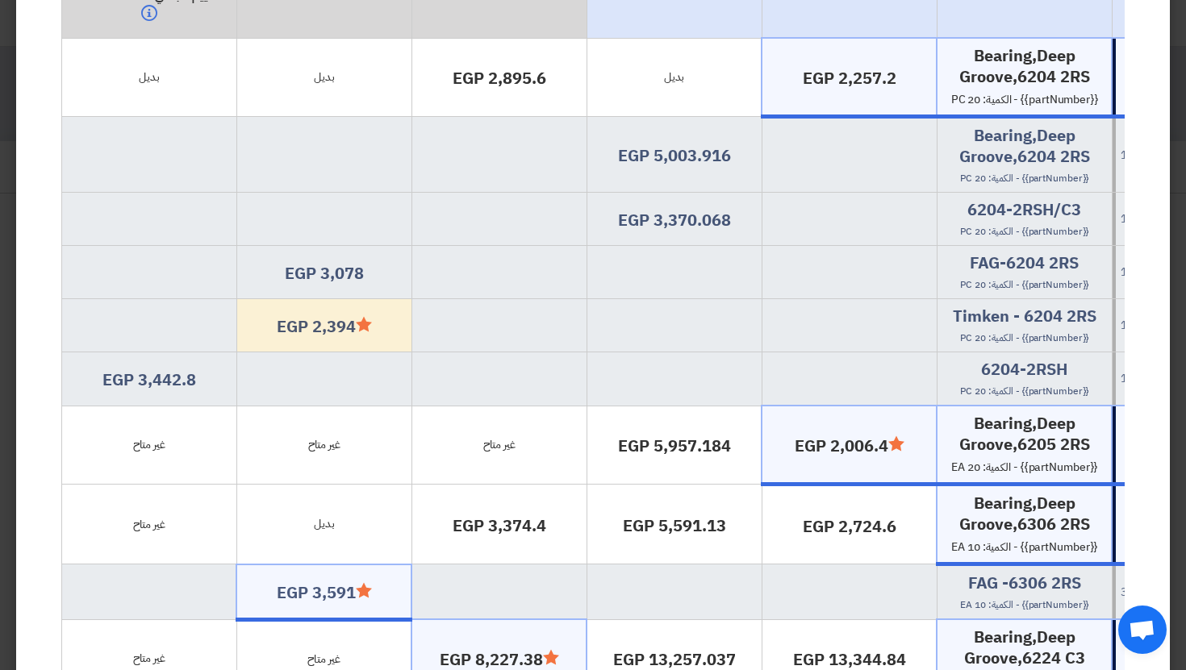
click at [366, 316] on h4 "Minimize/Maximize Category egp 2,394" at bounding box center [324, 326] width 161 height 21
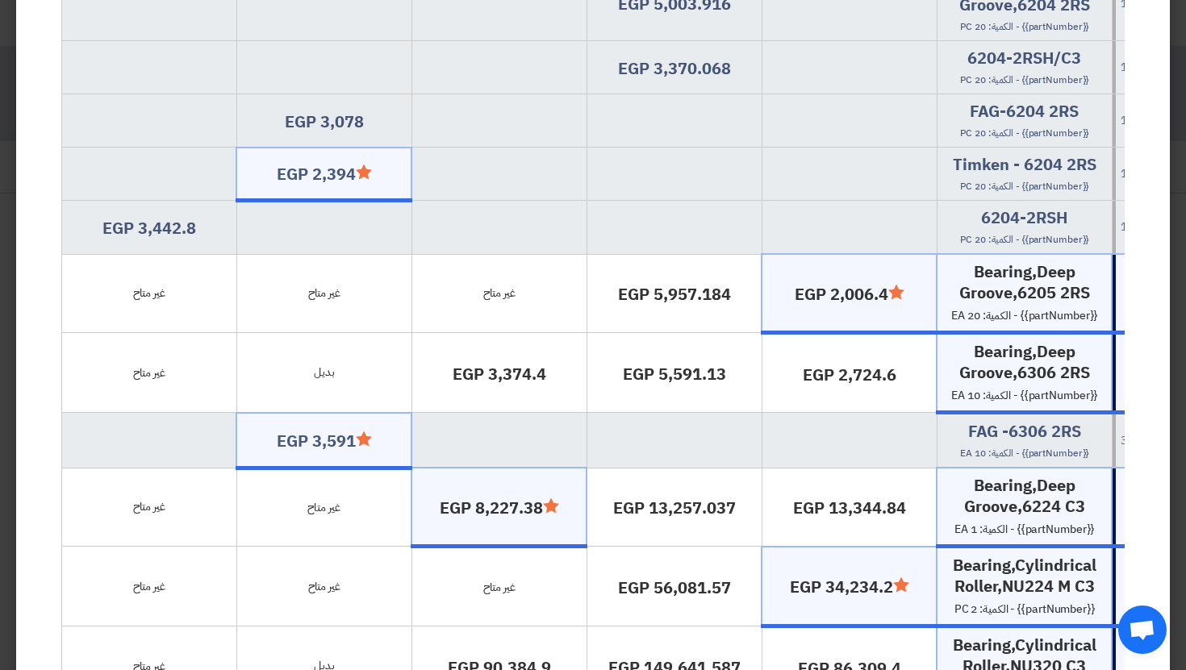
scroll to position [0, 0]
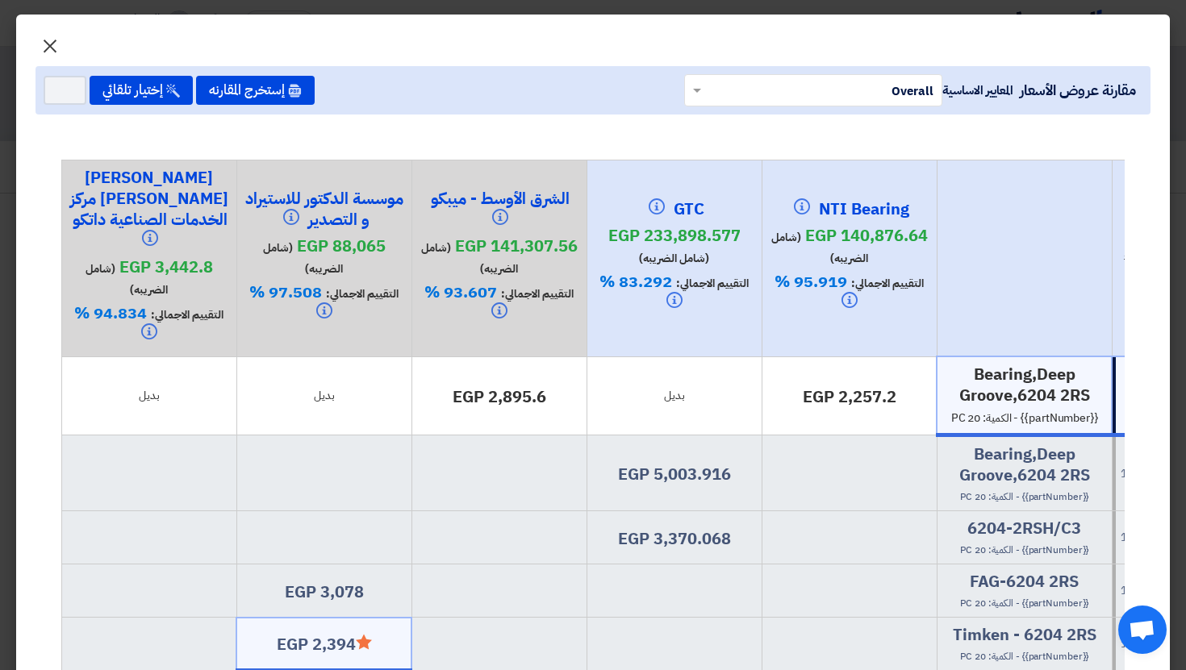
click at [54, 42] on span "×" at bounding box center [49, 45] width 19 height 48
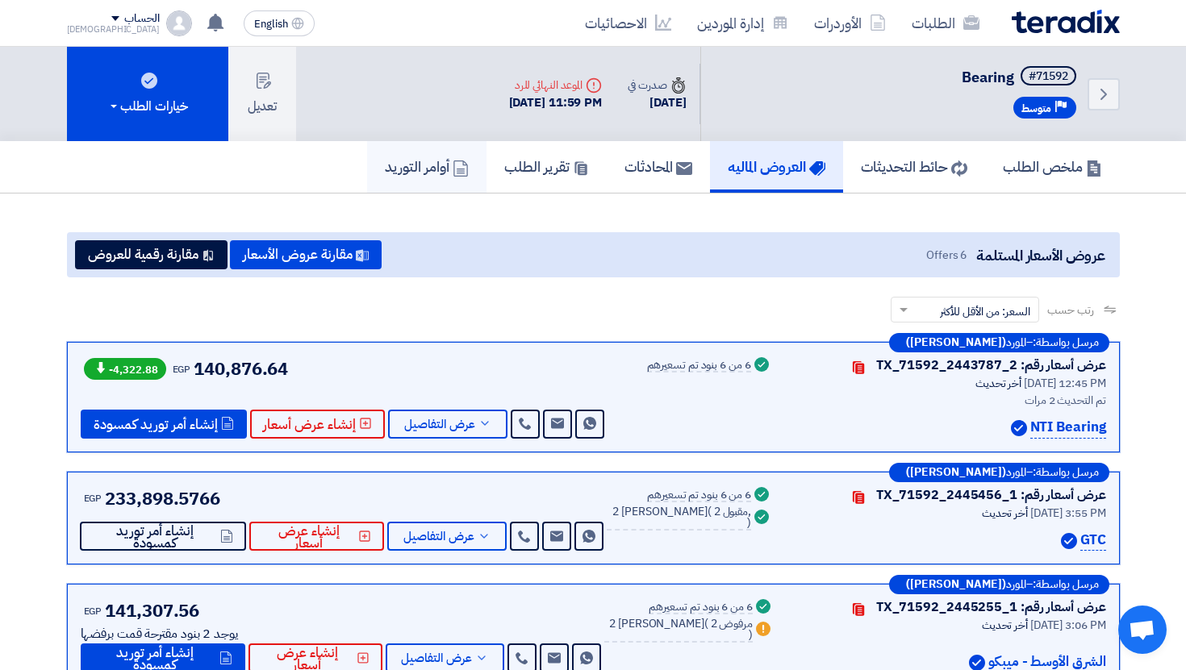
click at [414, 170] on h5 "أوامر التوريد" at bounding box center [427, 166] width 84 height 19
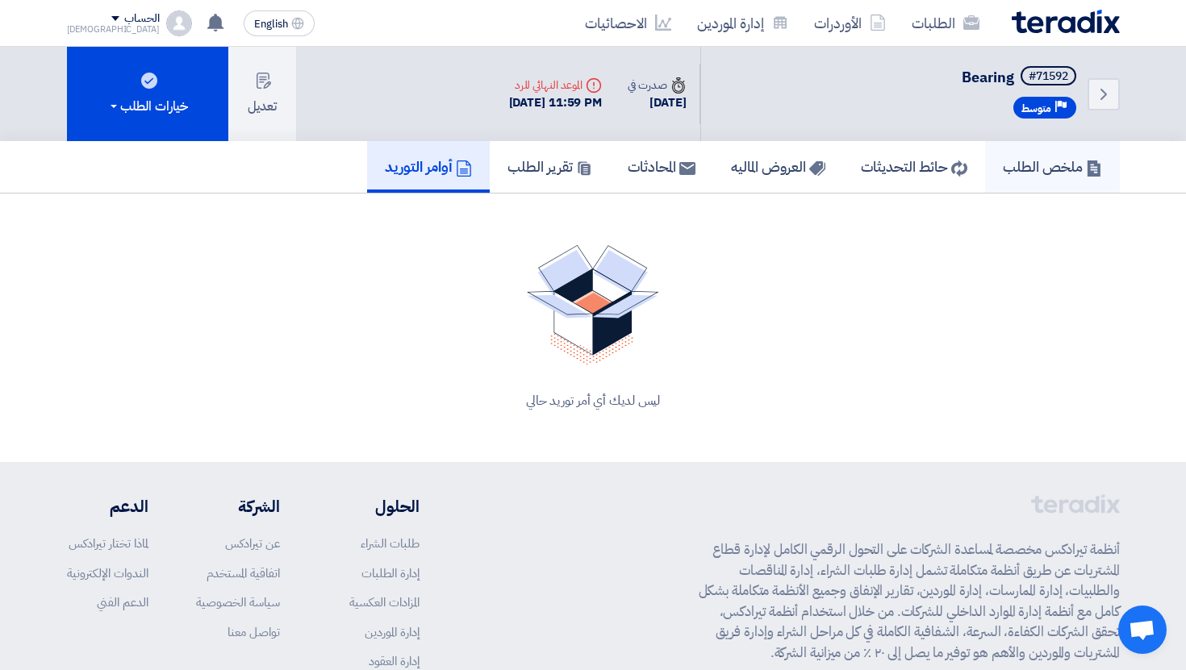
click at [1061, 174] on h5 "ملخص الطلب" at bounding box center [1052, 166] width 99 height 19
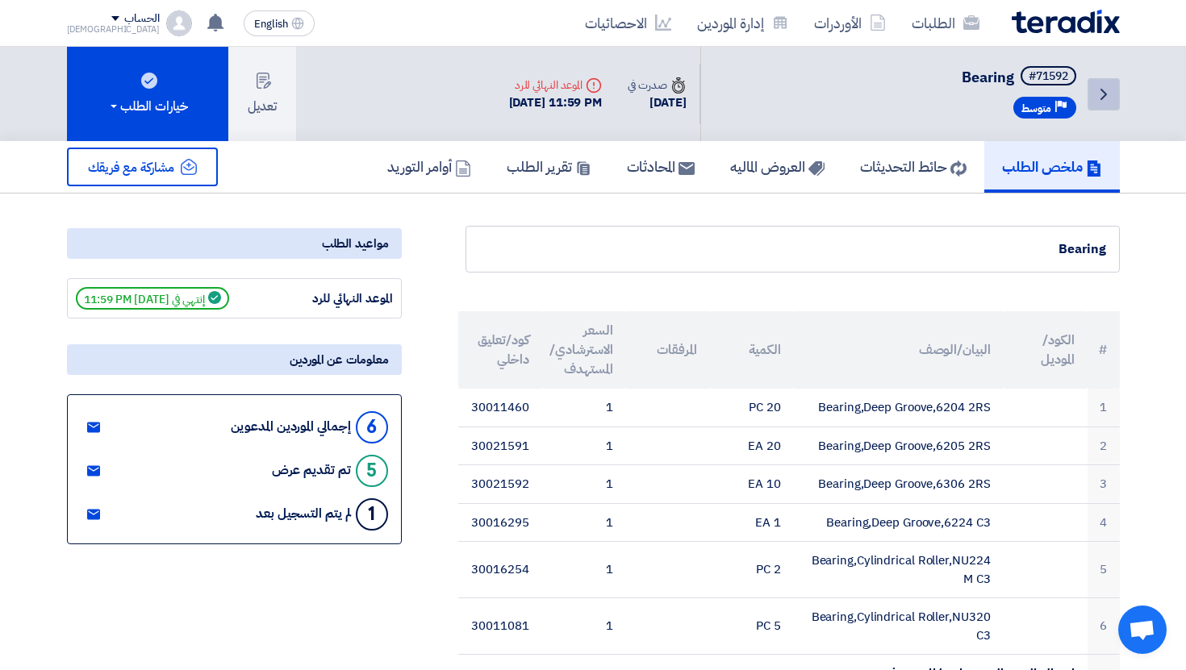
click at [1097, 95] on icon "Back" at bounding box center [1103, 94] width 19 height 19
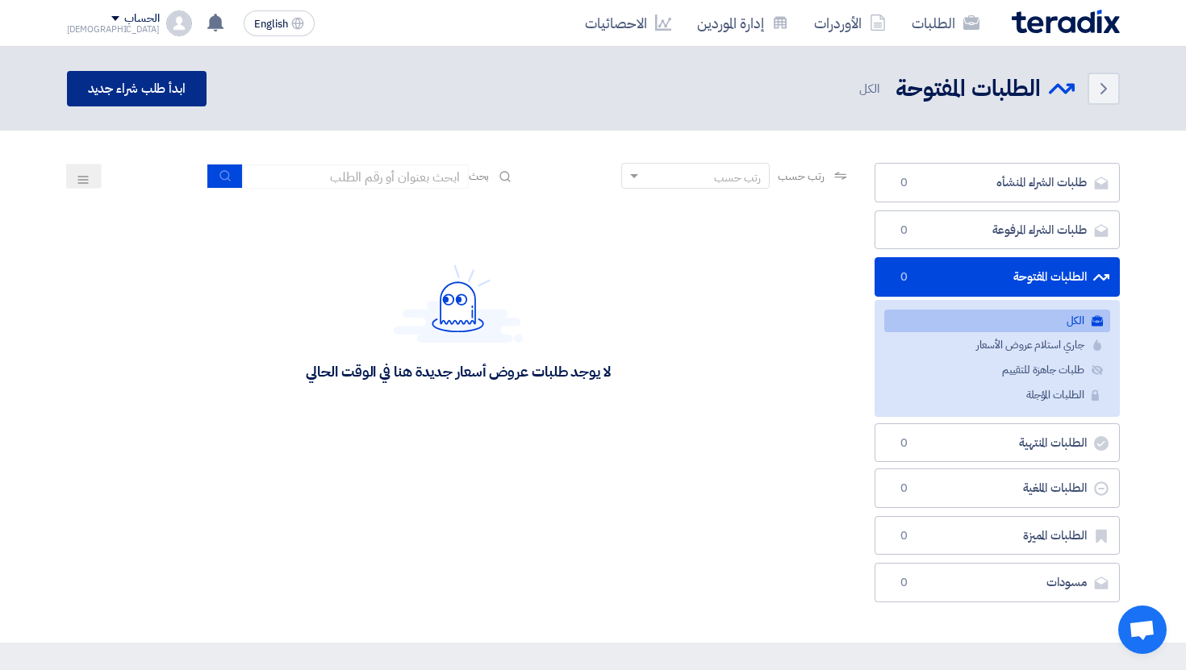
click at [180, 98] on link "ابدأ طلب شراء جديد" at bounding box center [137, 88] width 140 height 35
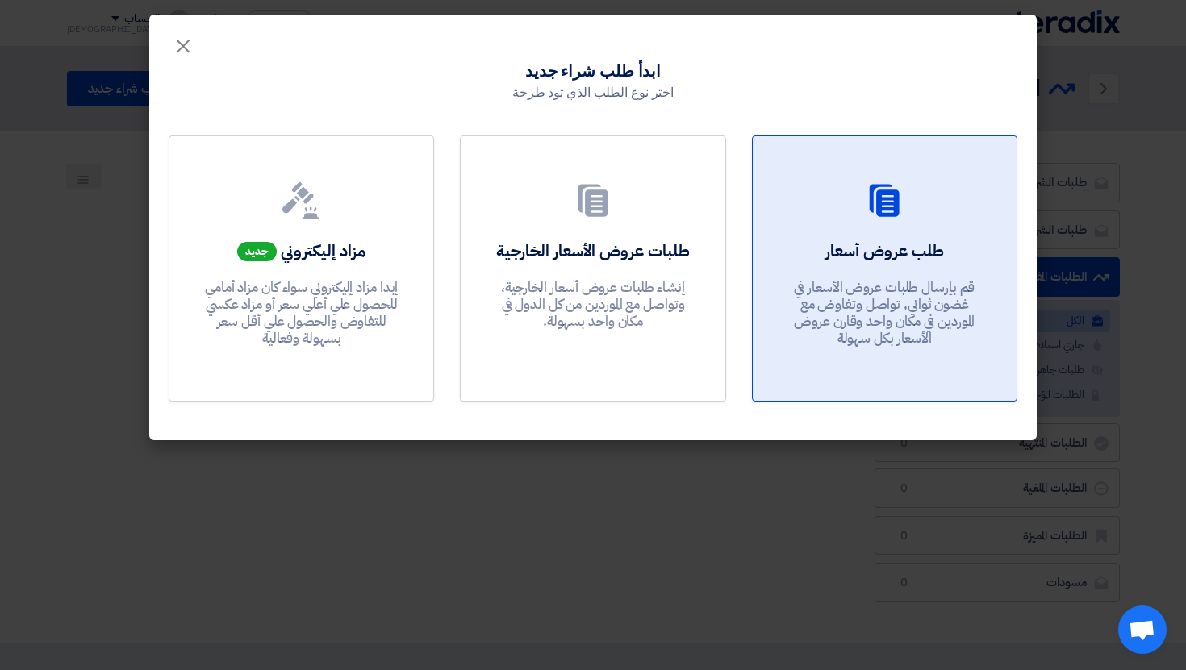
click at [820, 243] on div "طلب عروض أسعار قم بإرسال طلبات عروض الأسعار في غضون ثواني, تواصل وتفاوض مع المو…" at bounding box center [884, 298] width 225 height 116
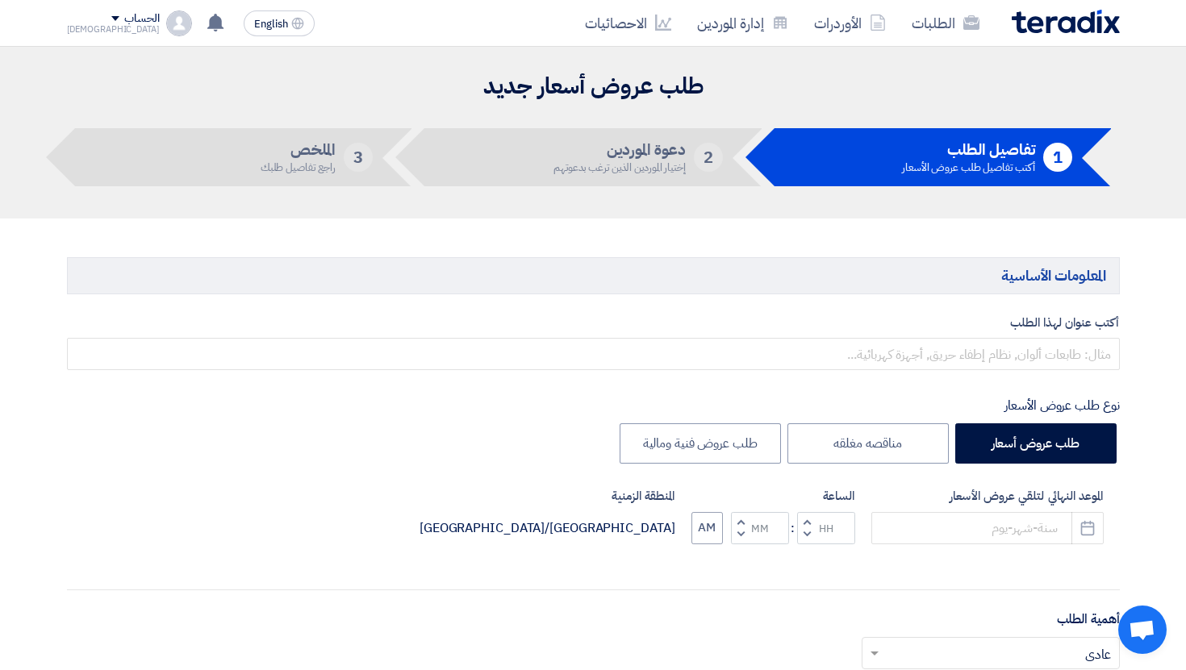
click at [1090, 27] on img at bounding box center [1066, 22] width 108 height 24
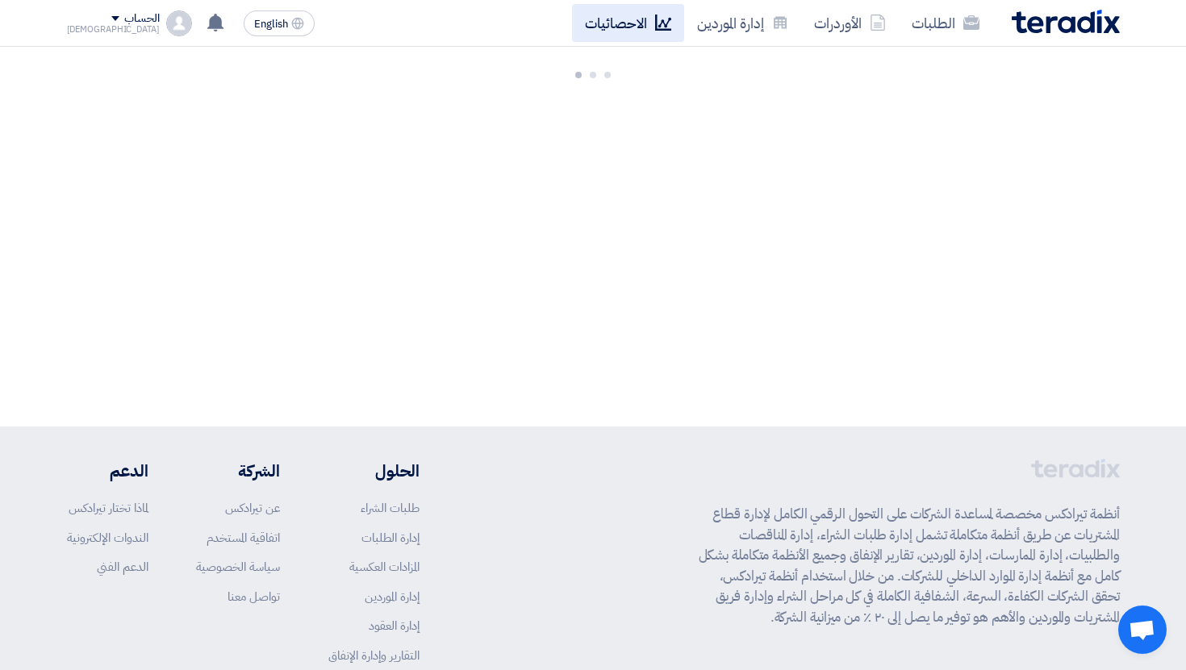
click at [653, 30] on link "الاحصائيات" at bounding box center [628, 23] width 112 height 38
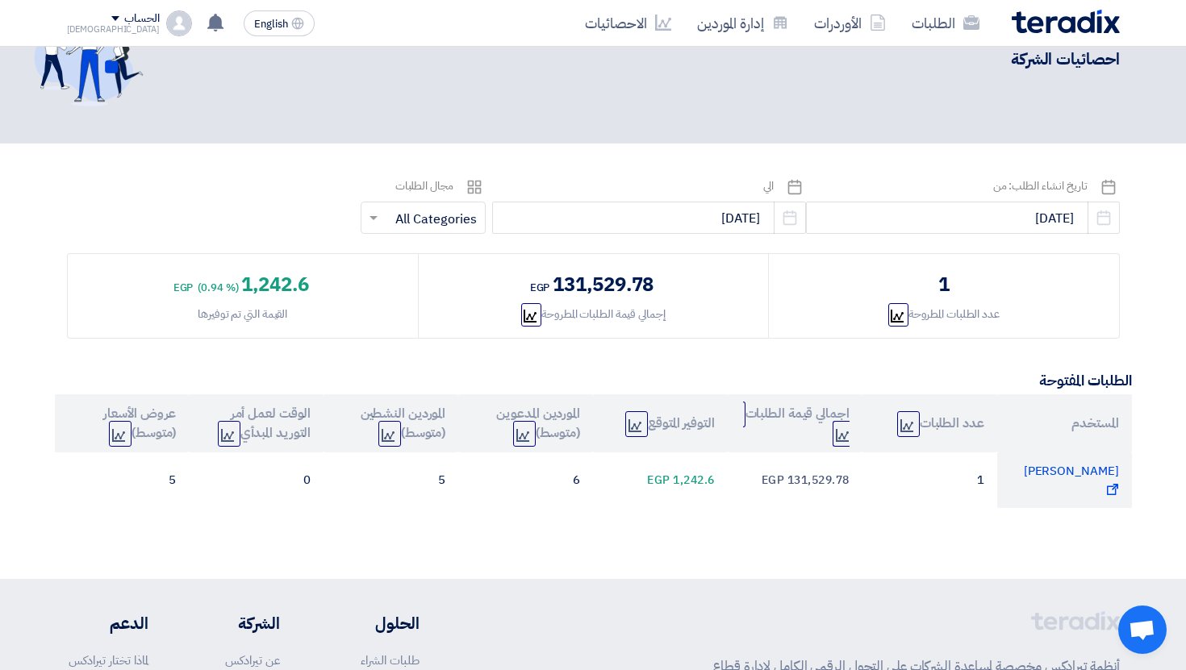
scroll to position [101, 0]
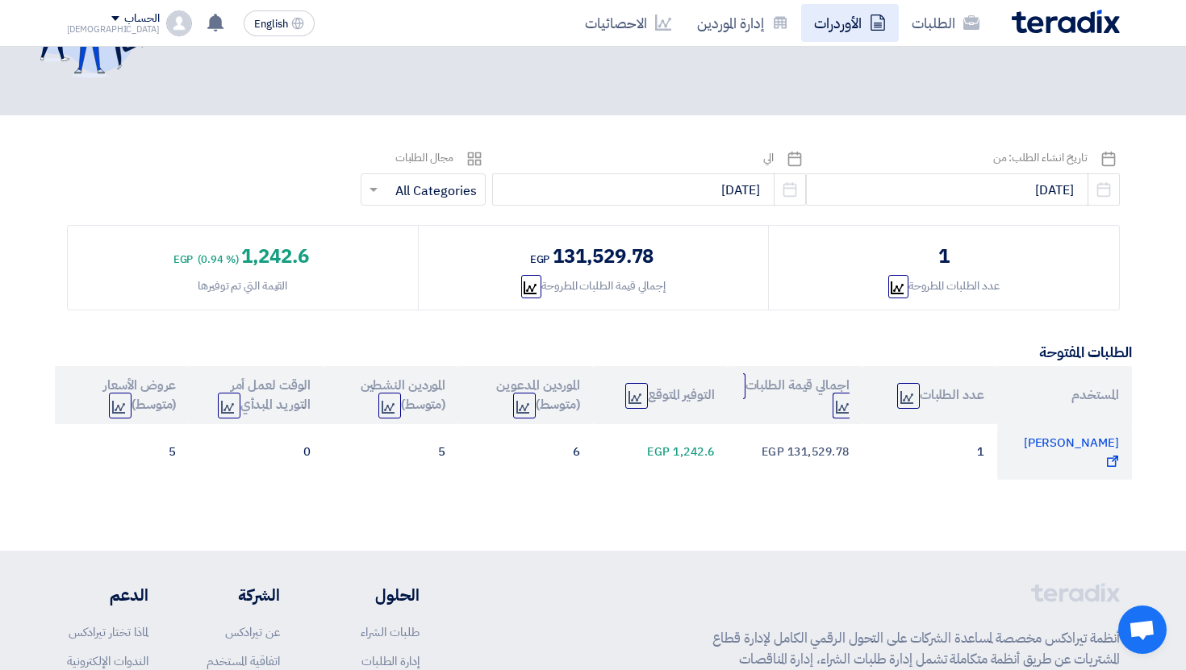
click at [842, 28] on link "الأوردرات" at bounding box center [850, 23] width 98 height 38
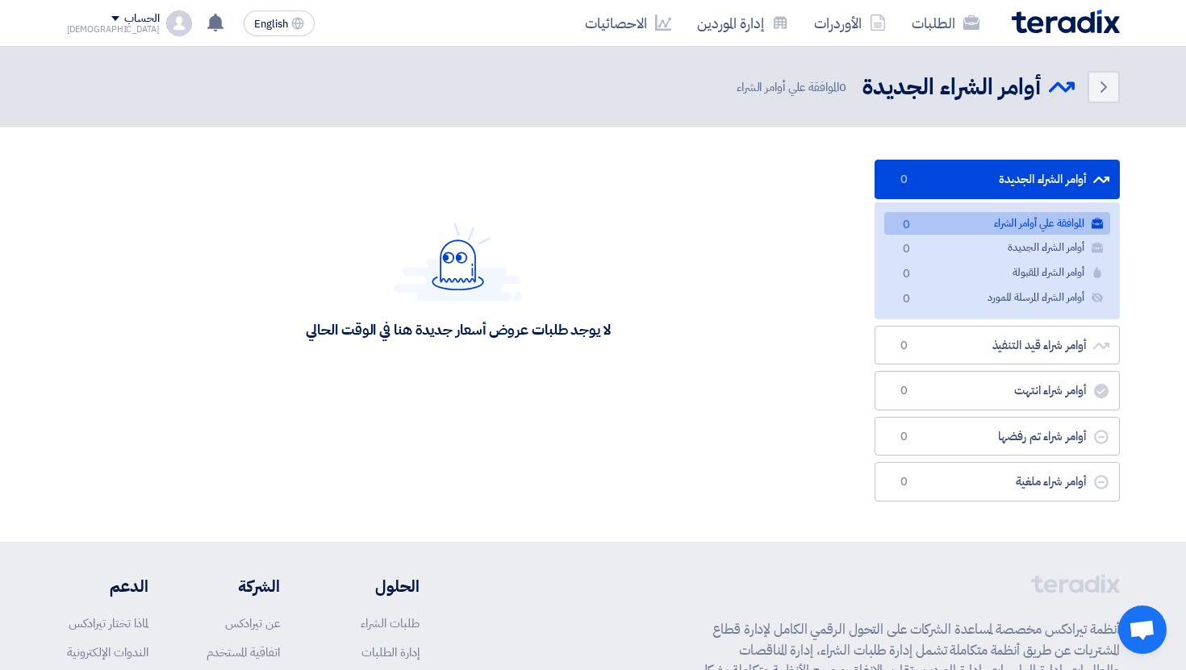
click at [166, 15] on img at bounding box center [179, 23] width 26 height 26
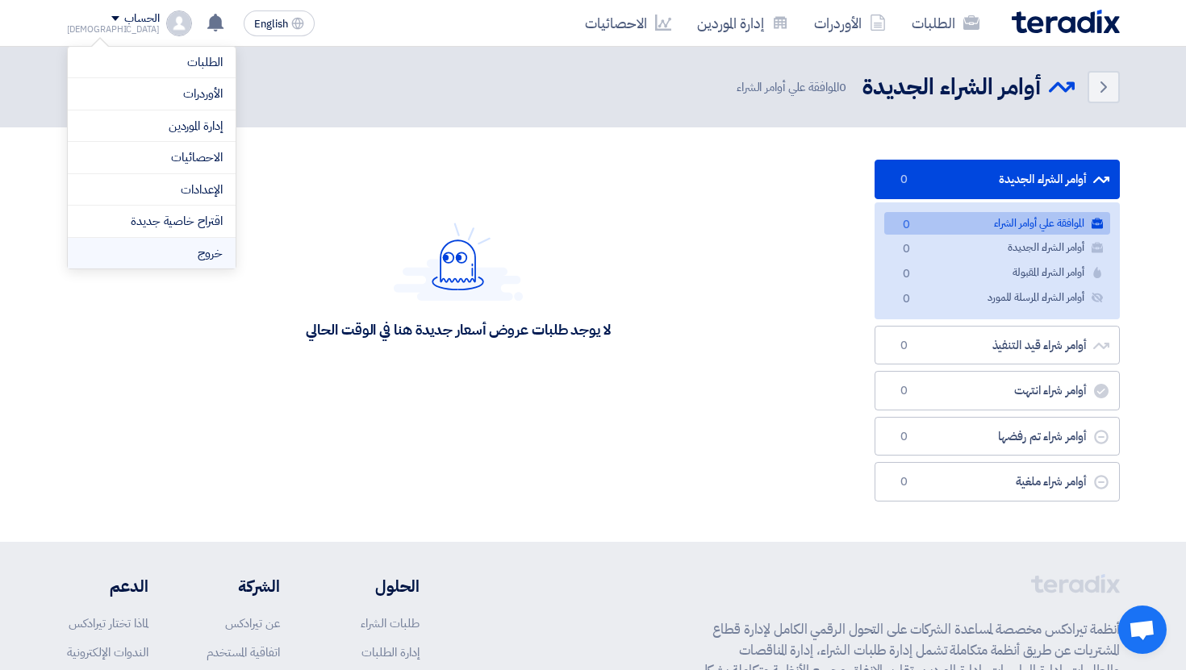
click at [192, 251] on li "خروج" at bounding box center [152, 253] width 168 height 31
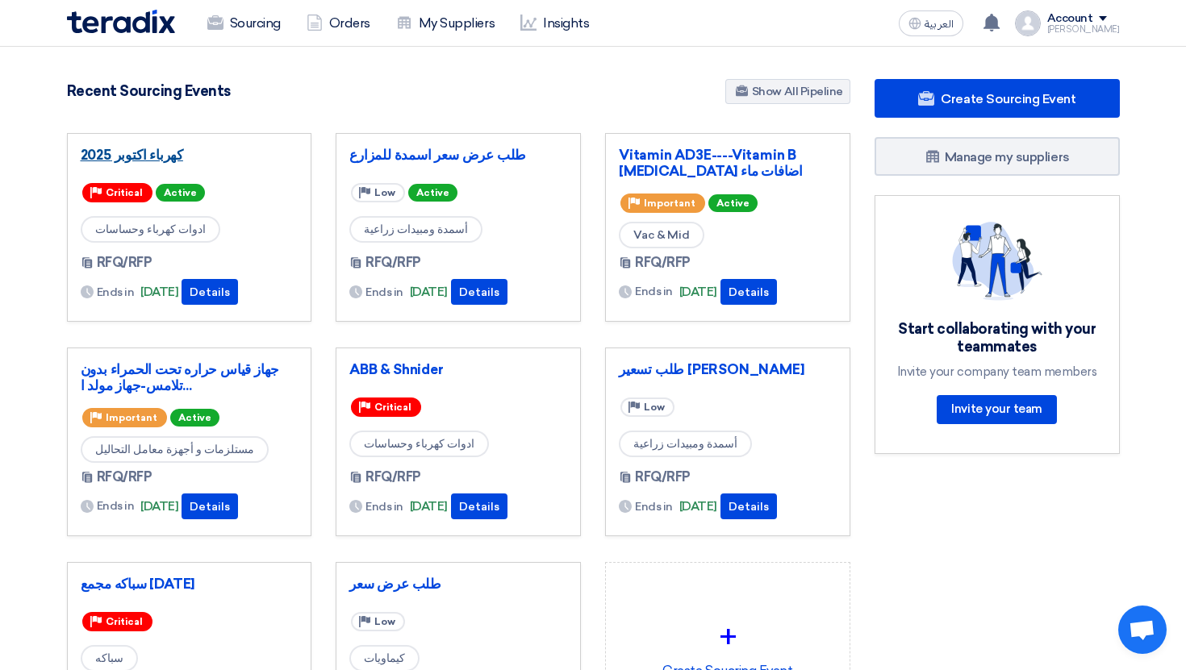
click at [165, 150] on link "كهرباء اكتوبر 2025" at bounding box center [190, 155] width 218 height 16
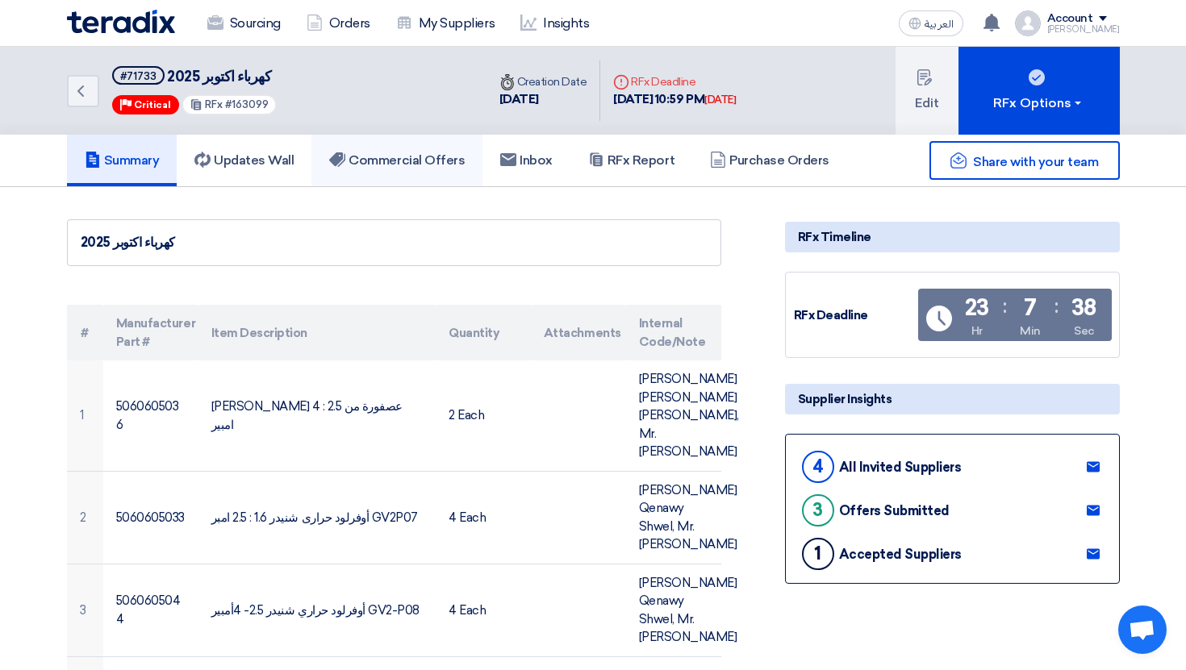
click at [449, 162] on h5 "Commercial Offers" at bounding box center [397, 160] width 136 height 16
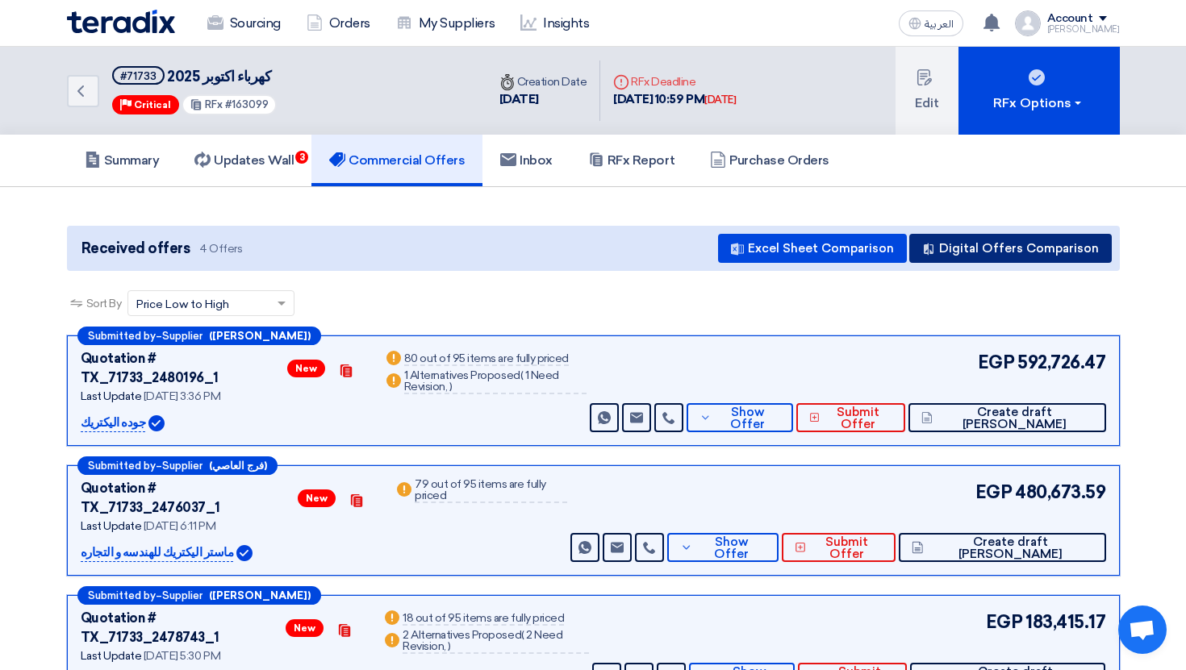
click at [990, 239] on button "Digital Offers Comparison" at bounding box center [1010, 248] width 202 height 29
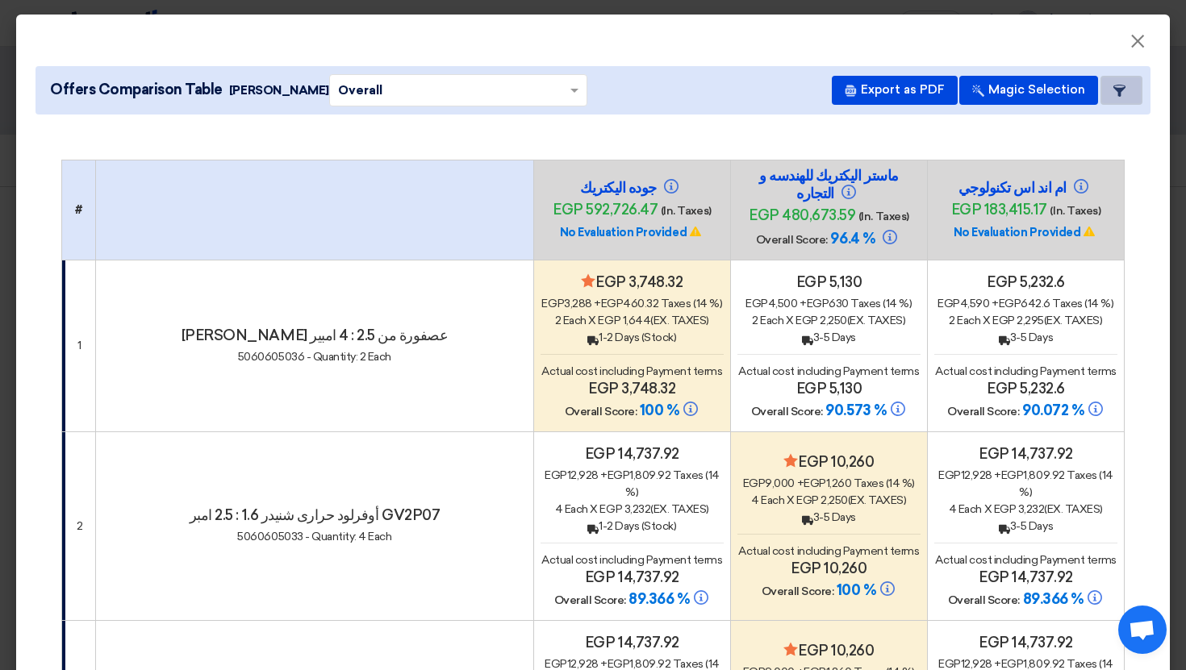
click at [1104, 96] on button "Item Card filters" at bounding box center [1121, 90] width 42 height 29
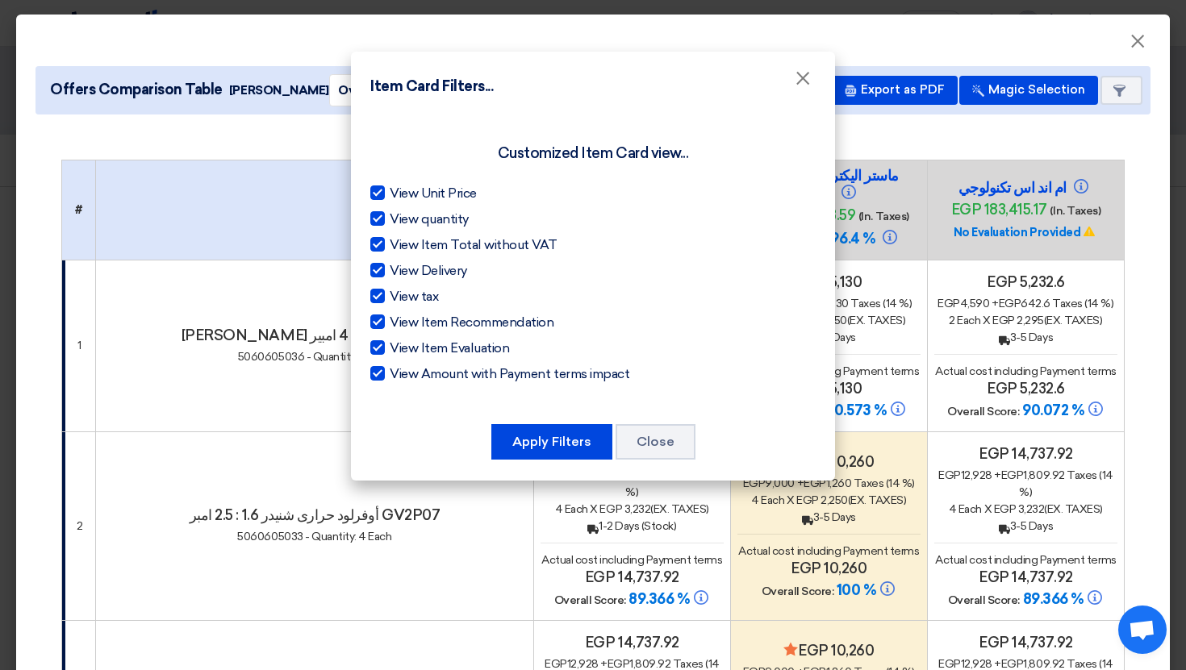
click at [1118, 98] on modal-container "Item Card Filters... × Customized Item Card view... View Unit Price View quanti…" at bounding box center [593, 335] width 1186 height 670
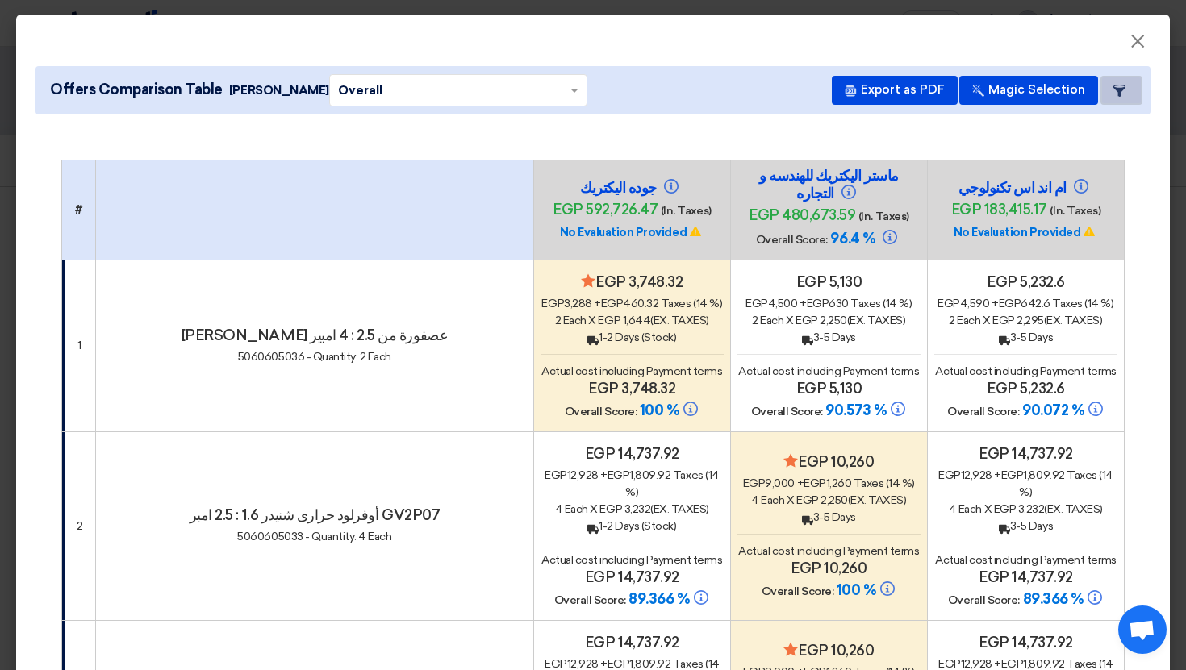
click at [1103, 88] on button "Item Card filters" at bounding box center [1121, 90] width 42 height 29
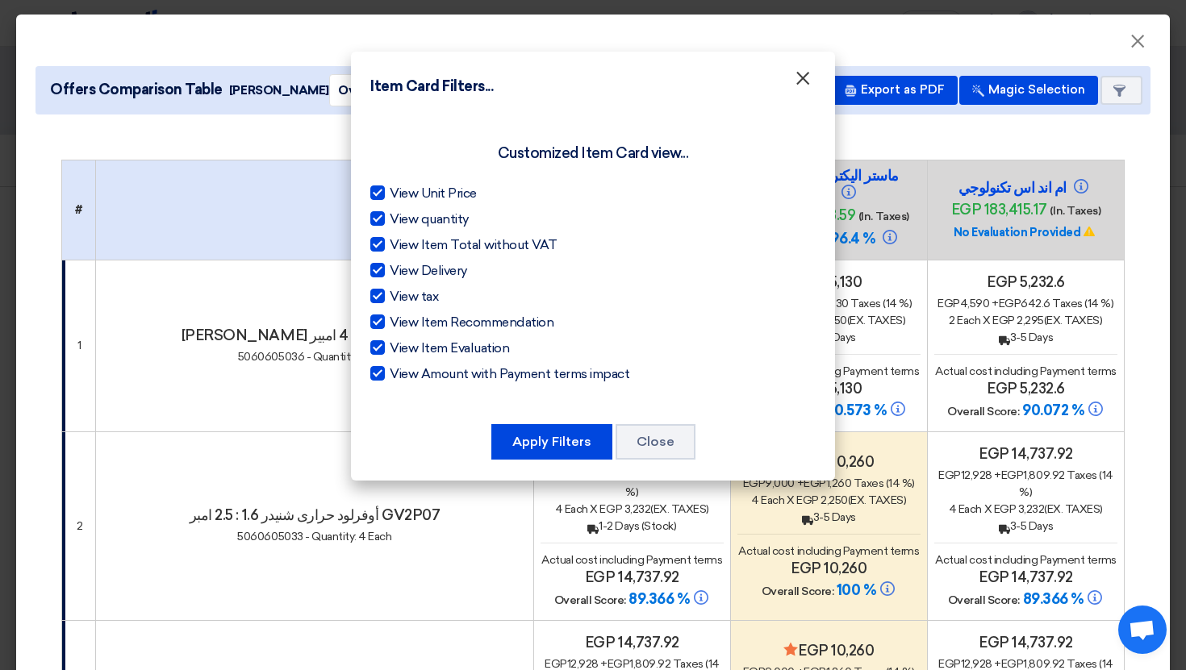
click at [804, 86] on span "×" at bounding box center [803, 82] width 16 height 32
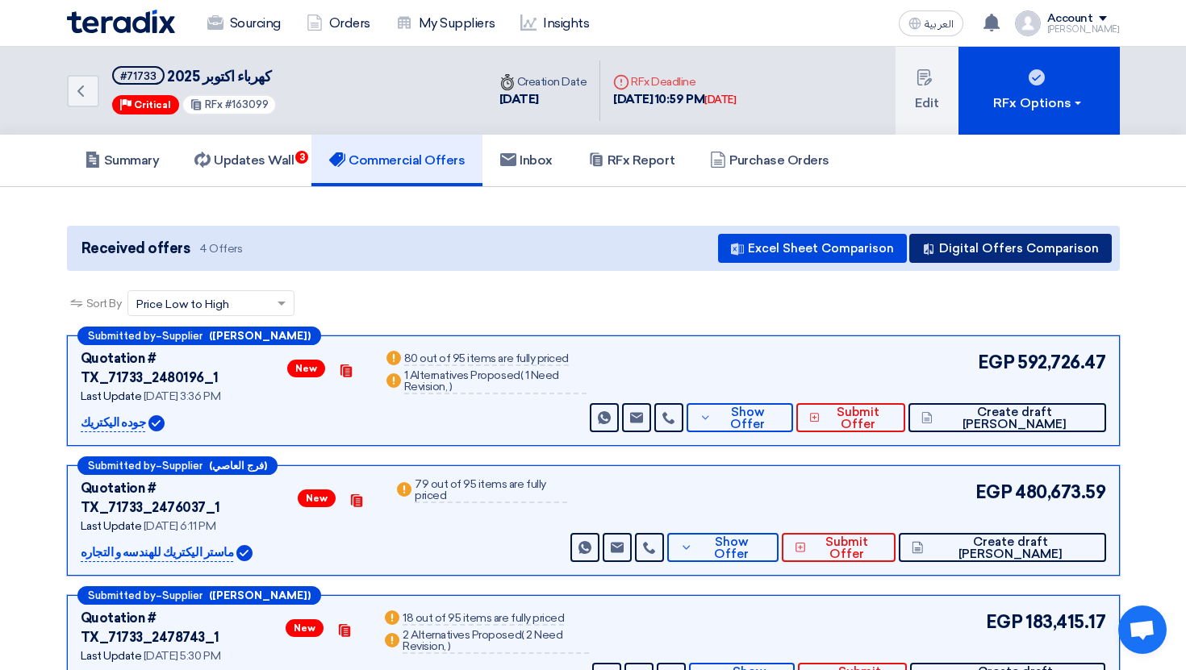
click at [998, 254] on button "Digital Offers Comparison" at bounding box center [1010, 248] width 202 height 29
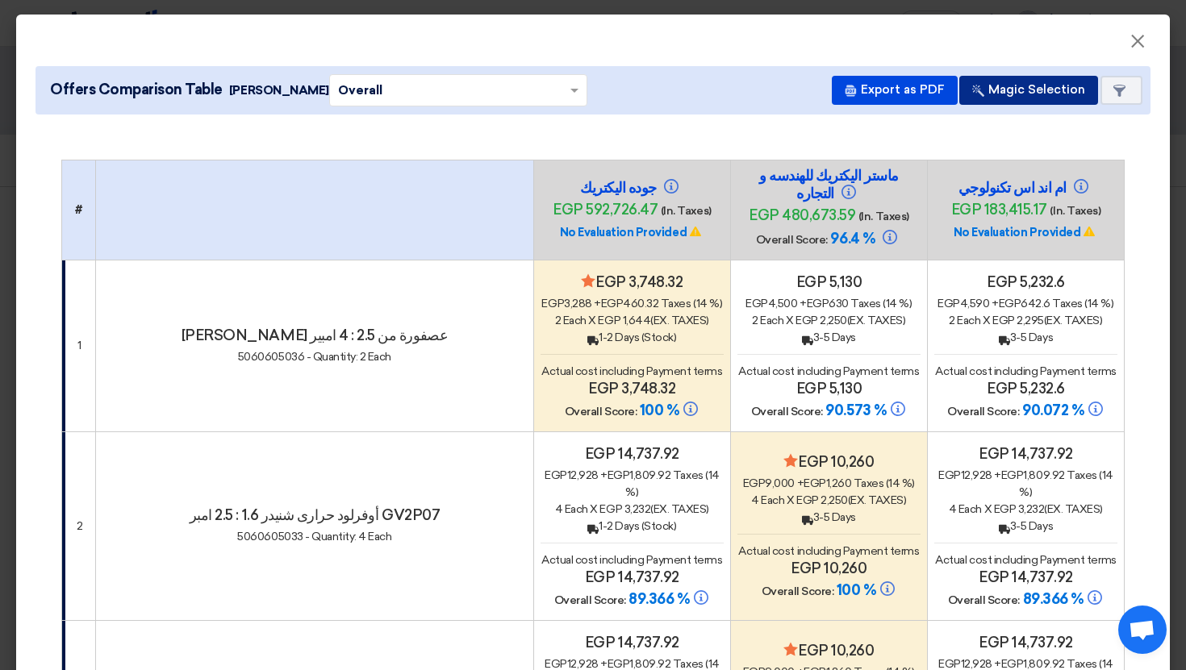
click at [1040, 83] on button "Magic Selection" at bounding box center [1028, 90] width 139 height 29
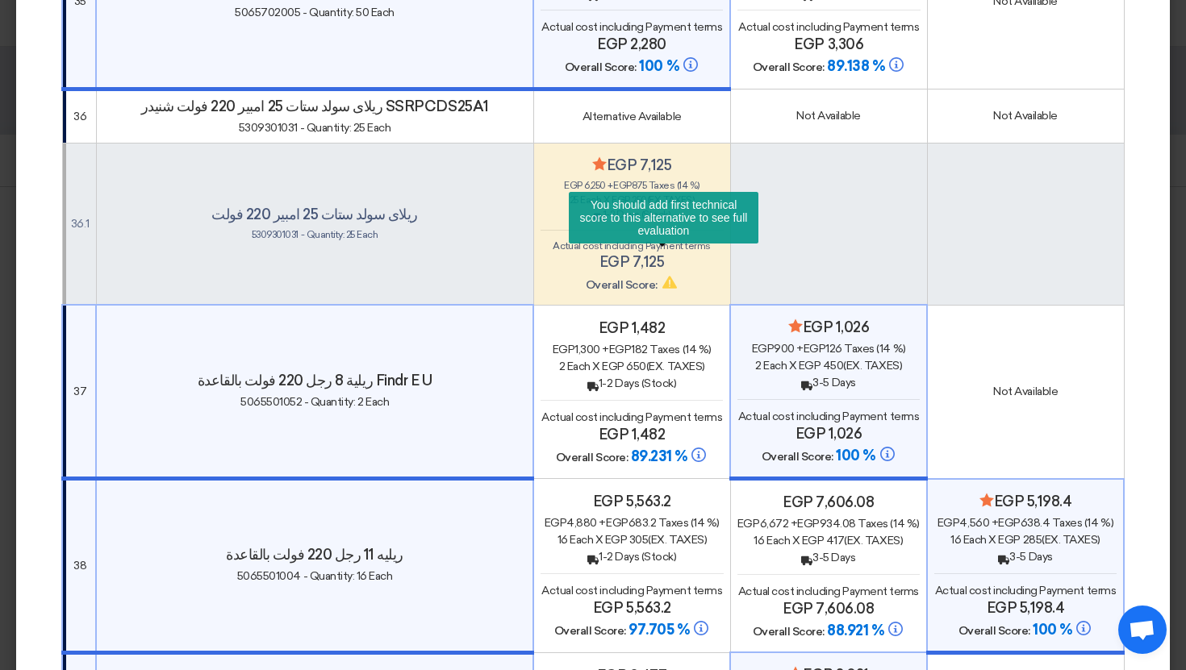
scroll to position [5960, 0]
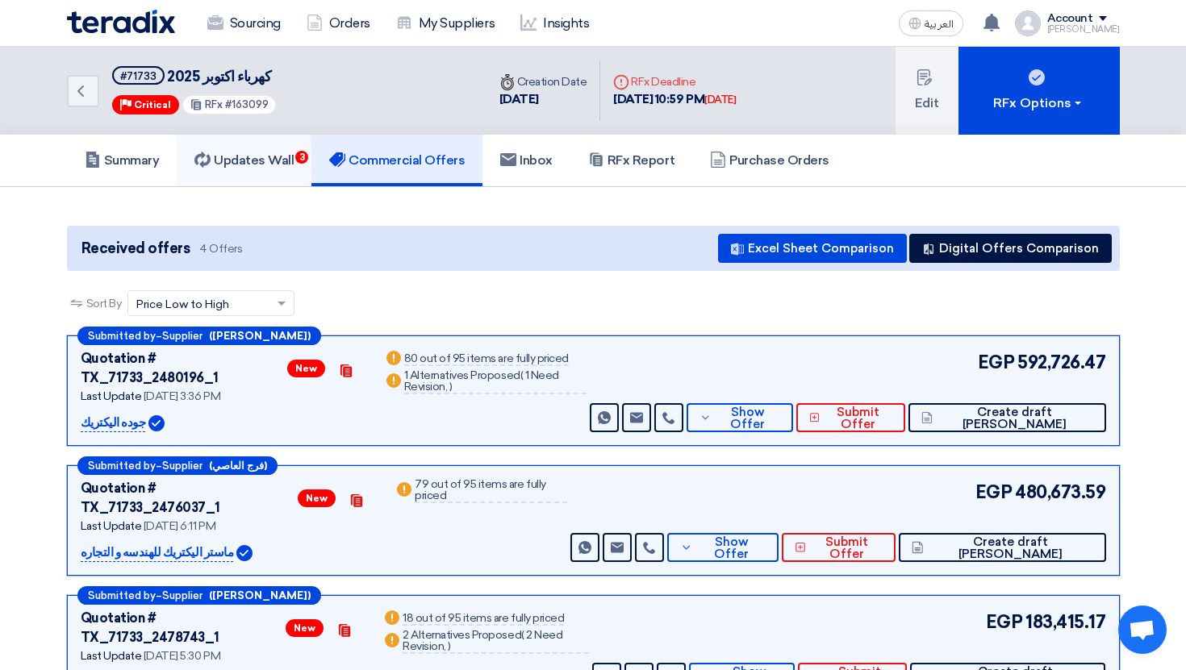
click at [264, 173] on link "Updates Wall 3" at bounding box center [244, 161] width 135 height 52
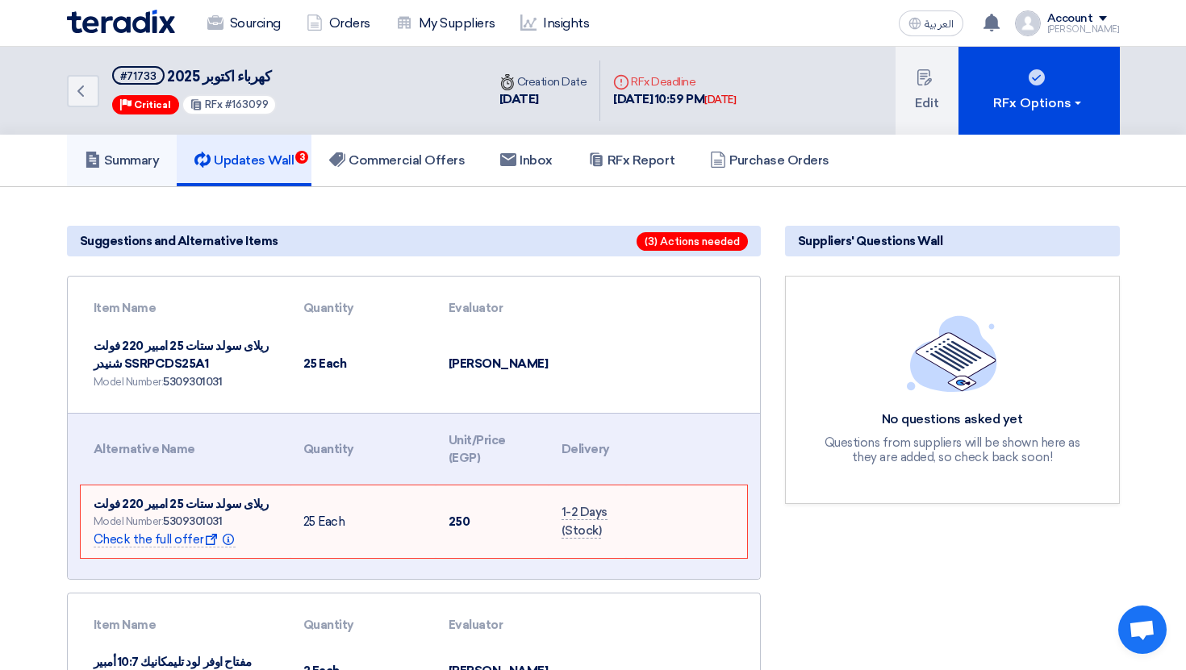
click at [152, 157] on h5 "Summary" at bounding box center [122, 160] width 75 height 16
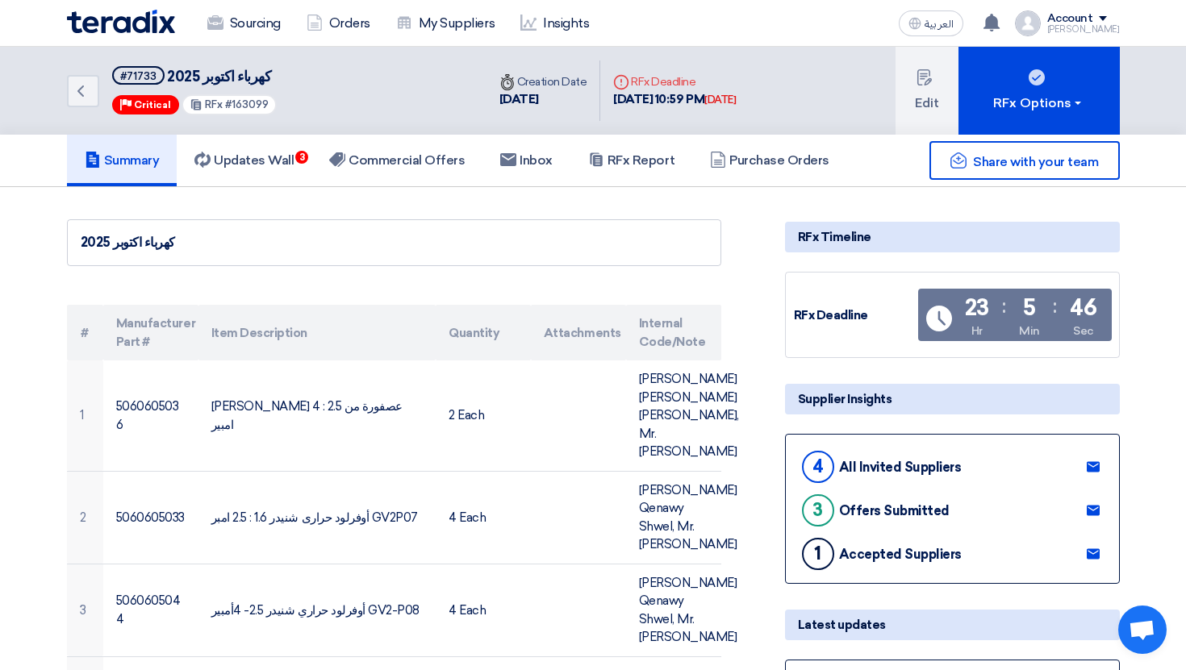
click at [131, 22] on img at bounding box center [121, 22] width 108 height 24
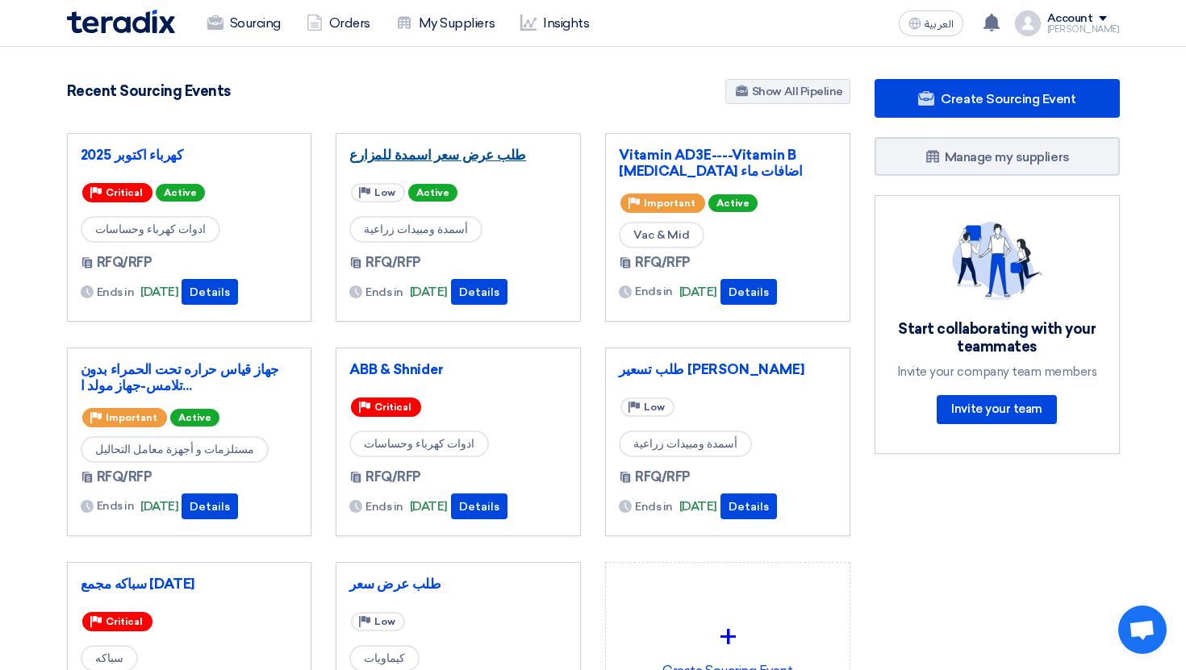
click at [463, 163] on link "طلب عرض سعر اسمدة للمزارع" at bounding box center [458, 155] width 218 height 16
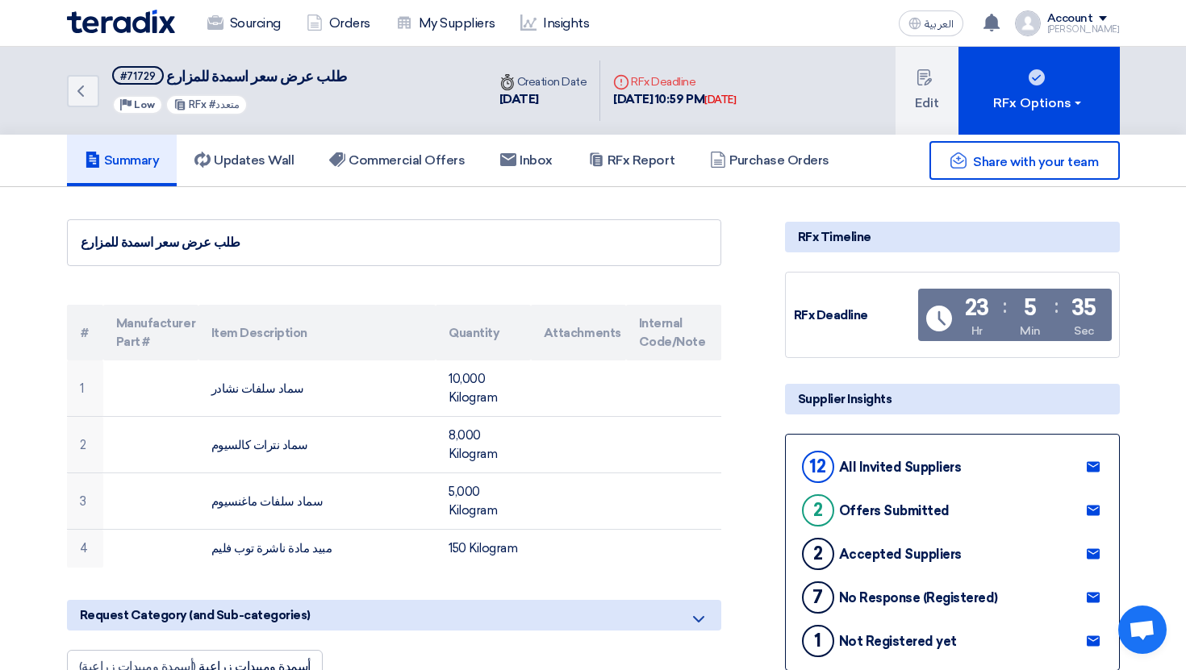
click at [1087, 20] on div "Account" at bounding box center [1070, 19] width 46 height 14
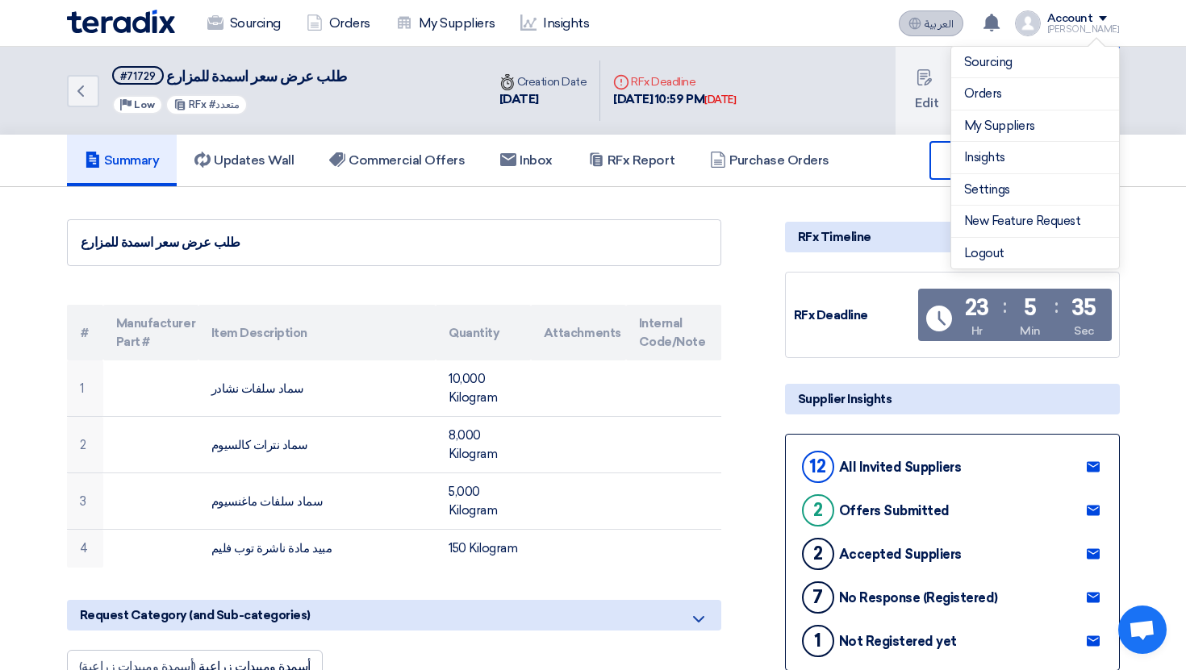
click at [945, 22] on span "العربية" at bounding box center [939, 24] width 29 height 11
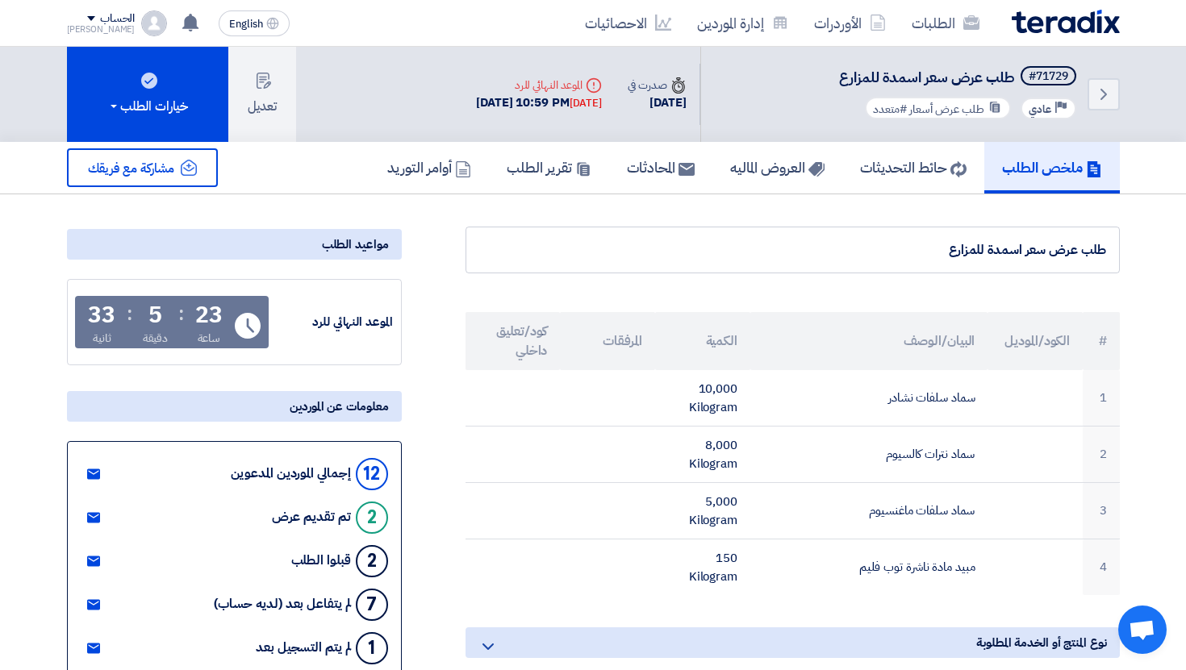
click at [115, 25] on div "الحساب Ahmed الطلبات الأوردرات إدارة الموردين الاحصائيات الإعدادات اقتراح خاصية…" at bounding box center [117, 23] width 101 height 26
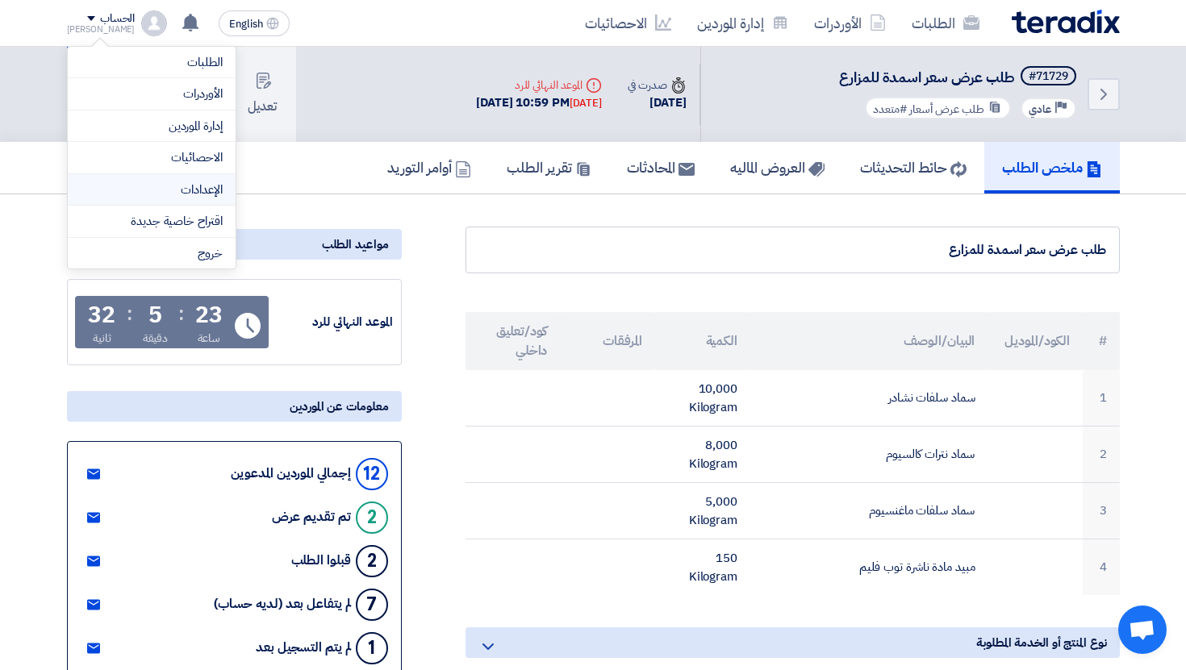
click at [194, 188] on link "الإعدادات" at bounding box center [152, 190] width 142 height 19
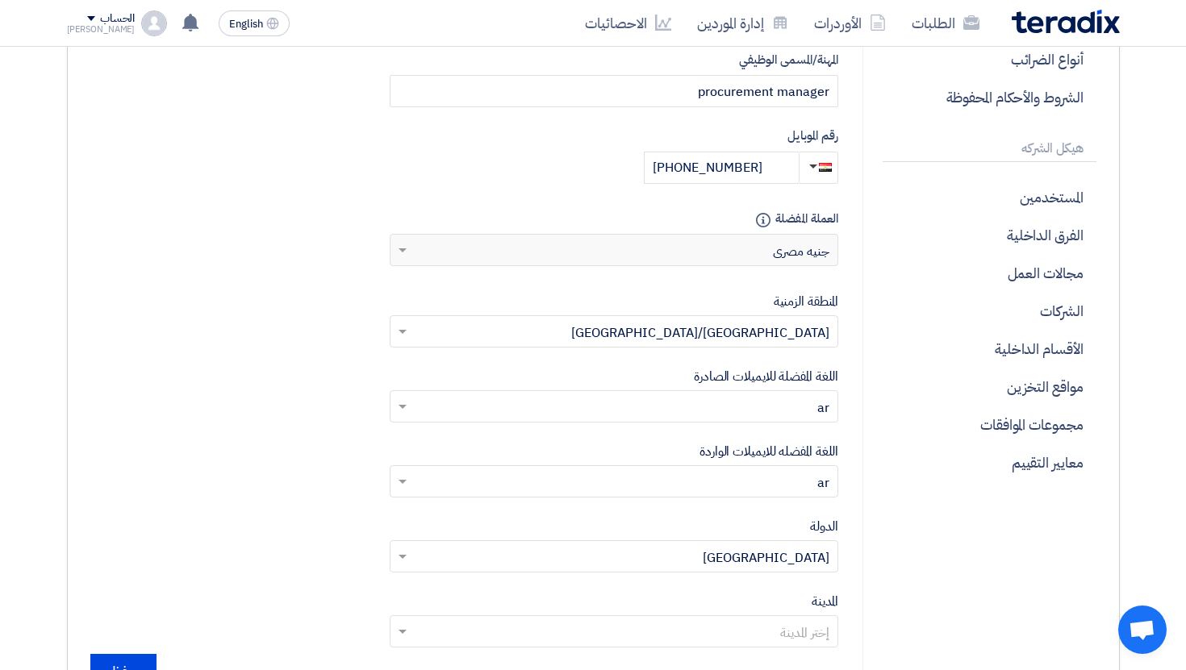
scroll to position [379, 0]
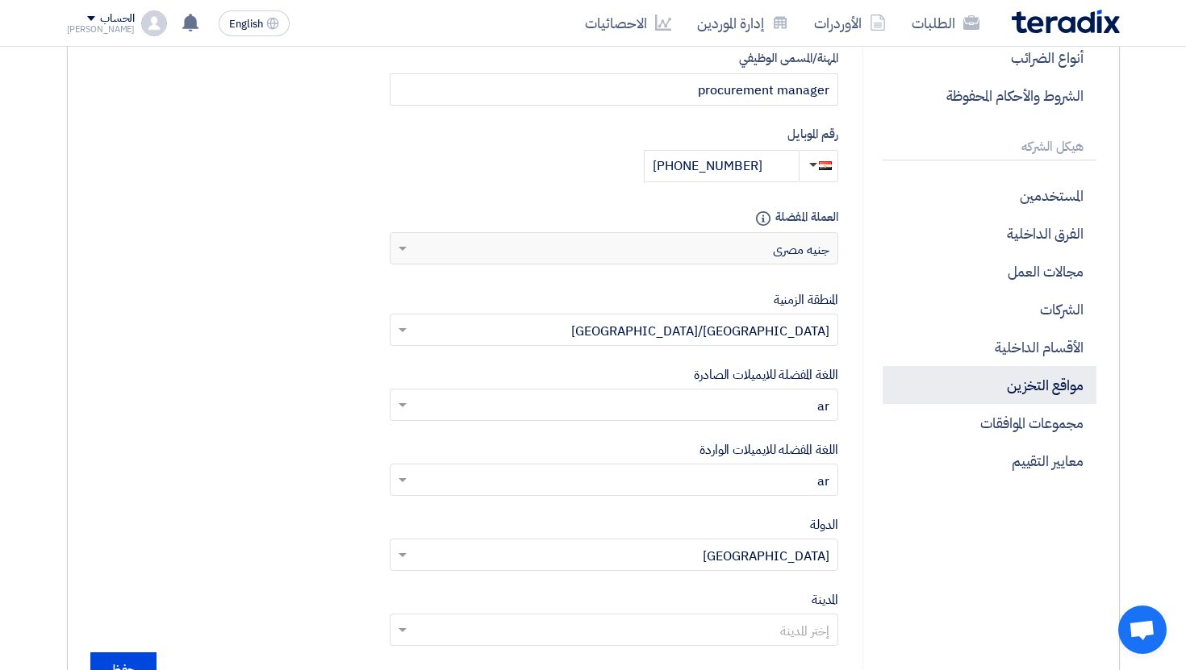
click at [1021, 397] on p "مواقع التخزين" at bounding box center [989, 385] width 213 height 38
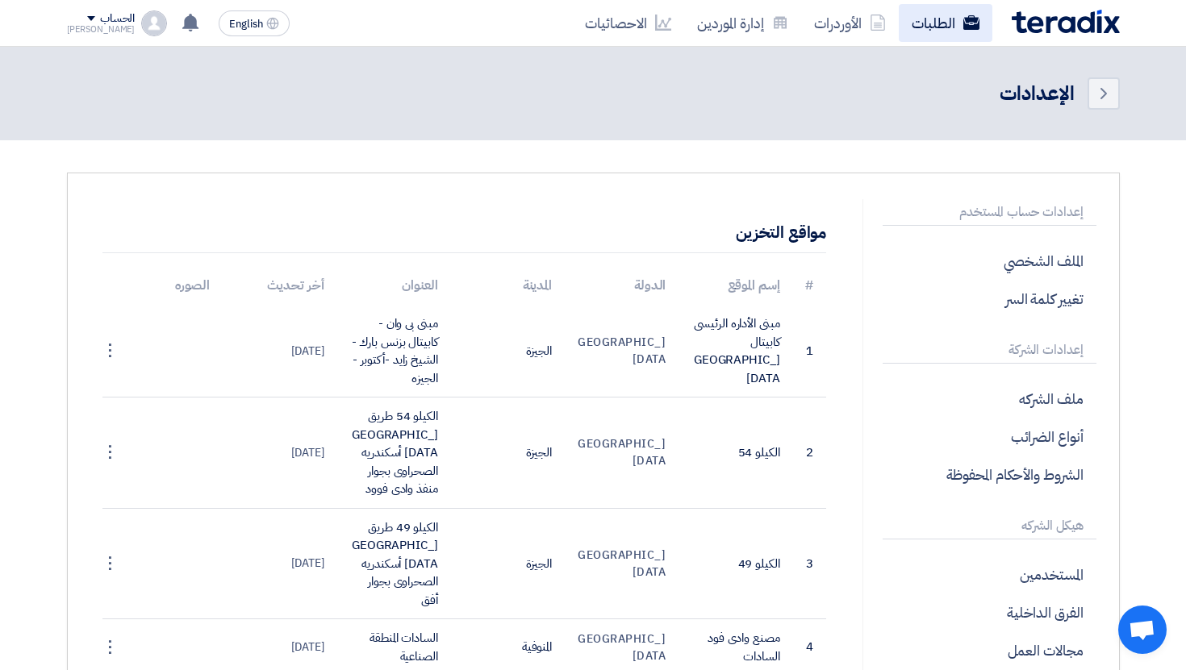
click at [956, 26] on link "الطلبات" at bounding box center [946, 23] width 94 height 38
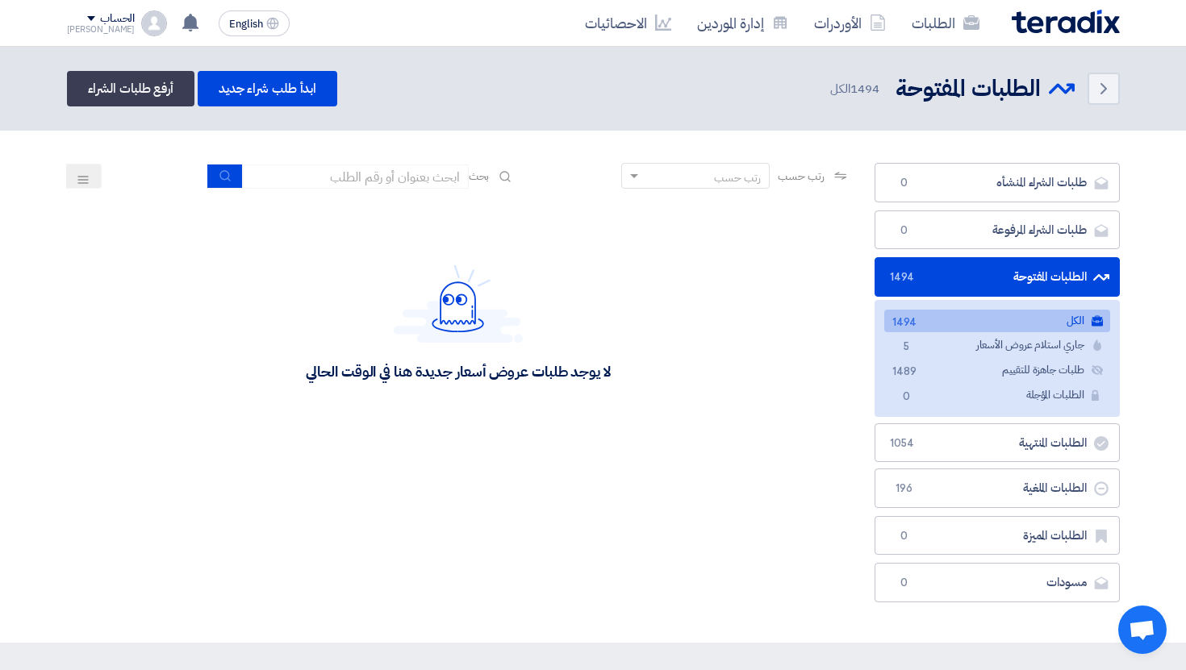
click at [125, 33] on div "الحساب Ahmed الطلبات الأوردرات إدارة الموردين الاحصائيات الإعدادات اقتراح خاصية…" at bounding box center [117, 23] width 101 height 26
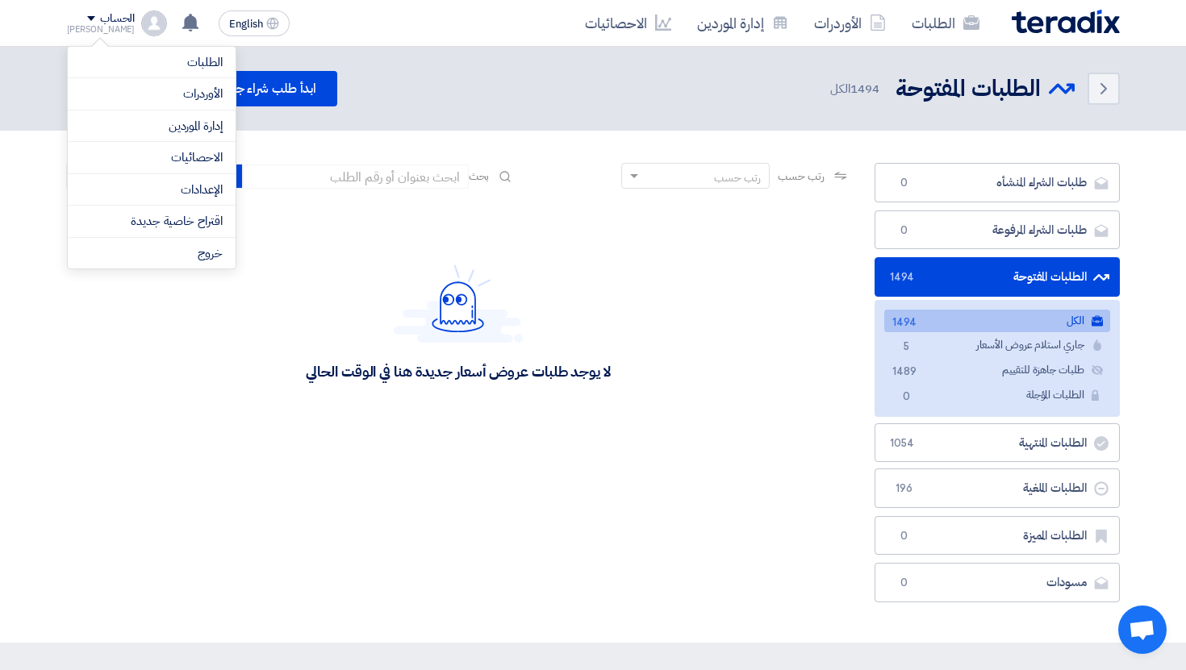
click at [616, 218] on div "لا يوجد طلبات عروض أسعار جديدة هنا في الوقت الحالي" at bounding box center [458, 323] width 783 height 242
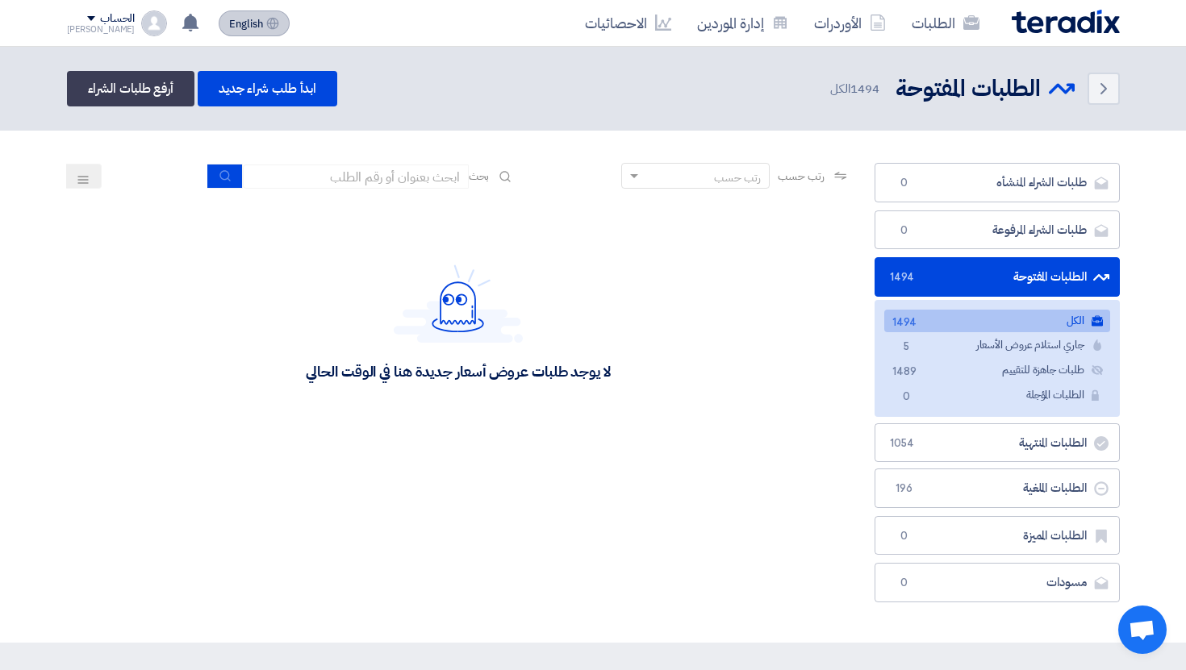
click at [265, 19] on button "English EN" at bounding box center [254, 23] width 71 height 26
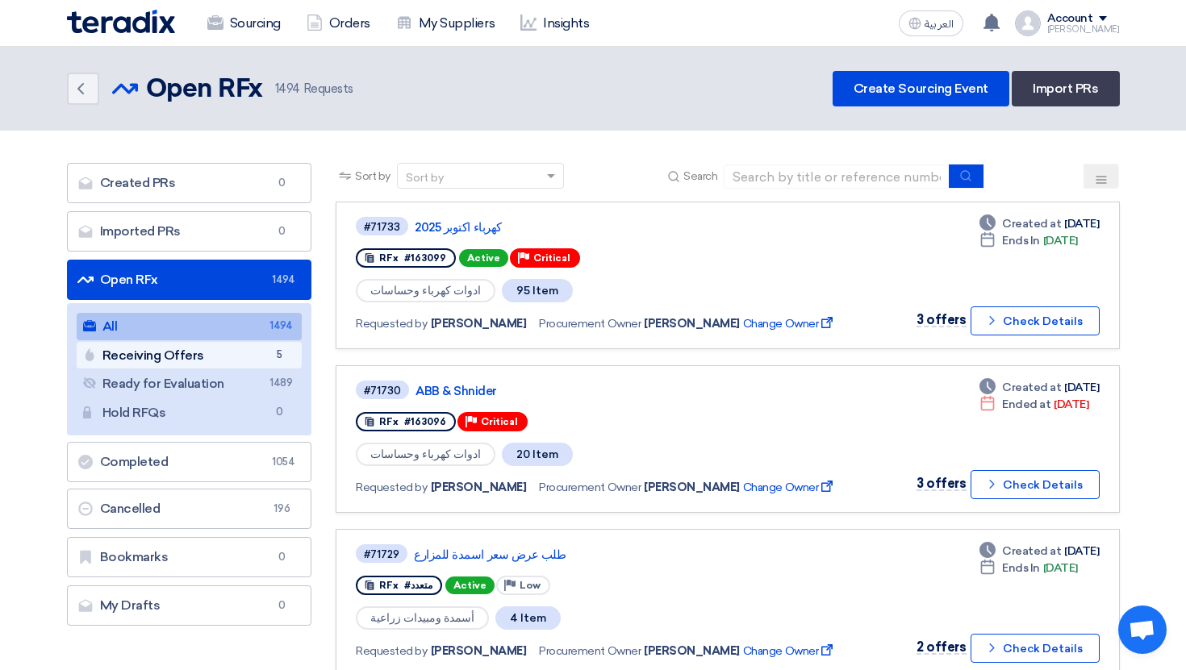
click at [278, 364] on link "Receiving Offers Receiving Offers 5" at bounding box center [190, 355] width 226 height 27
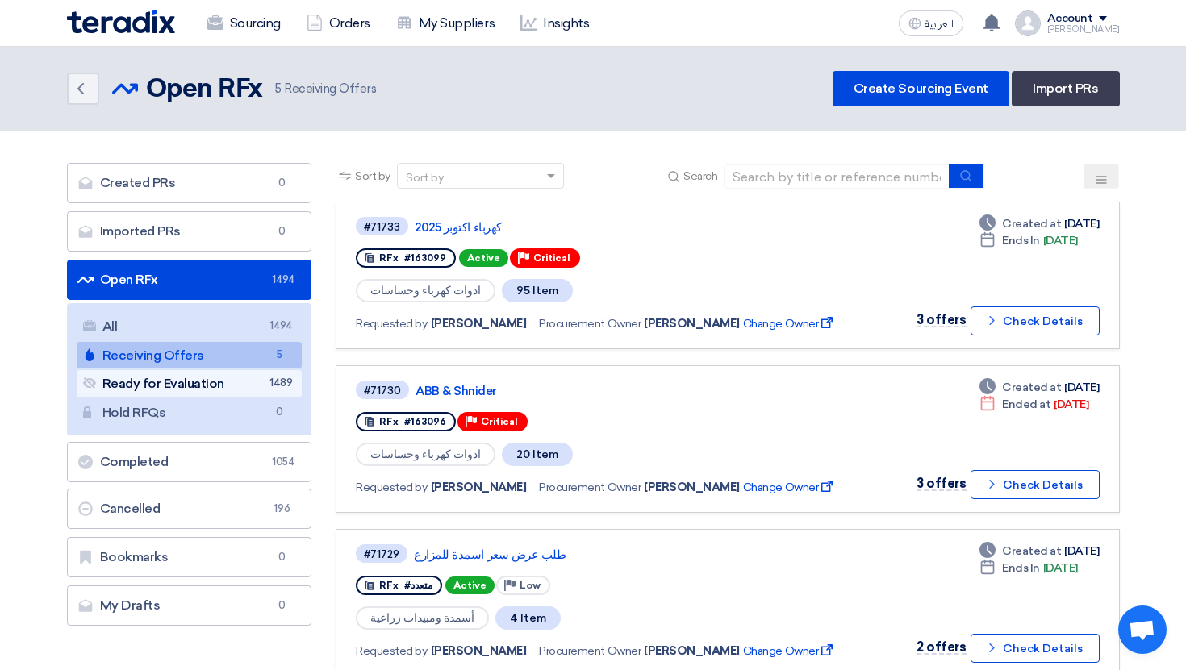
click at [282, 387] on span "1489" at bounding box center [278, 383] width 19 height 17
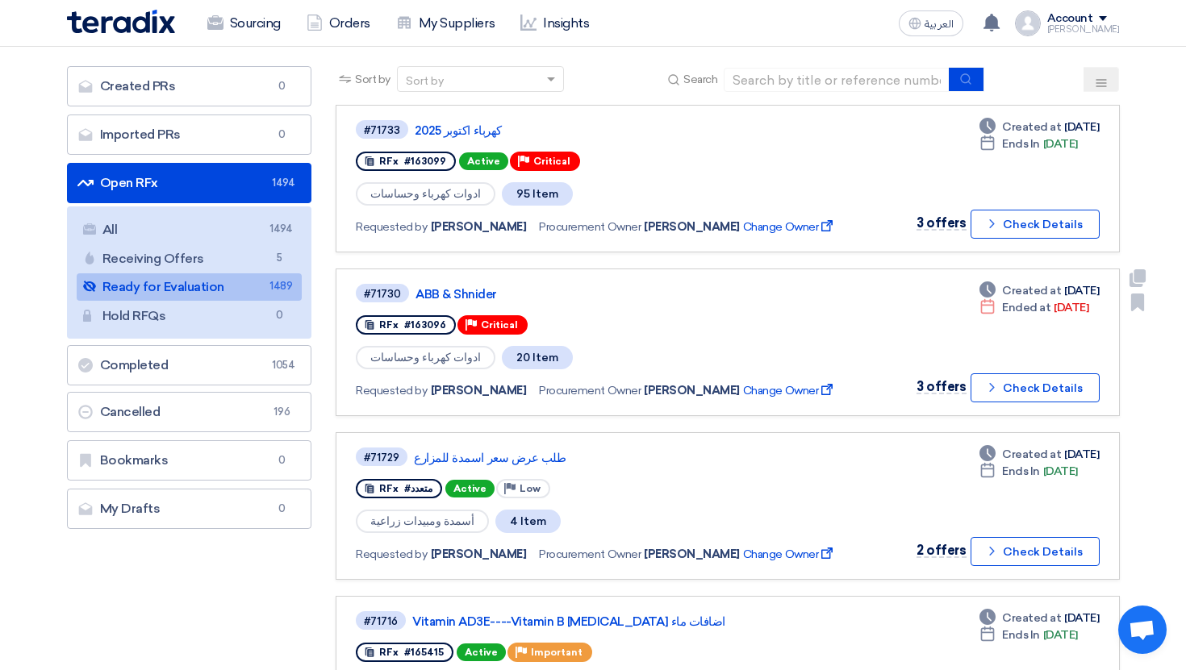
scroll to position [107, 0]
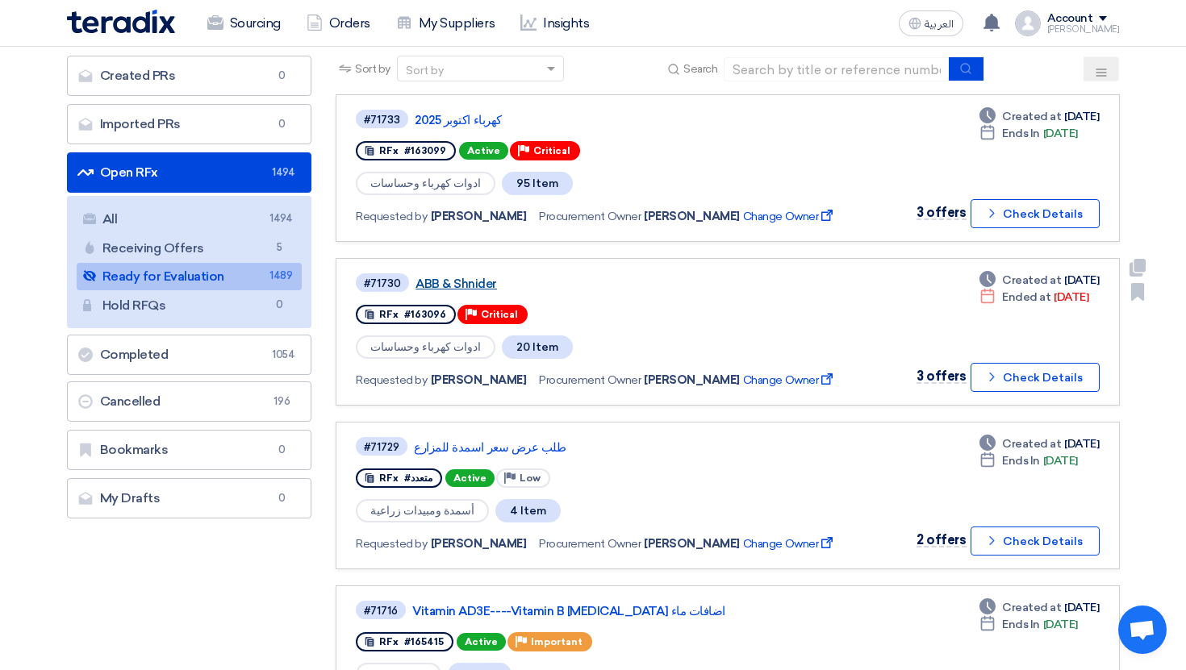
click at [463, 284] on link "ABB & Shnider" at bounding box center [616, 284] width 403 height 15
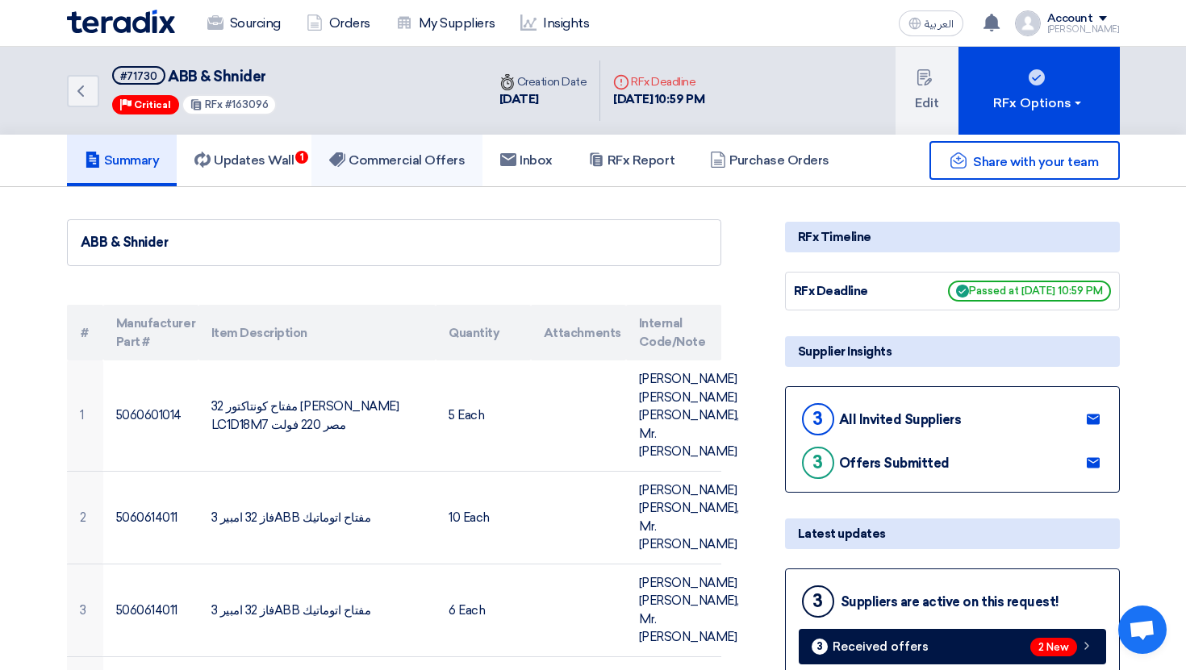
click at [359, 167] on h5 "Commercial Offers" at bounding box center [397, 160] width 136 height 16
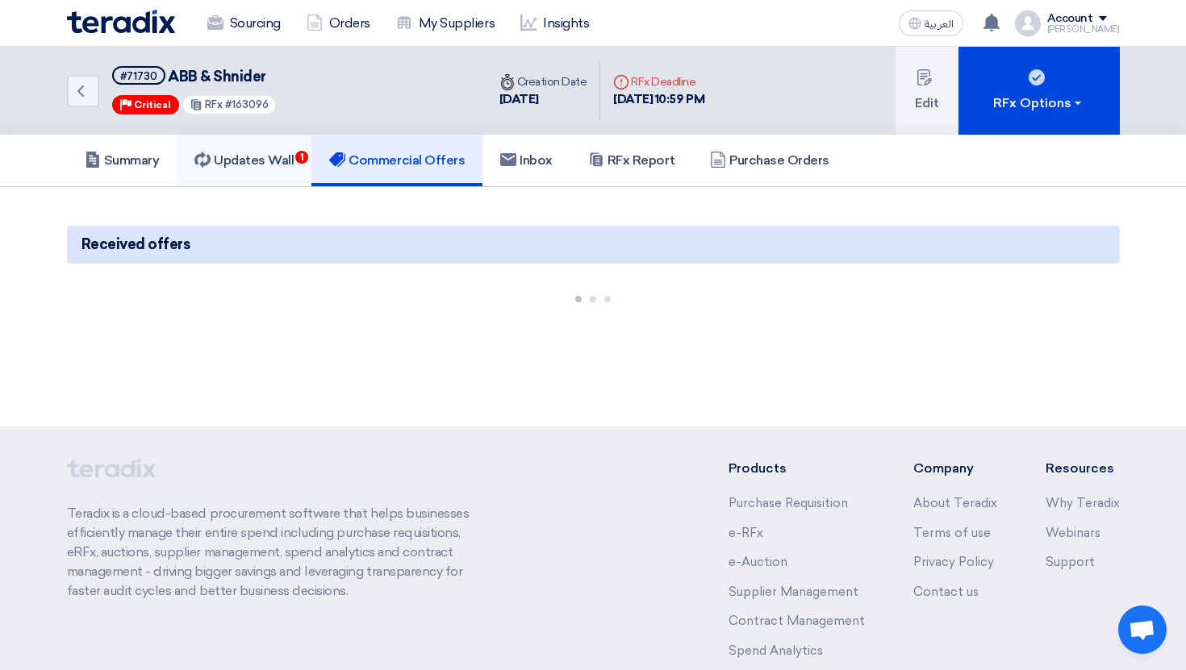
click at [278, 177] on link "Updates Wall 1" at bounding box center [244, 161] width 135 height 52
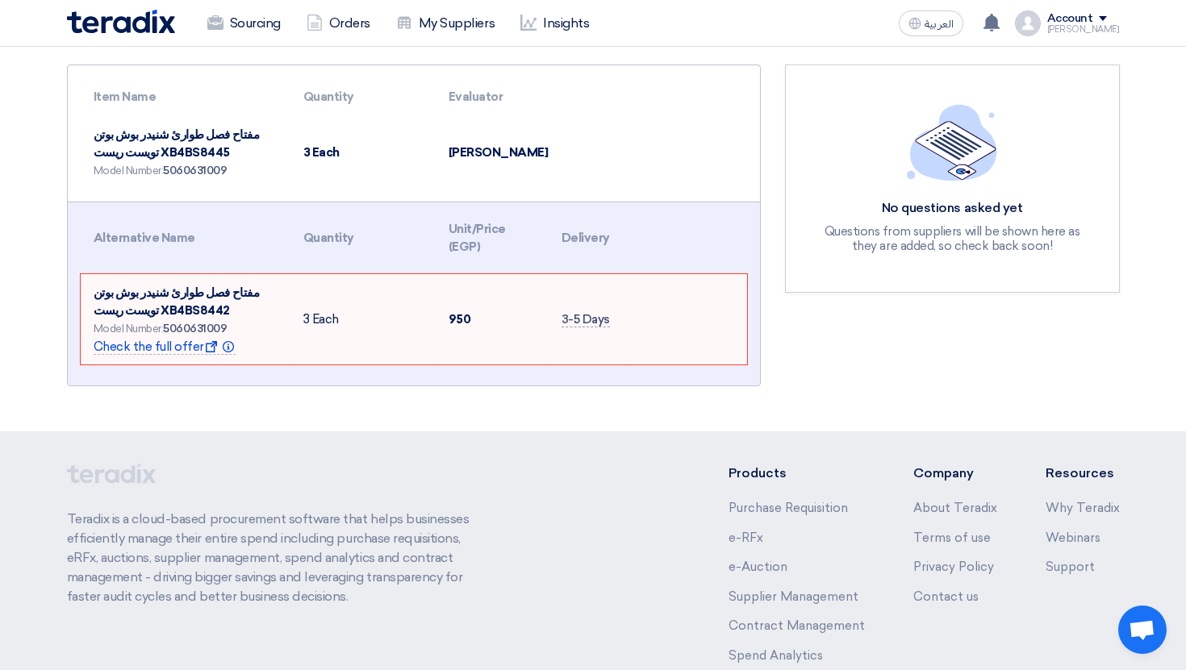
scroll to position [70, 0]
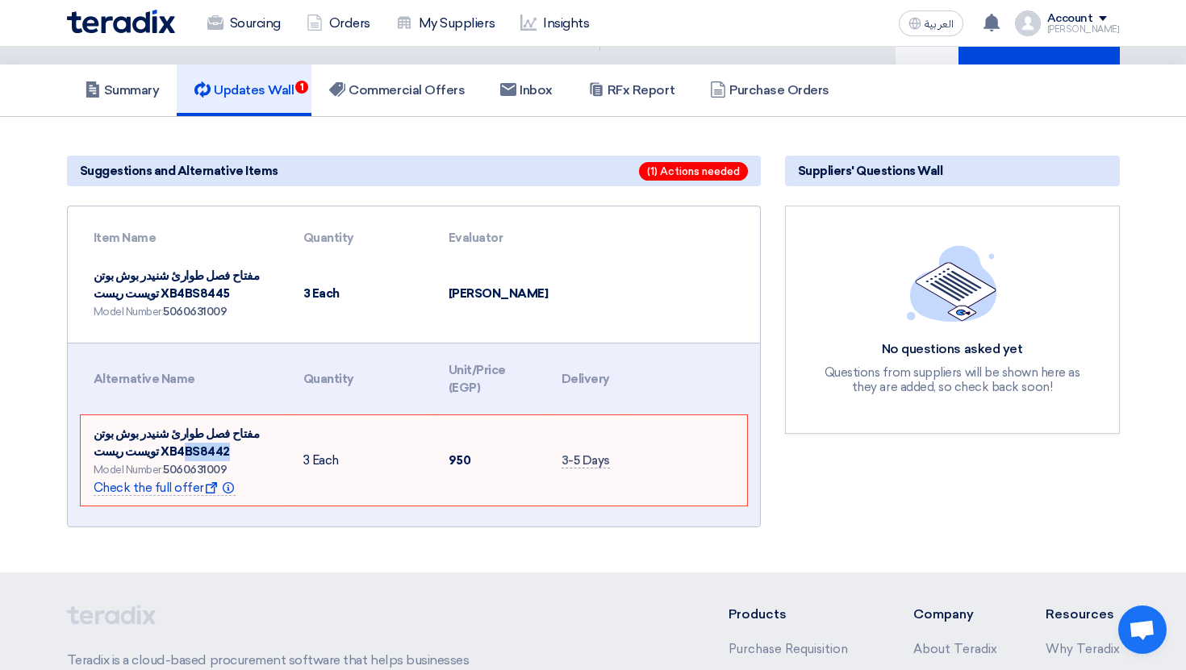
drag, startPoint x: 237, startPoint y: 457, endPoint x: 186, endPoint y: 451, distance: 52.0
click at [186, 451] on td "مفتاح فصل طوارئ شنيدر بوش بوتن تويست ريست XB4BS8442 Model Number: 5060631009 Ch…" at bounding box center [186, 460] width 210 height 91
click at [186, 451] on span "مفتاح فصل طوارئ شنيدر بوش بوتن تويست ريست XB4BS8442" at bounding box center [177, 443] width 166 height 33
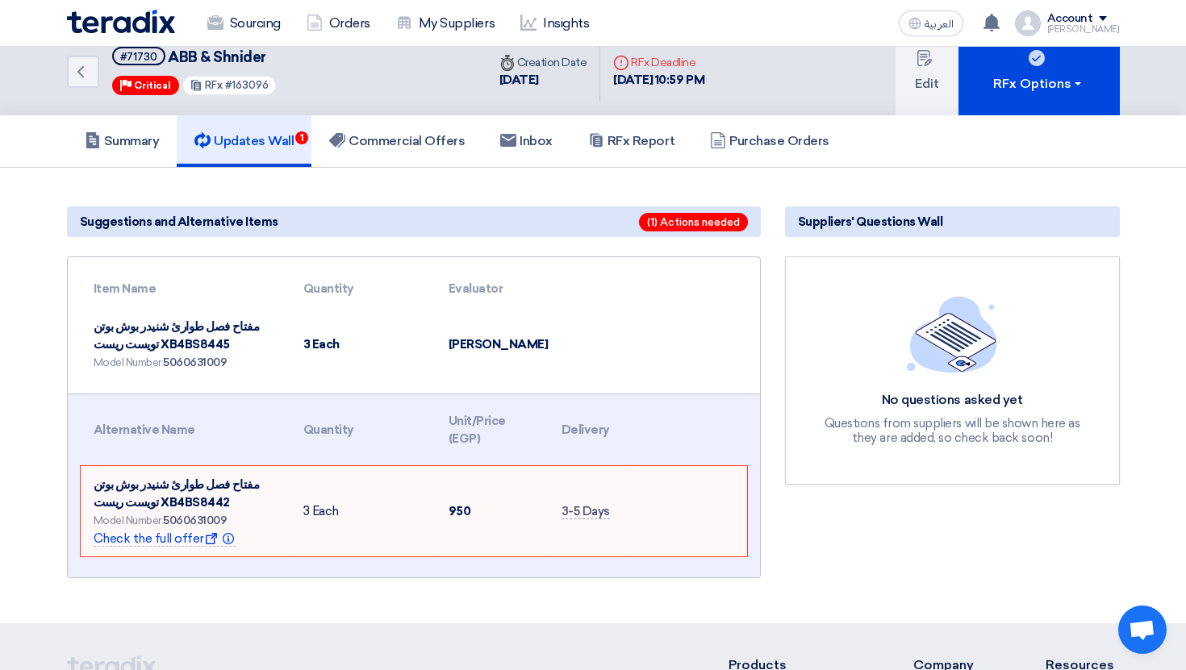
scroll to position [0, 0]
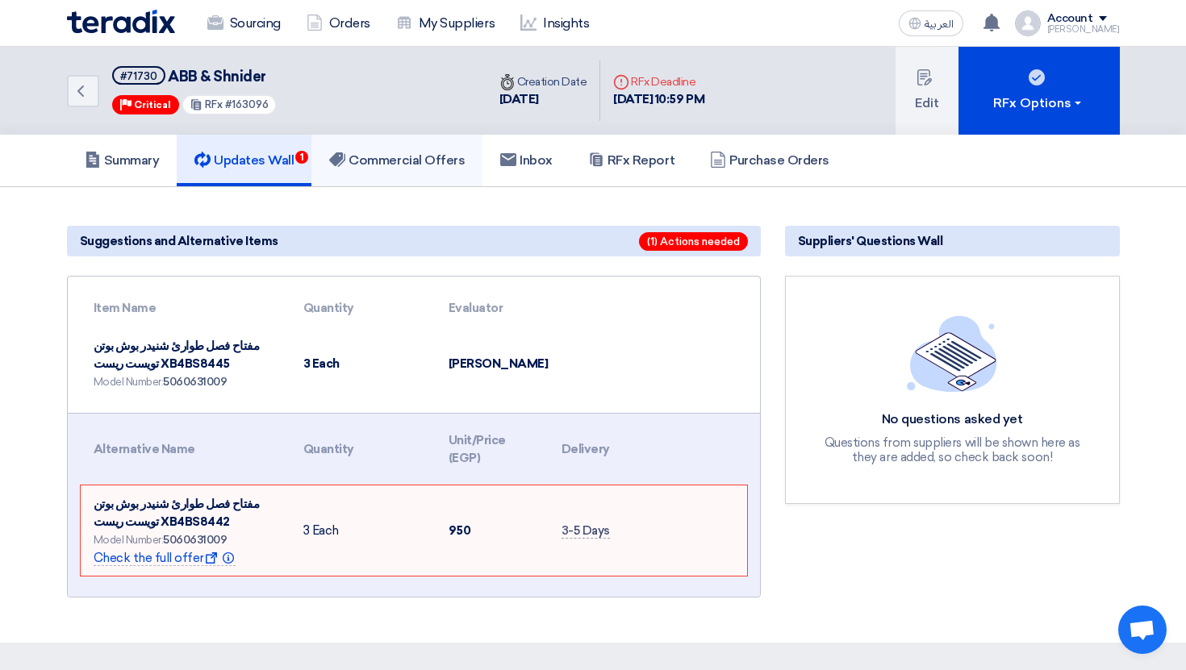
click at [407, 180] on link "Commercial Offers" at bounding box center [396, 161] width 171 height 52
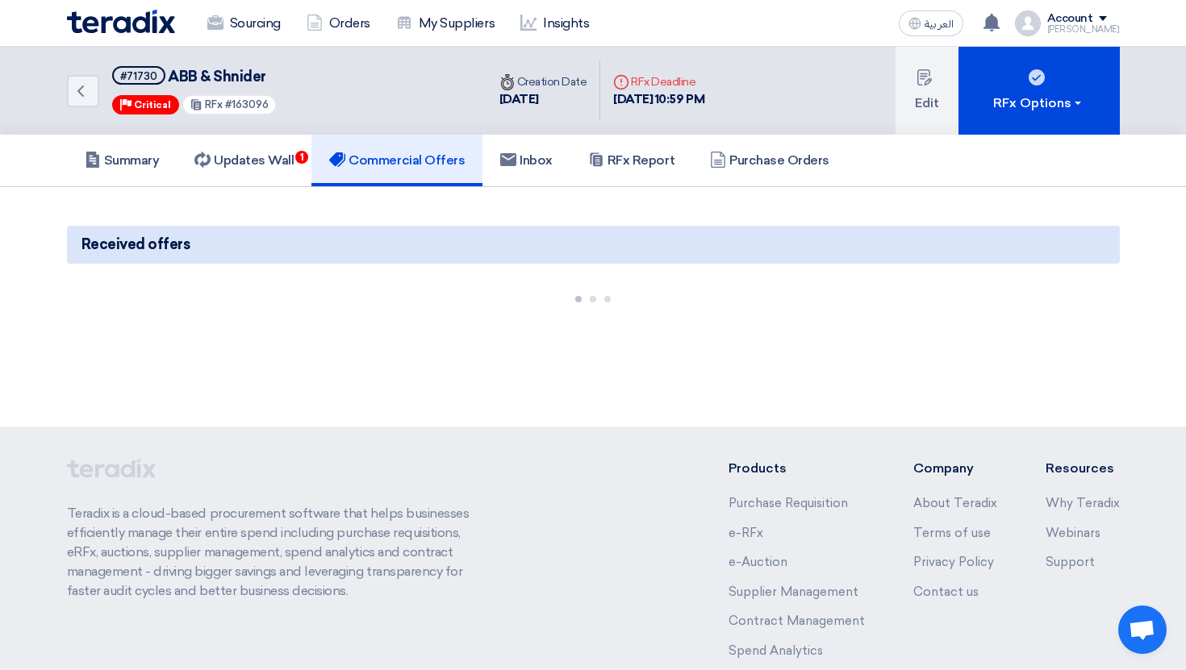
scroll to position [26, 0]
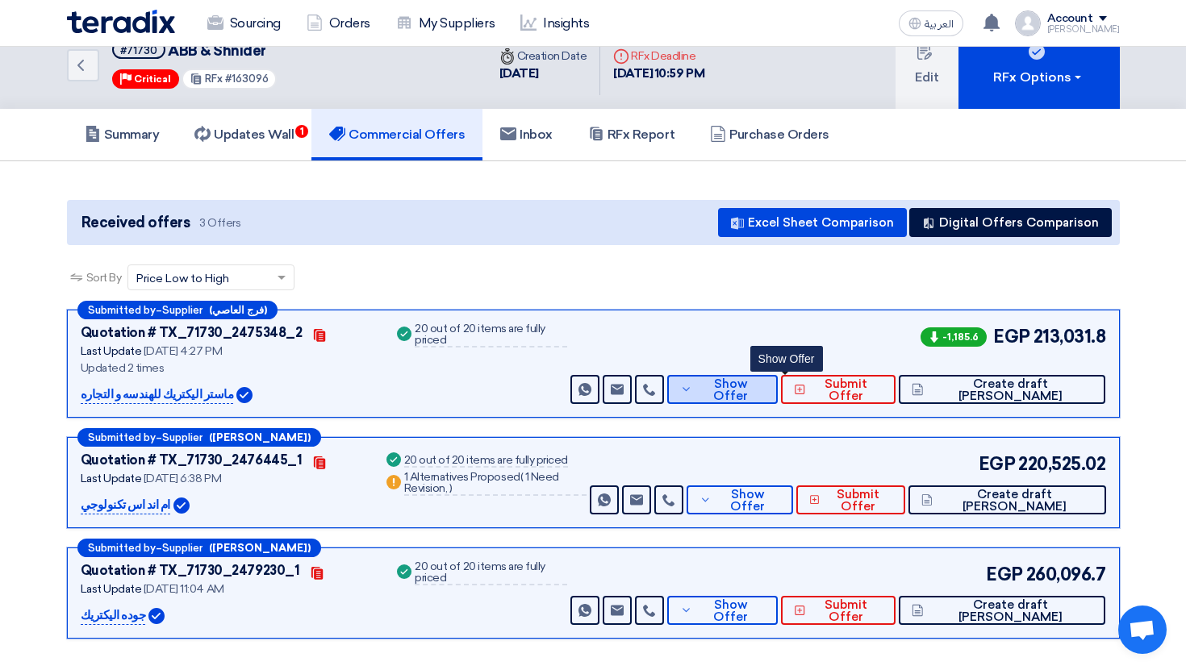
click at [778, 399] on button "Show Offer" at bounding box center [722, 389] width 111 height 29
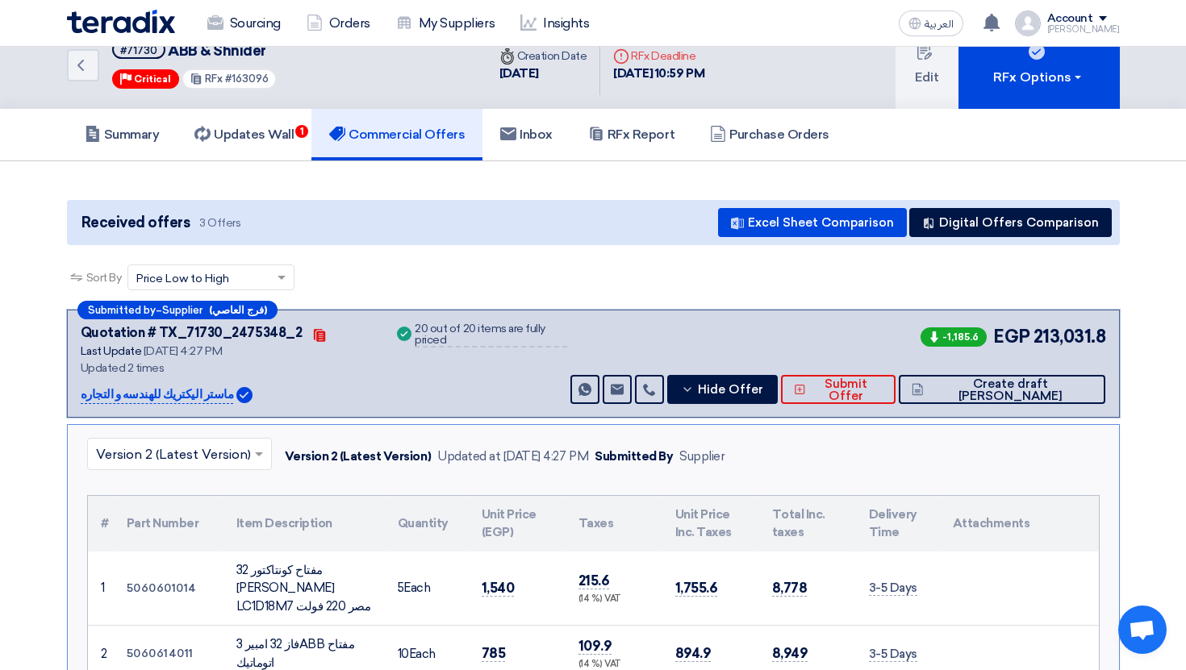
click at [446, 404] on div "Submitted by – Supplier (فرج العاصي) Quotation # TX_71730_2475348_2 Contacts La…" at bounding box center [593, 364] width 1053 height 108
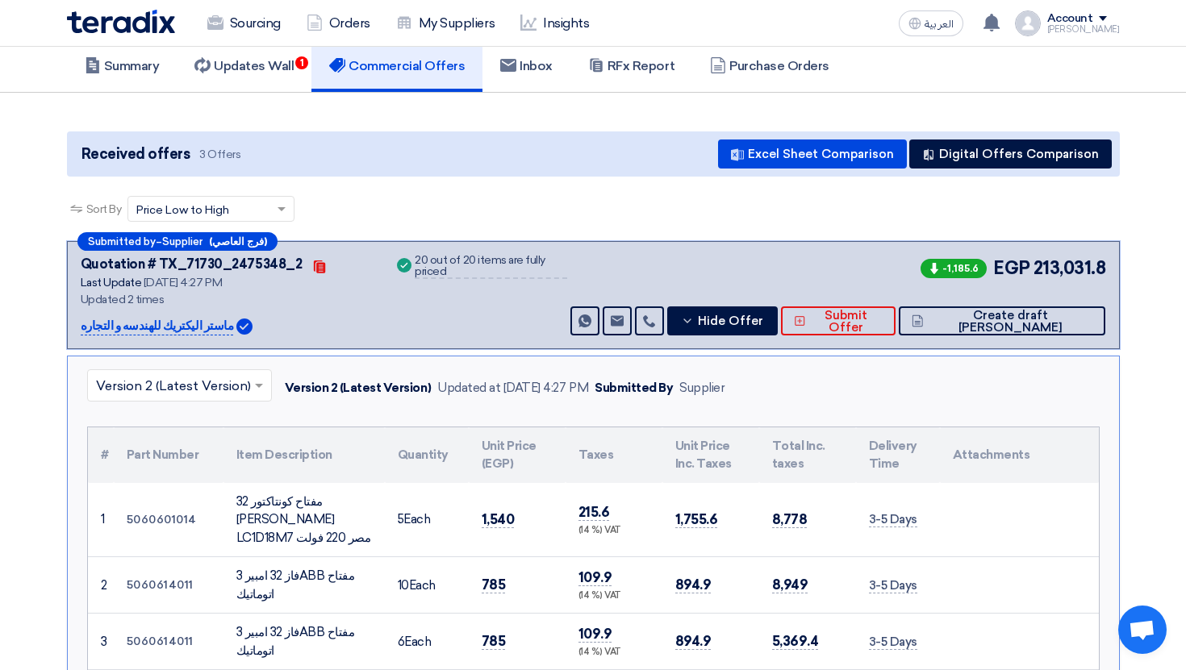
scroll to position [102, 0]
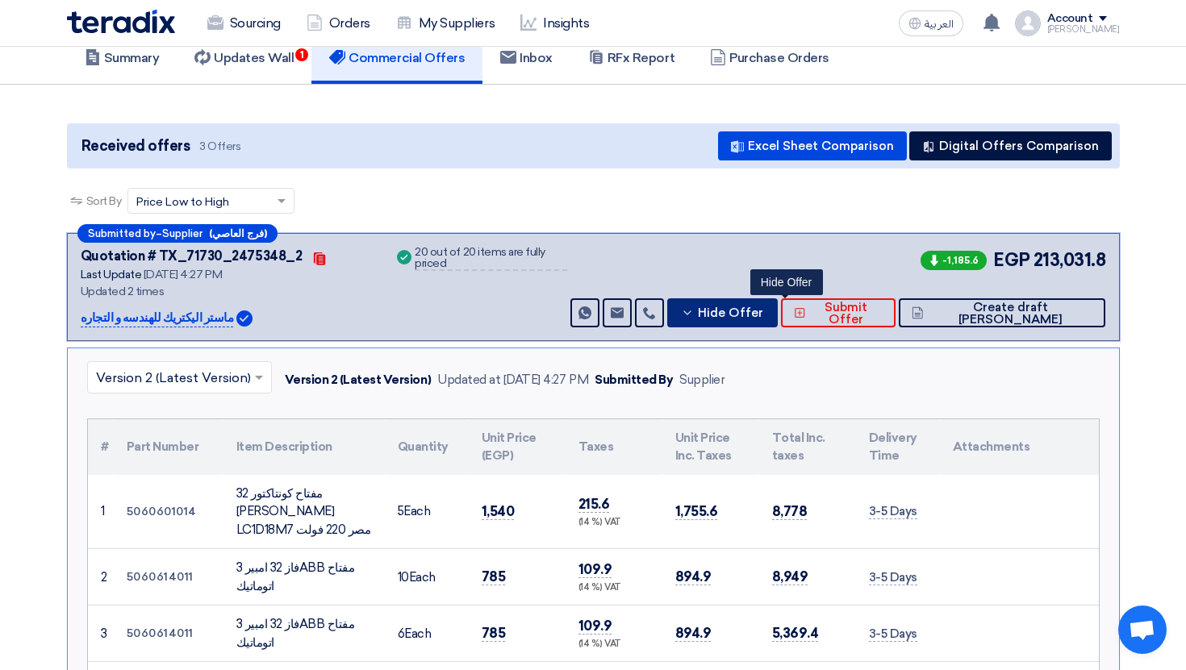
click at [770, 323] on button "Hide Offer" at bounding box center [722, 312] width 111 height 29
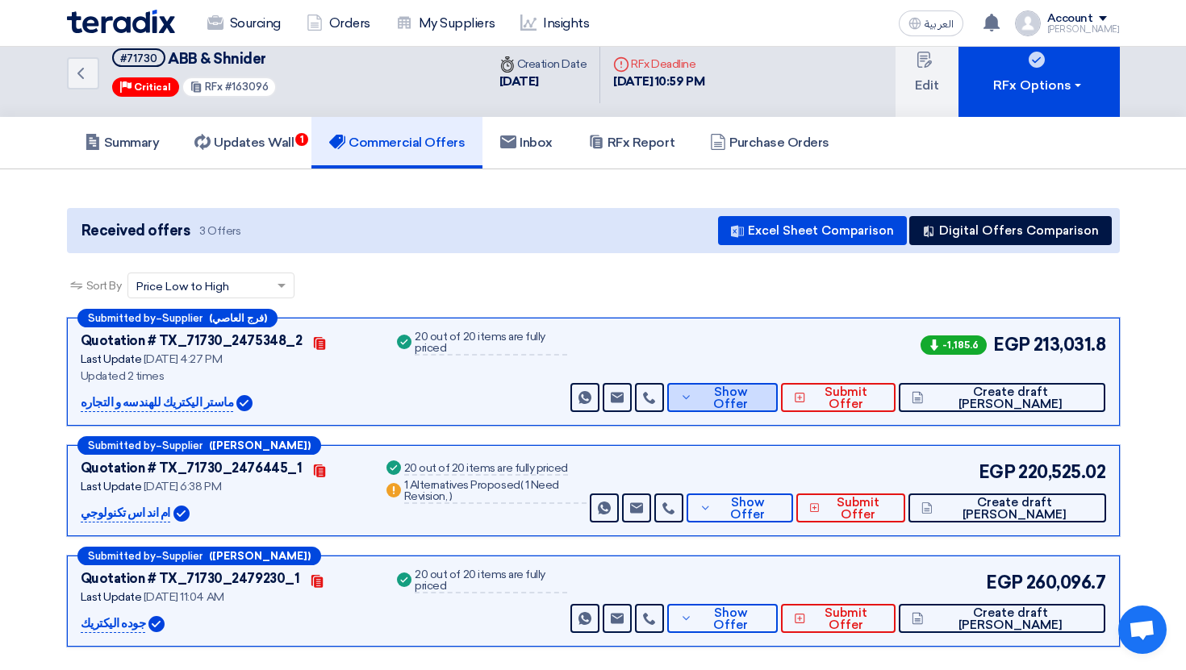
scroll to position [0, 0]
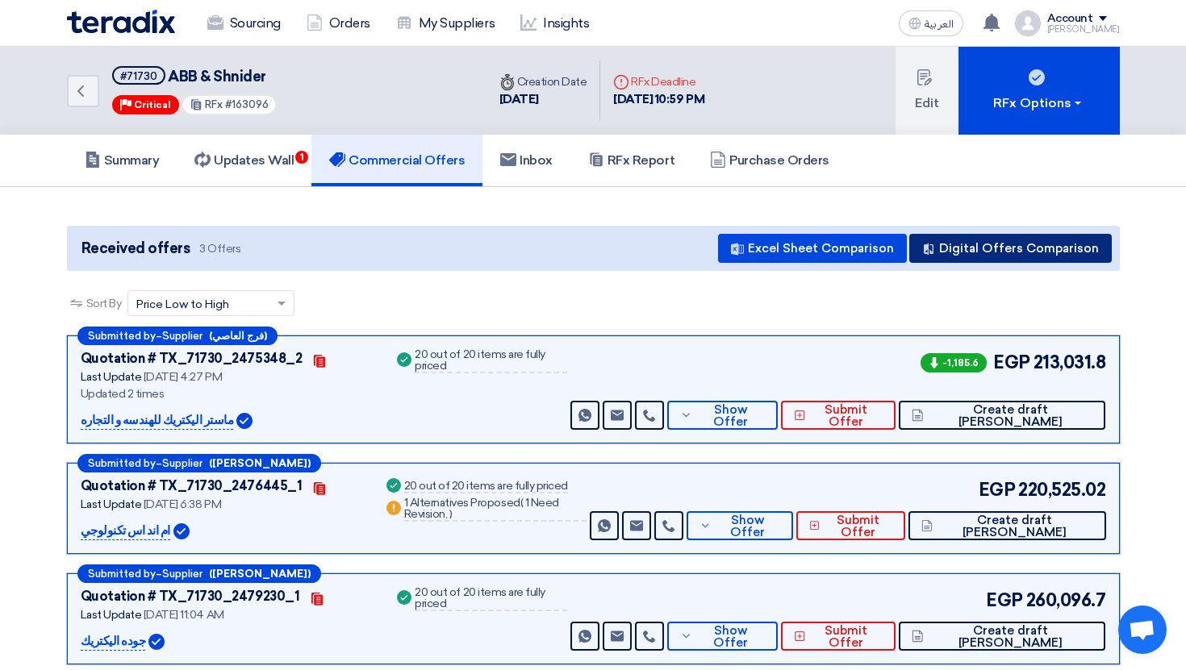
click at [965, 252] on button "Digital Offers Comparison" at bounding box center [1010, 248] width 202 height 29
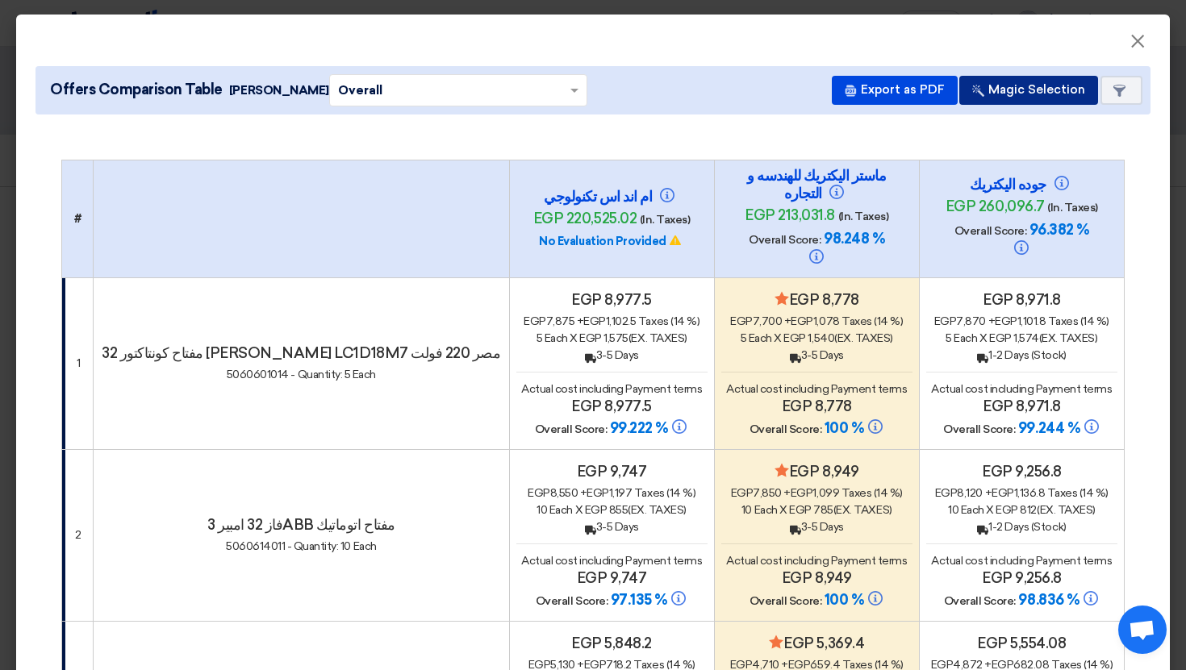
click at [1025, 101] on button "Magic Selection" at bounding box center [1028, 90] width 139 height 29
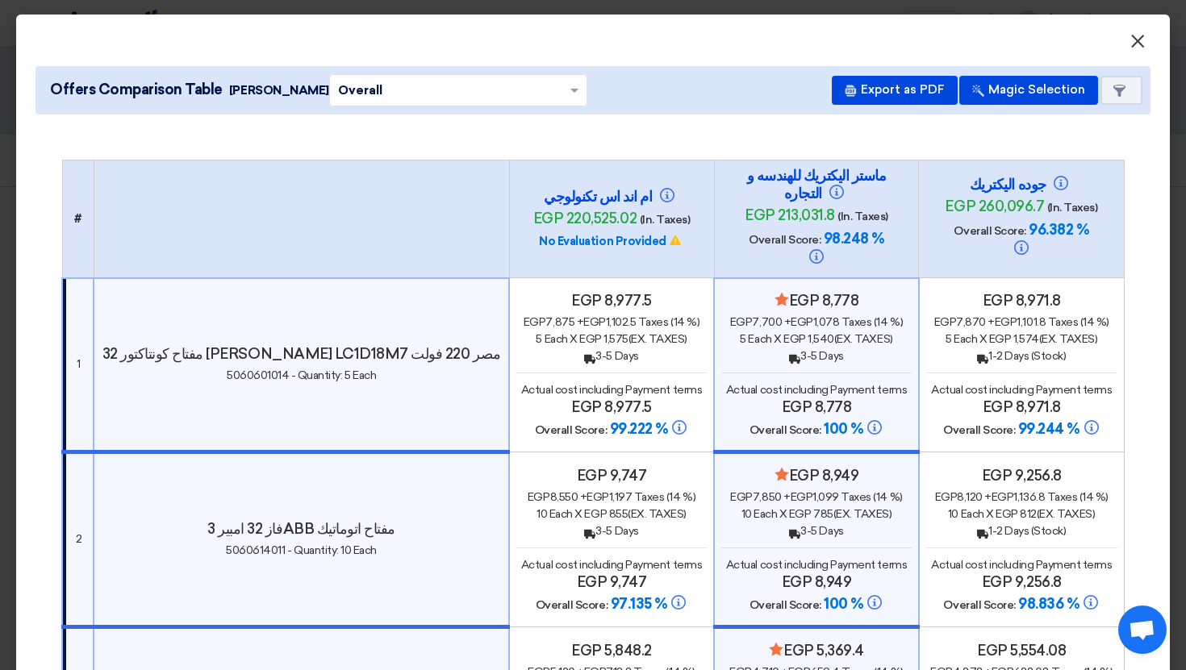
click at [1141, 27] on button "×" at bounding box center [1138, 42] width 42 height 32
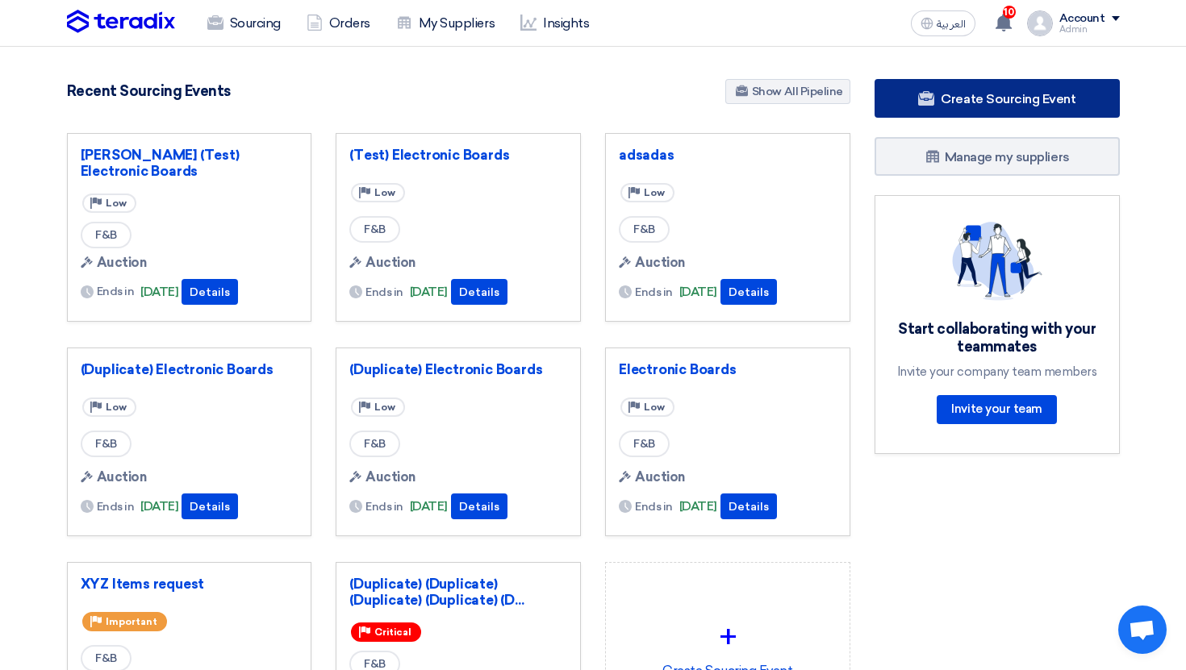
click at [950, 107] on link "Create Sourcing Event" at bounding box center [996, 98] width 245 height 39
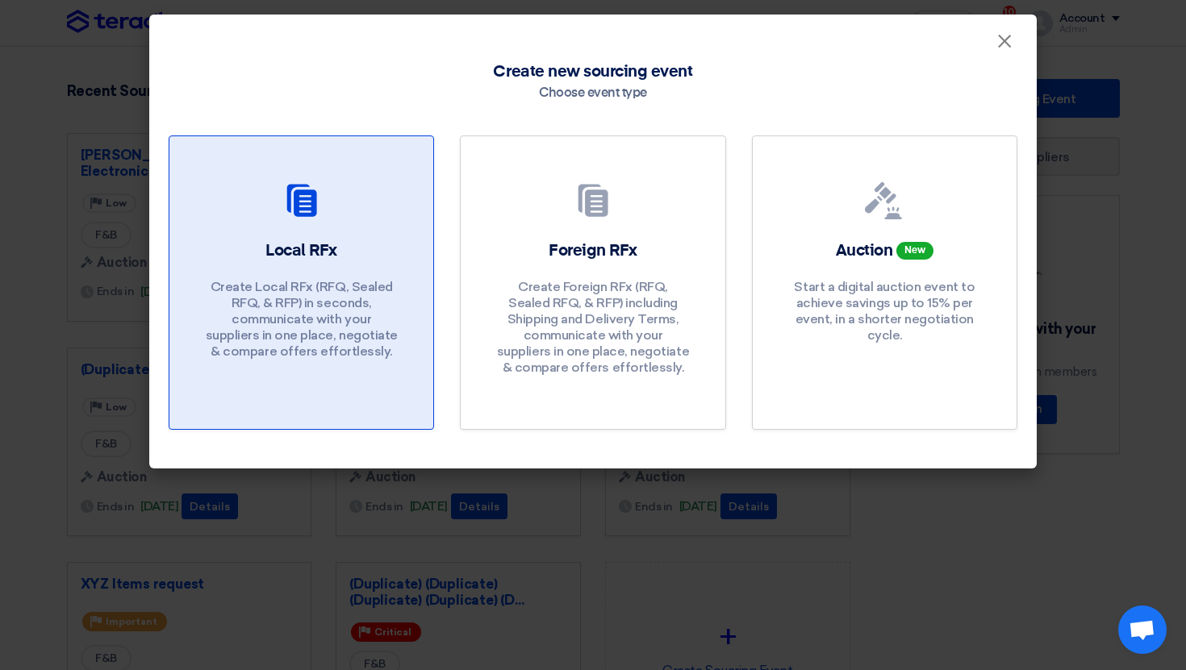
click at [402, 205] on div at bounding box center [301, 204] width 225 height 45
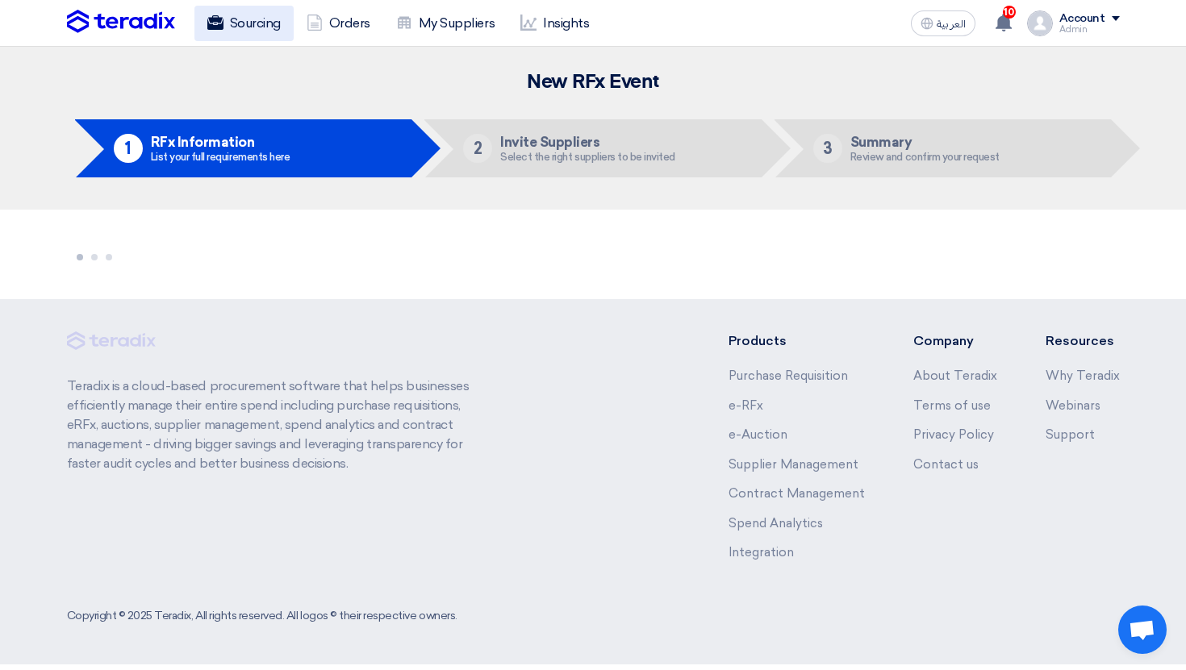
click at [254, 17] on link "Sourcing" at bounding box center [243, 23] width 99 height 35
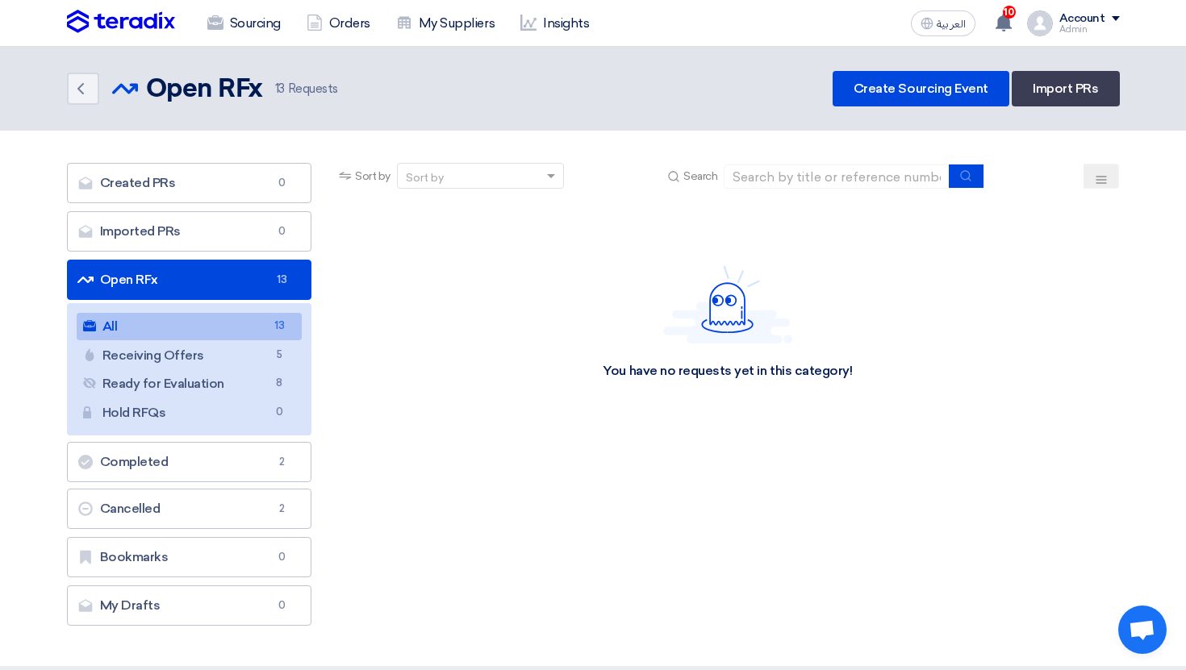
click at [266, 315] on link "All All 13" at bounding box center [190, 326] width 226 height 27
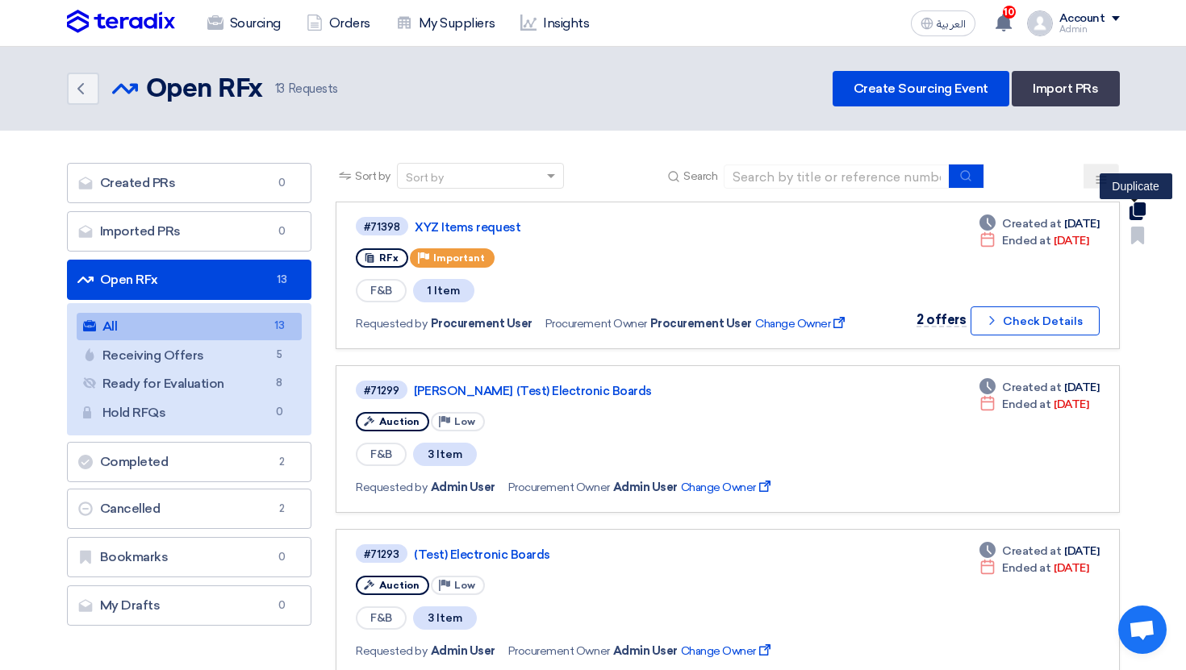
click at [1137, 205] on use at bounding box center [1137, 211] width 16 height 18
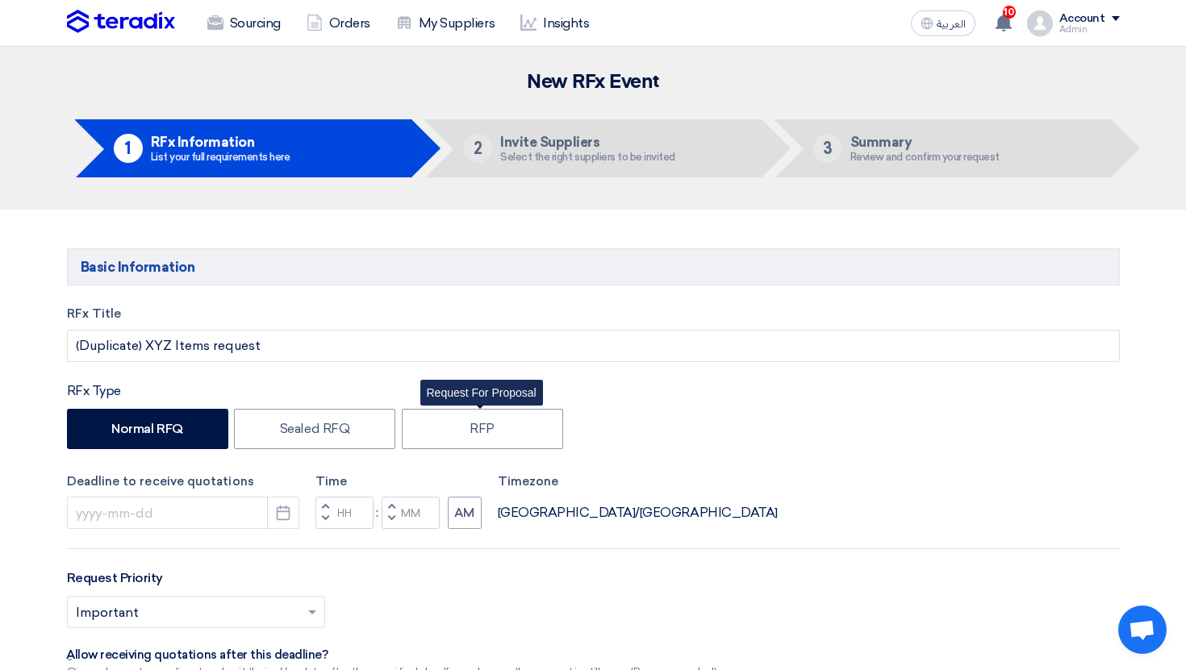
type input "[DATE]"
type input "12"
type input "00"
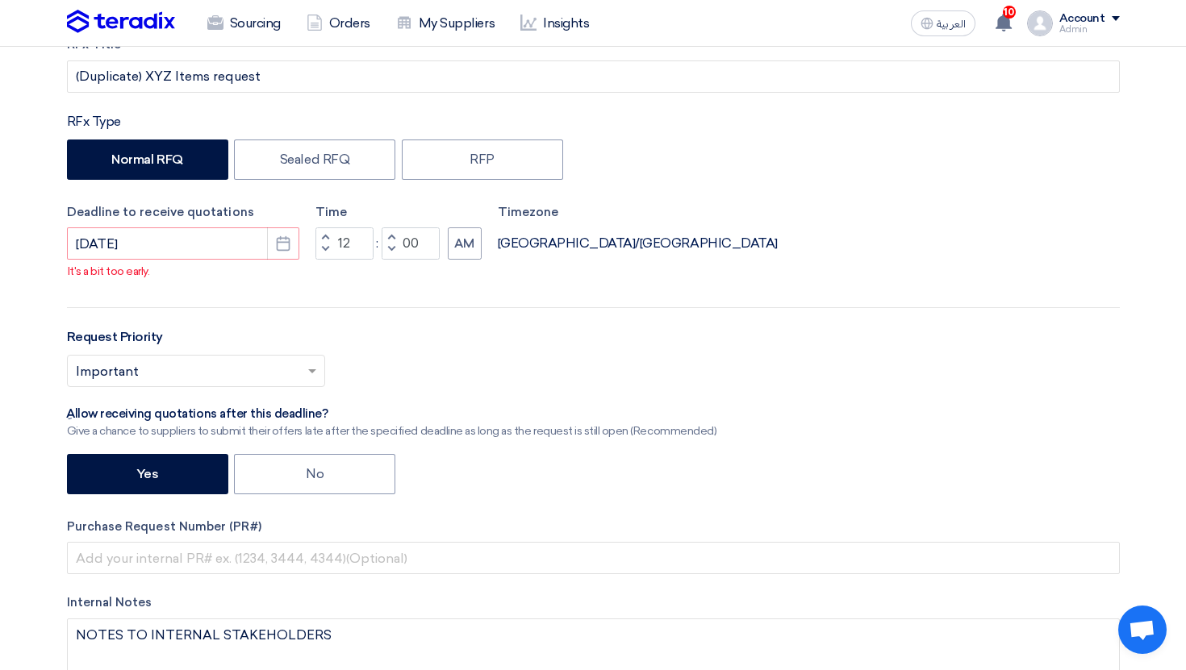
scroll to position [374, 0]
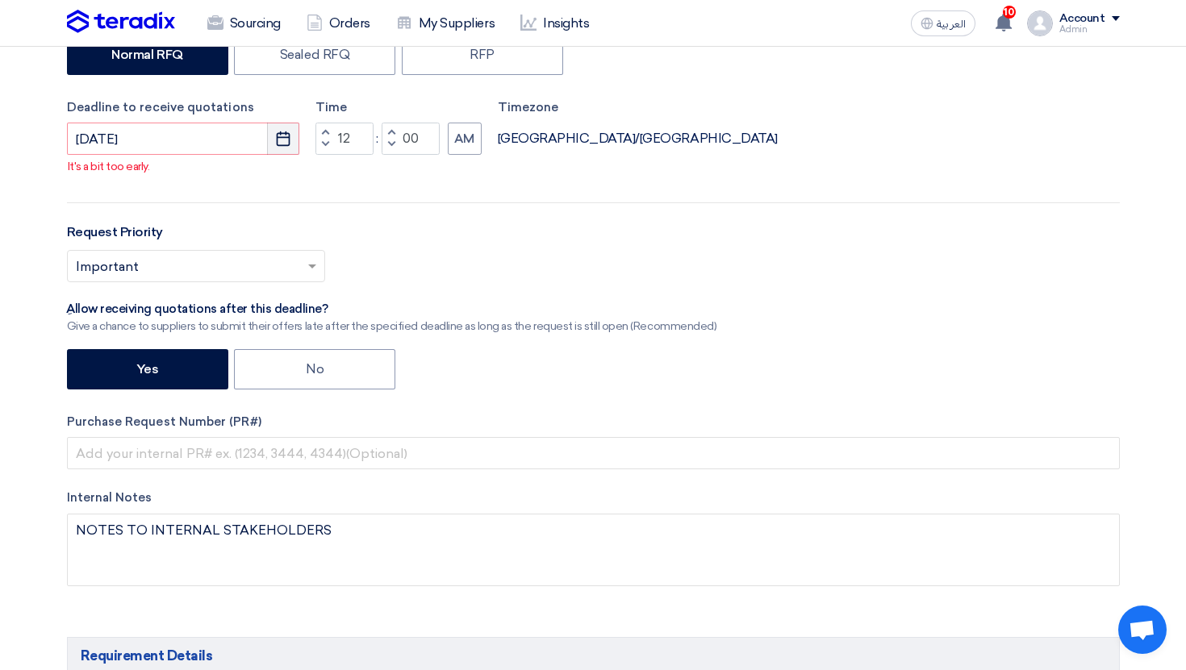
click at [276, 144] on icon "Pick a date" at bounding box center [283, 139] width 16 height 16
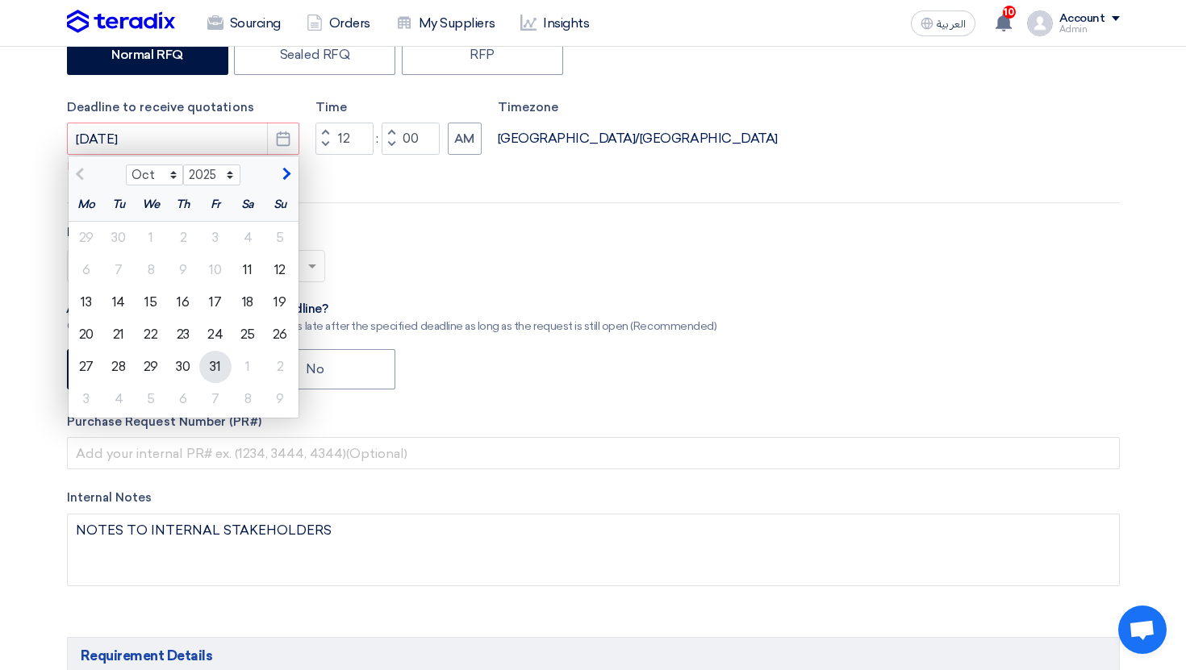
click at [209, 365] on div "31" at bounding box center [215, 367] width 32 height 32
type input "10/31/2025"
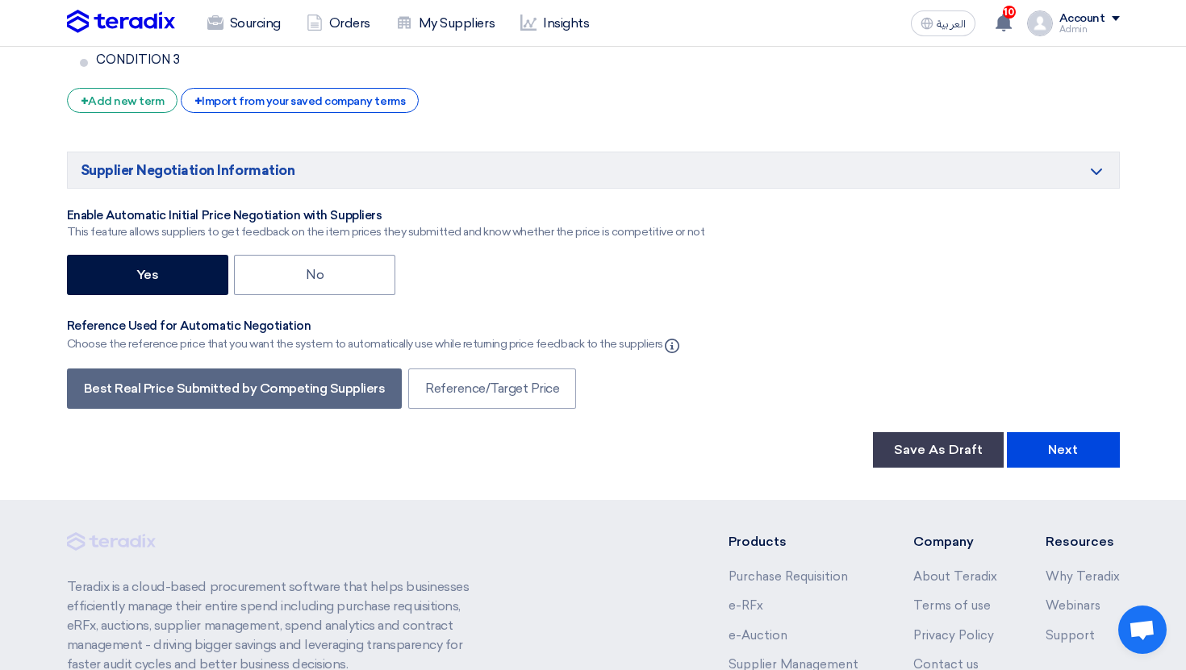
scroll to position [2816, 0]
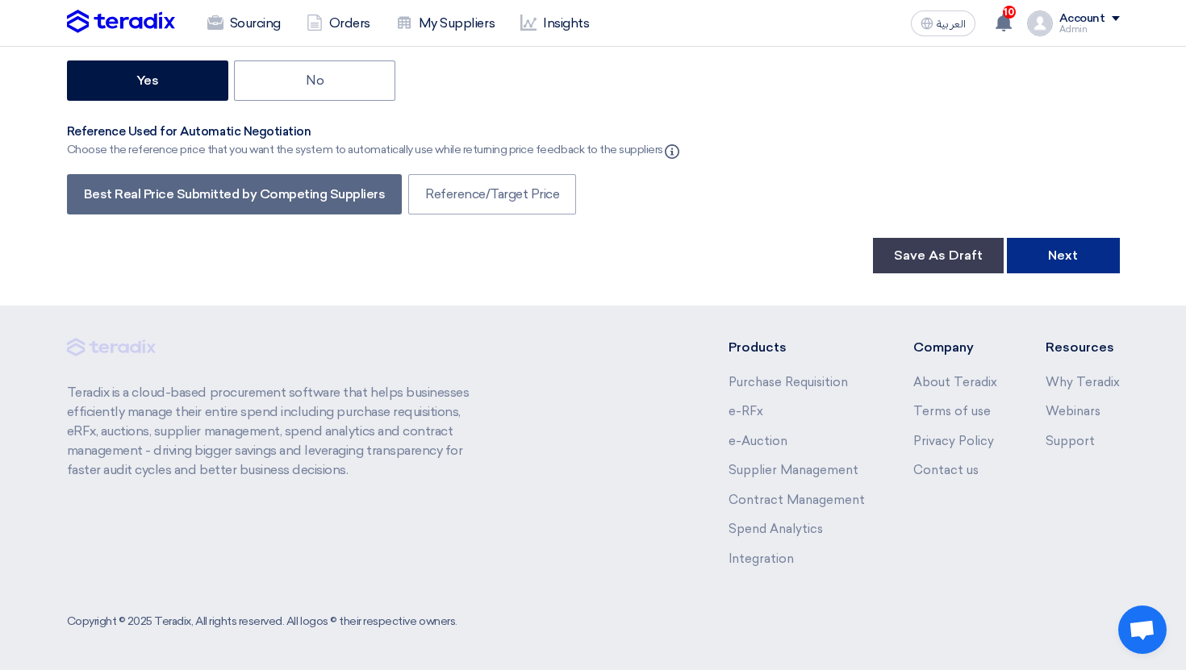
click at [1084, 261] on button "Next" at bounding box center [1063, 255] width 113 height 35
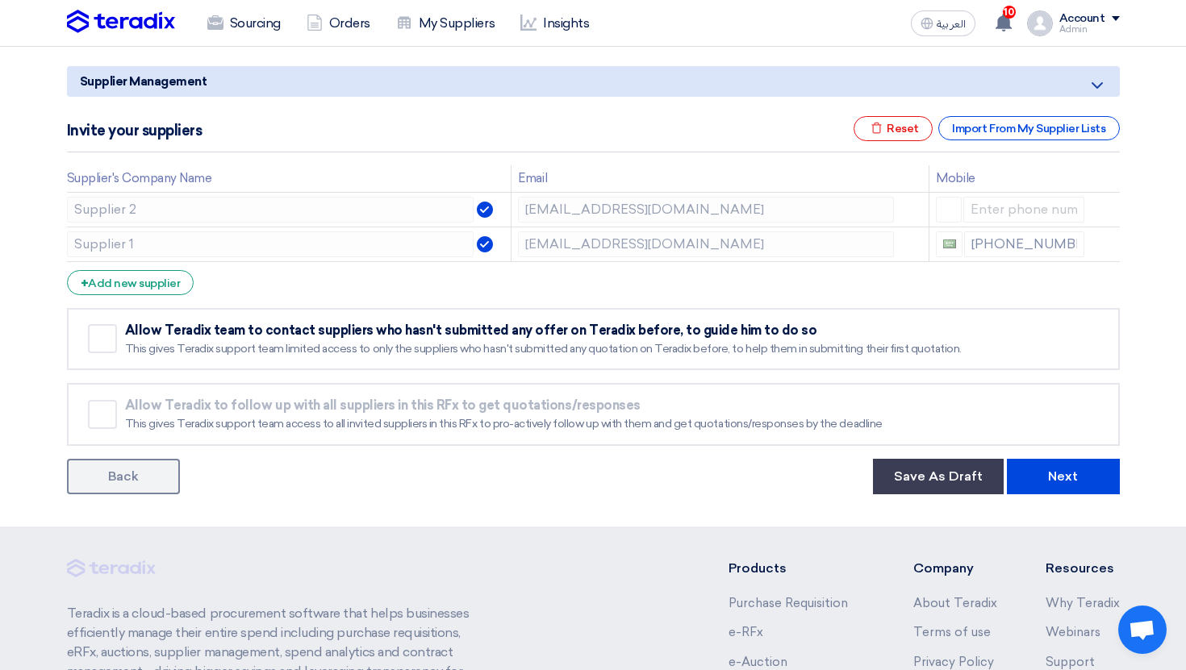
scroll to position [403, 0]
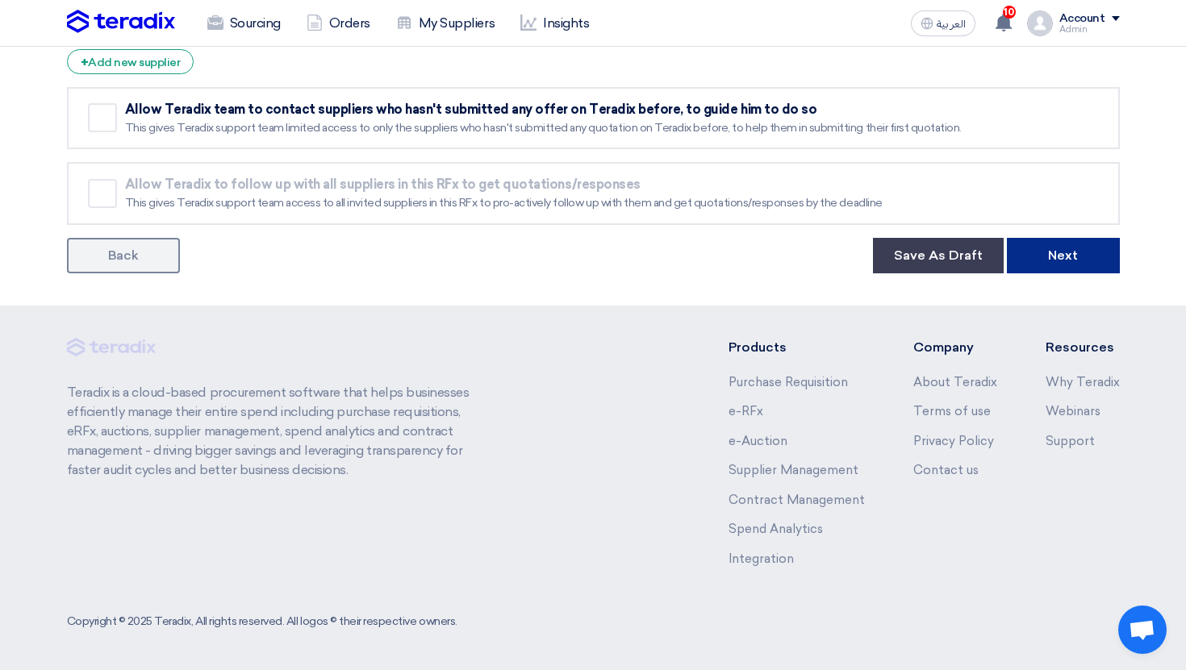
click at [1086, 270] on button "Next" at bounding box center [1063, 255] width 113 height 35
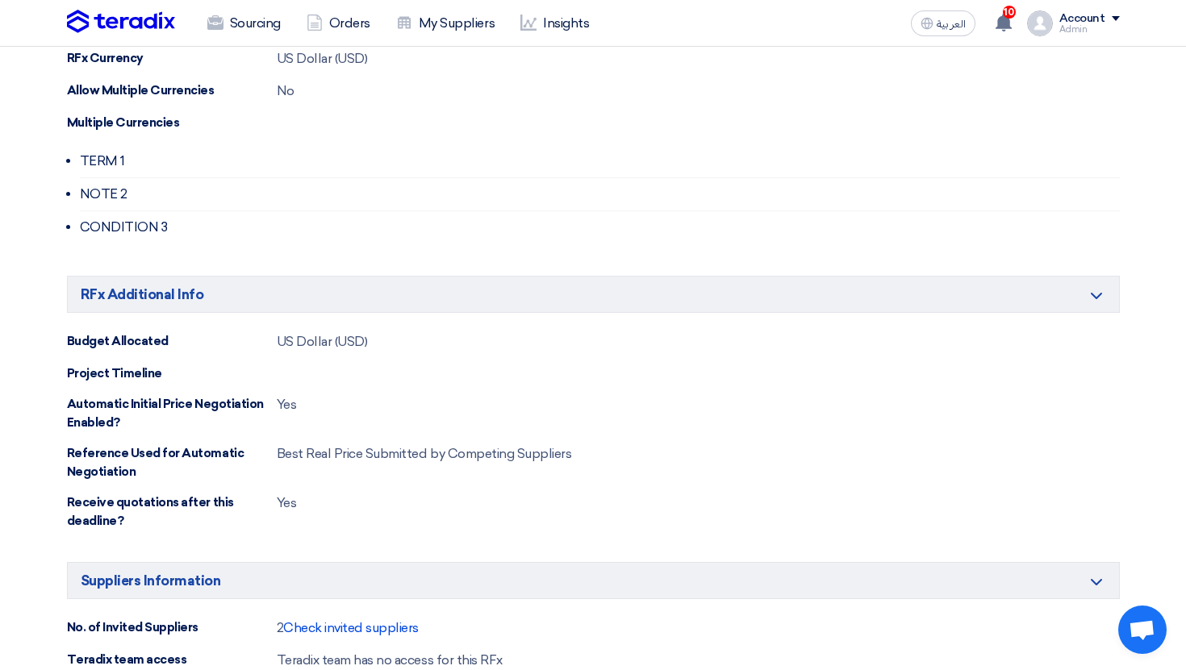
scroll to position [1130, 0]
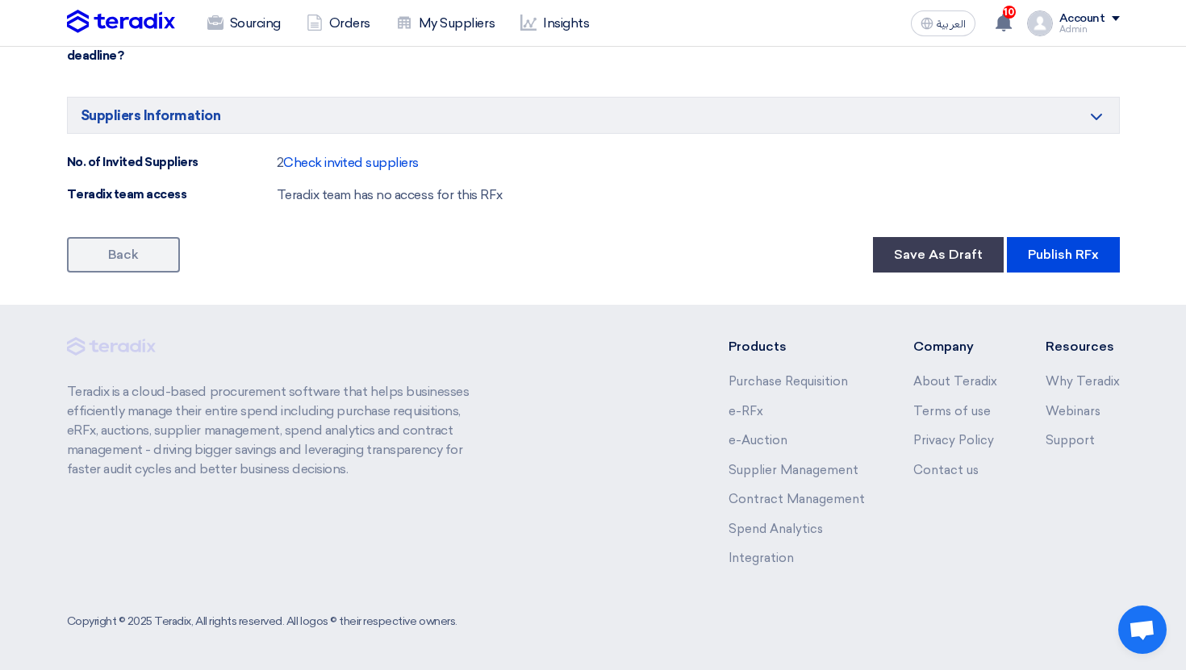
click at [1080, 269] on button "Publish RFx" at bounding box center [1063, 254] width 113 height 35
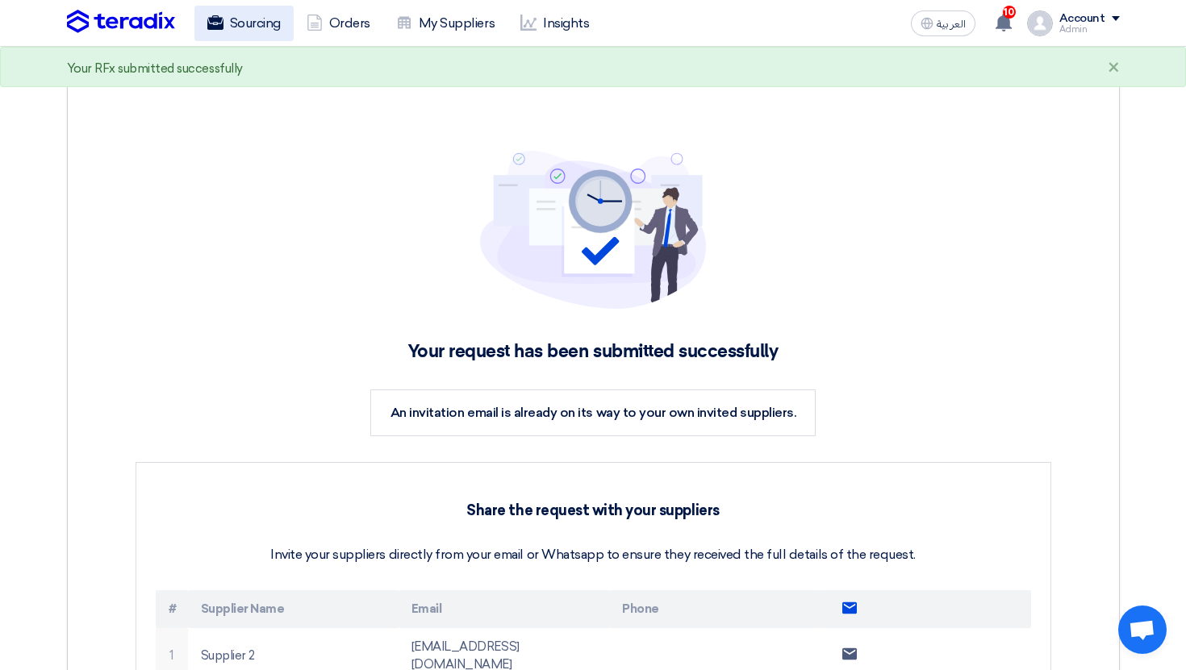
click at [255, 27] on link "Sourcing" at bounding box center [243, 23] width 99 height 35
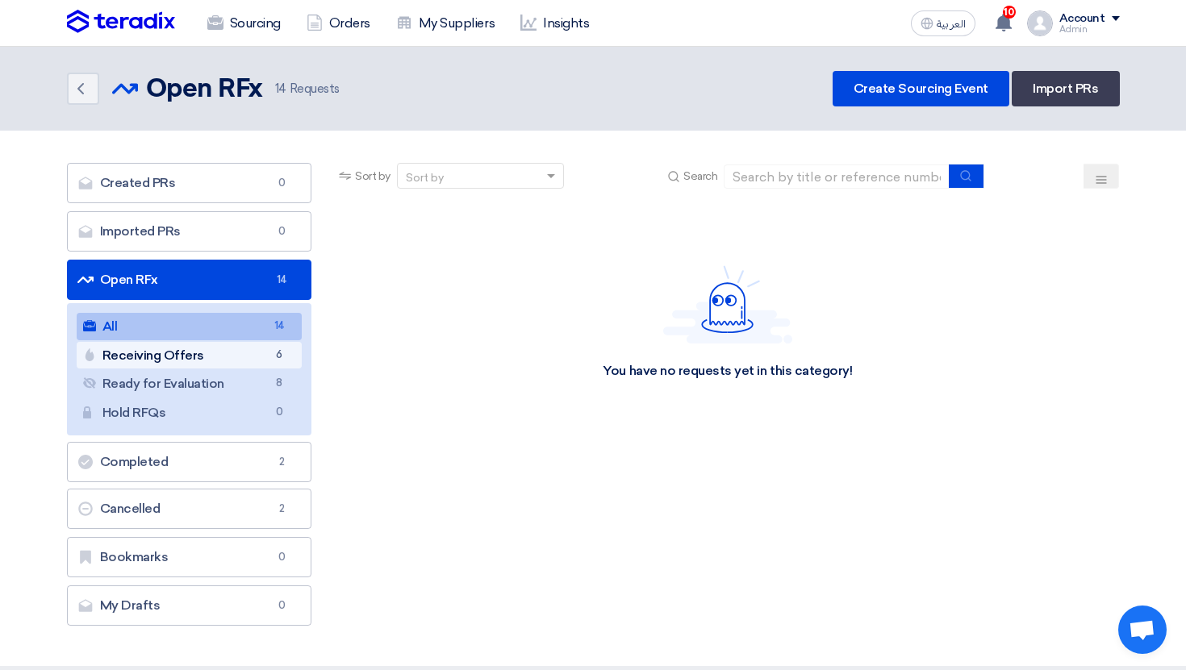
click at [271, 357] on span "6" at bounding box center [278, 355] width 19 height 17
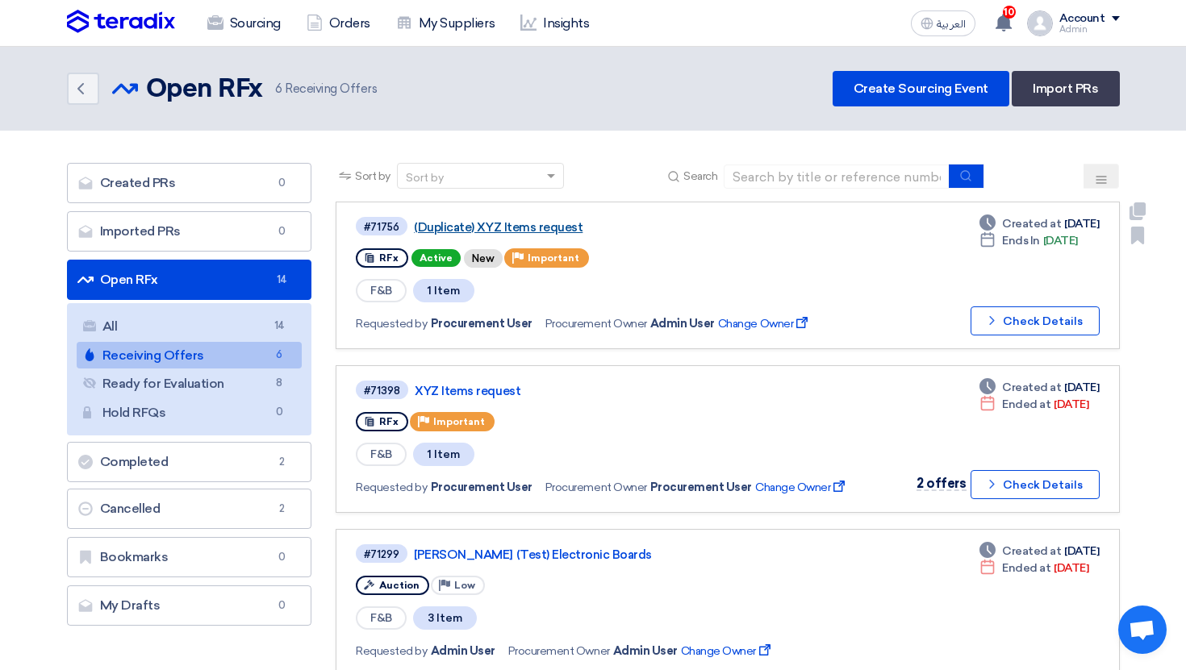
click at [535, 230] on link "(Duplicate) XYZ Items request" at bounding box center [615, 227] width 403 height 15
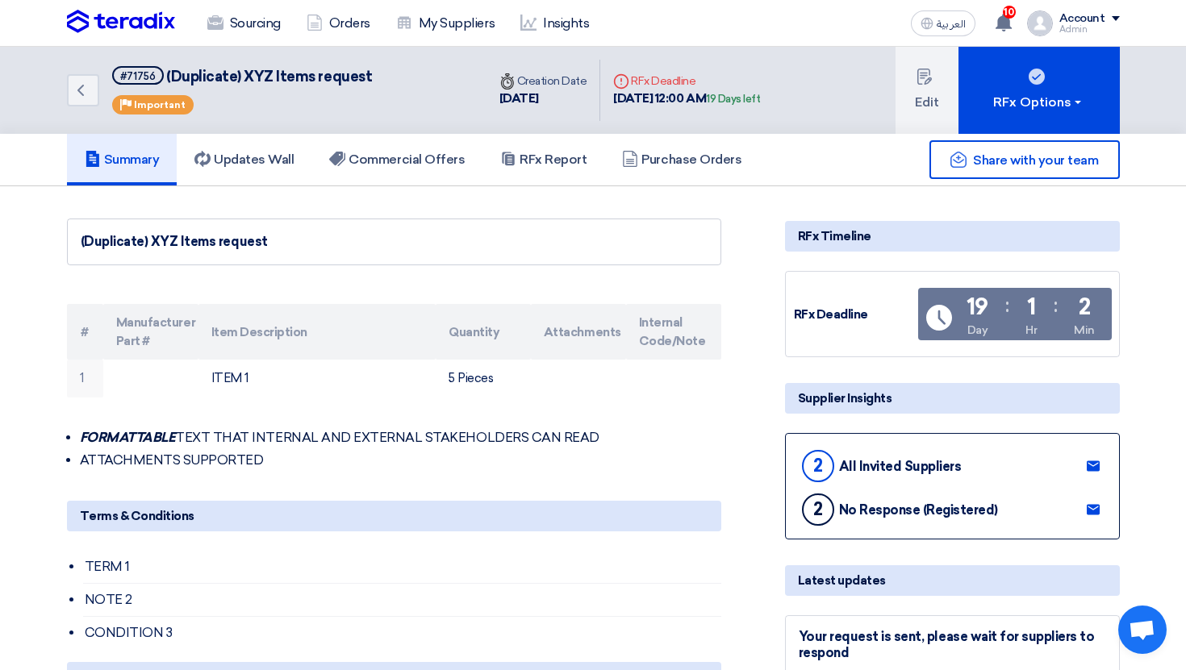
click at [152, 166] on h5 "Summary" at bounding box center [122, 160] width 75 height 16
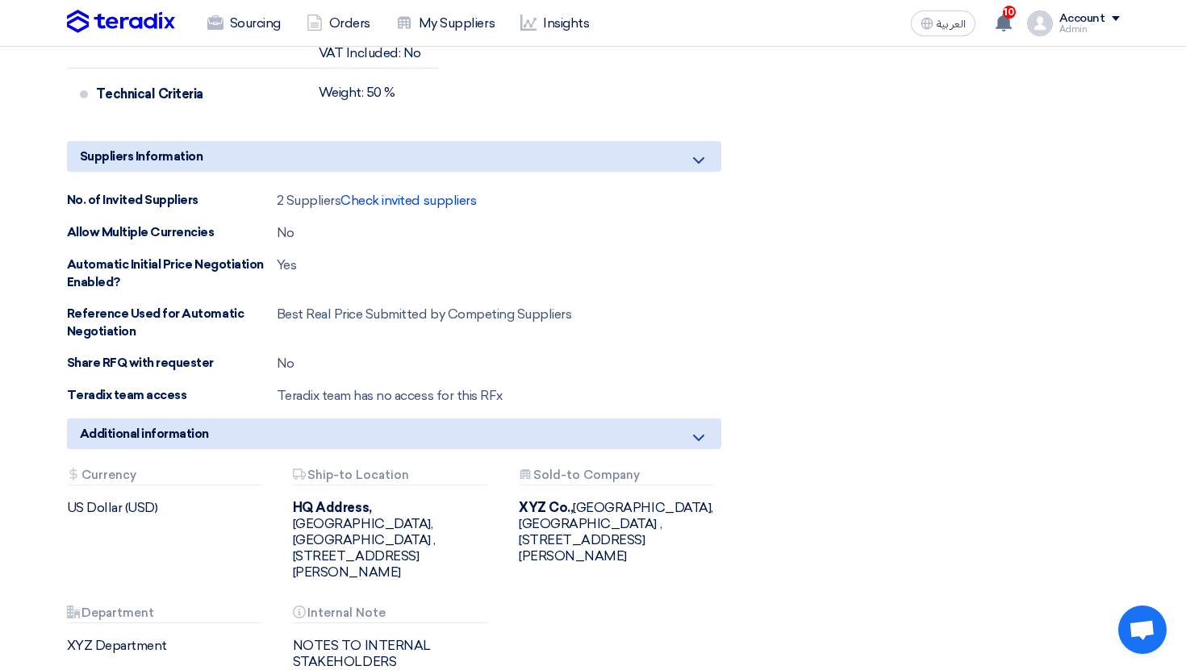
scroll to position [881, 0]
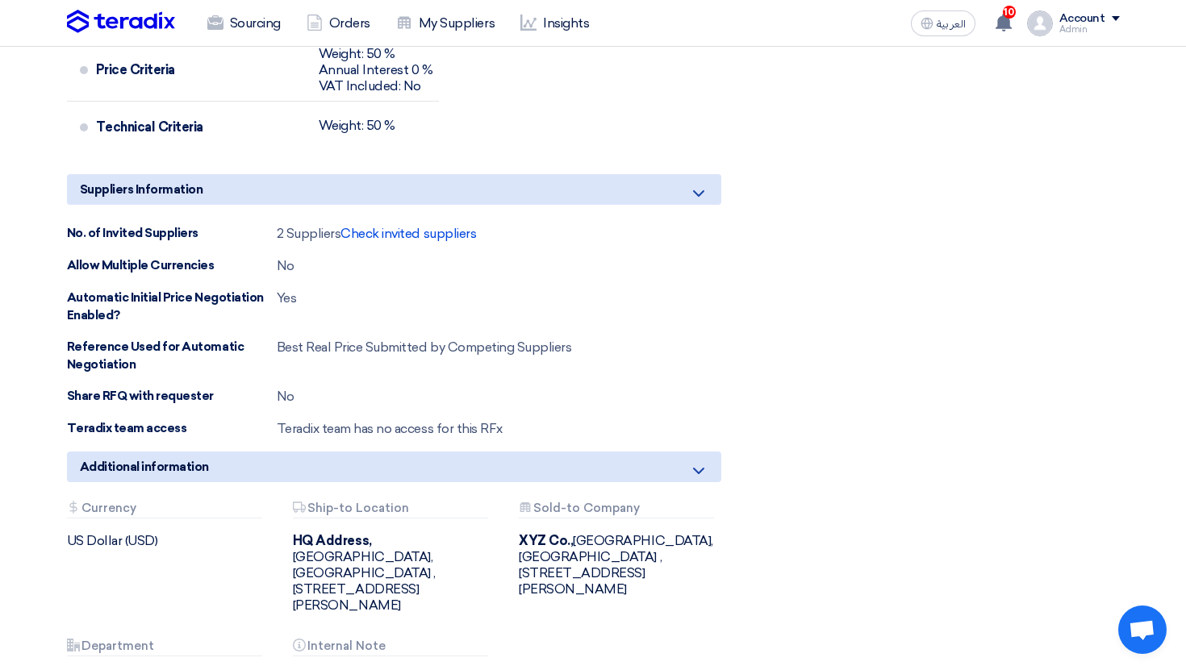
click at [421, 244] on div "No. of Invited Suppliers 2 Suppliers Check invited suppliers Allow Multiple Cur…" at bounding box center [394, 331] width 654 height 215
click at [425, 237] on span "Check invited suppliers" at bounding box center [408, 233] width 136 height 15
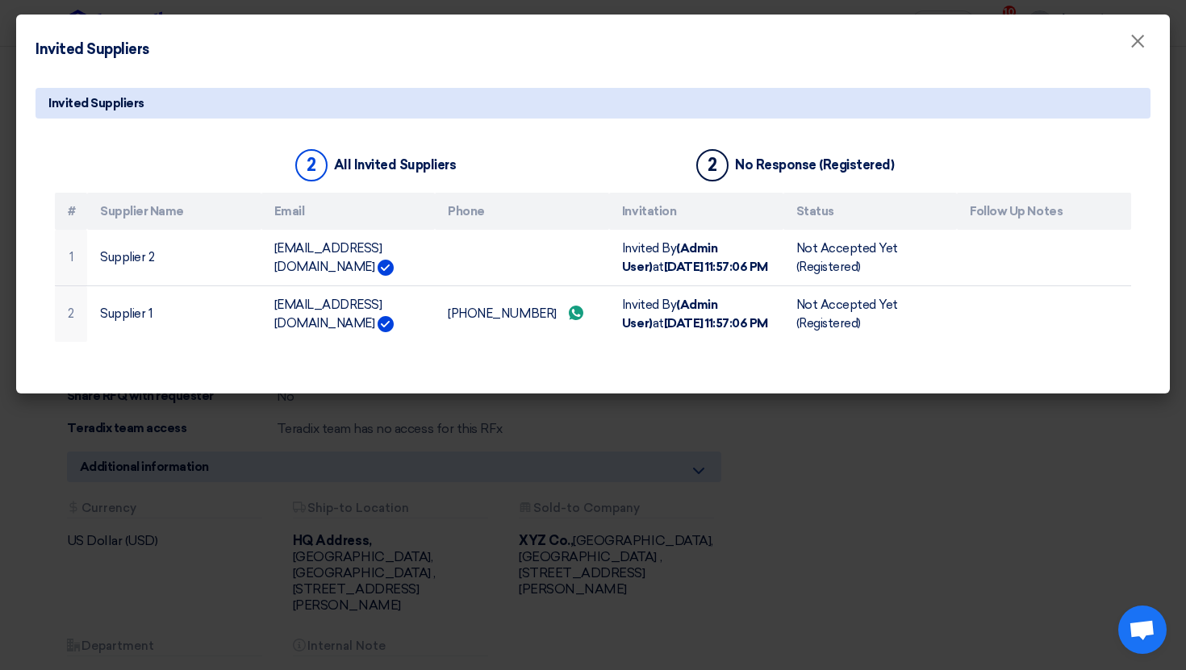
click at [630, 539] on modal-container "Invited Suppliers × Invited Suppliers 2 All Invited Suppliers 2 No Response (Re…" at bounding box center [593, 335] width 1186 height 670
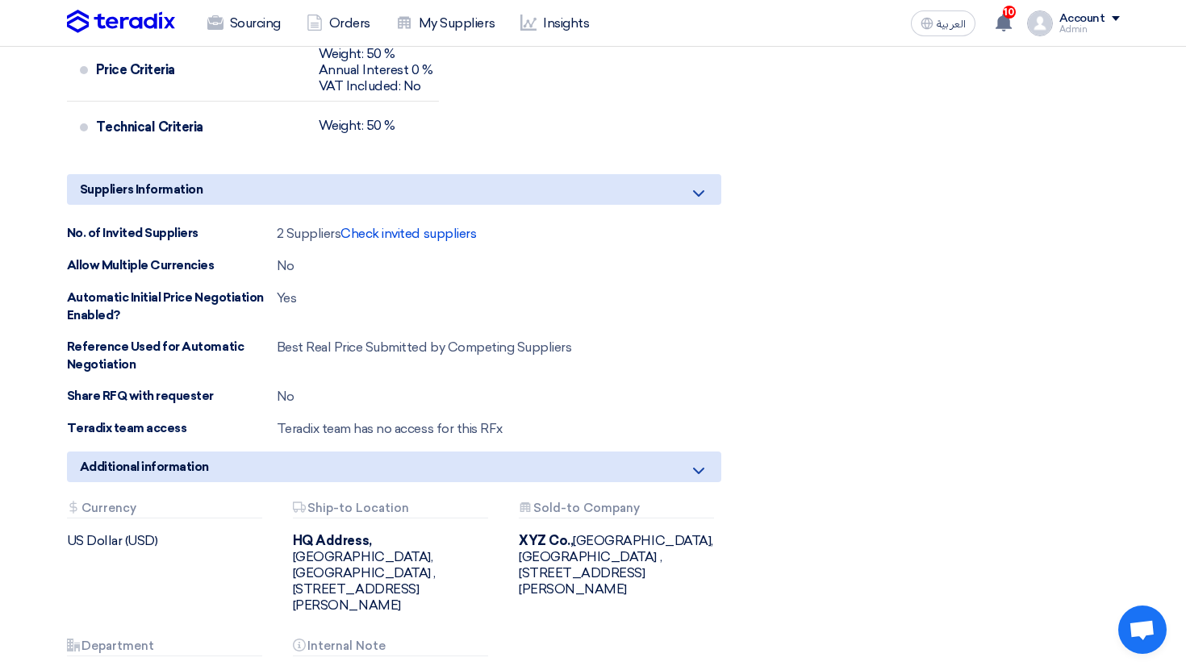
scroll to position [0, 0]
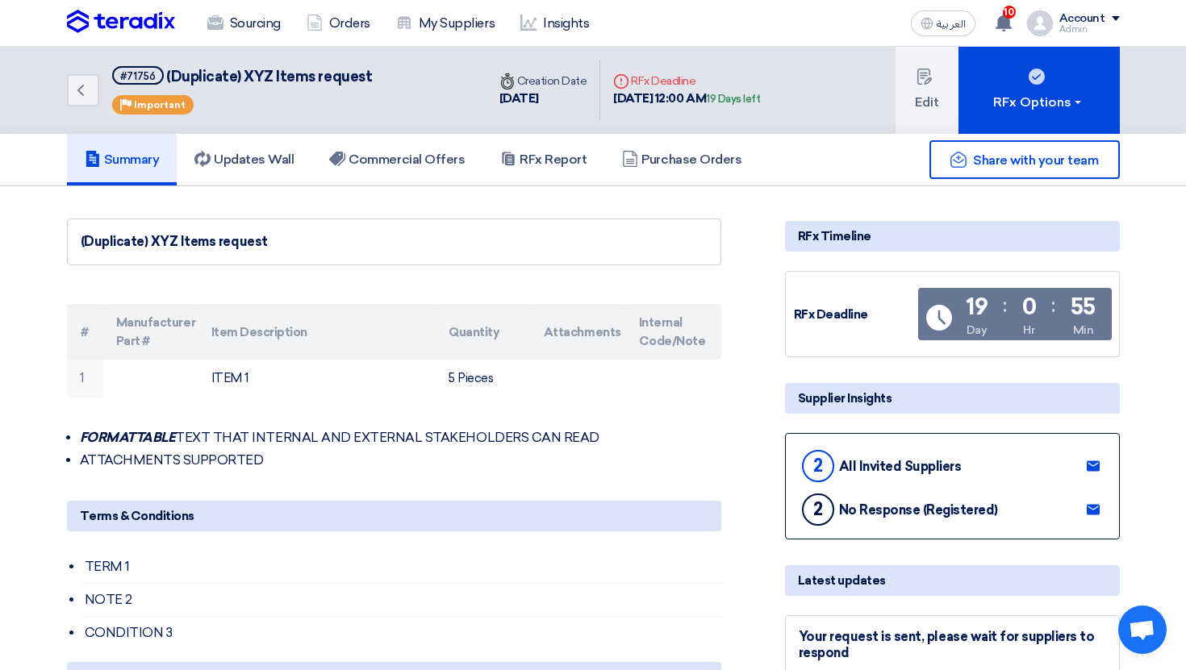
click at [393, 96] on div "Back #71756 (Duplicate) XYZ Items request Priority Important" at bounding box center [276, 90] width 419 height 87
drag, startPoint x: 511, startPoint y: 99, endPoint x: 555, endPoint y: 99, distance: 43.6
click at [555, 99] on div "11 Oct, 2025" at bounding box center [543, 99] width 88 height 19
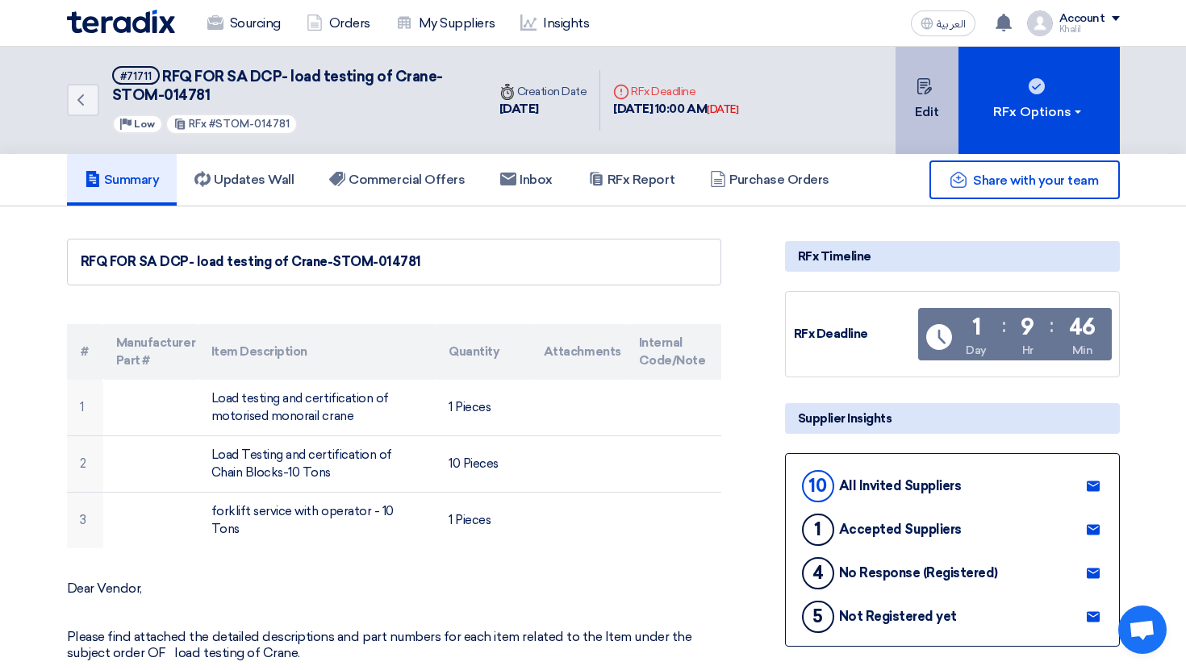
click at [939, 119] on button "Edit" at bounding box center [926, 100] width 63 height 107
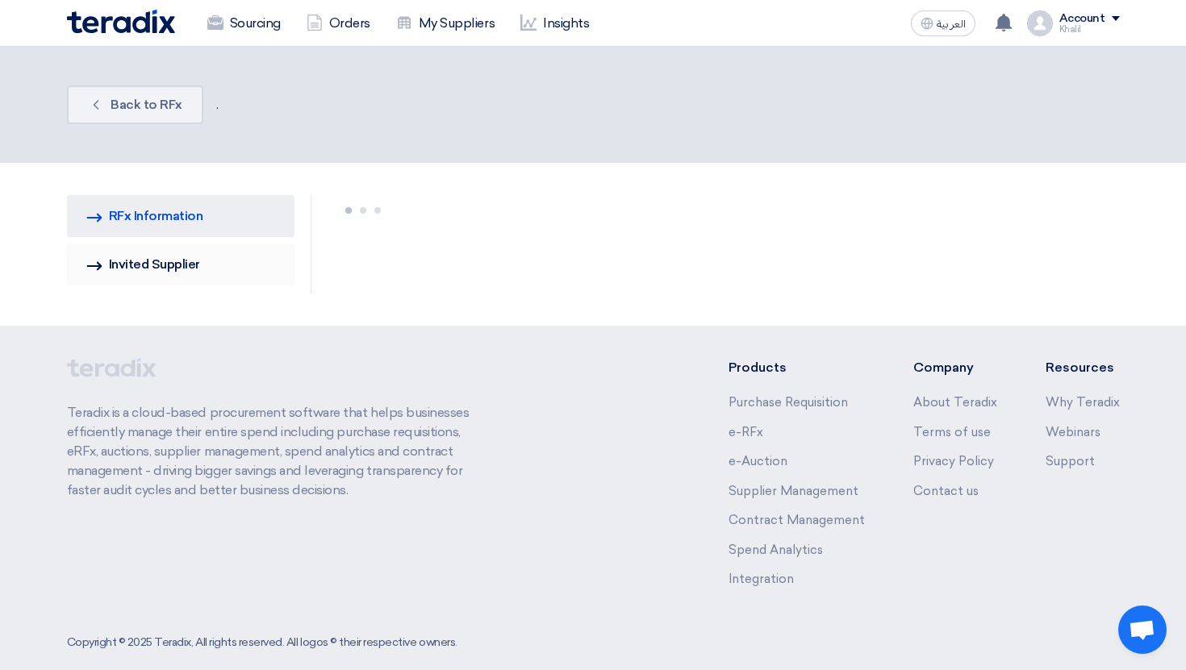
click at [232, 273] on link "Invited Suppliers Invited Supplier" at bounding box center [181, 265] width 228 height 42
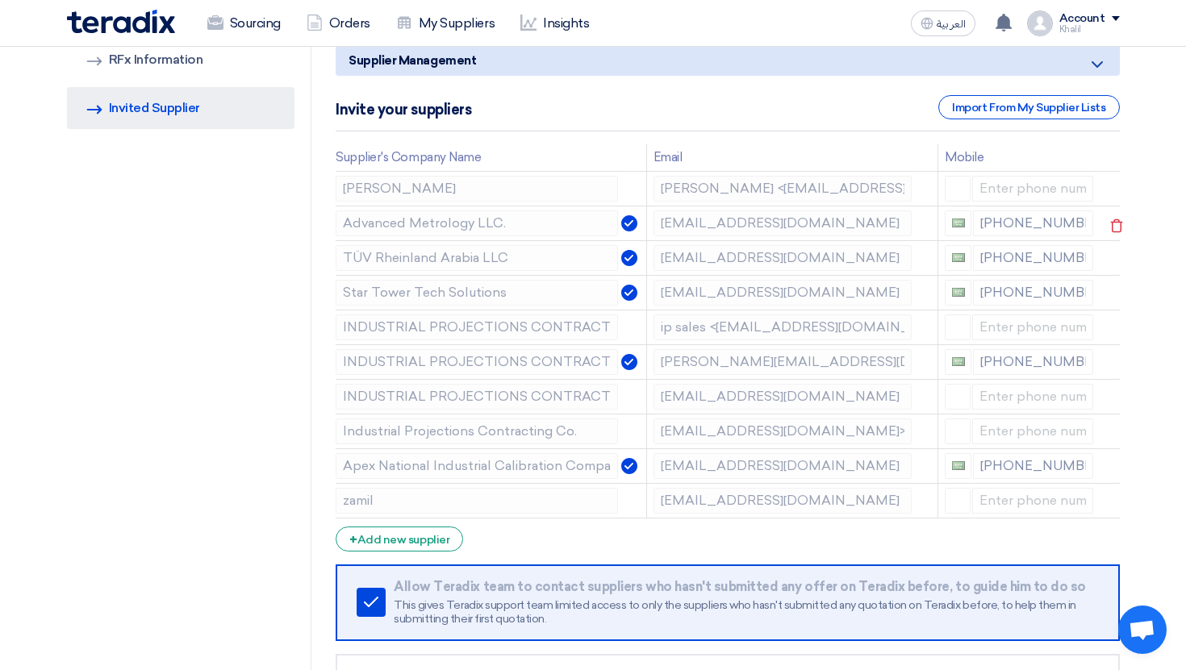
scroll to position [133, 0]
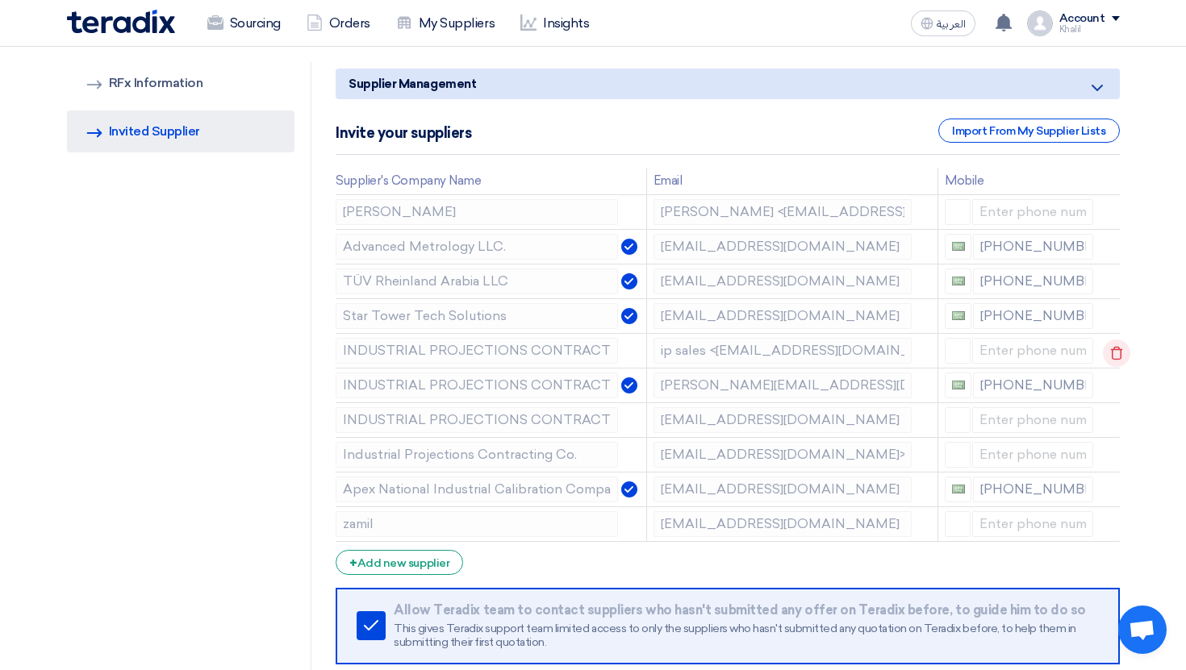
click at [1109, 346] on icon at bounding box center [1116, 353] width 27 height 27
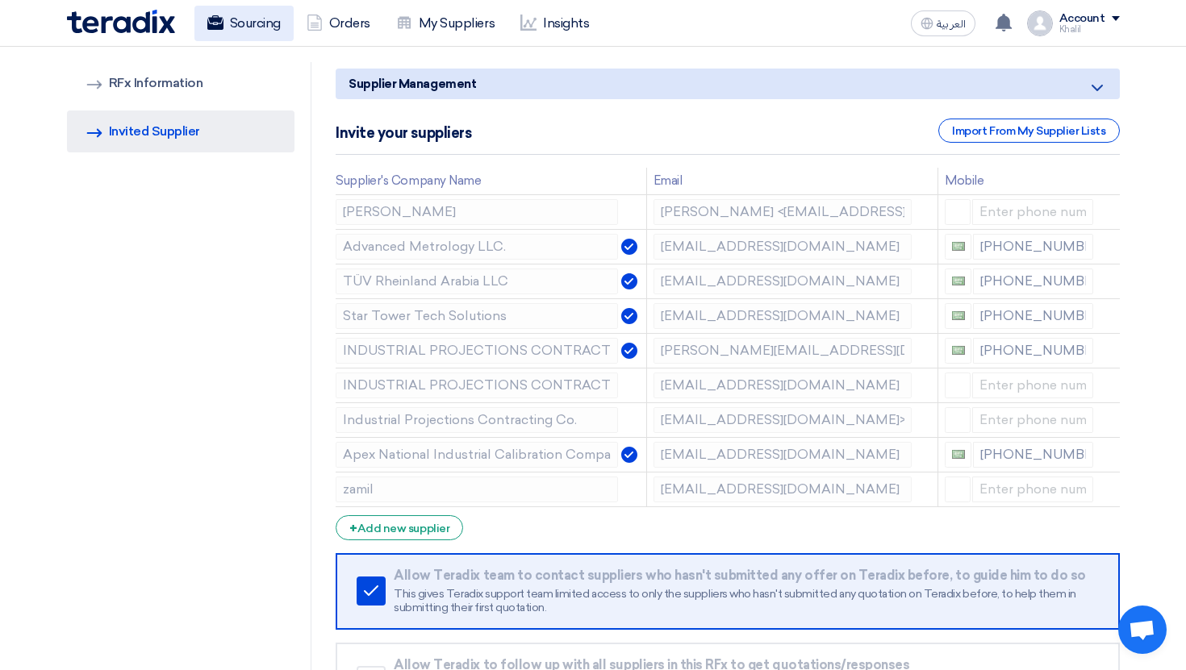
click at [231, 8] on link "Sourcing" at bounding box center [243, 23] width 99 height 35
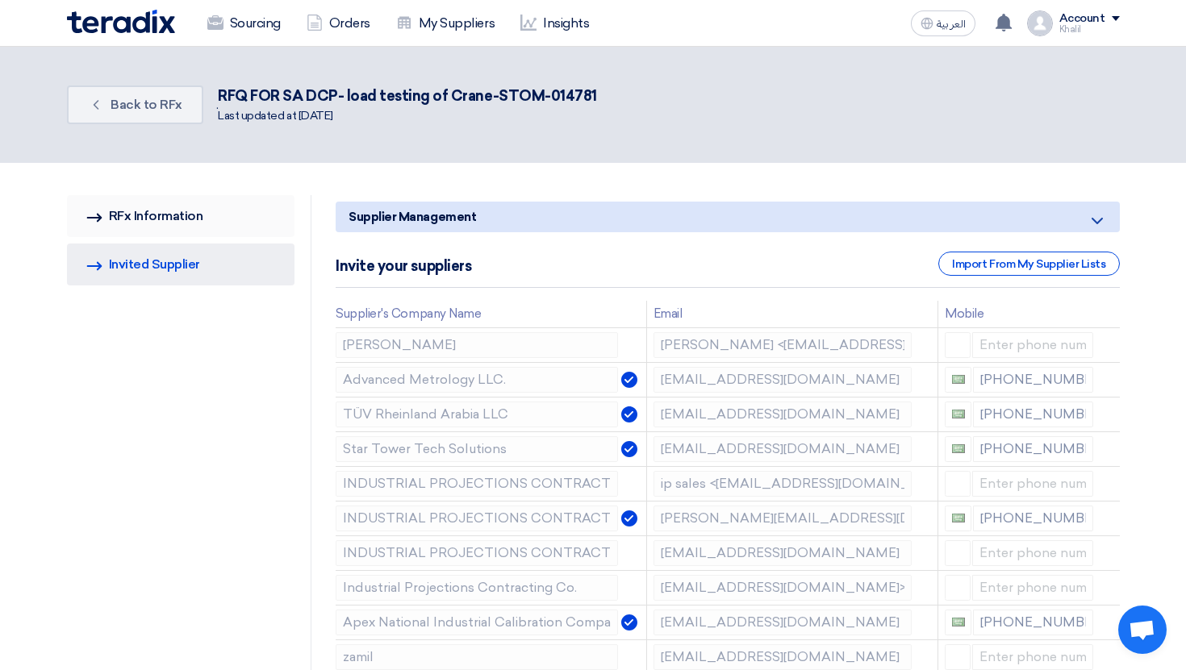
click at [162, 218] on link "RFQ Information RFx Information" at bounding box center [181, 216] width 228 height 42
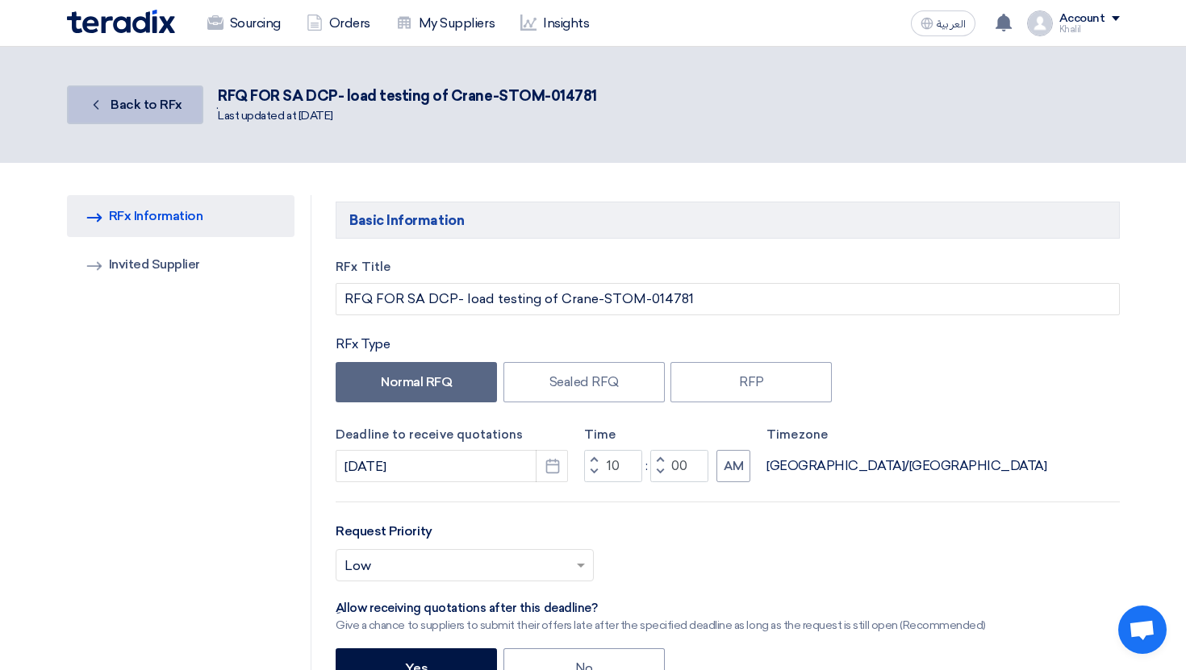
click at [157, 106] on span "Back to RFx" at bounding box center [147, 104] width 72 height 15
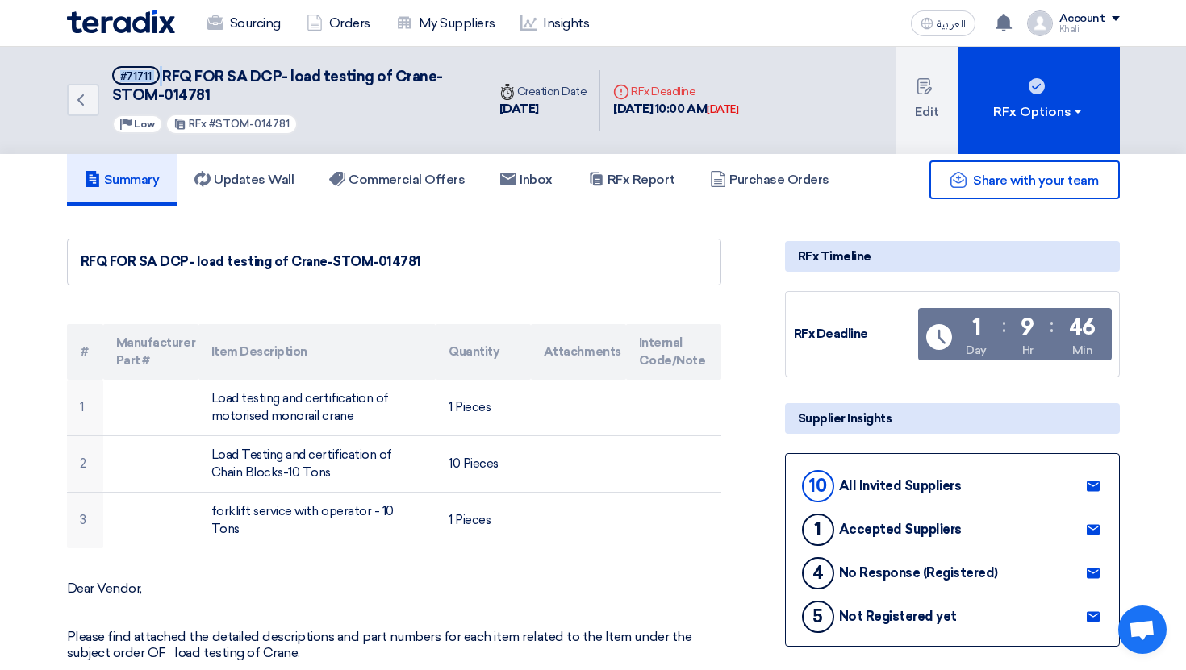
drag, startPoint x: 123, startPoint y: 71, endPoint x: 162, endPoint y: 71, distance: 39.5
click at [162, 71] on h5 "#71711 RFQ FOR SA DCP- load testing of Crane-STOM-014781" at bounding box center [289, 86] width 355 height 40
copy h5 "#71711"
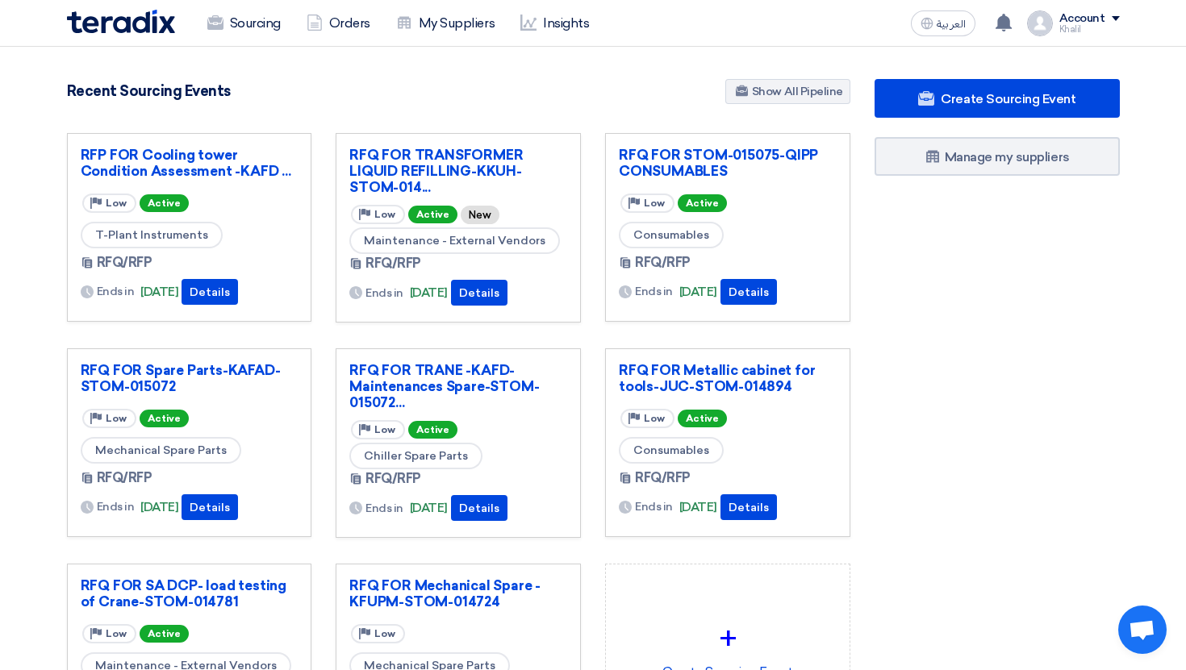
click at [1088, 23] on div "Account" at bounding box center [1082, 19] width 46 height 14
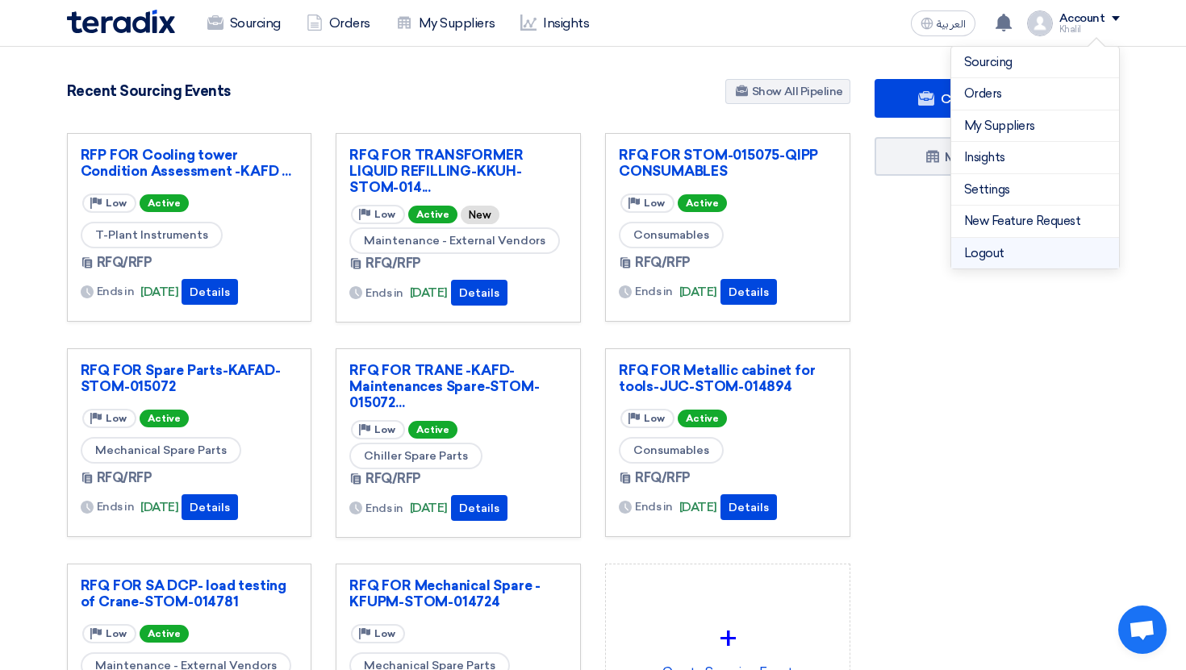
click at [1021, 245] on li "Logout" at bounding box center [1035, 253] width 168 height 31
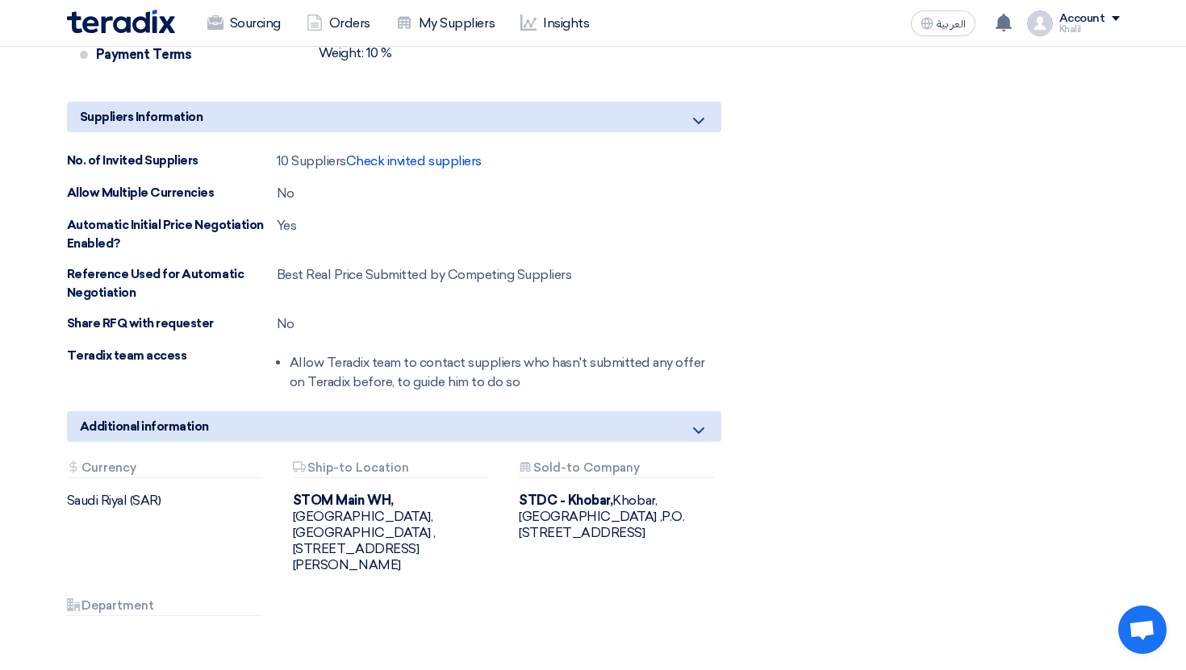
scroll to position [7032, 0]
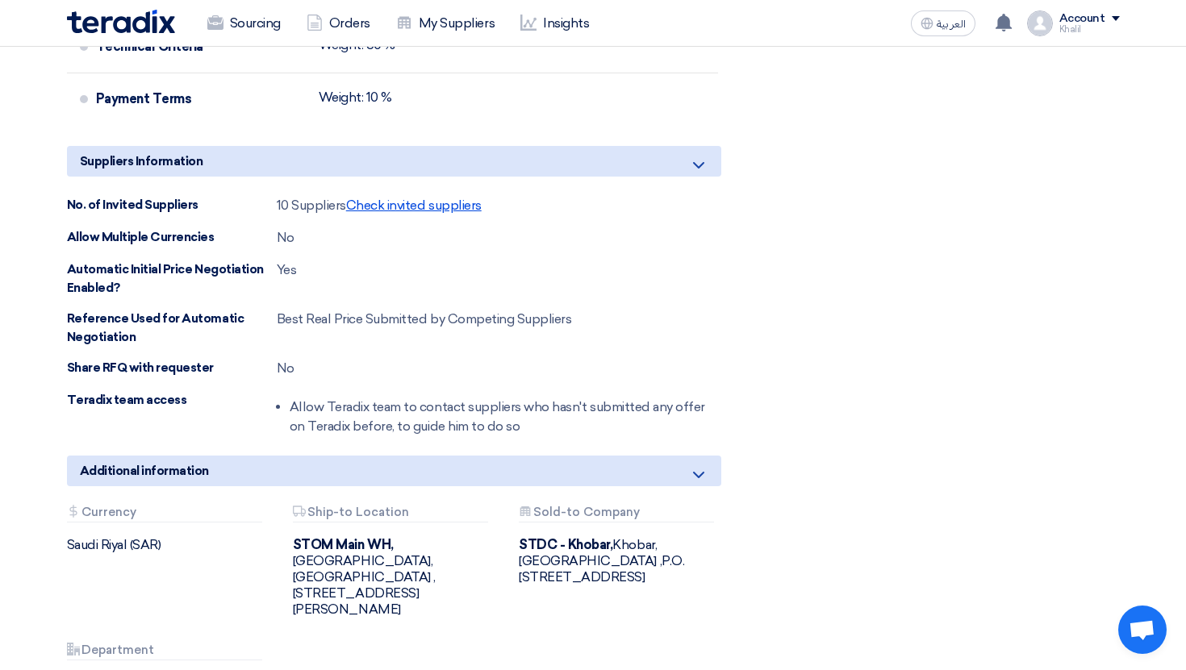
click at [404, 198] on span "Check invited suppliers" at bounding box center [414, 205] width 136 height 15
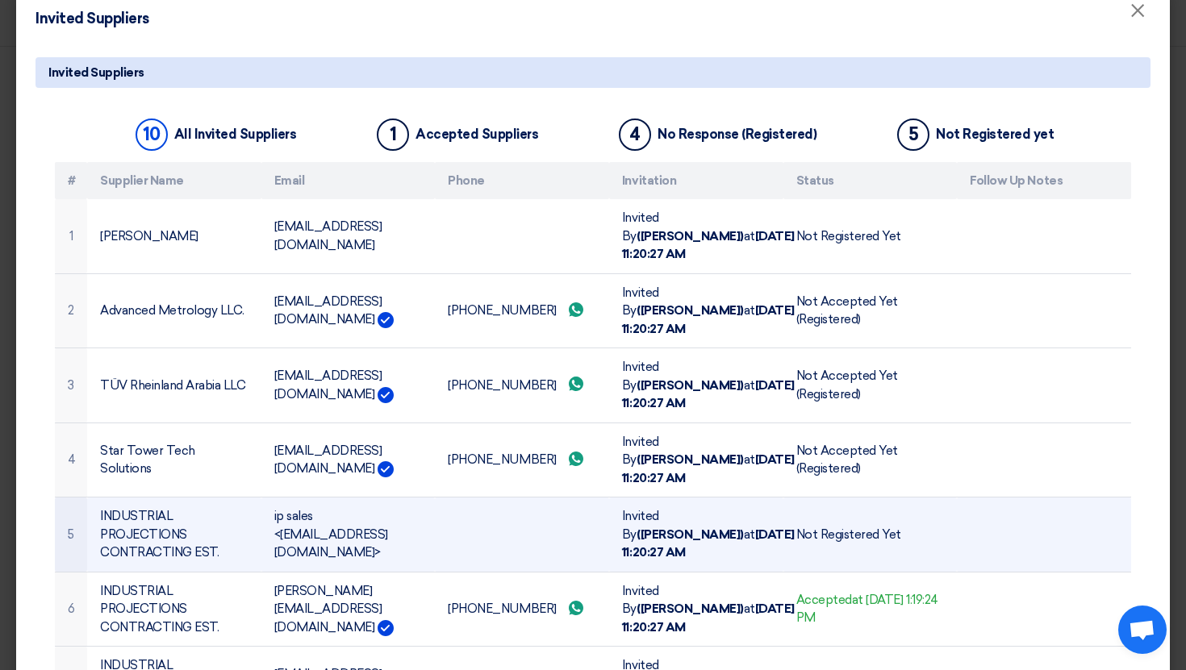
scroll to position [32, 0]
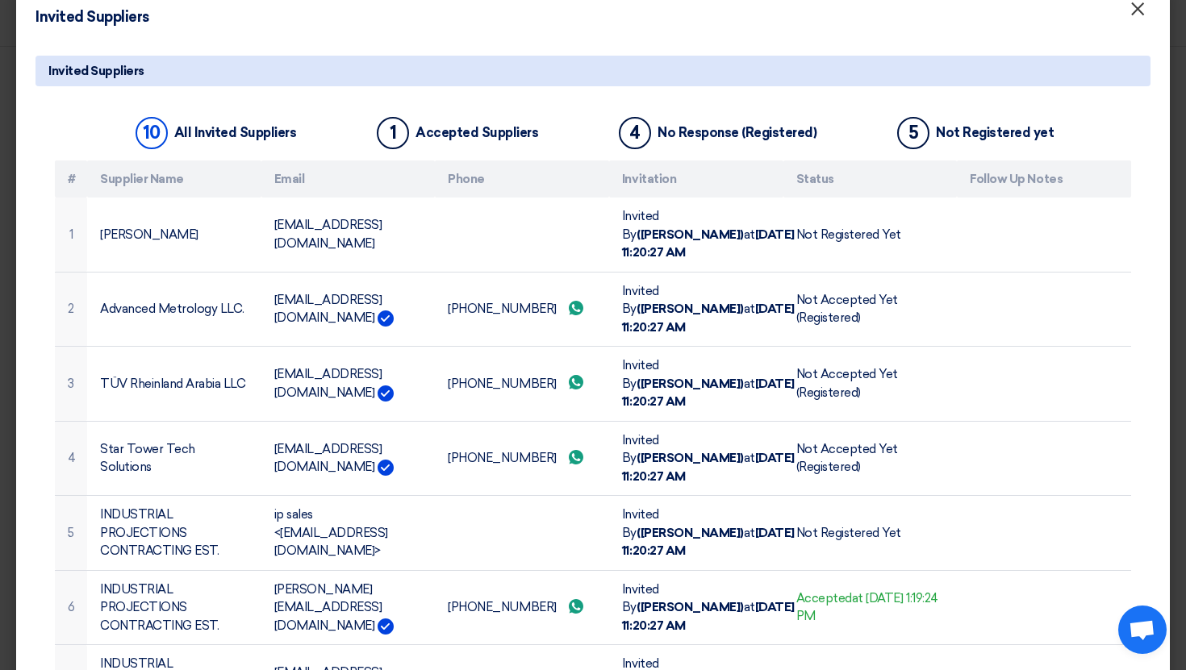
click at [1137, 9] on span "×" at bounding box center [1137, 13] width 16 height 32
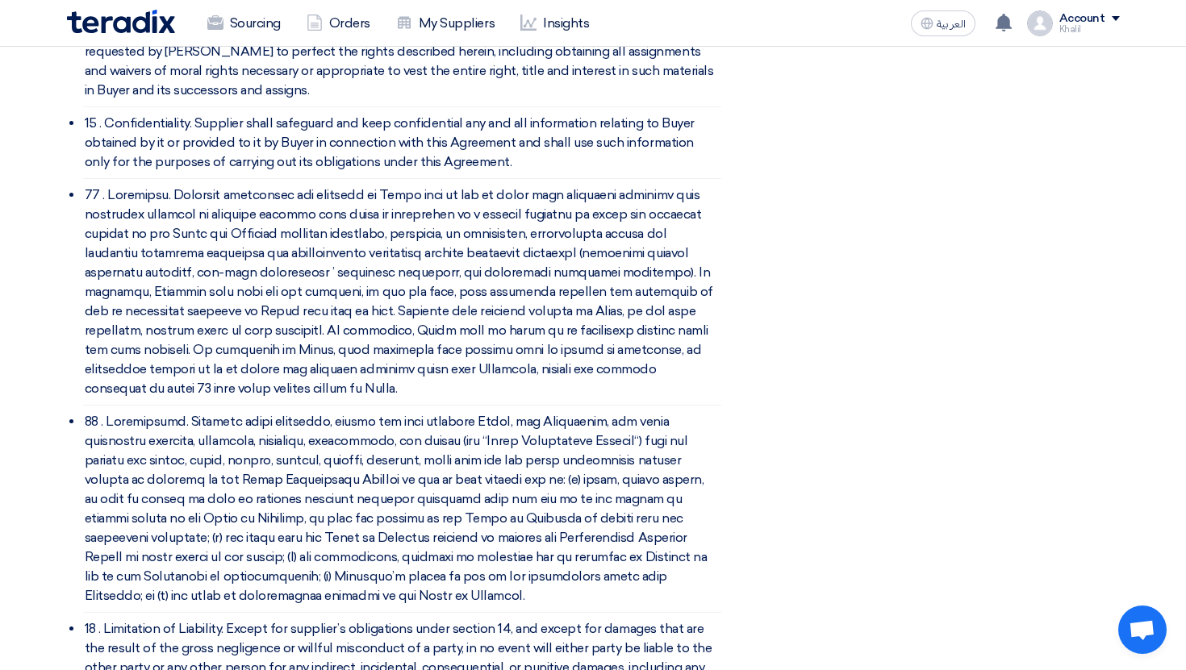
scroll to position [4608, 0]
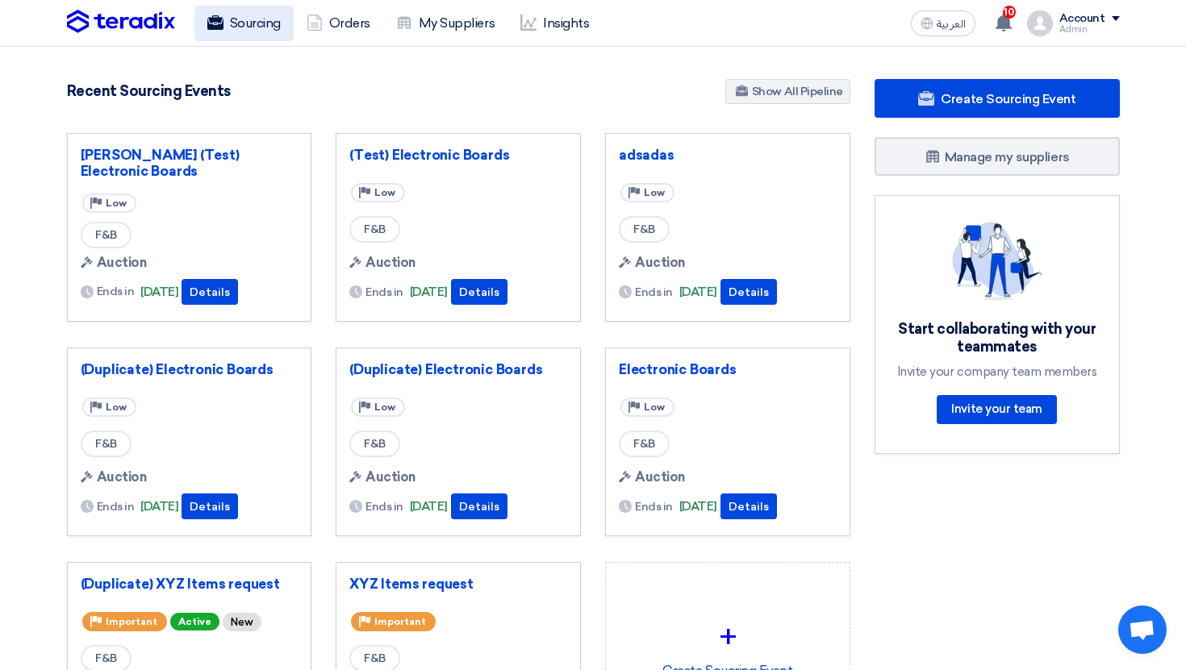
click at [243, 35] on link "Sourcing" at bounding box center [243, 23] width 99 height 35
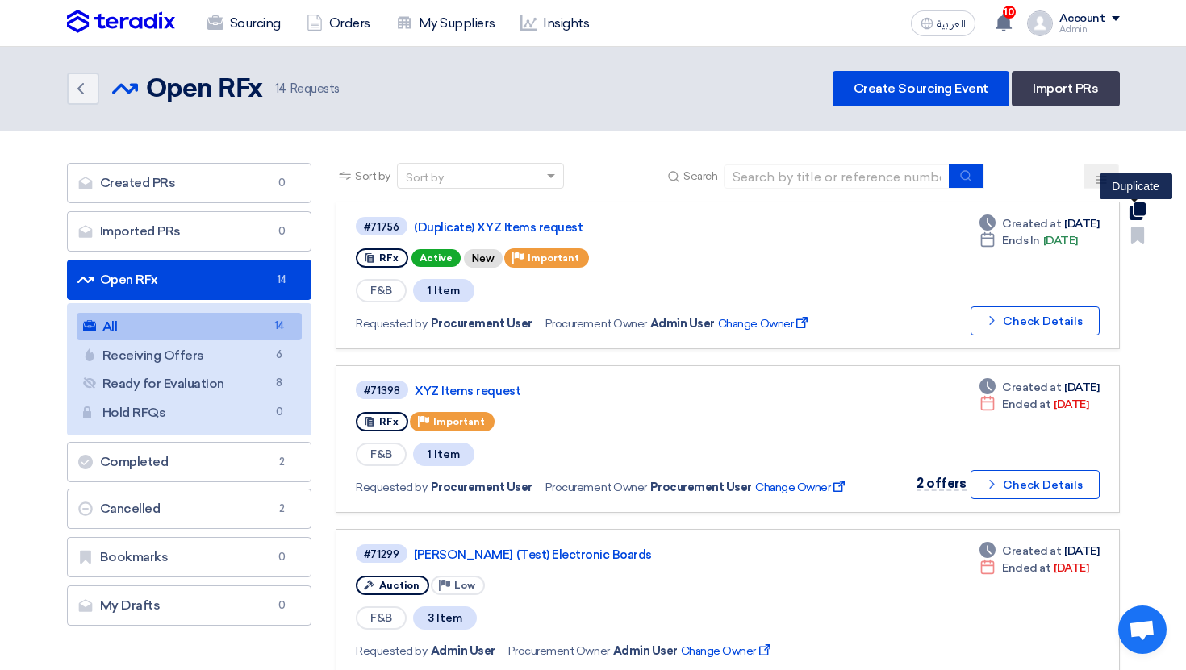
click at [1137, 211] on use at bounding box center [1137, 211] width 16 height 18
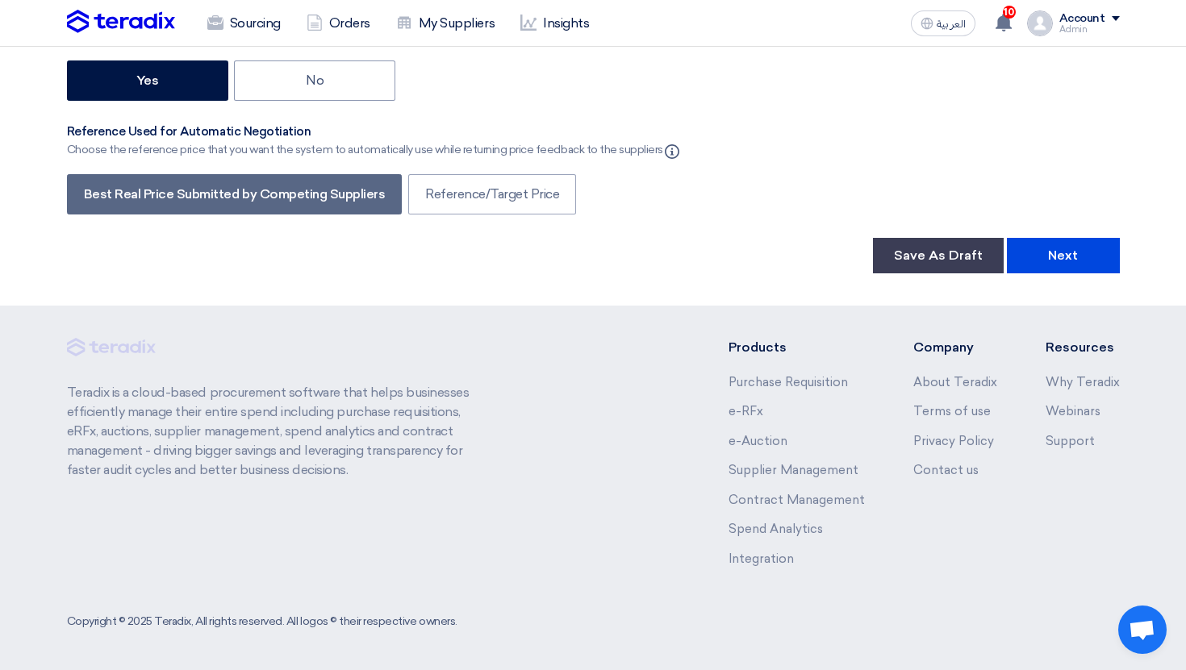
scroll to position [2788, 0]
click at [1082, 273] on button "Next" at bounding box center [1063, 255] width 113 height 35
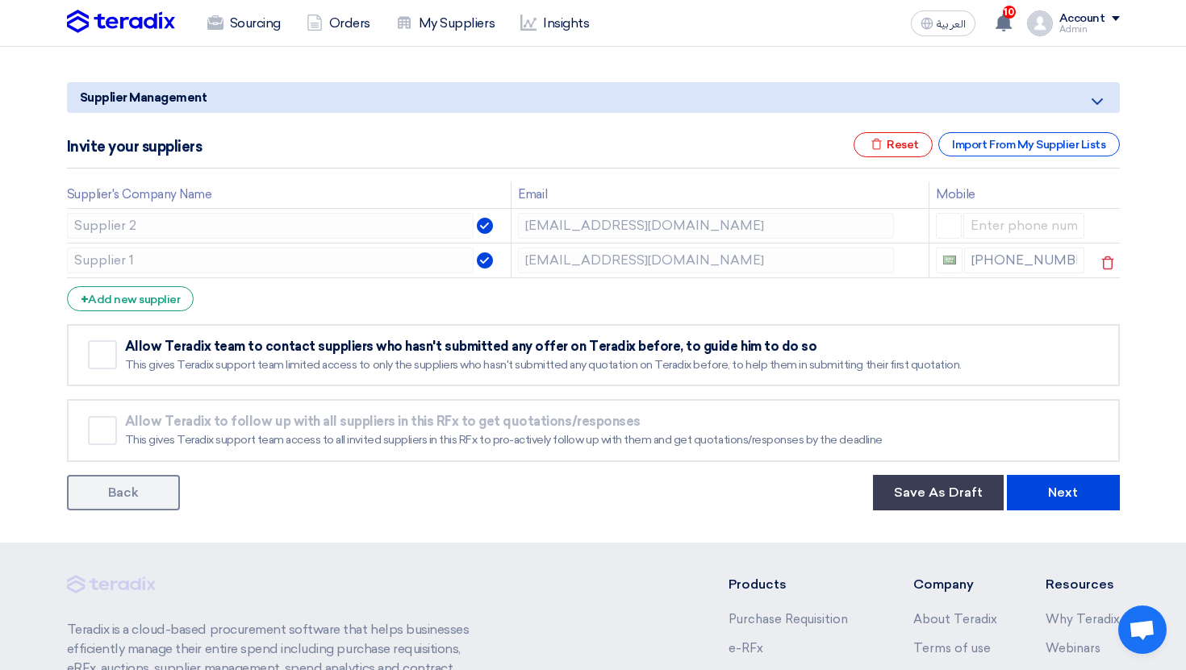
scroll to position [247, 0]
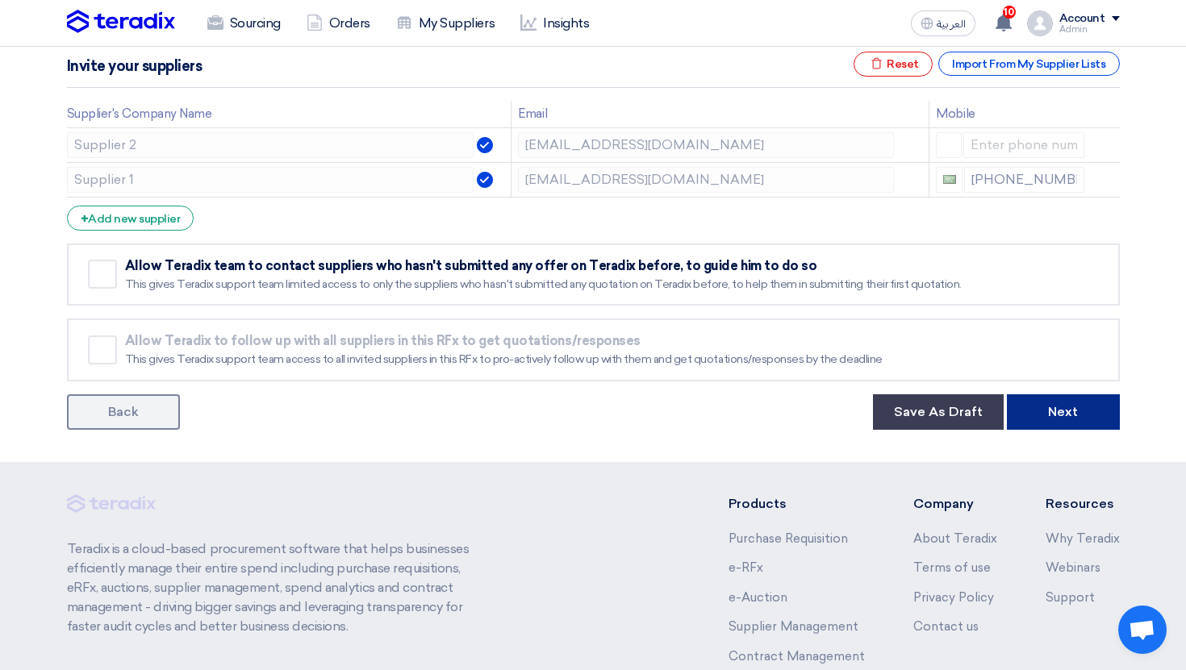
click at [1073, 412] on button "Next" at bounding box center [1063, 411] width 113 height 35
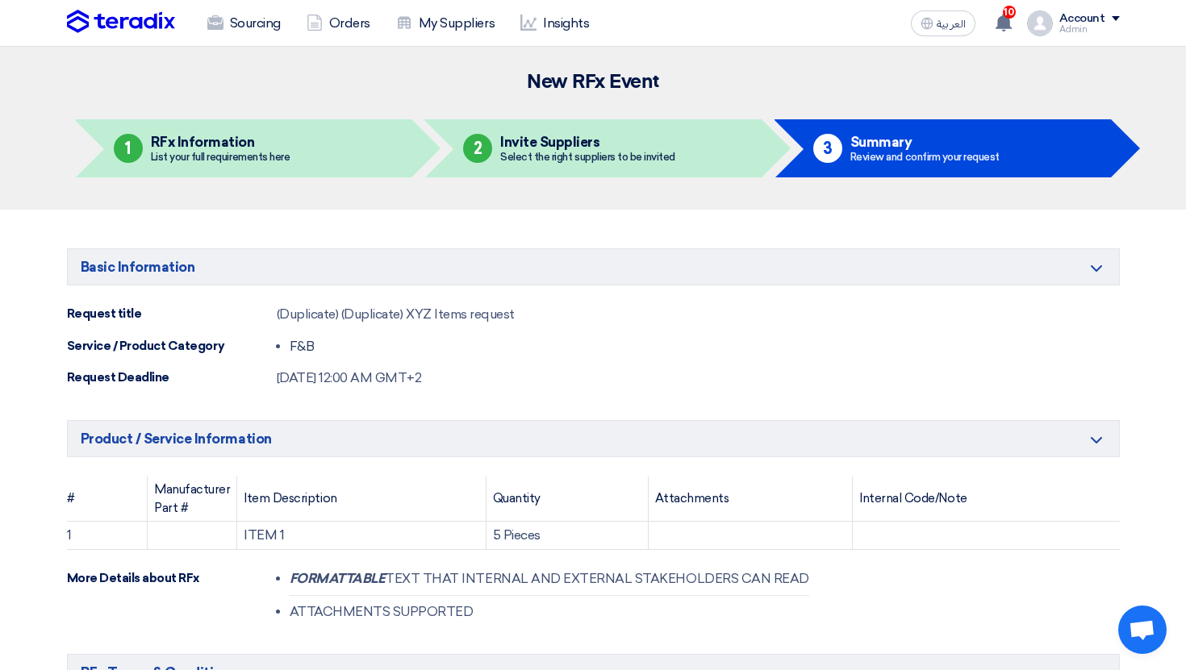
scroll to position [1130, 0]
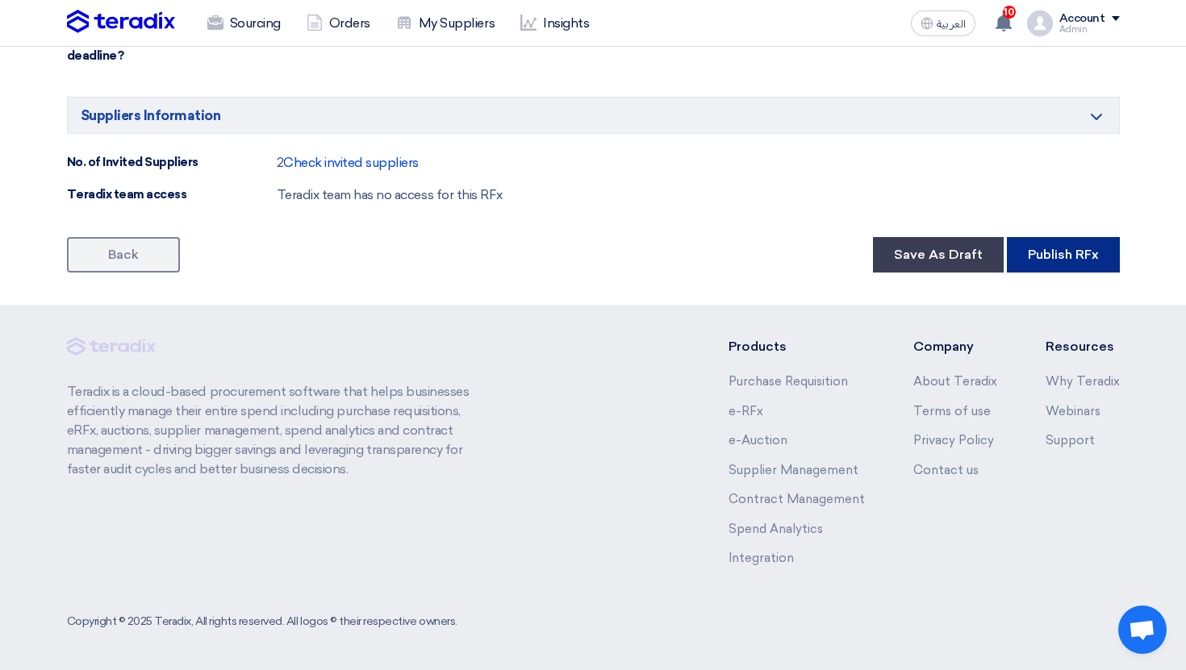
click at [1085, 252] on button "Publish RFx" at bounding box center [1063, 254] width 113 height 35
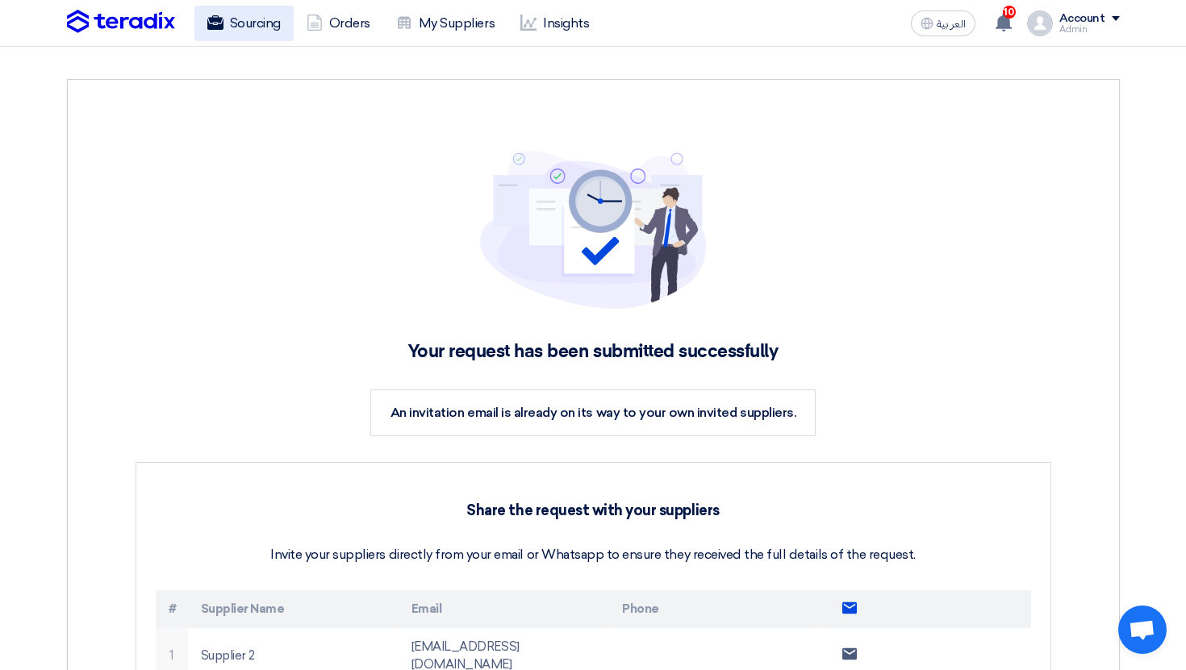
click at [244, 29] on link "Sourcing" at bounding box center [243, 23] width 99 height 35
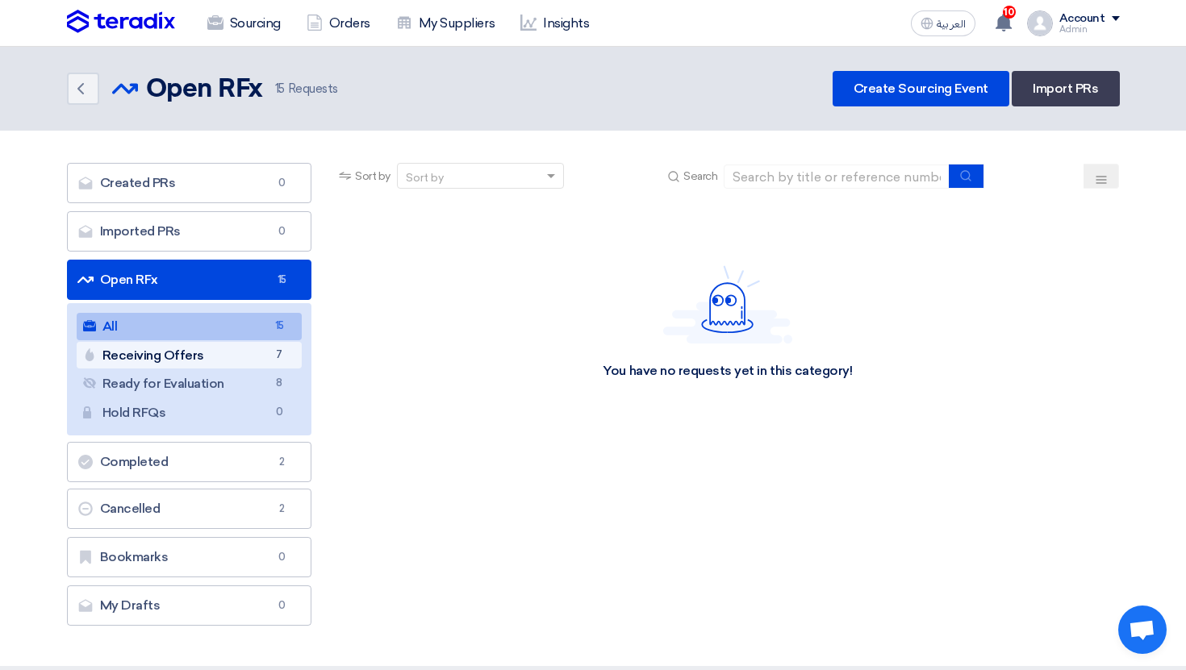
click at [256, 347] on link "Receiving Offers Receiving Offers 7" at bounding box center [190, 355] width 226 height 27
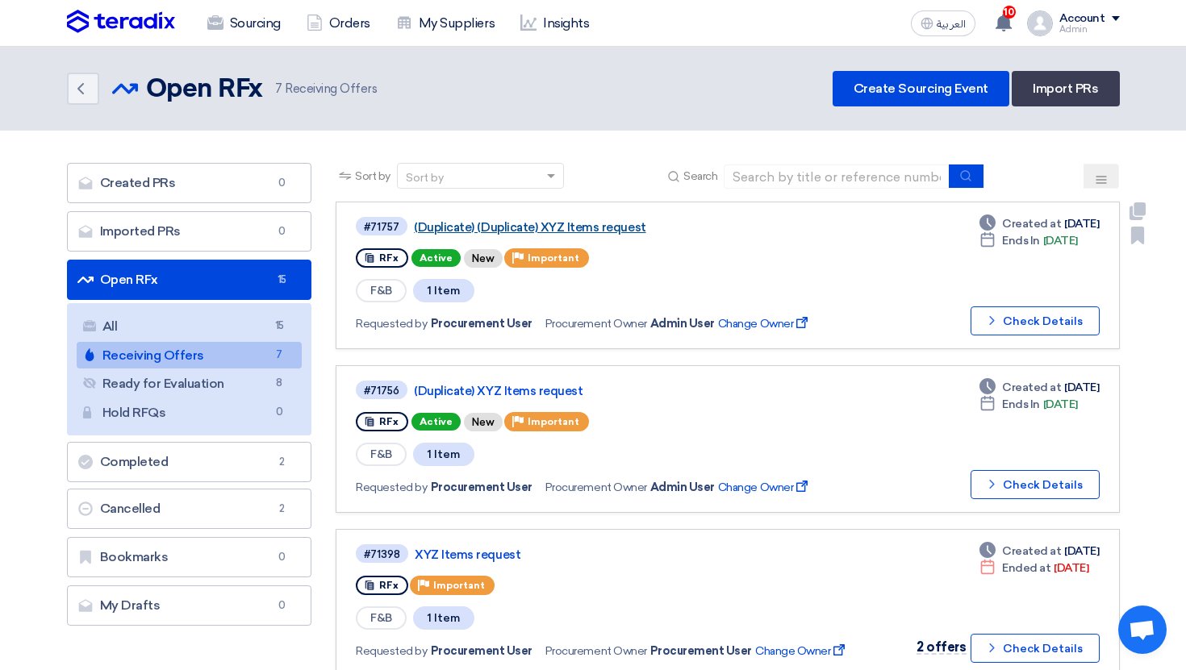
click at [578, 228] on link "(Duplicate) (Duplicate) XYZ Items request" at bounding box center [615, 227] width 403 height 15
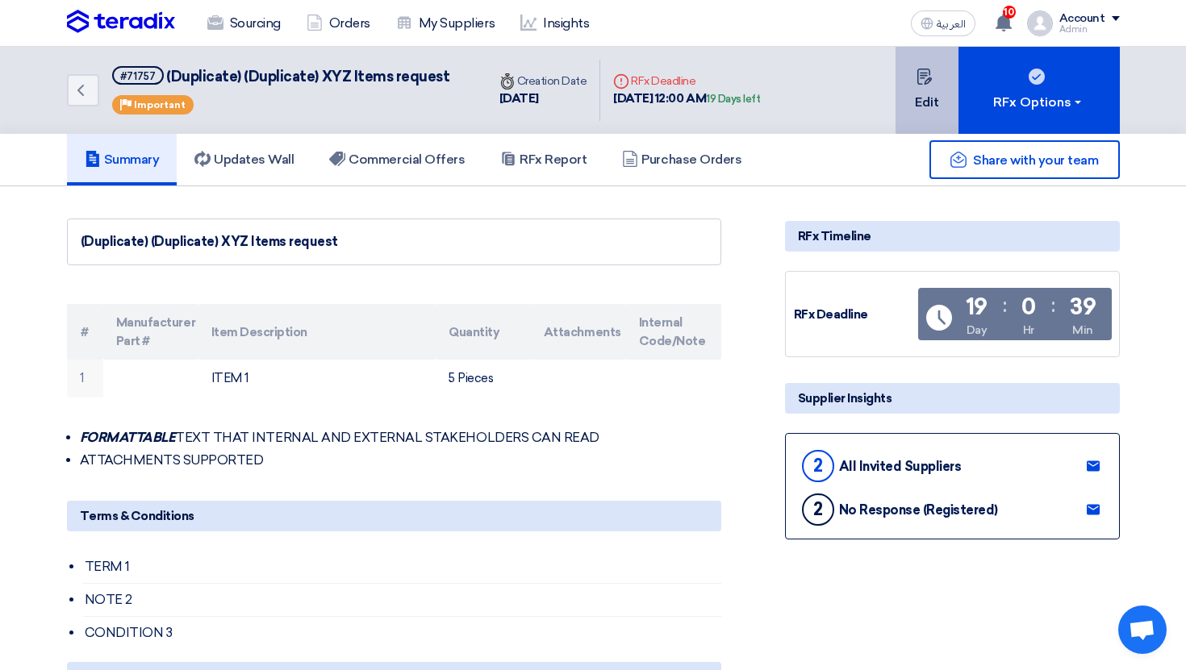
click at [933, 106] on button "Edit" at bounding box center [926, 90] width 63 height 87
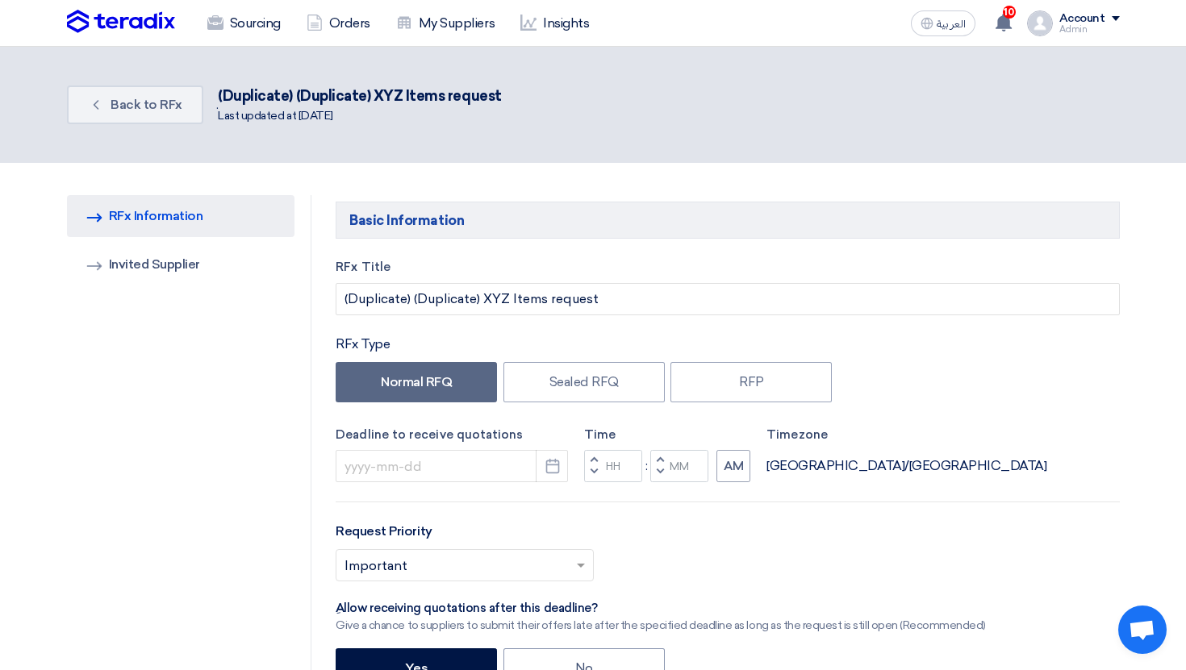
type input "10/31/2025"
type input "12"
type input "00"
click at [437, 473] on input "10/31/2025" at bounding box center [452, 466] width 232 height 32
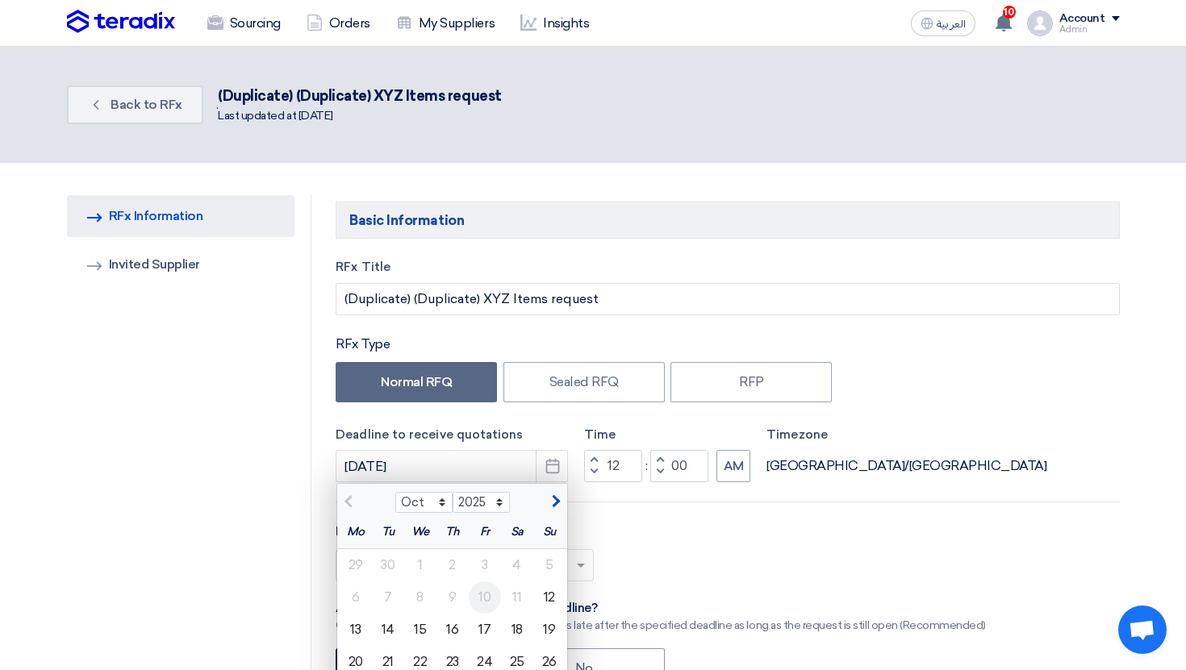
scroll to position [198, 0]
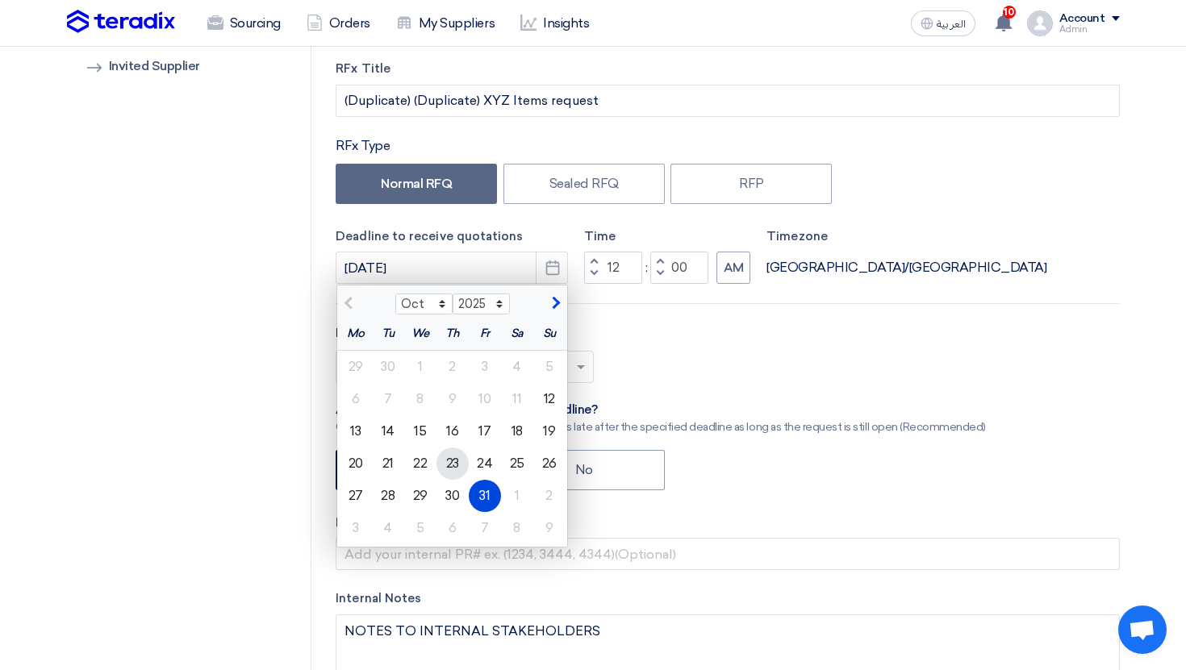
click at [449, 465] on div "23" at bounding box center [452, 464] width 32 height 32
type input "10/23/2025"
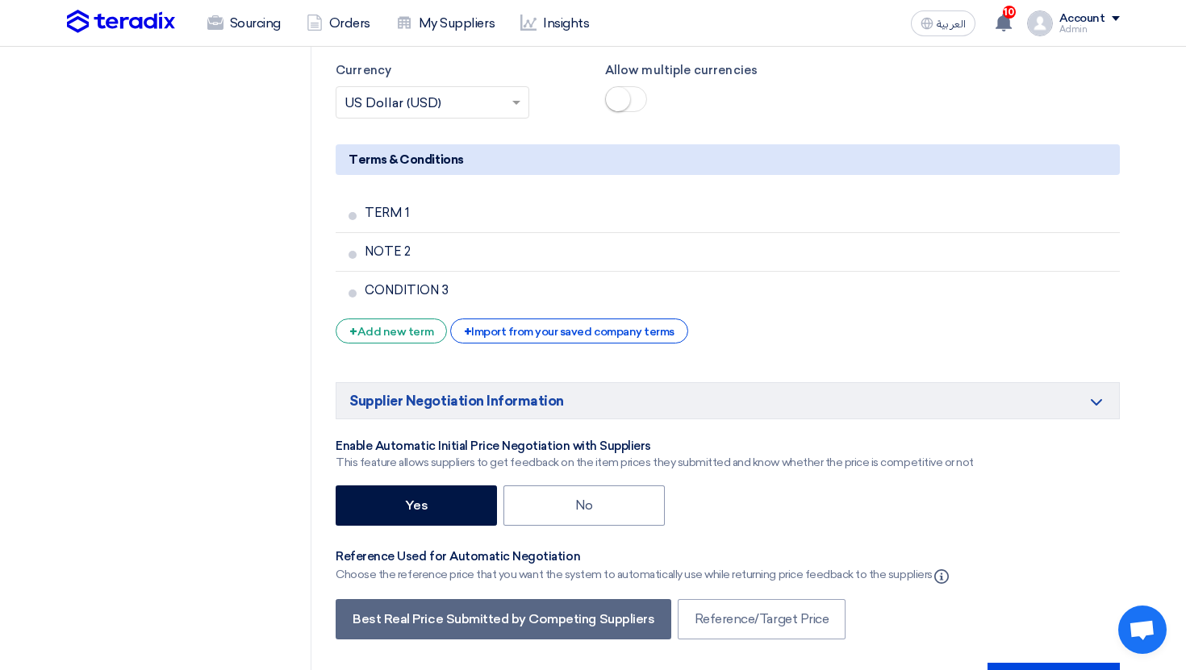
scroll to position [2855, 0]
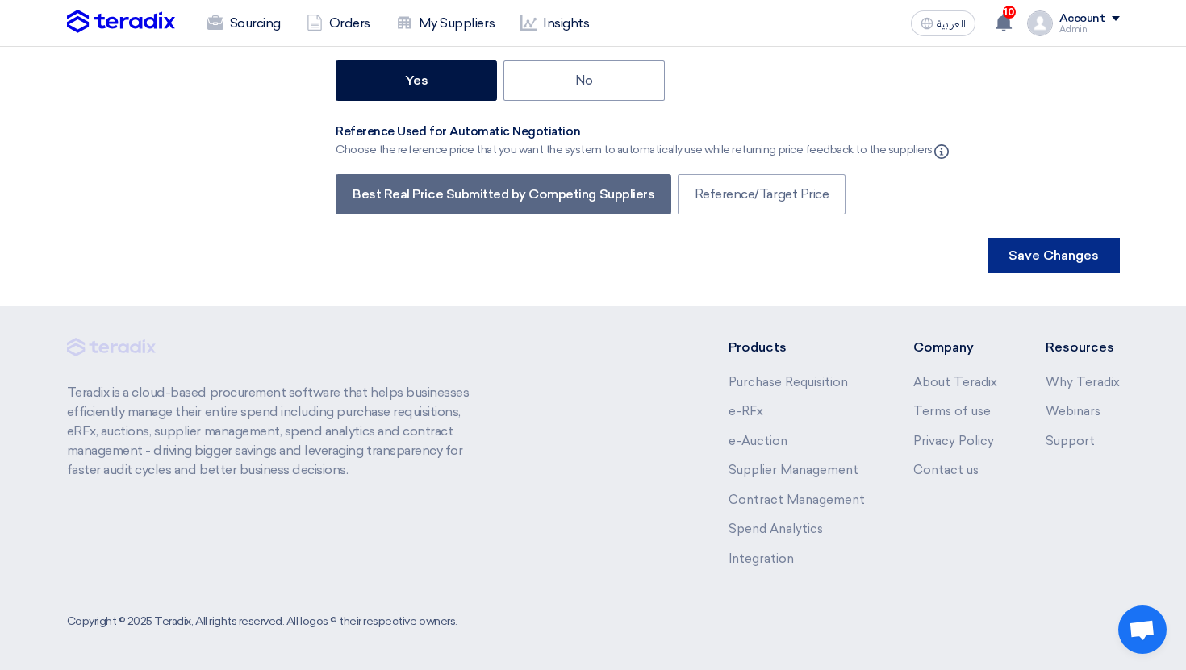
click at [1060, 264] on button "Save Changes" at bounding box center [1053, 255] width 132 height 35
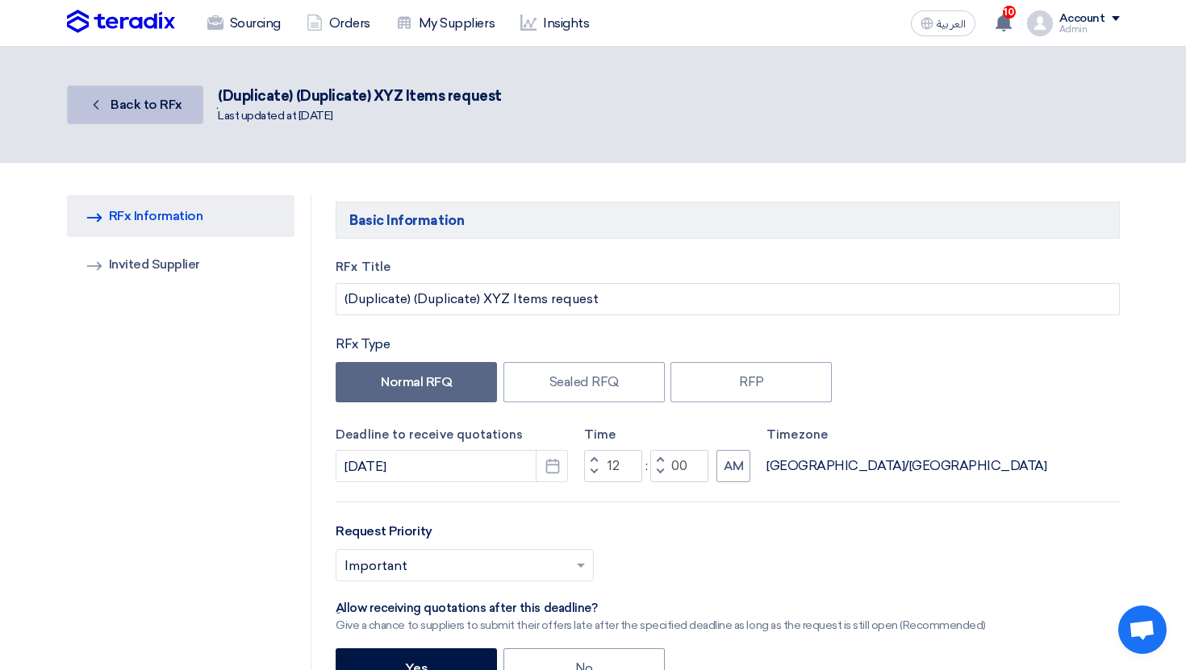
click at [181, 103] on link "Back Back to RFx" at bounding box center [135, 105] width 136 height 39
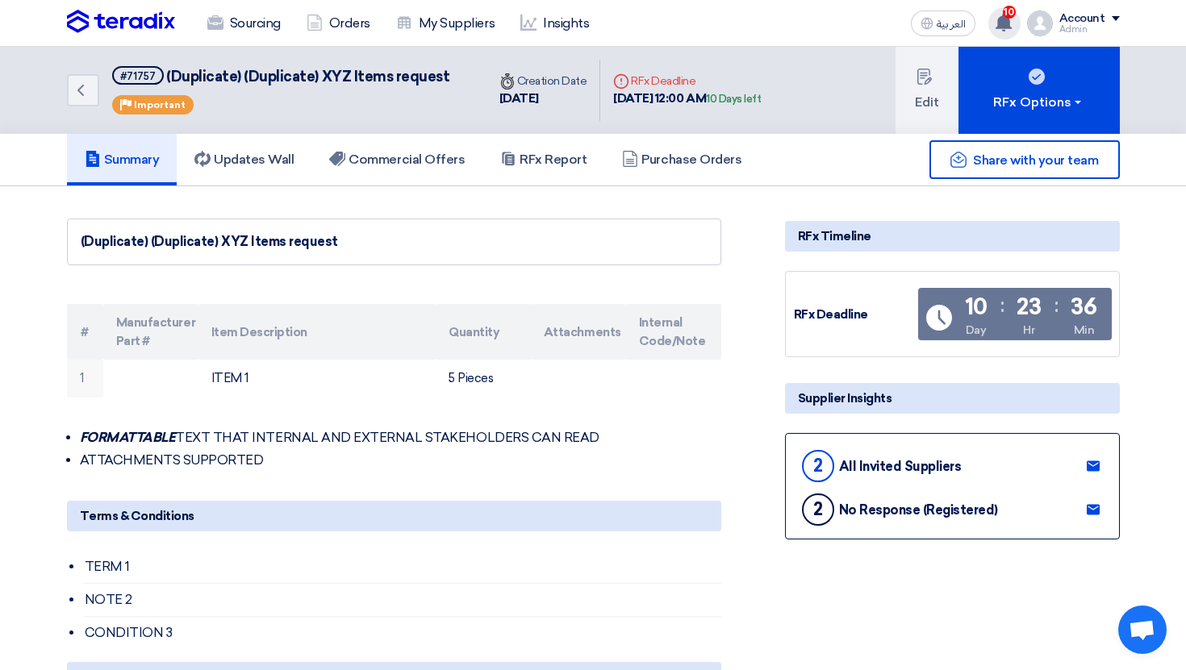
click at [1011, 37] on div "10 This is a kind reminder for you to approve 1 purchase orders PO_131034 13 ho…" at bounding box center [1004, 23] width 32 height 32
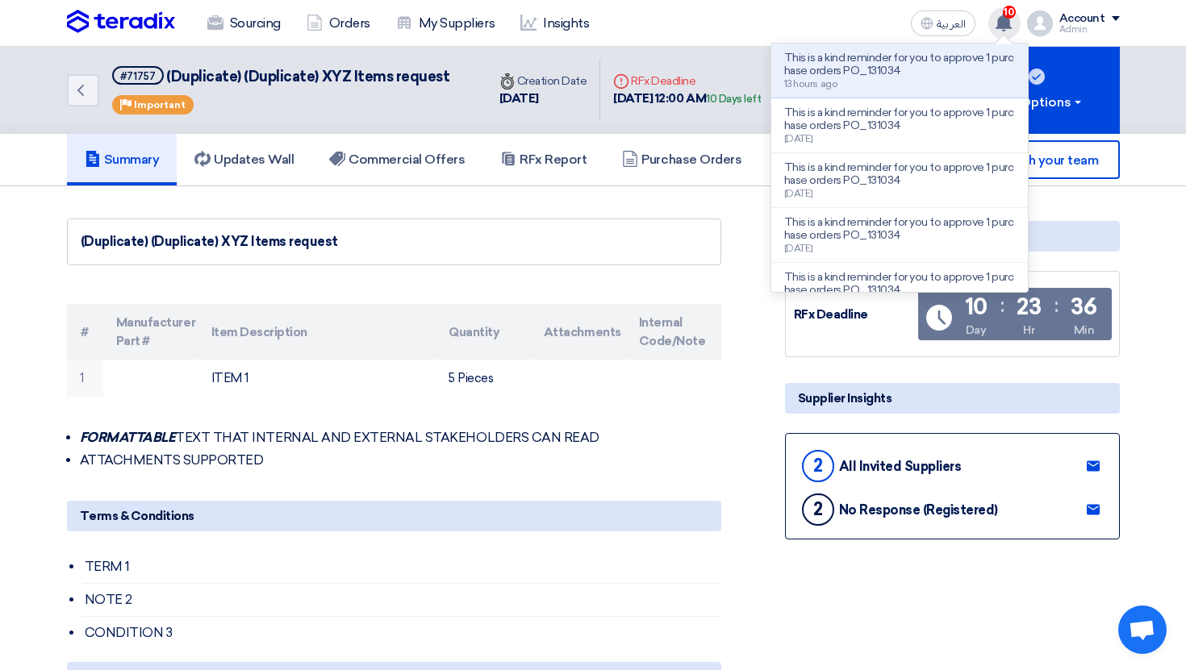
click at [1001, 31] on div "10 This is a kind reminder for you to approve 1 purchase orders PO_131034 13 ho…" at bounding box center [1004, 23] width 32 height 32
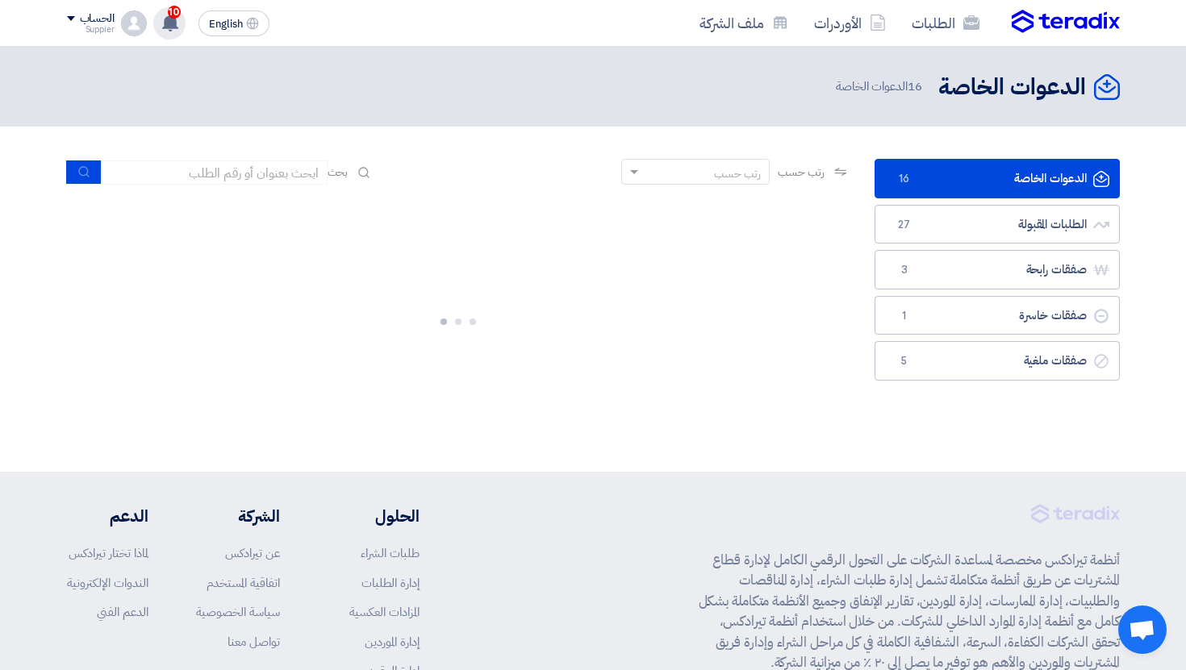
click at [166, 29] on icon at bounding box center [170, 23] width 18 height 18
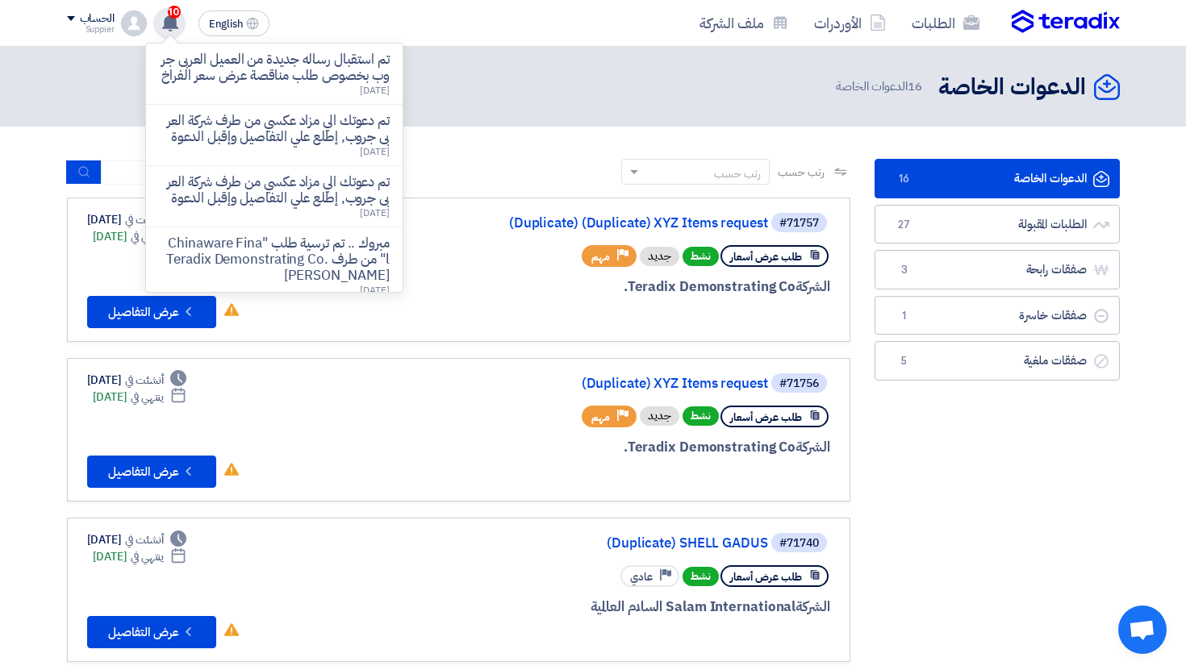
click at [166, 29] on icon at bounding box center [170, 23] width 18 height 18
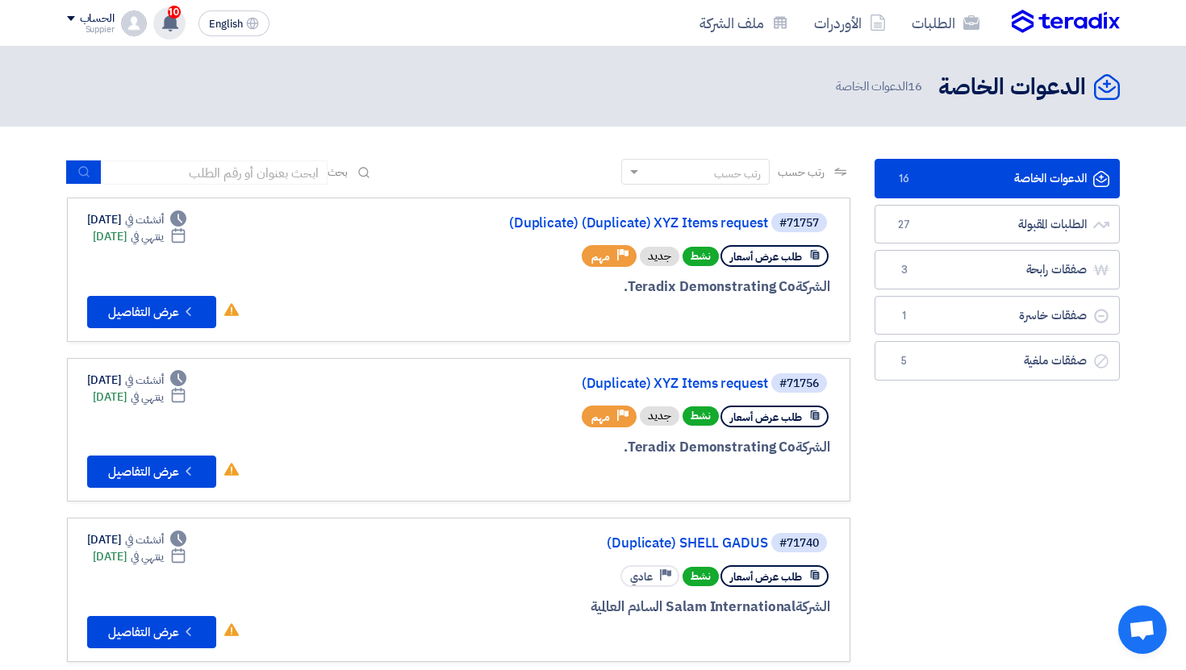
click at [166, 29] on icon at bounding box center [170, 23] width 18 height 18
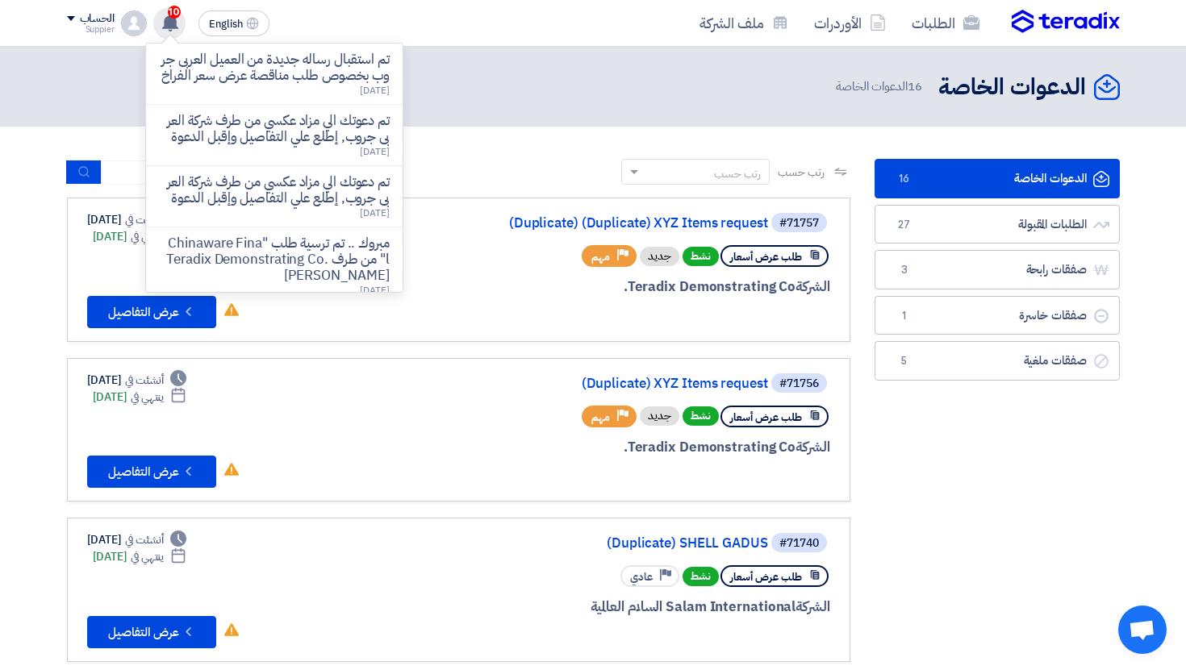
click at [166, 29] on icon at bounding box center [170, 23] width 18 height 18
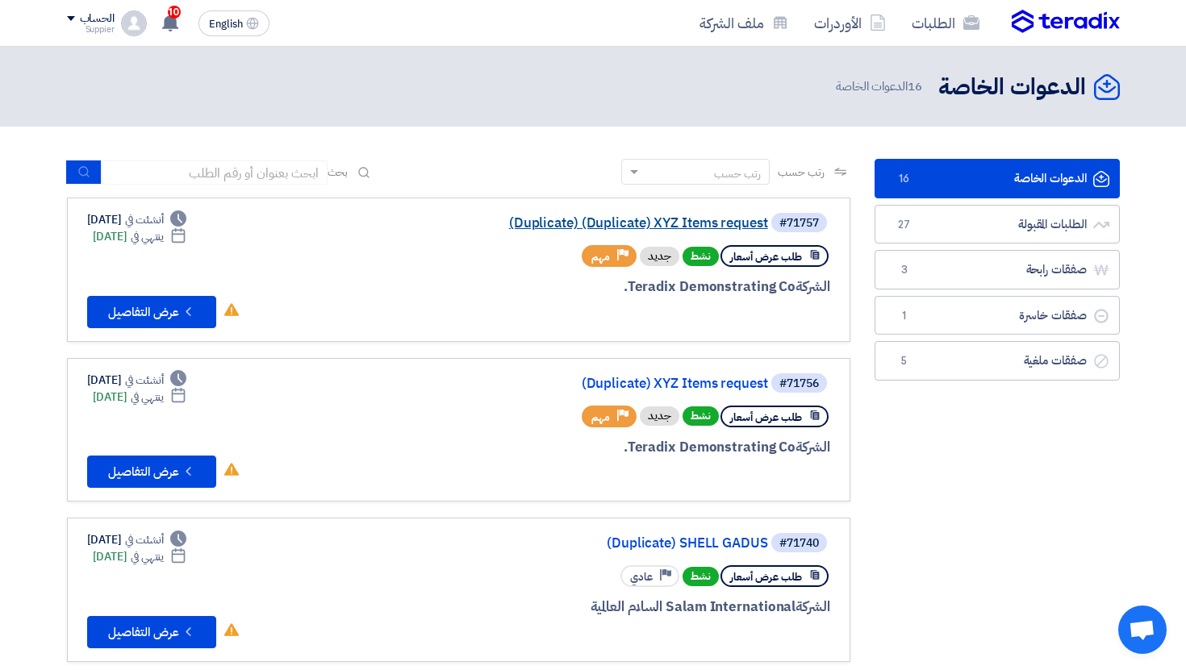
click at [704, 222] on link "(Duplicate) (Duplicate) XYZ Items request" at bounding box center [606, 223] width 323 height 15
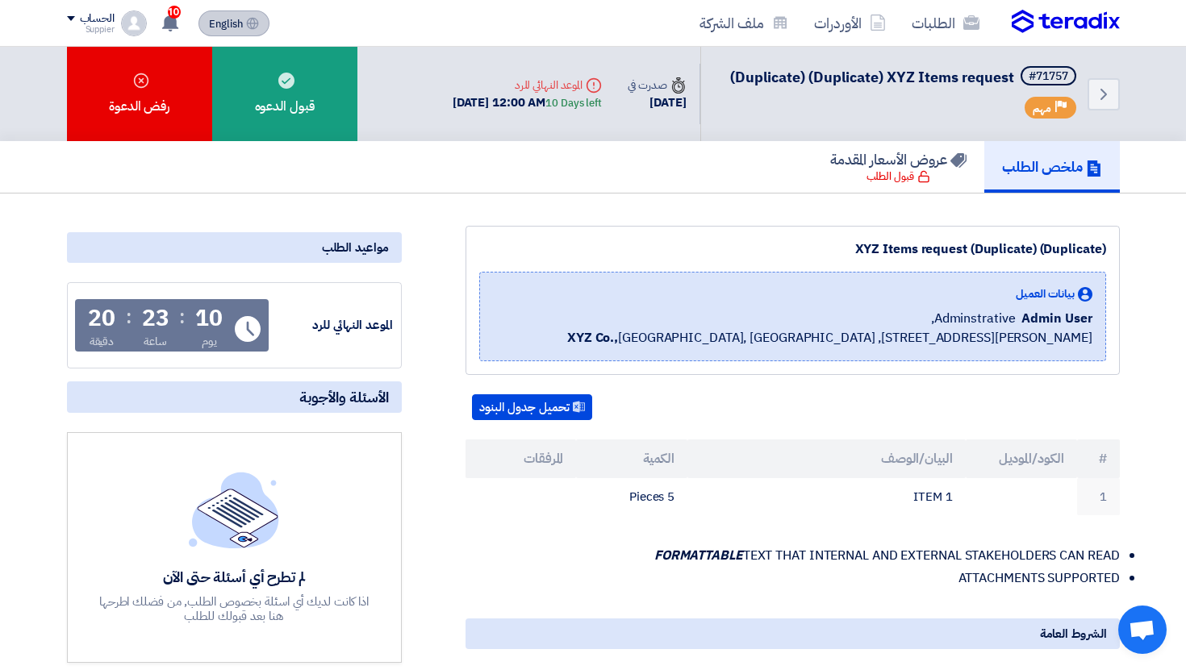
click at [204, 26] on button "English EN" at bounding box center [233, 23] width 71 height 26
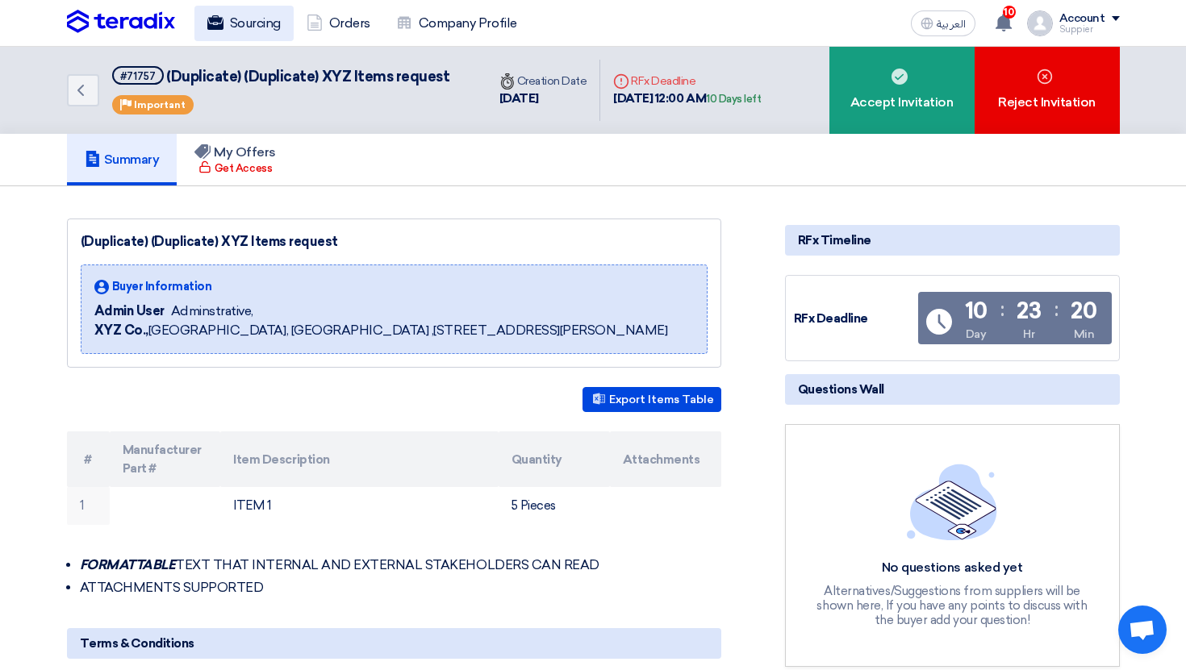
click at [272, 26] on link "Sourcing" at bounding box center [243, 23] width 99 height 35
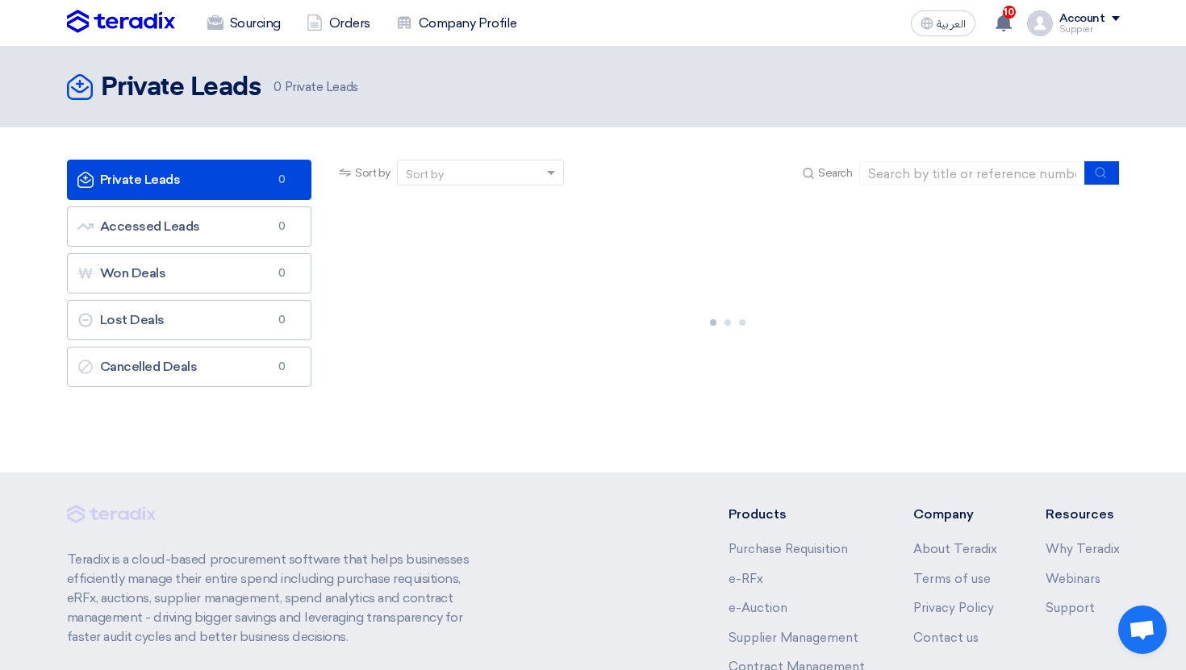
click at [272, 26] on link "Sourcing" at bounding box center [243, 23] width 99 height 35
click at [1006, 20] on use at bounding box center [1004, 23] width 16 height 18
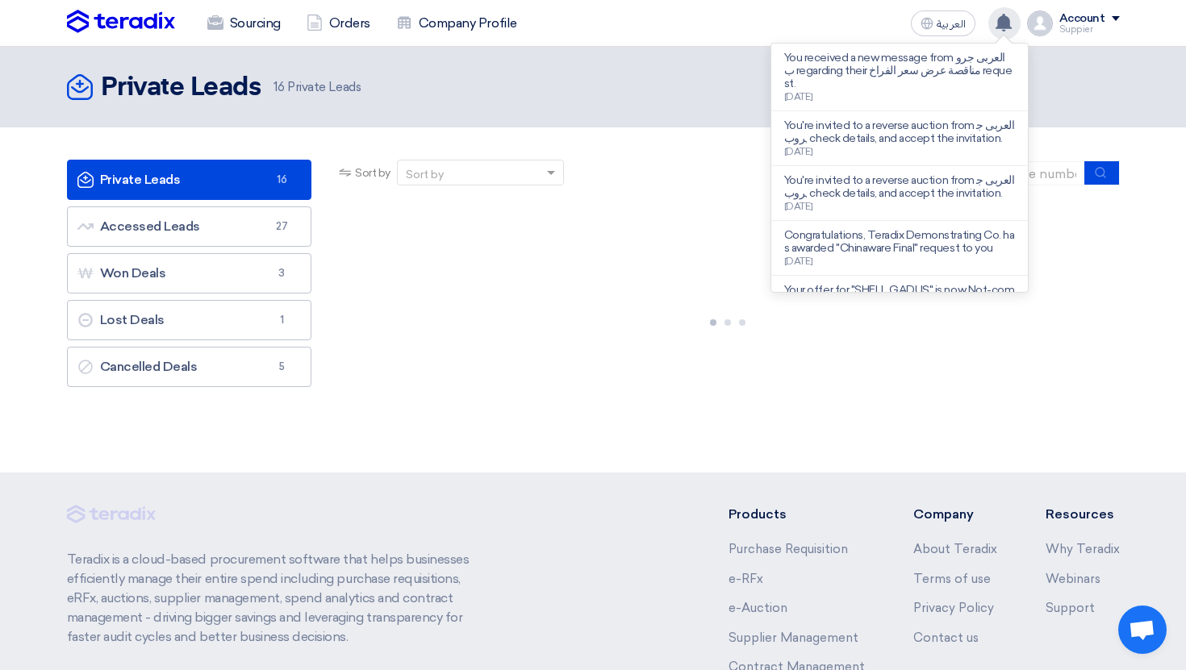
click at [1006, 20] on use at bounding box center [1004, 23] width 16 height 18
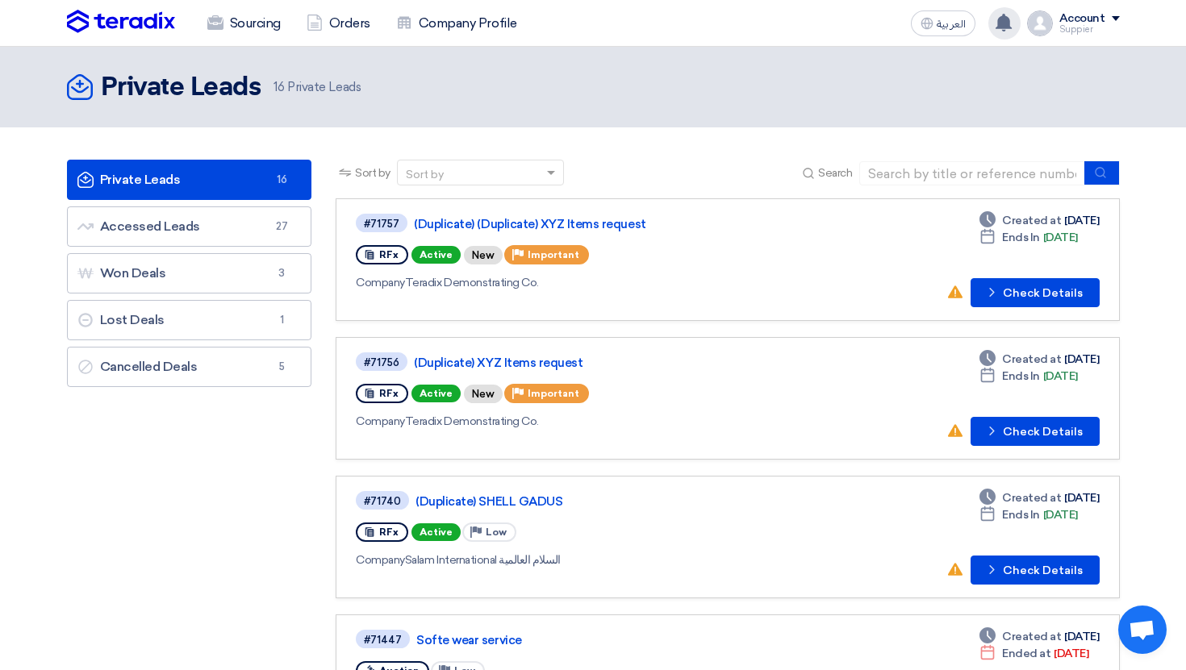
click at [1006, 20] on use at bounding box center [1004, 23] width 16 height 18
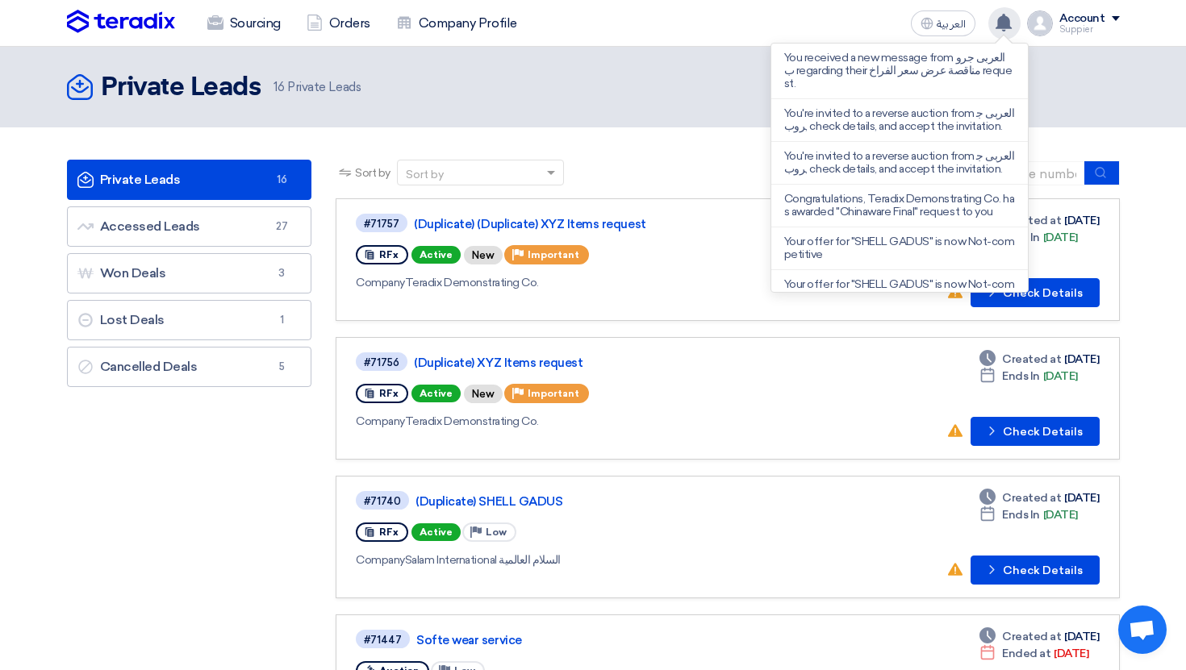
click at [1006, 20] on use at bounding box center [1004, 23] width 16 height 18
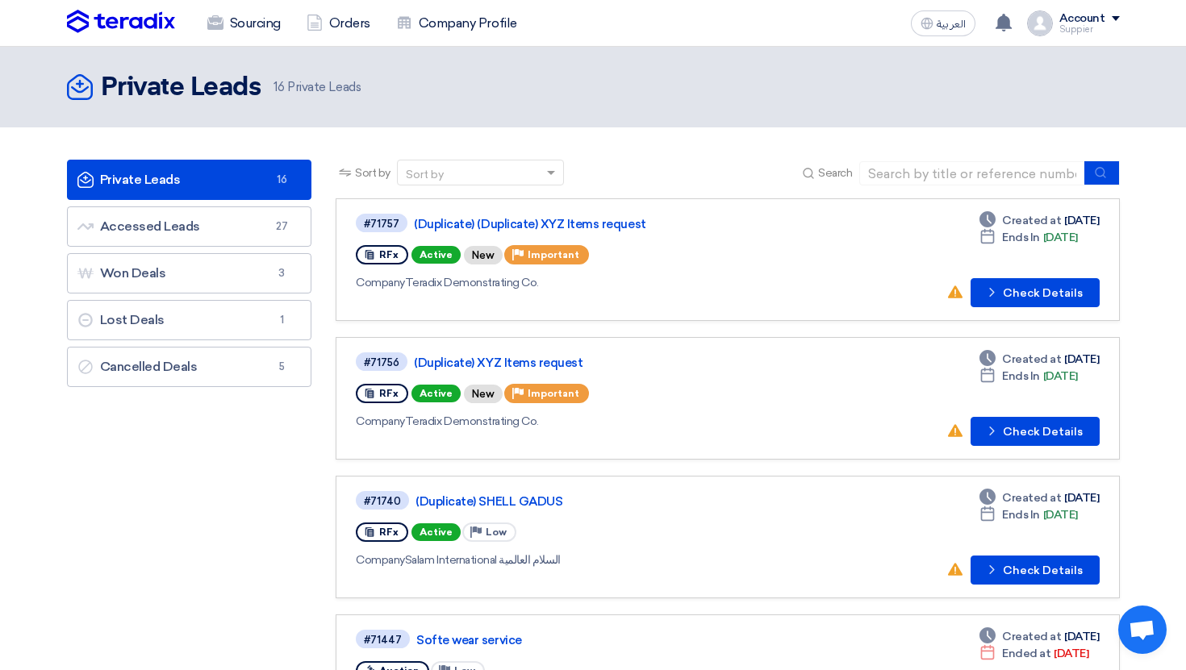
click at [1102, 24] on div "Account" at bounding box center [1082, 19] width 46 height 14
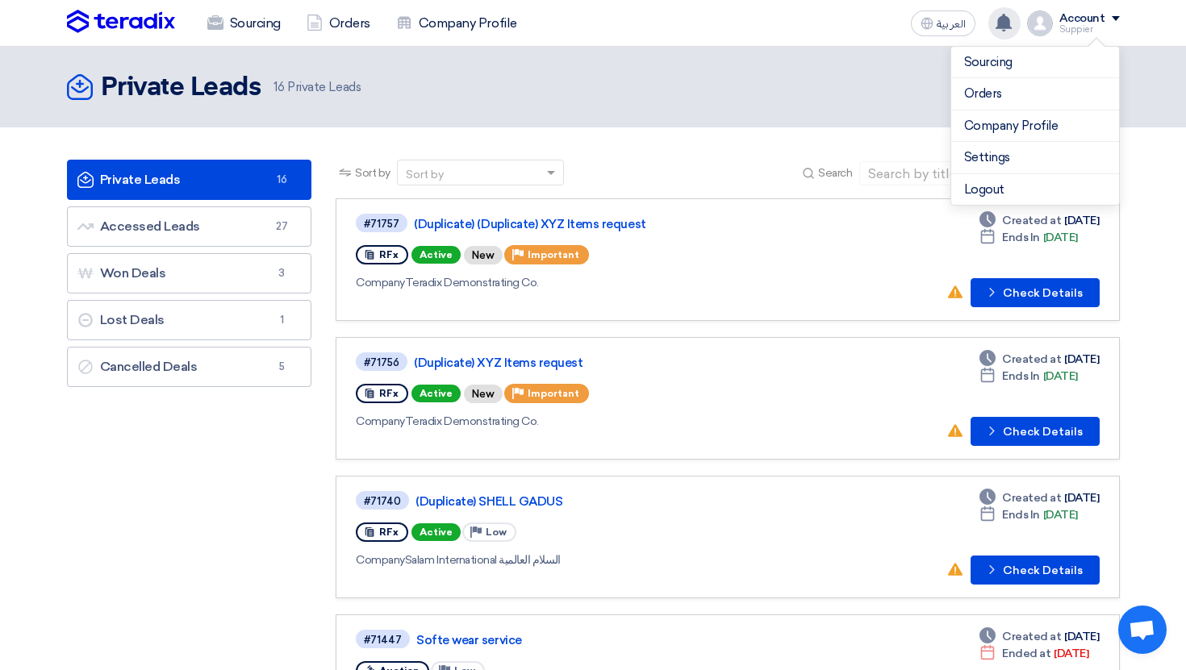
click at [991, 27] on div "You received a new message from العربى جروب regarding their مناقصة عرض سعر الفر…" at bounding box center [1004, 23] width 32 height 32
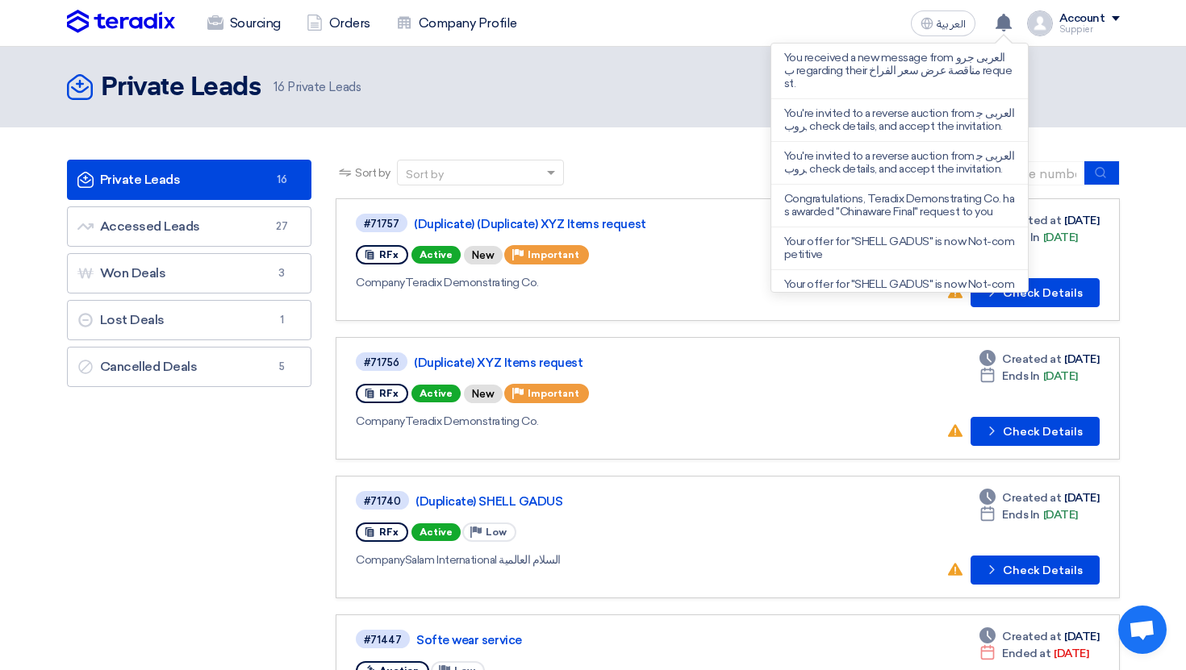
click at [1110, 22] on div "Account" at bounding box center [1089, 19] width 61 height 14
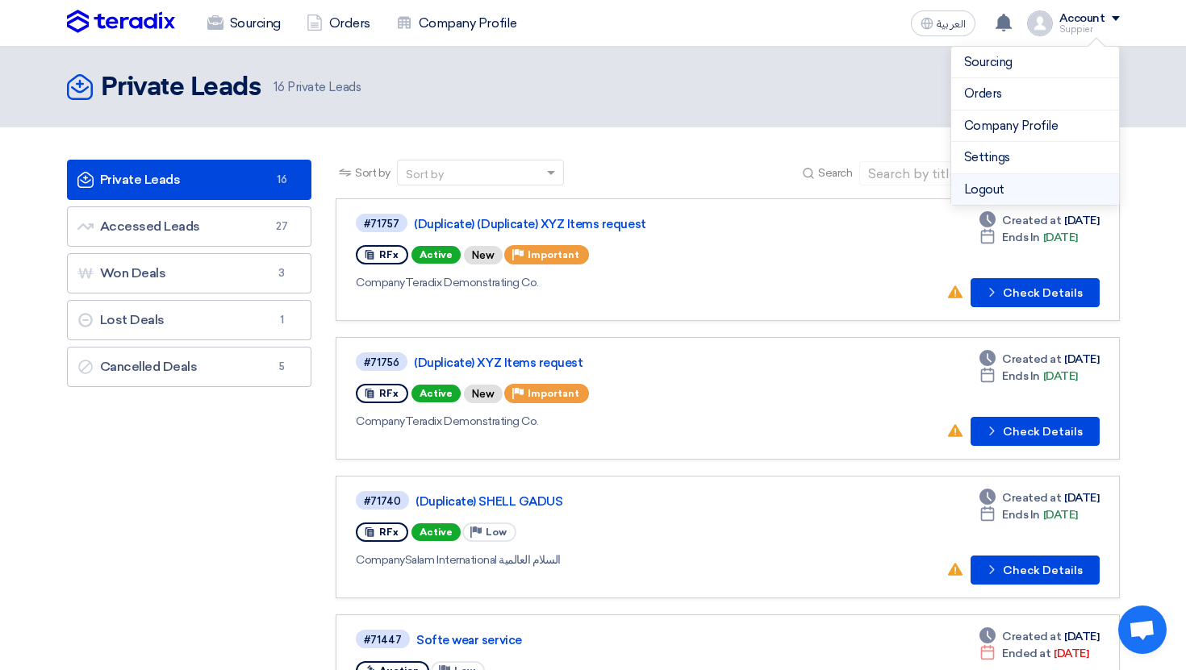
click at [1015, 192] on li "Logout" at bounding box center [1035, 189] width 168 height 31
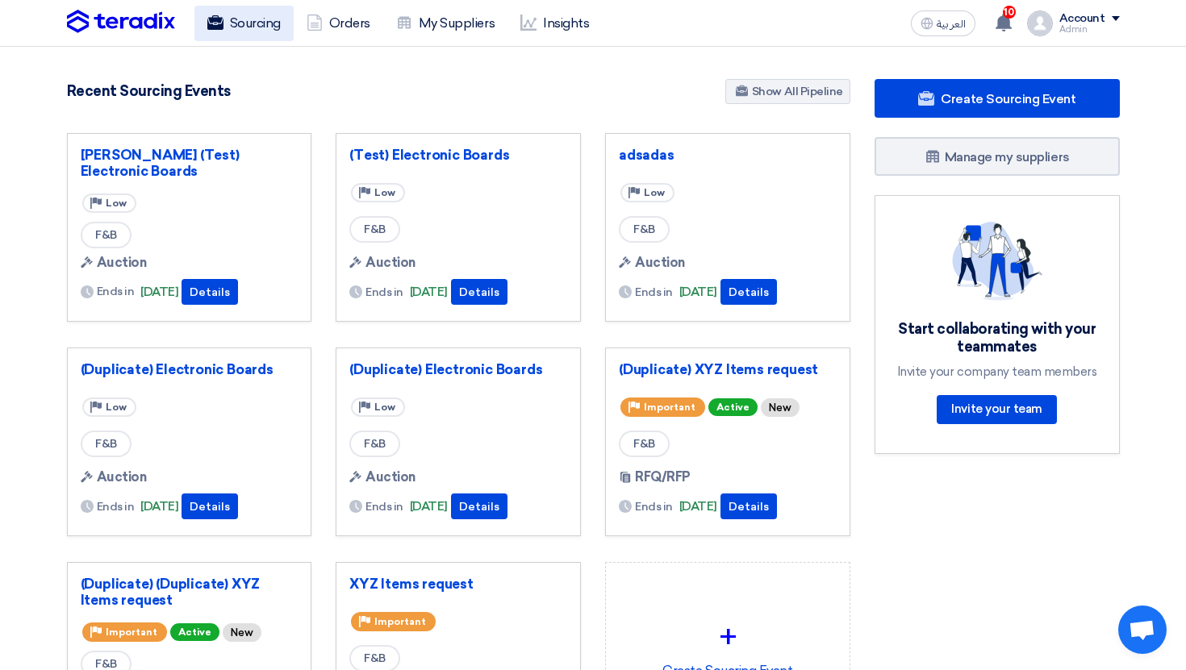
click at [249, 35] on link "Sourcing" at bounding box center [243, 23] width 99 height 35
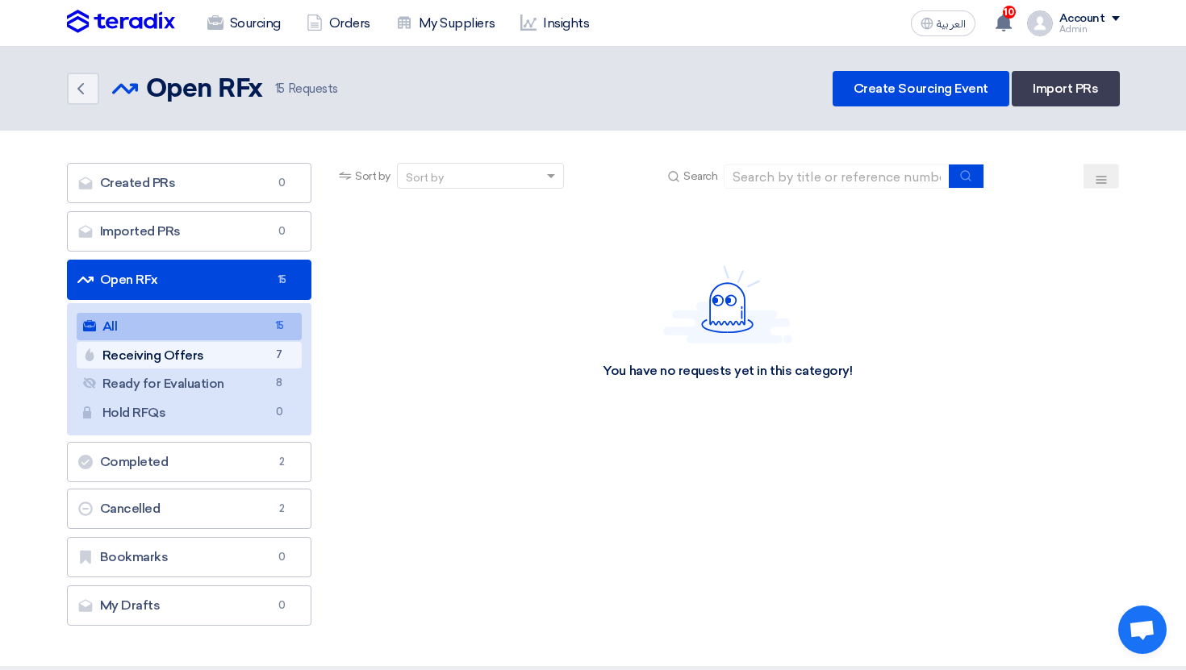
click at [252, 357] on link "Receiving Offers Receiving Offers 7" at bounding box center [190, 355] width 226 height 27
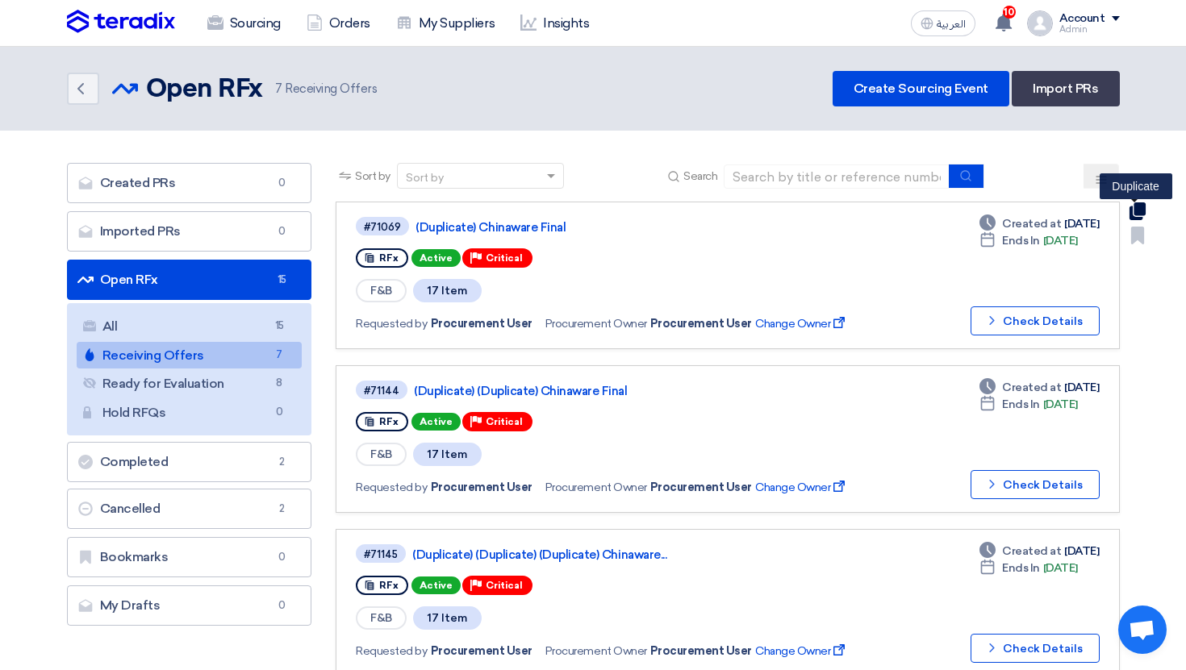
click at [1133, 215] on icon "Duplicate" at bounding box center [1138, 211] width 18 height 18
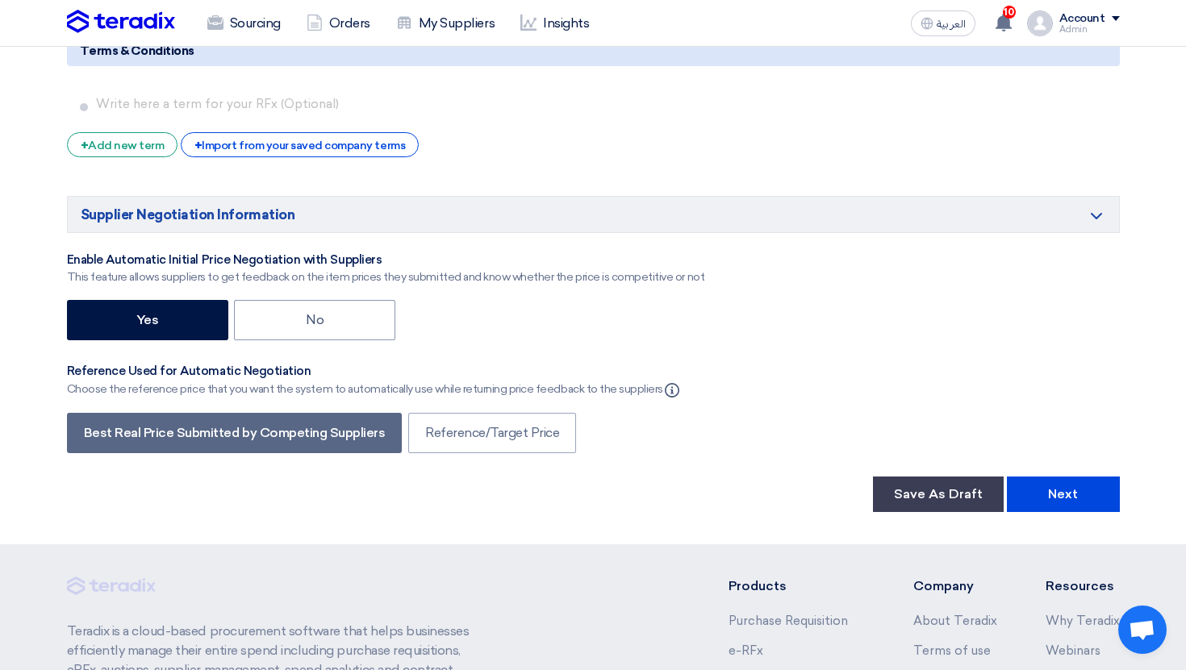
scroll to position [4152, 0]
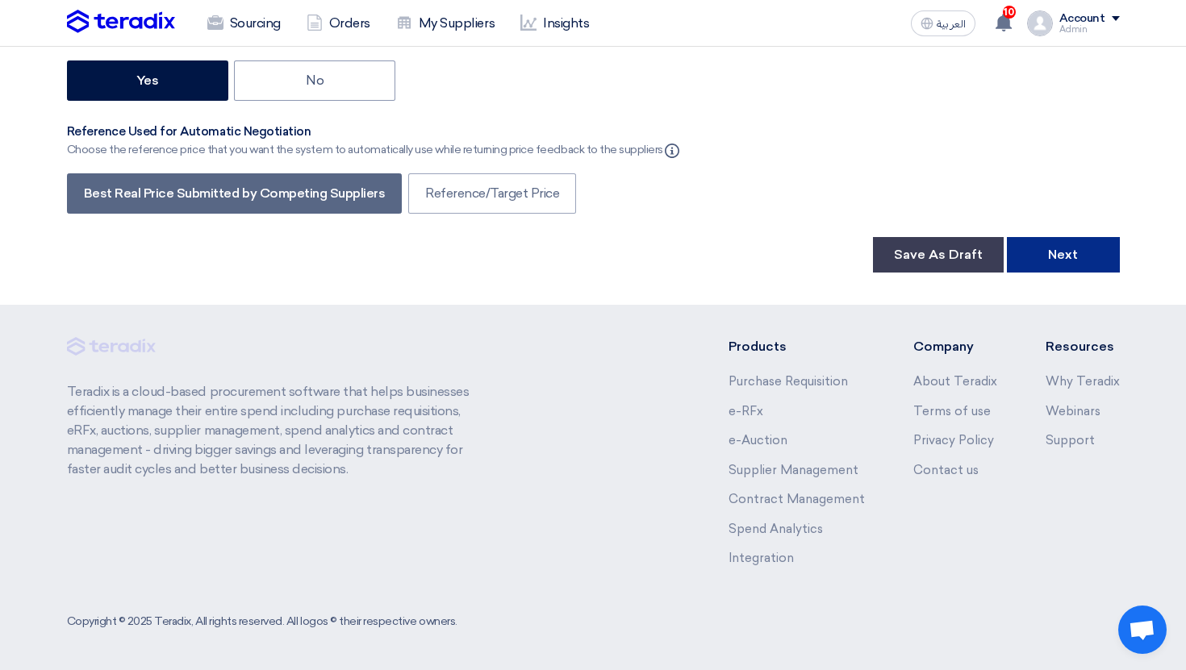
click at [1059, 259] on button "Next" at bounding box center [1063, 254] width 113 height 35
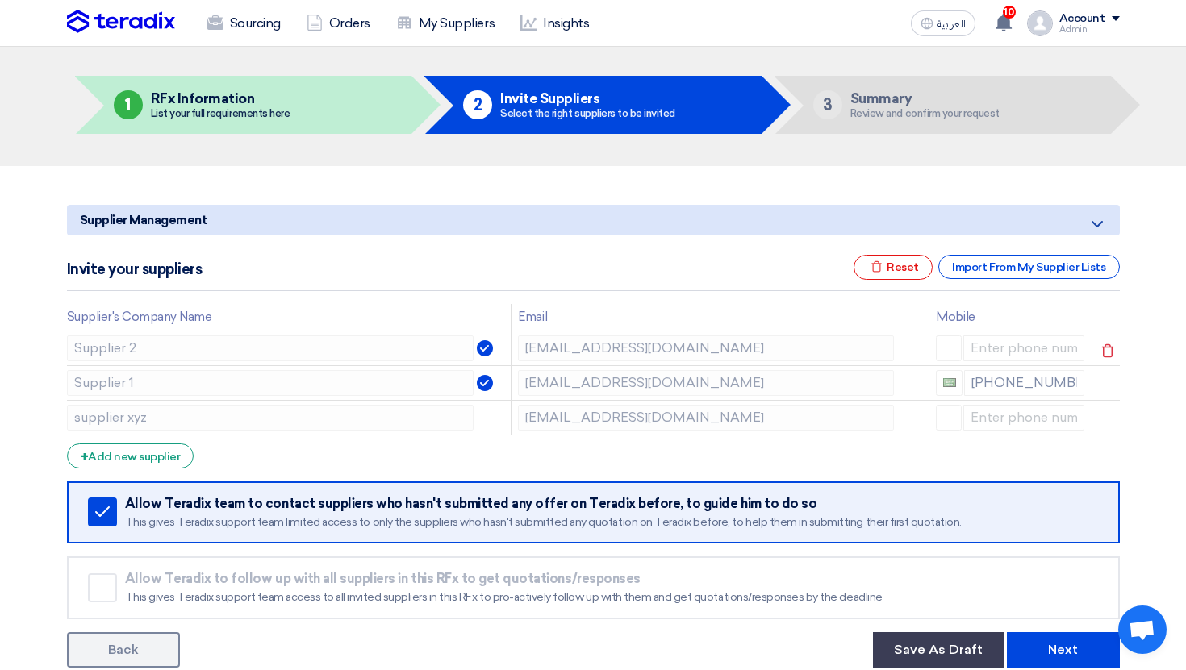
scroll to position [47, 0]
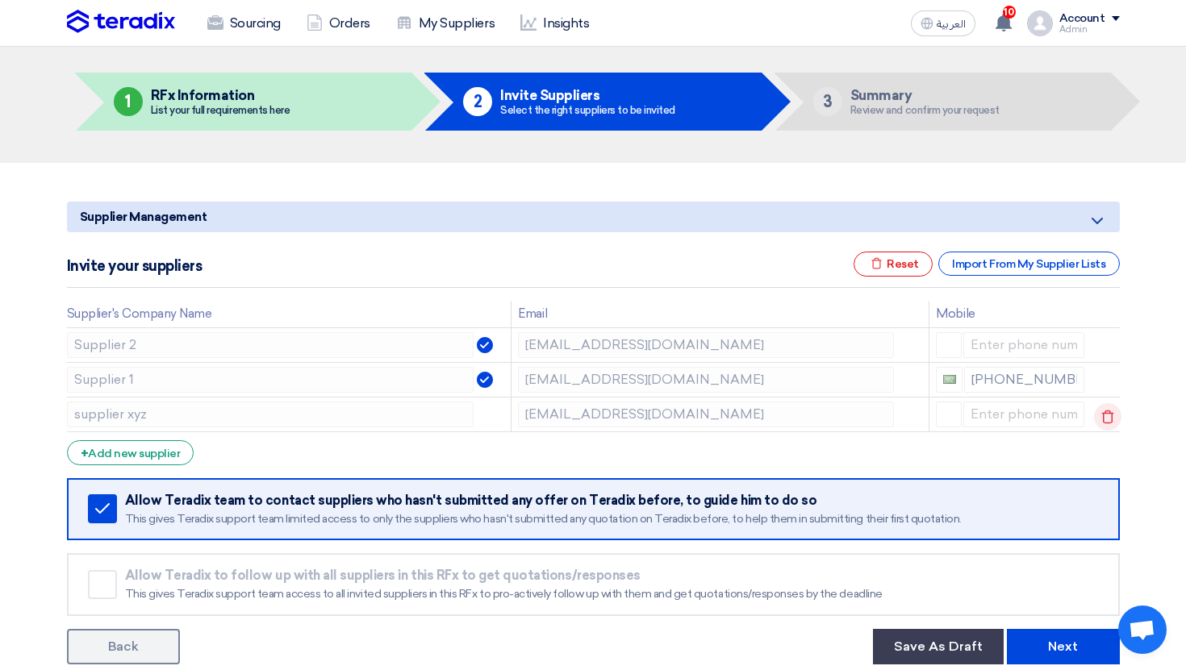
click at [1102, 417] on icon at bounding box center [1107, 416] width 27 height 27
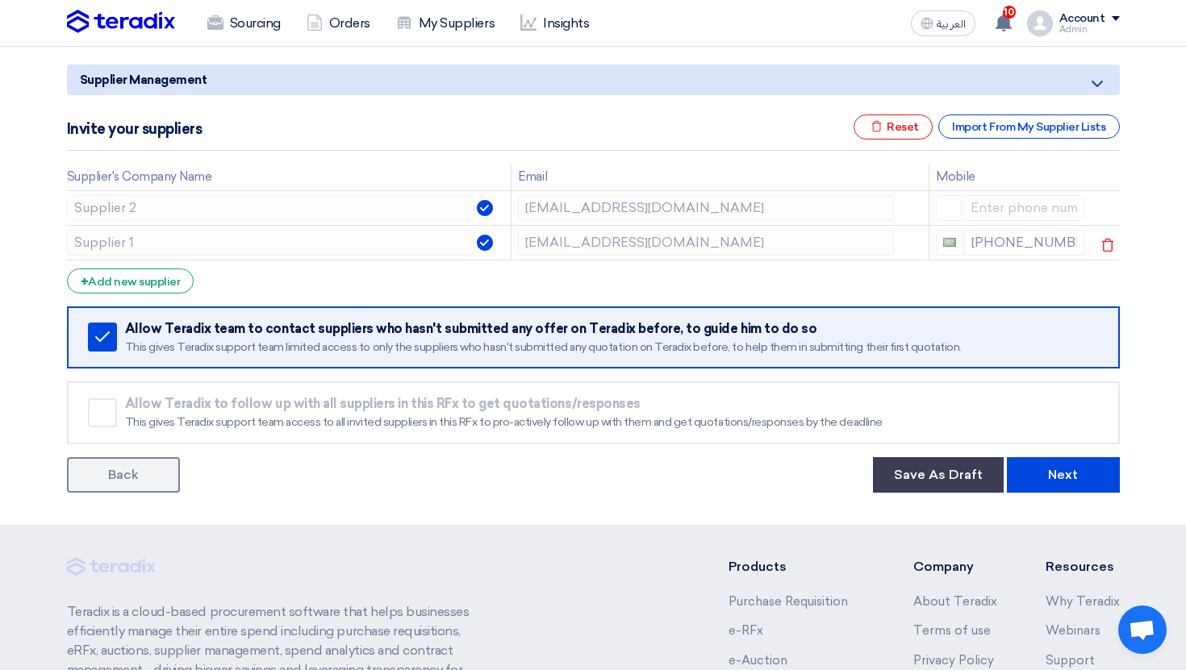
scroll to position [186, 0]
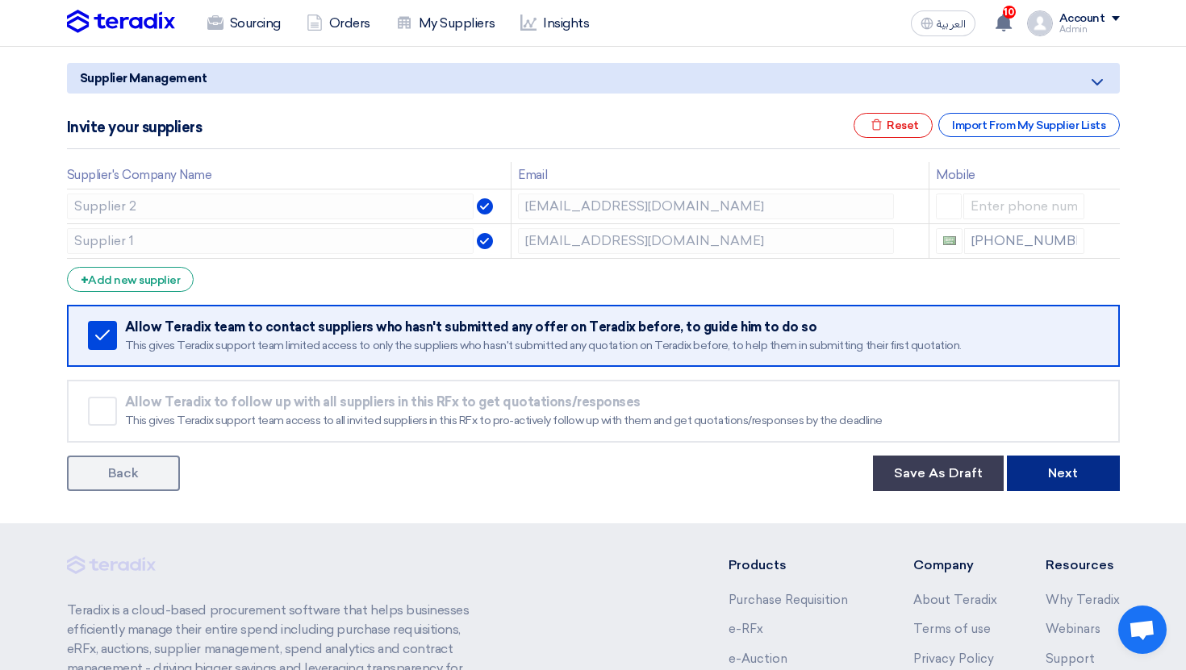
click at [1063, 463] on button "Next" at bounding box center [1063, 473] width 113 height 35
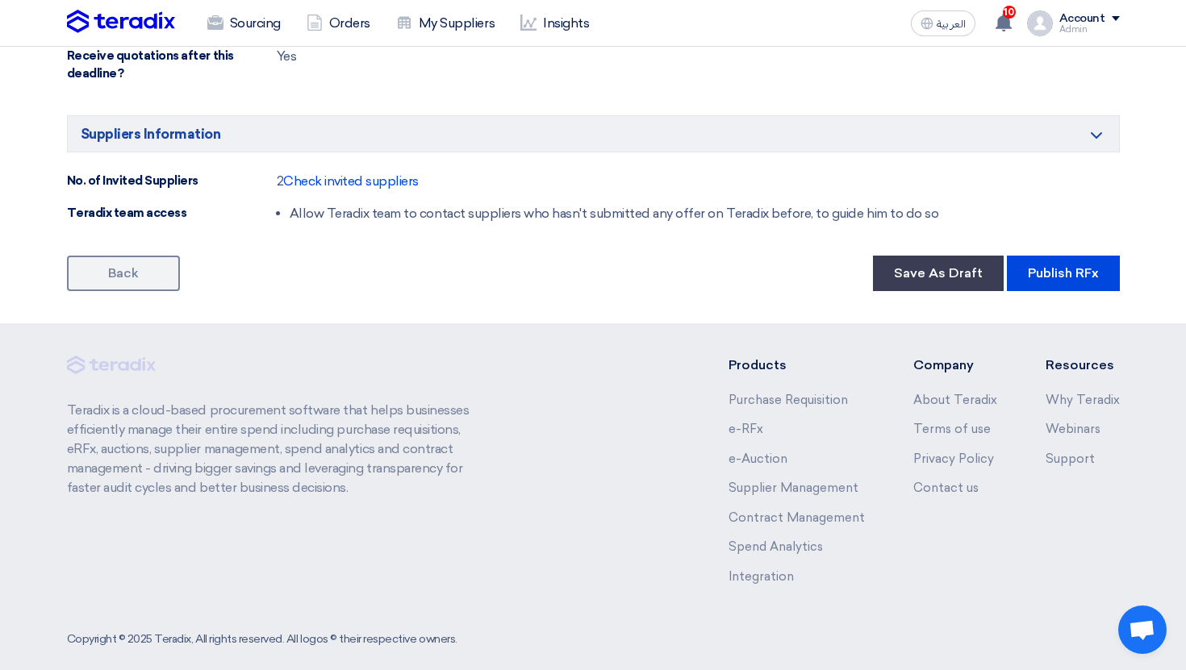
scroll to position [1672, 0]
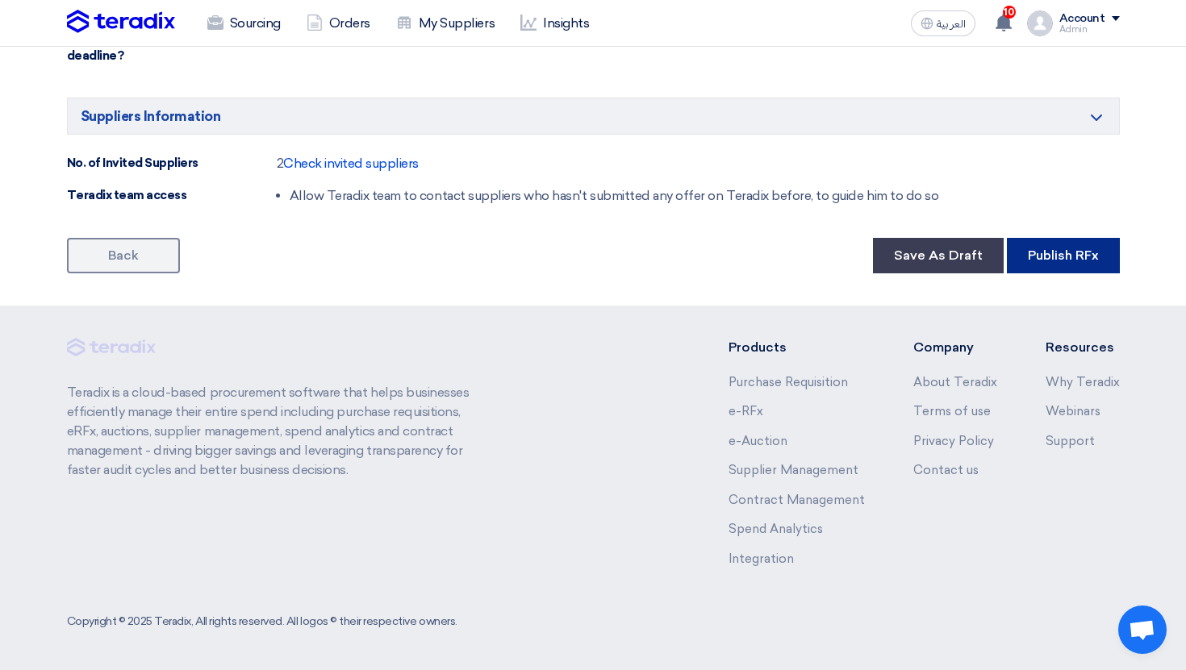
click at [1070, 263] on button "Publish RFx" at bounding box center [1063, 255] width 113 height 35
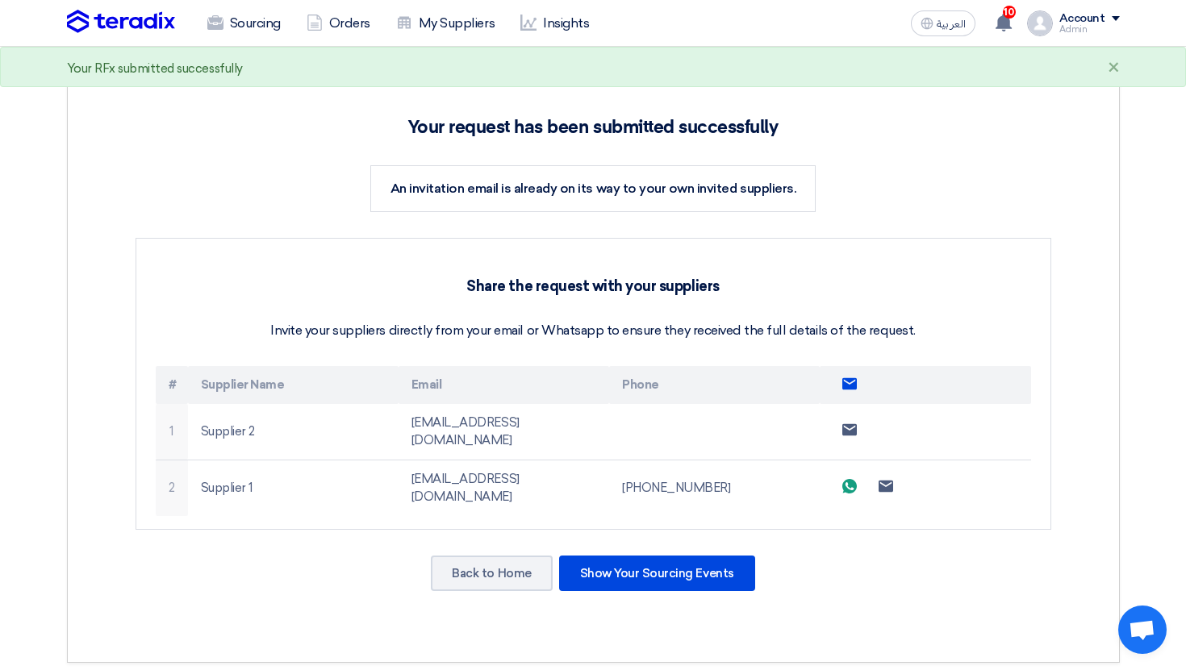
scroll to position [321, 0]
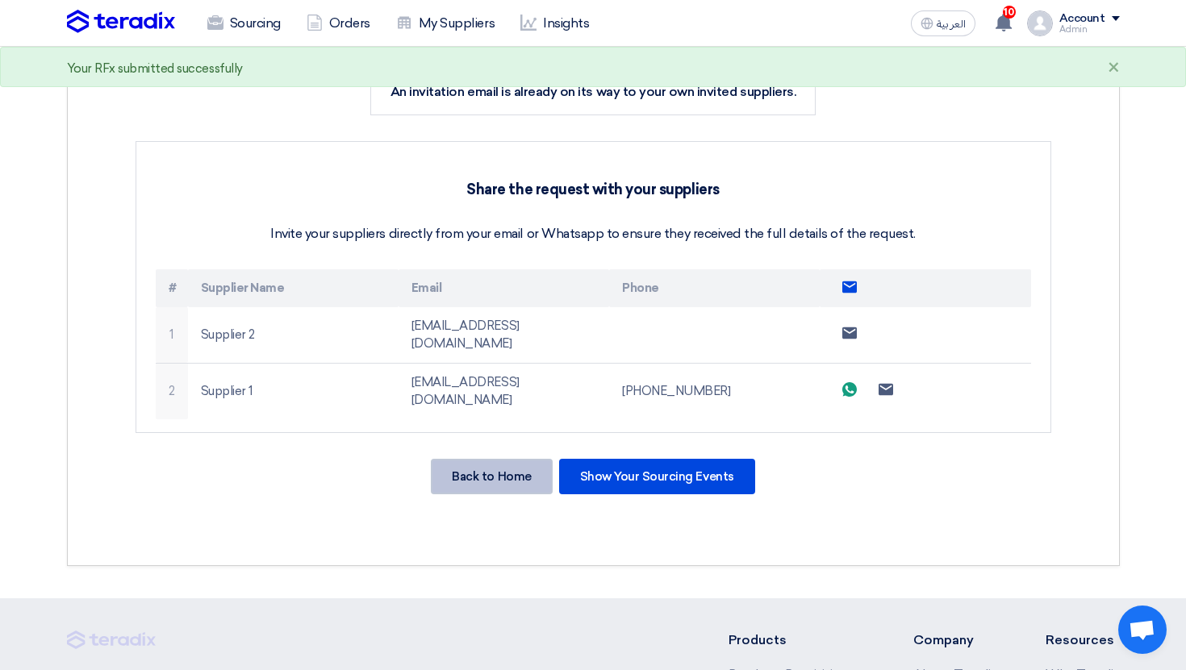
click at [504, 459] on div "Back to Home" at bounding box center [491, 476] width 121 height 35
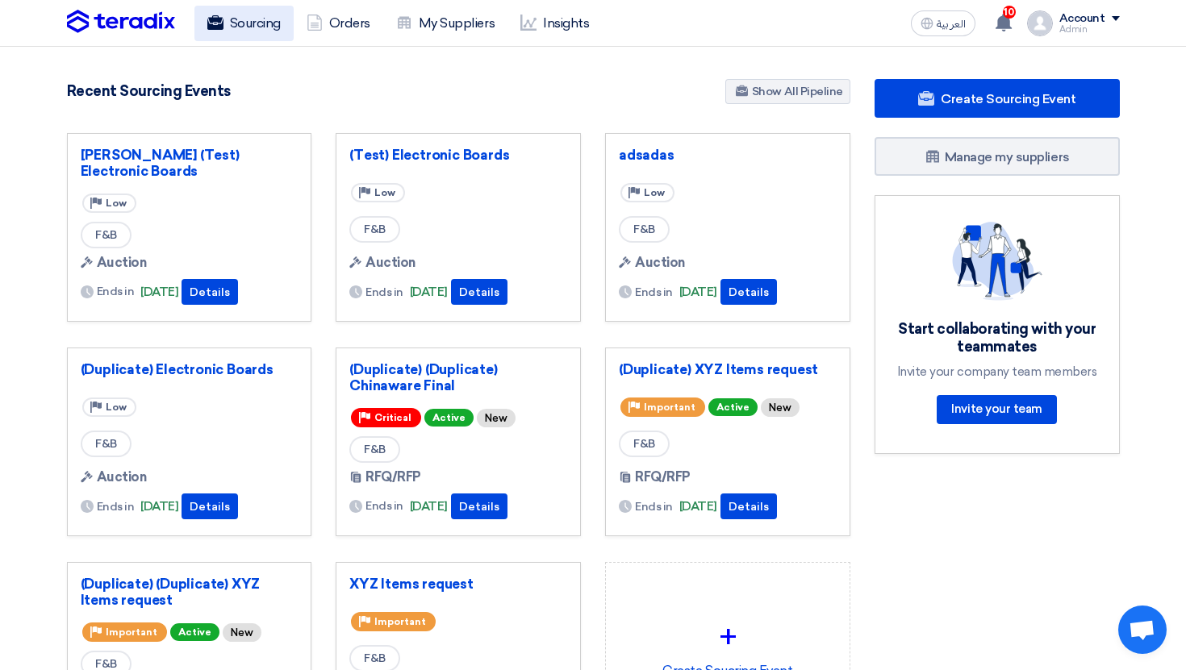
click at [245, 7] on link "Sourcing" at bounding box center [243, 23] width 99 height 35
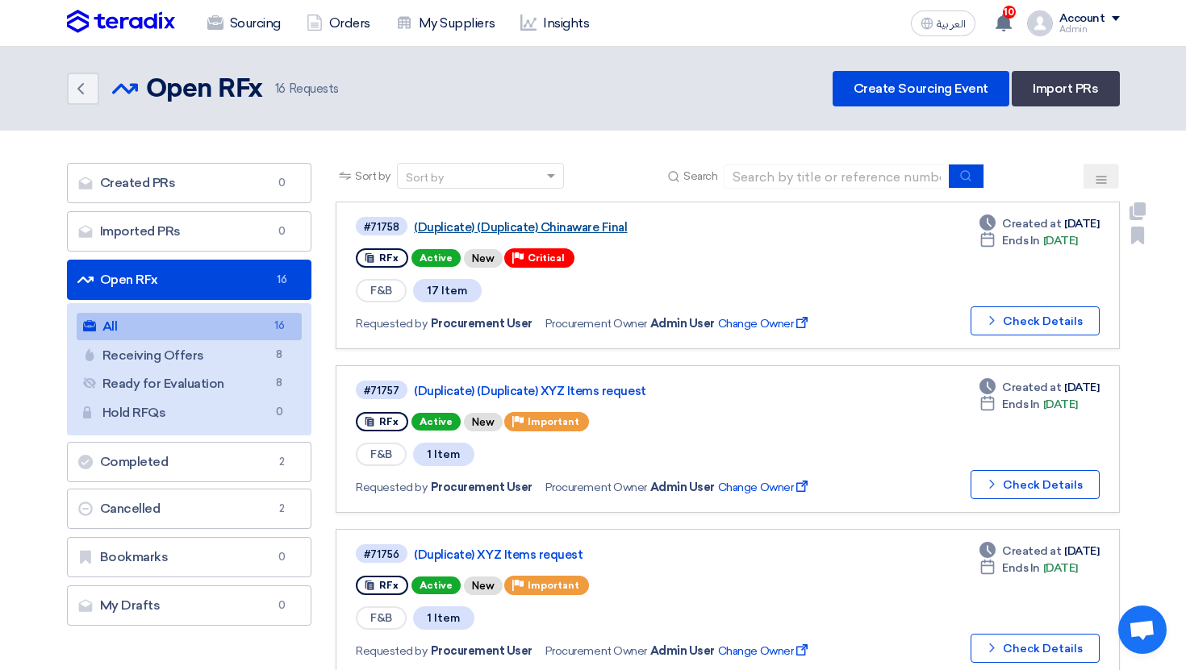
click at [615, 221] on link "(Duplicate) (Duplicate) Chinaware Final" at bounding box center [615, 227] width 403 height 15
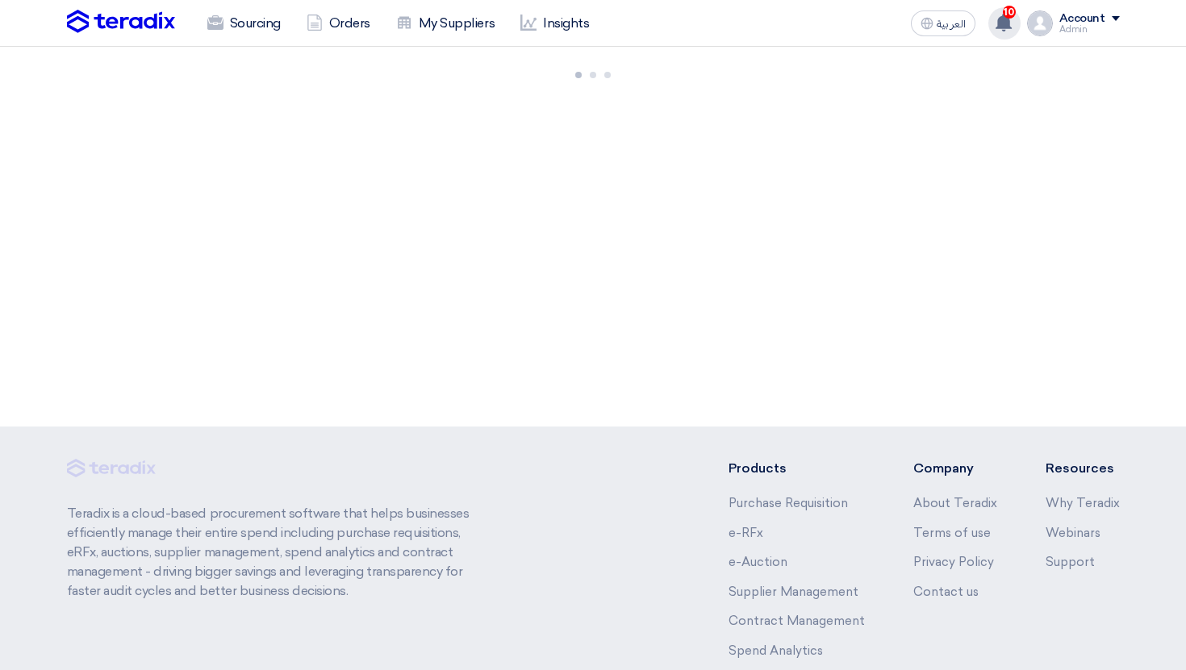
click at [1016, 11] on span "10" at bounding box center [1009, 12] width 13 height 13
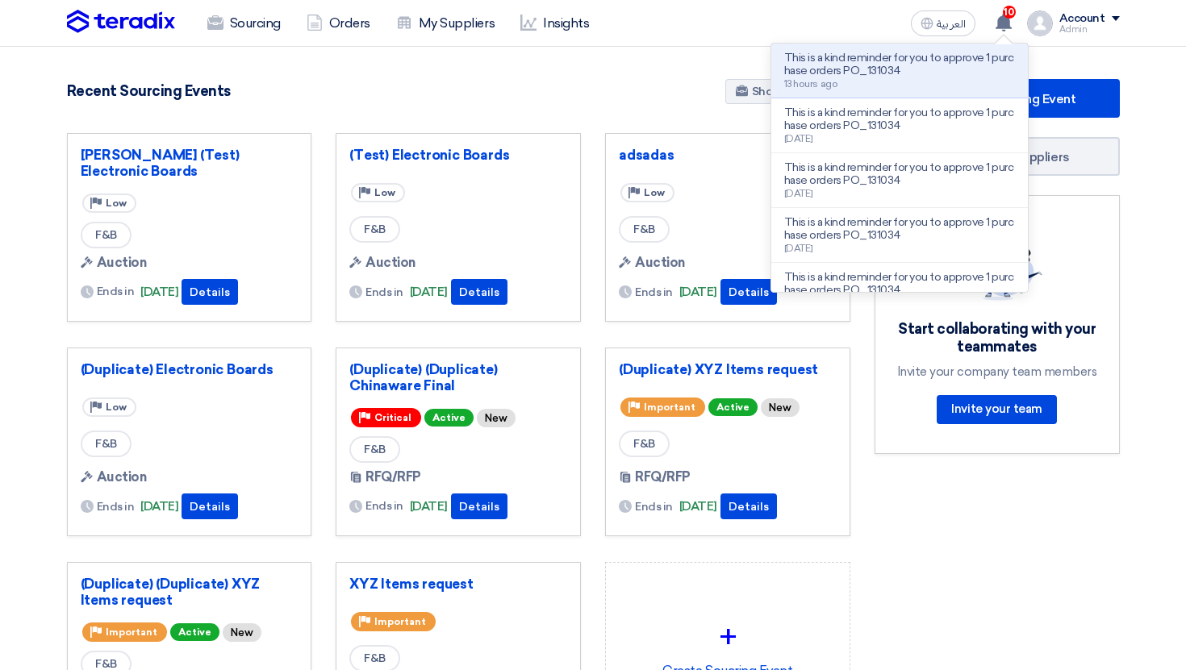
click at [1082, 31] on div "Admin" at bounding box center [1089, 29] width 61 height 9
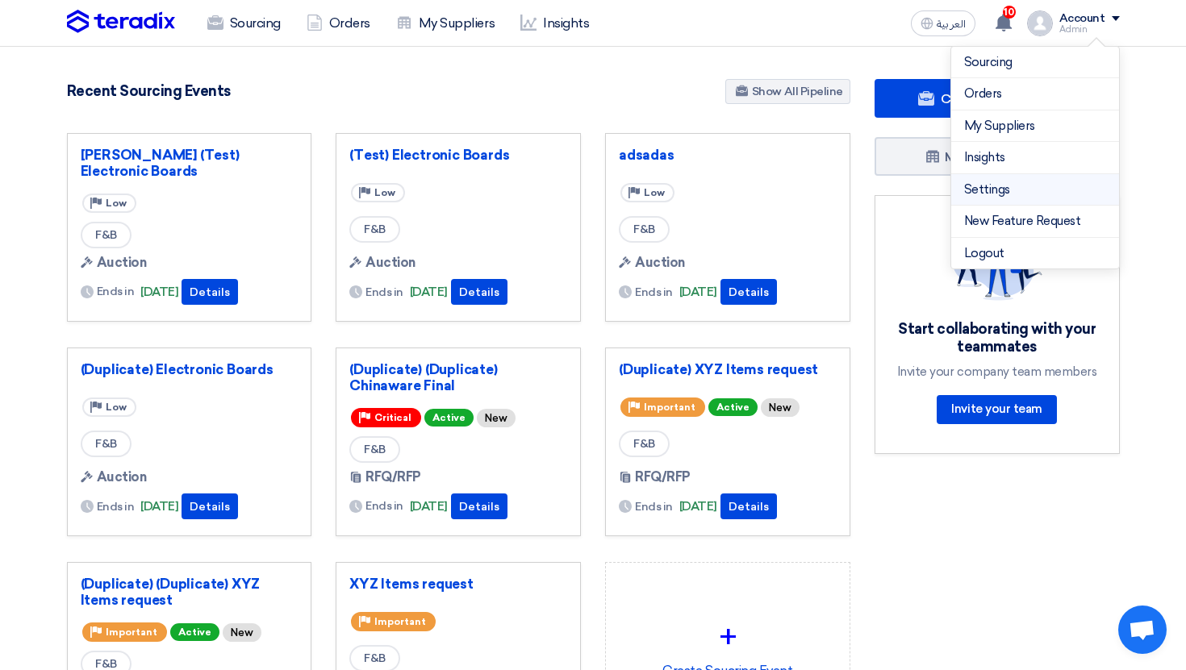
click at [996, 186] on link "Settings" at bounding box center [1035, 190] width 142 height 19
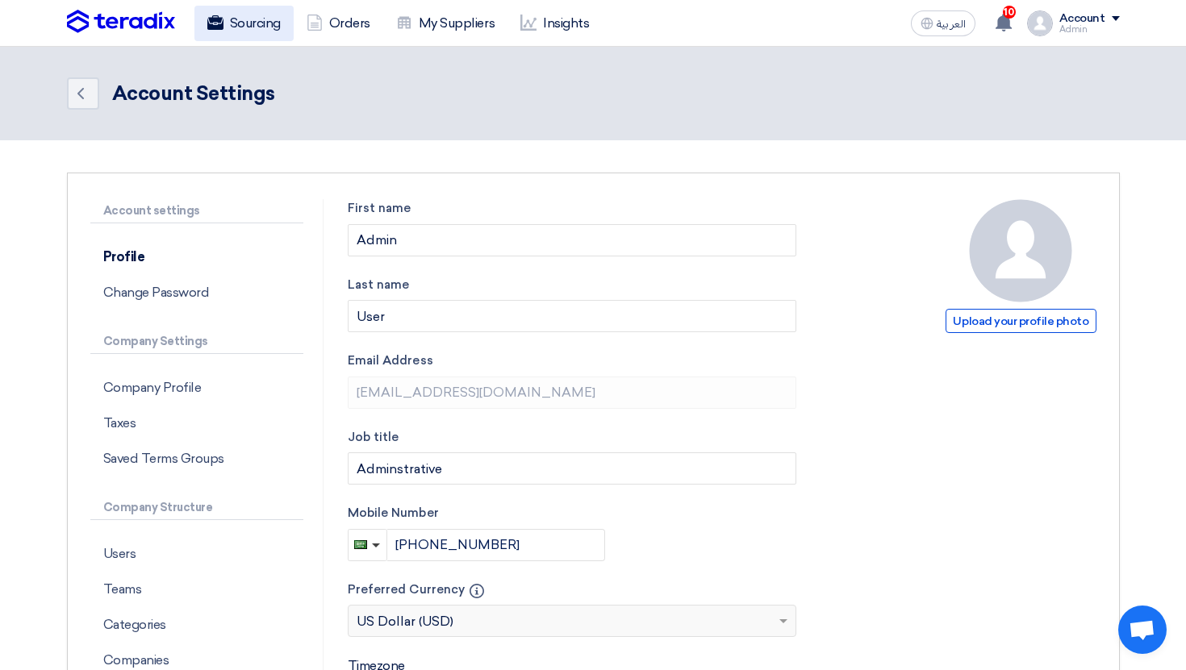
click at [248, 8] on link "Sourcing" at bounding box center [243, 23] width 99 height 35
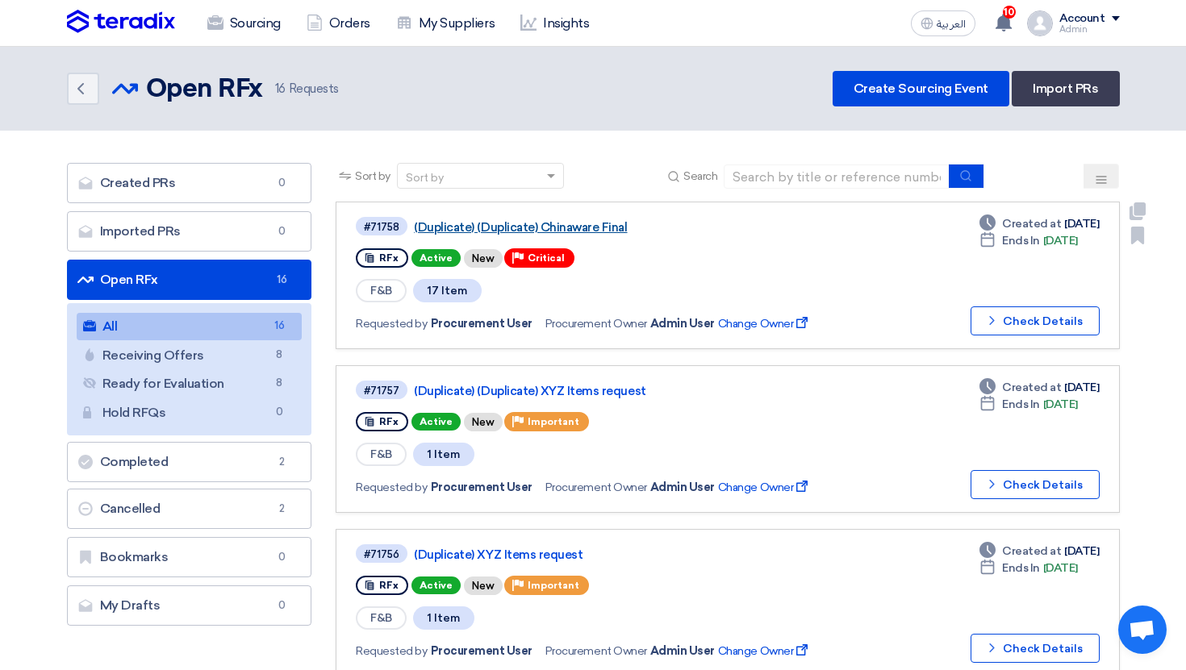
click at [560, 223] on link "(Duplicate) (Duplicate) Chinaware Final" at bounding box center [615, 227] width 403 height 15
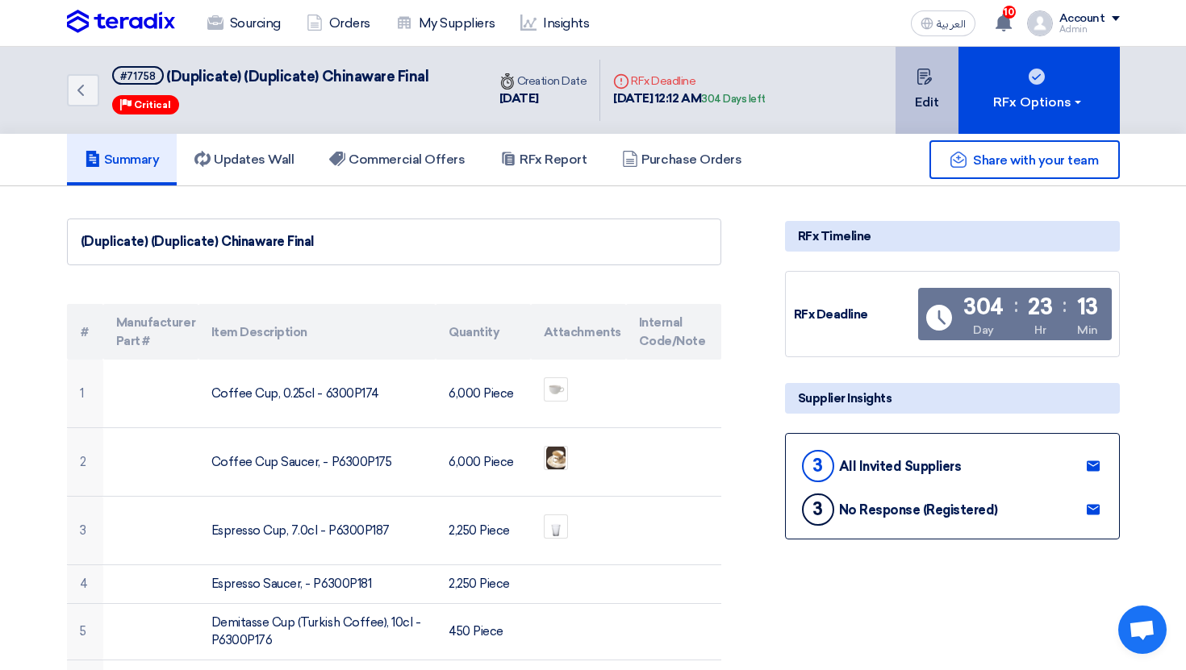
click at [954, 84] on button "Edit" at bounding box center [926, 90] width 63 height 87
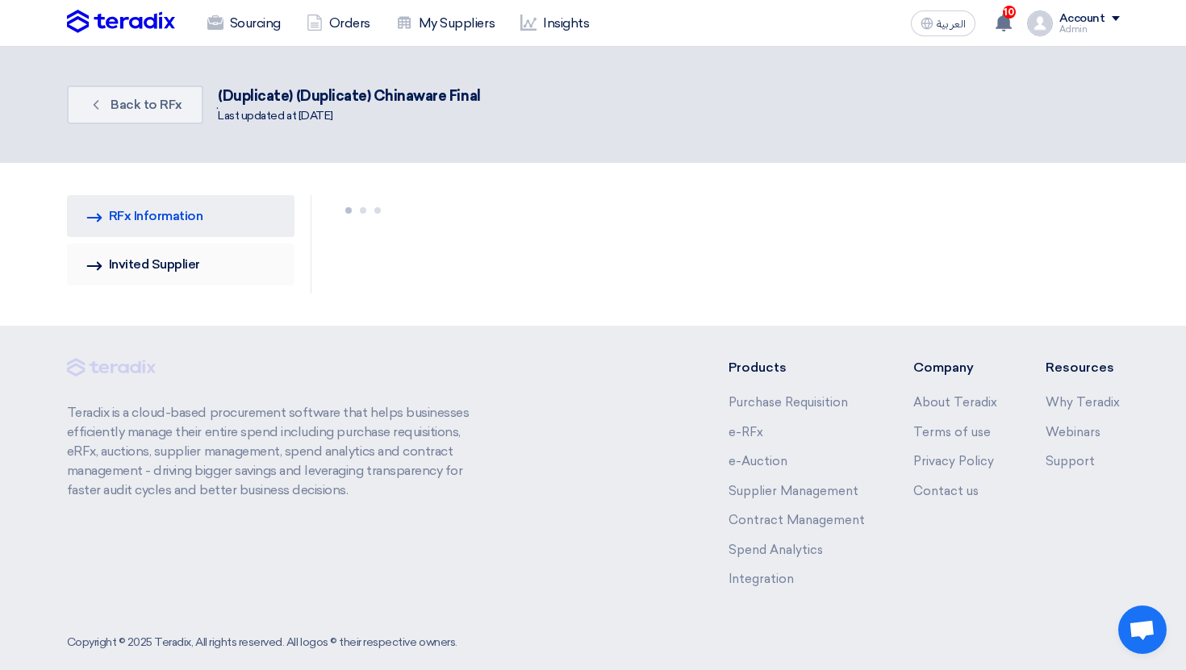
click at [219, 260] on link "Invited Suppliers Invited Supplier" at bounding box center [181, 265] width 228 height 42
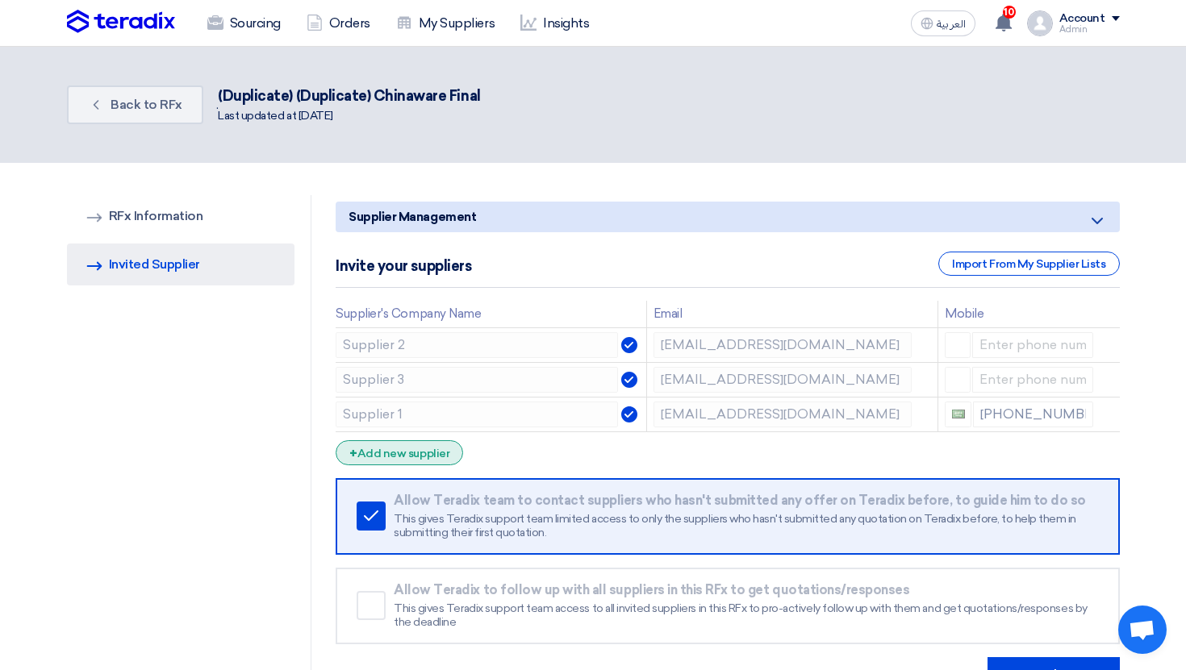
click at [426, 453] on div "+ Add new supplier" at bounding box center [399, 452] width 127 height 25
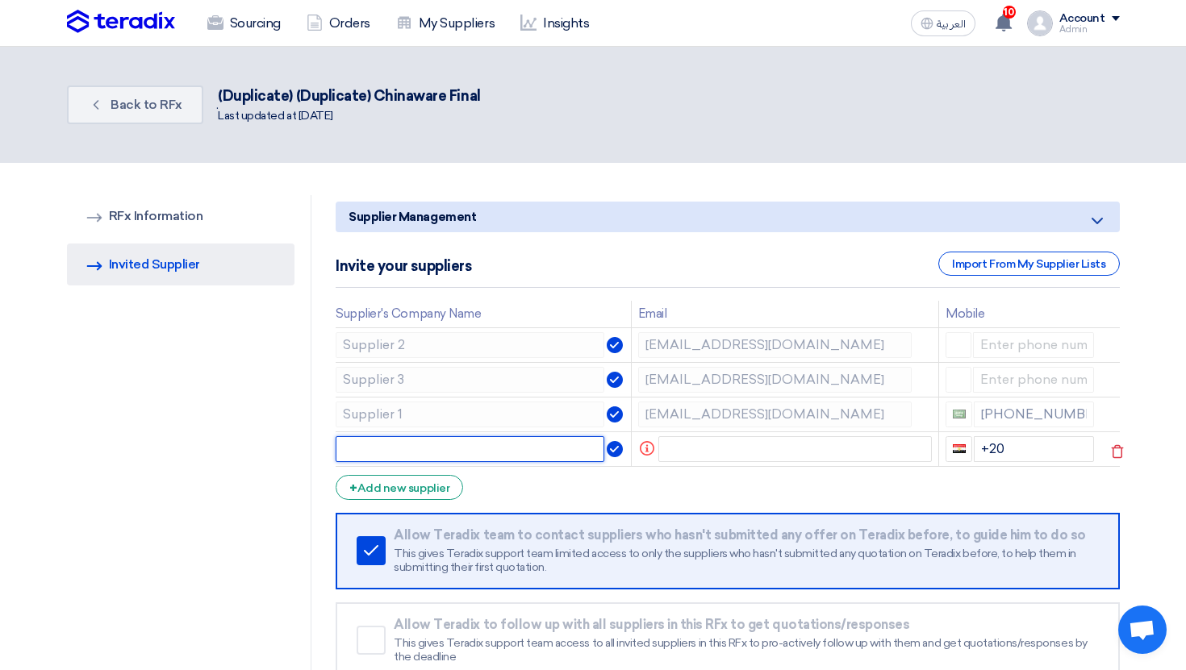
click at [466, 454] on input "text" at bounding box center [470, 449] width 269 height 26
type input "S"
type input "dsdsd"
click at [749, 466] on form "Supplier Management Minimize/Maximize Category Invite your suppliers Import Fro…" at bounding box center [727, 465] width 783 height 526
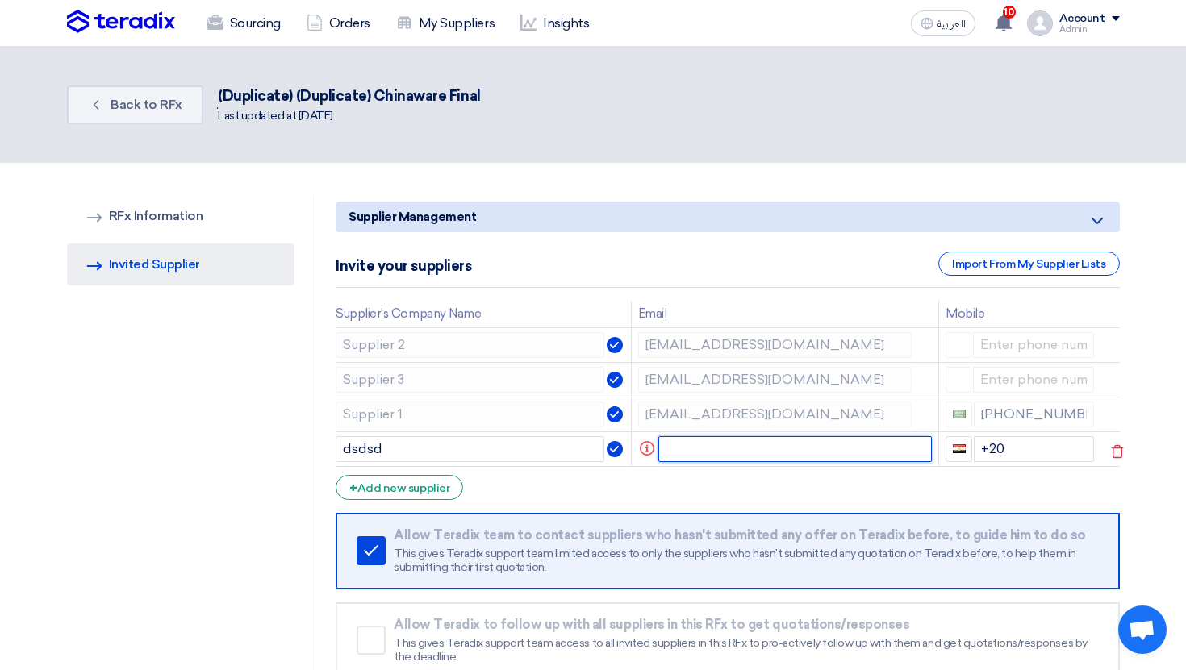
click at [737, 455] on input "text" at bounding box center [794, 449] width 273 height 26
paste input "khaled.addfk@teradix.com"
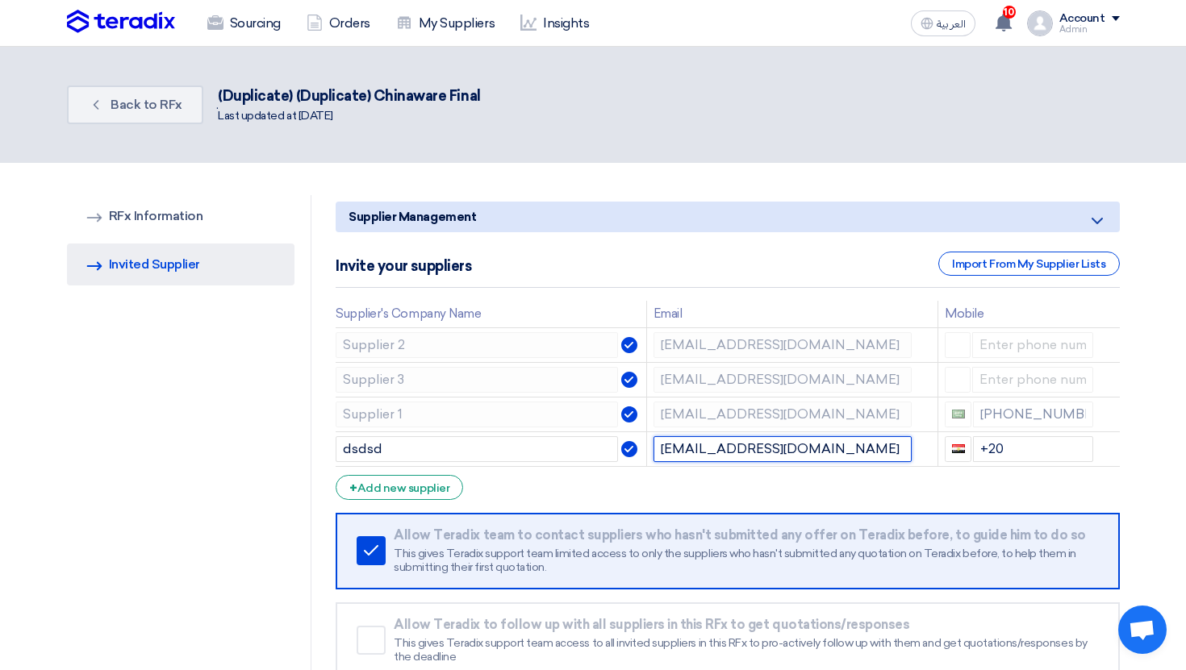
type input "khaled.addfk@teradix.com"
click at [703, 487] on form "Supplier Management Minimize/Maximize Category Invite your suppliers Import Fro…" at bounding box center [727, 465] width 783 height 526
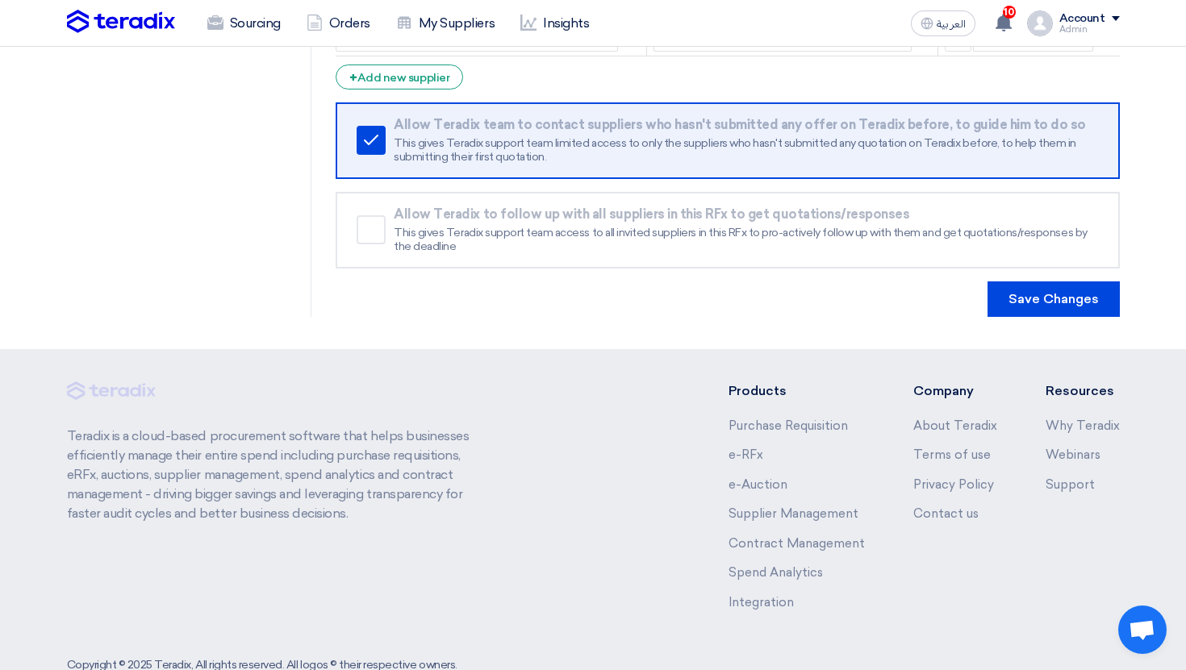
scroll to position [454, 0]
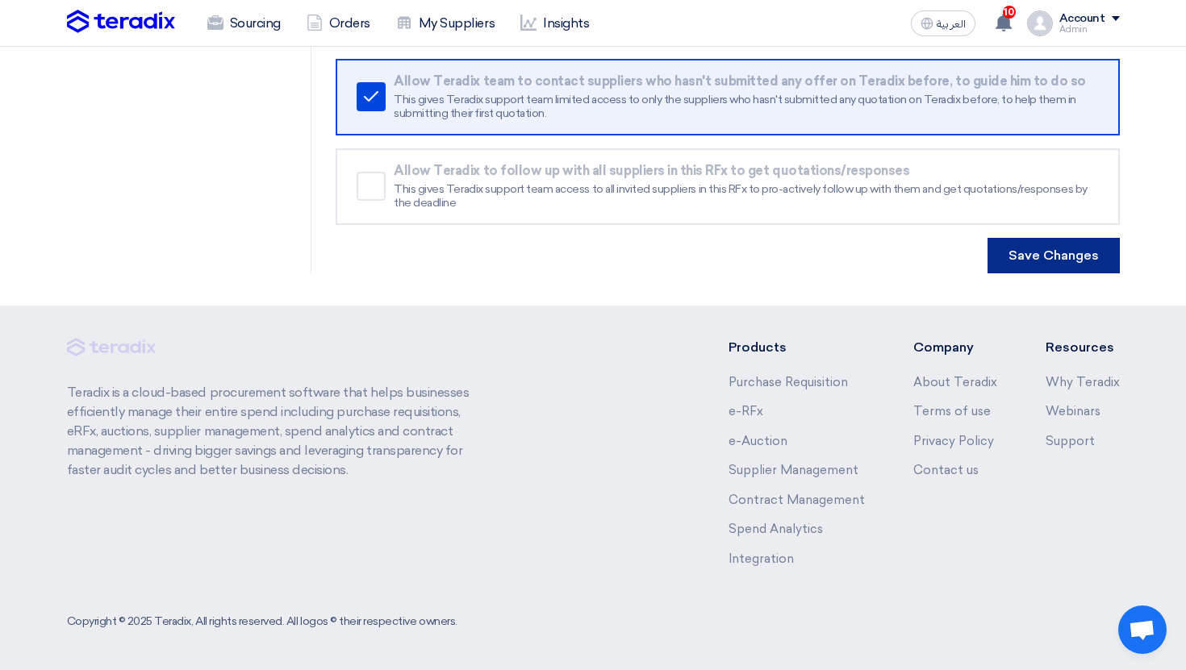
click at [1053, 267] on button "Save Changes" at bounding box center [1053, 255] width 132 height 35
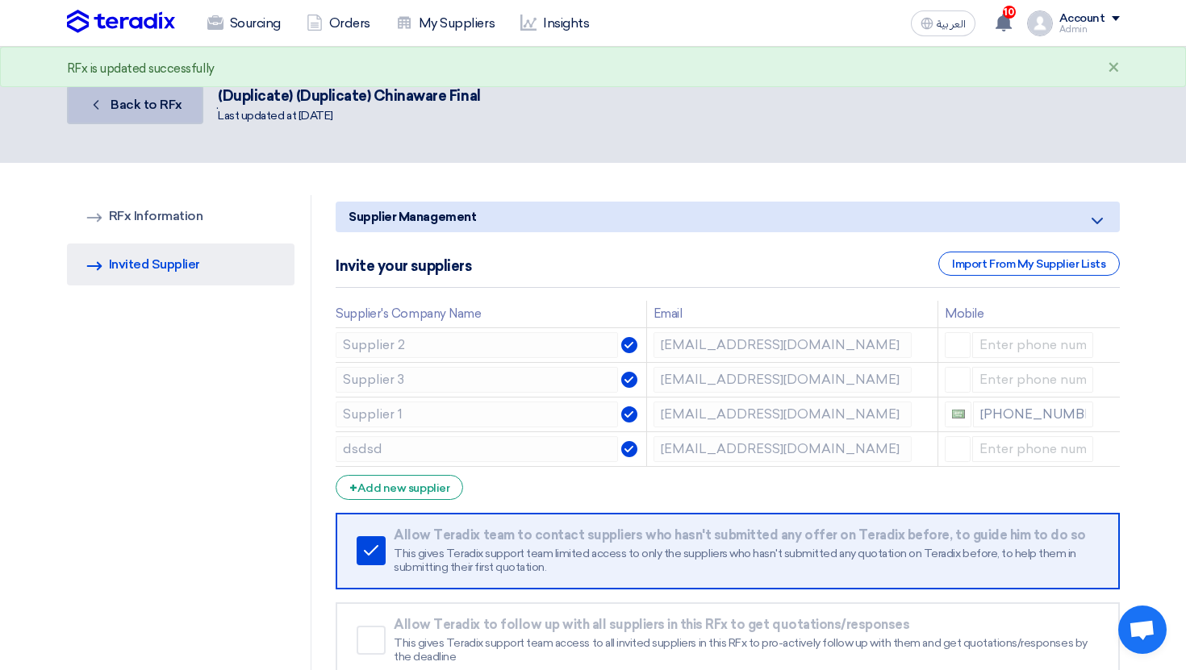
click at [144, 123] on link "Back Back to RFx" at bounding box center [135, 105] width 136 height 39
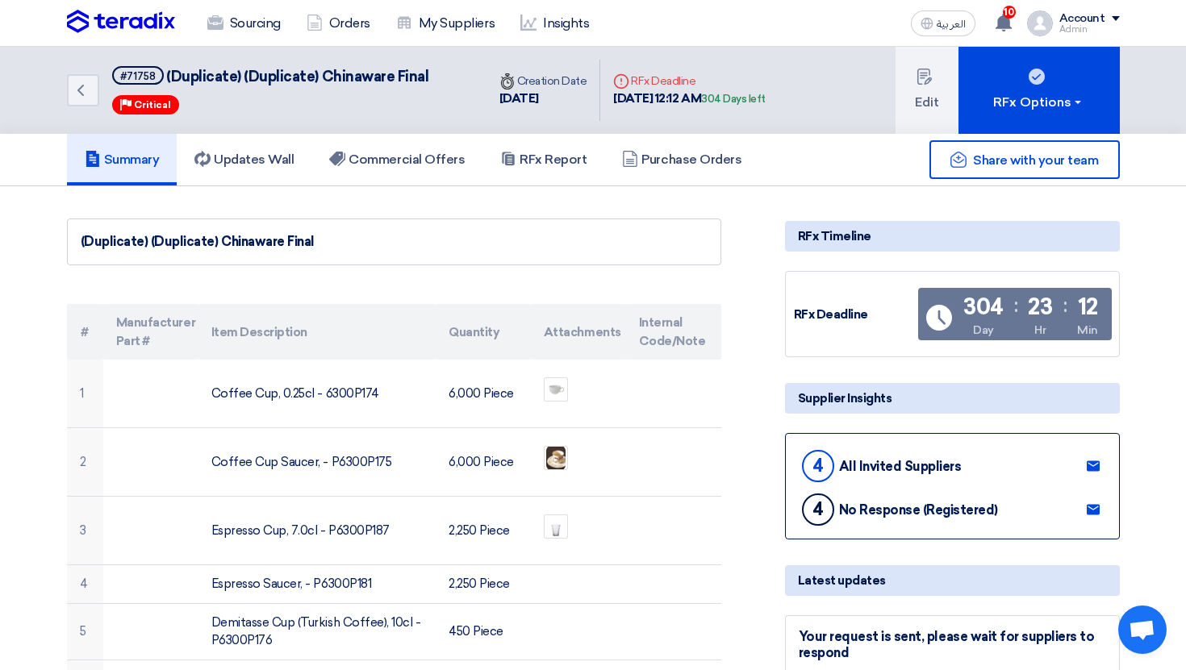
click at [1050, 34] on div "Account Admin Sourcing Orders My Suppliers Insights Settings New Feature Reques…" at bounding box center [1073, 23] width 93 height 26
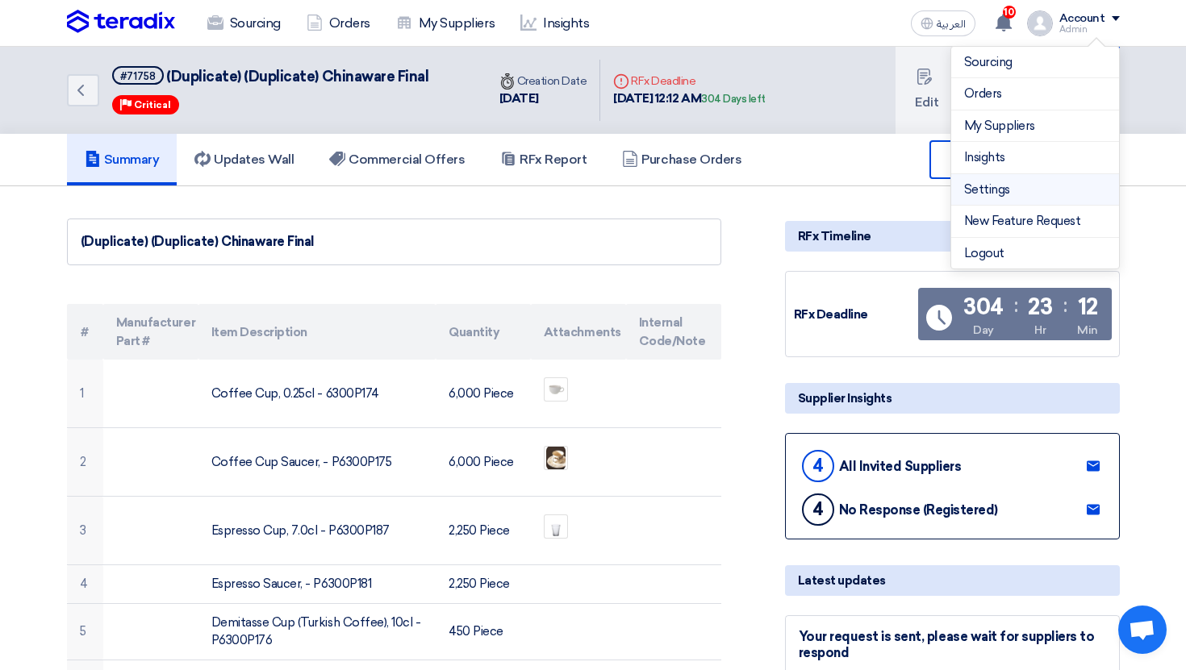
click at [1010, 185] on link "Settings" at bounding box center [1035, 190] width 142 height 19
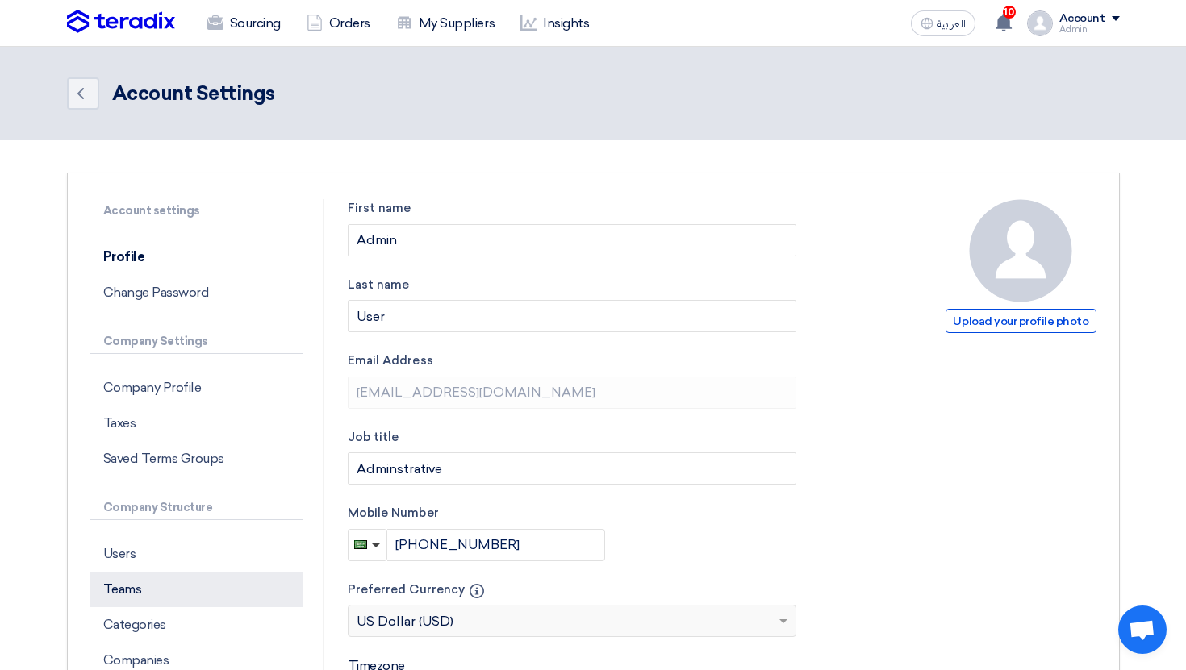
scroll to position [48, 0]
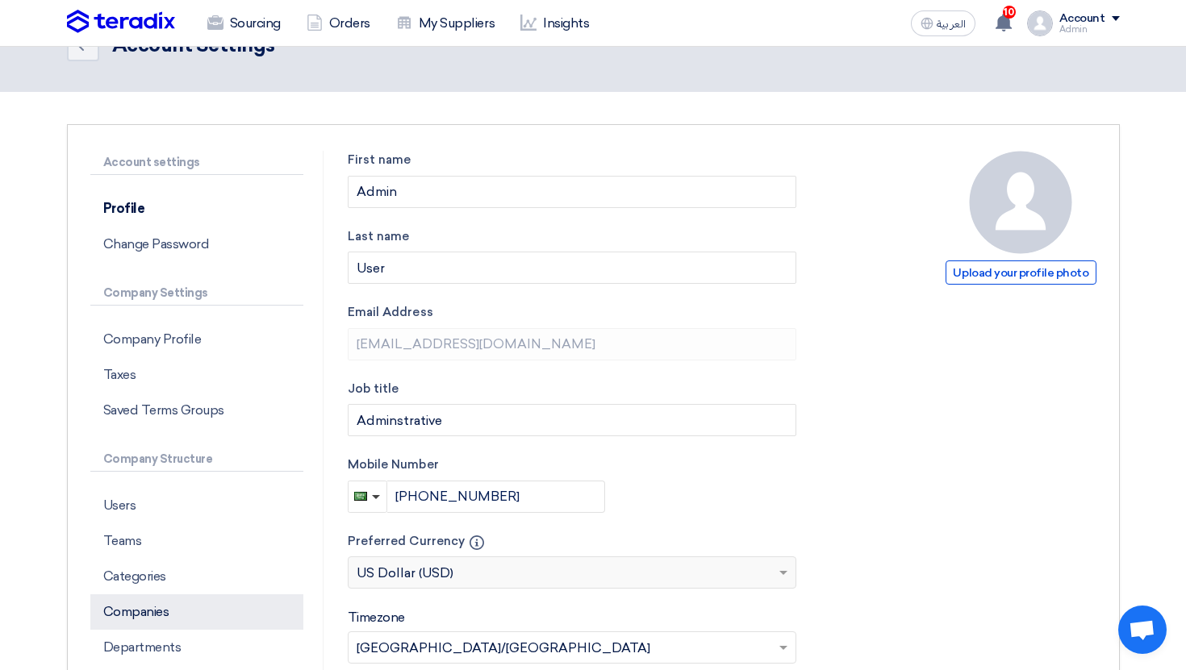
click at [195, 613] on p "Companies" at bounding box center [196, 612] width 213 height 35
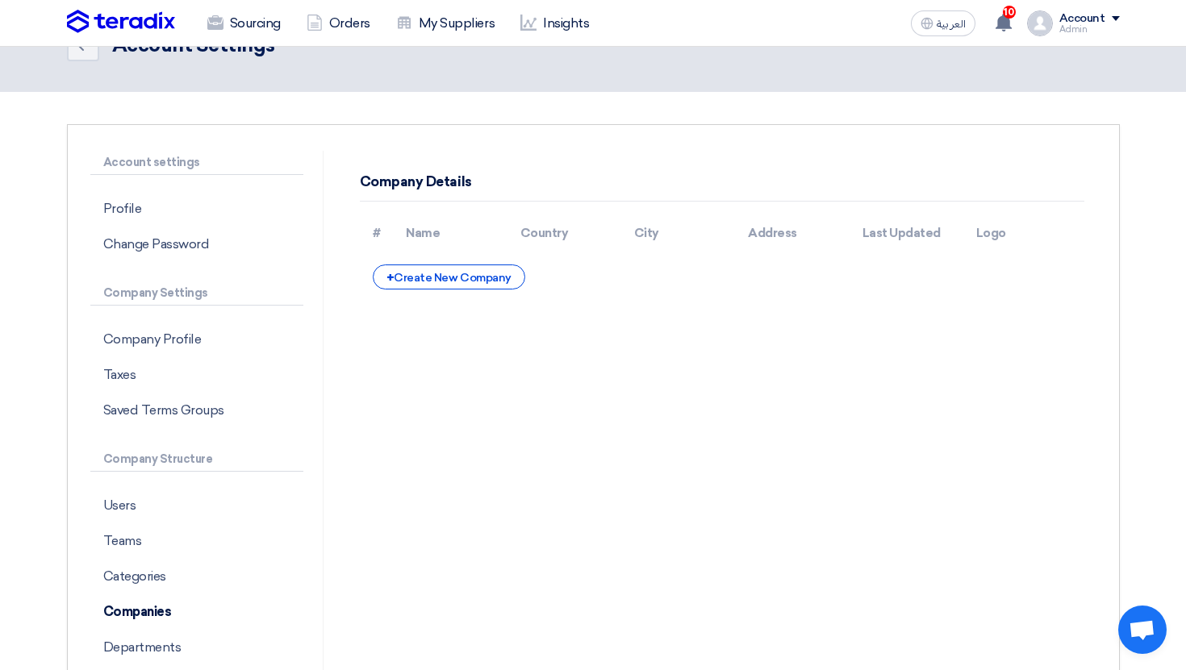
click at [514, 360] on div "Company Details # Name Country City Address Last Updated Logo + Create New Comp…" at bounding box center [722, 471] width 773 height 641
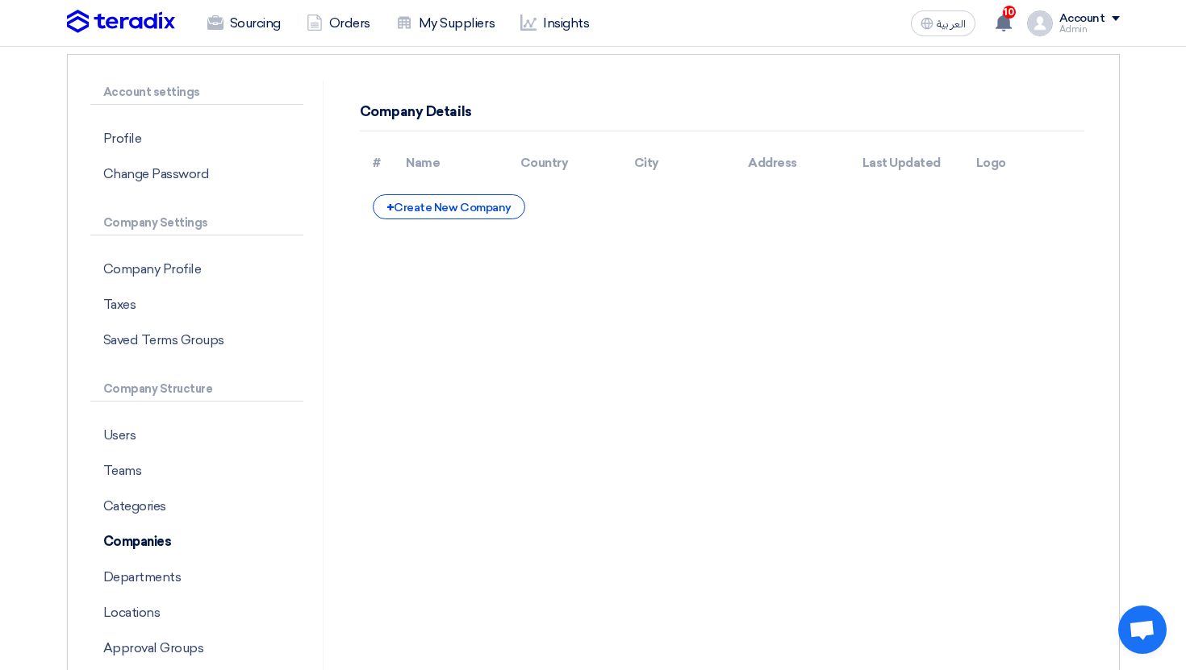
scroll to position [169, 0]
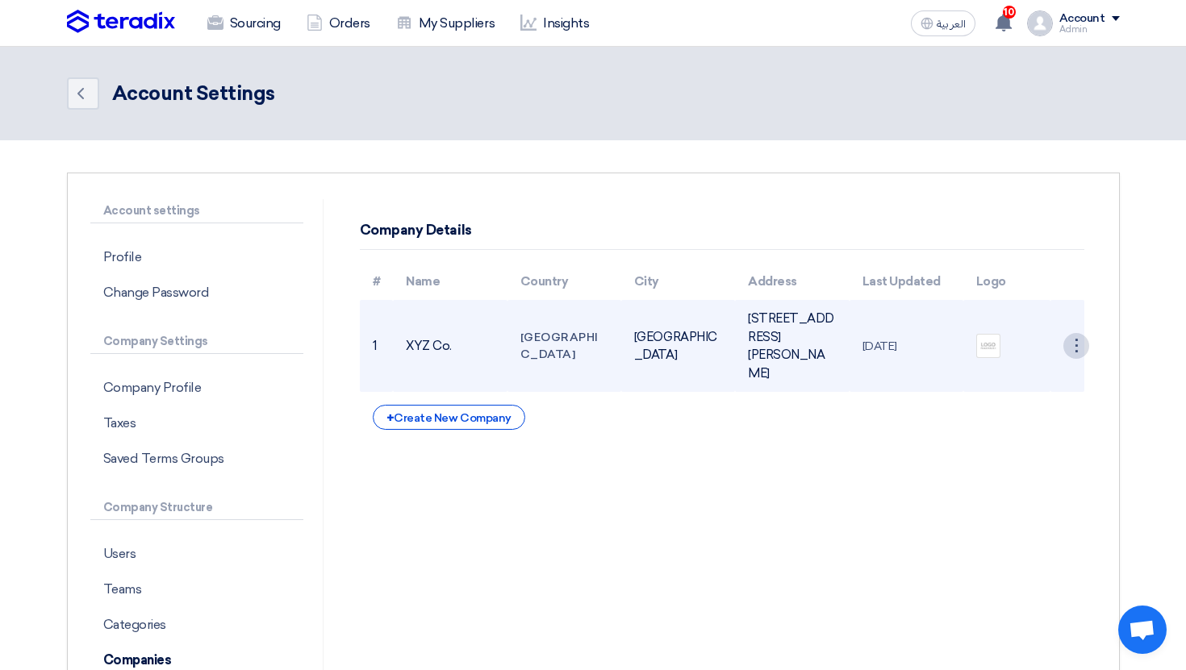
click at [1064, 345] on div "⋮" at bounding box center [1076, 346] width 26 height 26
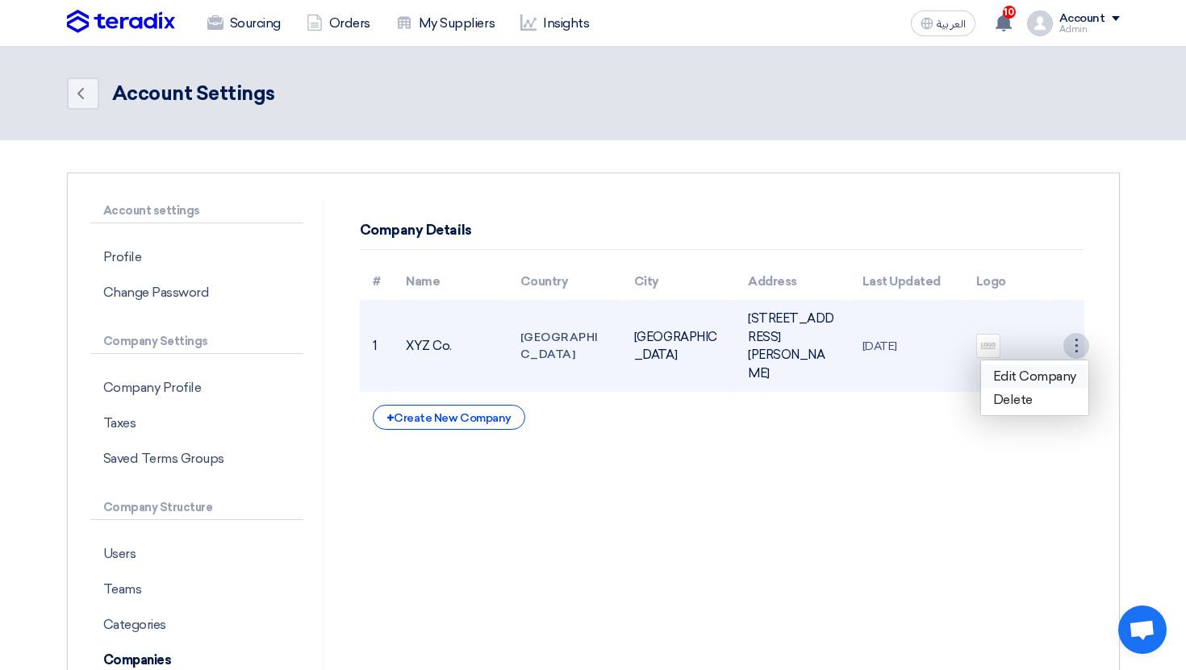
click at [1055, 377] on link "Edit Company" at bounding box center [1034, 376] width 107 height 23
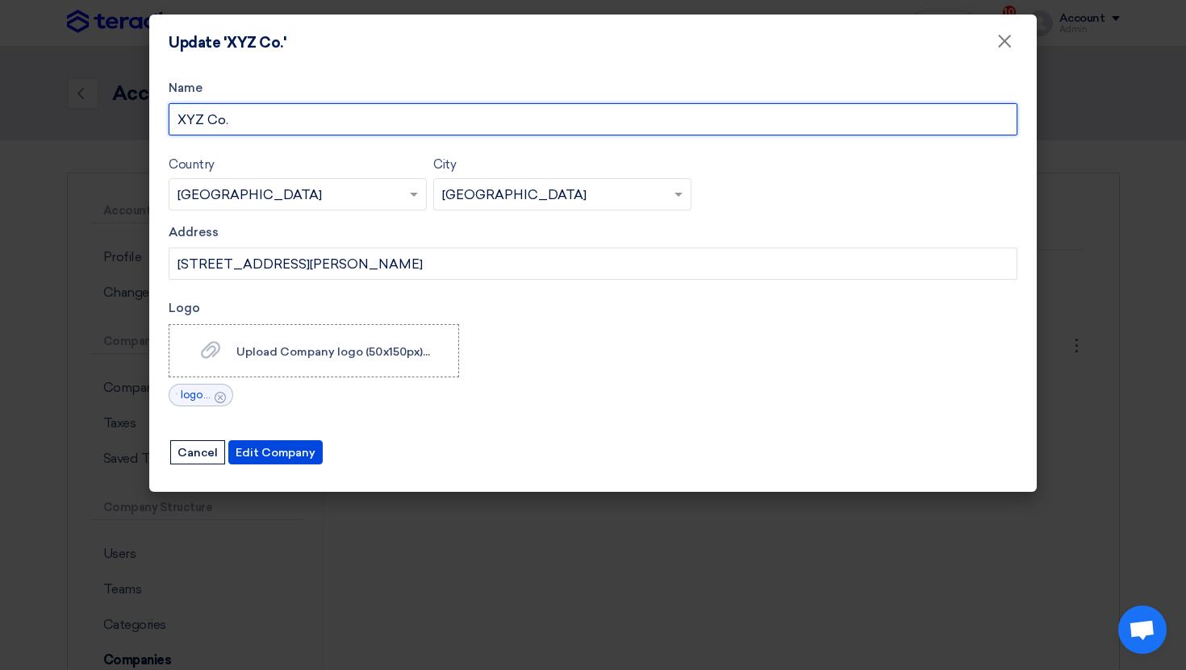
drag, startPoint x: 252, startPoint y: 123, endPoint x: 70, endPoint y: 123, distance: 181.5
click at [70, 123] on modal-container "Update 'XYZ Co.' × Name XYZ Co. Country Select country... × Saudi Arabia × City…" at bounding box center [593, 335] width 1186 height 670
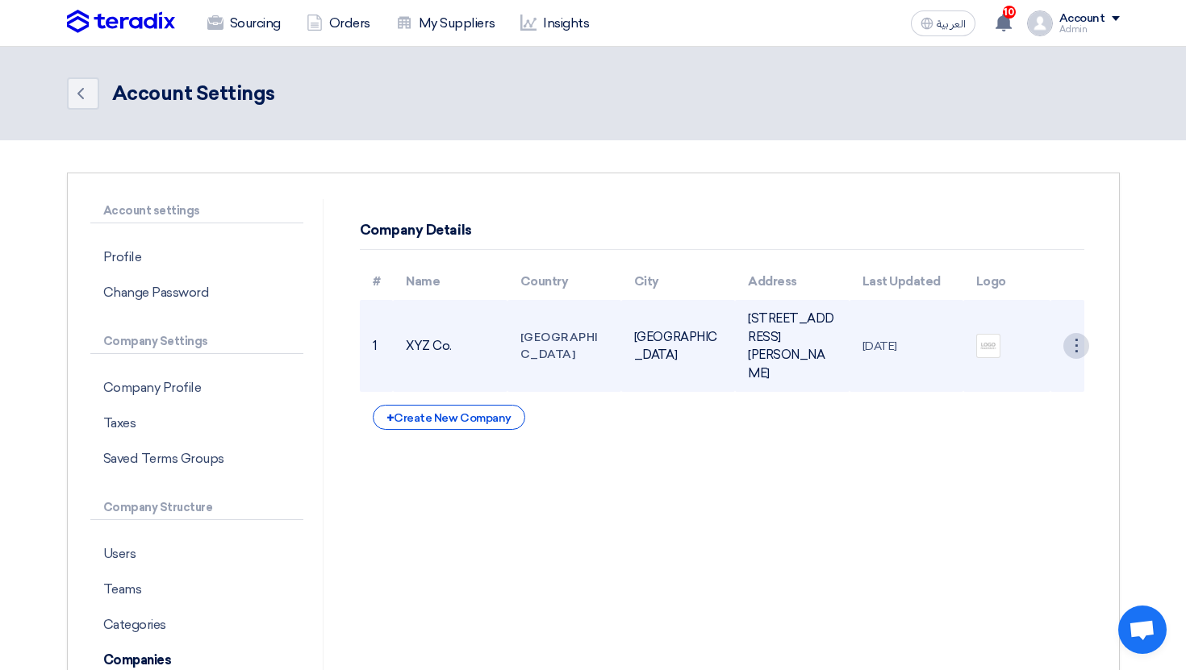
click at [1077, 353] on div "⋮" at bounding box center [1076, 346] width 26 height 26
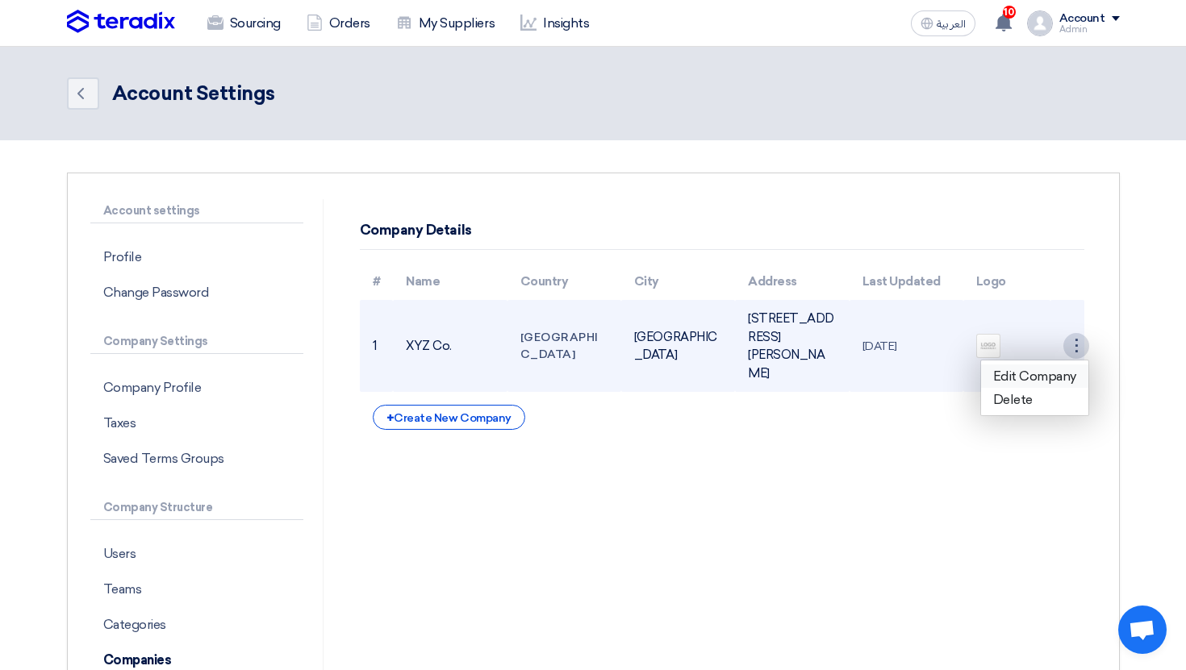
click at [1046, 386] on link "Edit Company" at bounding box center [1034, 376] width 107 height 23
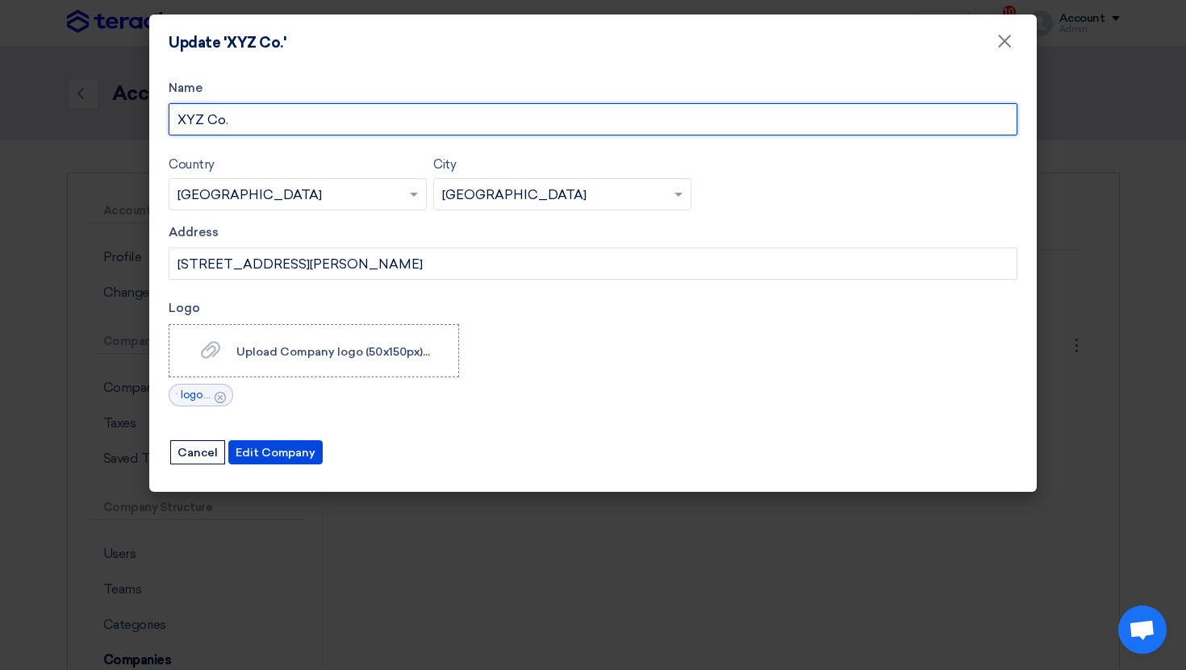
click at [265, 124] on input "XYZ Co." at bounding box center [593, 119] width 849 height 32
type input "Teradix LLC"
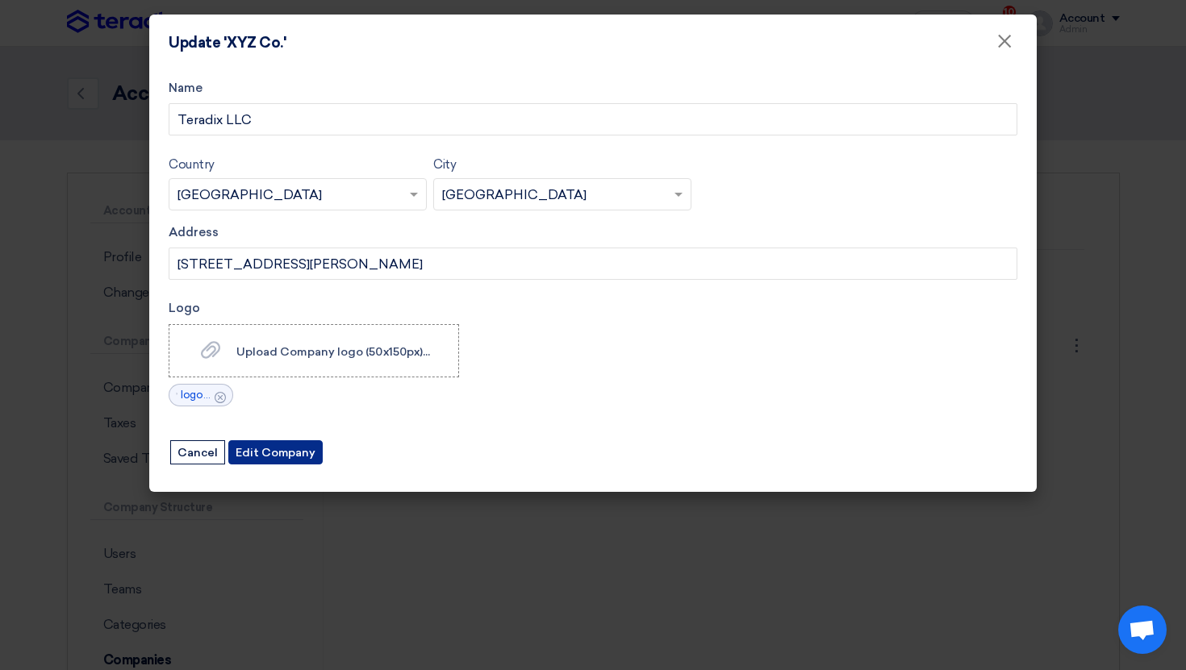
click at [306, 460] on button "Edit Company" at bounding box center [275, 452] width 94 height 24
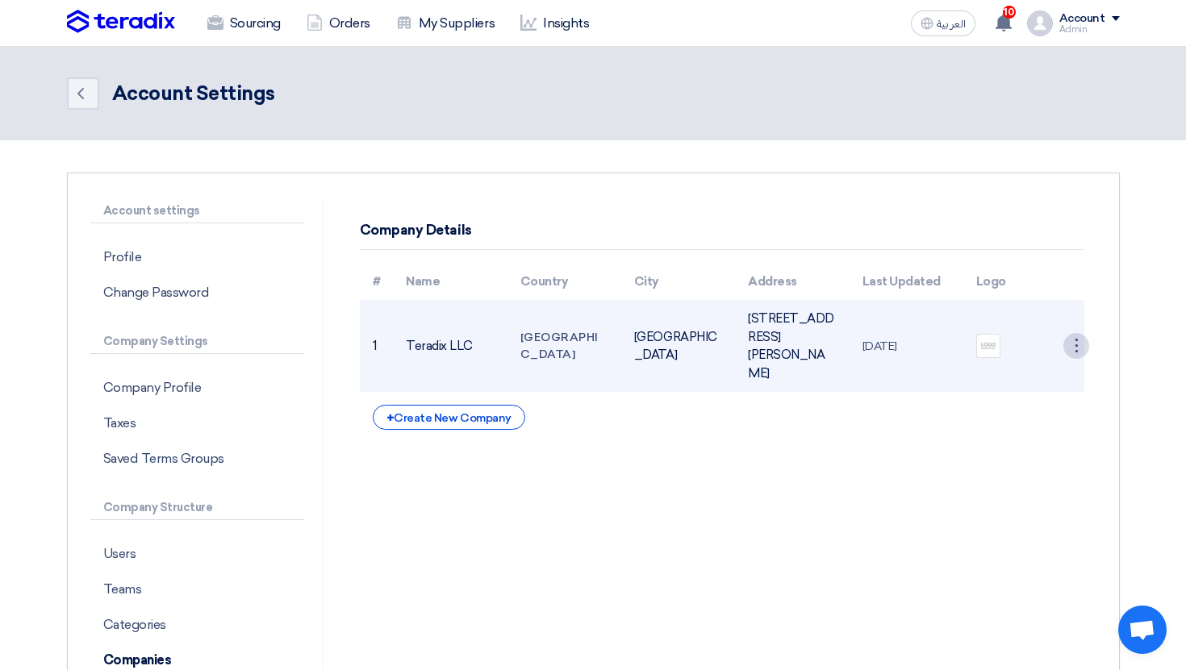
click at [1078, 356] on div "⋮" at bounding box center [1076, 346] width 26 height 26
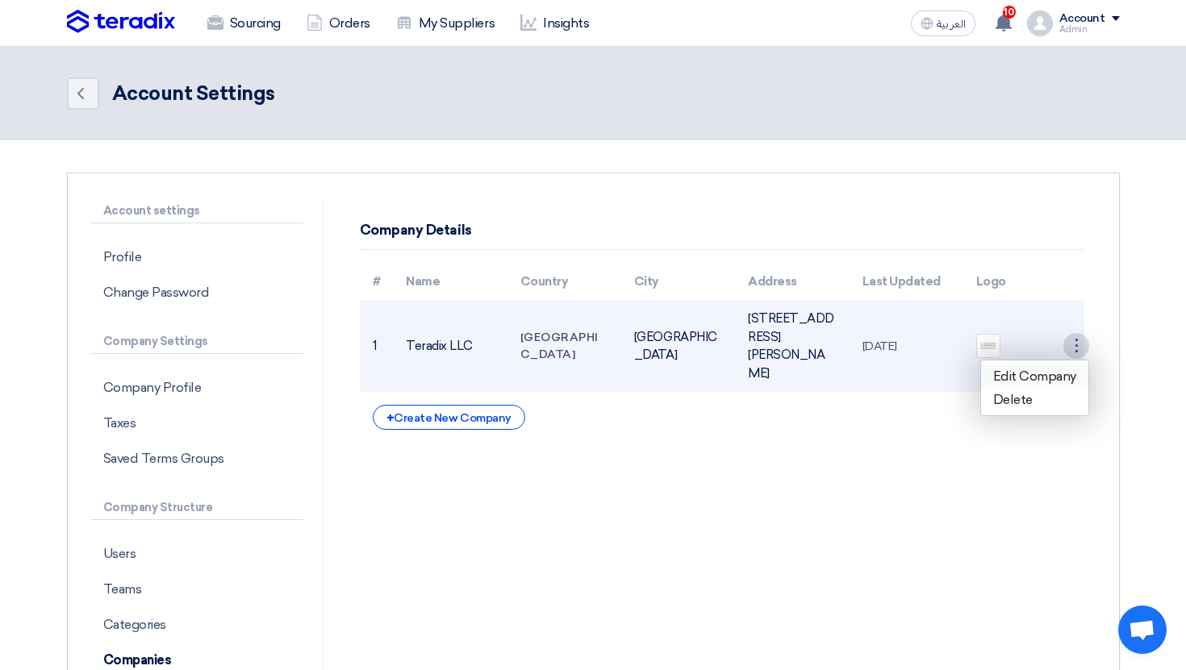
click at [1050, 374] on link "Edit Company" at bounding box center [1034, 376] width 107 height 23
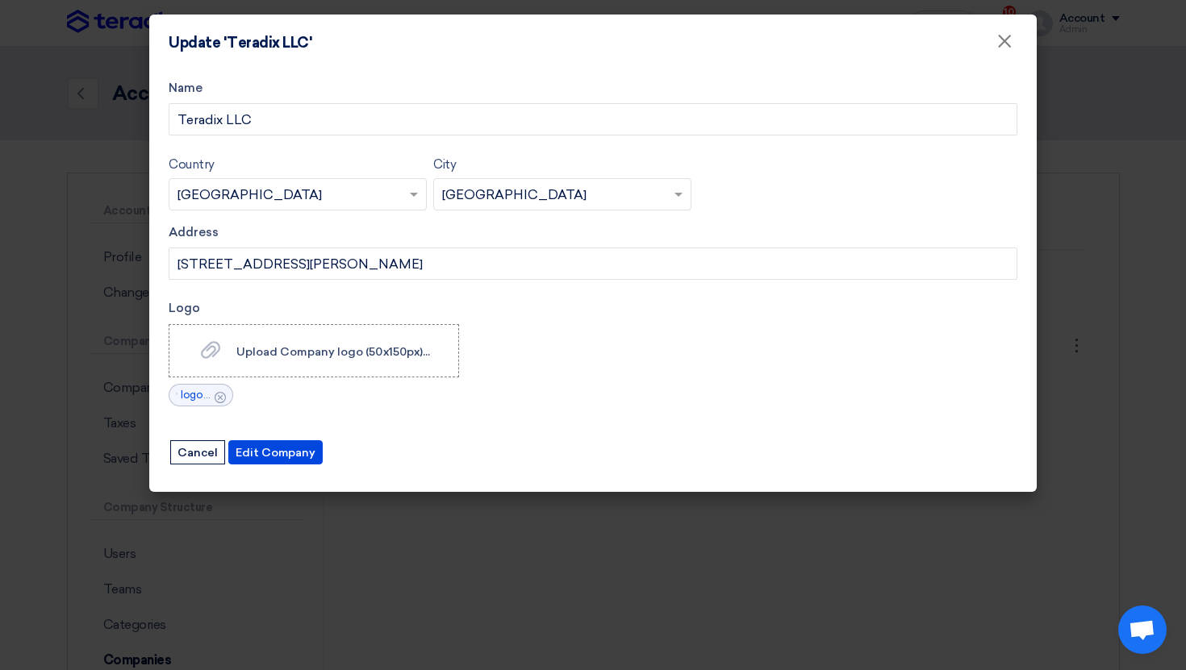
click at [217, 392] on icon "Cancel" at bounding box center [220, 397] width 11 height 11
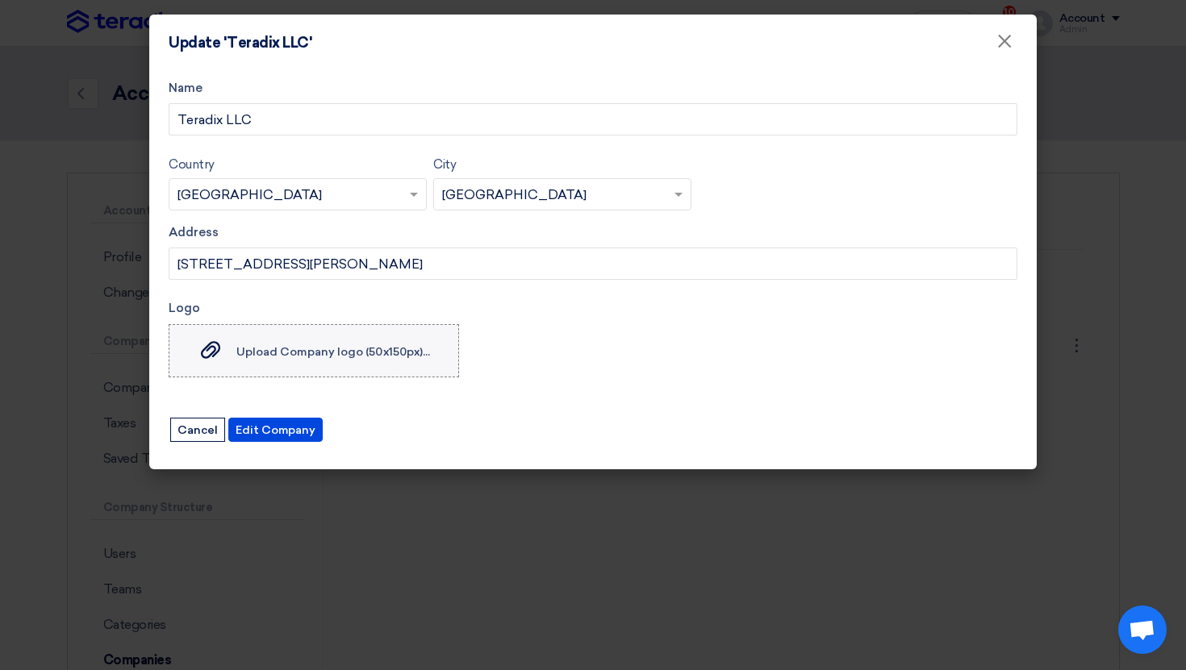
click at [241, 361] on label "Upload Company logo (50x150px)... Upload Company logo (50x150px)..." at bounding box center [314, 350] width 290 height 53
click at [0, 0] on input "Upload Company logo (50x150px)... Upload Company logo (50x150px)..." at bounding box center [0, 0] width 0 height 0
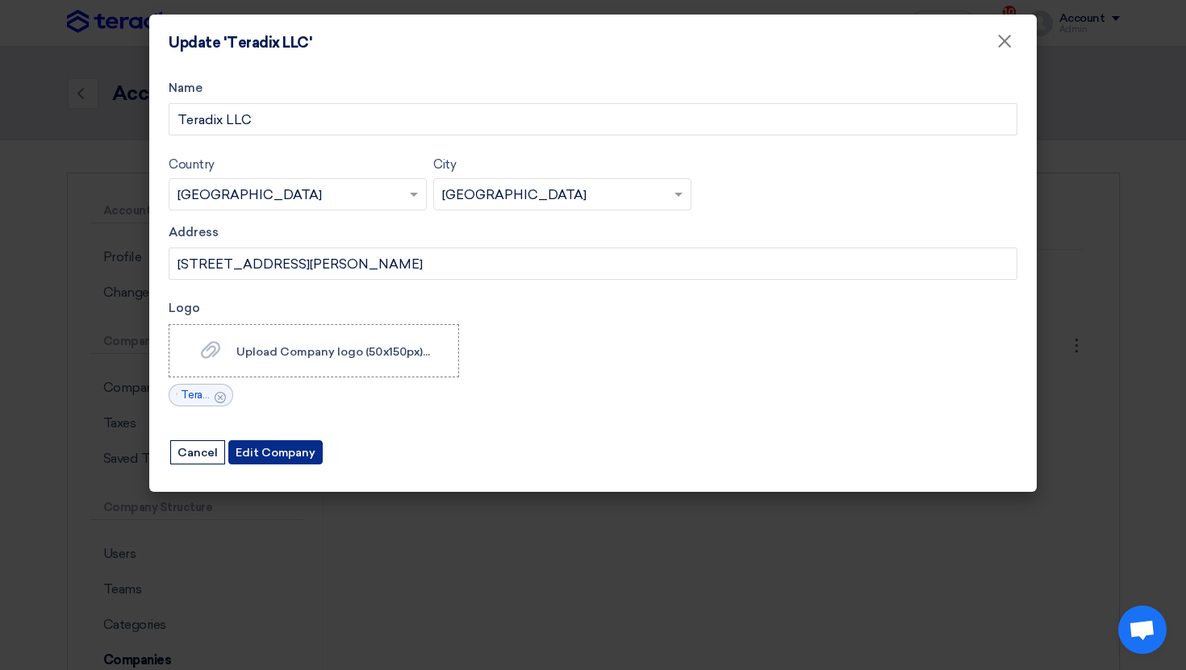
click at [278, 440] on div "Edit Company Cancel" at bounding box center [247, 452] width 156 height 27
click at [296, 448] on button "Edit Company" at bounding box center [275, 452] width 94 height 24
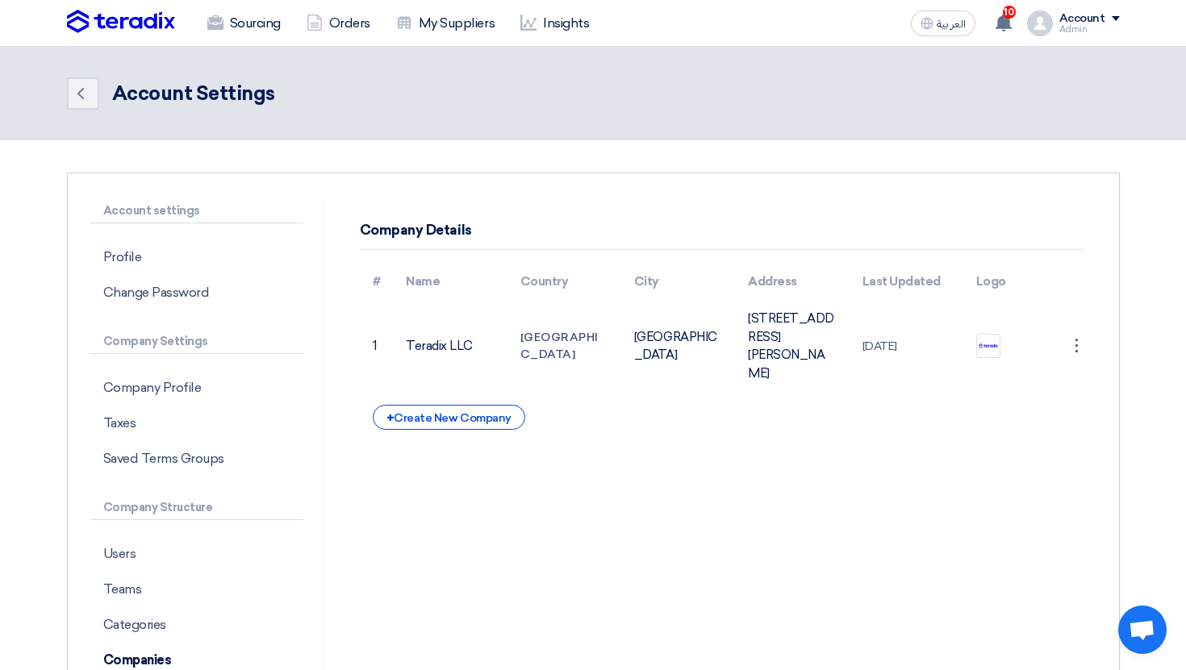
click at [1098, 21] on div "Account" at bounding box center [1082, 19] width 46 height 14
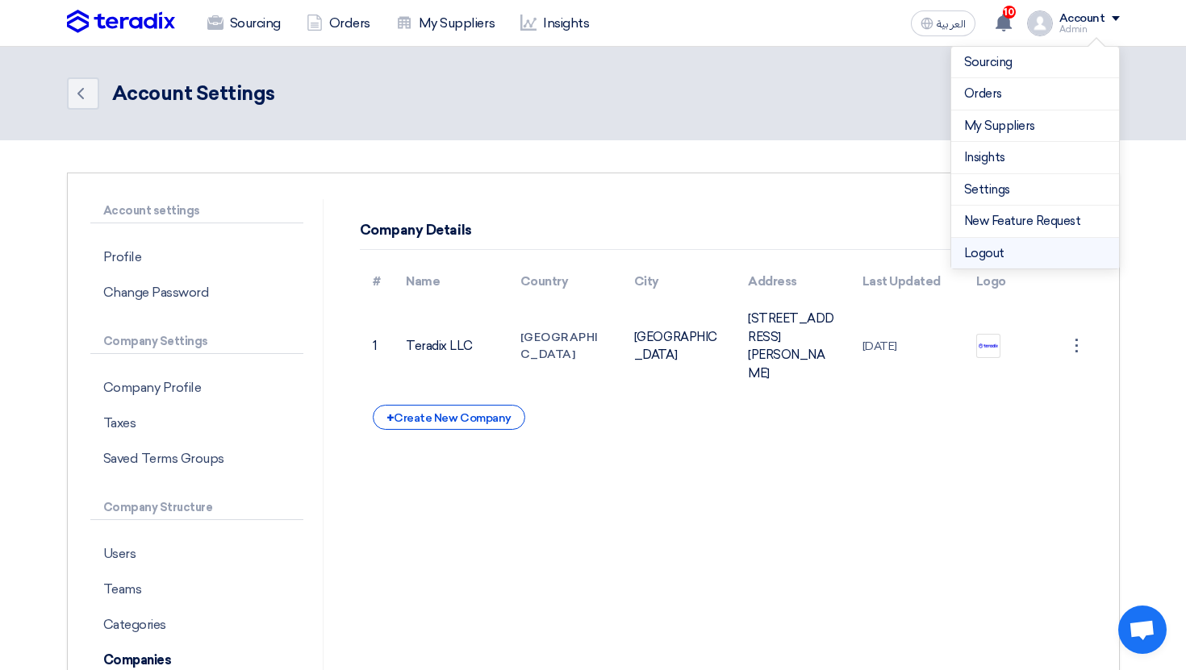
click at [1032, 257] on li "Logout" at bounding box center [1035, 253] width 168 height 31
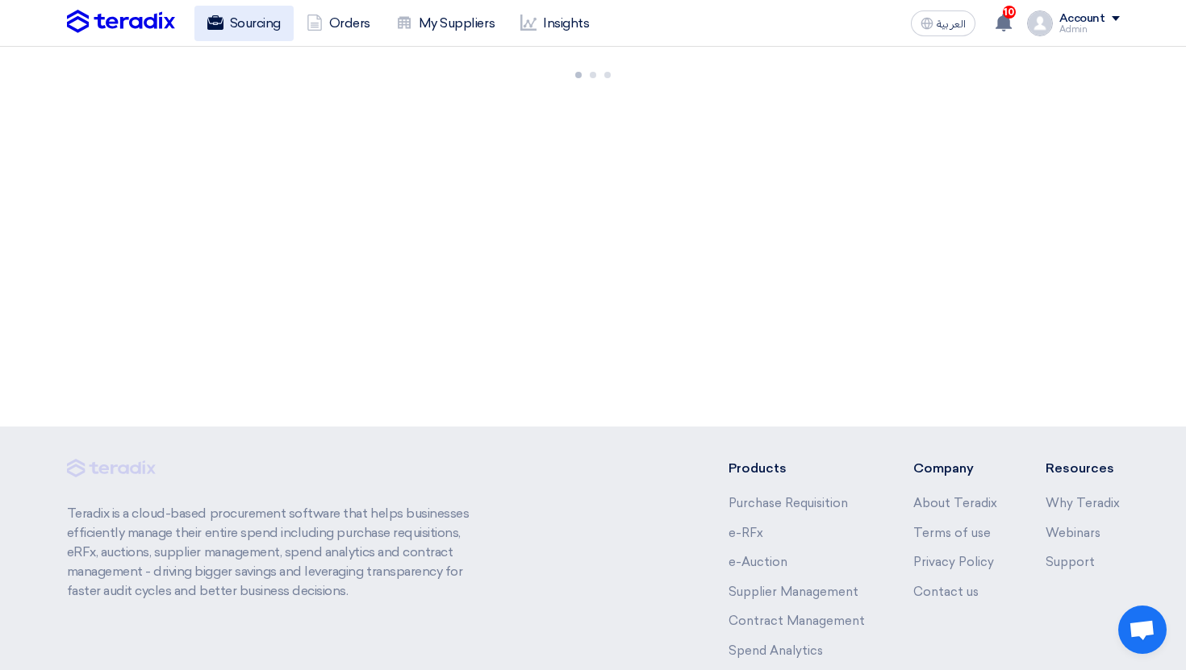
click at [247, 33] on link "Sourcing" at bounding box center [243, 23] width 99 height 35
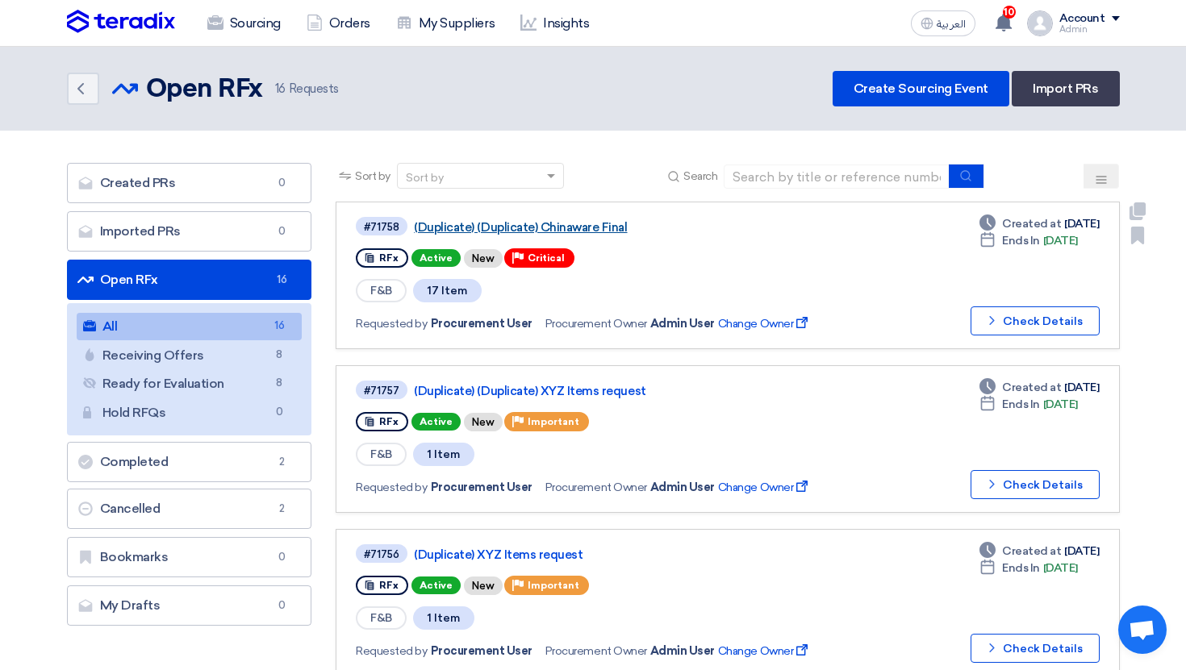
click at [493, 232] on link "(Duplicate) (Duplicate) Chinaware Final" at bounding box center [615, 227] width 403 height 15
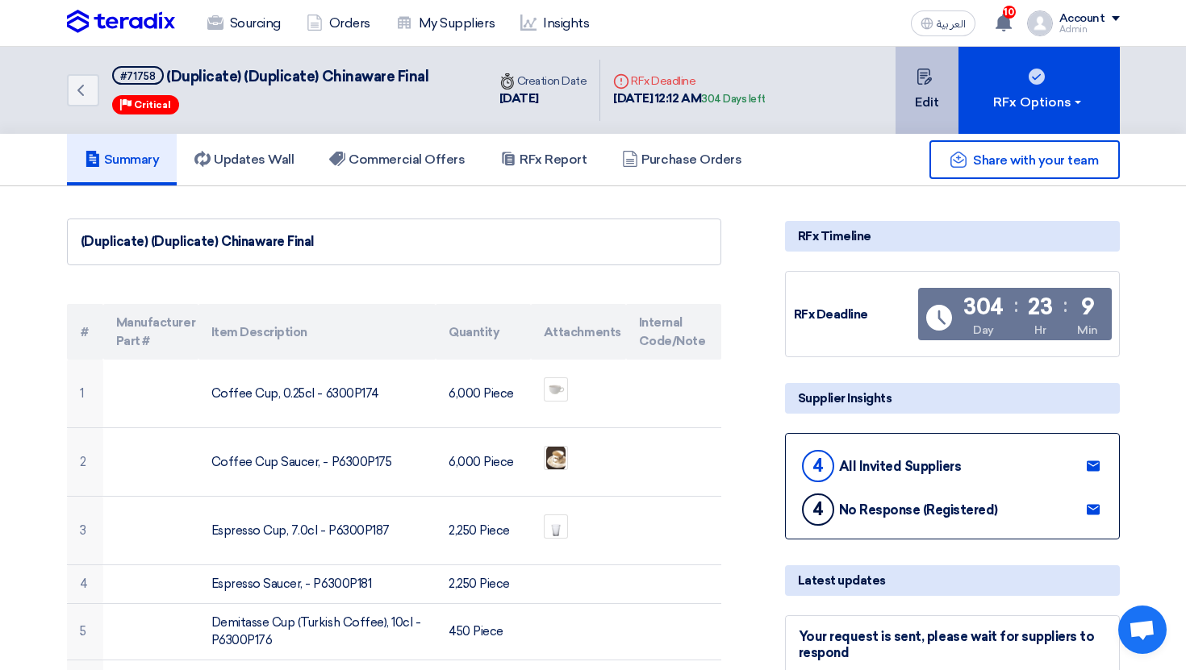
click at [914, 79] on button "Edit" at bounding box center [926, 90] width 63 height 87
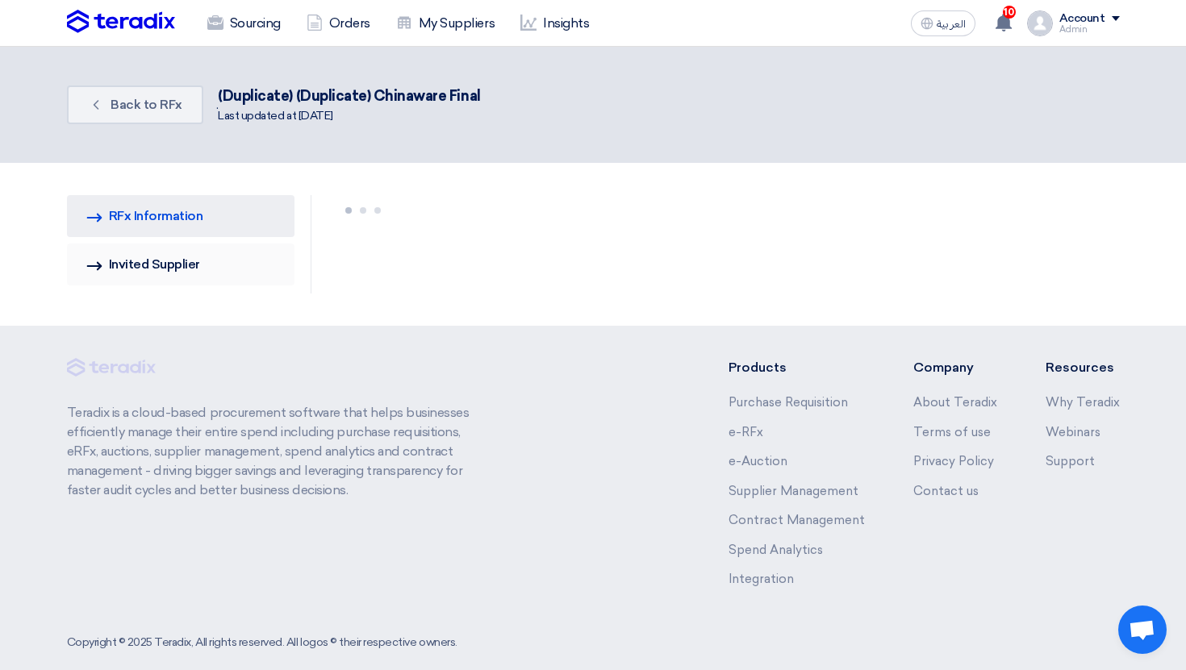
click at [190, 274] on link "Invited Suppliers Invited Supplier" at bounding box center [181, 265] width 228 height 42
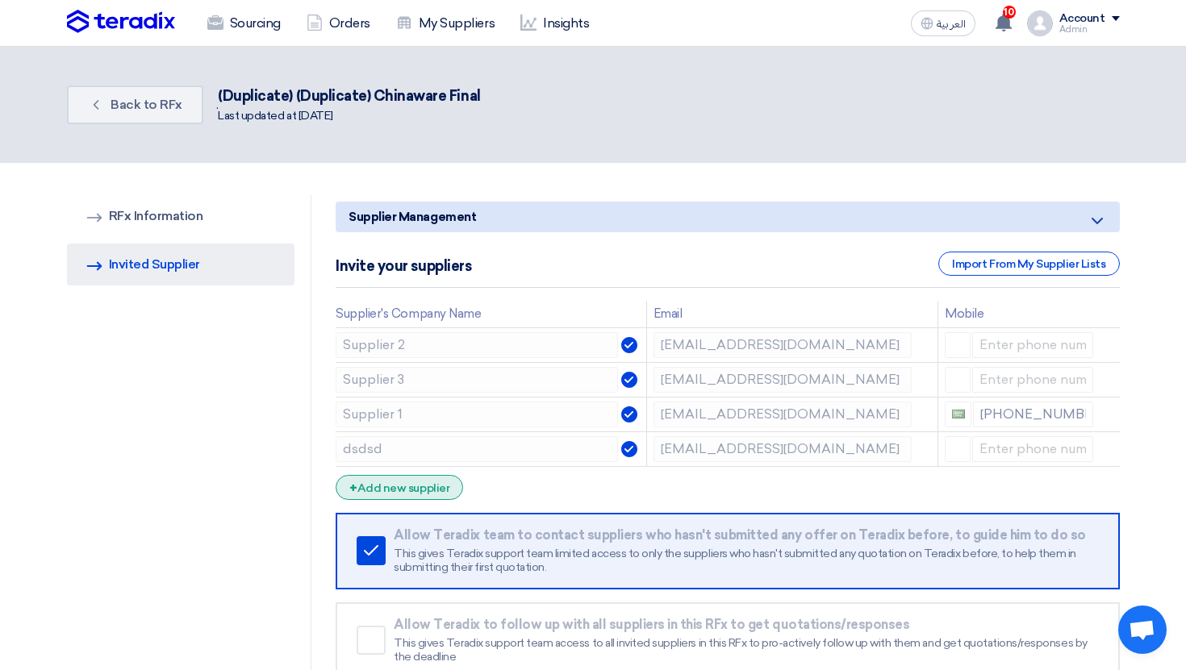
click at [409, 477] on div "+ Add new supplier" at bounding box center [399, 487] width 127 height 25
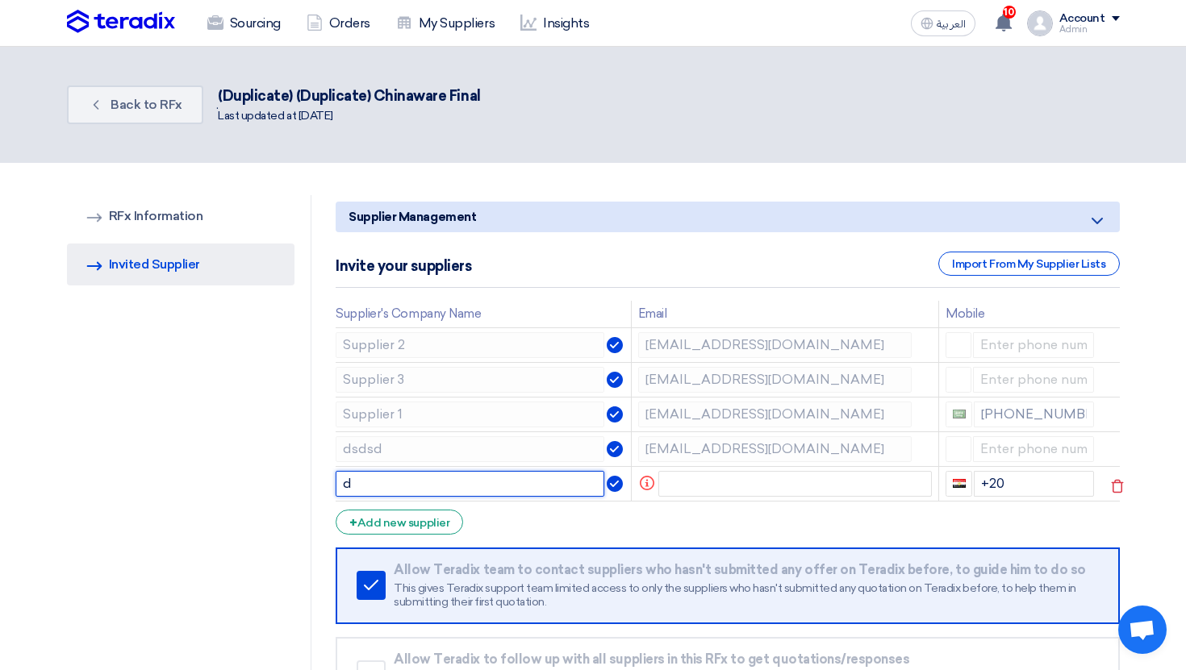
click at [394, 479] on input "d" at bounding box center [470, 484] width 269 height 26
type input "dsd"
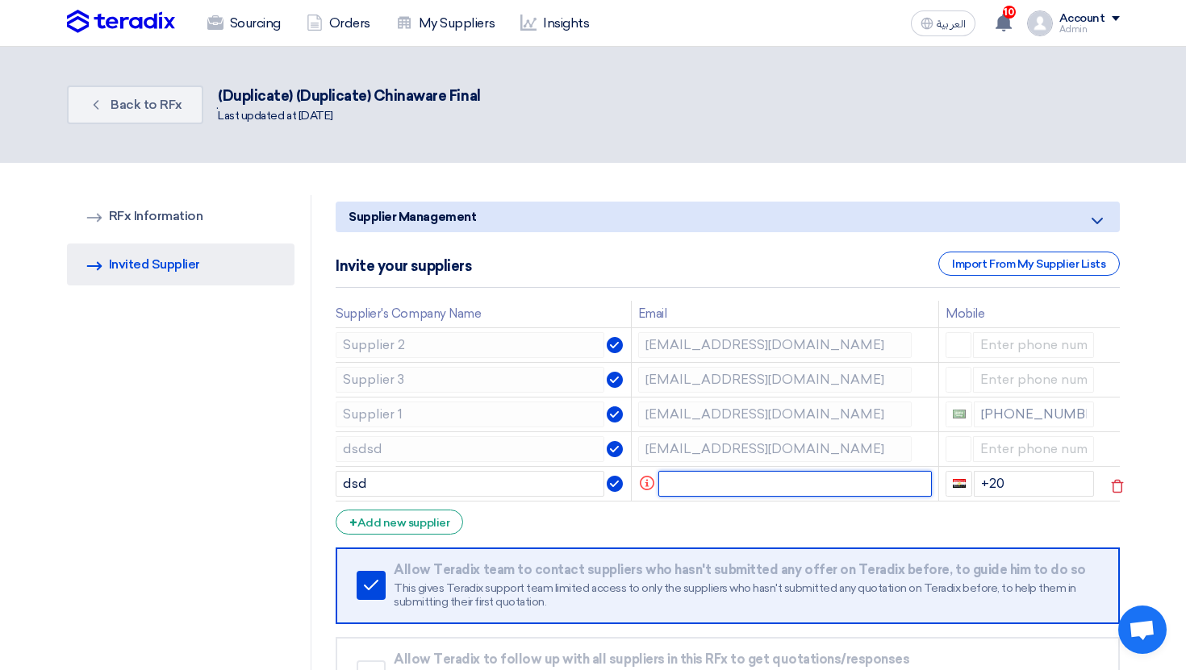
click at [715, 479] on input "text" at bounding box center [794, 484] width 273 height 26
paste input "[EMAIL_ADDRESS][DOMAIN_NAME]"
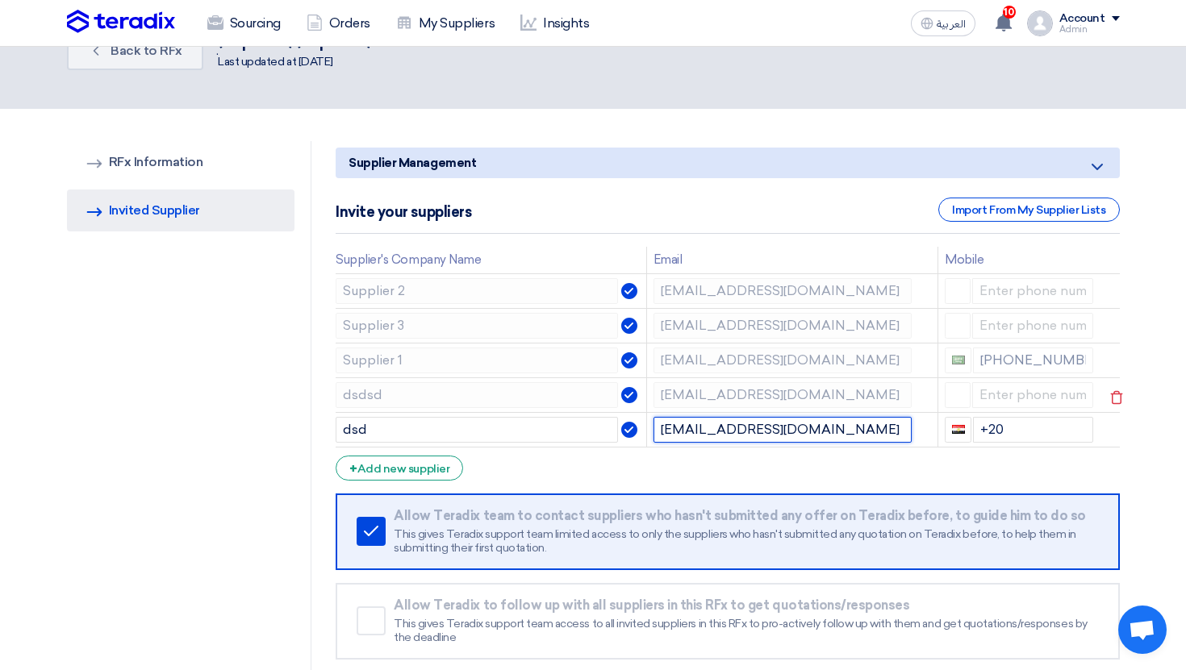
scroll to position [489, 0]
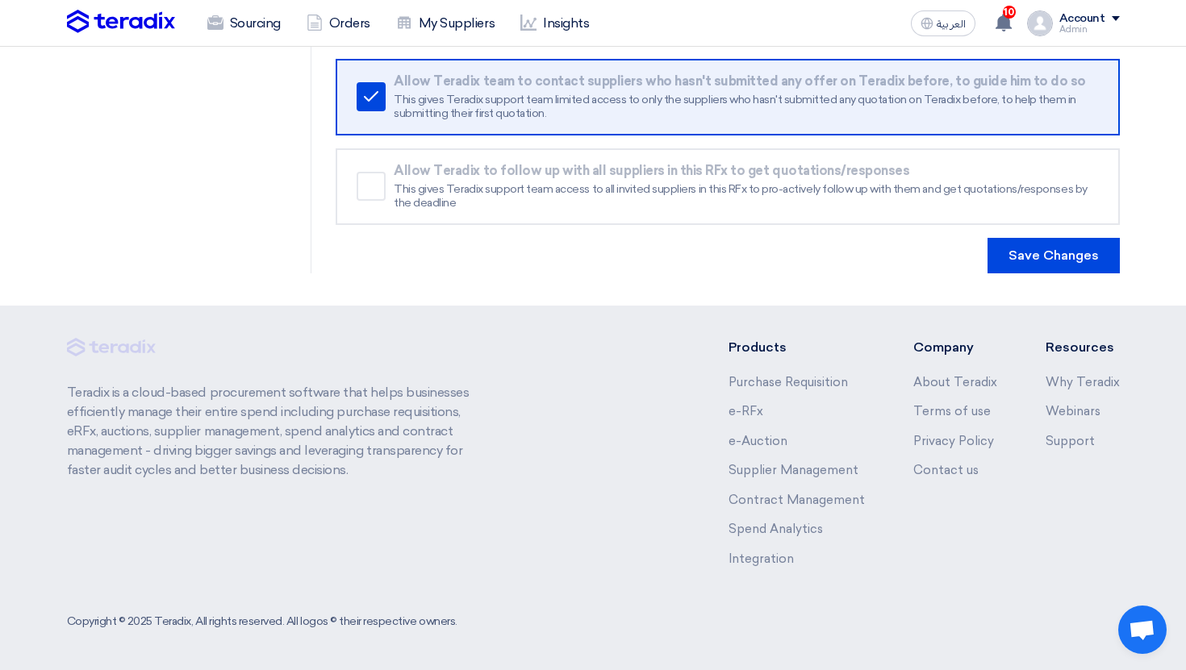
type input "[EMAIL_ADDRESS][DOMAIN_NAME]"
click at [1065, 261] on button "Save Changes" at bounding box center [1053, 255] width 132 height 35
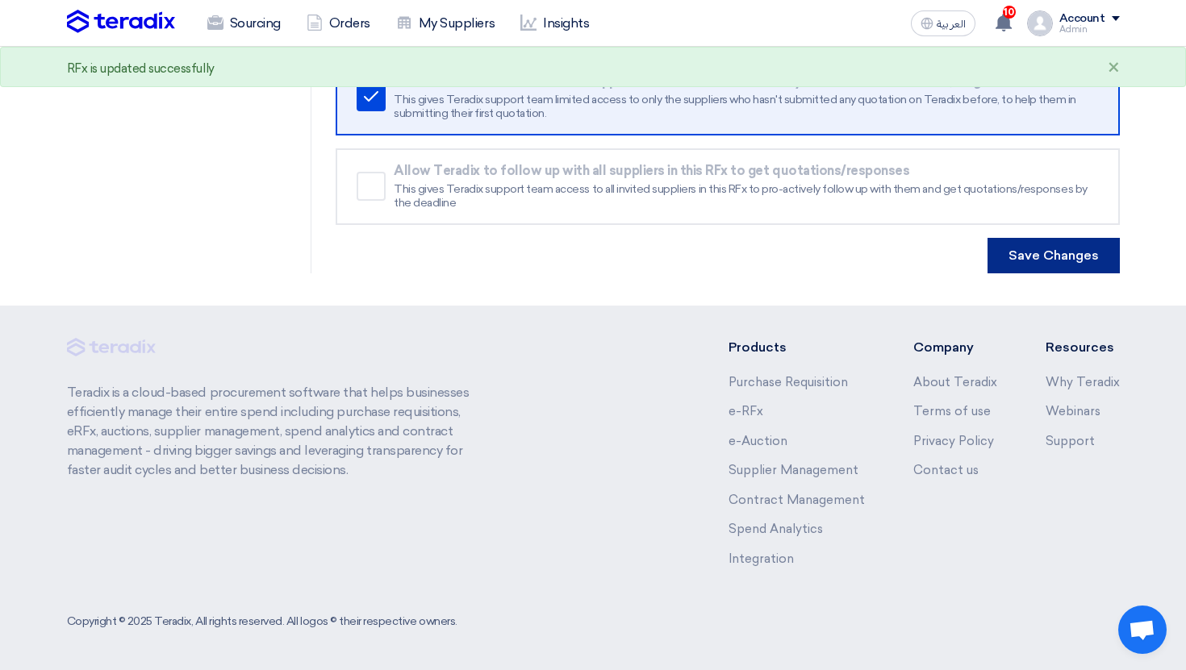
scroll to position [0, 0]
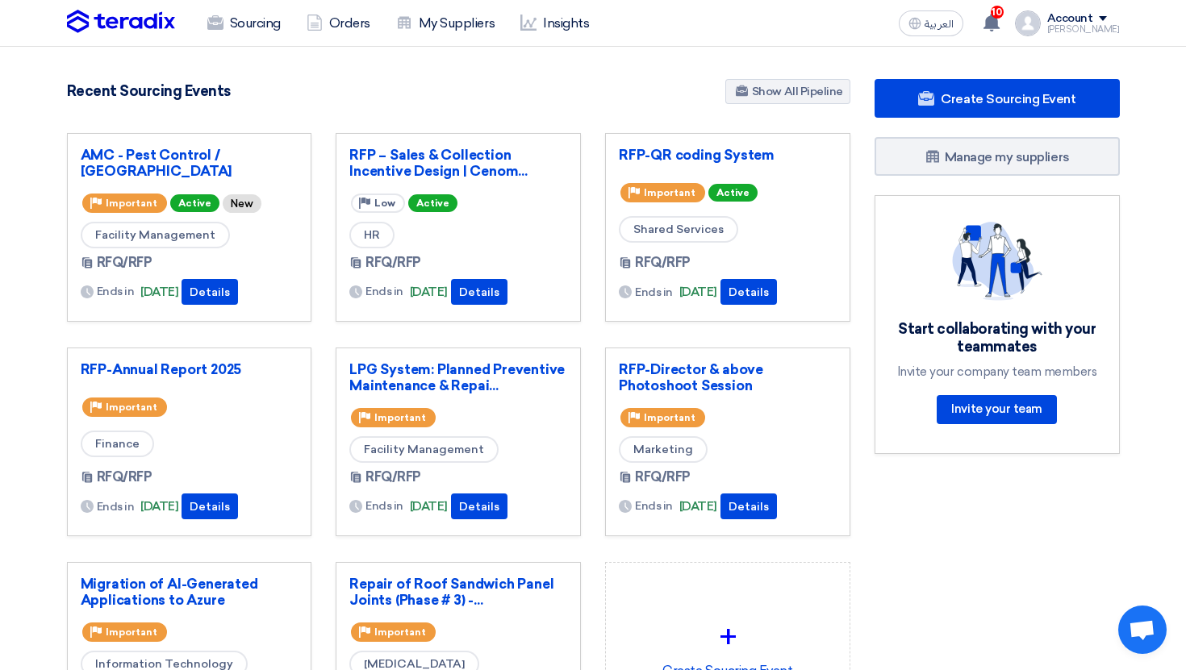
click at [1087, 37] on div "العربية ع 10 a new question for Service Delivery, Management and Procurement of…" at bounding box center [1005, 23] width 227 height 32
click at [1084, 26] on div "[PERSON_NAME]" at bounding box center [1083, 29] width 73 height 9
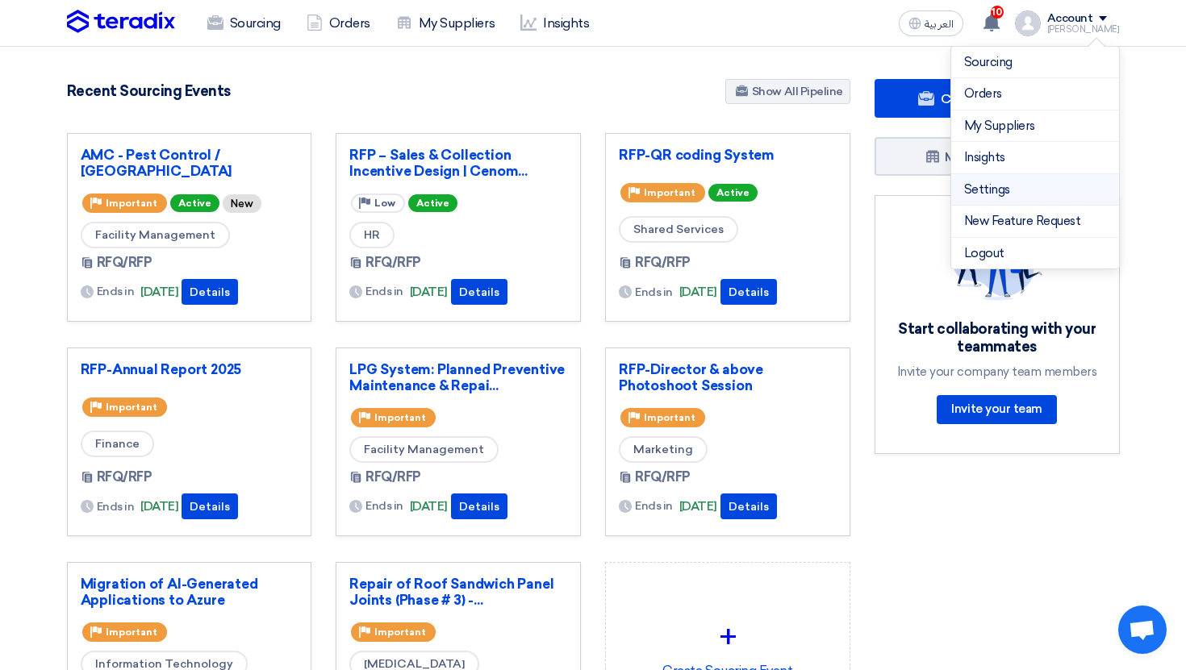
click at [991, 196] on link "Settings" at bounding box center [1035, 190] width 142 height 19
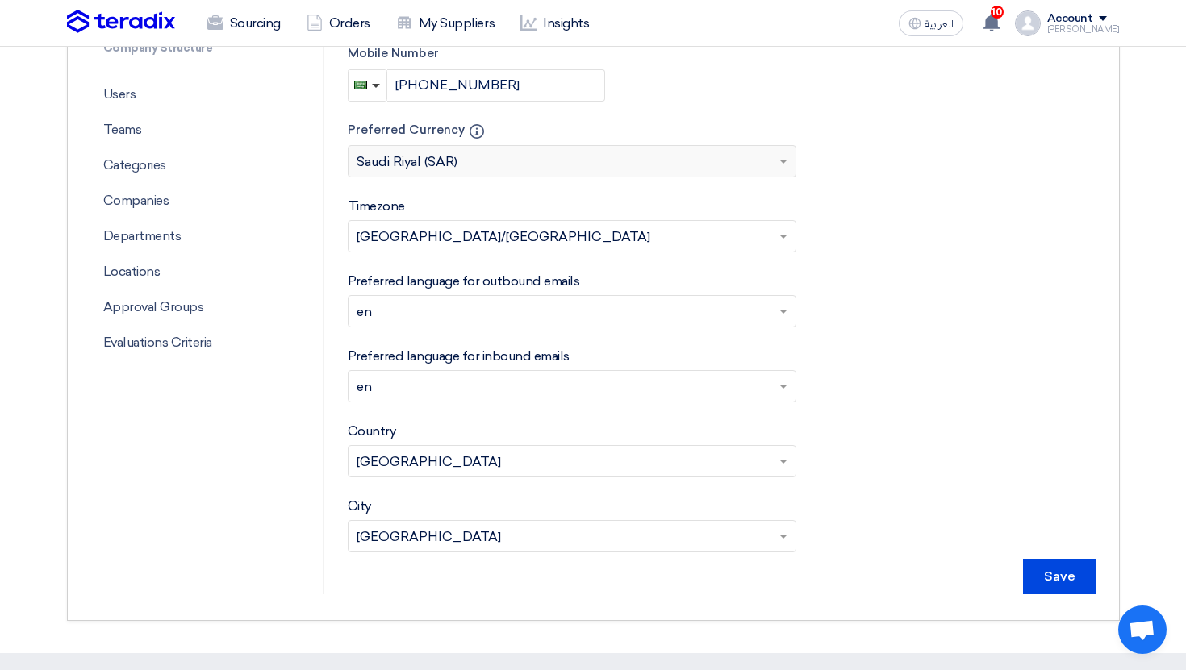
scroll to position [440, 0]
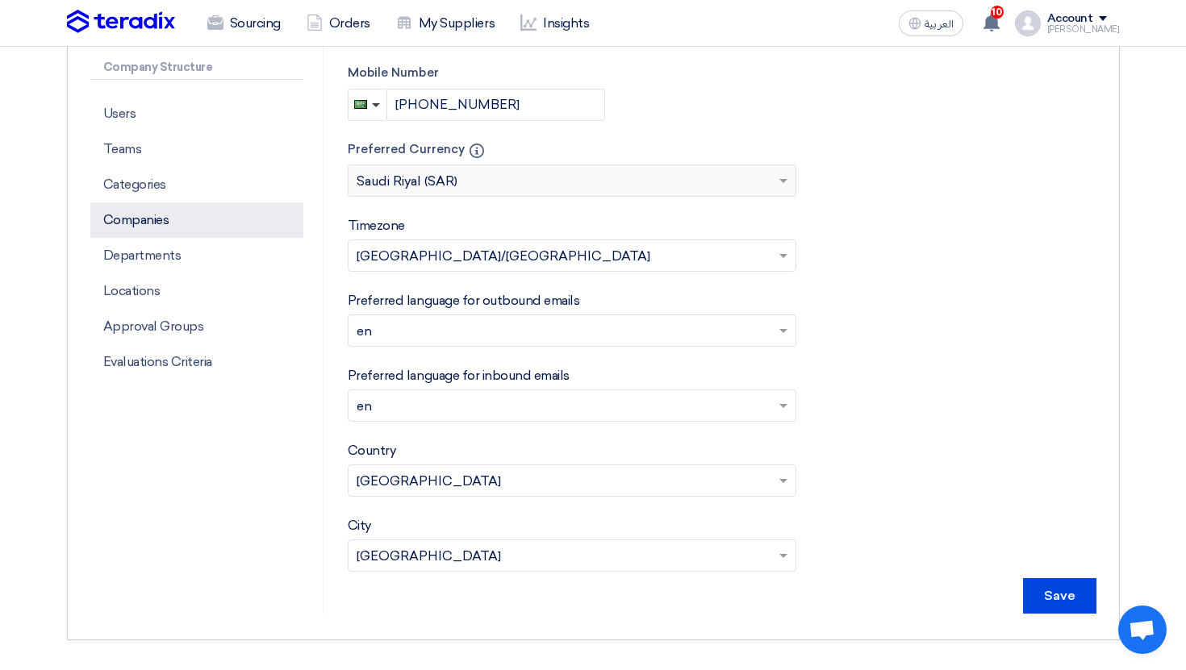
click at [198, 219] on p "Companies" at bounding box center [196, 219] width 213 height 35
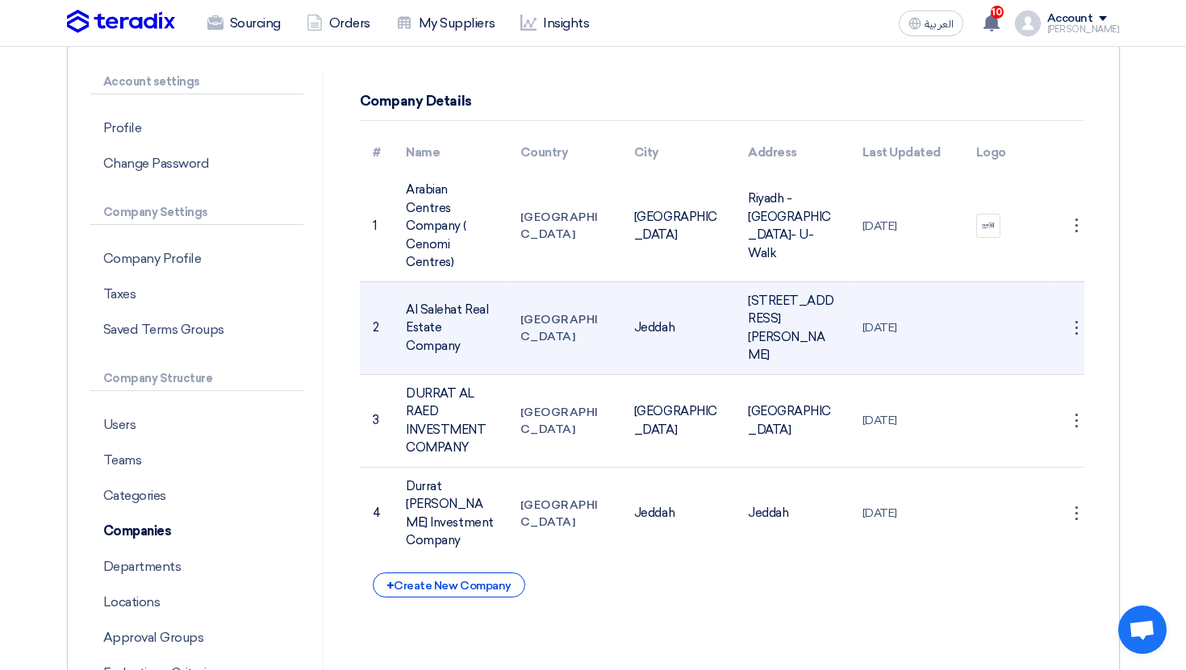
scroll to position [132, 0]
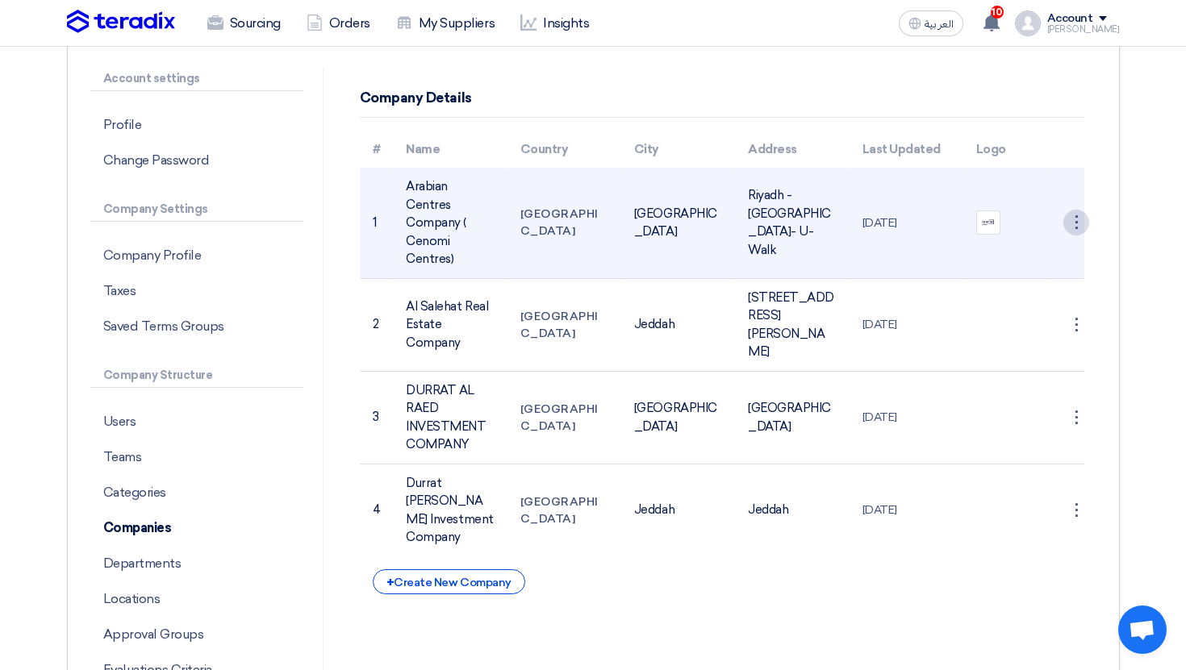
click at [1080, 215] on div "⋮" at bounding box center [1076, 223] width 26 height 26
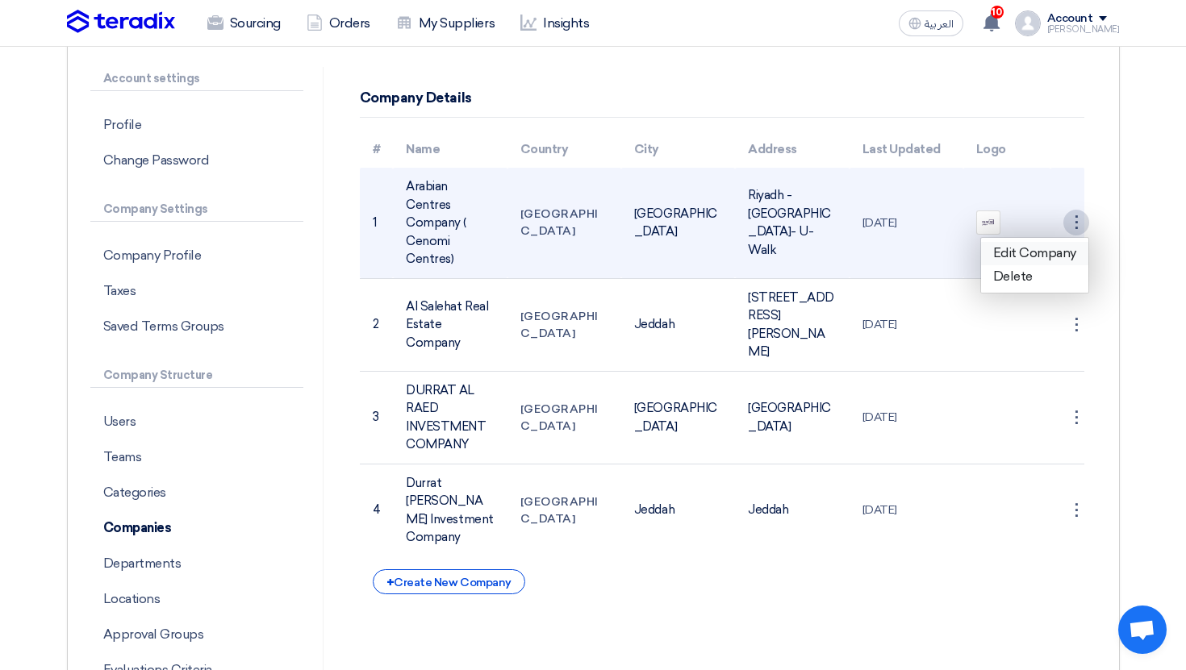
click at [1060, 245] on link "Edit Company" at bounding box center [1034, 253] width 107 height 23
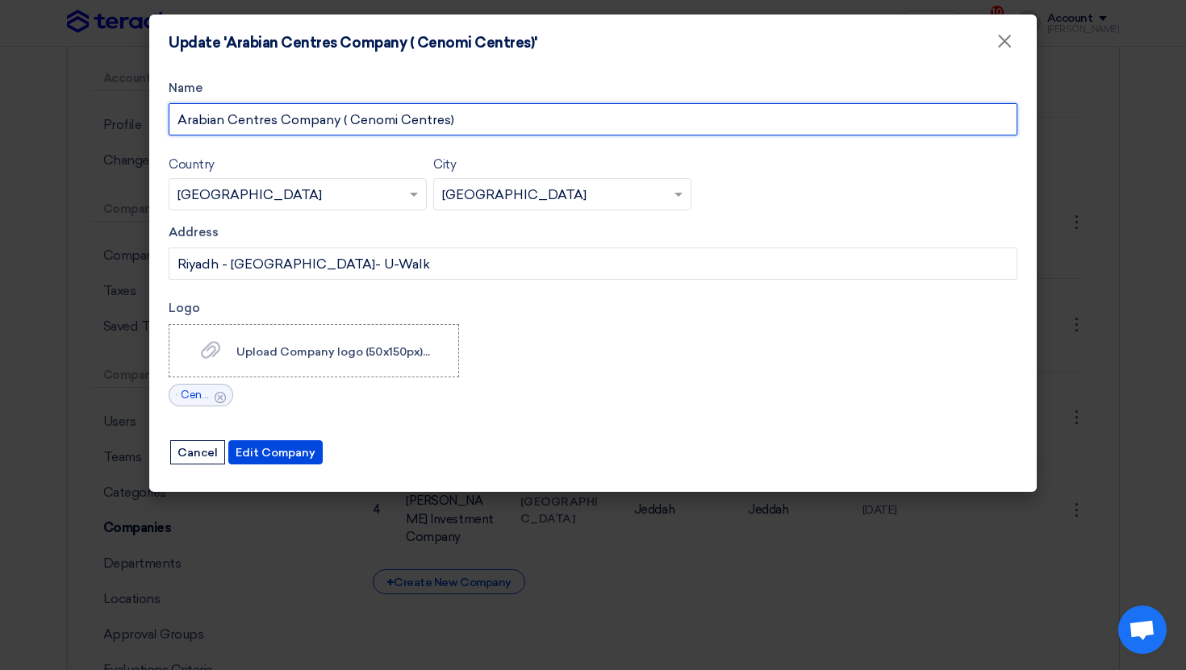
click at [353, 120] on input "Arabian Centres Company ( Cenomi Centres)" at bounding box center [593, 119] width 849 height 32
click at [264, 122] on input "Arabian Centres Company (Cenomi Centres)" at bounding box center [593, 119] width 849 height 32
click at [261, 123] on input "Arabian Centres Company (Cenomi Centres)" at bounding box center [593, 119] width 849 height 32
click at [439, 124] on input "Arabian Centers Company (Cenomi Centres)" at bounding box center [593, 119] width 849 height 32
type input "Arabian Centers Company (Cenomi Centers)"
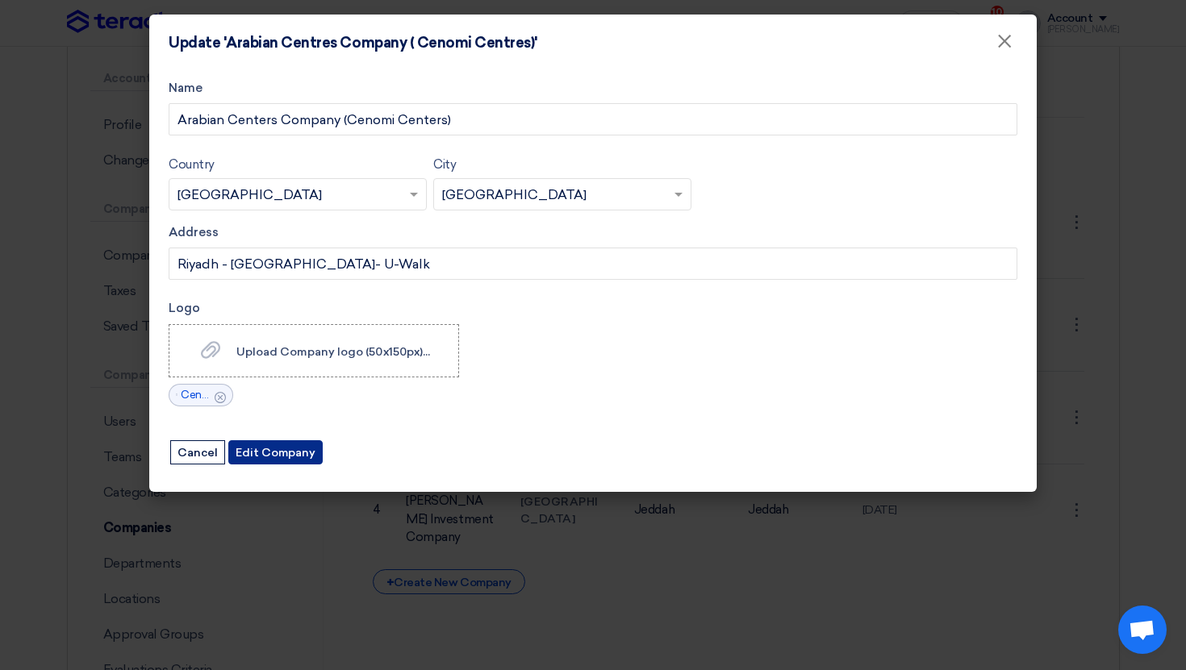
click at [287, 462] on button "Edit Company" at bounding box center [275, 452] width 94 height 24
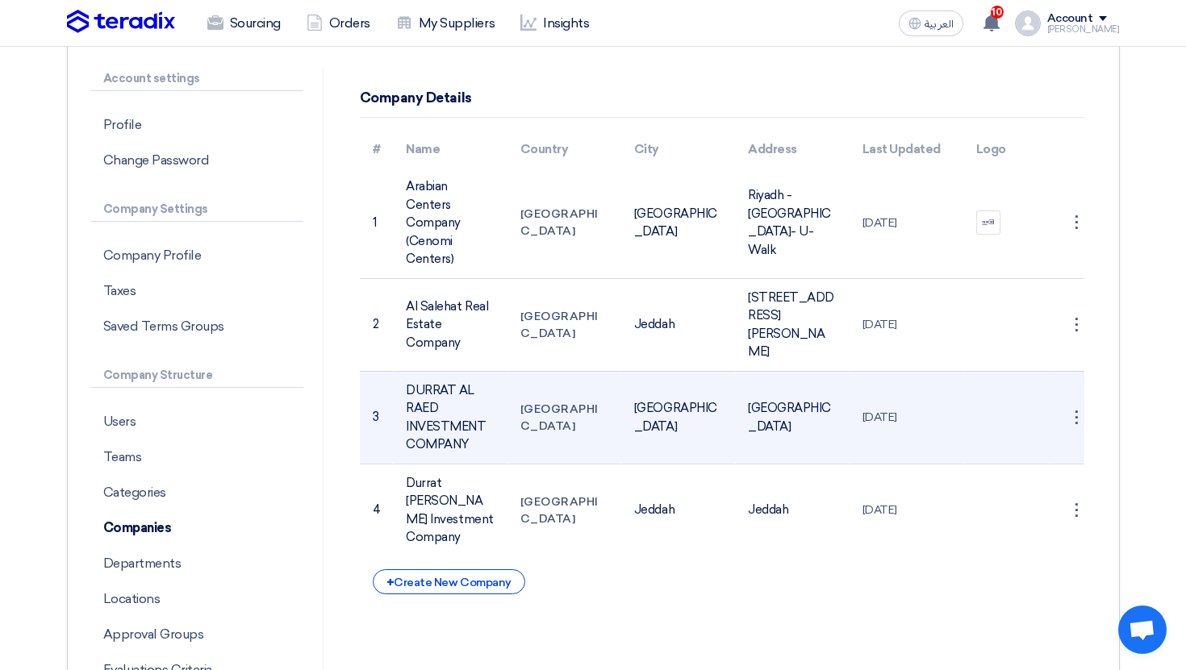
drag, startPoint x: 406, startPoint y: 390, endPoint x: 474, endPoint y: 448, distance: 89.3
click at [474, 448] on td "DURRAT AL RAED INVESTMENT COMPANY" at bounding box center [450, 417] width 114 height 93
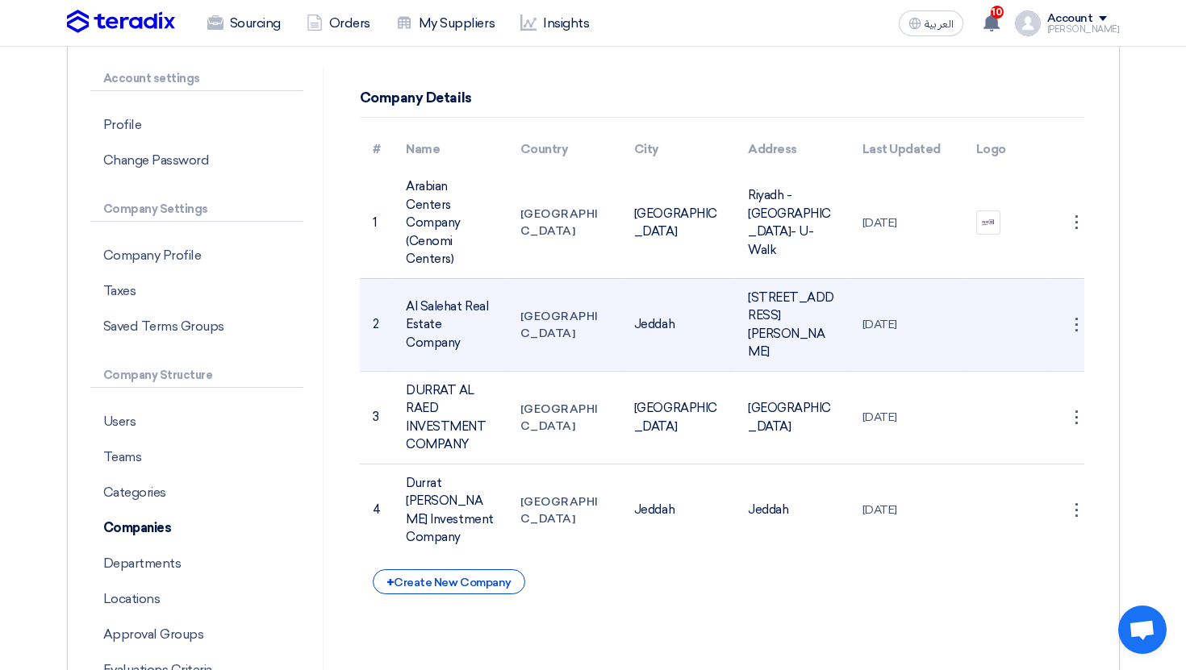
click at [439, 322] on td "Al Salehat Real Estate Company" at bounding box center [450, 324] width 114 height 93
drag, startPoint x: 410, startPoint y: 295, endPoint x: 462, endPoint y: 340, distance: 68.7
click at [462, 340] on td "Al Salehat Real Estate Company" at bounding box center [450, 324] width 114 height 93
click at [558, 331] on td "[GEOGRAPHIC_DATA]" at bounding box center [564, 324] width 114 height 93
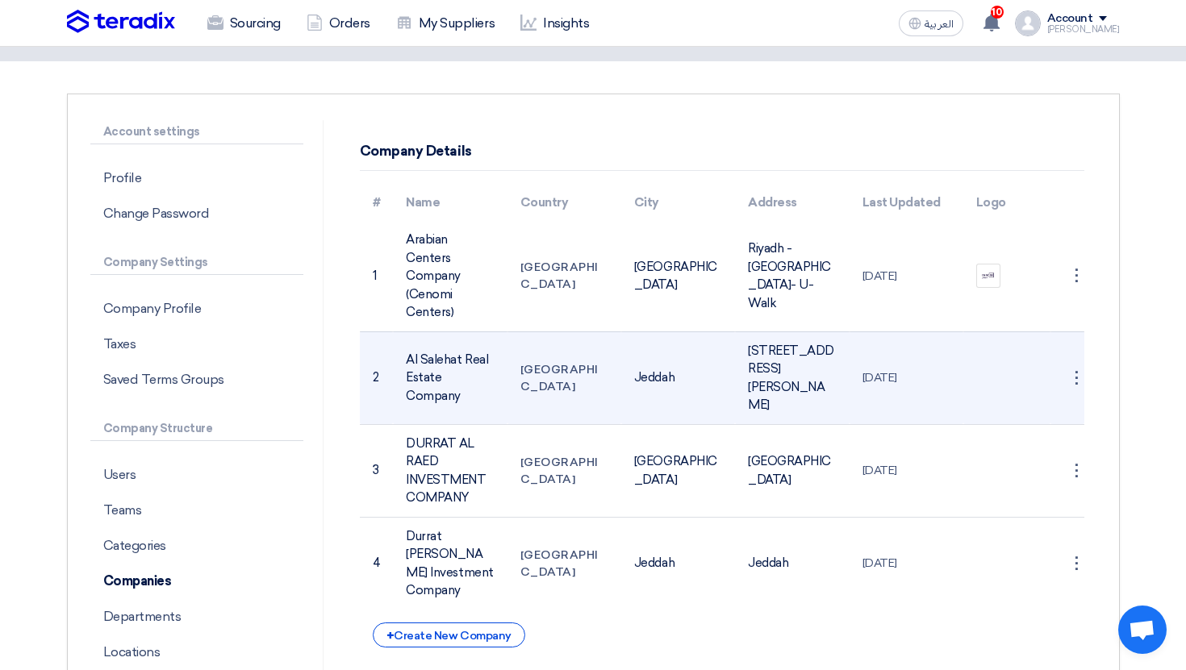
scroll to position [0, 0]
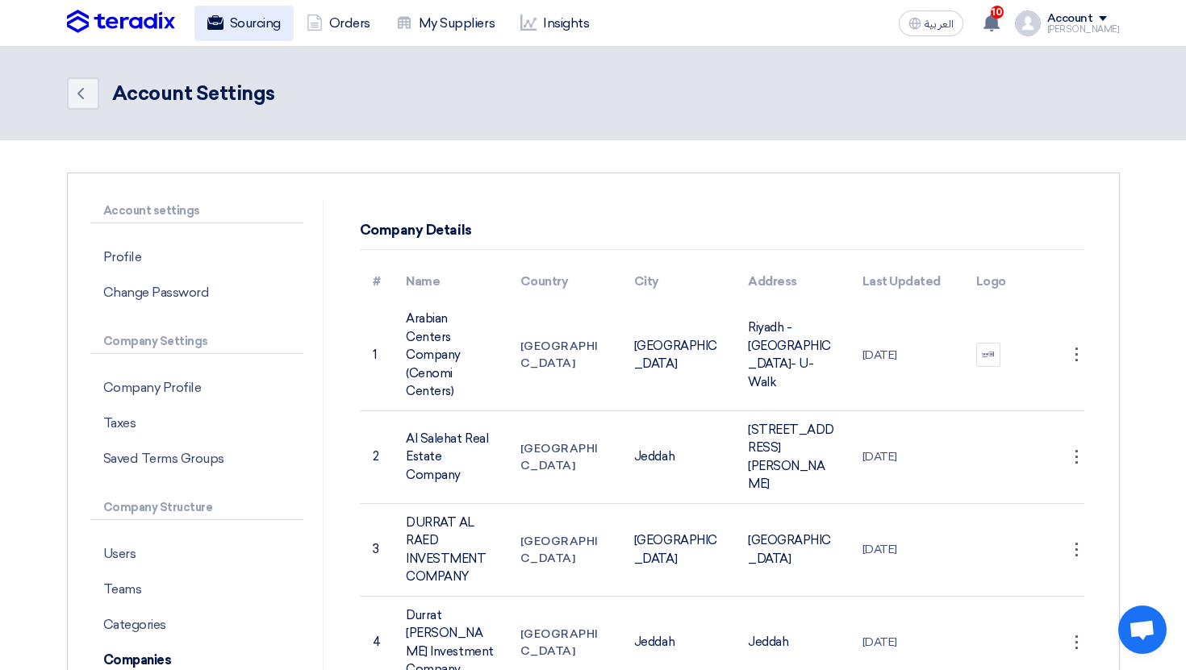
click at [253, 27] on link "Sourcing" at bounding box center [243, 23] width 99 height 35
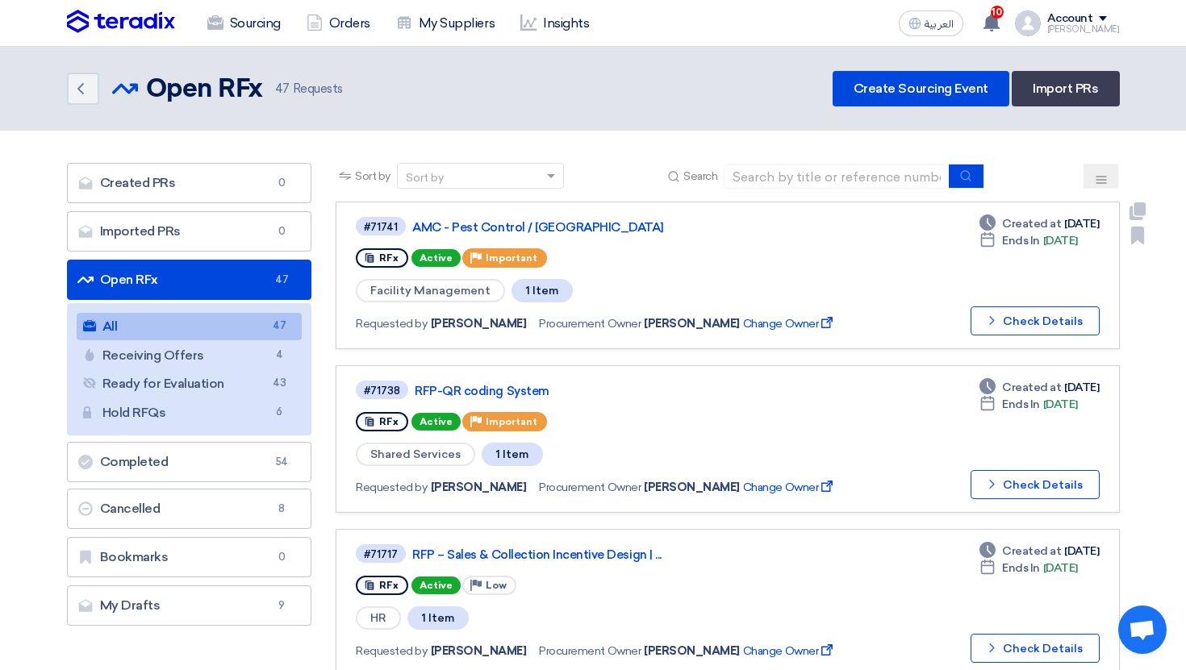
click at [516, 219] on div "#71741 AMC - Pest Control / [GEOGRAPHIC_DATA]" at bounding box center [604, 226] width 496 height 22
click at [538, 231] on link "AMC - Pest Control / [GEOGRAPHIC_DATA]" at bounding box center [613, 227] width 403 height 15
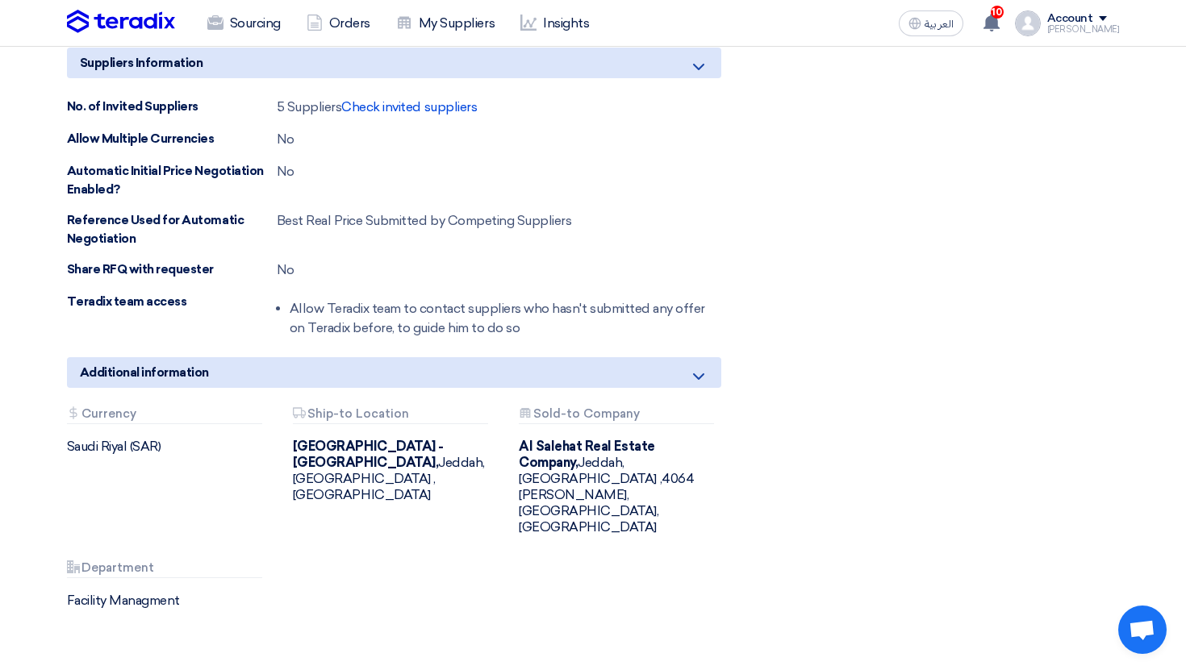
scroll to position [1092, 0]
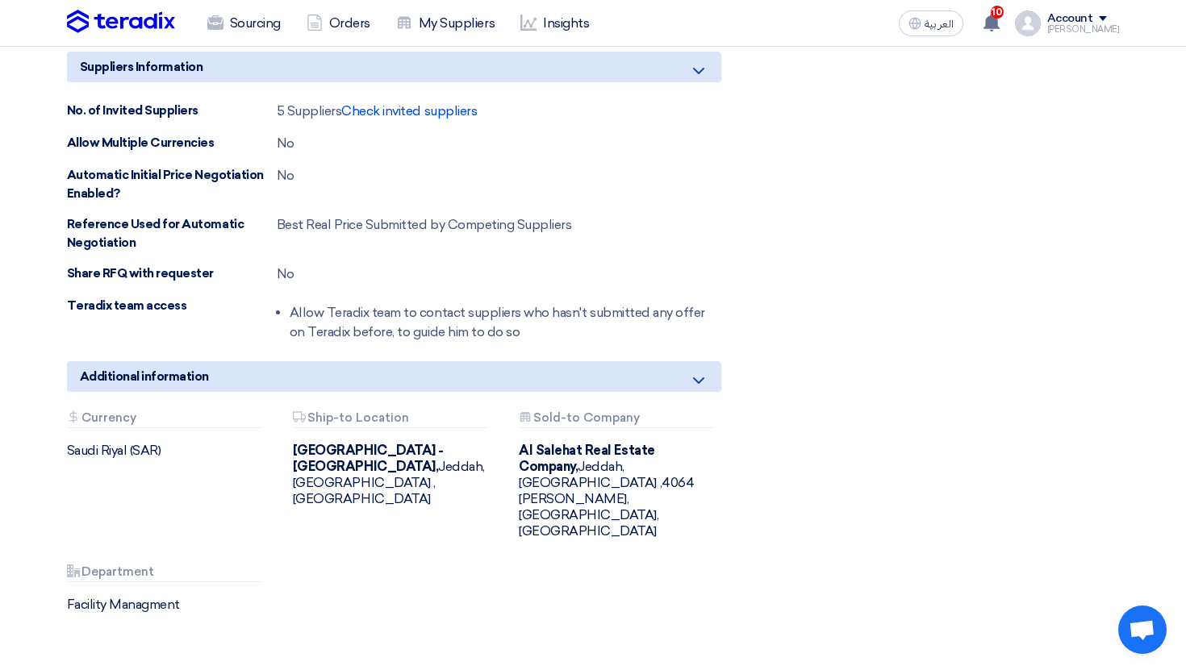
drag, startPoint x: 536, startPoint y: 419, endPoint x: 616, endPoint y: 470, distance: 95.3
click at [616, 470] on div "Attachments Currency [GEOGRAPHIC_DATA] (SAR) Attachments Ship-to Location [GEOG…" at bounding box center [394, 524] width 678 height 227
drag, startPoint x: 315, startPoint y: 414, endPoint x: 454, endPoint y: 448, distance: 142.8
click at [454, 447] on div "Attachments Ship-to Location [GEOGRAPHIC_DATA] - [GEOGRAPHIC_DATA], [GEOGRAPHIC…" at bounding box center [394, 475] width 226 height 128
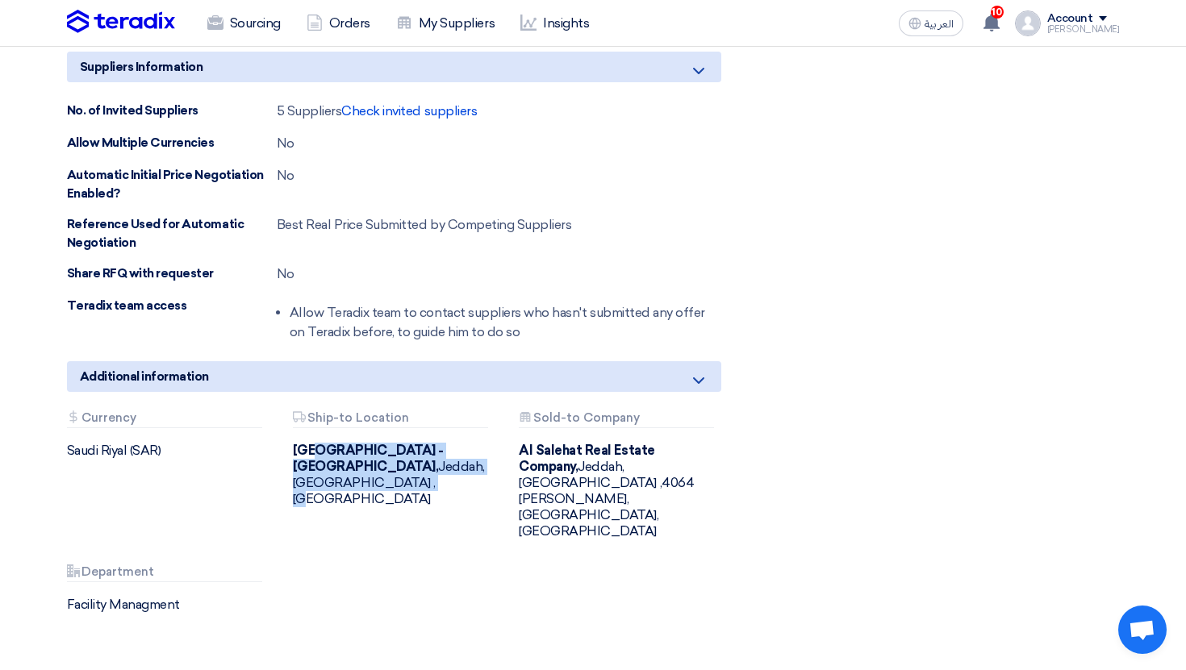
click at [454, 448] on div "Attachments Ship-to Location [GEOGRAPHIC_DATA] - [GEOGRAPHIC_DATA], [GEOGRAPHIC…" at bounding box center [394, 475] width 226 height 128
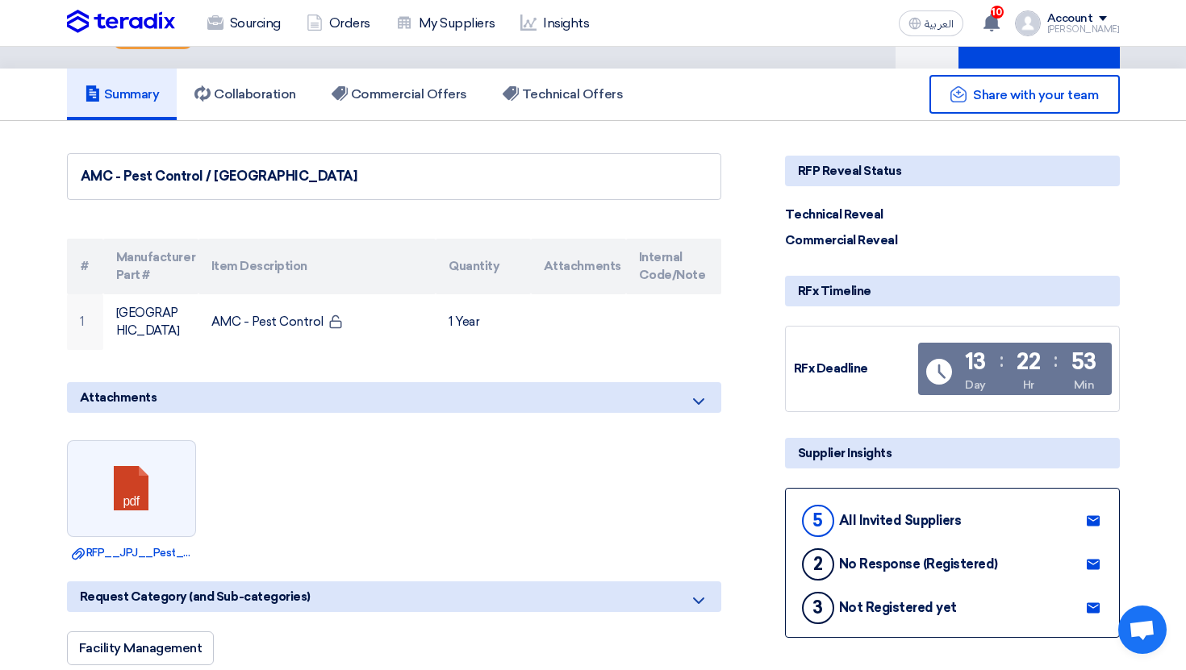
scroll to position [83, 0]
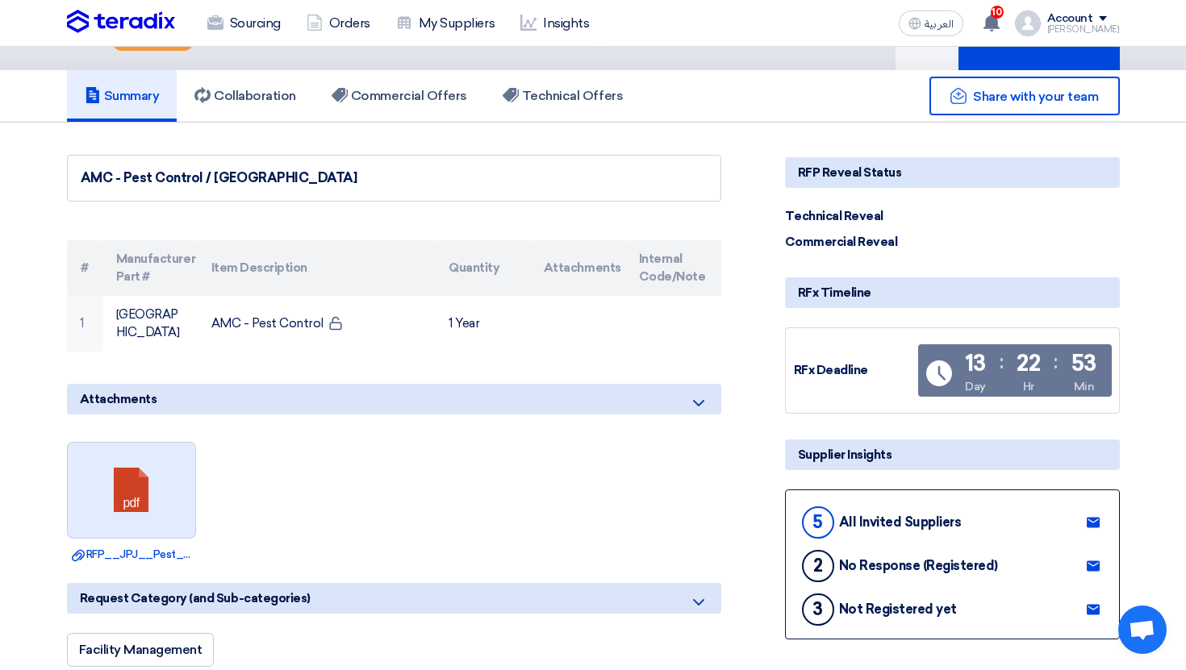
click at [176, 446] on link at bounding box center [132, 491] width 129 height 97
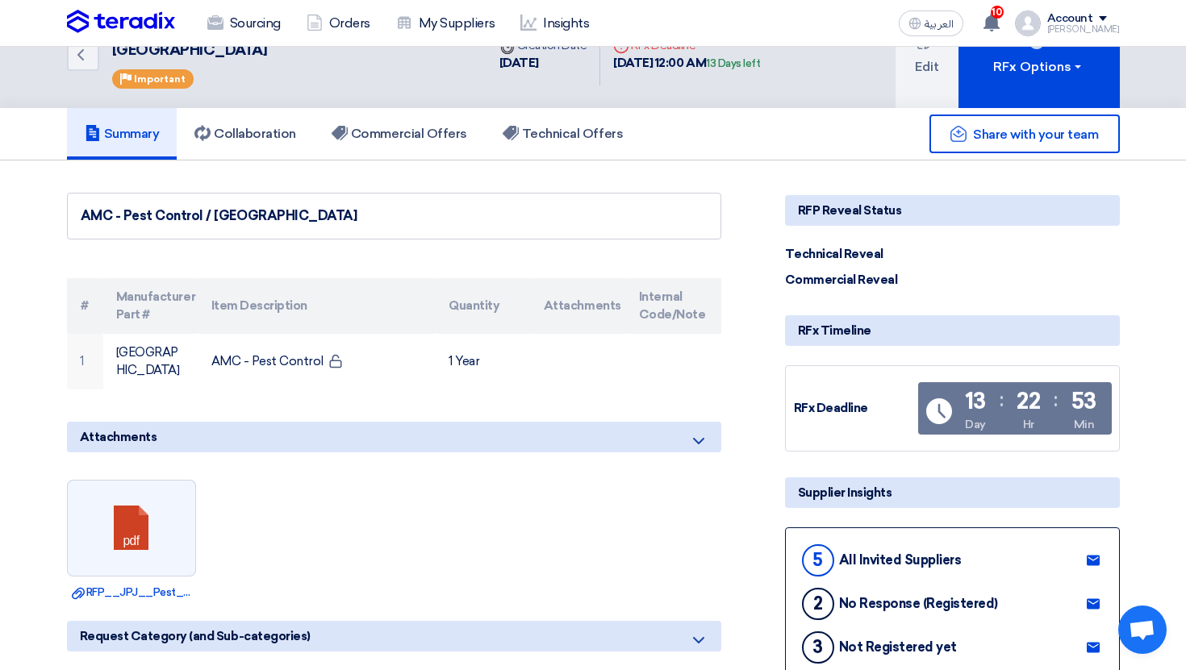
scroll to position [0, 0]
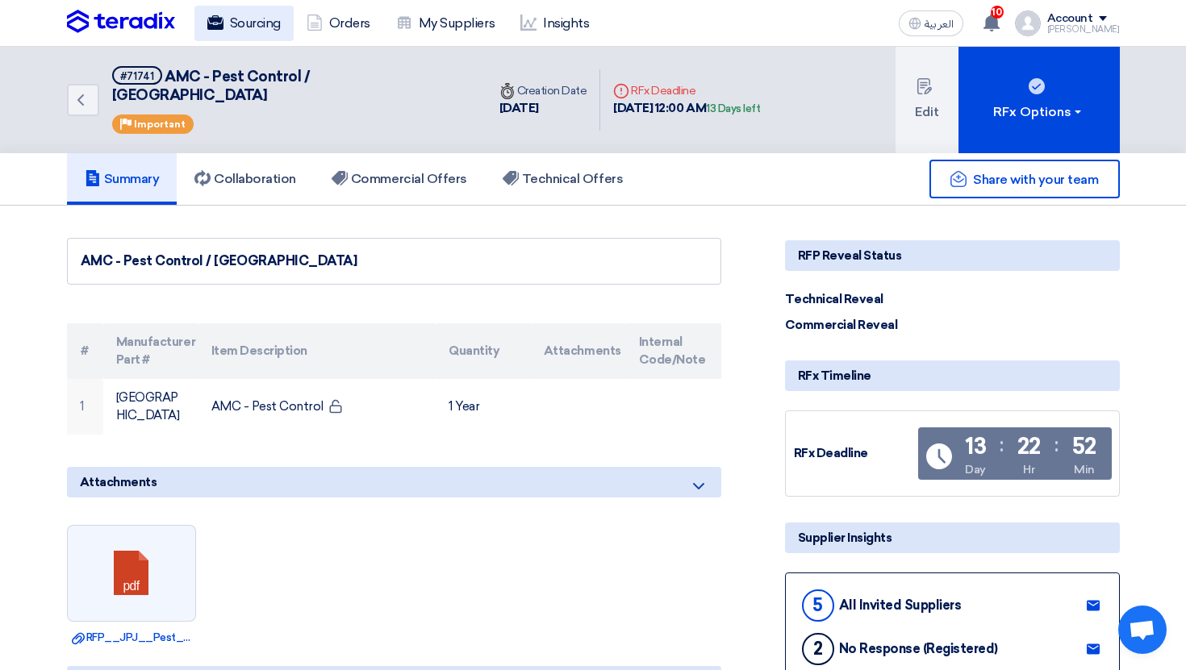
click at [236, 31] on link "Sourcing" at bounding box center [243, 23] width 99 height 35
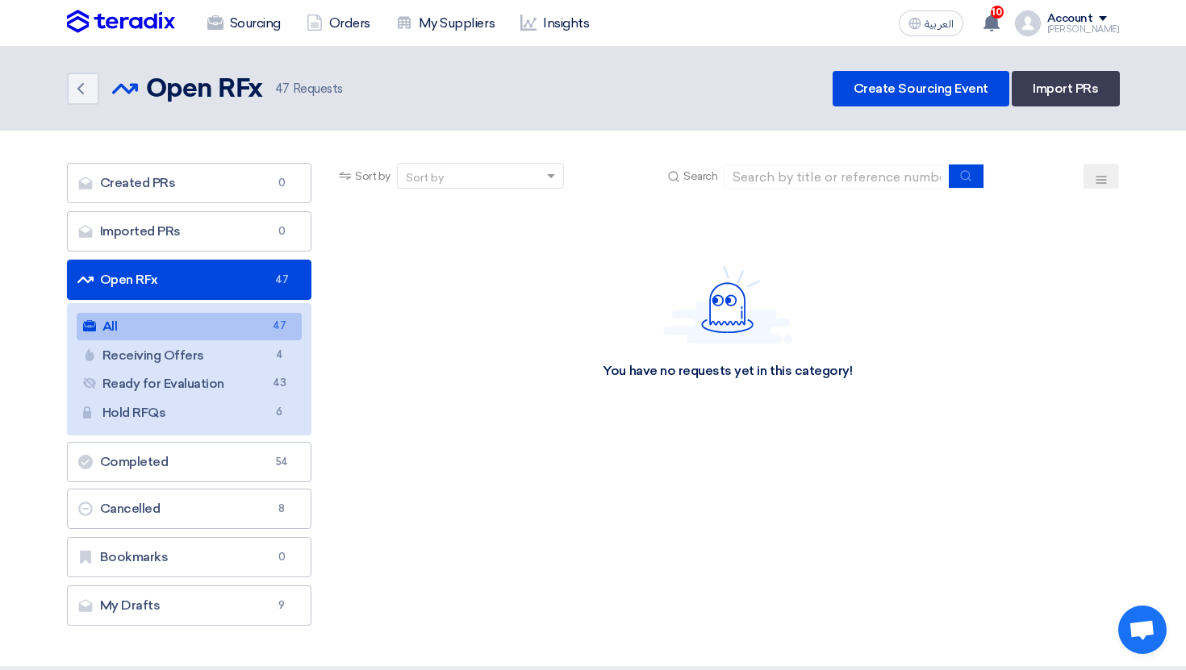
click at [1086, 25] on div "[PERSON_NAME]" at bounding box center [1083, 29] width 73 height 9
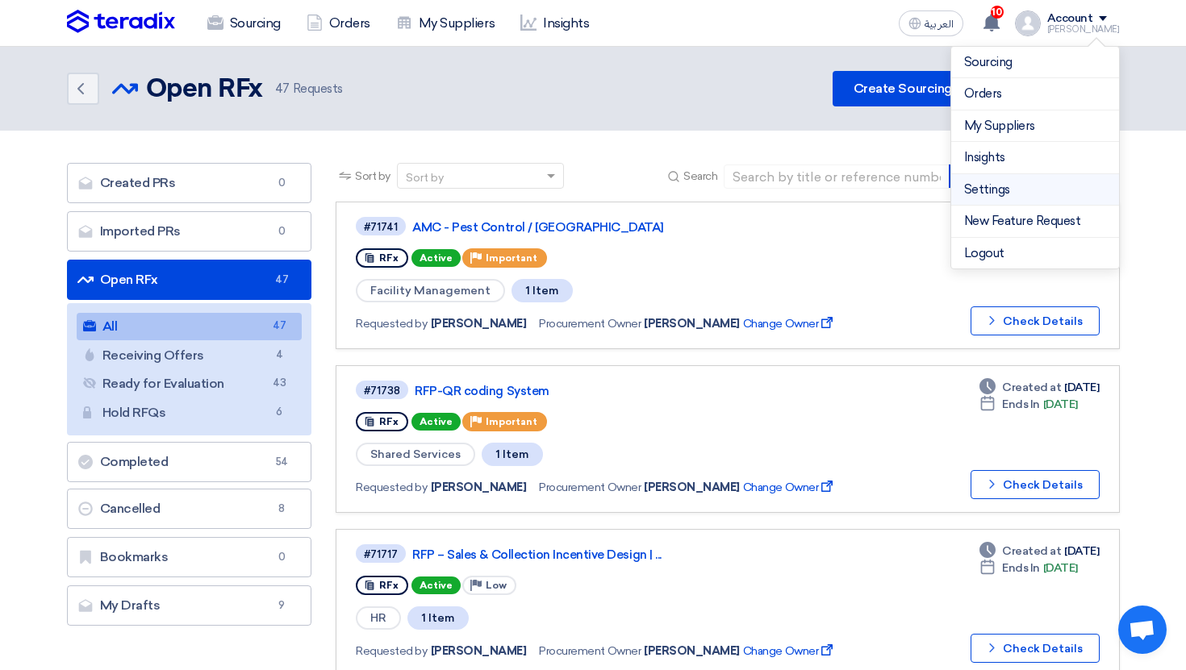
click at [1020, 184] on link "Settings" at bounding box center [1035, 190] width 142 height 19
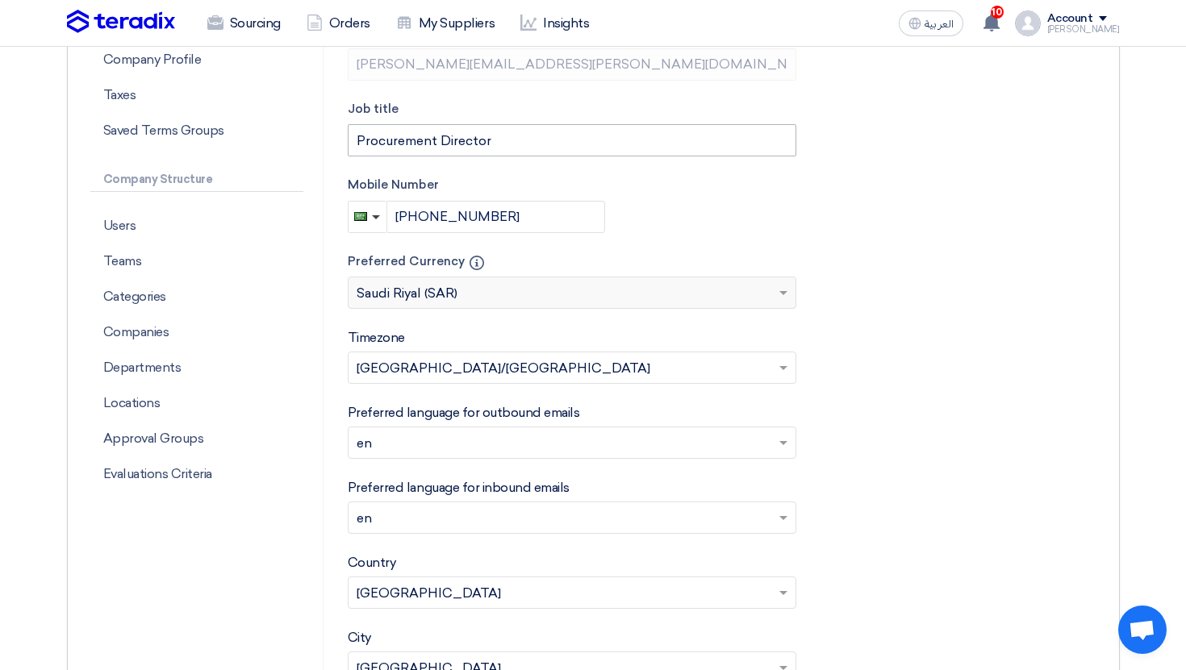
scroll to position [456, 0]
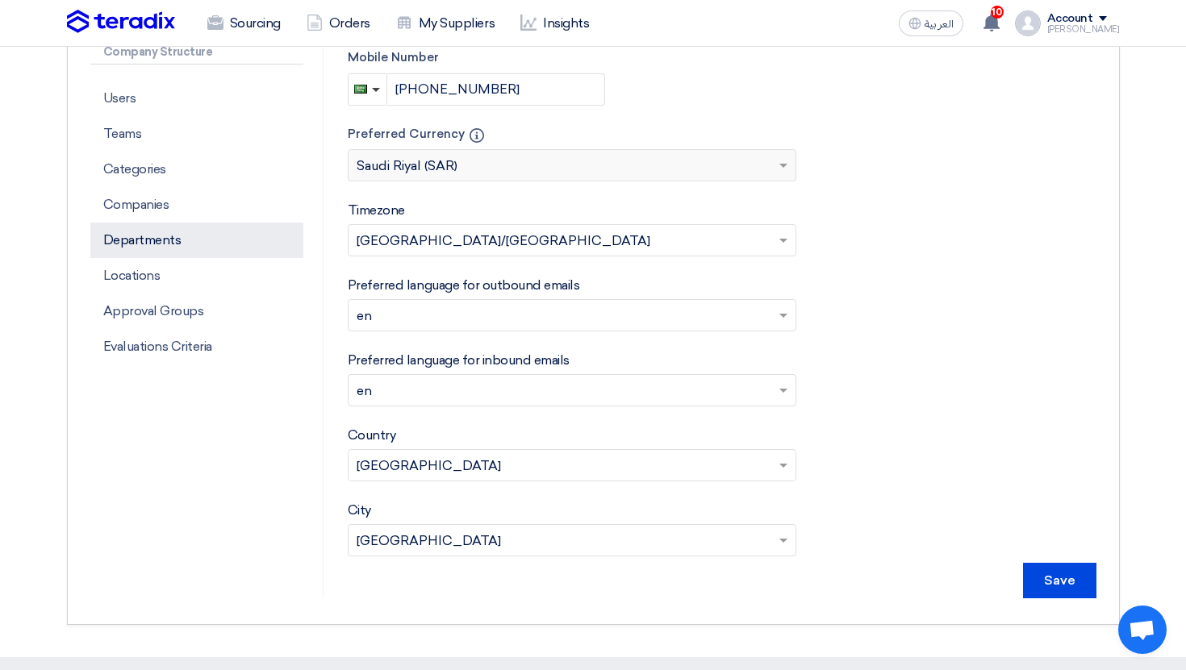
click at [161, 257] on p "Departments" at bounding box center [196, 240] width 213 height 35
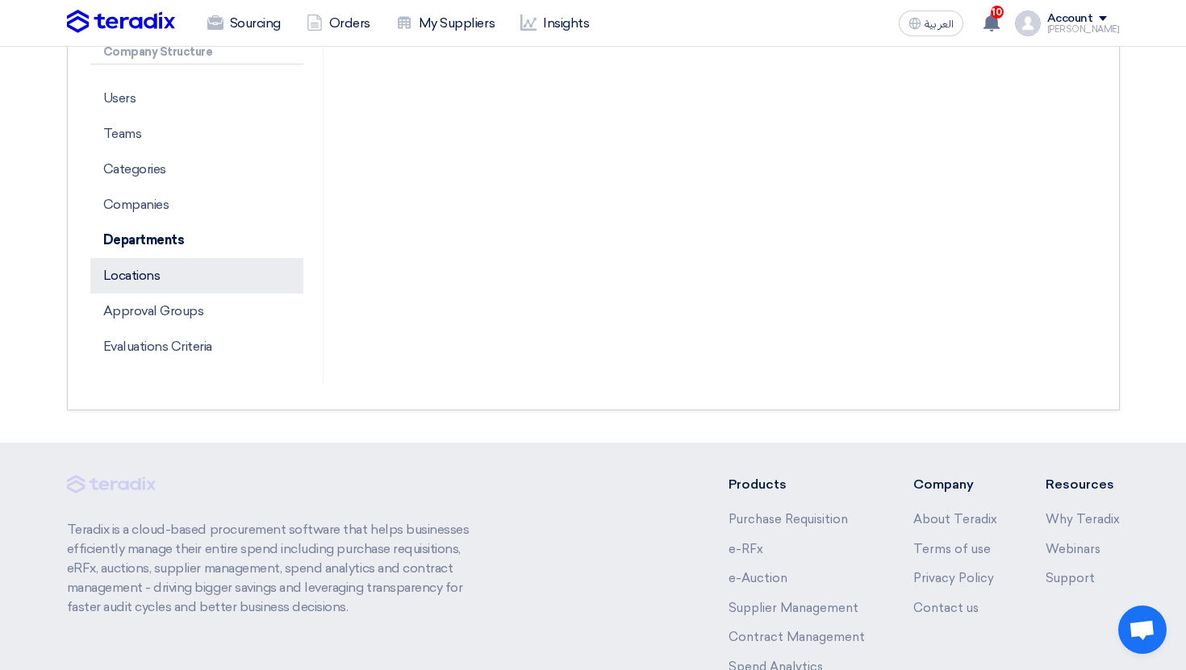
click at [161, 270] on p "Locations" at bounding box center [196, 275] width 213 height 35
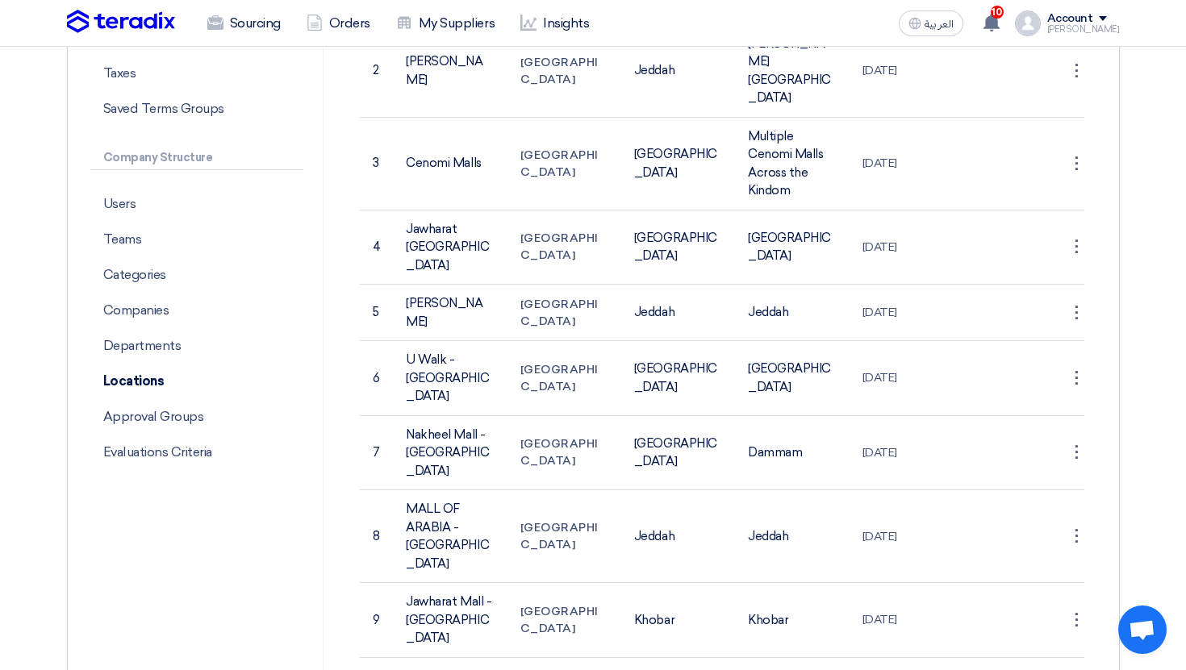
scroll to position [434, 0]
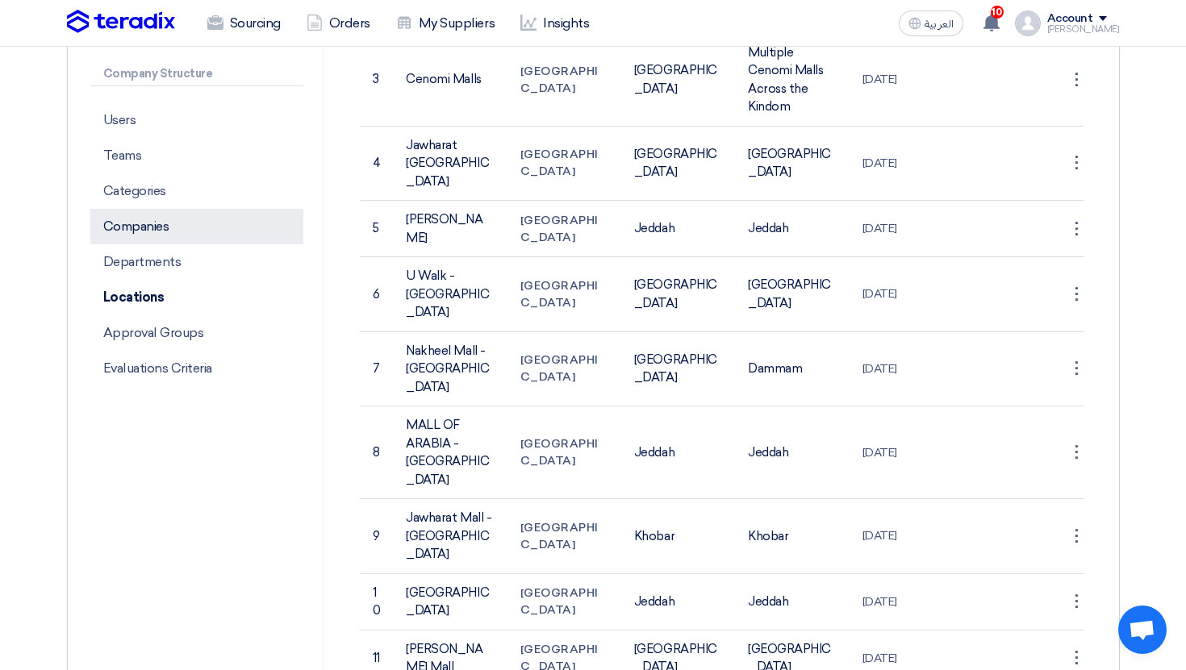
click at [170, 227] on p "Companies" at bounding box center [196, 226] width 213 height 35
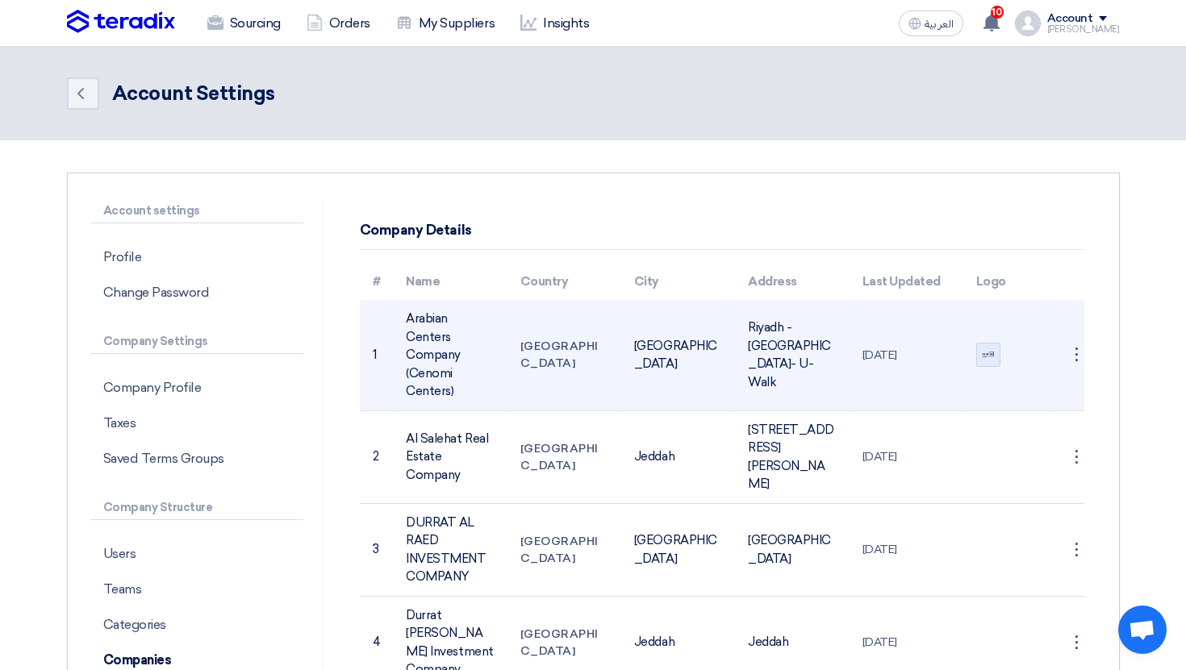
click at [991, 351] on div at bounding box center [988, 355] width 24 height 24
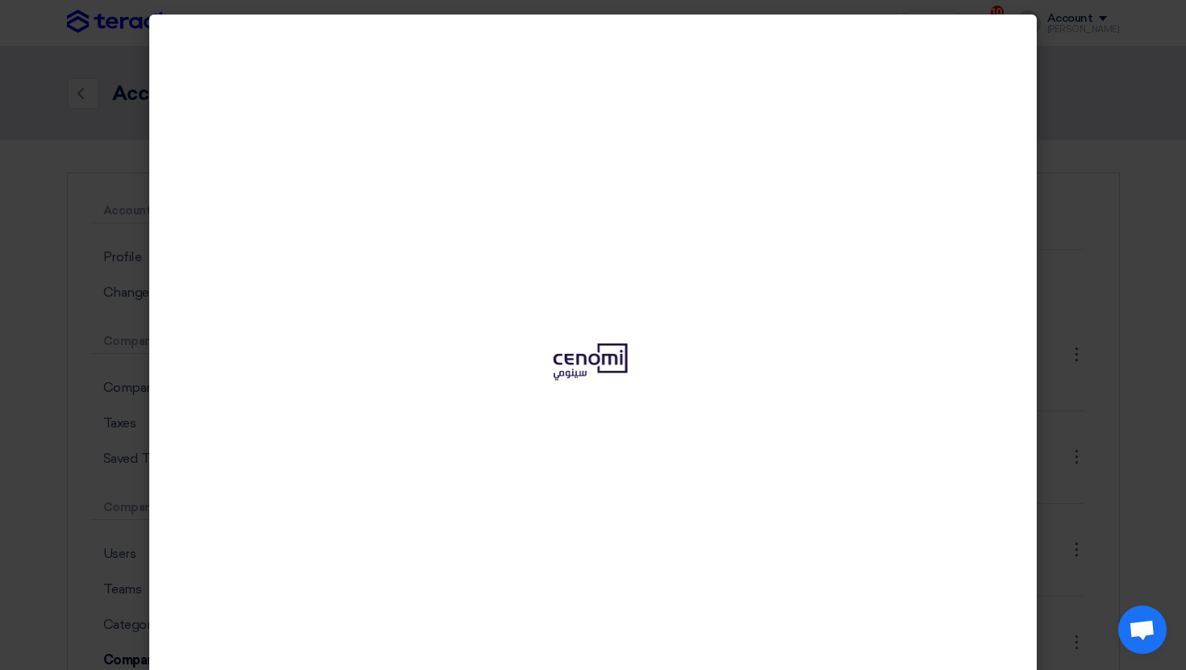
click at [1024, 48] on div at bounding box center [592, 363] width 887 height 696
click at [1071, 75] on modal-container at bounding box center [593, 335] width 1186 height 670
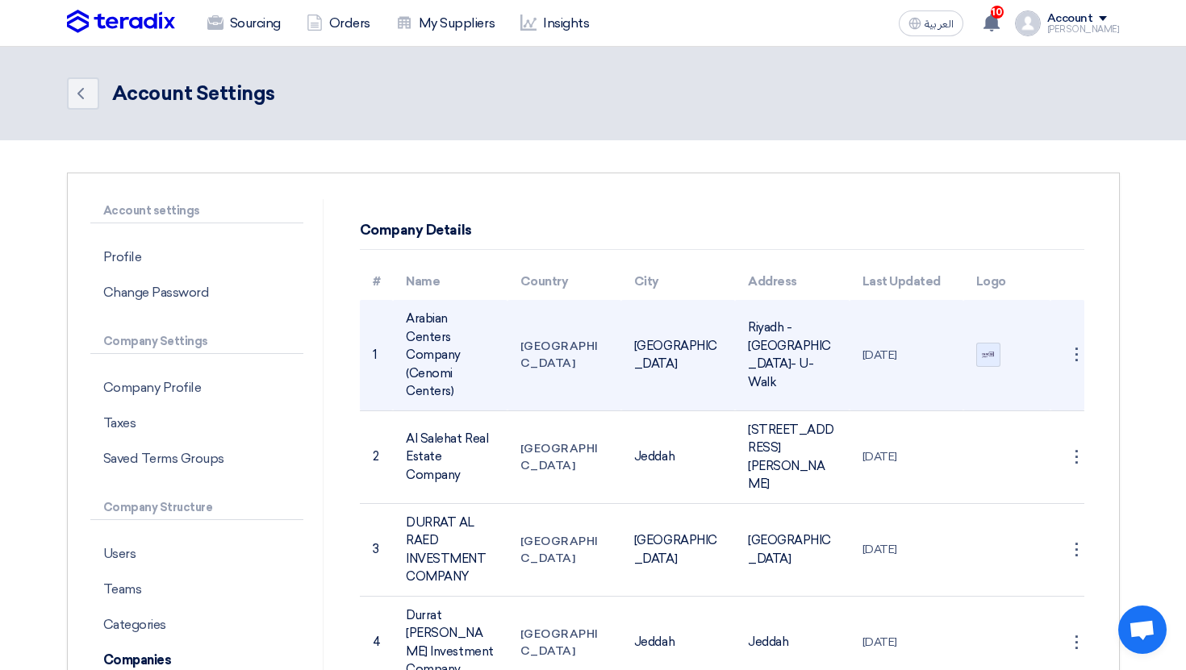
click at [980, 343] on div at bounding box center [988, 355] width 24 height 24
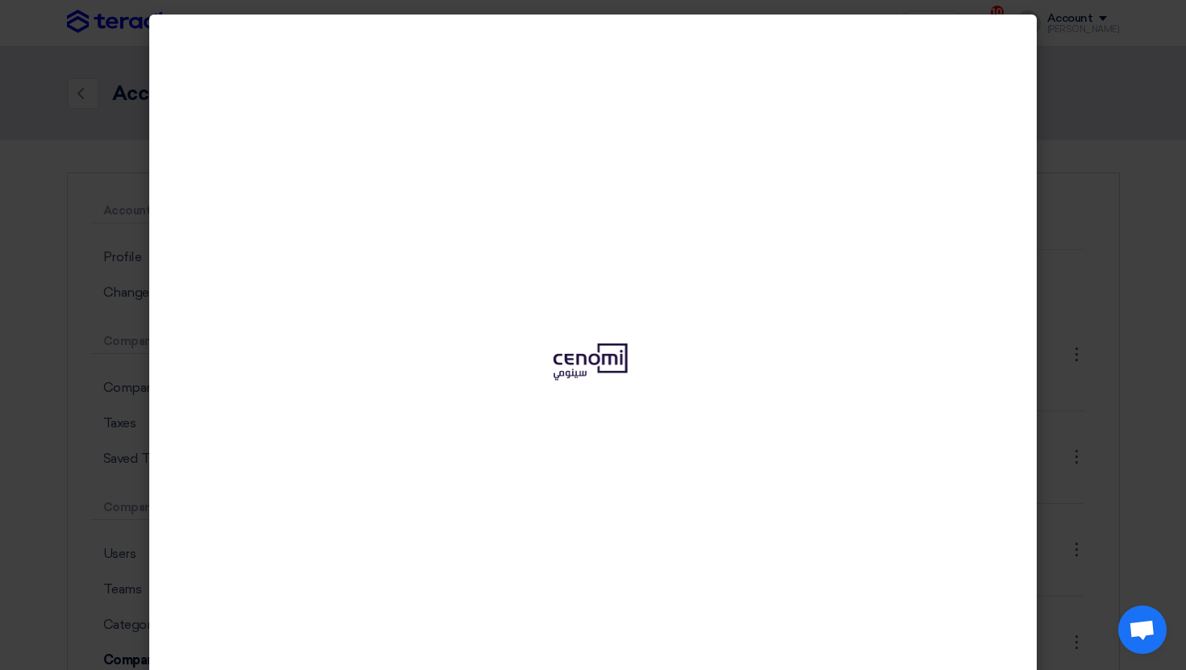
click at [560, 344] on img at bounding box center [592, 362] width 121 height 40
click at [1022, 415] on div at bounding box center [592, 363] width 887 height 696
click at [1087, 398] on modal-container at bounding box center [593, 335] width 1186 height 670
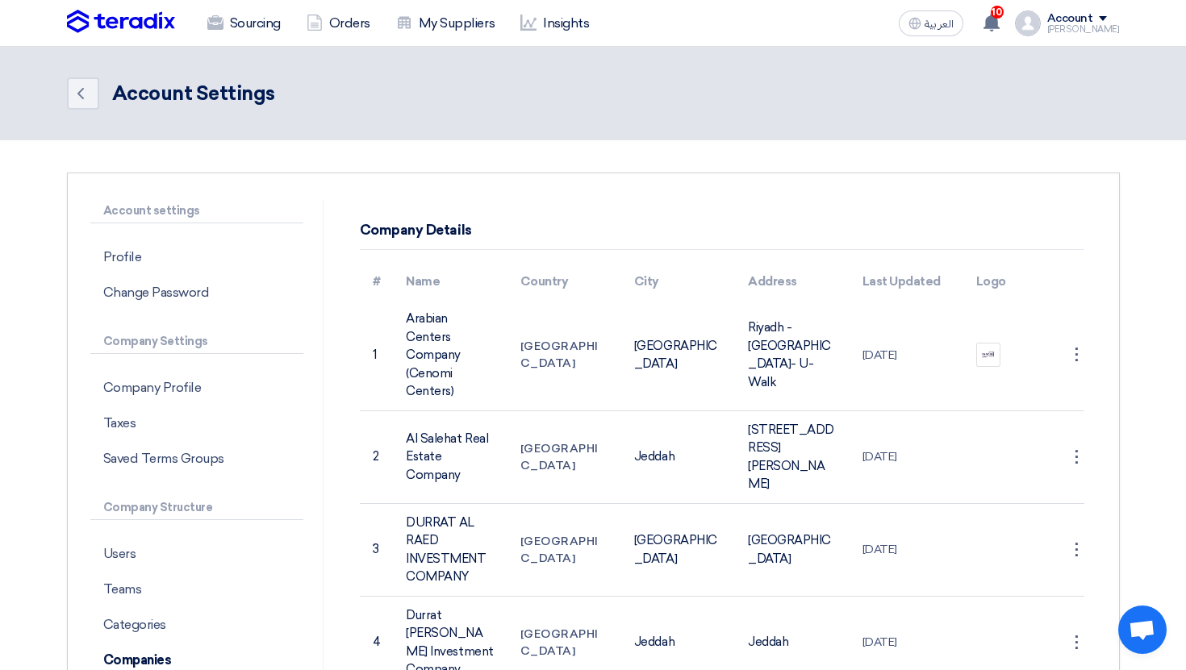
click at [1093, 20] on div "Account" at bounding box center [1070, 19] width 46 height 14
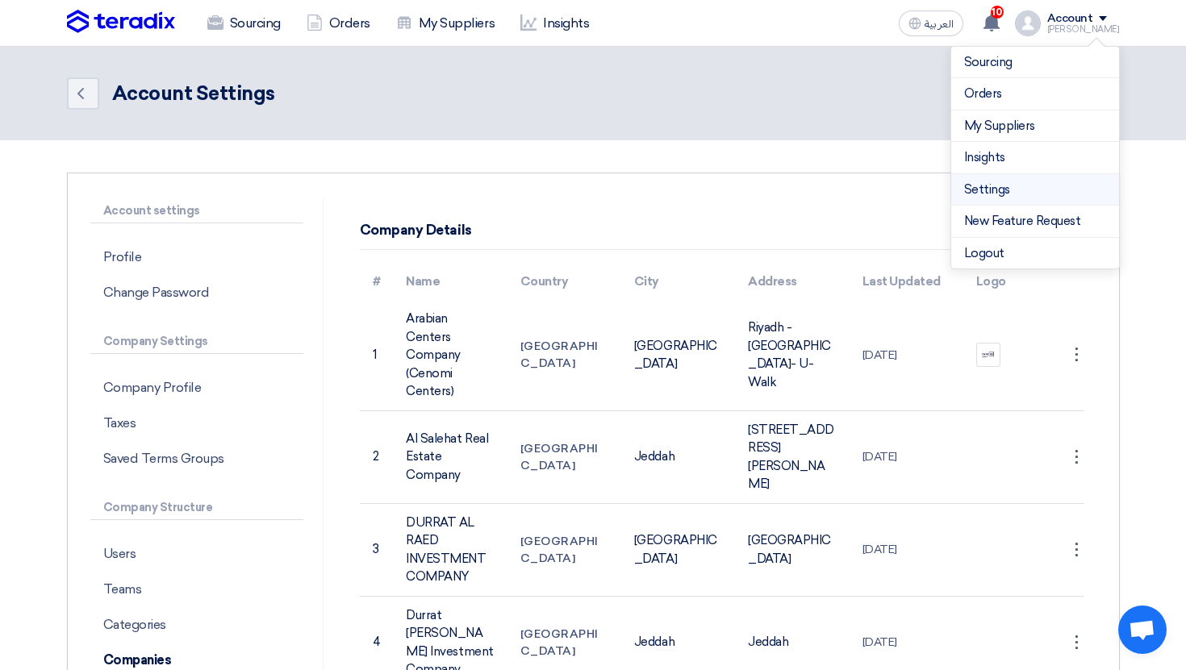
click at [1003, 182] on link "Settings" at bounding box center [1035, 190] width 142 height 19
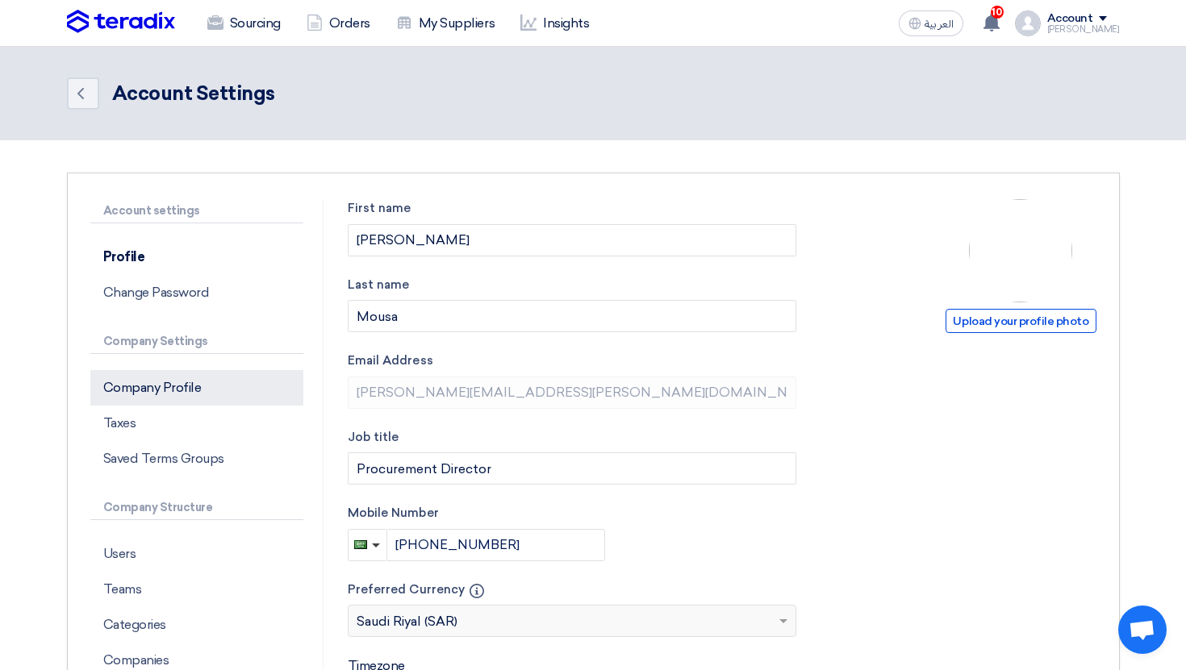
click at [227, 398] on p "Company Profile" at bounding box center [196, 387] width 213 height 35
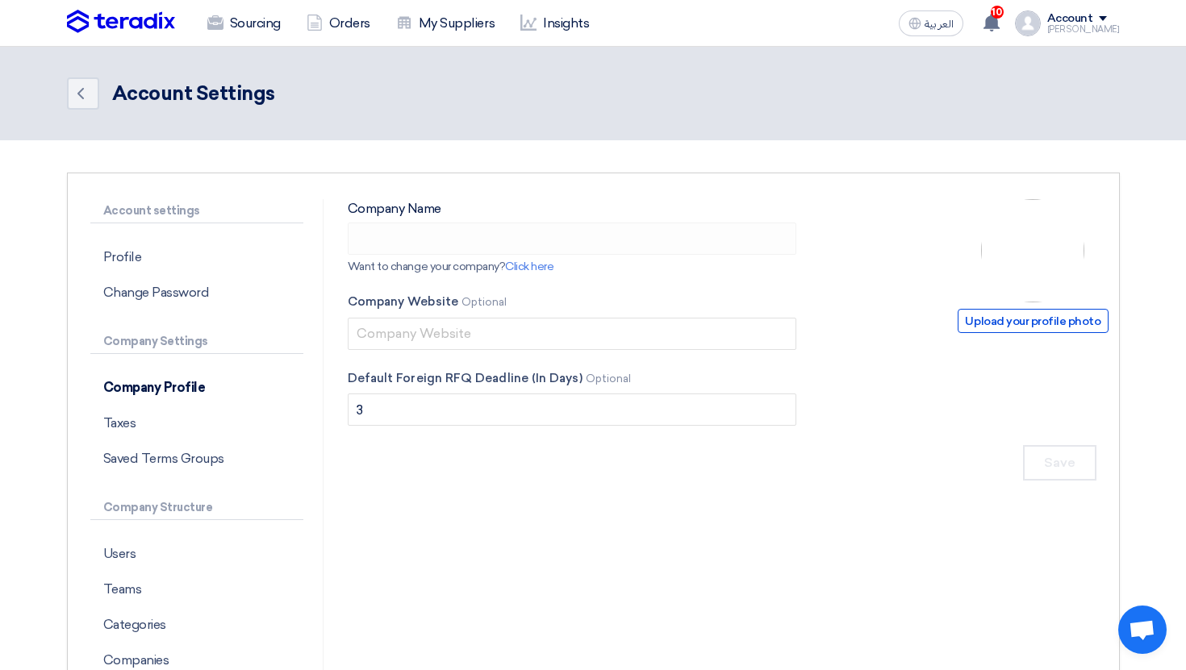
type input "Arabian Centres Co."
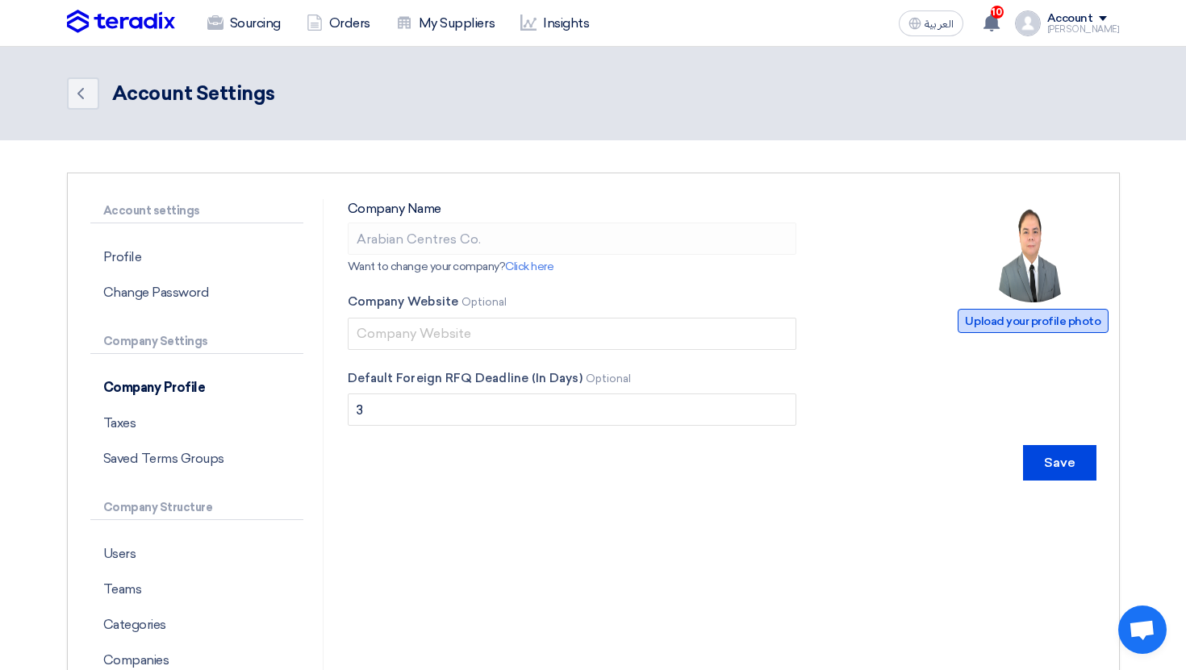
click at [1014, 327] on span "Upload your profile photo" at bounding box center [1033, 321] width 150 height 24
type input "C:\fakepath\Cenomi_Logo_Fina_1740337351137.png"
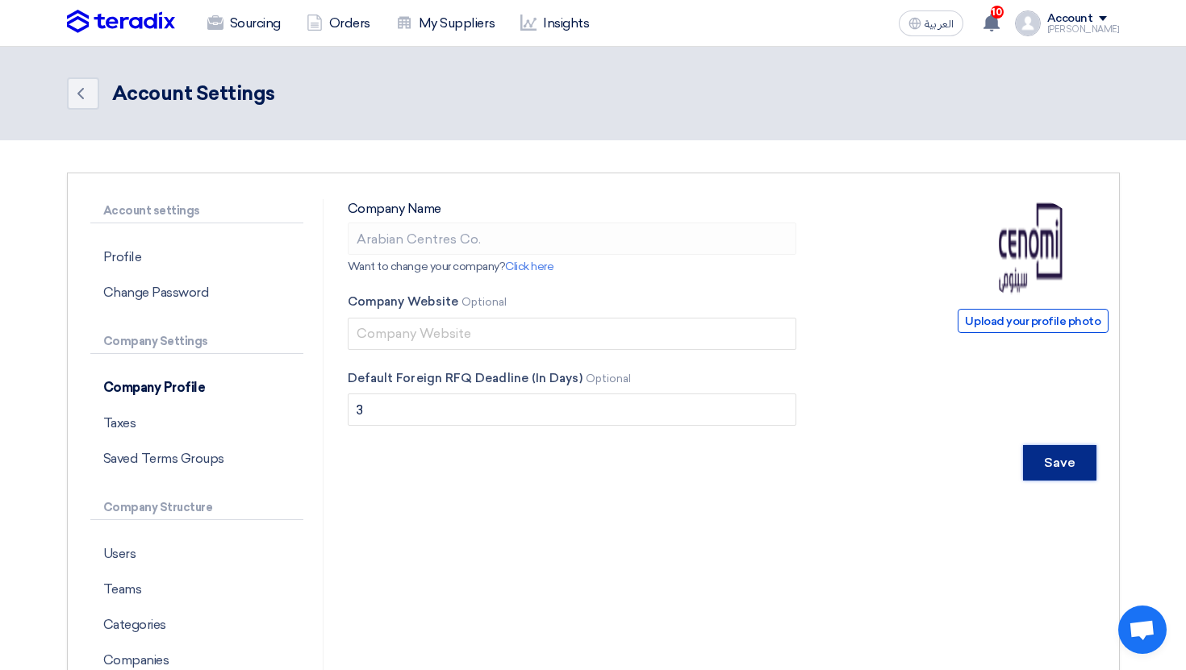
click at [1079, 468] on input "Save" at bounding box center [1059, 462] width 73 height 35
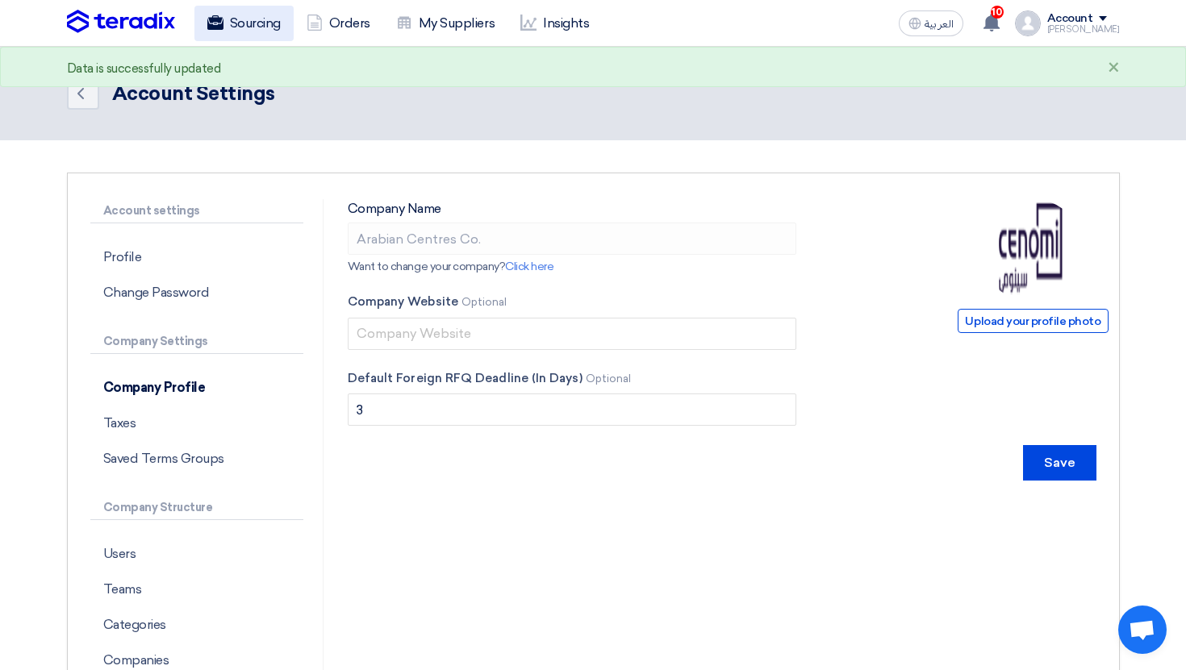
click at [269, 28] on link "Sourcing" at bounding box center [243, 23] width 99 height 35
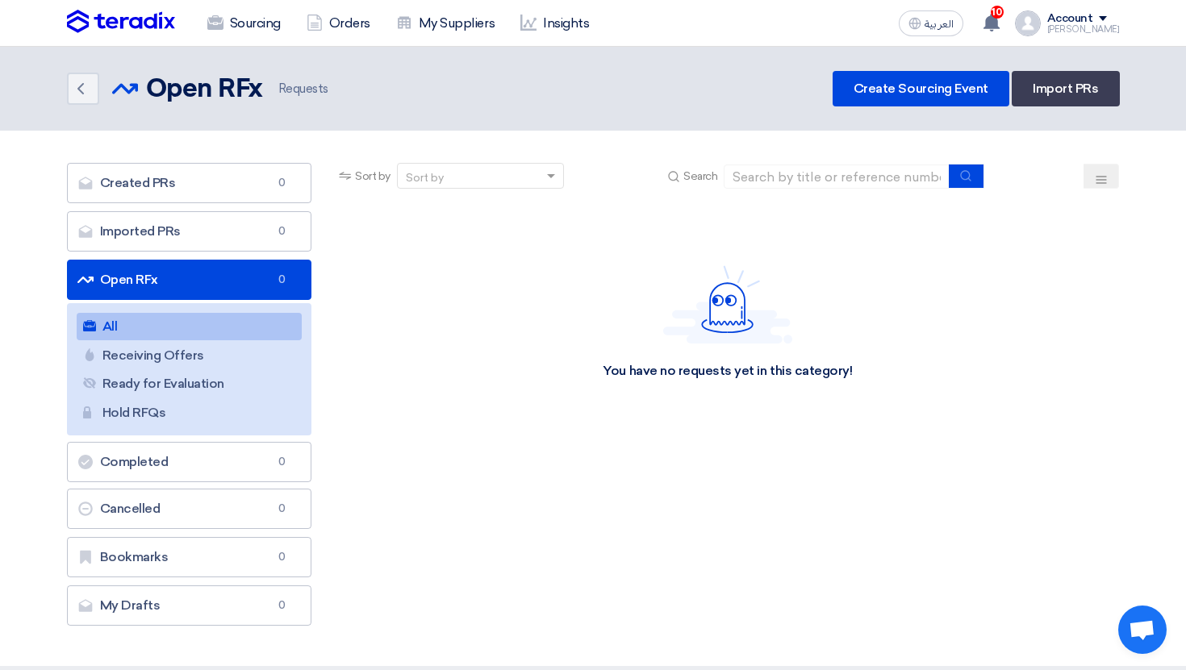
click at [1068, 31] on div "[PERSON_NAME]" at bounding box center [1083, 29] width 73 height 9
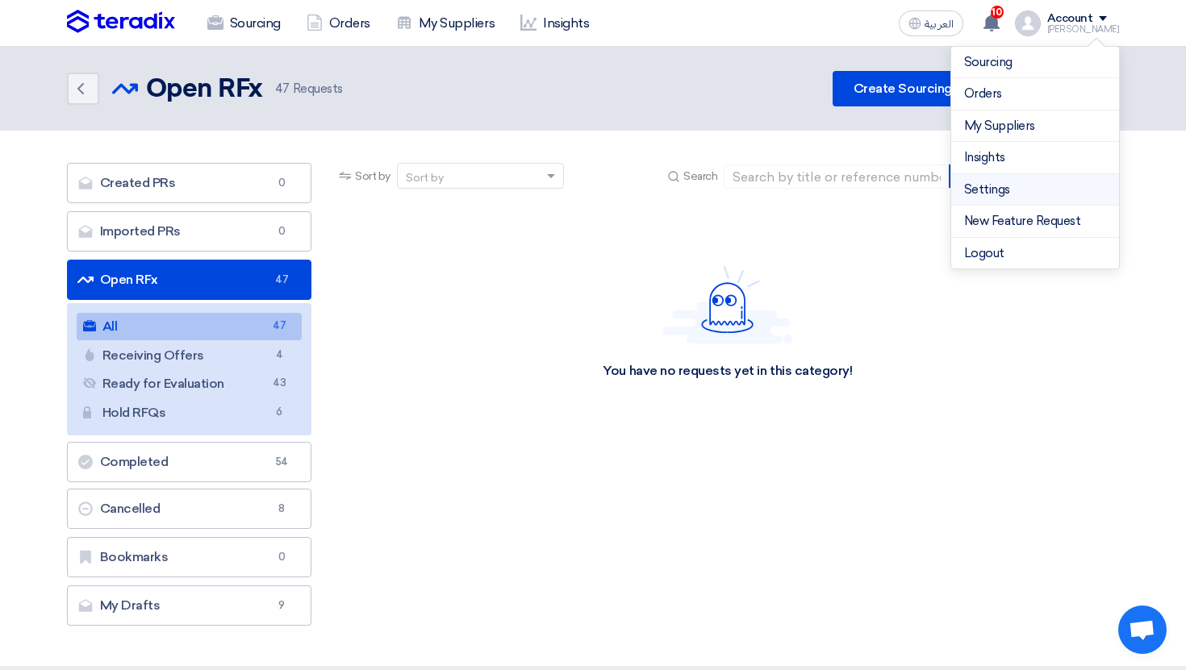
click at [1003, 190] on link "Settings" at bounding box center [1035, 190] width 142 height 19
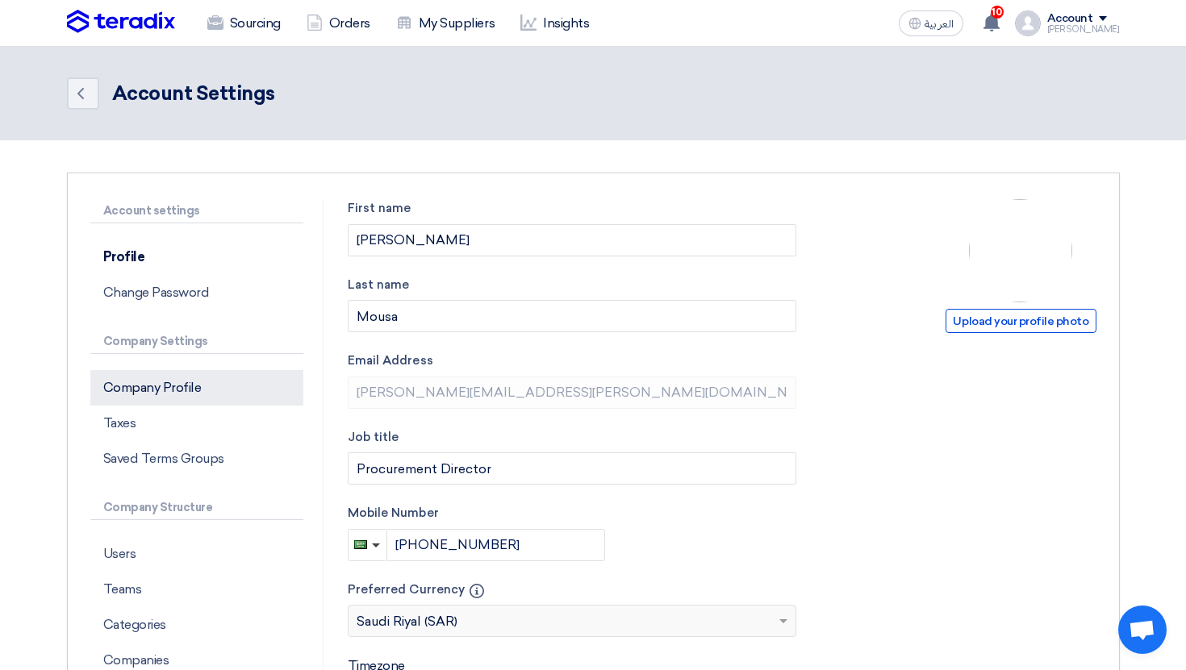
click at [206, 385] on p "Company Profile" at bounding box center [196, 387] width 213 height 35
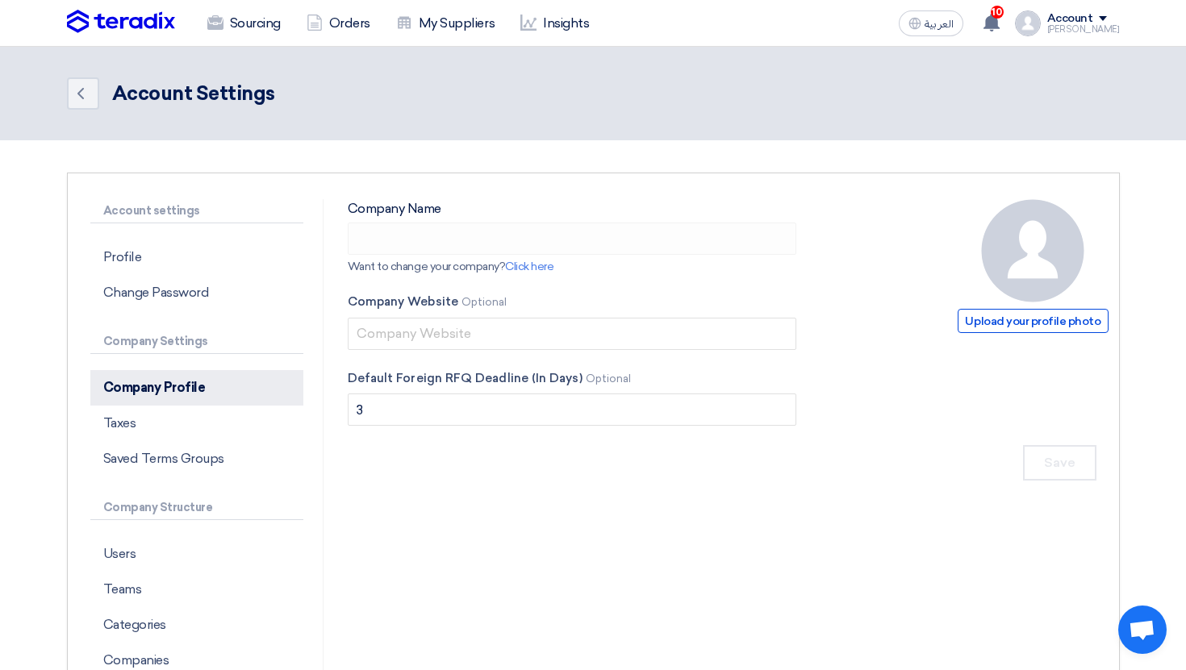
type input "Arabian Centres Co."
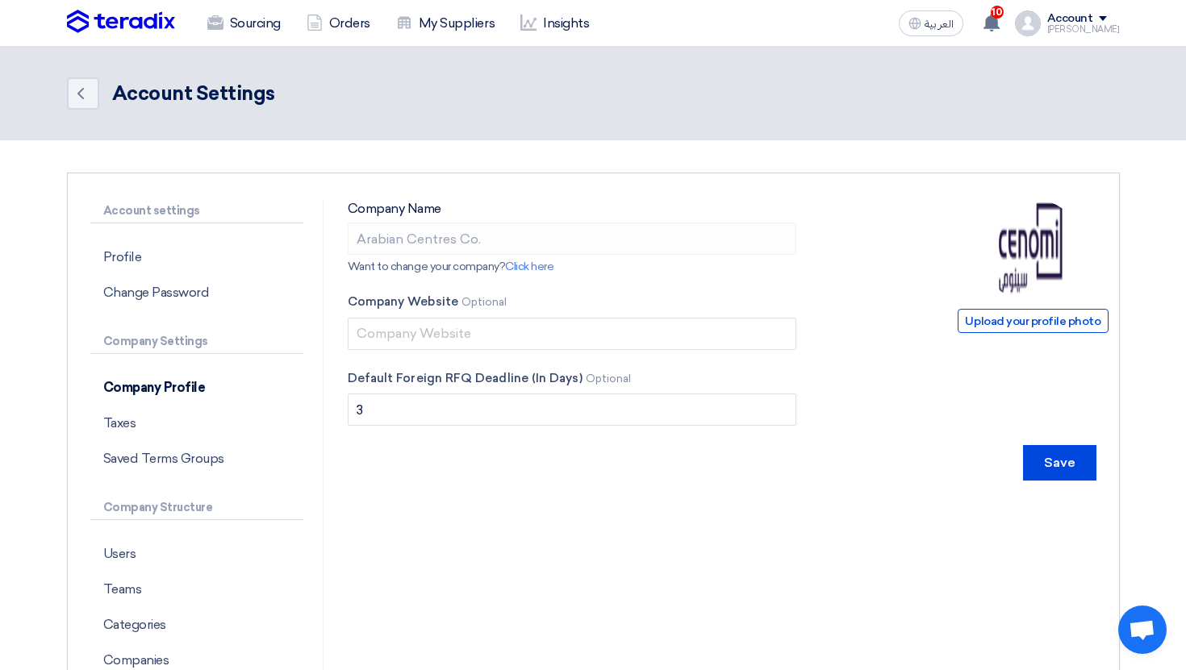
scroll to position [82, 0]
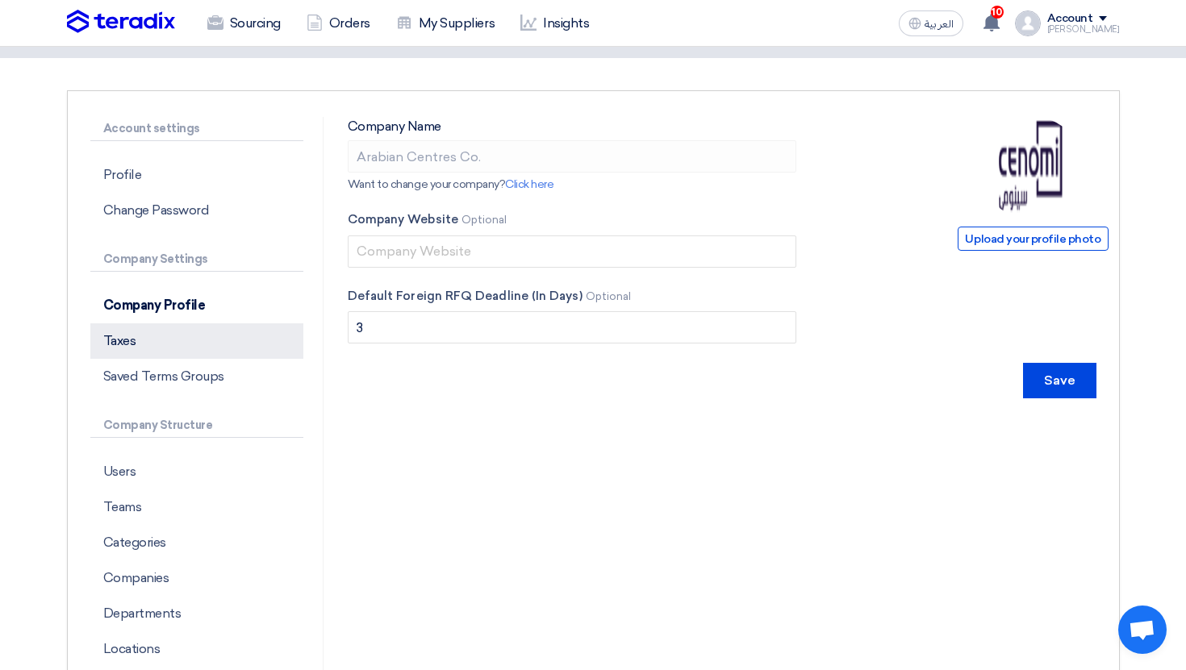
click at [186, 339] on p "Taxes" at bounding box center [196, 340] width 213 height 35
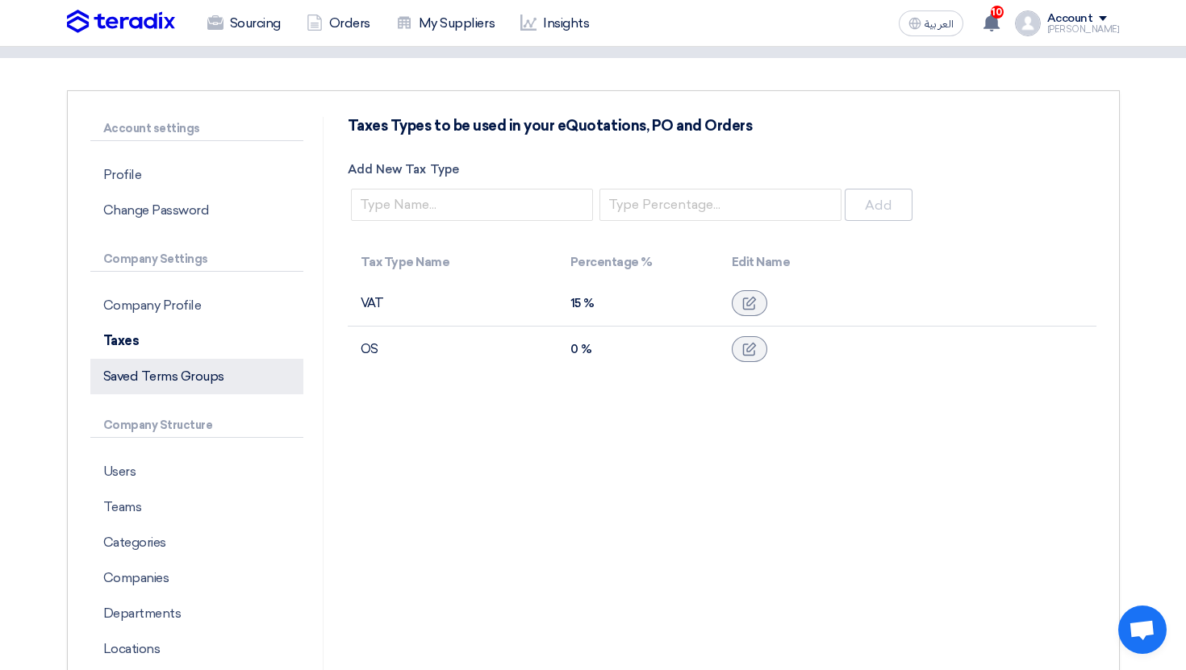
click at [190, 365] on p "Saved Terms Groups" at bounding box center [196, 376] width 213 height 35
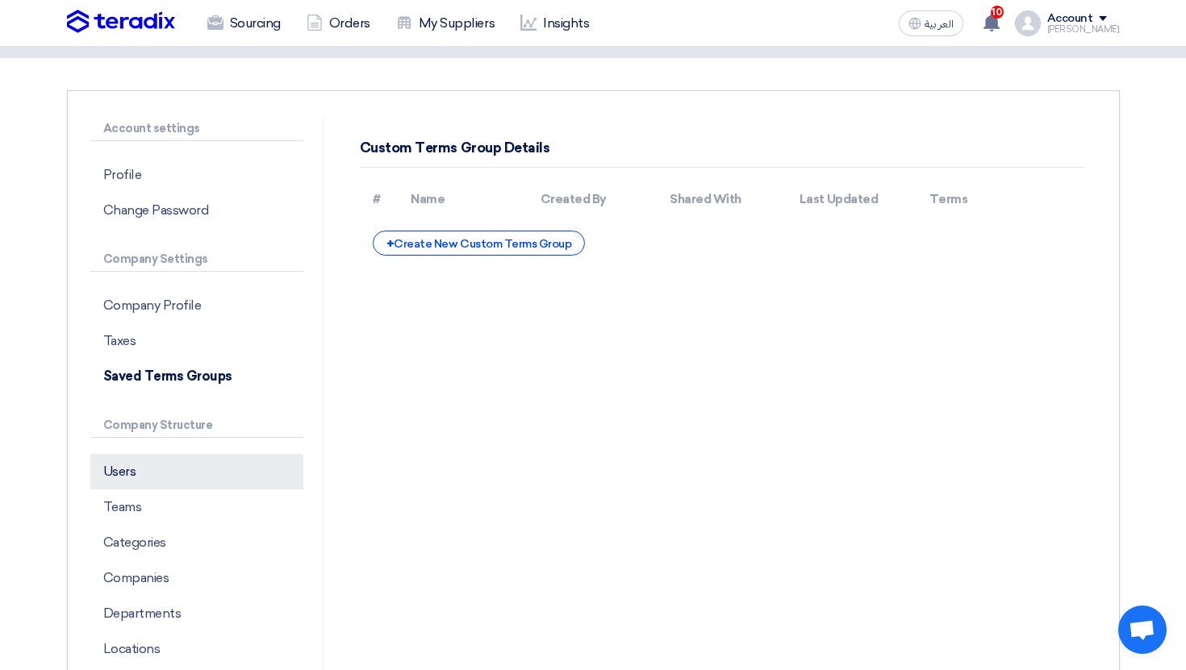
click at [186, 465] on p "Users" at bounding box center [196, 471] width 213 height 35
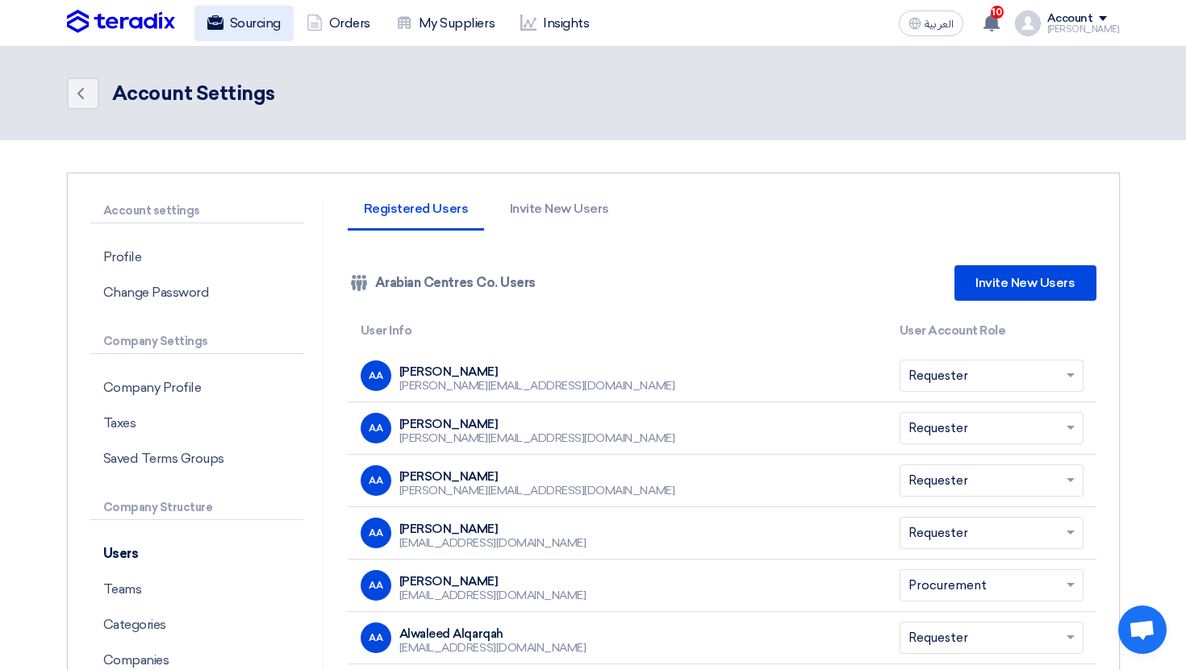
click at [243, 31] on link "Sourcing" at bounding box center [243, 23] width 99 height 35
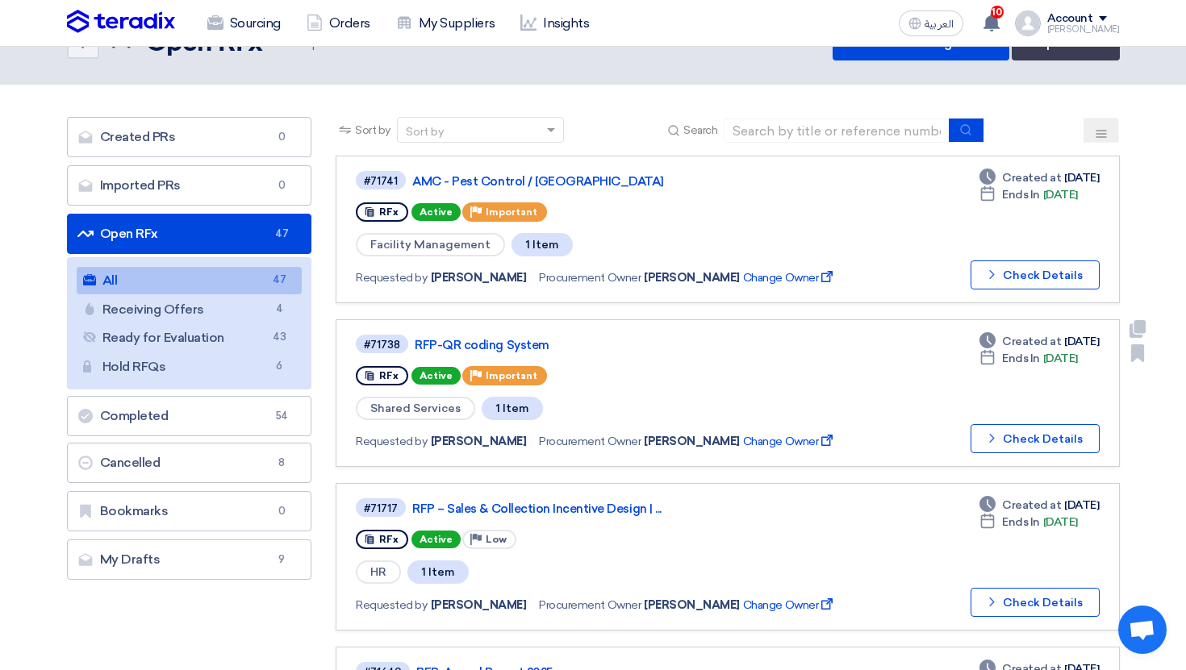
scroll to position [49, 0]
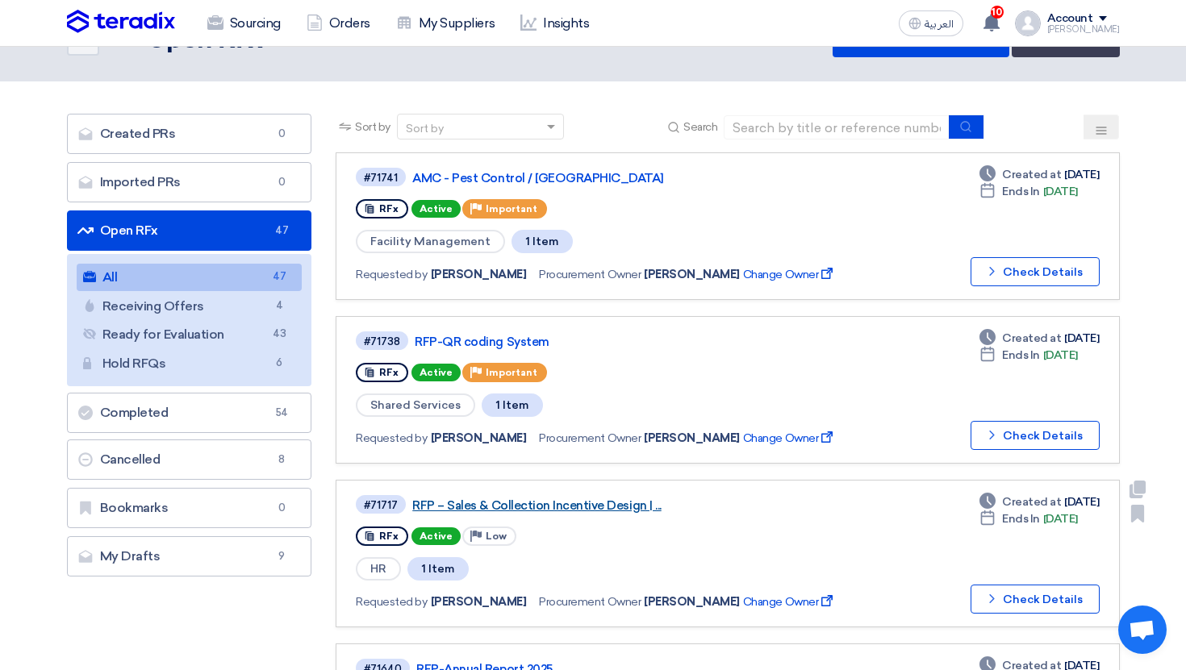
click at [524, 506] on link "RFP – Sales & Collection Incentive Design | ..." at bounding box center [613, 506] width 403 height 15
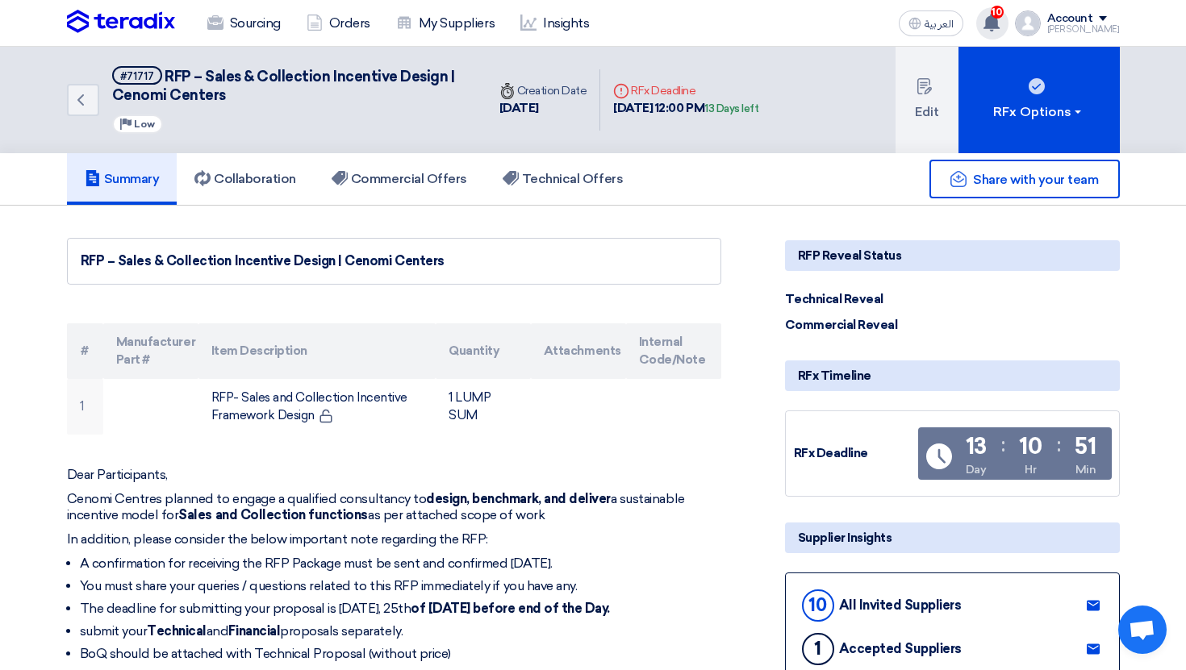
click at [1000, 20] on use at bounding box center [991, 23] width 16 height 18
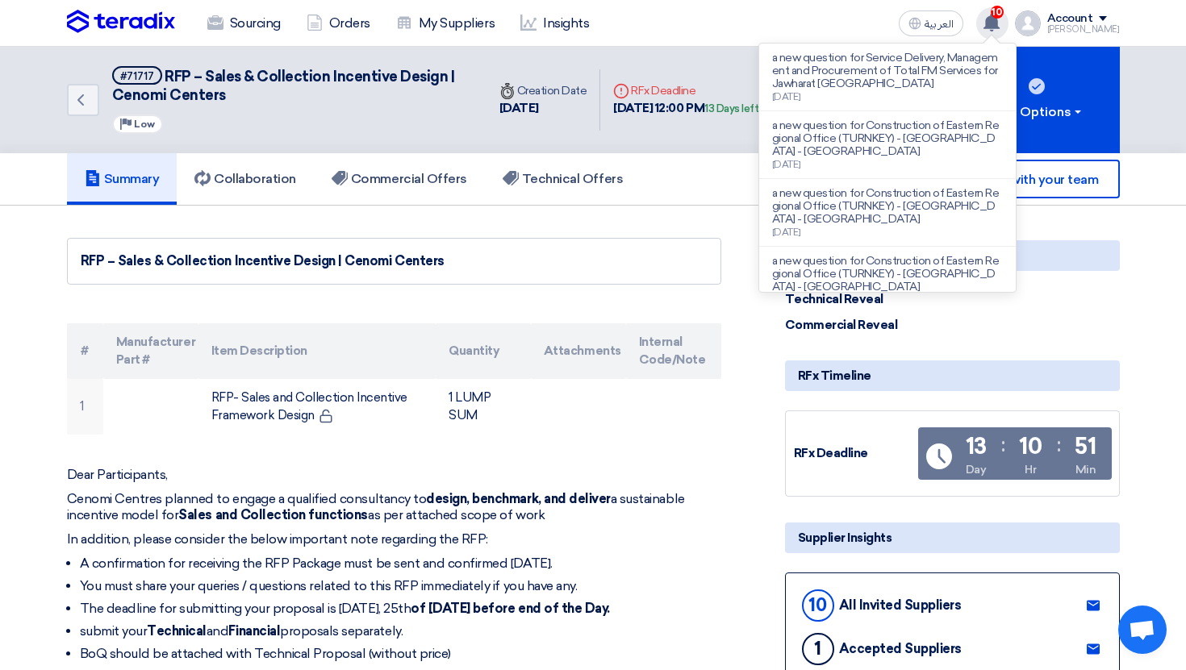
click at [1000, 23] on use at bounding box center [991, 23] width 16 height 18
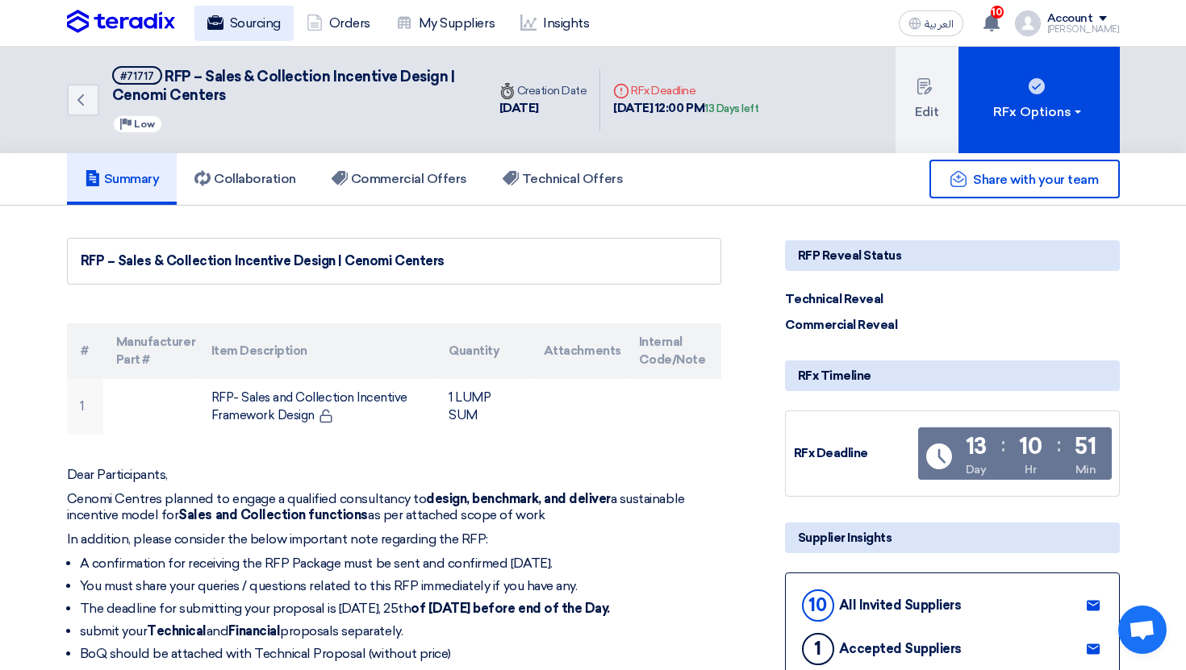
click at [277, 34] on link "Sourcing" at bounding box center [243, 23] width 99 height 35
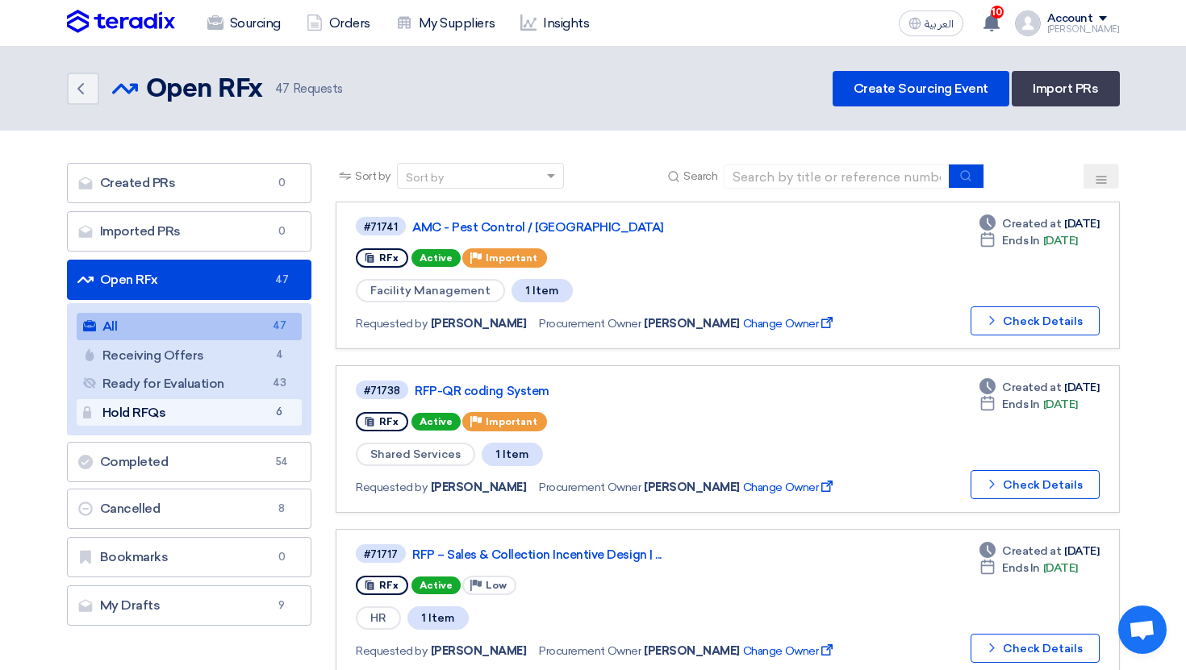
click at [281, 412] on span "6" at bounding box center [278, 412] width 19 height 17
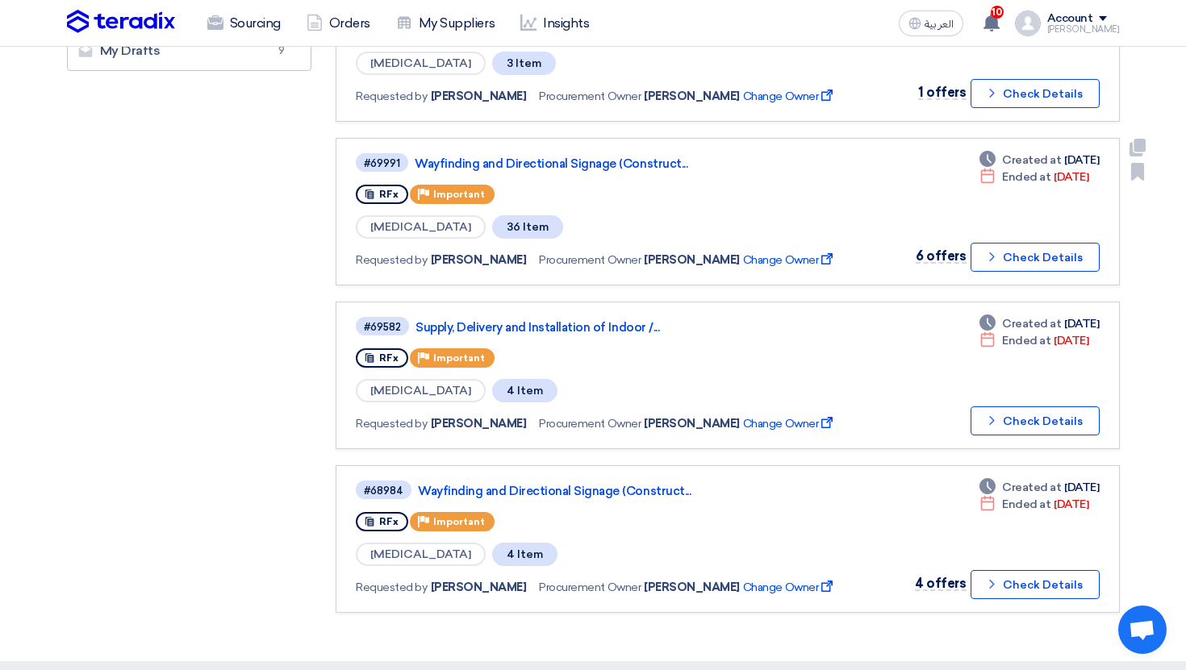
scroll to position [449, 0]
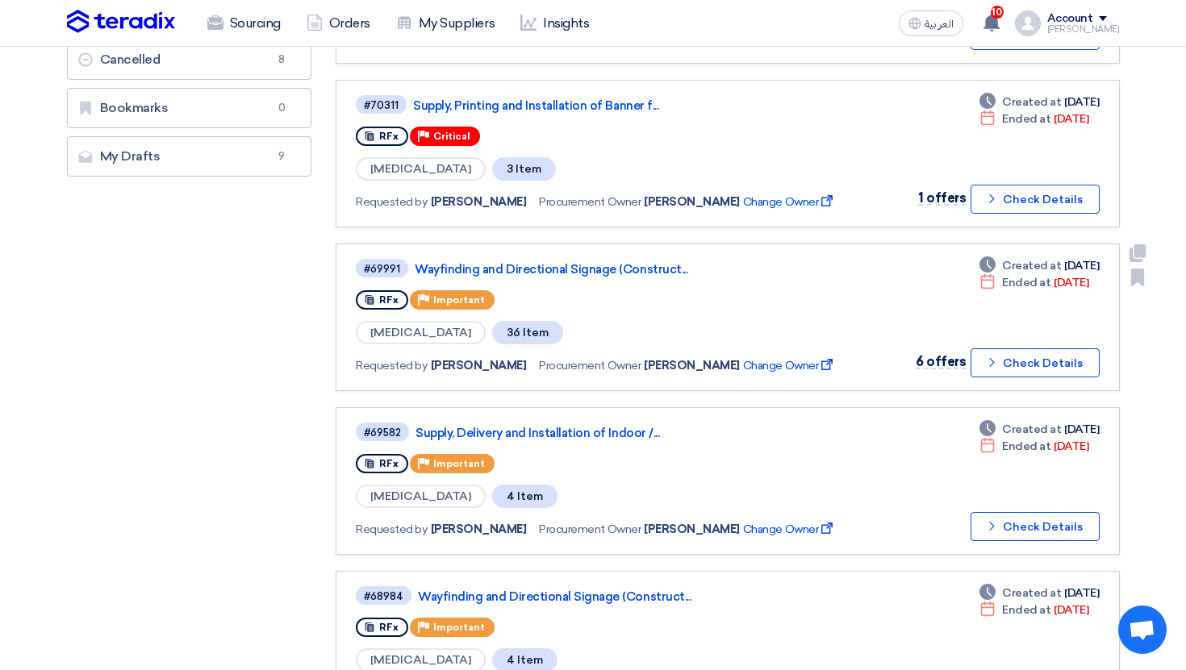
click at [595, 259] on div "#69991 Wayfinding and Directional Signage (Construct..." at bounding box center [604, 268] width 496 height 22
click at [587, 271] on link "Wayfinding and Directional Signage (Construct..." at bounding box center [616, 269] width 403 height 15
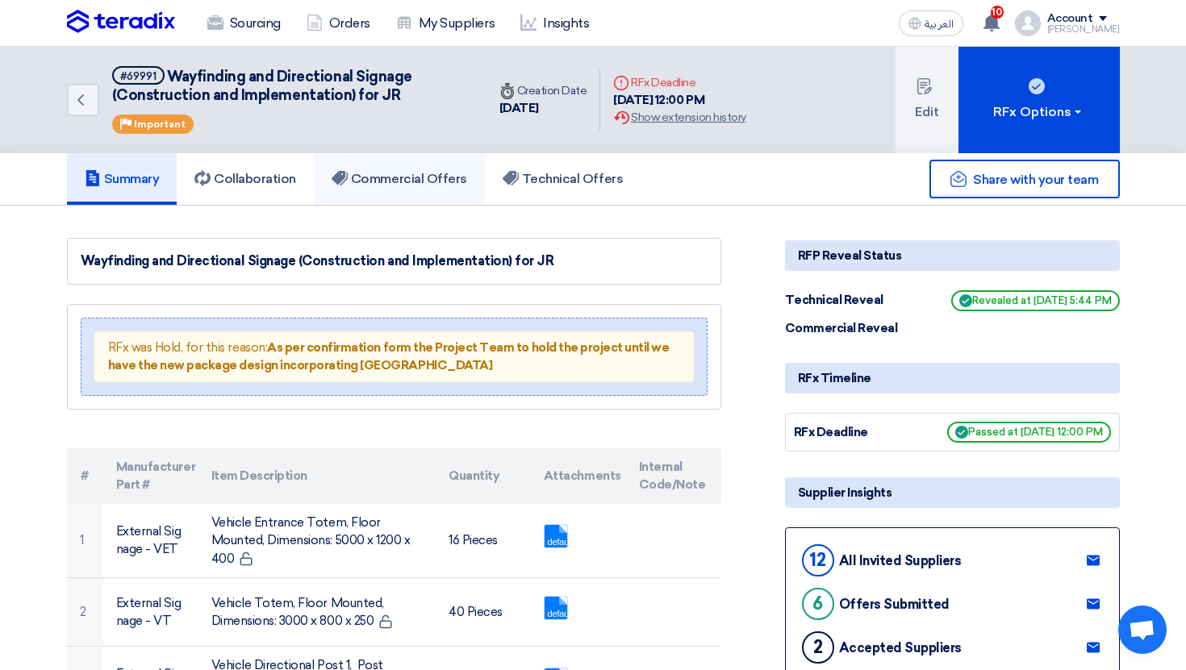
click at [422, 165] on link "Commercial Offers" at bounding box center [399, 179] width 171 height 52
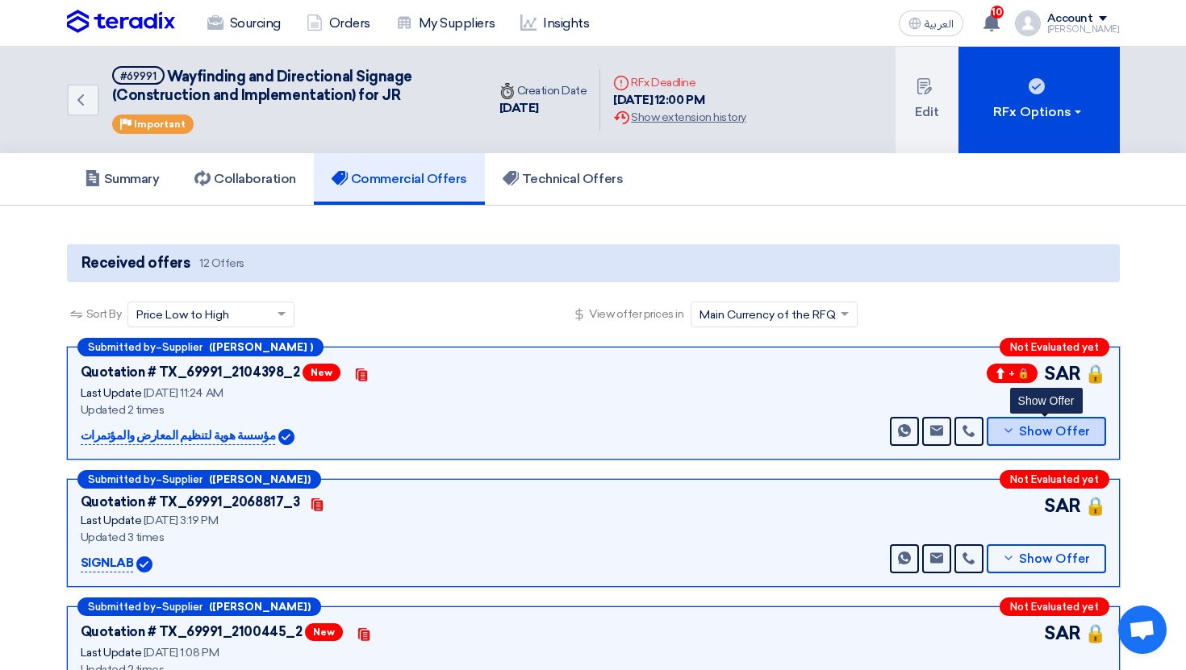
click at [1017, 435] on button "Show Offer" at bounding box center [1046, 431] width 119 height 29
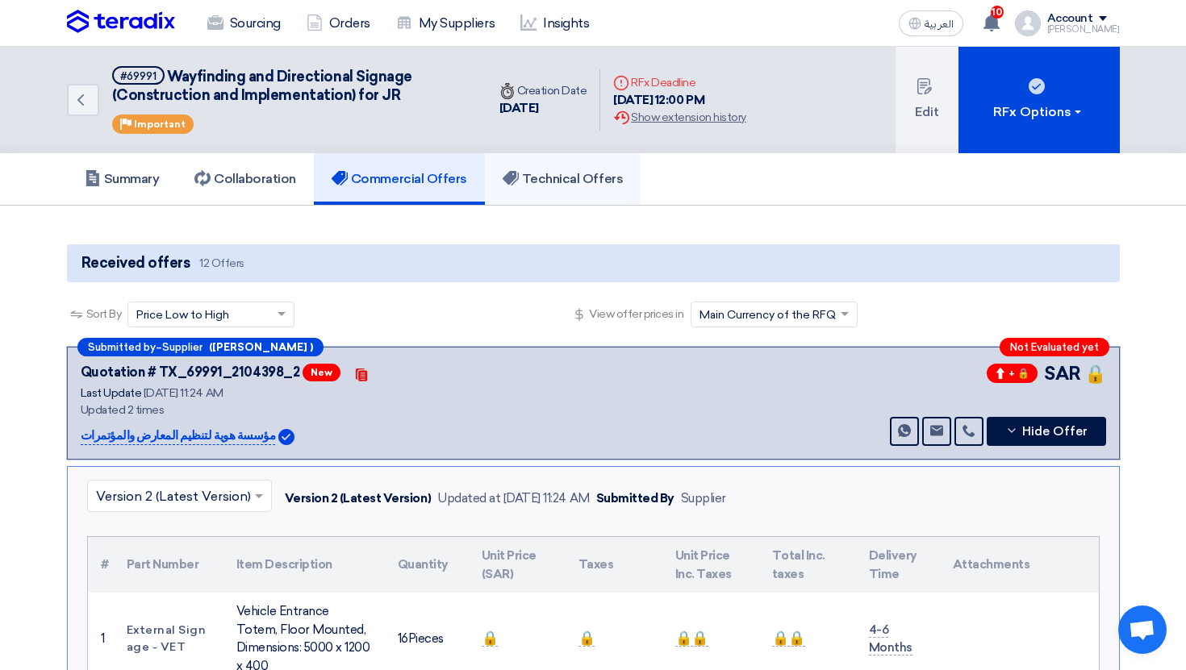
click at [568, 187] on link "Technical Offers" at bounding box center [563, 179] width 156 height 52
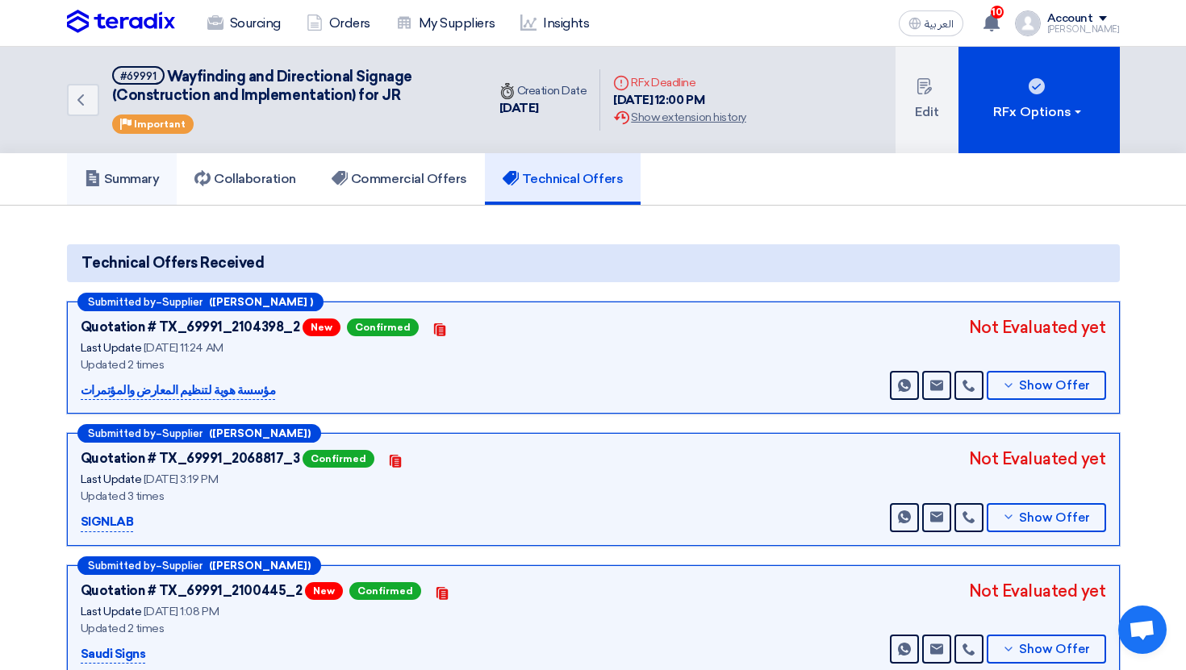
click at [122, 165] on link "Summary" at bounding box center [122, 179] width 111 height 52
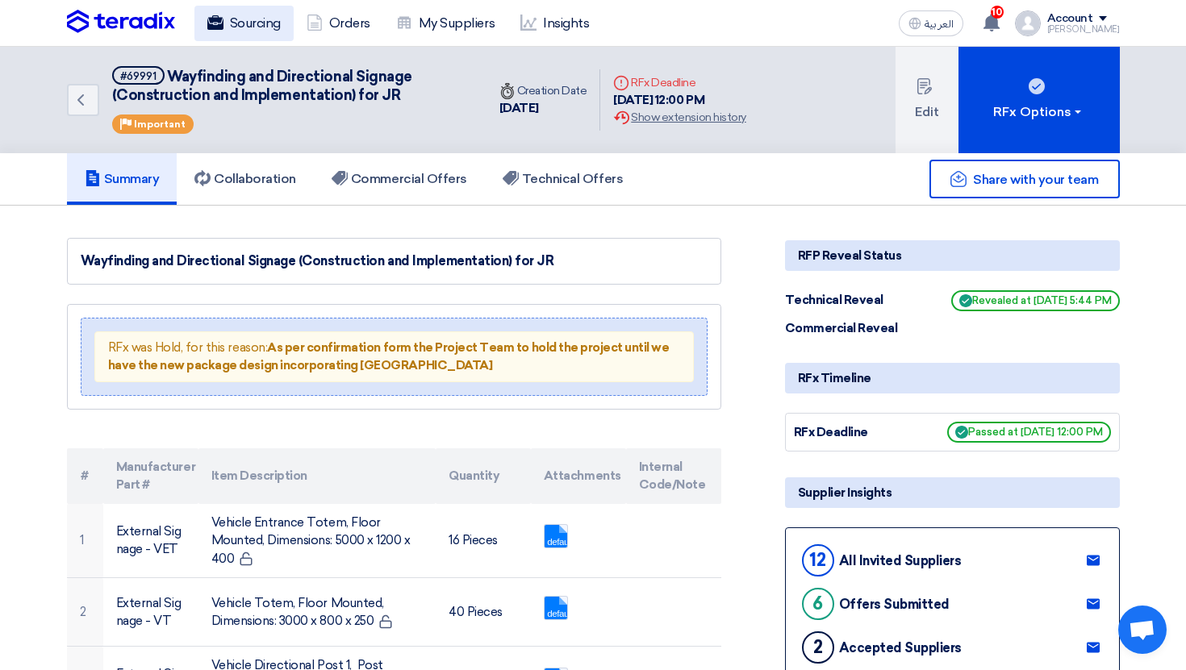
click at [227, 25] on link "Sourcing" at bounding box center [243, 23] width 99 height 35
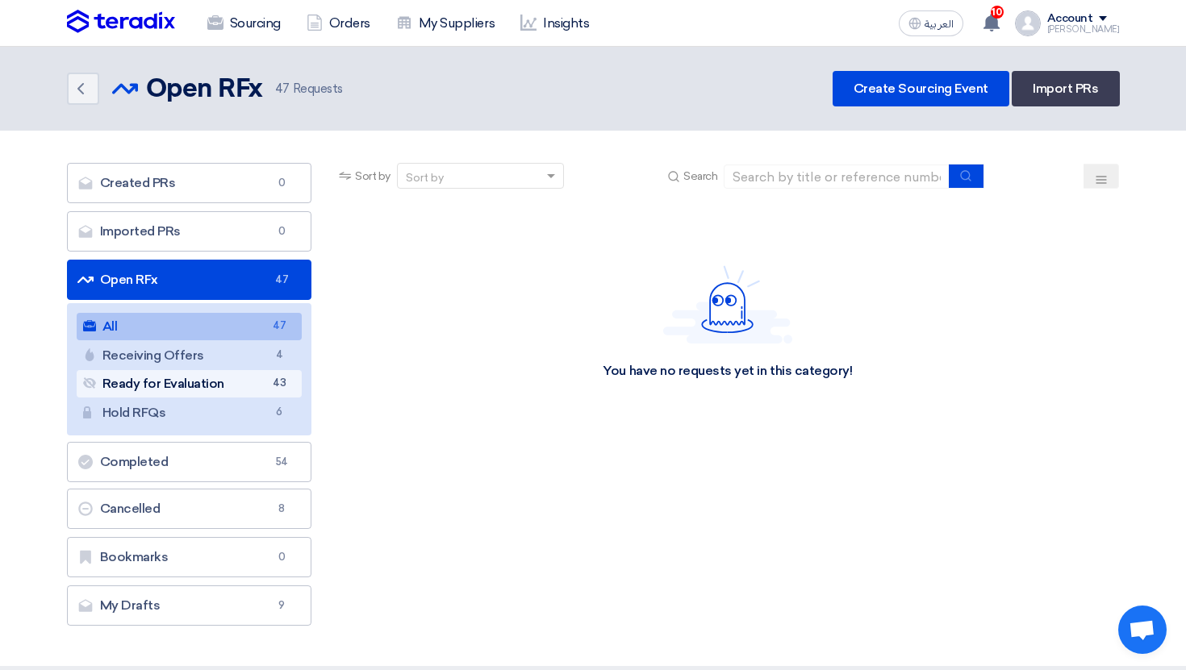
click at [264, 372] on link "Ready for Evaluation Ready for Evaluation 43" at bounding box center [190, 383] width 226 height 27
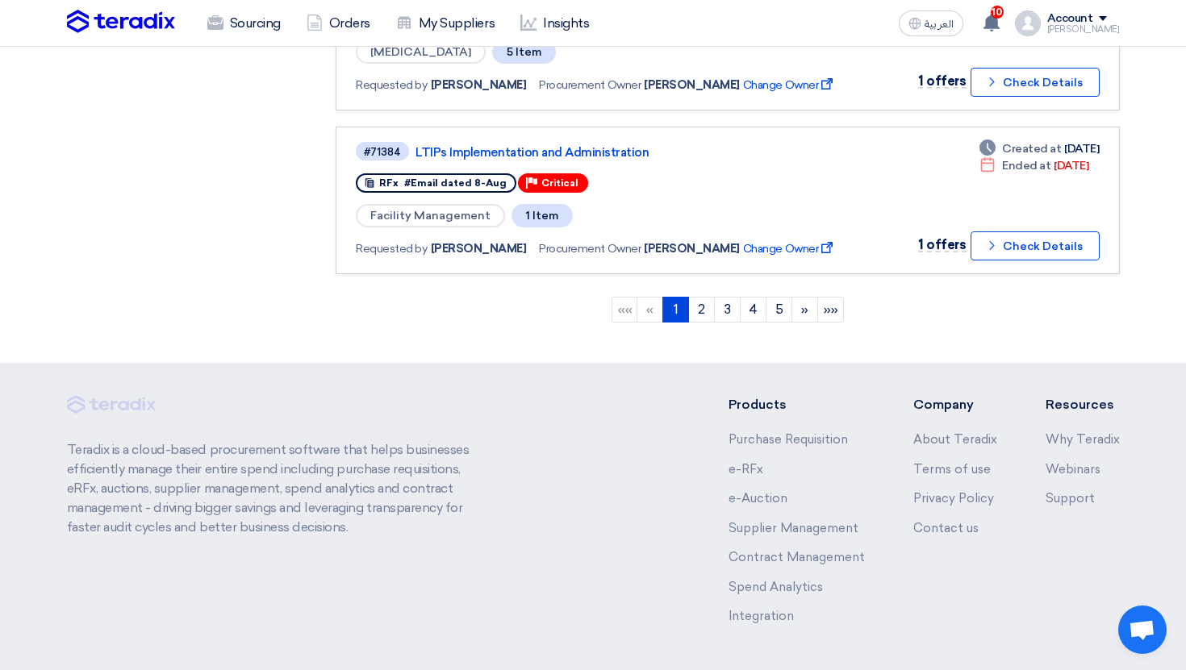
scroll to position [1433, 0]
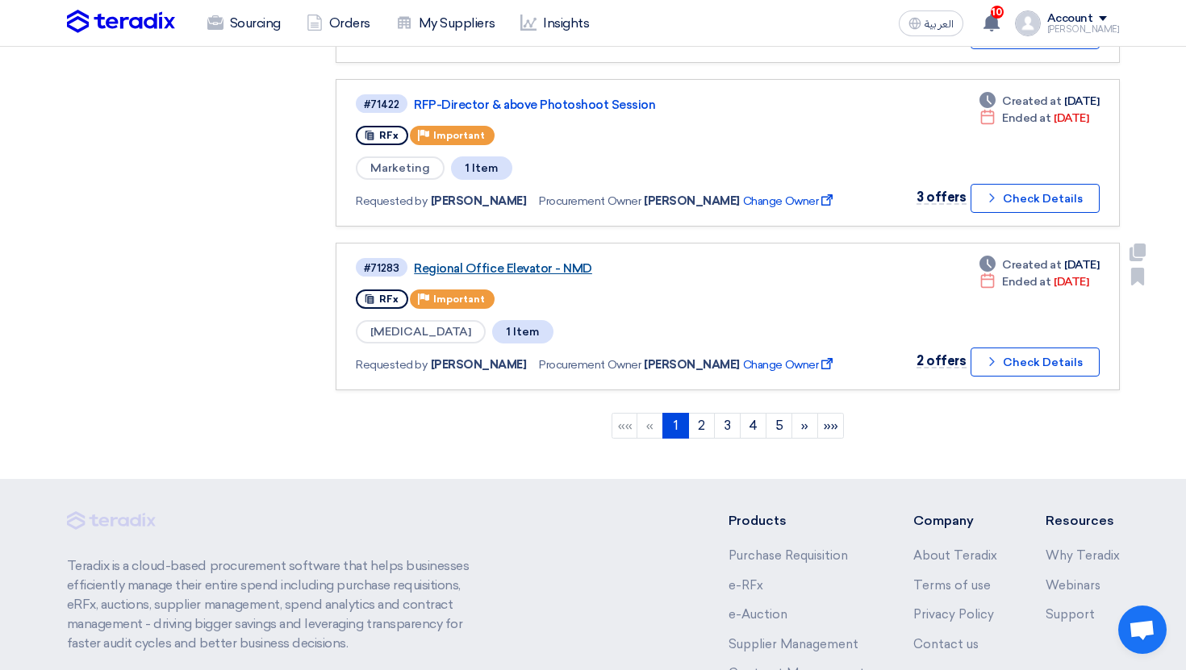
click at [553, 269] on link "Regional Office Elevator - NMD" at bounding box center [615, 268] width 403 height 15
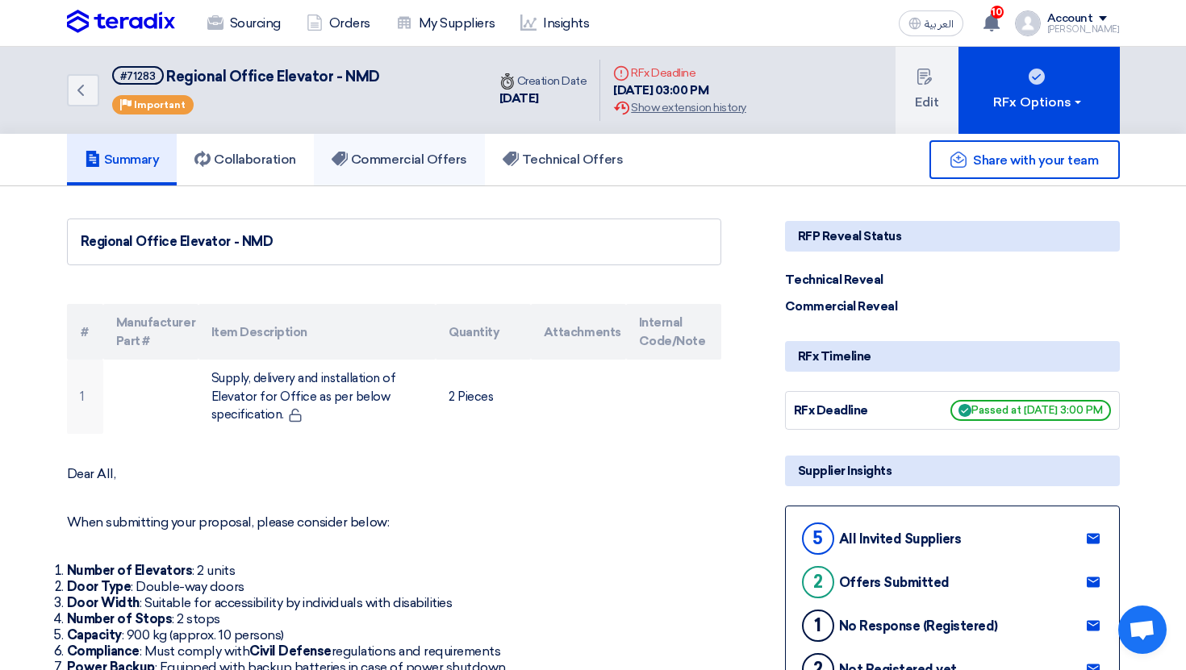
click at [422, 173] on link "Commercial Offers" at bounding box center [399, 160] width 171 height 52
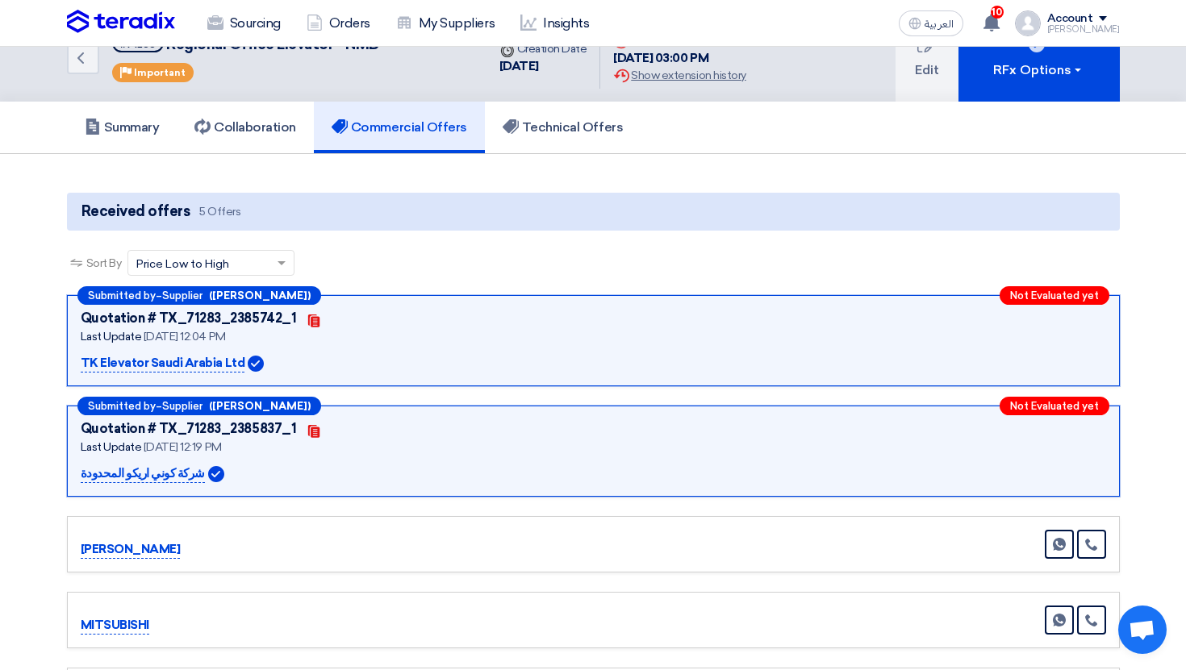
scroll to position [28, 0]
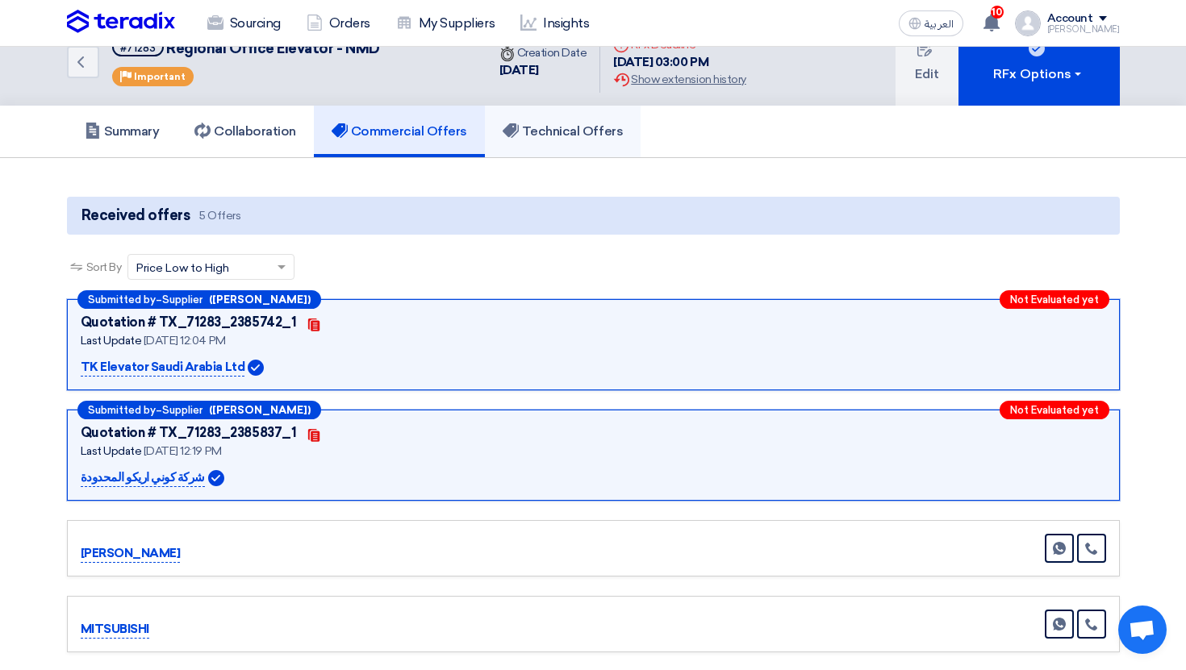
click at [578, 139] on h5 "Technical Offers" at bounding box center [563, 131] width 120 height 16
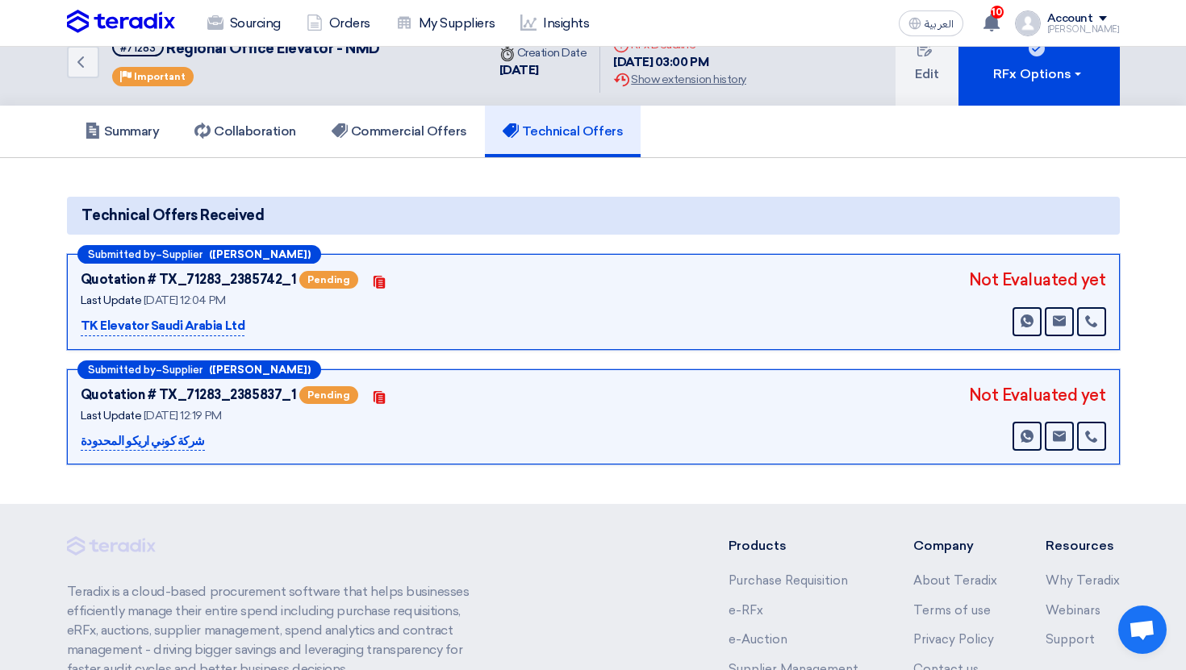
drag, startPoint x: 115, startPoint y: 323, endPoint x: 278, endPoint y: 323, distance: 163.8
click at [278, 323] on div "TK Elevator Saudi Arabia Ltd" at bounding box center [282, 326] width 403 height 19
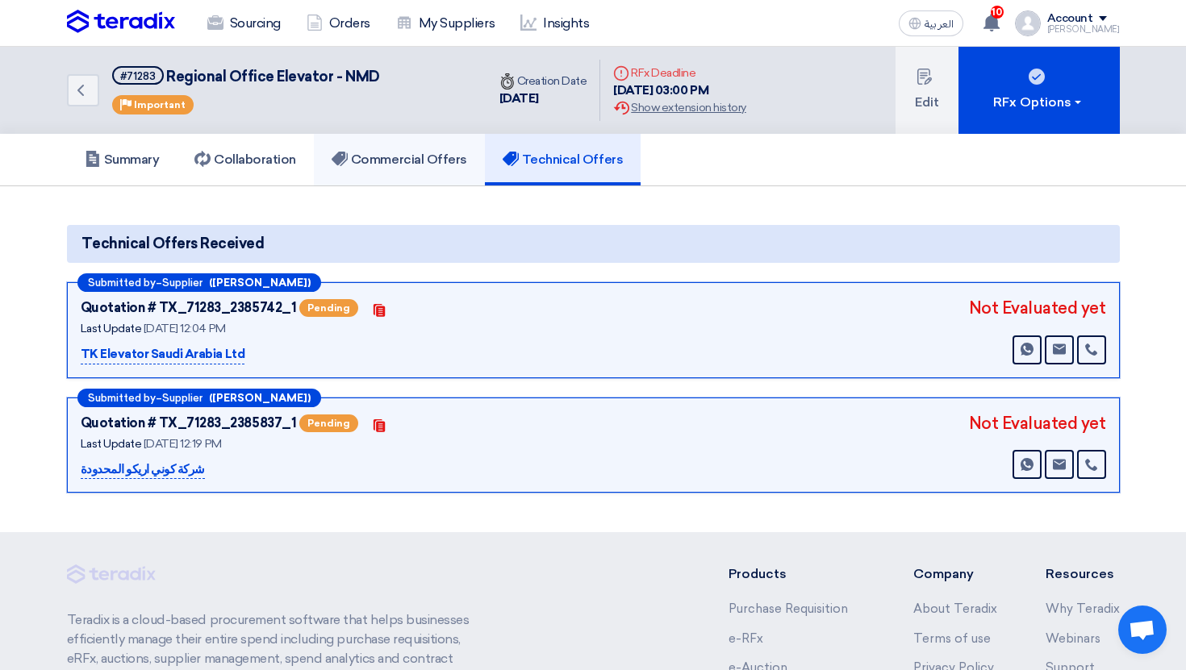
click at [414, 176] on link "Commercial Offers" at bounding box center [399, 160] width 171 height 52
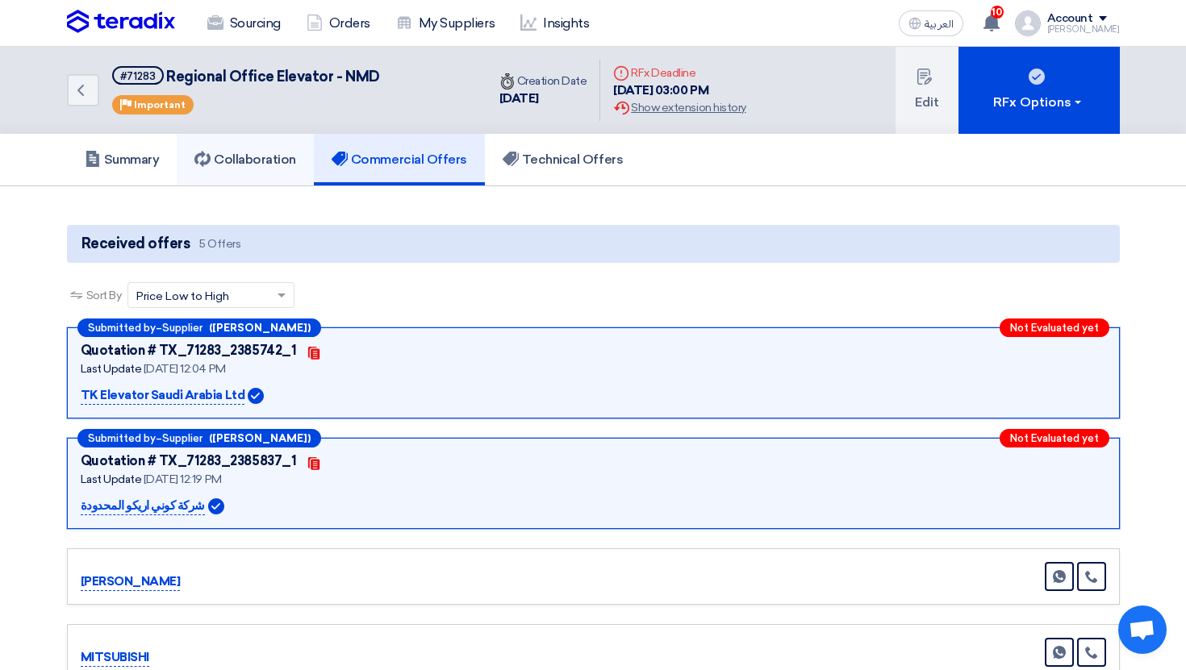
click at [282, 165] on h5 "Collaboration" at bounding box center [245, 160] width 102 height 16
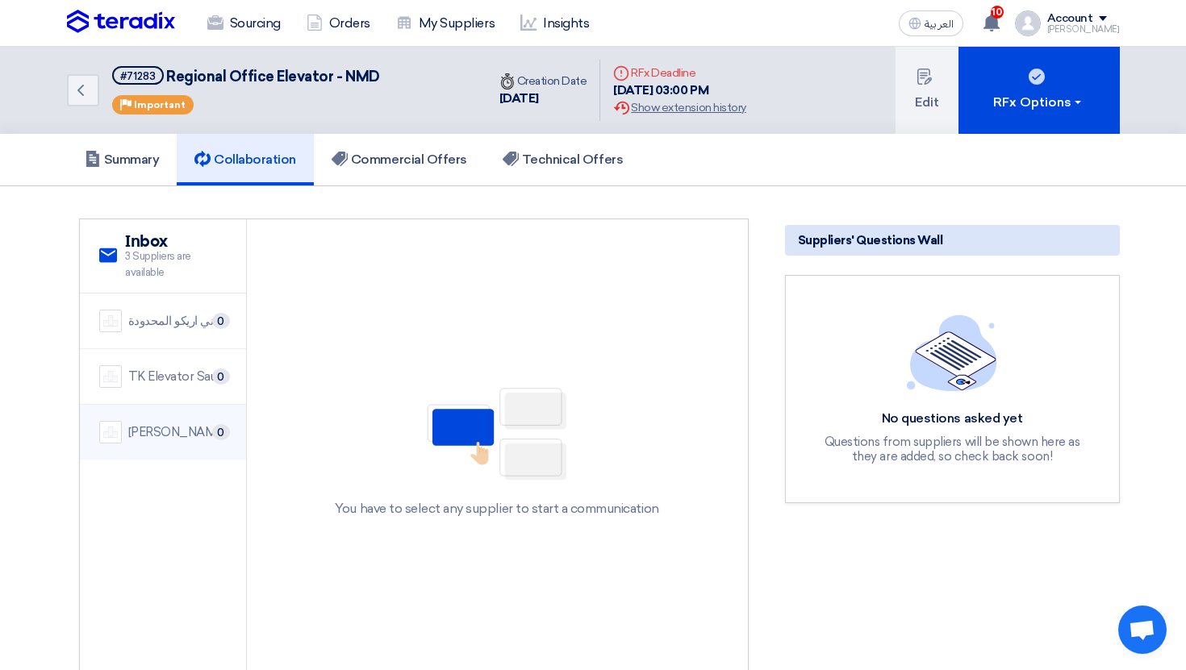
click at [202, 426] on div "[PERSON_NAME] Elevator Company Saudi Arabia Ltd" at bounding box center [177, 433] width 98 height 19
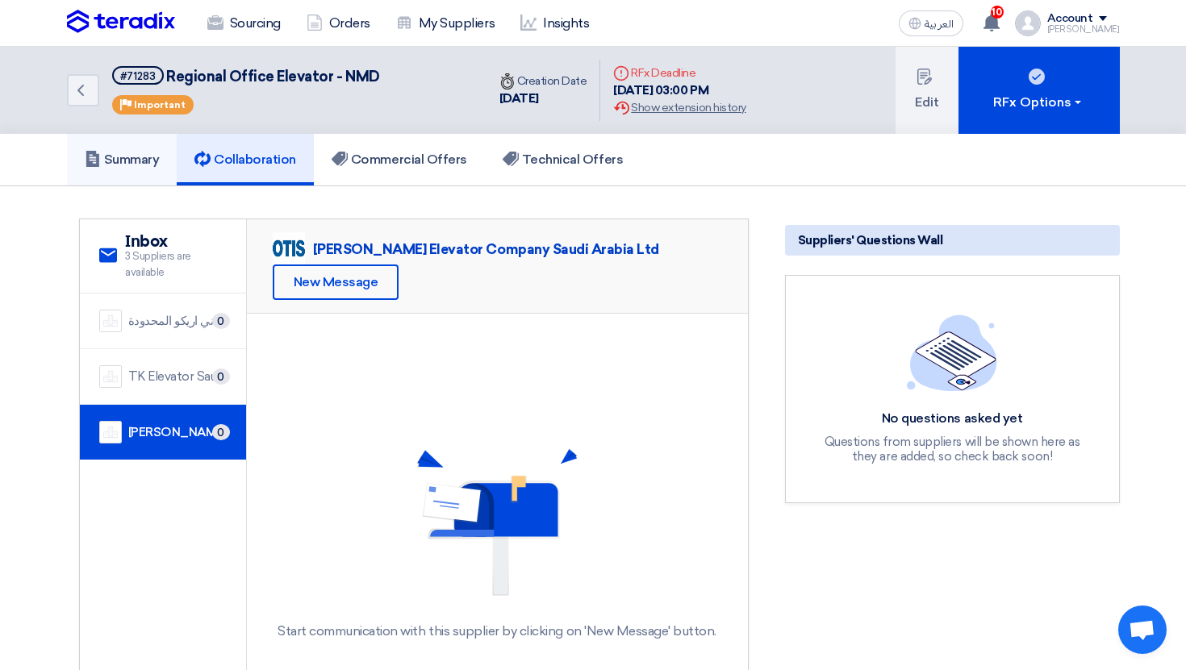
click at [145, 147] on link "Summary" at bounding box center [122, 160] width 111 height 52
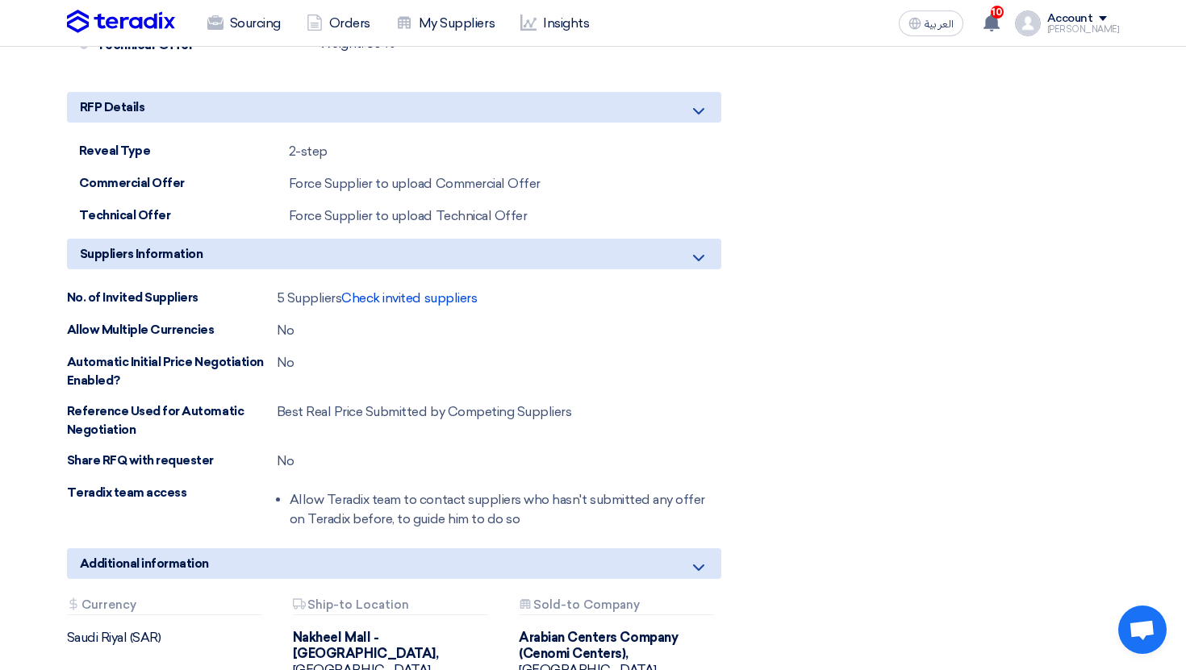
scroll to position [1635, 0]
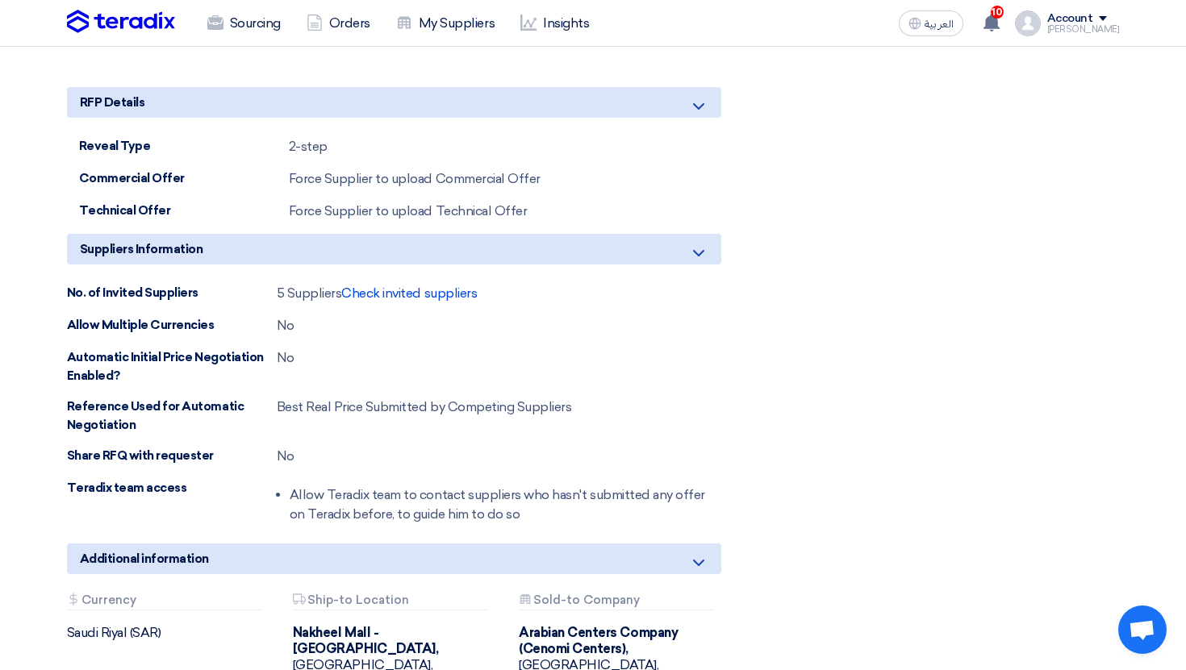
click at [408, 301] on div "5 Suppliers Check invited suppliers" at bounding box center [377, 293] width 201 height 19
click at [408, 297] on span "Check invited suppliers" at bounding box center [409, 293] width 136 height 15
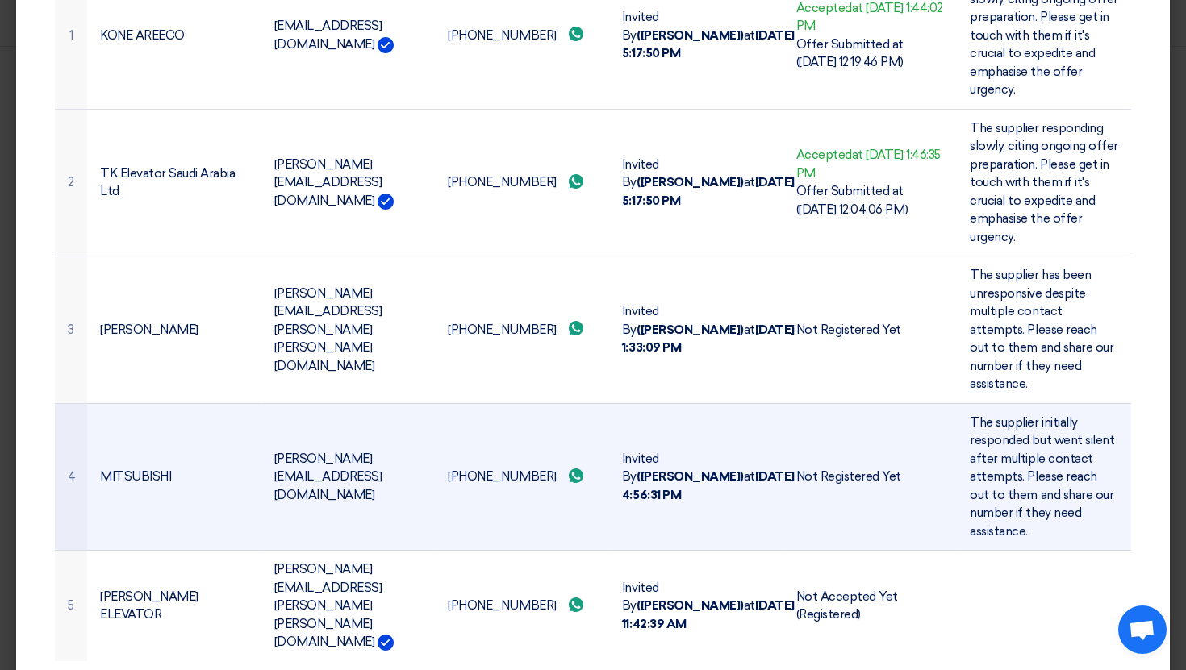
scroll to position [269, 0]
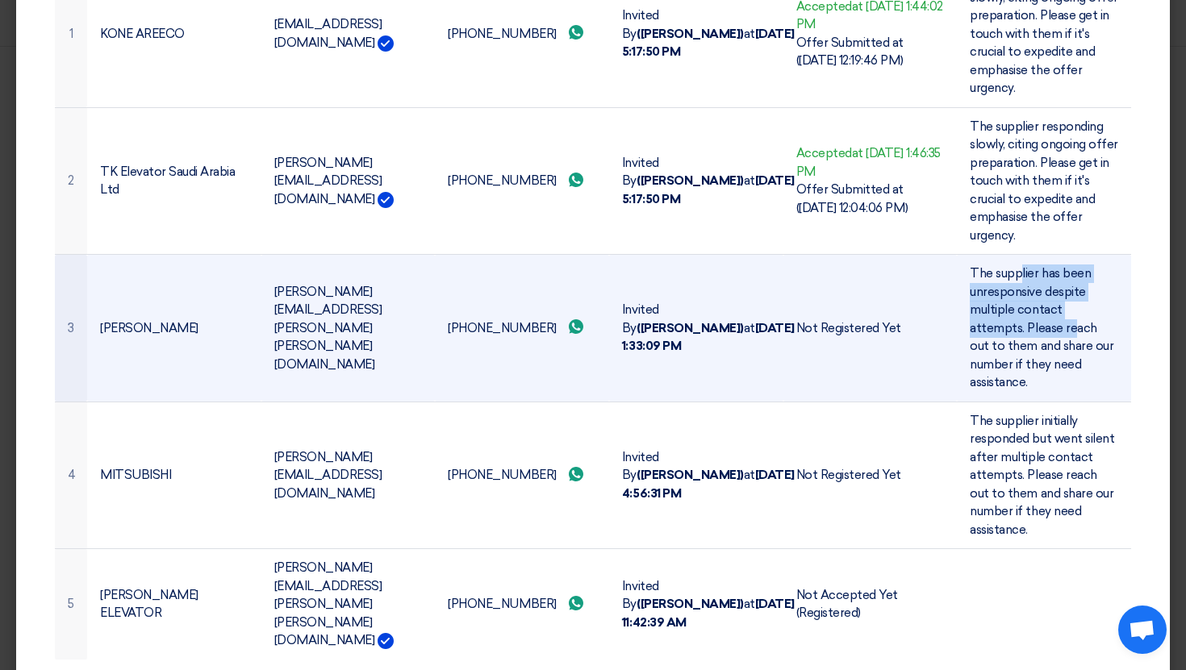
drag, startPoint x: 1021, startPoint y: 275, endPoint x: 1020, endPoint y: 340, distance: 64.5
click at [1020, 340] on span "The supplier has been unresponsive despite multiple contact attempts. Please re…" at bounding box center [1042, 327] width 144 height 123
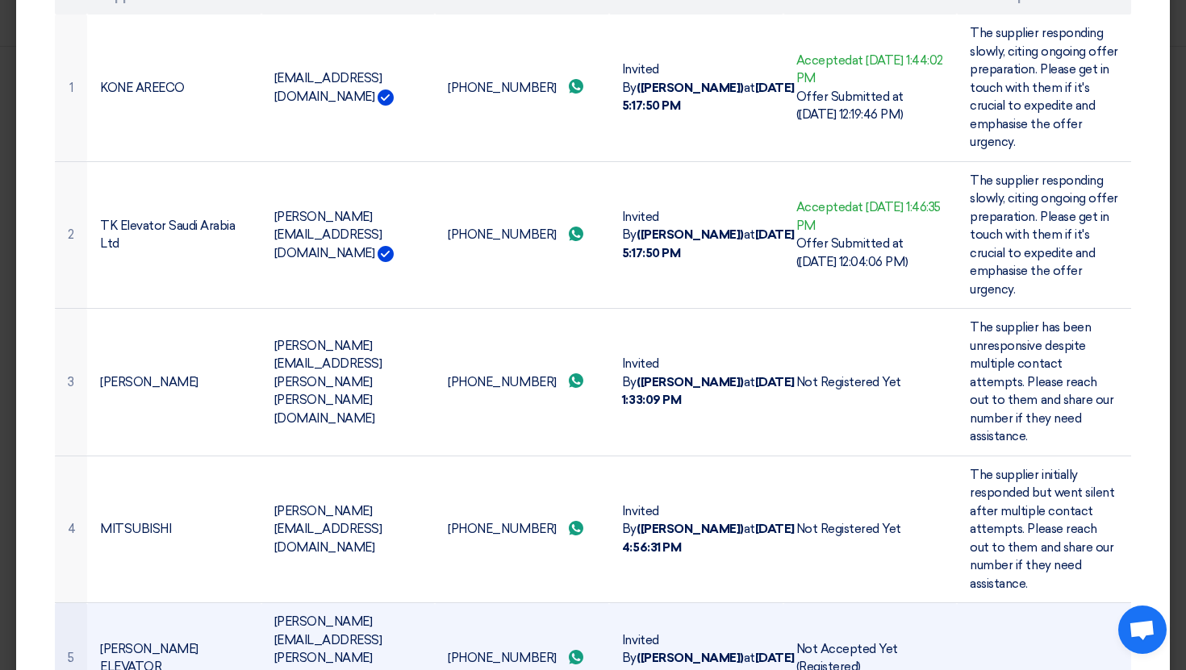
scroll to position [214, 0]
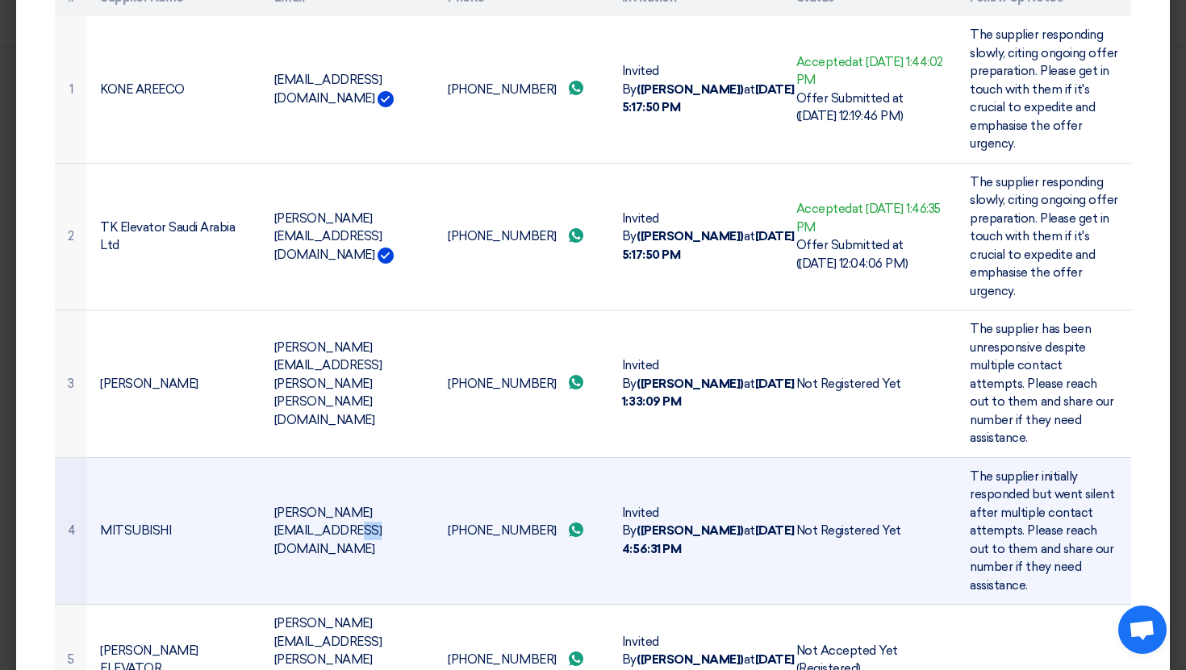
drag, startPoint x: 361, startPoint y: 507, endPoint x: 422, endPoint y: 507, distance: 60.5
click at [421, 507] on td "[PERSON_NAME][EMAIL_ADDRESS][DOMAIN_NAME]" at bounding box center [348, 531] width 174 height 148
click at [422, 507] on td "[PERSON_NAME][EMAIL_ADDRESS][DOMAIN_NAME]" at bounding box center [348, 531] width 174 height 148
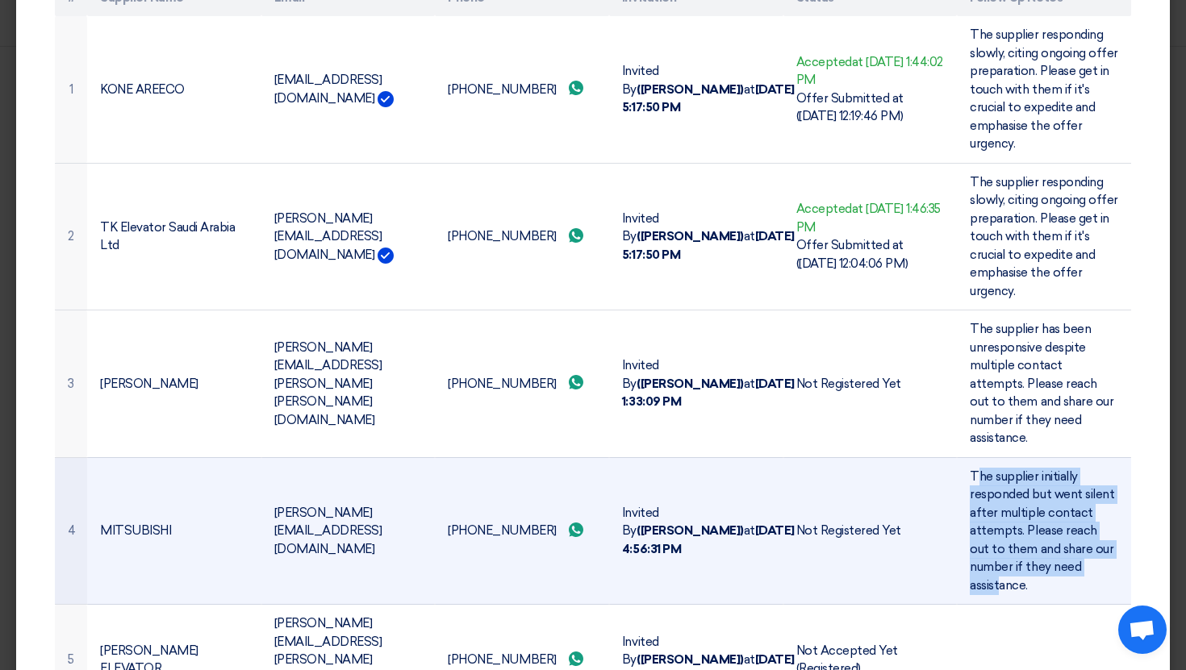
drag, startPoint x: 975, startPoint y: 455, endPoint x: 1001, endPoint y: 569, distance: 116.6
click at [1002, 569] on span "The supplier initially responded but went silent after multiple contact attempt…" at bounding box center [1042, 531] width 144 height 123
click at [1001, 569] on span "The supplier initially responded but went silent after multiple contact attempt…" at bounding box center [1042, 531] width 144 height 123
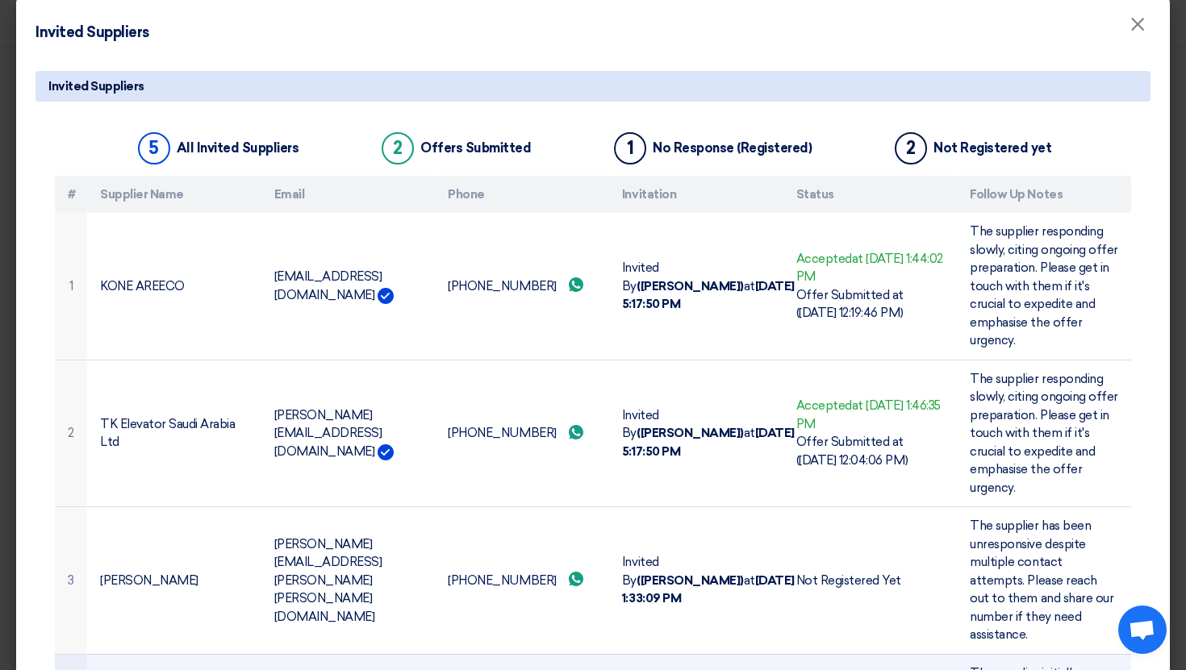
scroll to position [0, 0]
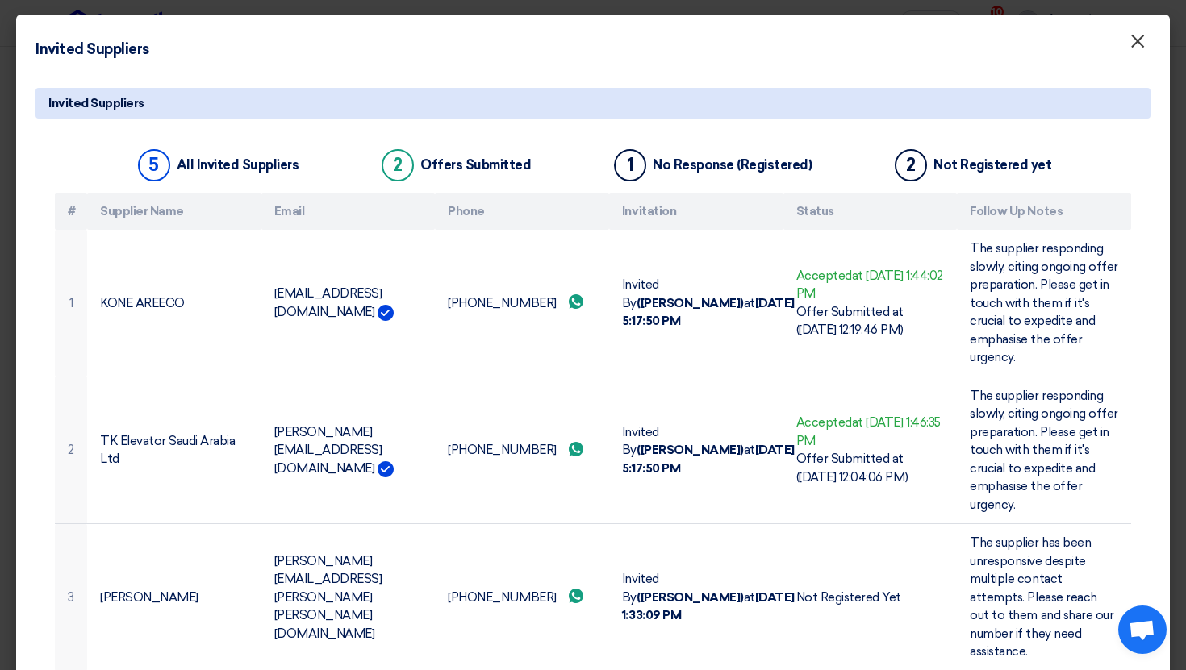
click at [1132, 40] on span "×" at bounding box center [1137, 45] width 16 height 32
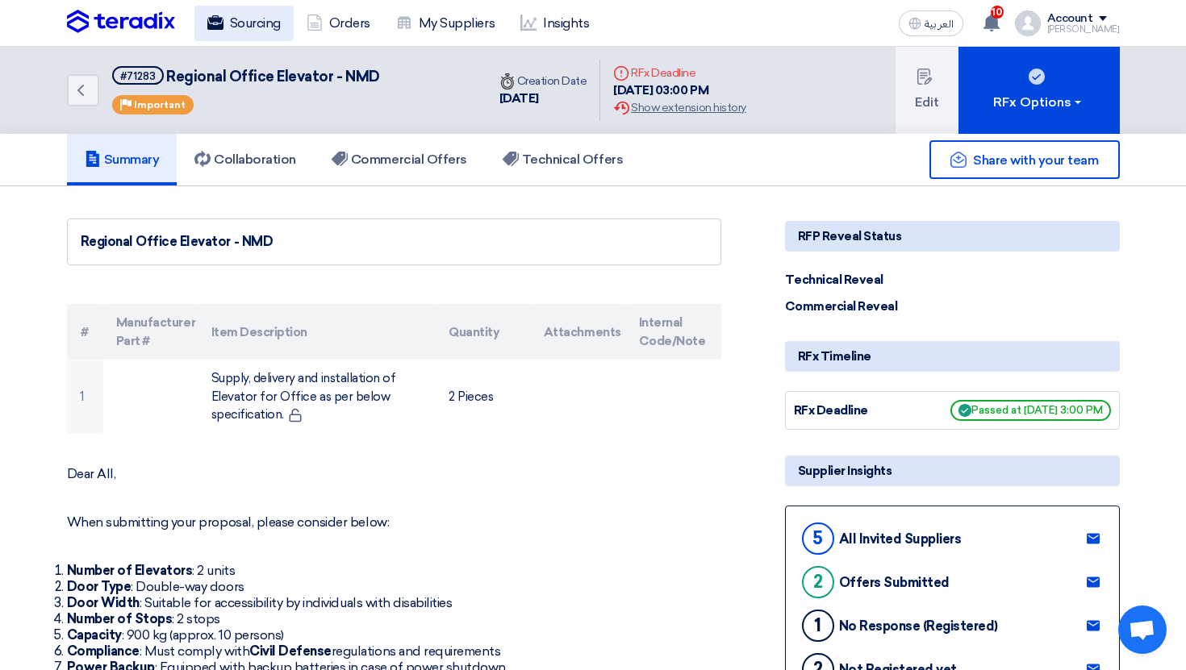
click at [248, 18] on link "Sourcing" at bounding box center [243, 23] width 99 height 35
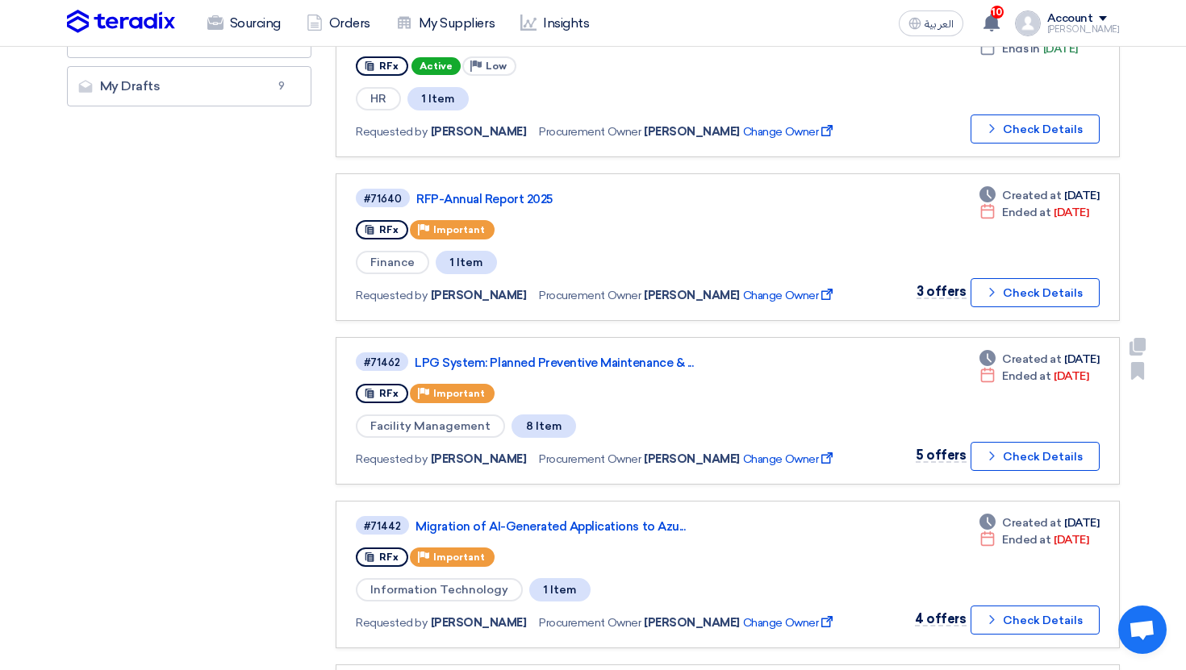
scroll to position [588, 0]
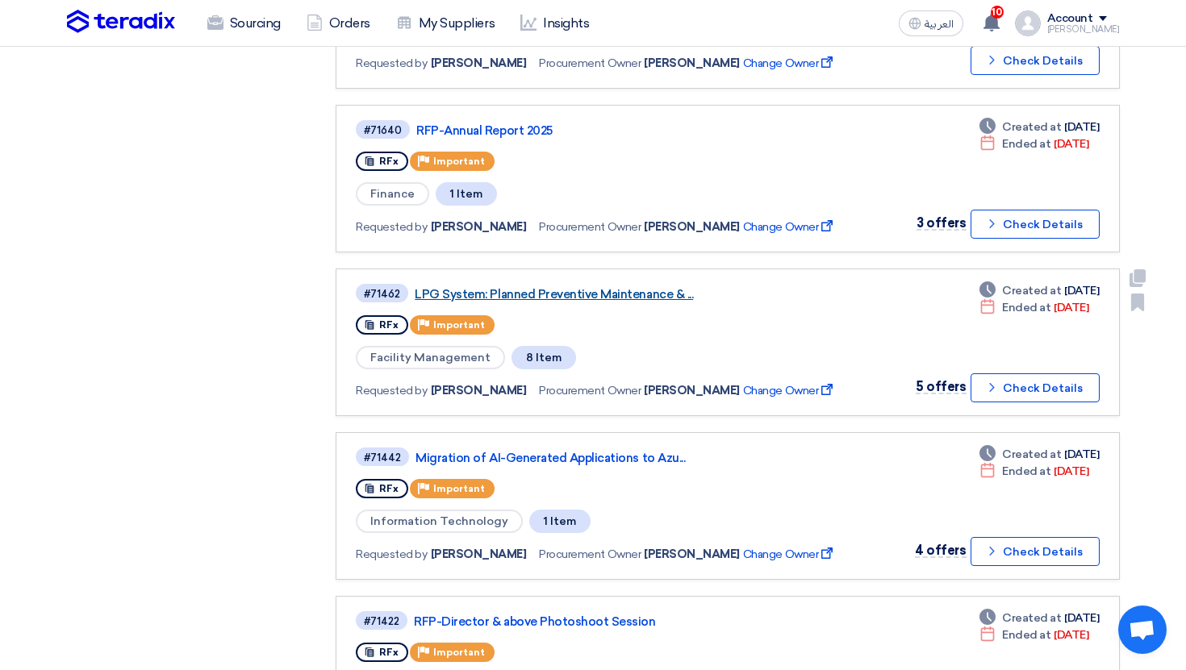
click at [513, 298] on link "LPG System: Planned Preventive Maintenance & ..." at bounding box center [616, 294] width 403 height 15
